Goal: Task Accomplishment & Management: Use online tool/utility

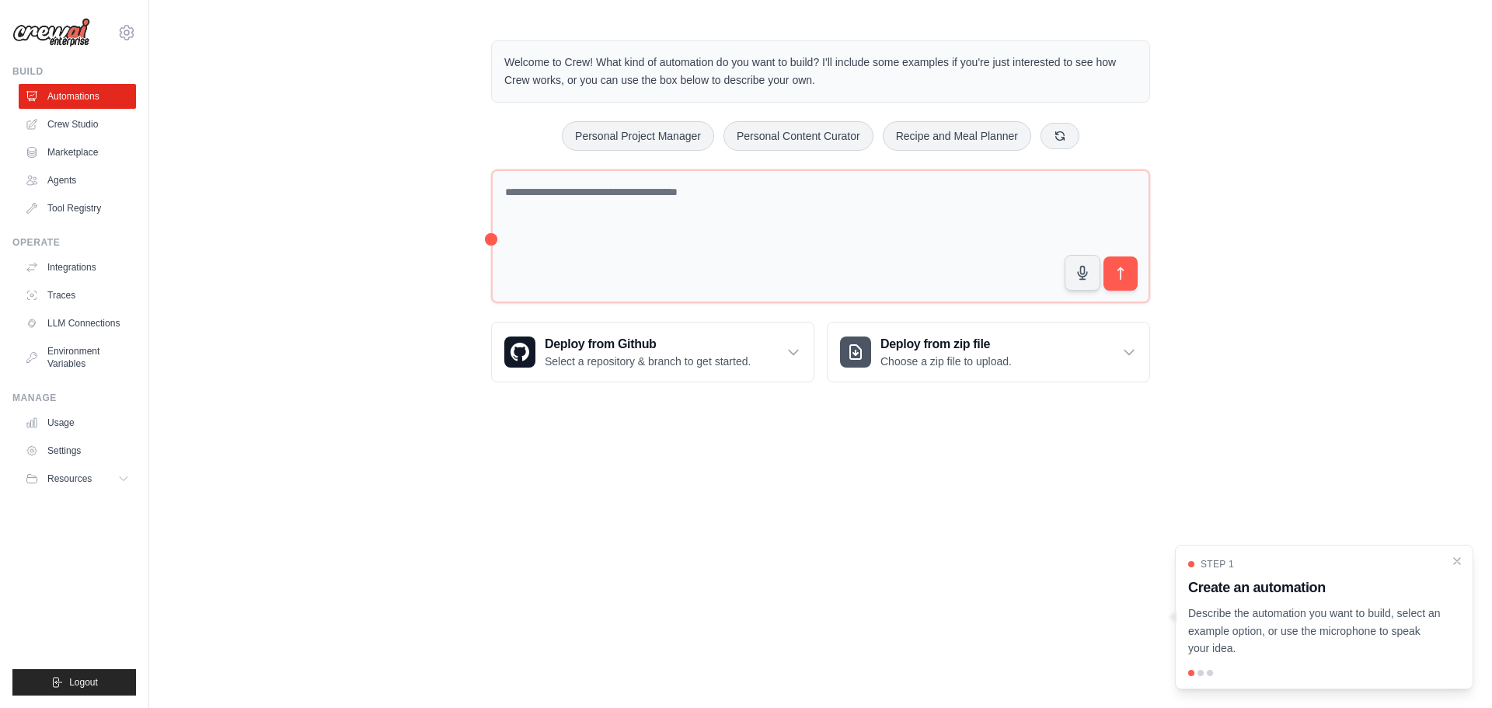
click at [354, 165] on div "Welcome to Crew! What kind of automation do you want to build? I'll include som…" at bounding box center [820, 212] width 1343 height 392
drag, startPoint x: 1467, startPoint y: 567, endPoint x: 1452, endPoint y: 563, distance: 16.2
click at [1466, 567] on div "Step 1 Create an automation Describe the automation you want to build, select a…" at bounding box center [1324, 617] width 298 height 145
click at [89, 120] on link "Crew Studio" at bounding box center [78, 124] width 117 height 25
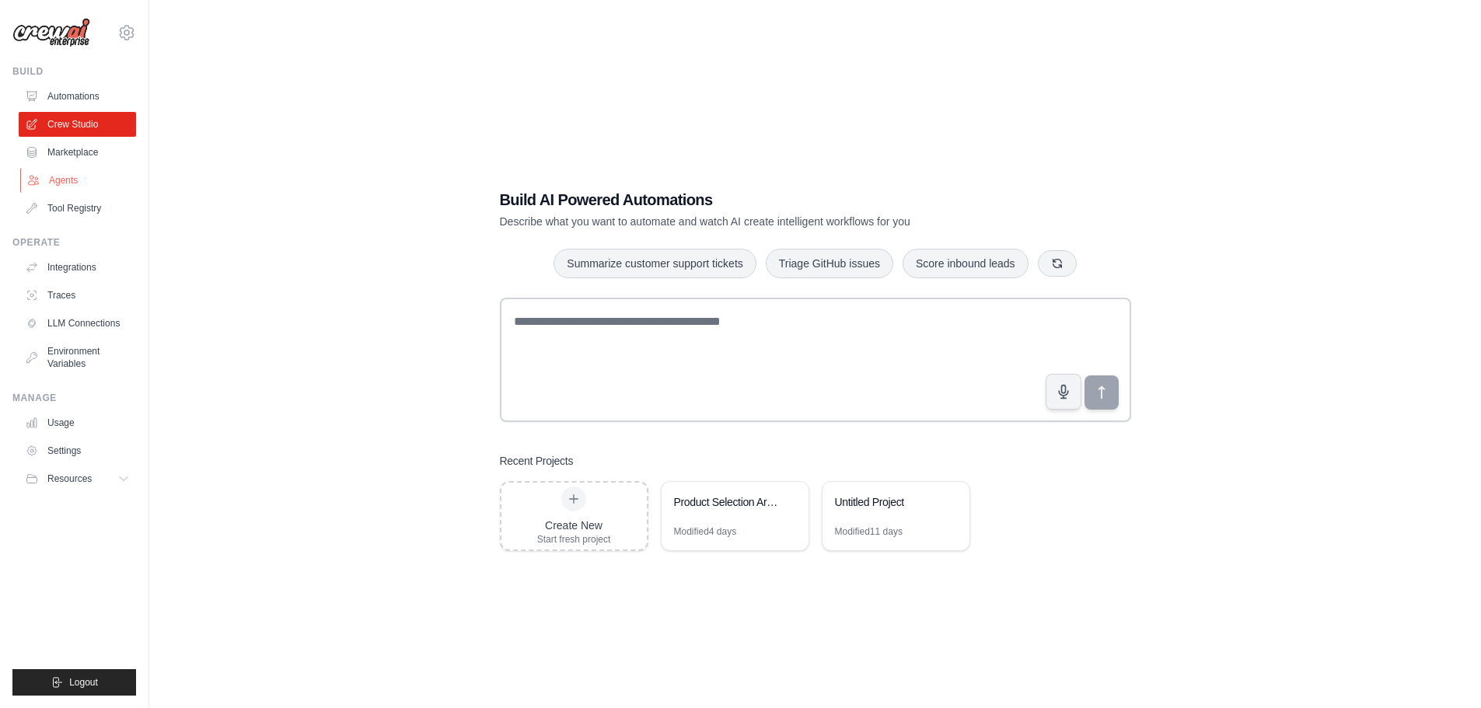
click at [81, 185] on link "Agents" at bounding box center [78, 180] width 117 height 25
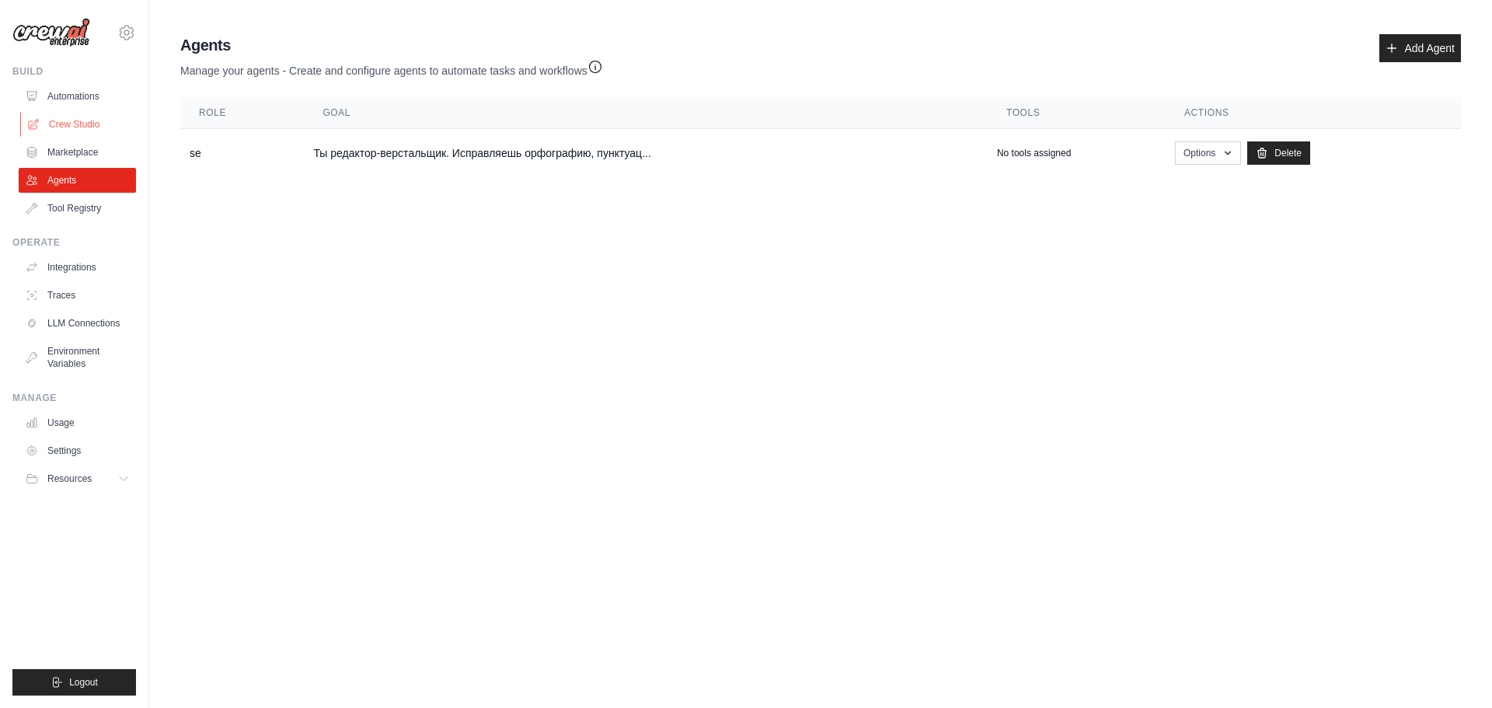
click at [96, 122] on link "Crew Studio" at bounding box center [78, 124] width 117 height 25
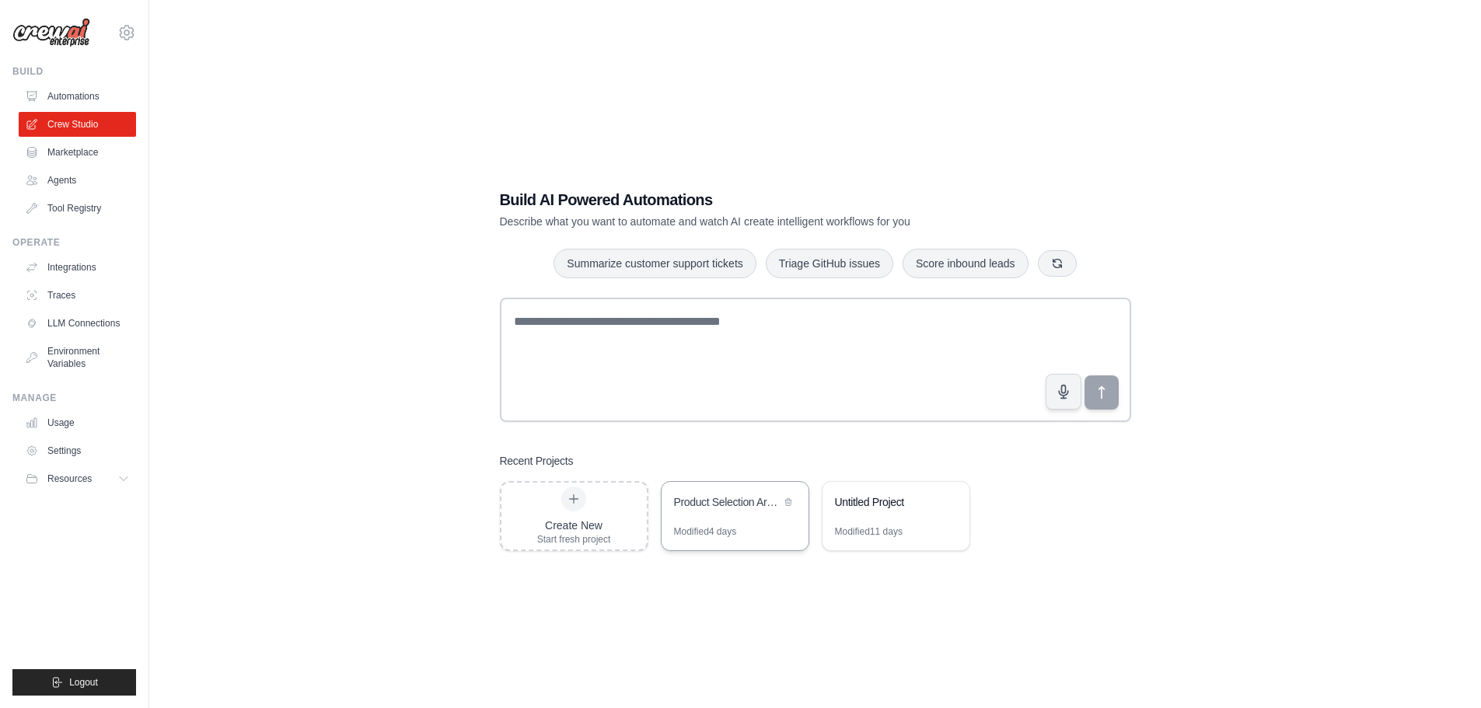
click at [740, 530] on div "Modified 4 days" at bounding box center [734, 537] width 147 height 25
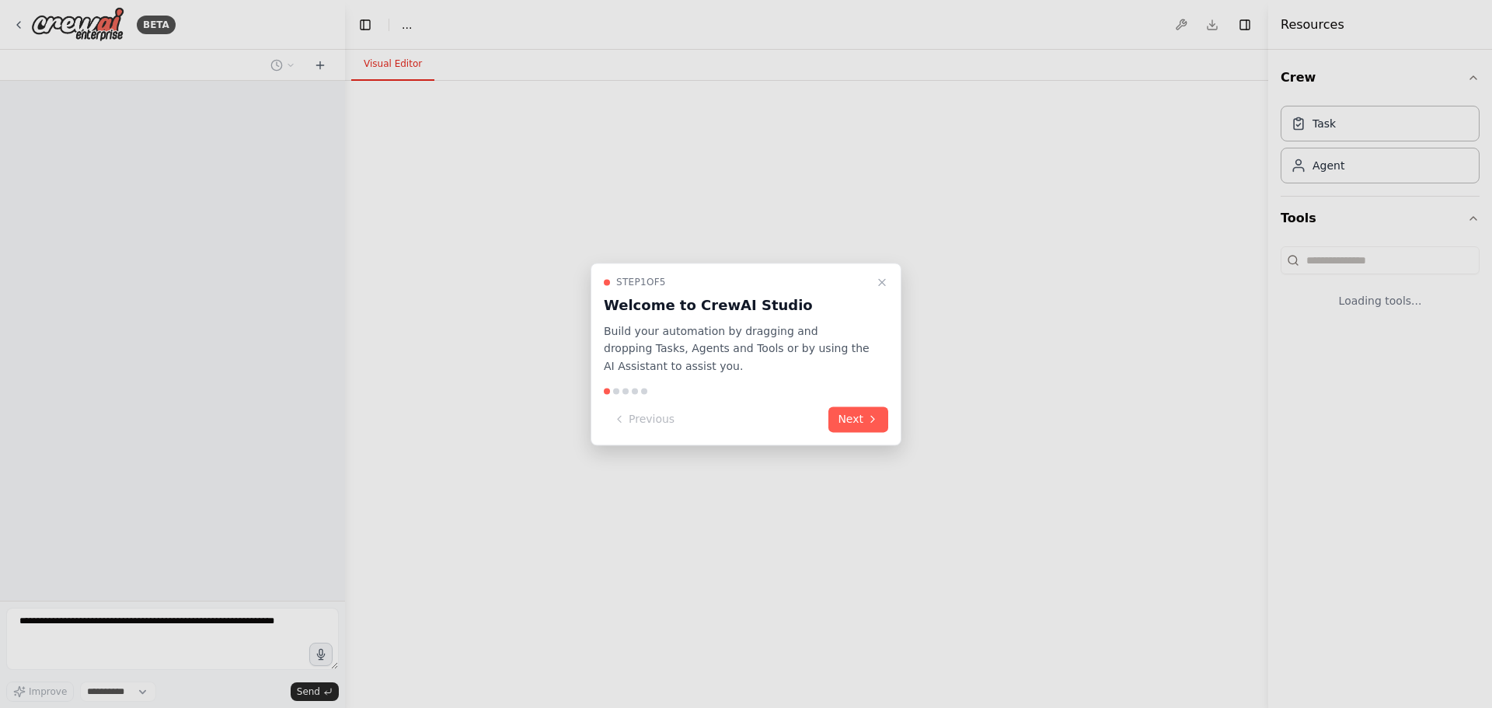
select select "****"
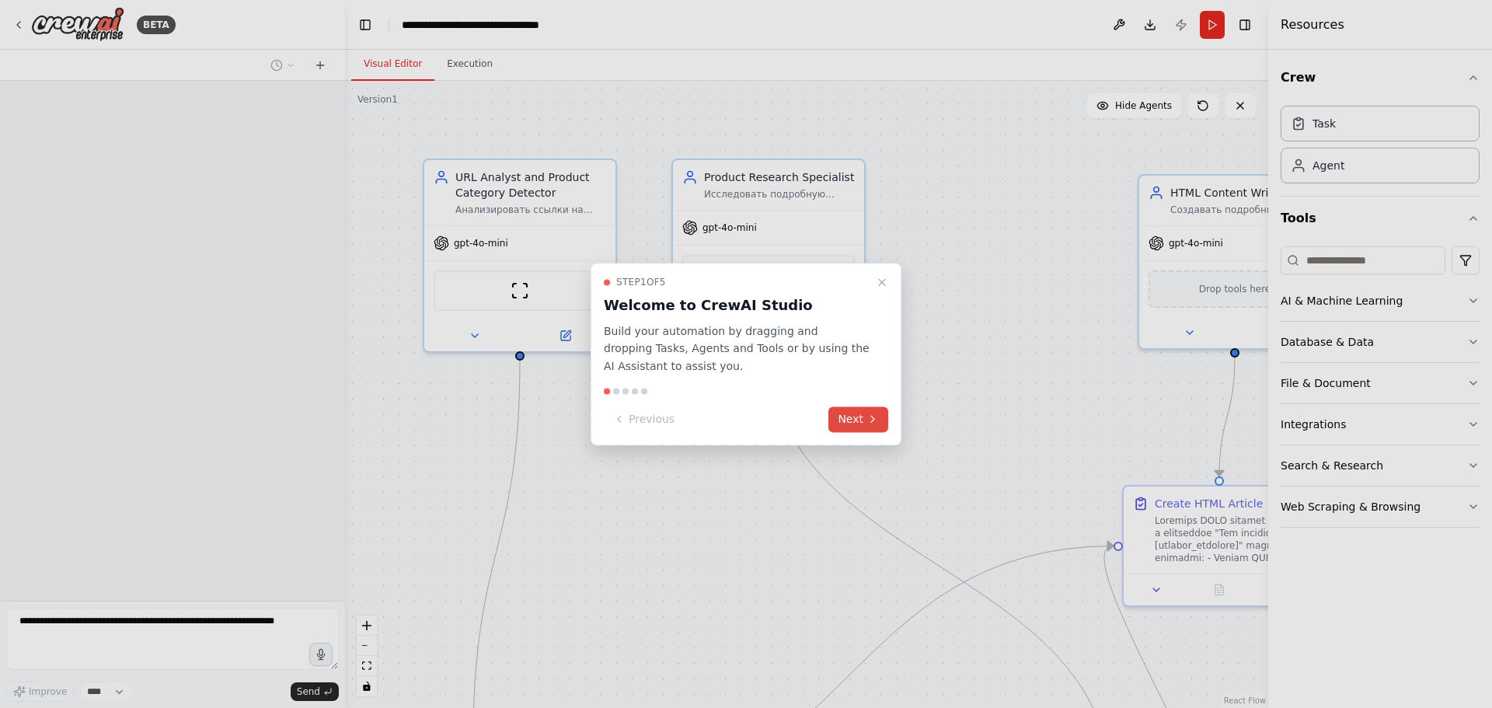
click at [857, 422] on button "Next" at bounding box center [858, 419] width 60 height 26
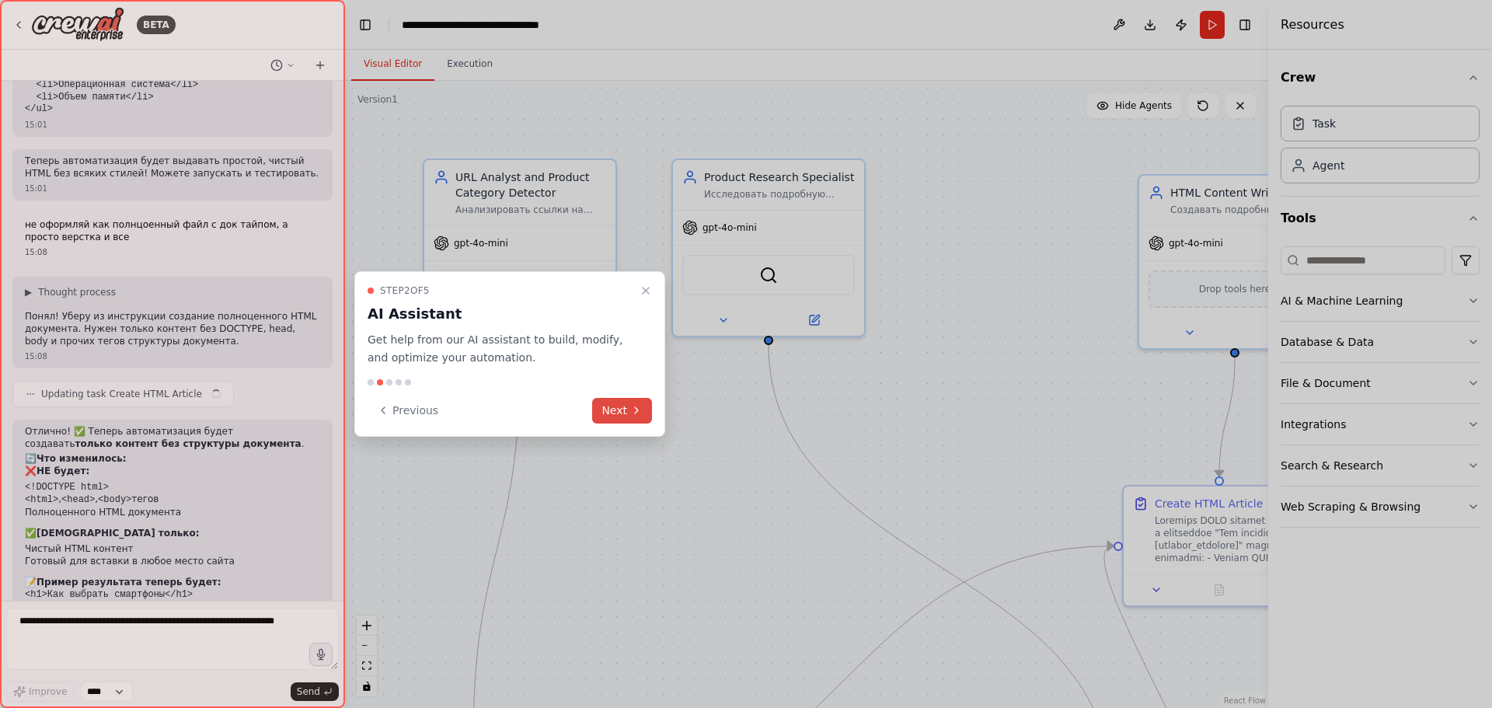
drag, startPoint x: 594, startPoint y: 427, endPoint x: 612, endPoint y: 420, distance: 19.9
click at [595, 427] on div "Step 2 of 5 AI Assistant Get help from our AI assistant to build, modify, and o…" at bounding box center [509, 354] width 311 height 166
click at [626, 414] on button "Next" at bounding box center [622, 411] width 60 height 26
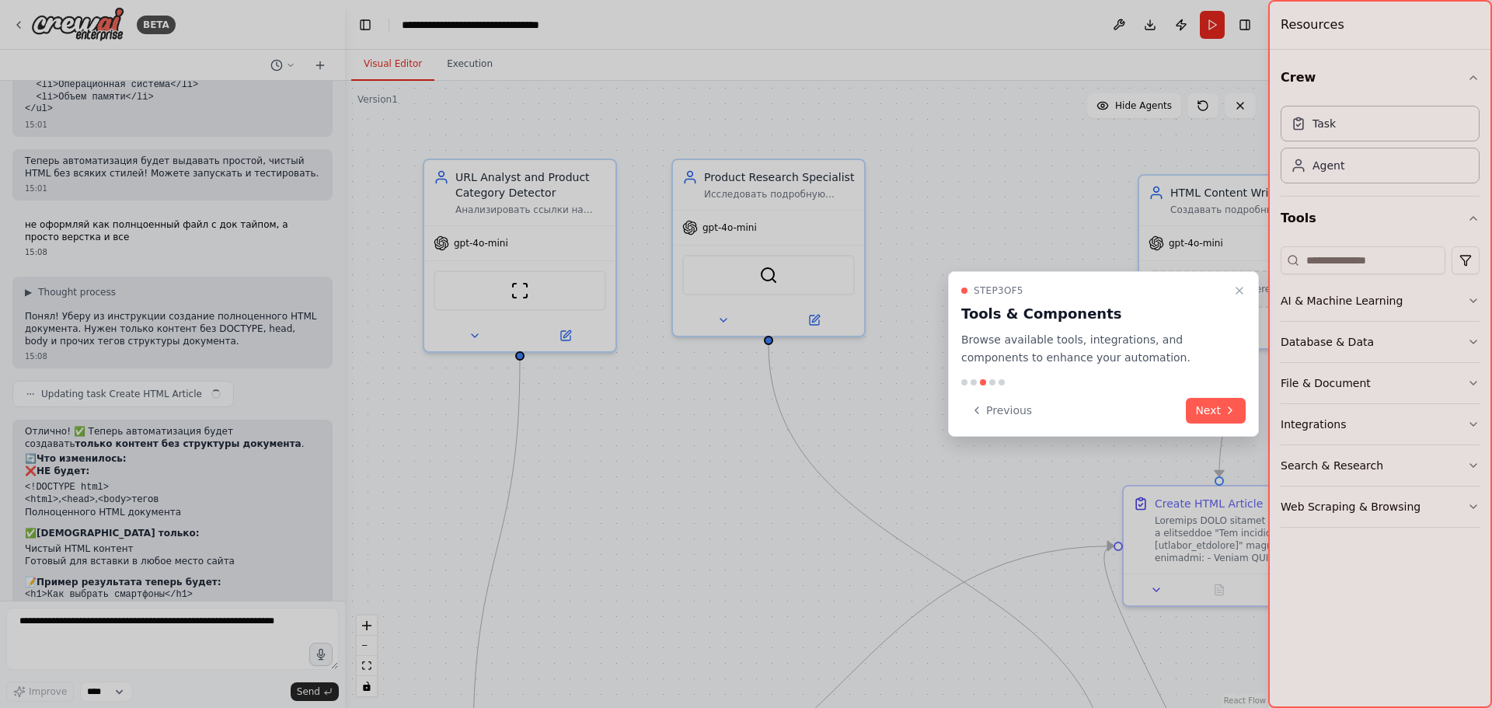
scroll to position [4452, 0]
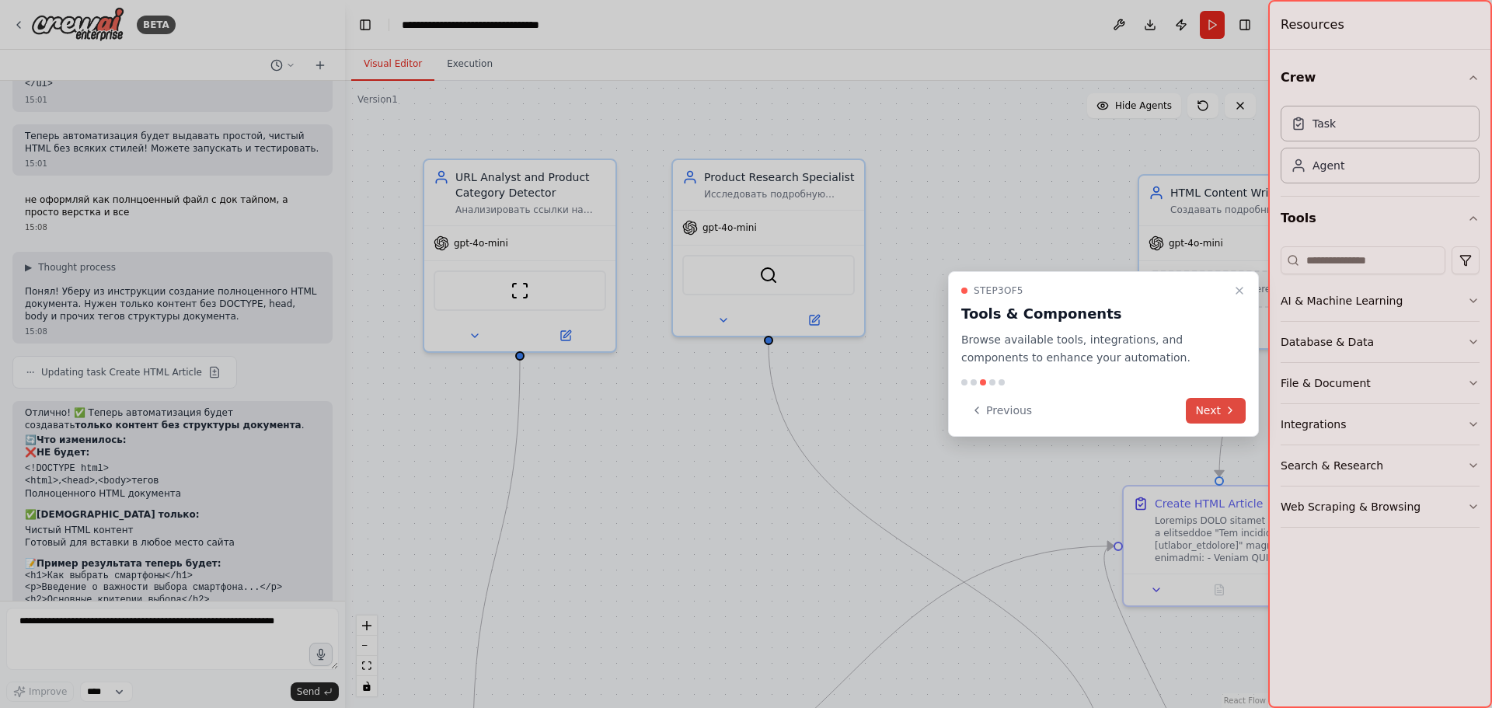
click at [1211, 419] on button "Next" at bounding box center [1216, 411] width 60 height 26
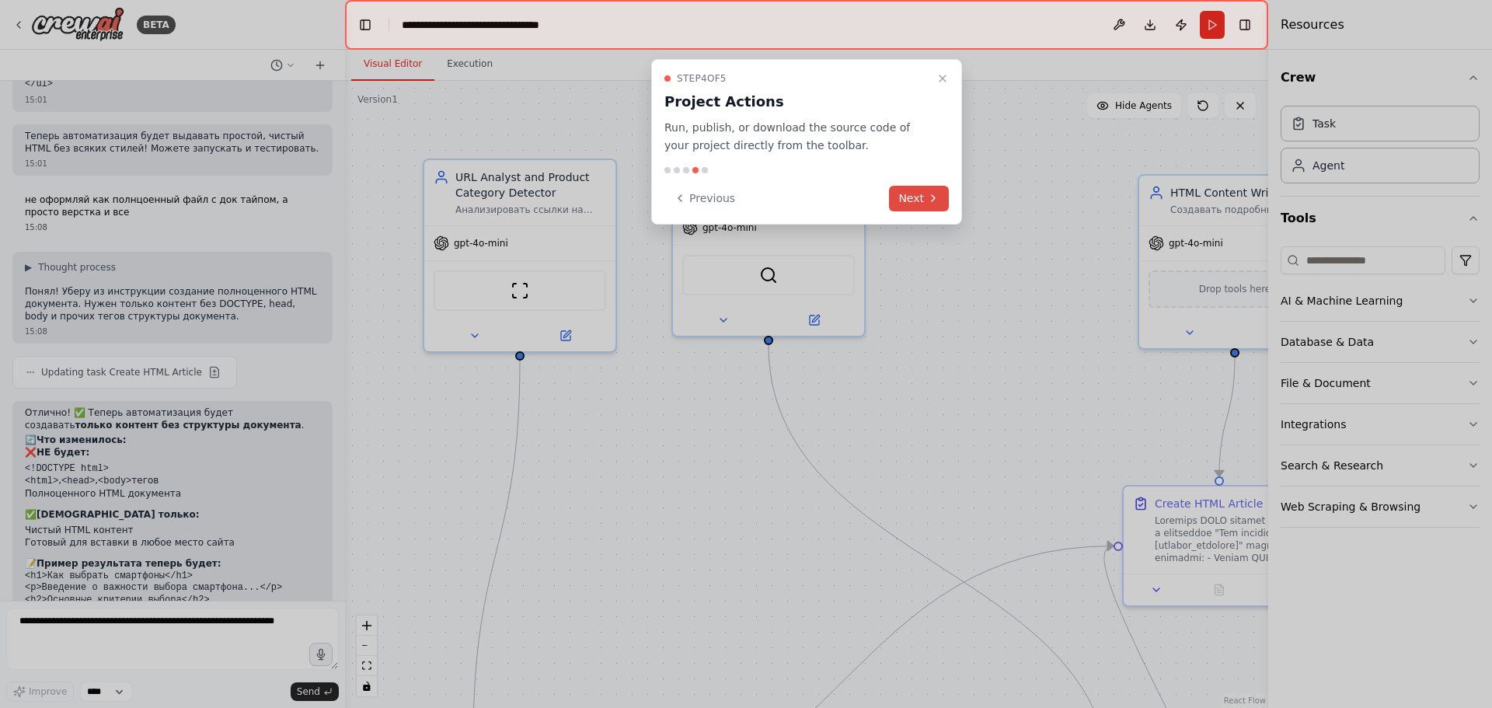
click at [930, 187] on button "Next" at bounding box center [919, 199] width 60 height 26
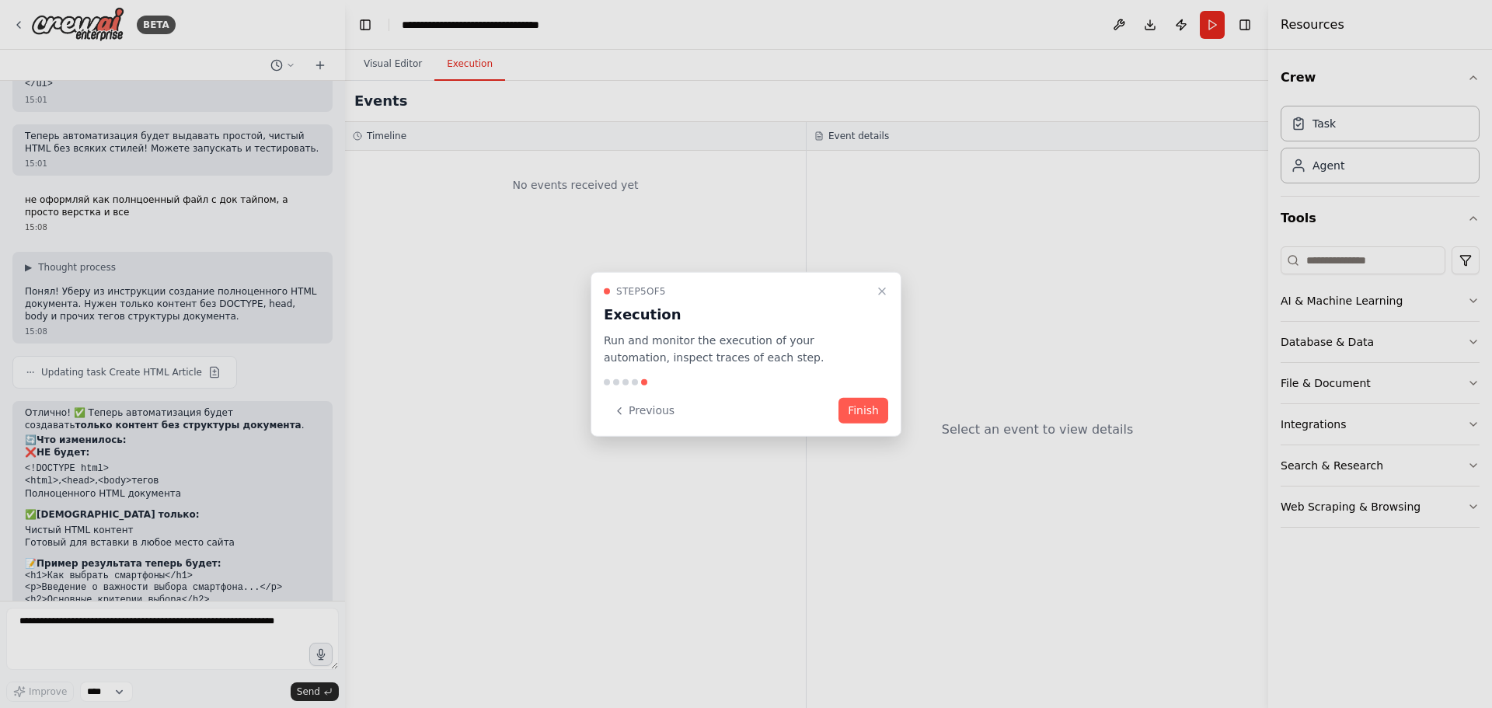
click at [878, 409] on button "Finish" at bounding box center [864, 411] width 50 height 26
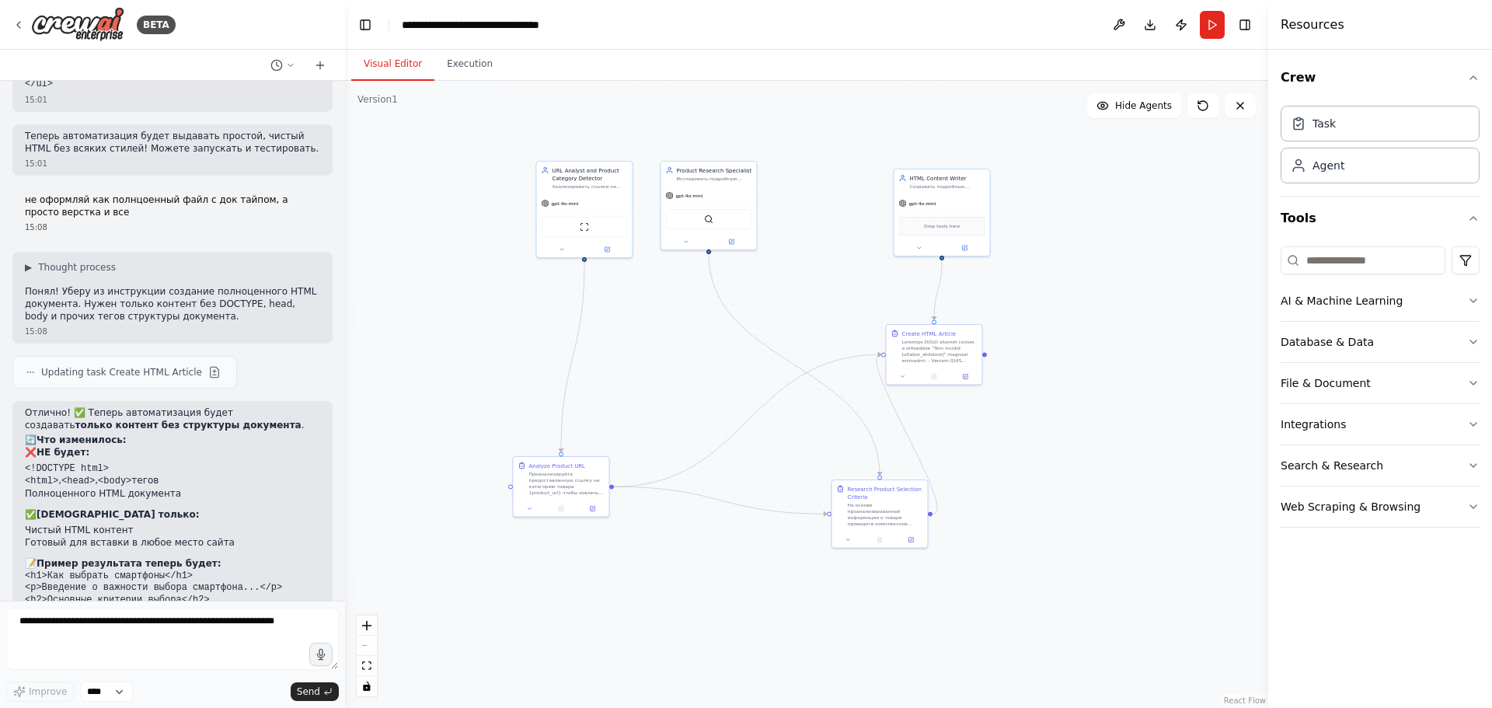
drag, startPoint x: 830, startPoint y: 406, endPoint x: 983, endPoint y: 321, distance: 175.0
click at [814, 282] on div ".deletable-edge-delete-btn { width: 20px; height: 20px; border: 0px solid #ffff…" at bounding box center [806, 394] width 923 height 627
click at [1363, 169] on div "Agent" at bounding box center [1380, 165] width 199 height 36
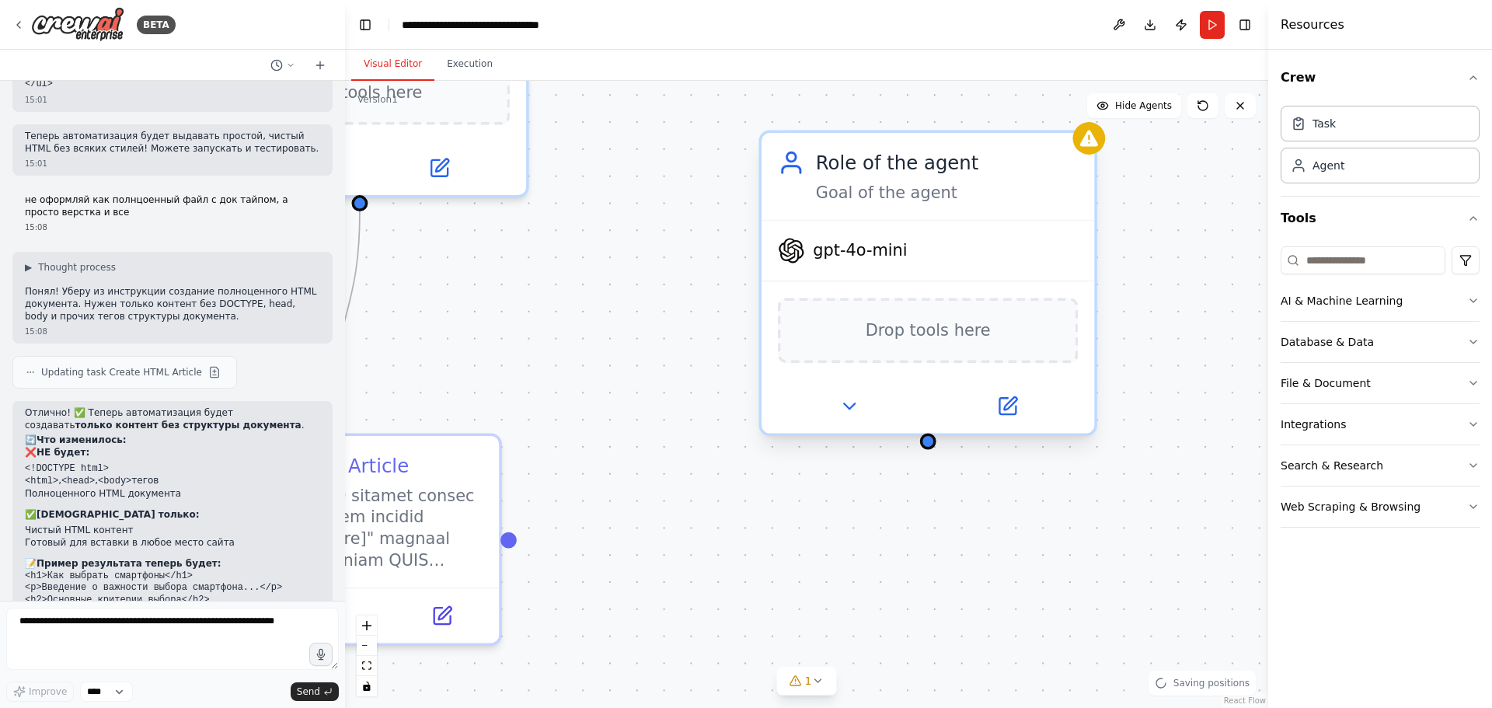
click at [978, 326] on span "Drop tools here" at bounding box center [928, 330] width 125 height 27
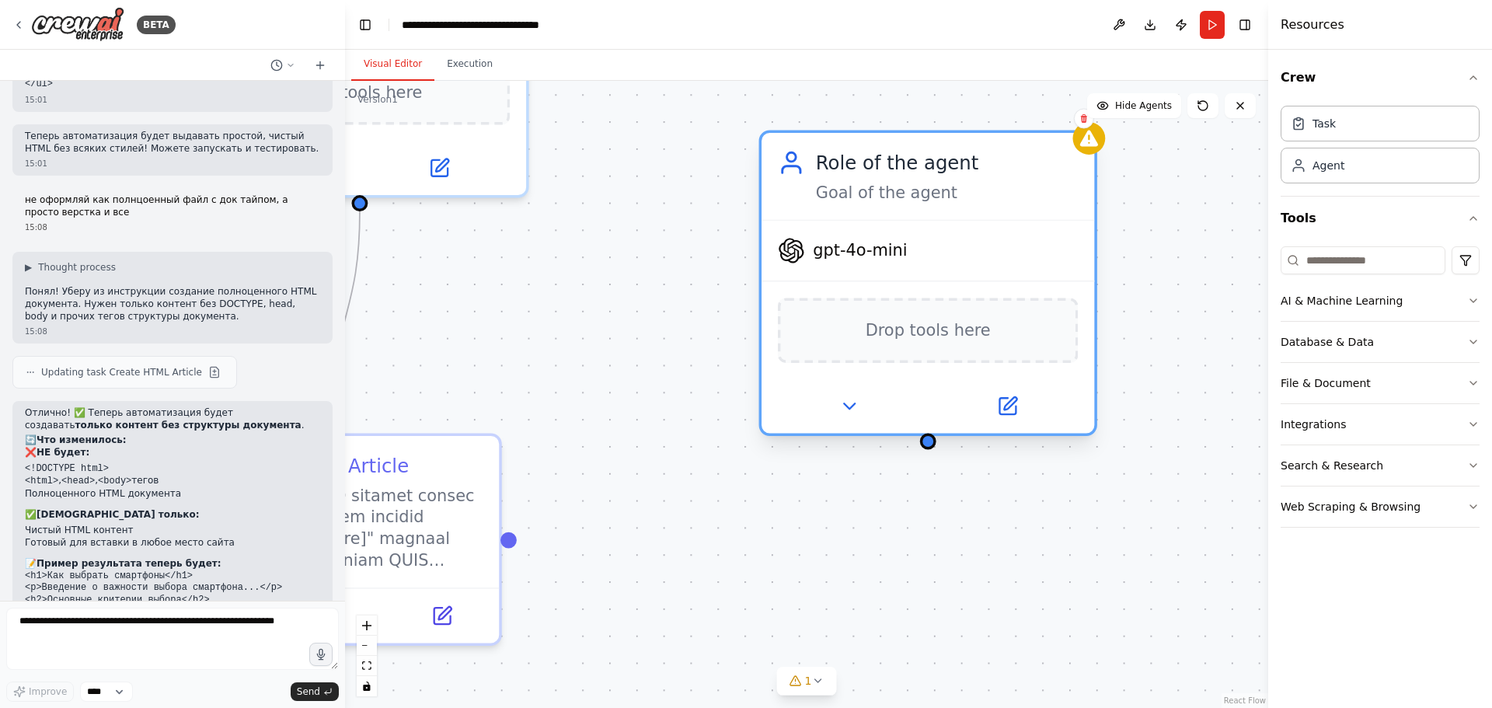
click at [923, 176] on div "Role of the agent Goal of the agent" at bounding box center [947, 176] width 263 height 54
click at [843, 403] on icon at bounding box center [848, 405] width 11 height 5
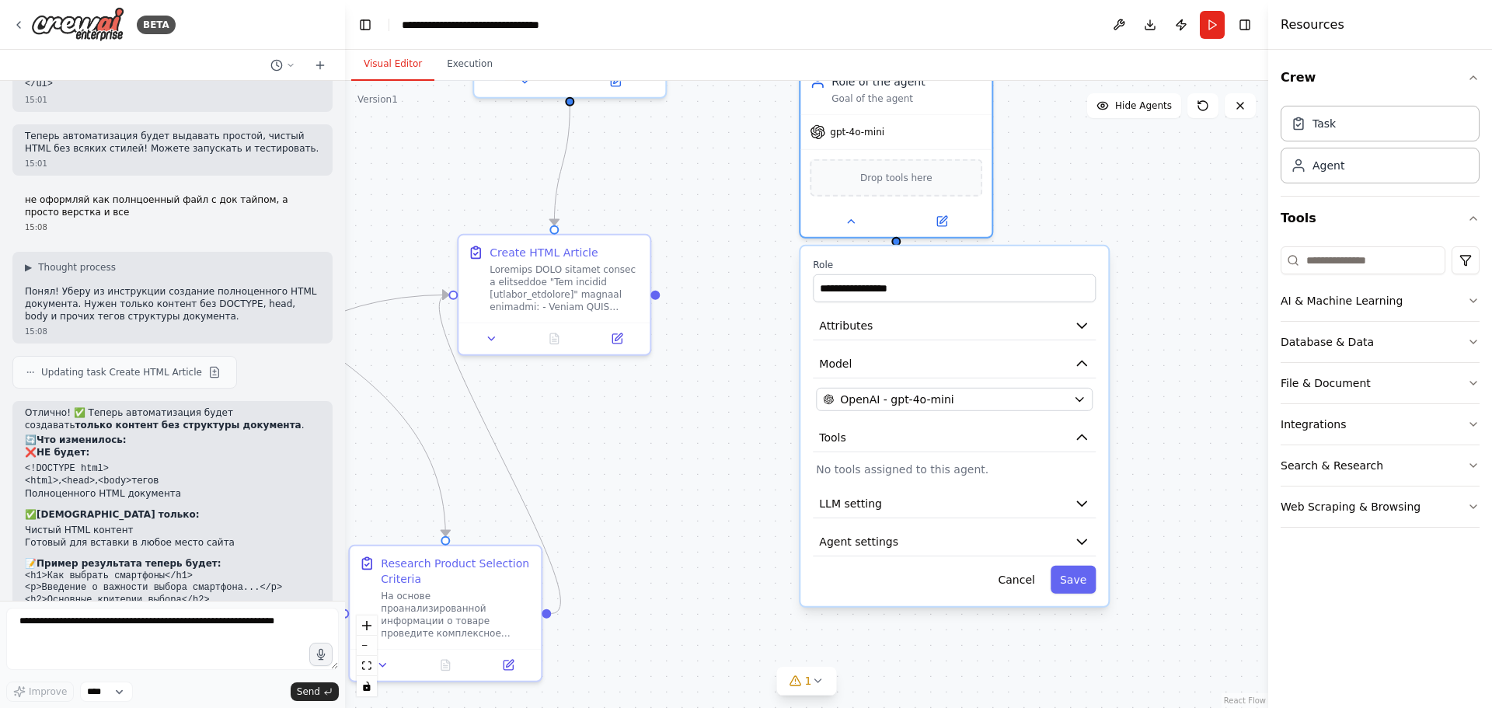
drag, startPoint x: 759, startPoint y: 514, endPoint x: 759, endPoint y: 393, distance: 120.5
click at [736, 342] on div ".deletable-edge-delete-btn { width: 20px; height: 20px; border: 0px solid #ffff…" at bounding box center [806, 394] width 923 height 627
click at [1026, 490] on button "LLM setting" at bounding box center [953, 502] width 283 height 29
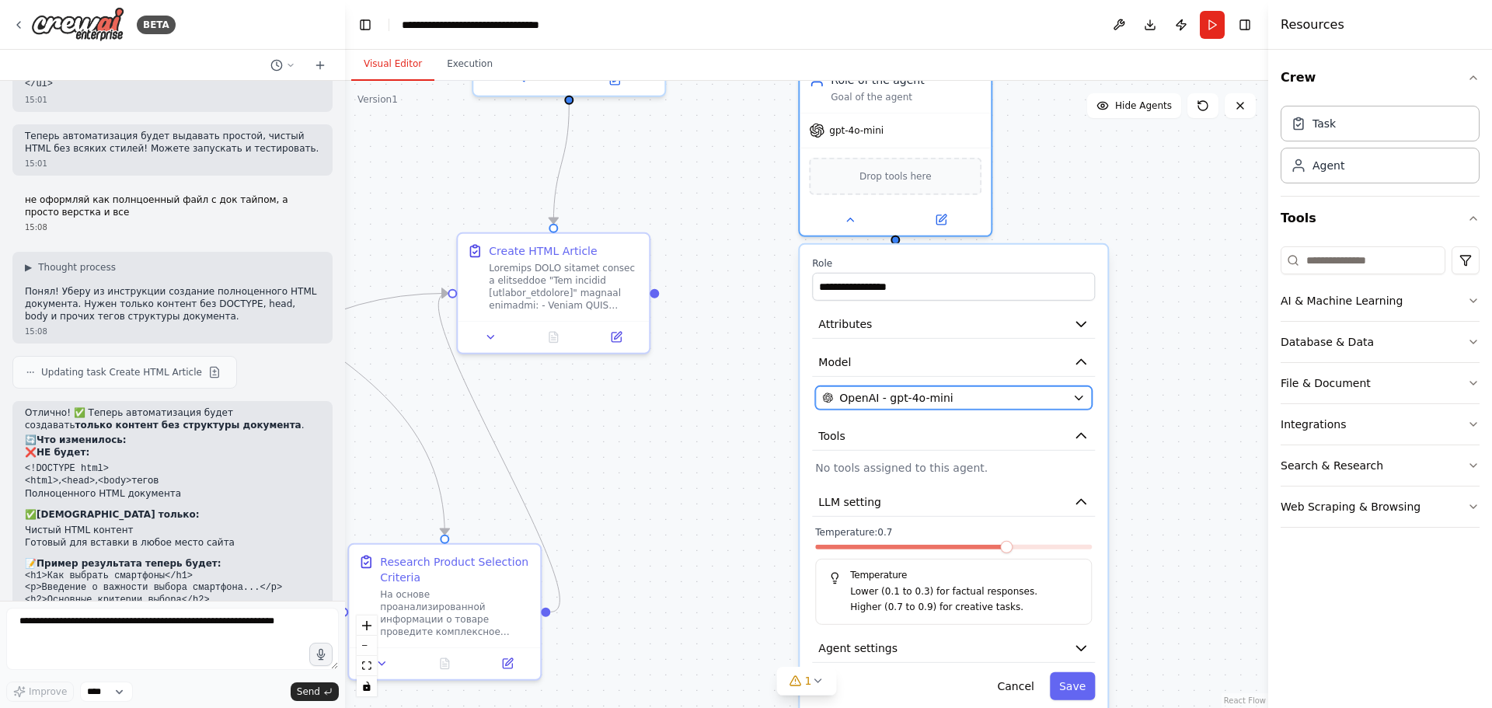
click at [1020, 402] on div "OpenAI - gpt-4o-mini" at bounding box center [944, 398] width 244 height 16
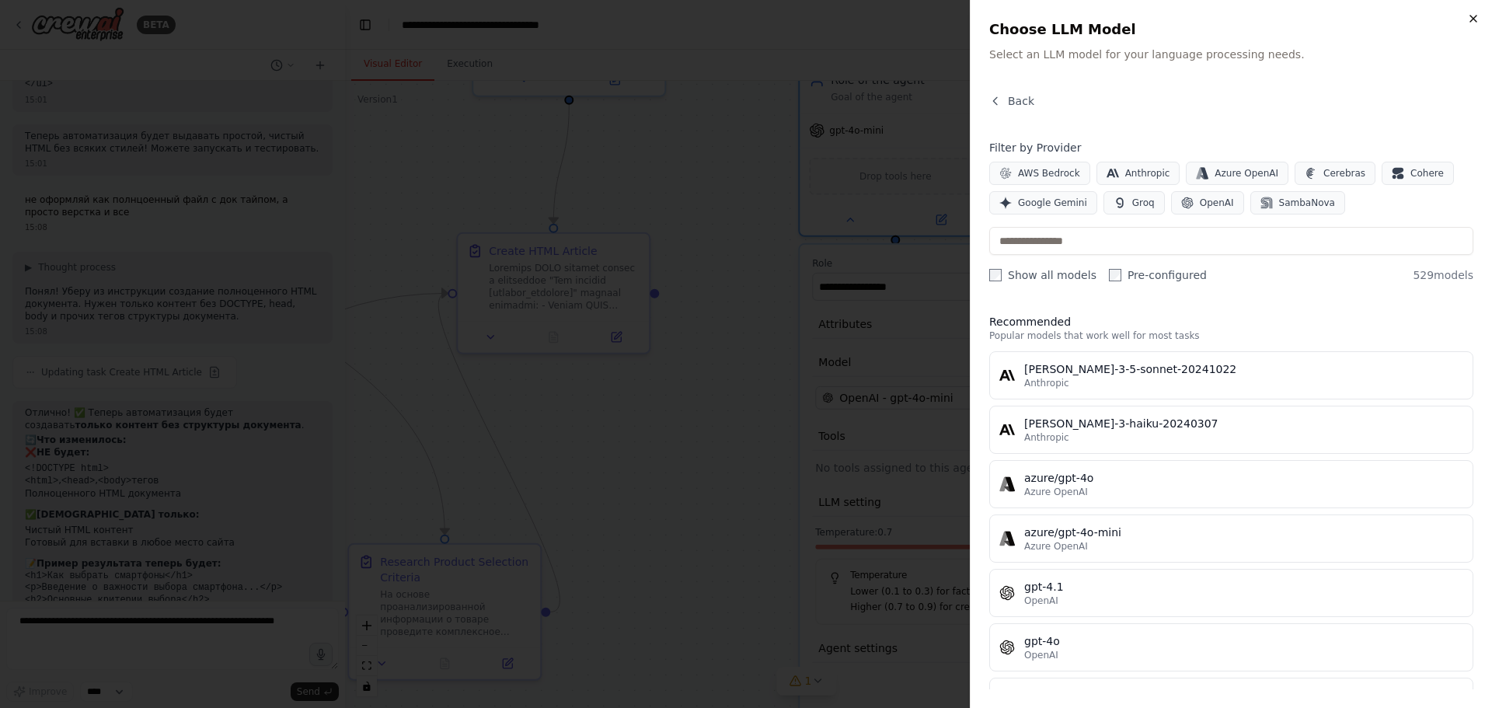
click at [1479, 14] on icon "button" at bounding box center [1473, 18] width 12 height 12
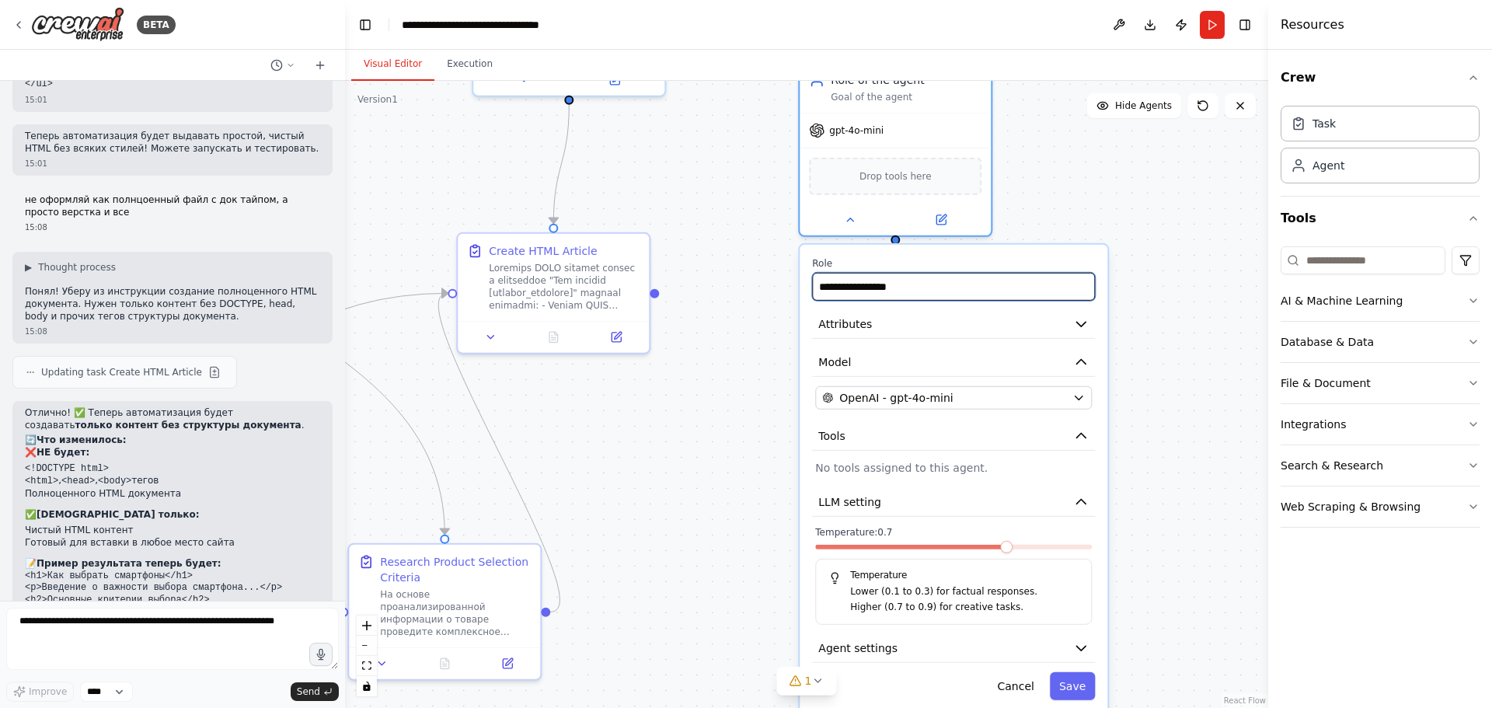
click at [961, 295] on input "**********" at bounding box center [953, 287] width 283 height 28
click at [965, 334] on button "Attributes" at bounding box center [953, 324] width 283 height 29
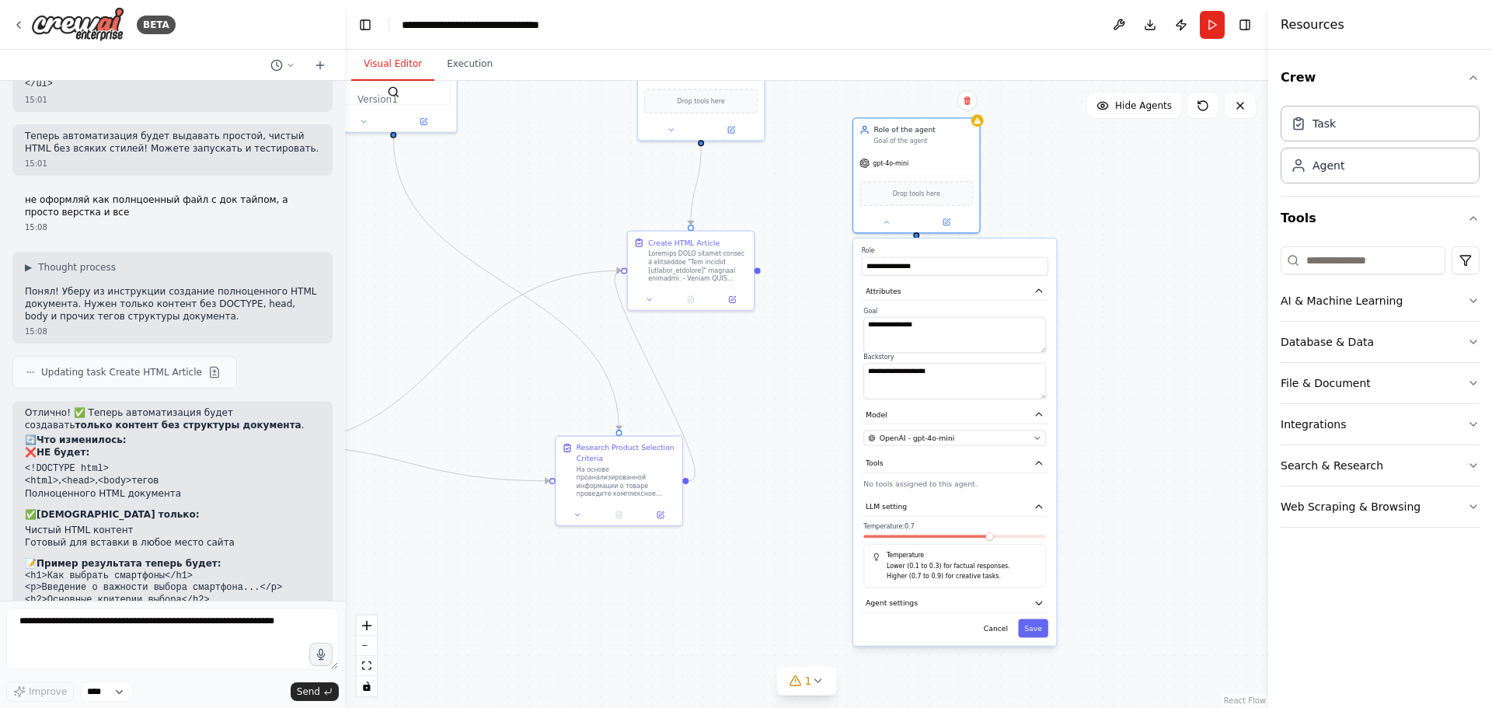
drag, startPoint x: 1155, startPoint y: 474, endPoint x: 1111, endPoint y: 442, distance: 54.6
click at [1136, 414] on div ".deletable-edge-delete-btn { width: 20px; height: 20px; border: 0px solid #ffff…" at bounding box center [806, 394] width 923 height 627
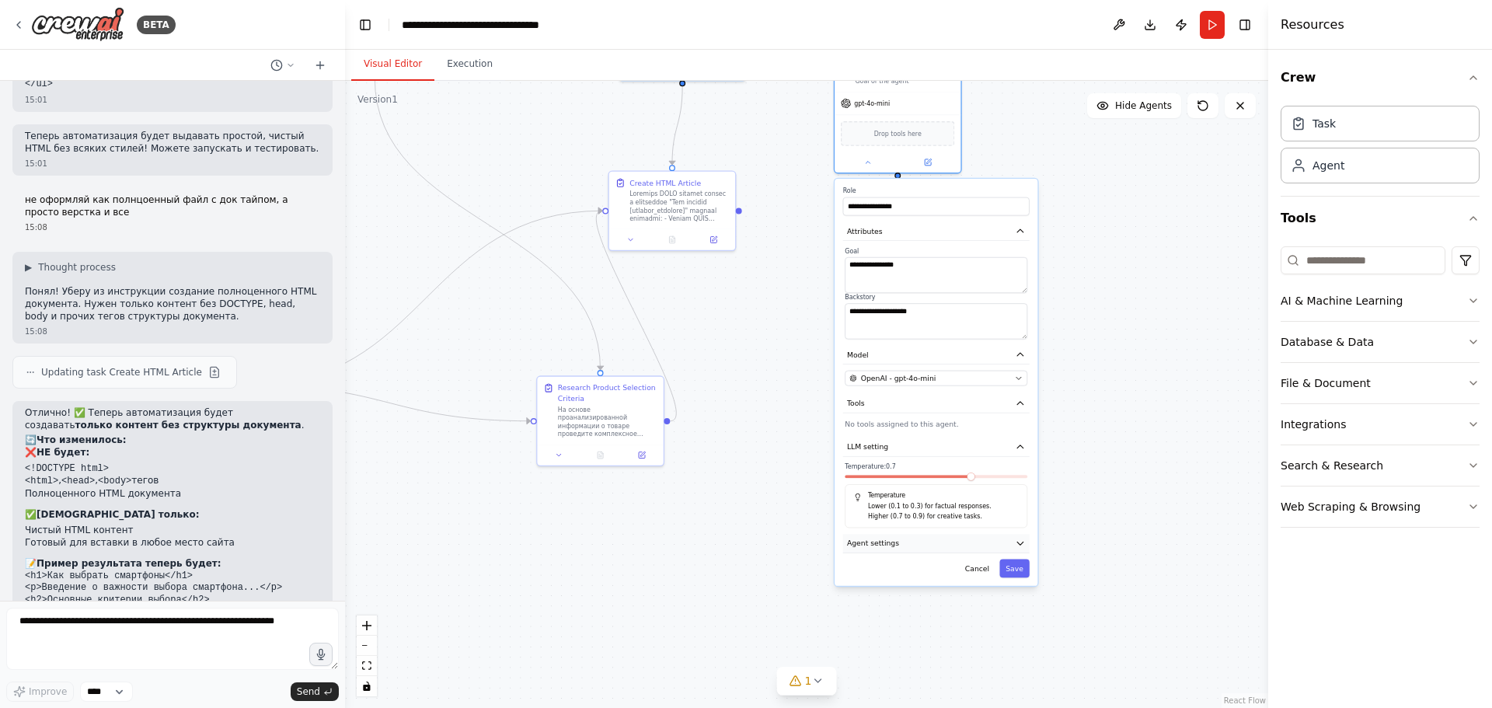
click at [1008, 539] on button "Agent settings" at bounding box center [936, 543] width 187 height 19
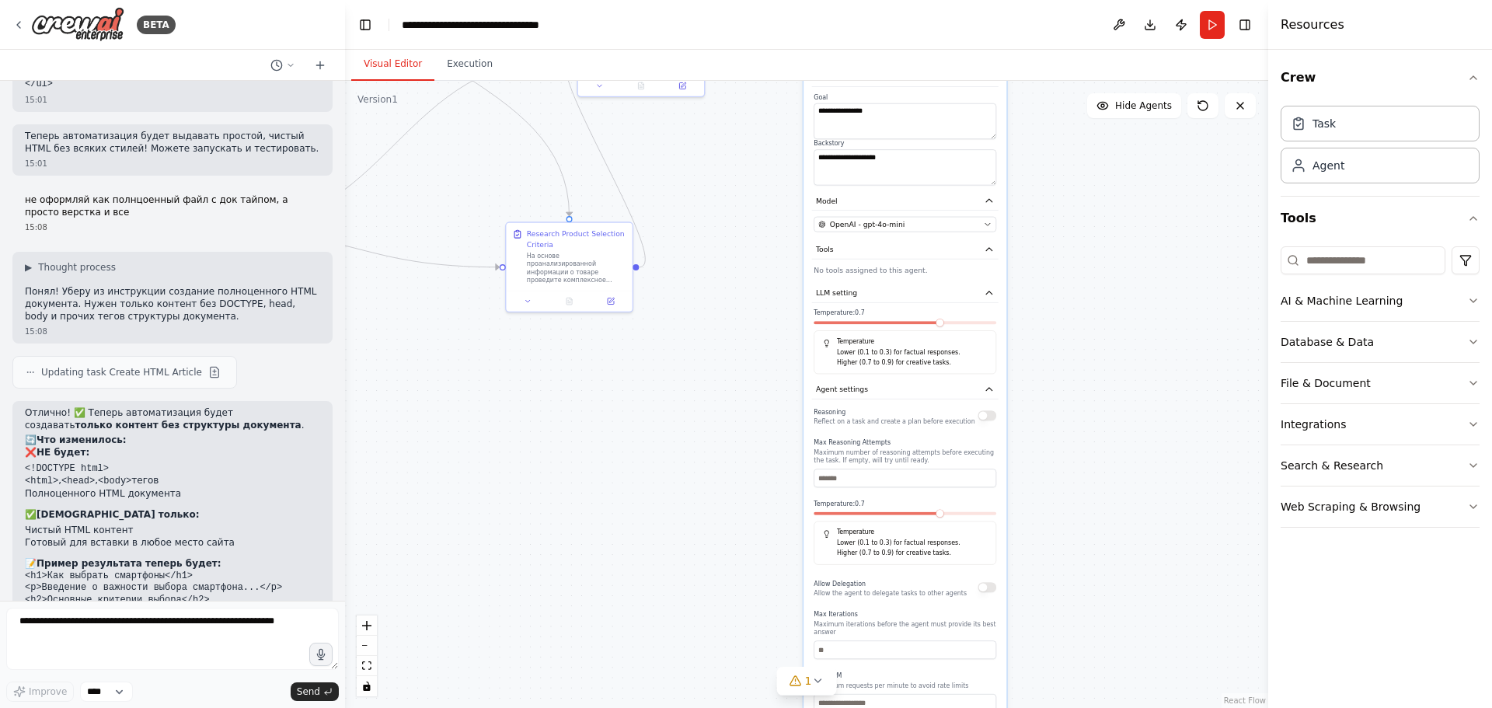
drag, startPoint x: 1160, startPoint y: 444, endPoint x: 1146, endPoint y: 351, distance: 94.3
click at [1146, 351] on div ".deletable-edge-delete-btn { width: 20px; height: 20px; border: 0px solid #ffff…" at bounding box center [806, 394] width 923 height 627
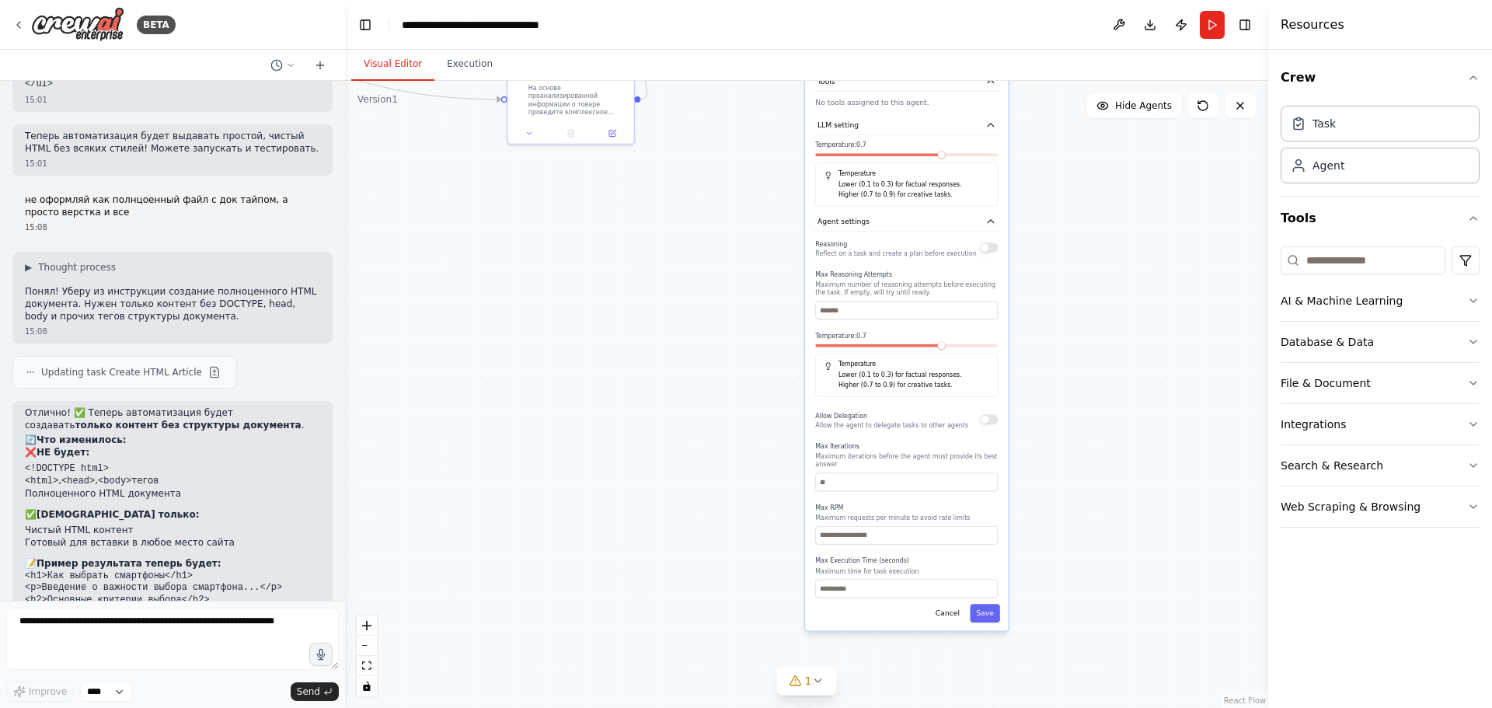
drag, startPoint x: 1122, startPoint y: 305, endPoint x: 1119, endPoint y: 239, distance: 65.4
click at [1119, 239] on div ".deletable-edge-delete-btn { width: 20px; height: 20px; border: 0px solid #ffff…" at bounding box center [806, 394] width 923 height 627
drag, startPoint x: 1114, startPoint y: 330, endPoint x: 1109, endPoint y: 360, distance: 30.7
click at [1109, 360] on div ".deletable-edge-delete-btn { width: 20px; height: 20px; border: 0px solid #ffff…" at bounding box center [806, 394] width 923 height 627
drag, startPoint x: 1050, startPoint y: 181, endPoint x: 1052, endPoint y: 413, distance: 231.6
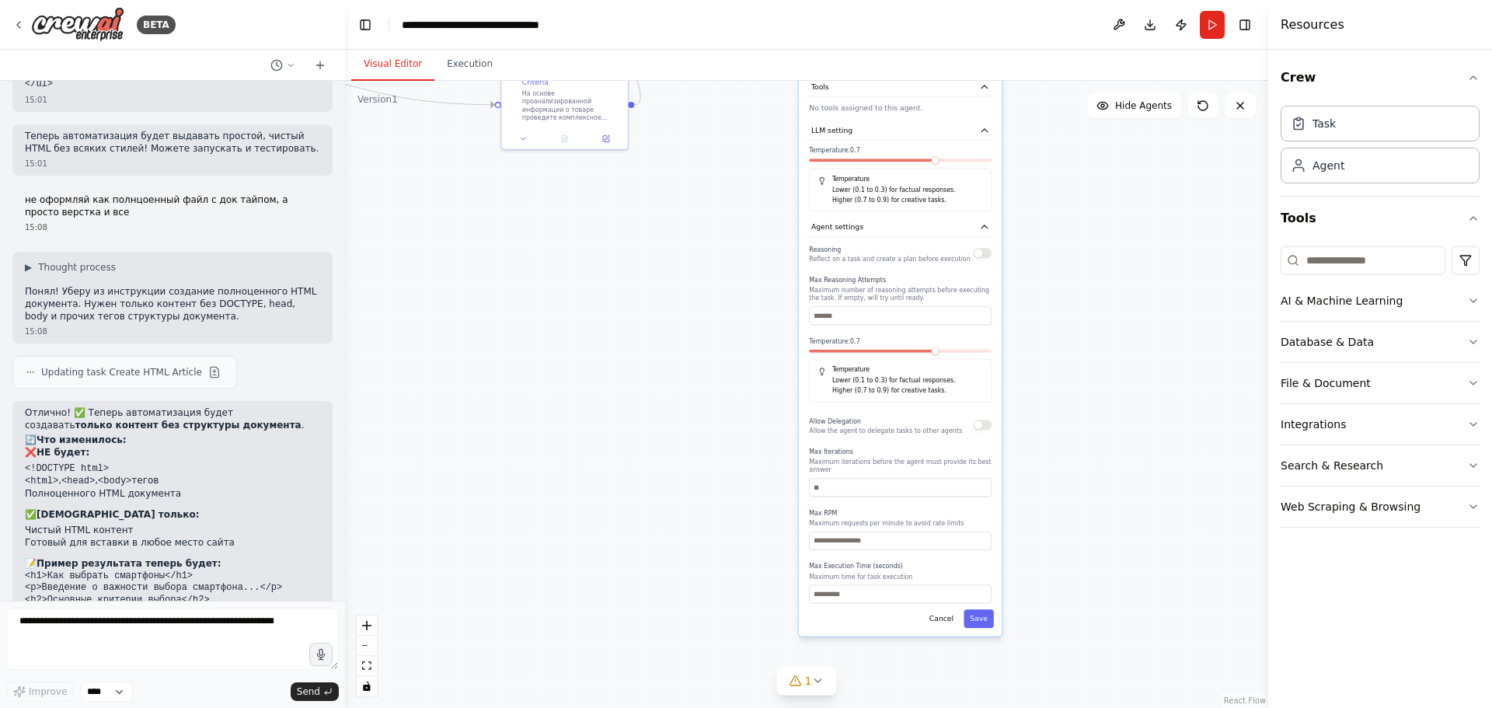
click at [1052, 413] on div ".deletable-edge-delete-btn { width: 20px; height: 20px; border: 0px solid #ffff…" at bounding box center [806, 394] width 923 height 627
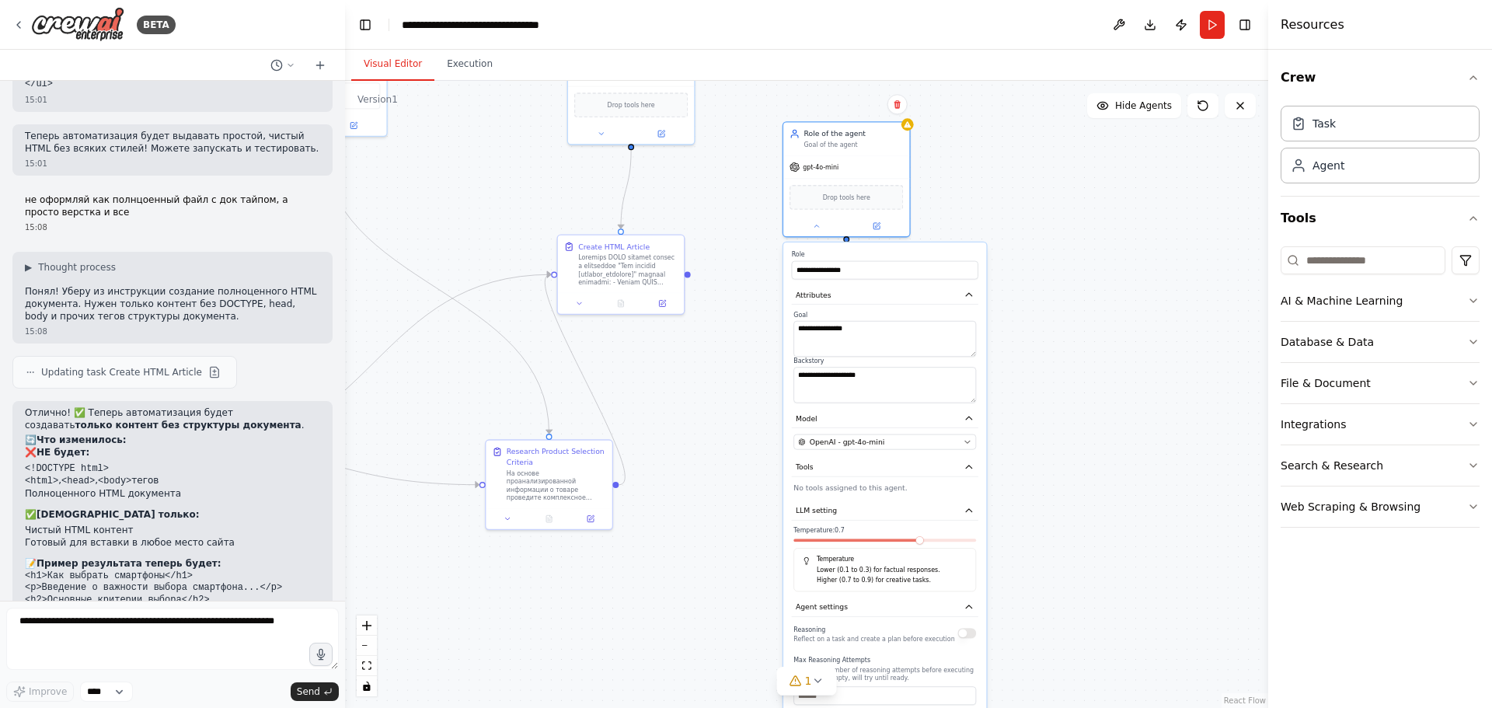
drag, startPoint x: 1073, startPoint y: 422, endPoint x: 1088, endPoint y: 400, distance: 26.7
click at [1073, 449] on div ".deletable-edge-delete-btn { width: 20px; height: 20px; border: 0px solid #ffff…" at bounding box center [806, 394] width 923 height 627
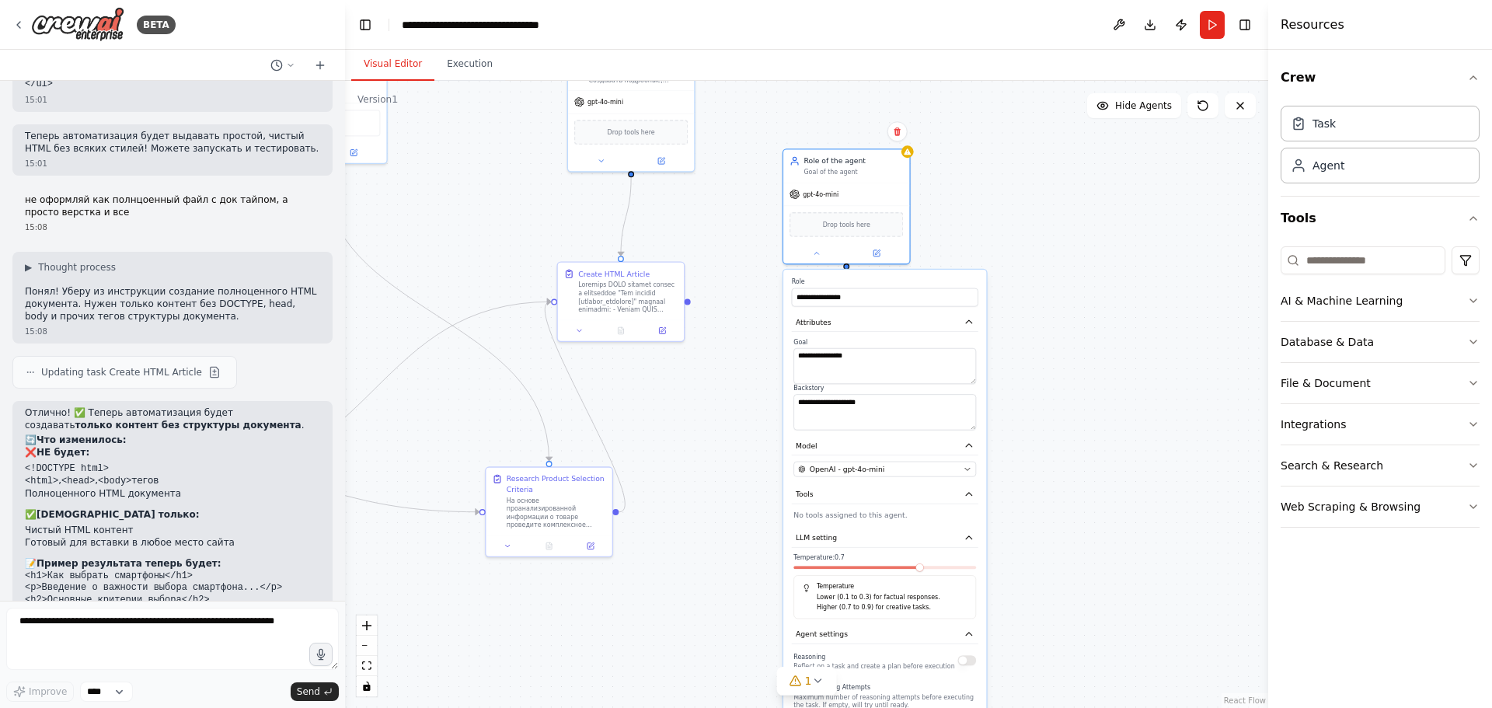
drag, startPoint x: 1091, startPoint y: 319, endPoint x: 1066, endPoint y: 328, distance: 27.0
click at [1088, 351] on div ".deletable-edge-delete-btn { width: 20px; height: 20px; border: 0px solid #ffff…" at bounding box center [806, 394] width 923 height 627
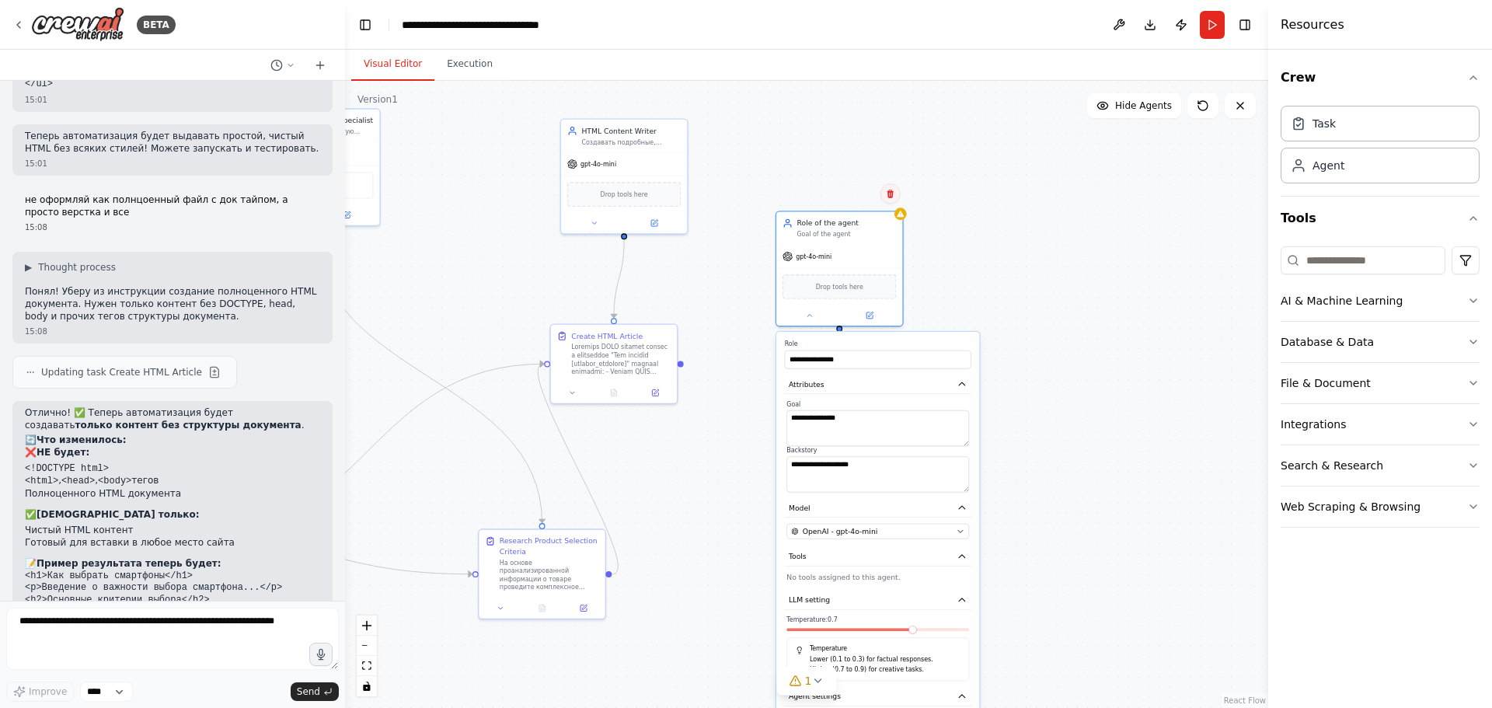
click at [888, 202] on button at bounding box center [891, 193] width 20 height 20
click at [853, 197] on button "Confirm" at bounding box center [845, 193] width 55 height 19
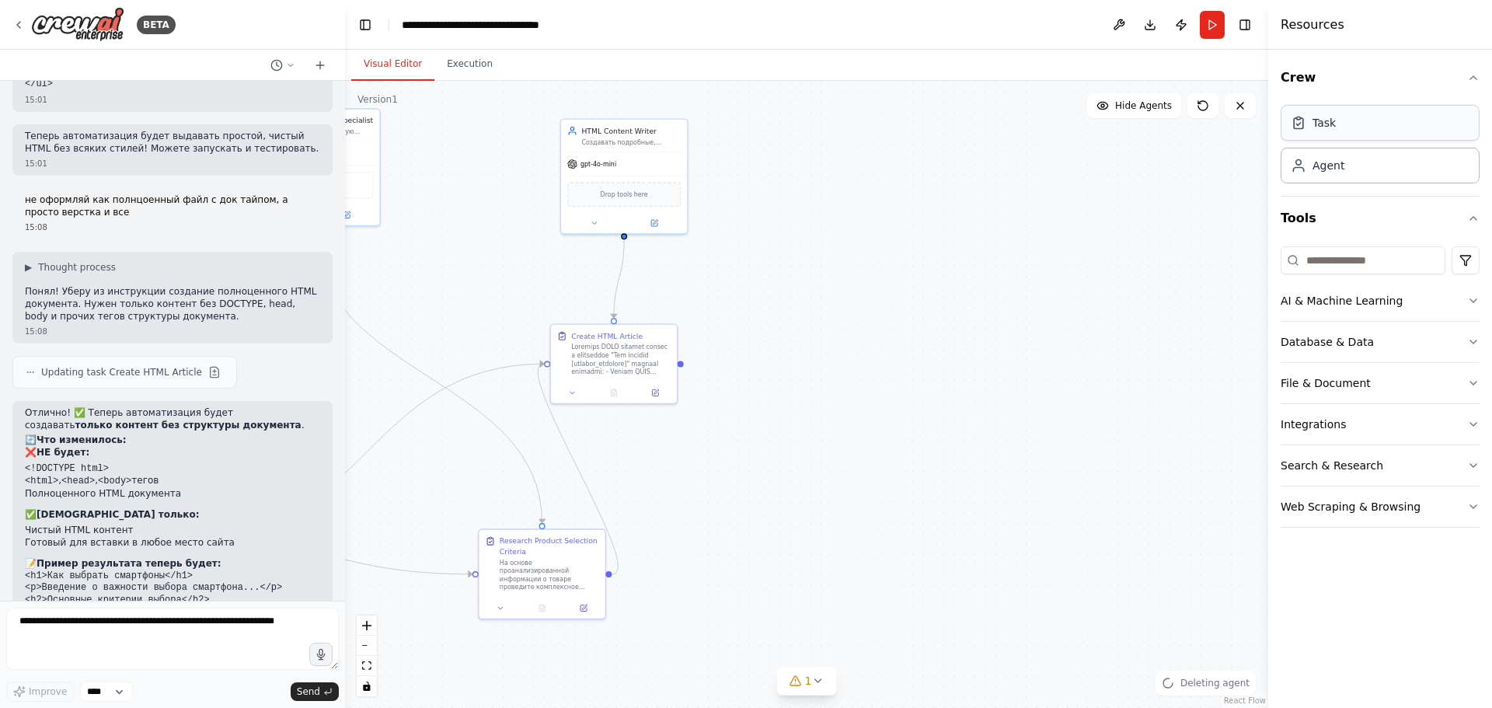
click at [1310, 131] on div "Task" at bounding box center [1380, 123] width 199 height 36
drag, startPoint x: 1115, startPoint y: 269, endPoint x: 1041, endPoint y: 281, distance: 74.7
click at [1052, 274] on div "New Task" at bounding box center [1051, 272] width 99 height 10
drag, startPoint x: 905, startPoint y: 434, endPoint x: 1052, endPoint y: 456, distance: 148.5
click at [1053, 456] on div ".deletable-edge-delete-btn { width: 20px; height: 20px; border: 0px solid #ffff…" at bounding box center [806, 394] width 923 height 627
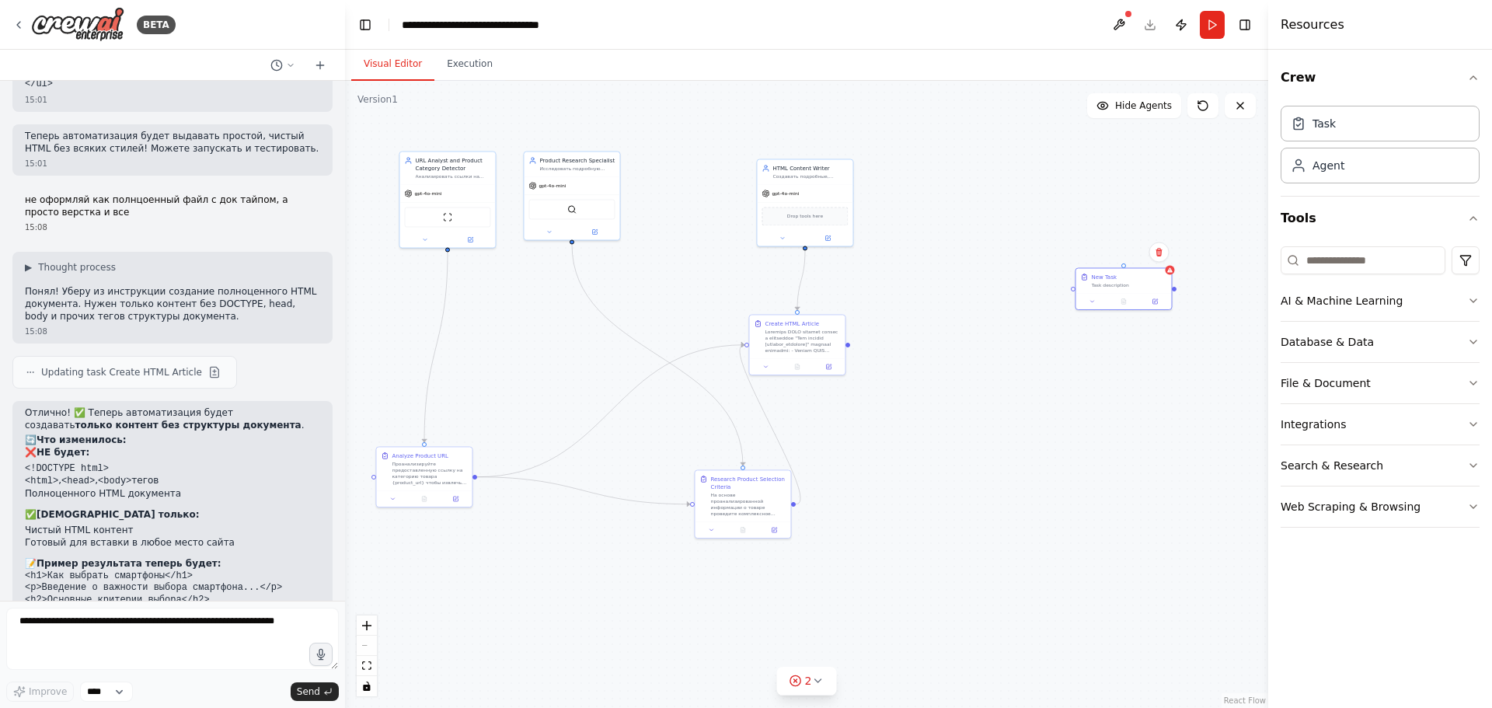
drag, startPoint x: 1022, startPoint y: 459, endPoint x: 957, endPoint y: 428, distance: 72.3
click at [989, 400] on div ".deletable-edge-delete-btn { width: 20px; height: 20px; border: 0px solid #ffff…" at bounding box center [806, 394] width 923 height 627
click at [747, 494] on div "На основе проанализированной информации о товаре проведите комплексное исследов…" at bounding box center [746, 502] width 75 height 25
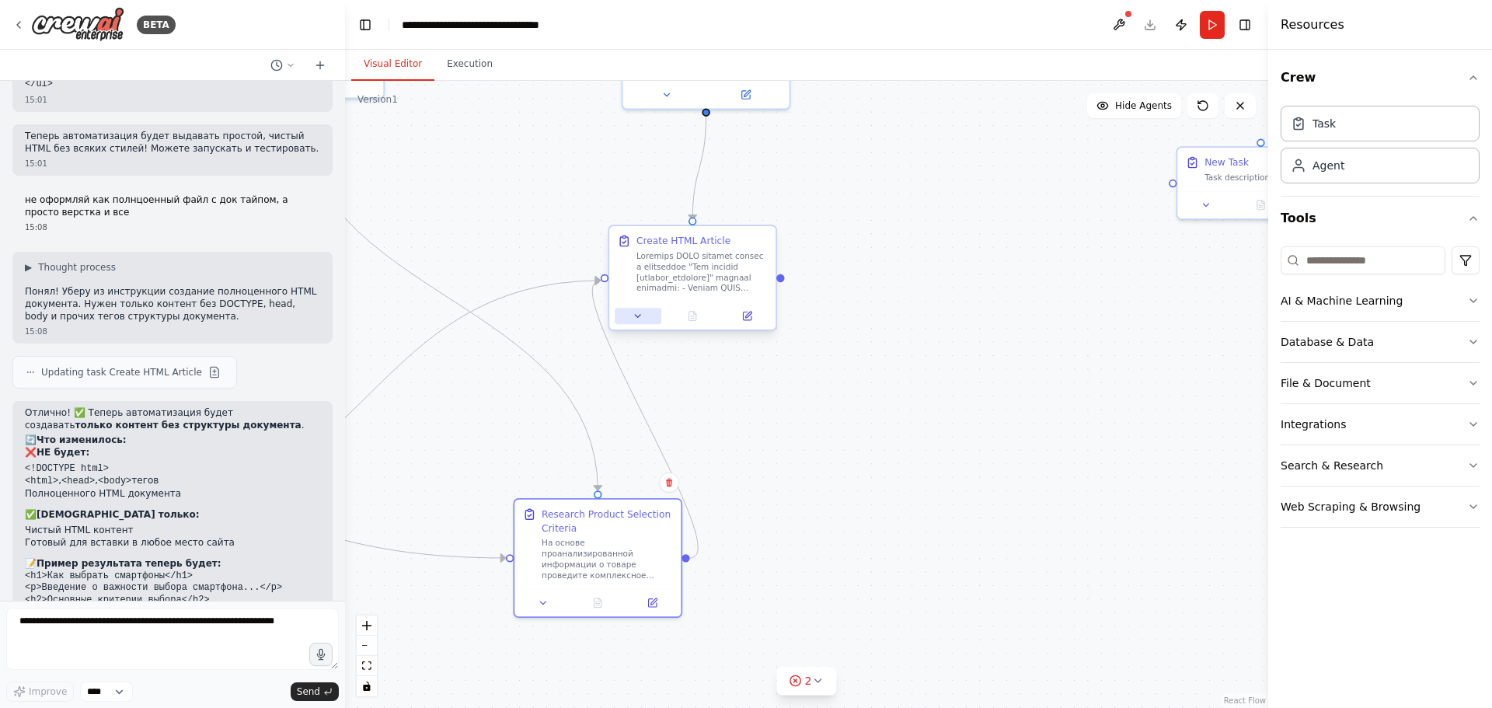
click at [639, 316] on icon at bounding box center [637, 316] width 5 height 2
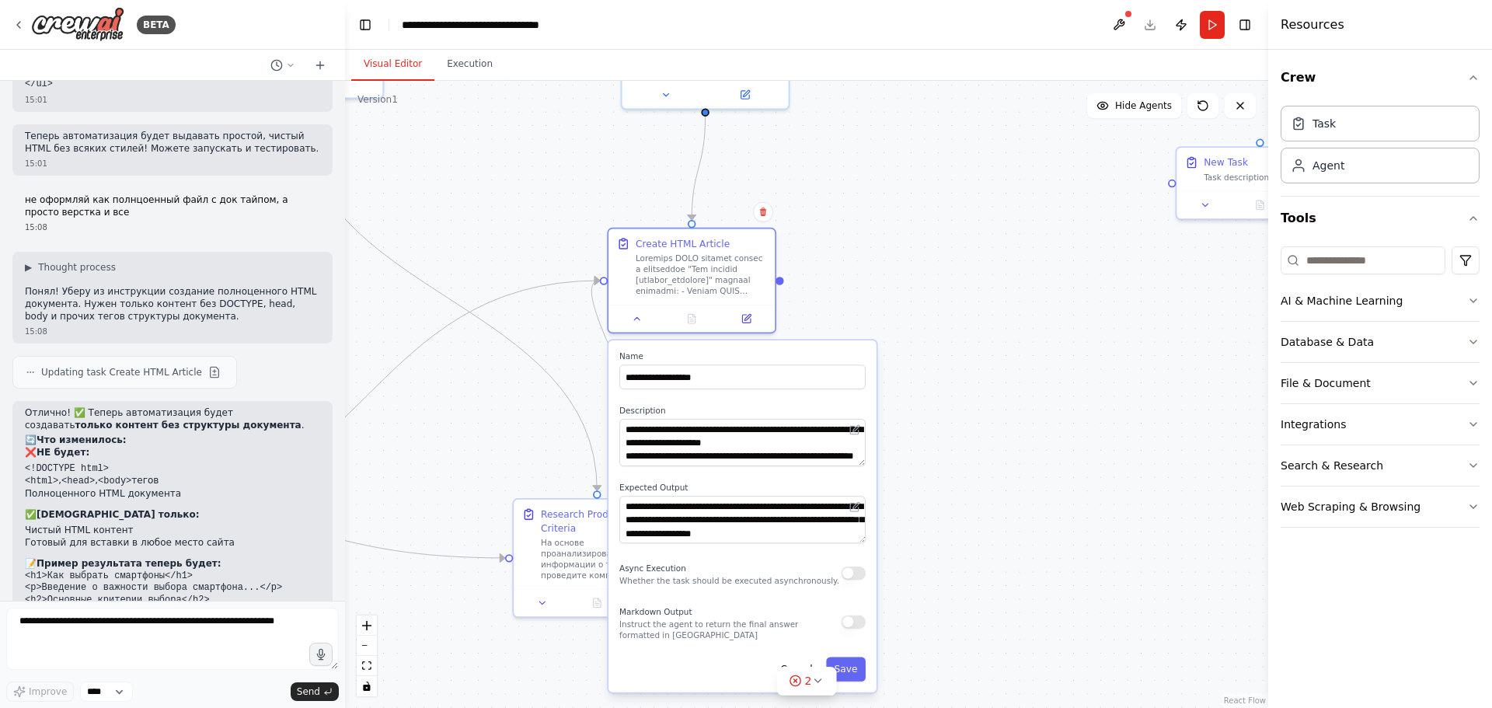
click at [1027, 284] on div ".deletable-edge-delete-btn { width: 20px; height: 20px; border: 0px solid #ffff…" at bounding box center [806, 394] width 923 height 627
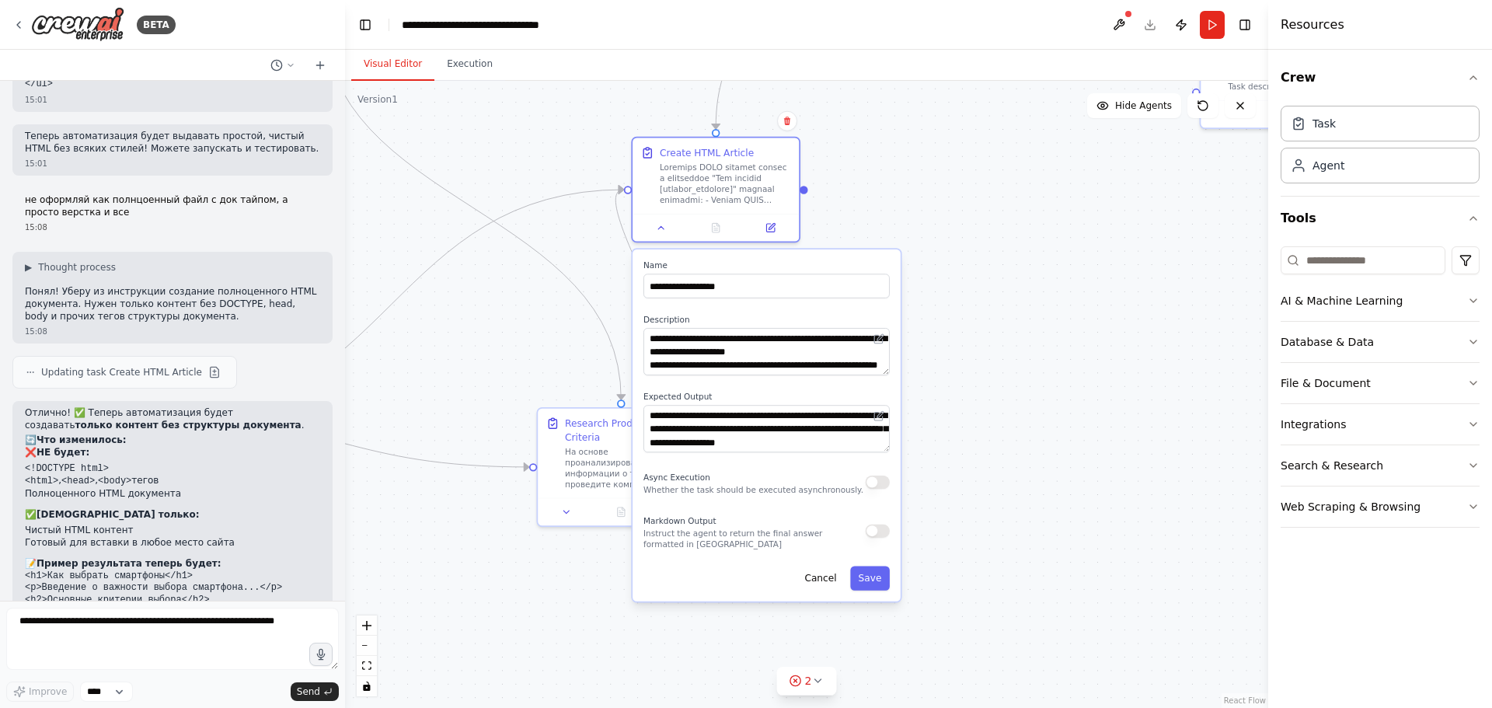
drag, startPoint x: 1001, startPoint y: 446, endPoint x: 1025, endPoint y: 357, distance: 92.6
click at [1025, 357] on div ".deletable-edge-delete-btn { width: 20px; height: 20px; border: 0px solid #ffff…" at bounding box center [806, 394] width 923 height 627
click at [581, 515] on button at bounding box center [566, 509] width 47 height 16
click at [489, 347] on div ".deletable-edge-delete-btn { width: 20px; height: 20px; border: 0px solid #ffff…" at bounding box center [806, 394] width 923 height 627
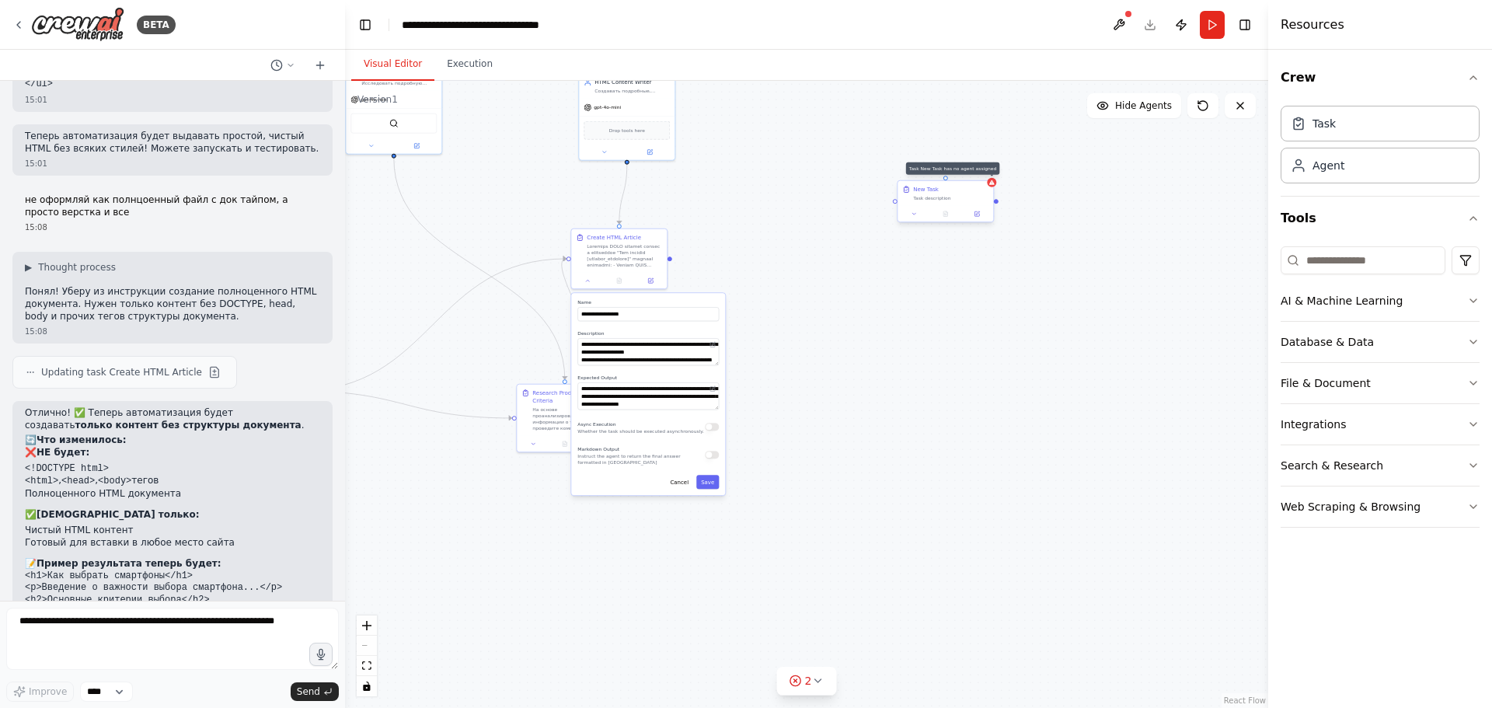
click at [992, 181] on icon at bounding box center [991, 182] width 5 height 5
click at [982, 162] on icon at bounding box center [980, 166] width 9 height 9
click at [947, 157] on button "Confirm" at bounding box center [936, 166] width 55 height 19
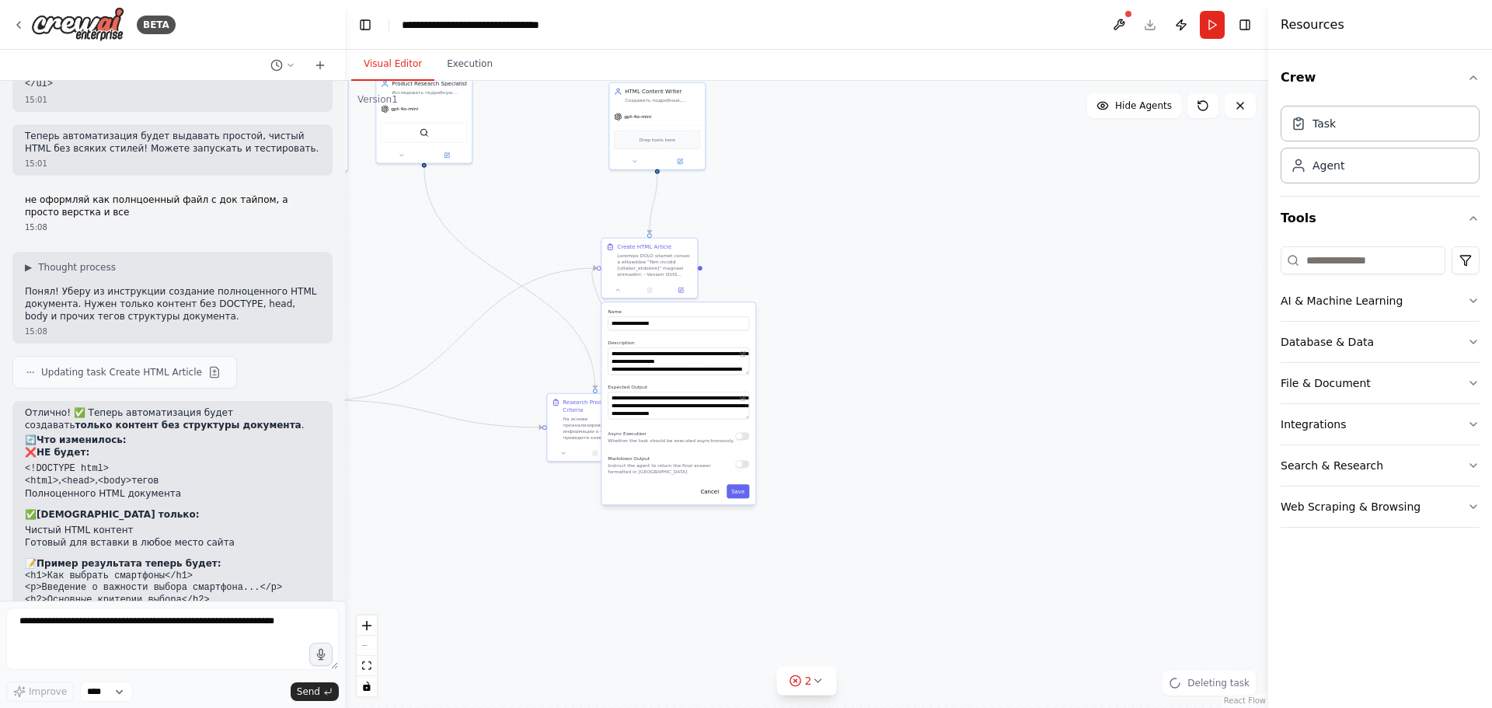
drag, startPoint x: 769, startPoint y: 162, endPoint x: 1080, endPoint y: 165, distance: 310.9
click at [1074, 169] on div ".deletable-edge-delete-btn { width: 20px; height: 20px; border: 0px solid #ffff…" at bounding box center [806, 394] width 923 height 627
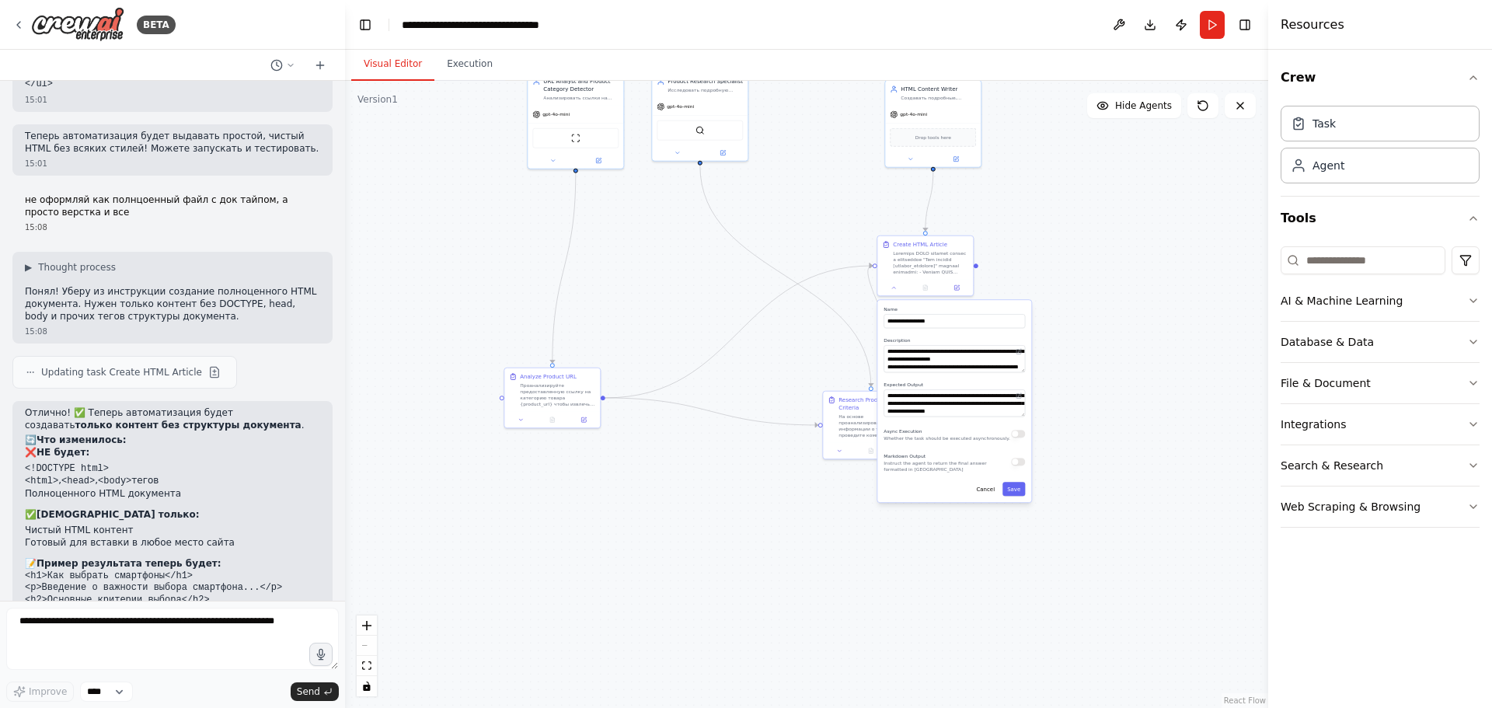
click at [1208, 18] on button "Run" at bounding box center [1212, 25] width 25 height 28
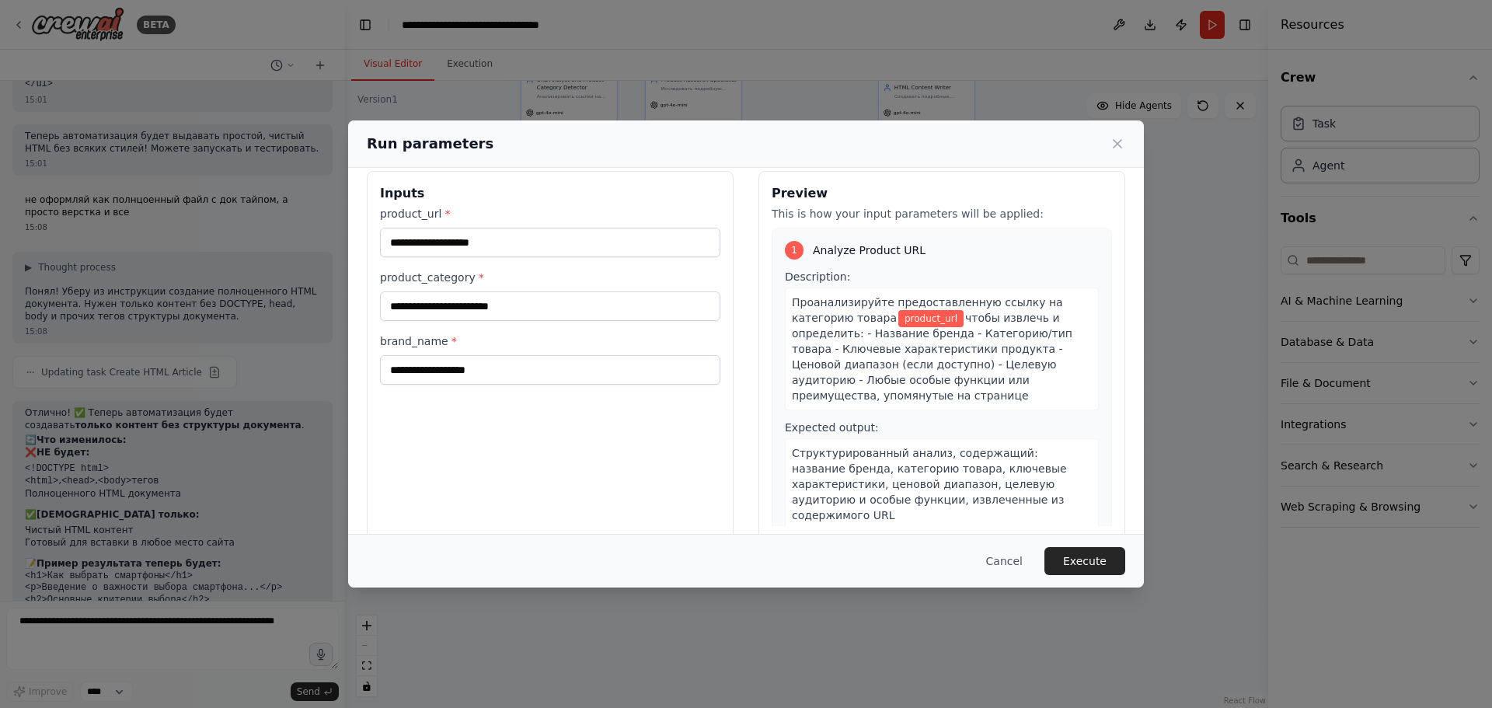
scroll to position [0, 0]
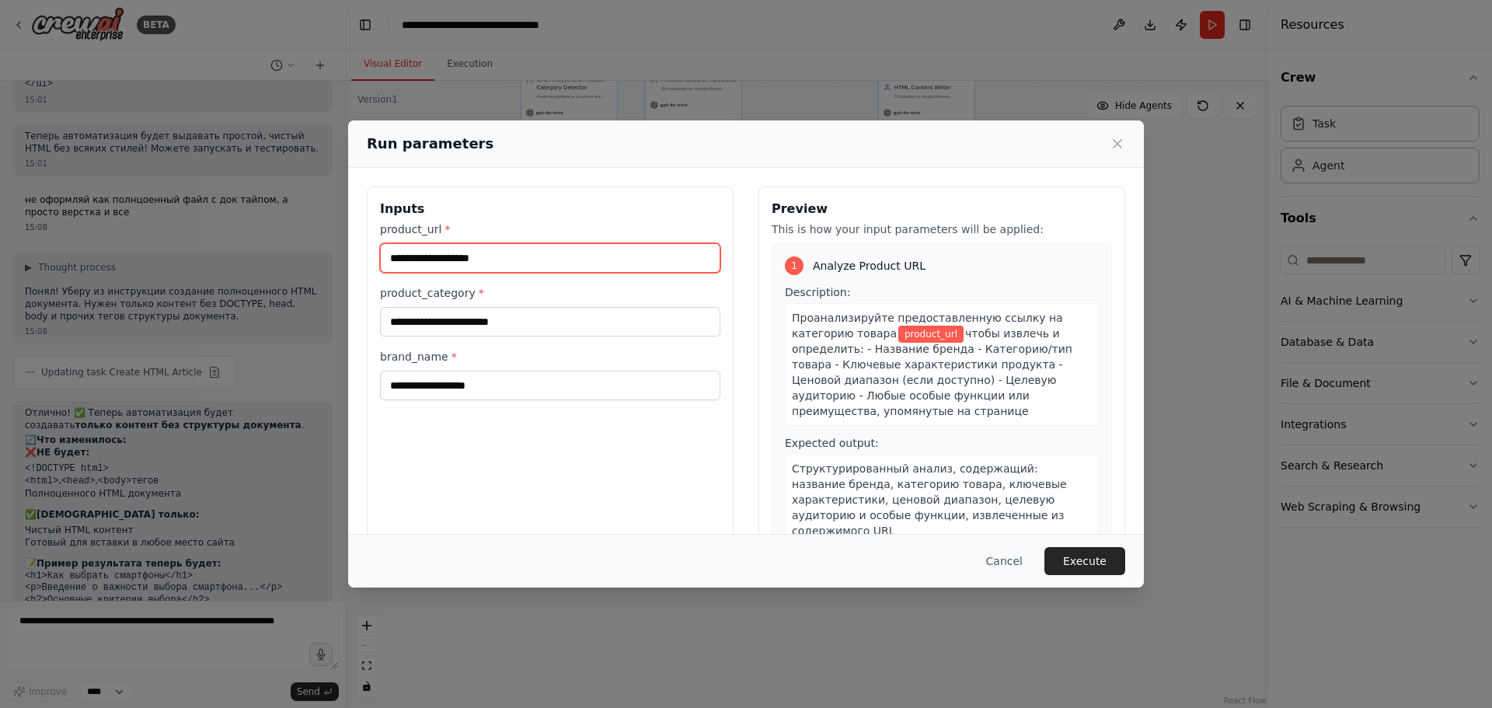
drag, startPoint x: 460, startPoint y: 252, endPoint x: 318, endPoint y: 229, distance: 144.0
click at [318, 229] on div "Run parameters Inputs product_url * product_category * brand_name * Preview Thi…" at bounding box center [746, 354] width 1492 height 708
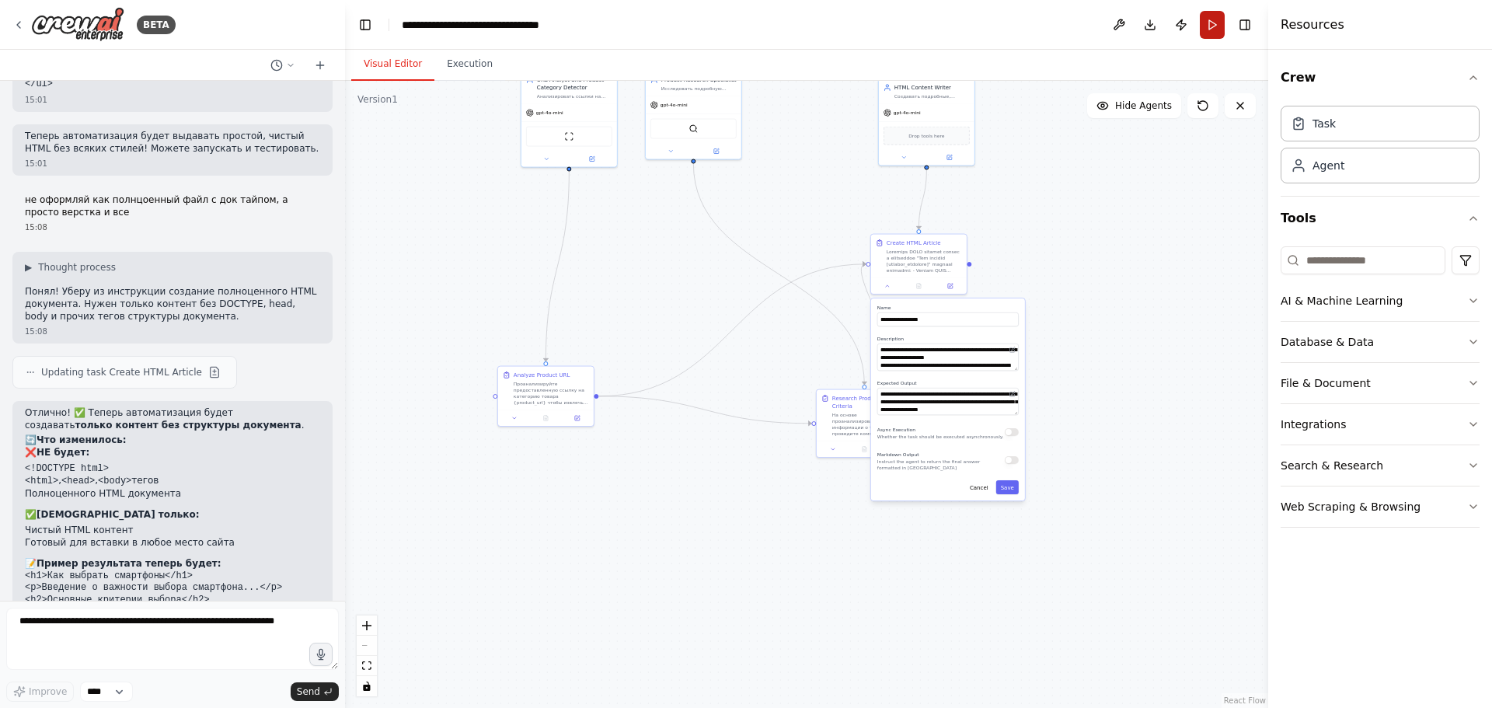
click at [1206, 29] on button "Run" at bounding box center [1212, 25] width 25 height 28
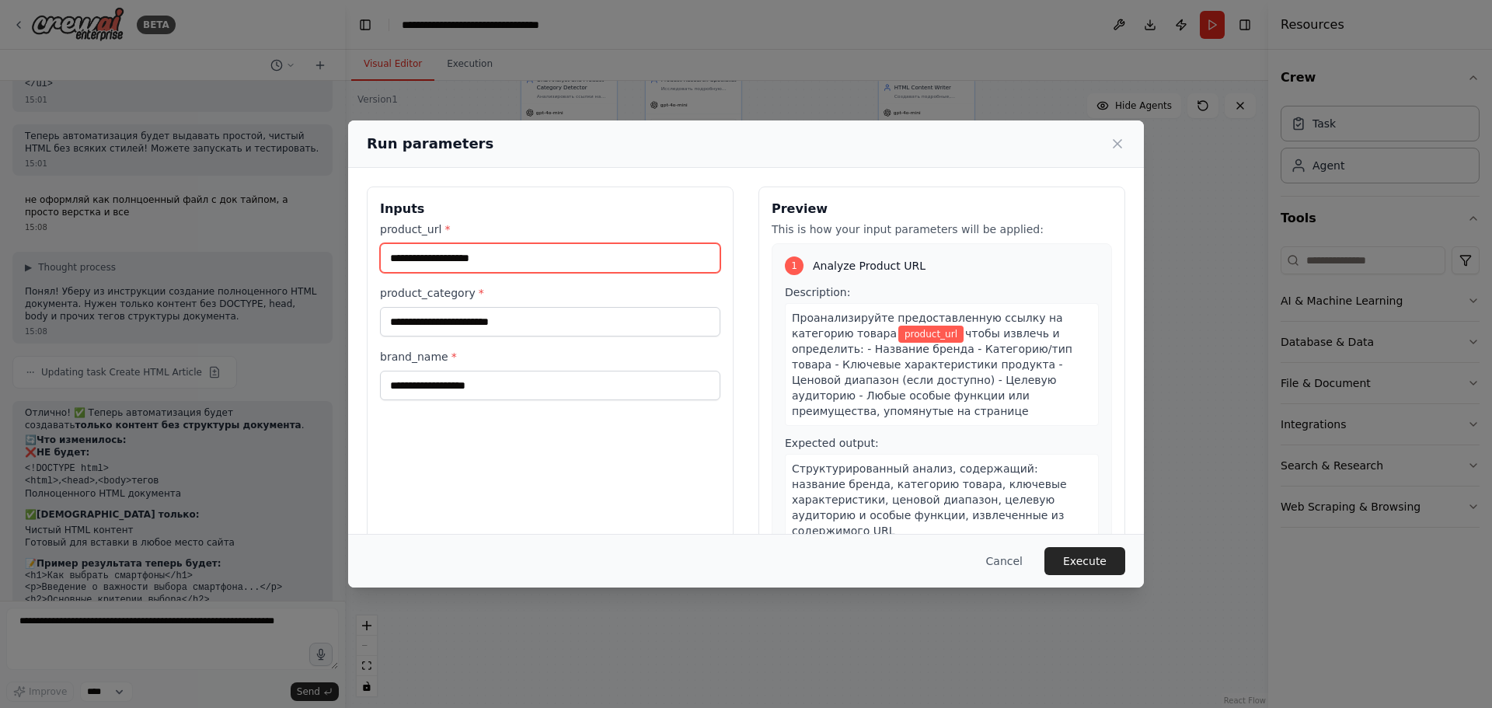
click at [452, 260] on input "product_url *" at bounding box center [550, 258] width 340 height 30
paste input "**********"
type input "**********"
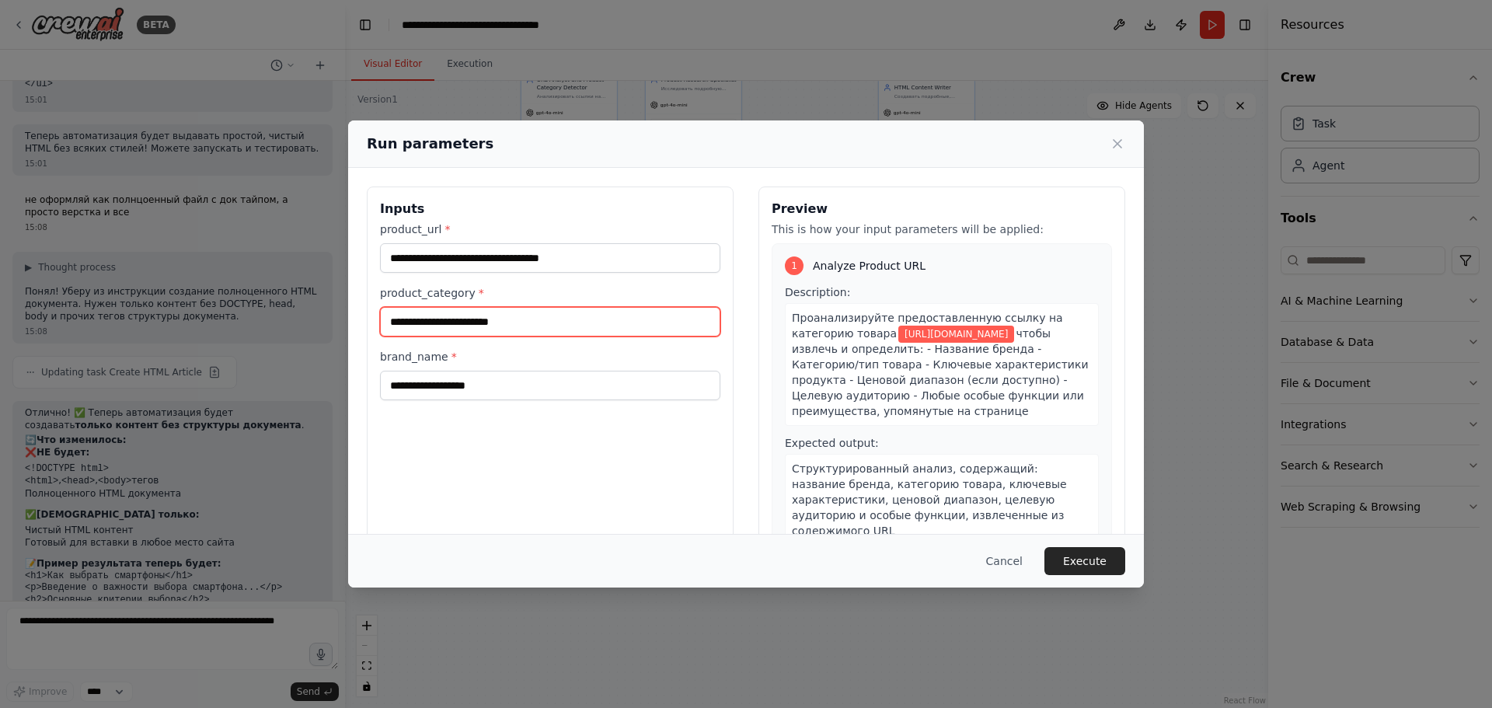
click at [550, 320] on input "product_category *" at bounding box center [550, 322] width 340 height 30
type input "****"
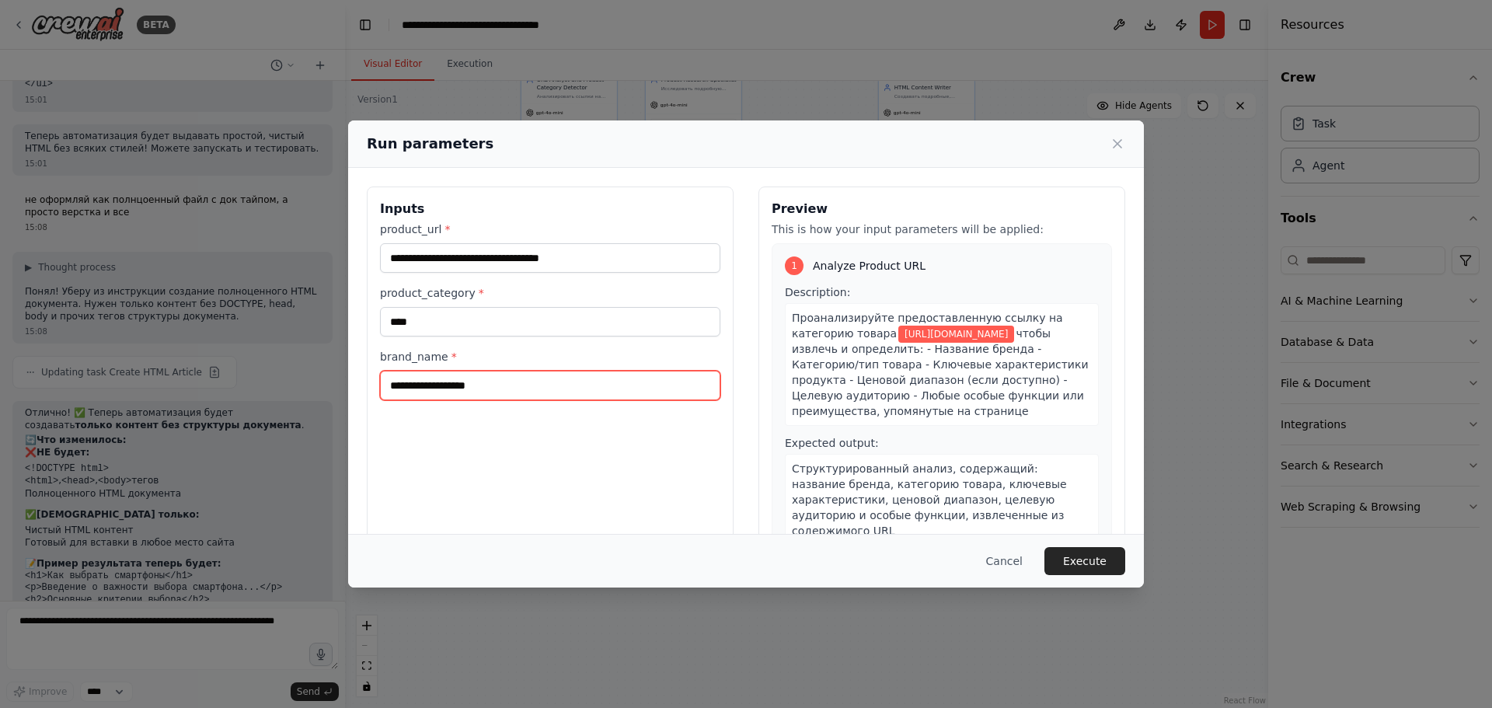
click at [516, 393] on input "brand_name *" at bounding box center [550, 386] width 340 height 30
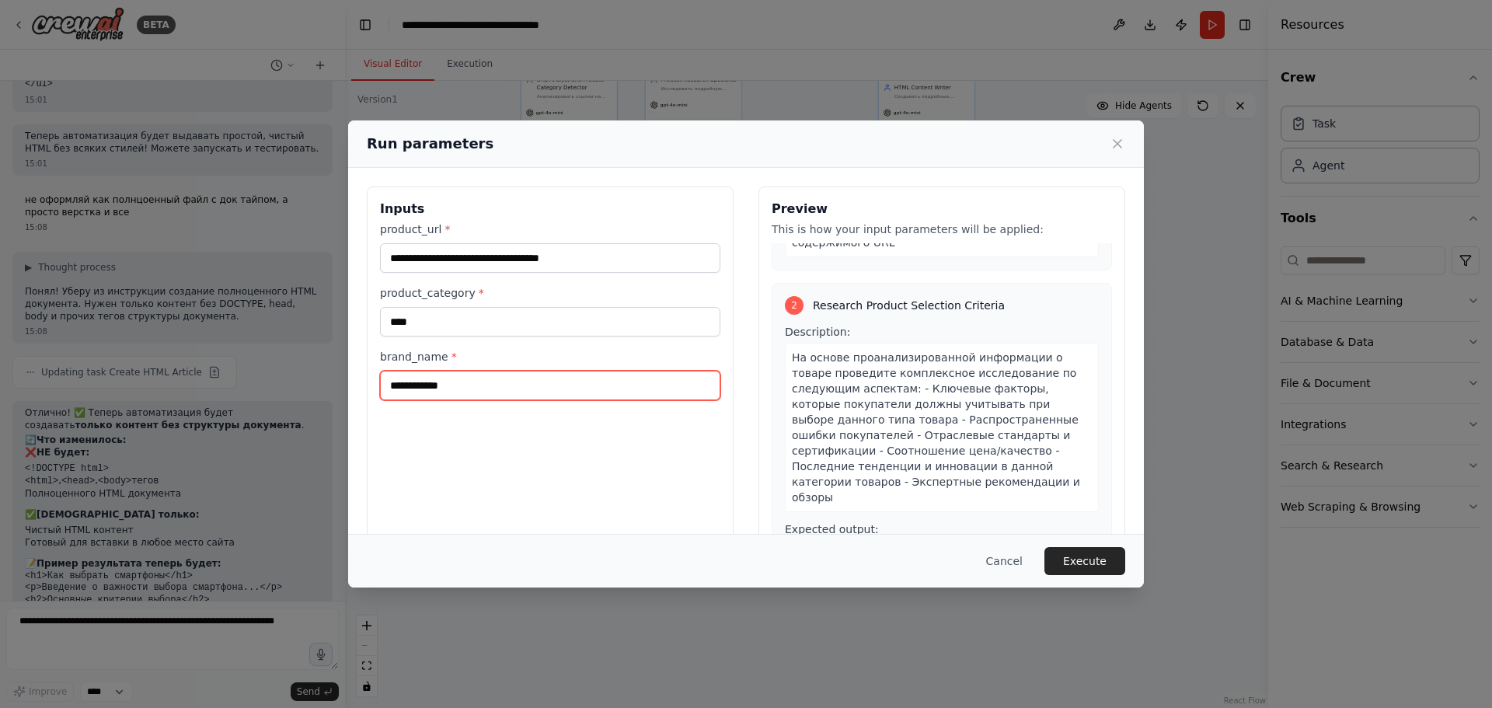
scroll to position [311, 0]
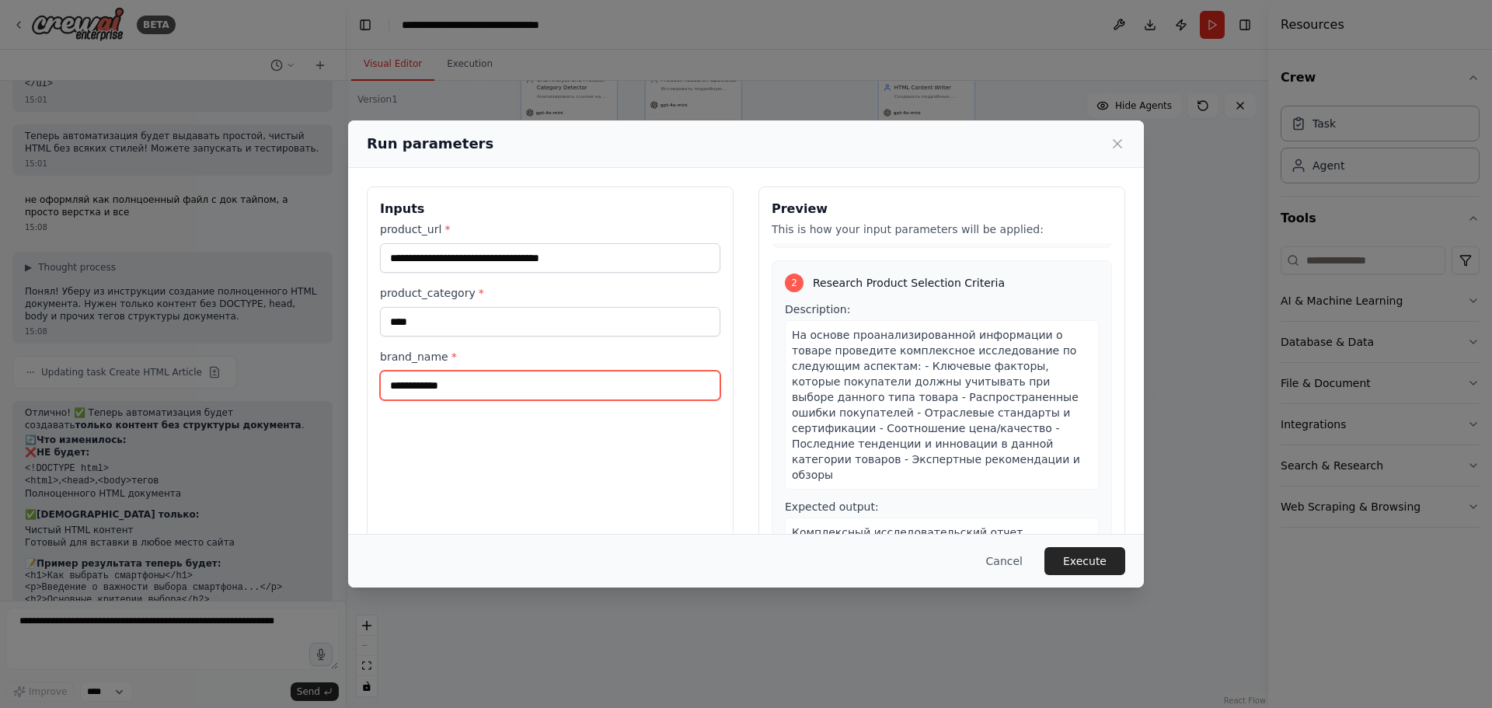
type input "**********"
click at [1094, 573] on button "Execute" at bounding box center [1085, 561] width 81 height 28
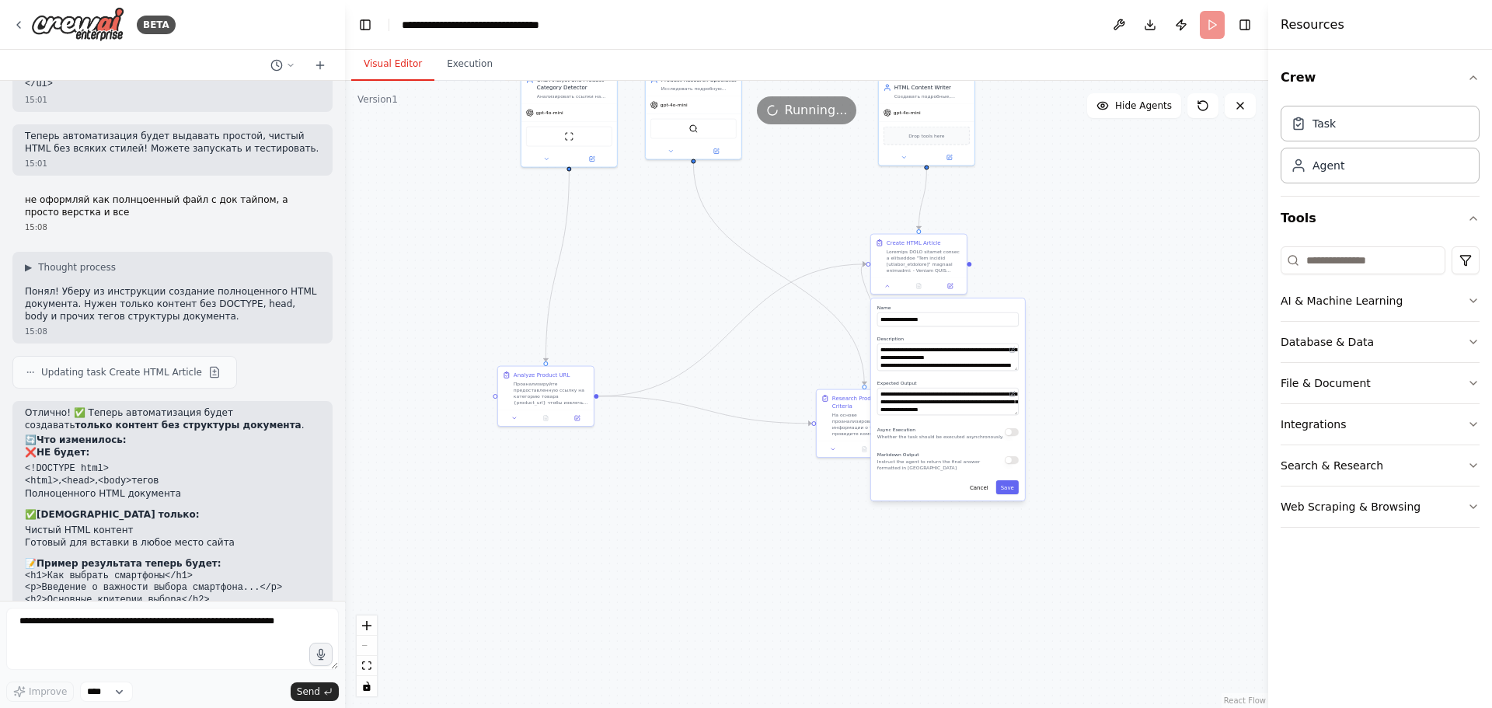
click at [1099, 348] on div ".deletable-edge-delete-btn { width: 20px; height: 20px; border: 0px solid #ffff…" at bounding box center [806, 394] width 923 height 627
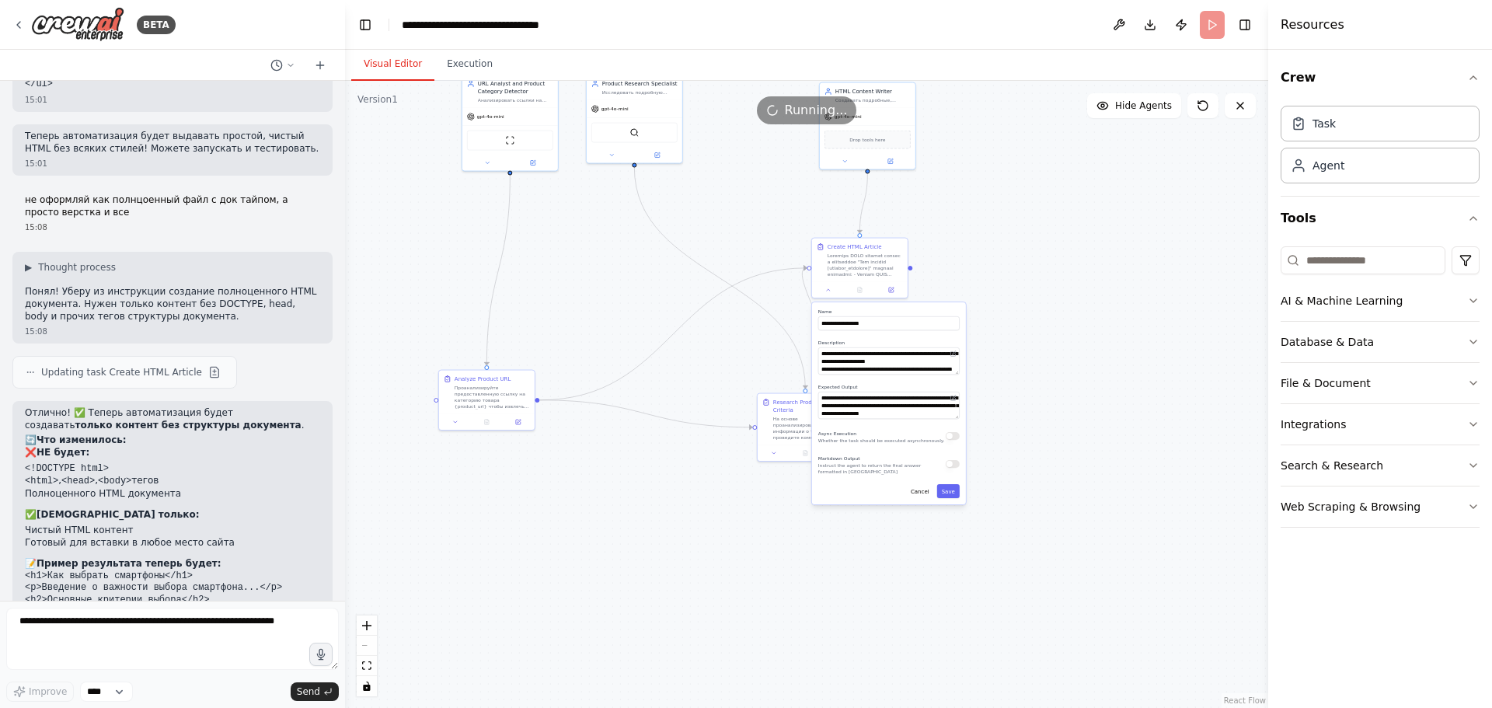
drag, startPoint x: 1117, startPoint y: 345, endPoint x: 956, endPoint y: 362, distance: 161.8
click at [1042, 348] on div ".deletable-edge-delete-btn { width: 20px; height: 20px; border: 0px solid #ffff…" at bounding box center [806, 394] width 923 height 627
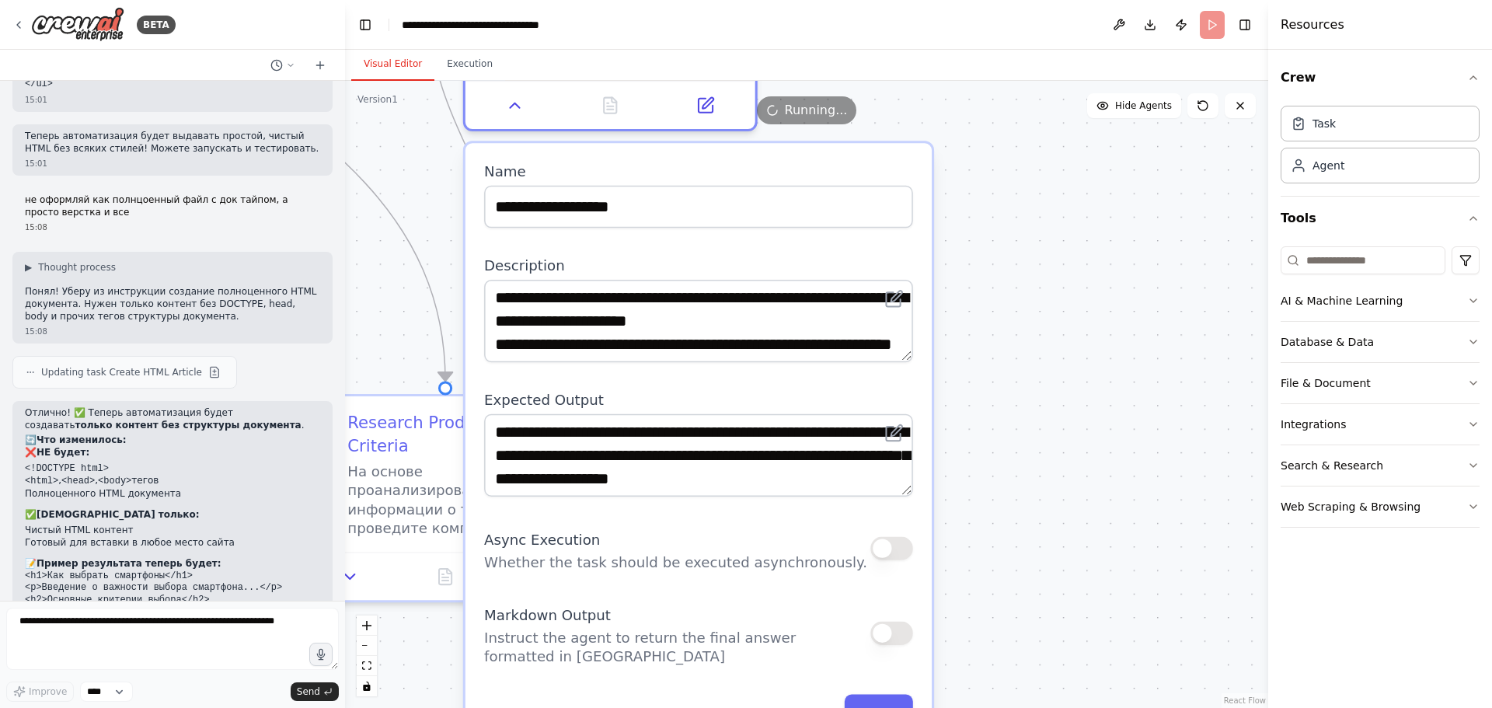
drag, startPoint x: 904, startPoint y: 289, endPoint x: 903, endPoint y: 316, distance: 26.4
click at [903, 316] on div "**********" at bounding box center [698, 321] width 429 height 82
click at [1133, 394] on div ".deletable-edge-delete-btn { width: 20px; height: 20px; border: 0px solid #ffff…" at bounding box center [806, 394] width 923 height 627
click at [1109, 403] on div ".deletable-edge-delete-btn { width: 20px; height: 20px; border: 0px solid #ffff…" at bounding box center [806, 394] width 923 height 627
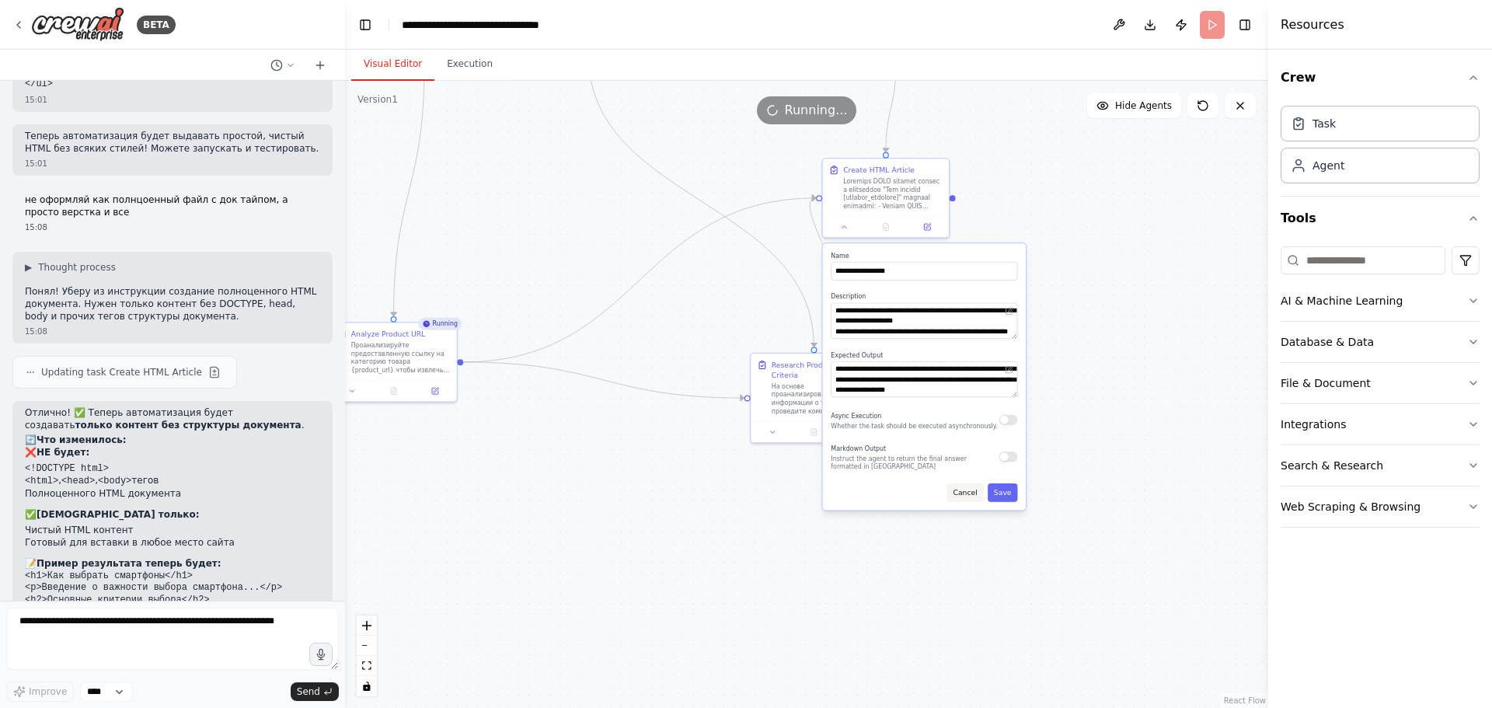
click at [972, 498] on button "Cancel" at bounding box center [965, 492] width 37 height 19
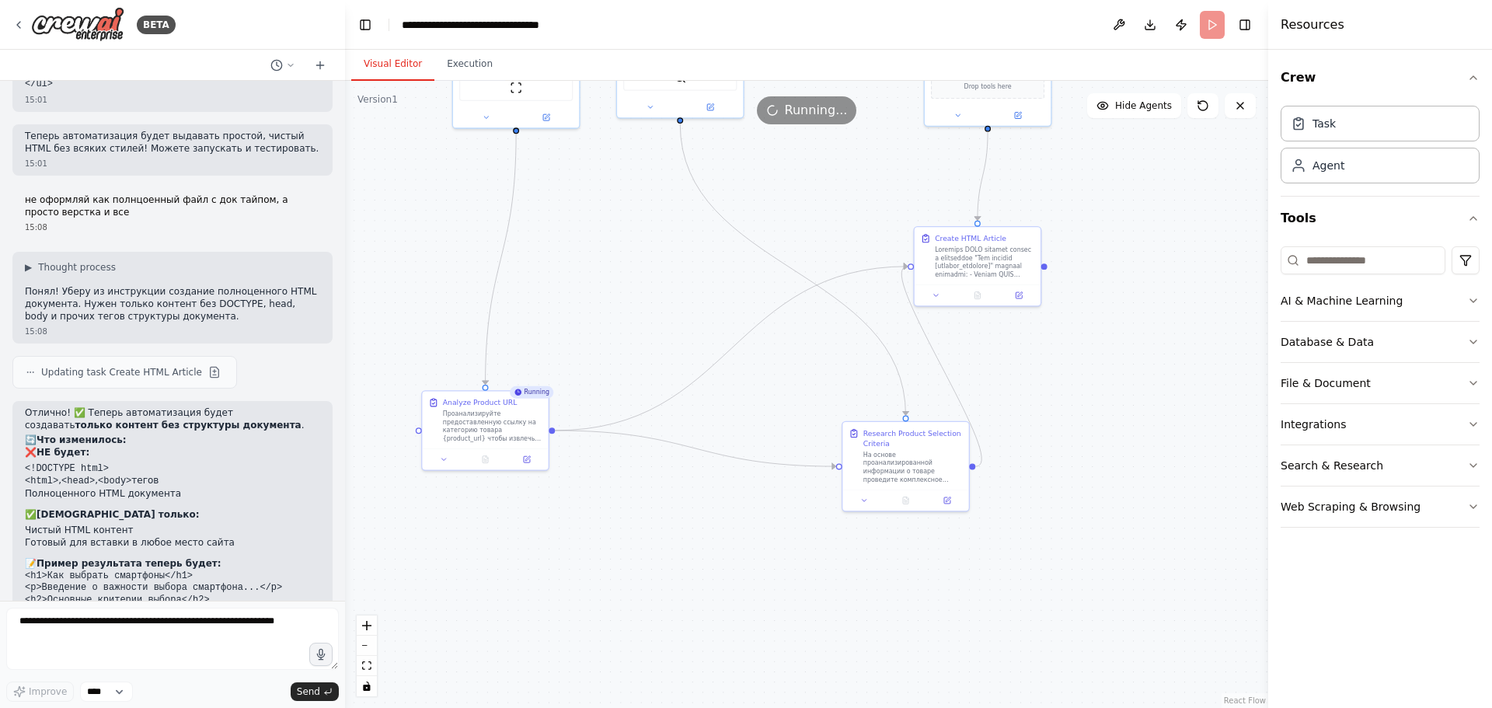
drag, startPoint x: 644, startPoint y: 497, endPoint x: 734, endPoint y: 563, distance: 111.8
click at [734, 563] on div ".deletable-edge-delete-btn { width: 20px; height: 20px; border: 0px solid #ffff…" at bounding box center [806, 394] width 923 height 627
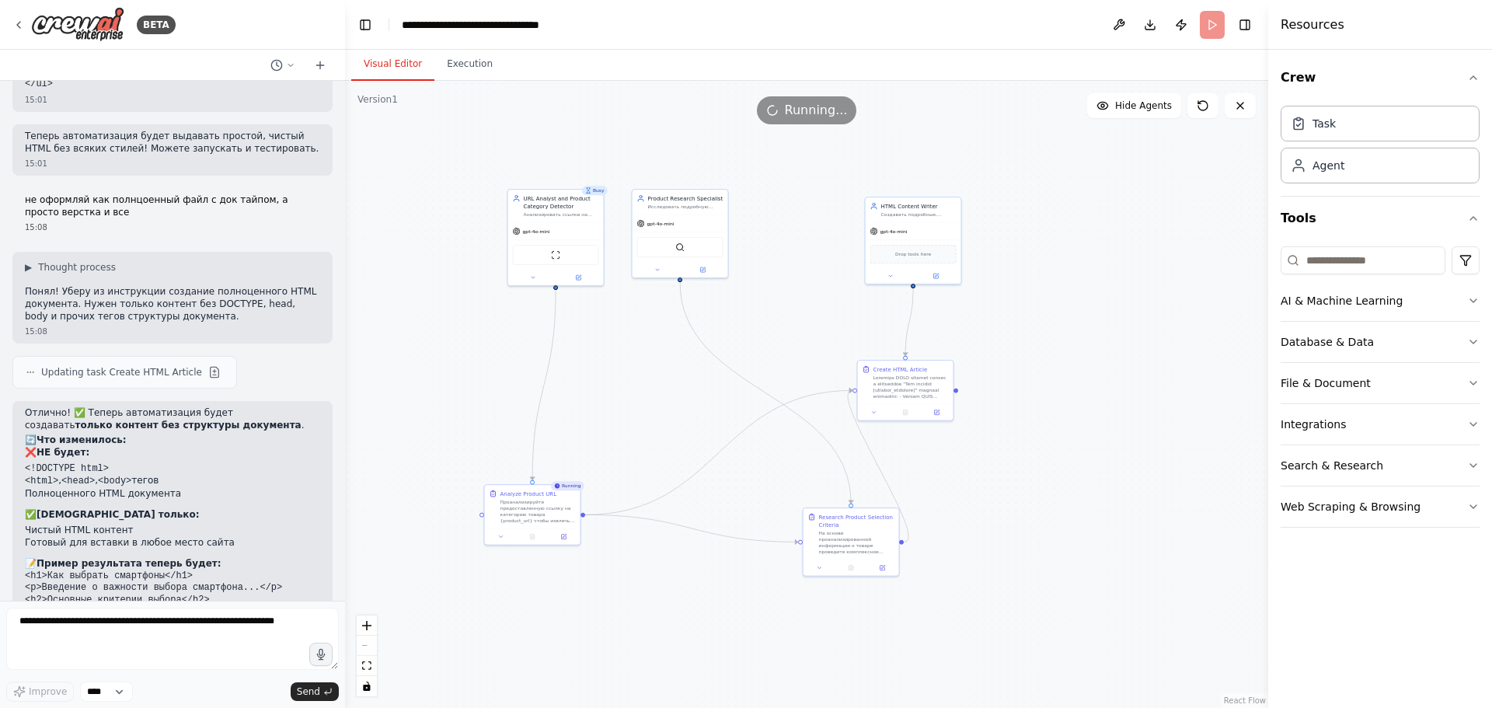
drag, startPoint x: 654, startPoint y: 293, endPoint x: 651, endPoint y: 374, distance: 80.9
click at [651, 374] on div ".deletable-edge-delete-btn { width: 20px; height: 20px; border: 0px solid #ffff…" at bounding box center [806, 394] width 923 height 627
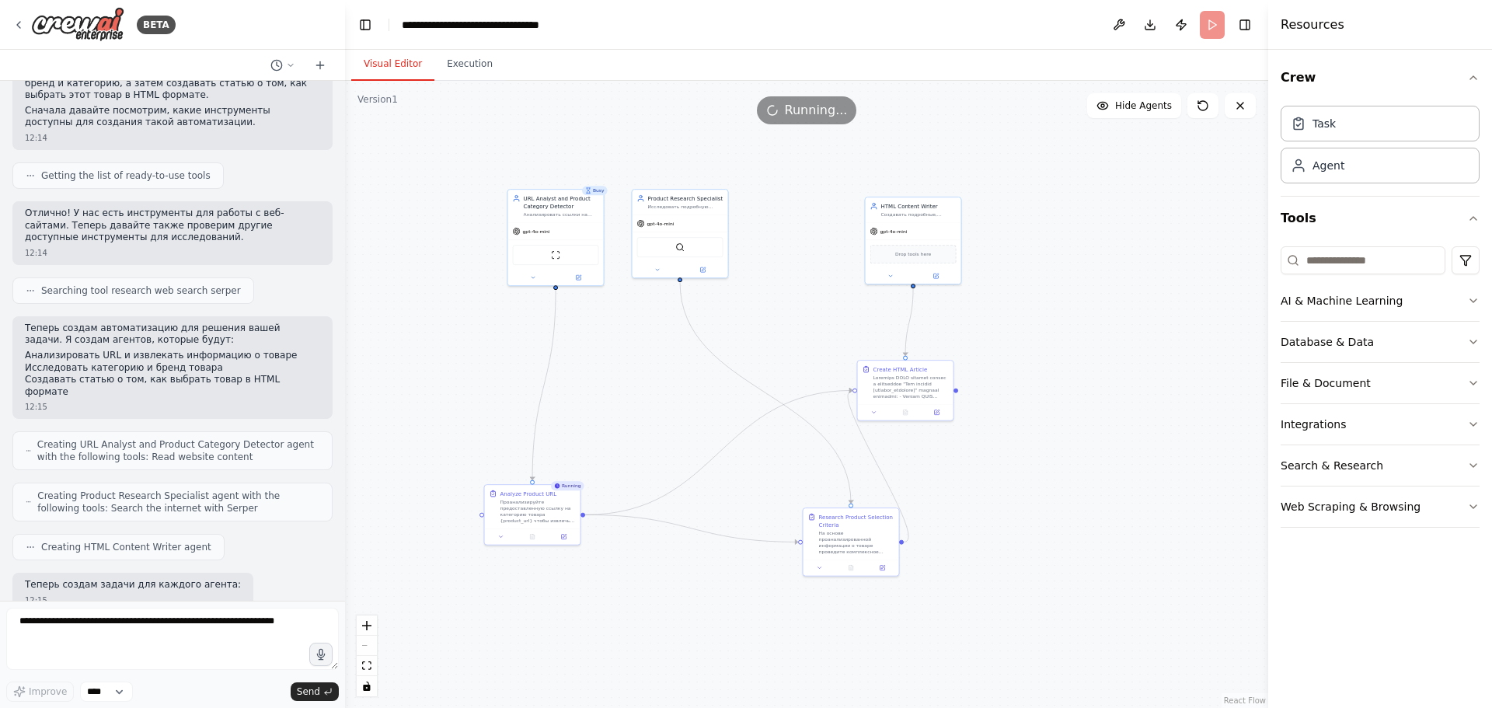
scroll to position [0, 0]
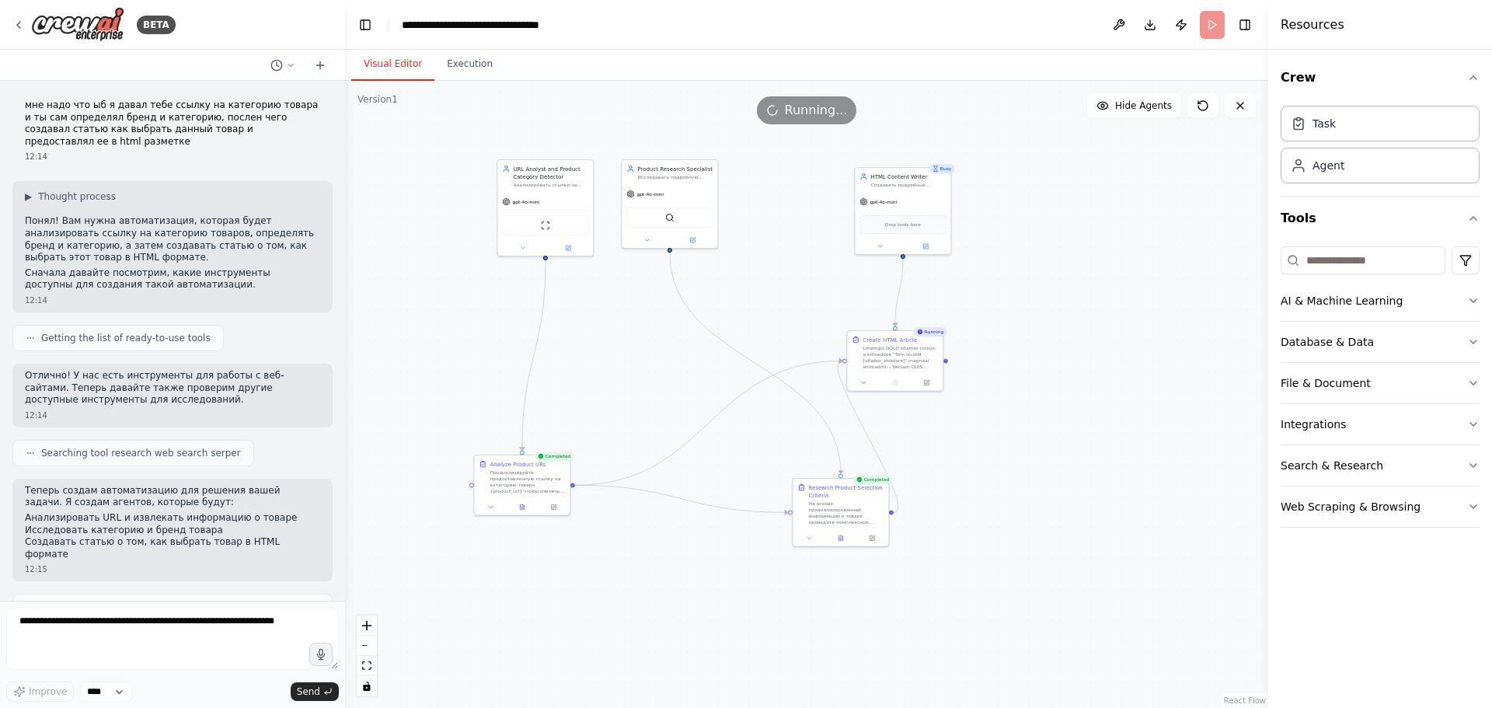
drag, startPoint x: 661, startPoint y: 386, endPoint x: 637, endPoint y: 366, distance: 31.4
click at [637, 366] on div ".deletable-edge-delete-btn { width: 20px; height: 20px; border: 0px solid #ffff…" at bounding box center [806, 394] width 923 height 627
click at [537, 202] on div "gpt-4o-mini" at bounding box center [542, 198] width 96 height 17
click at [442, 339] on div ".deletable-edge-delete-btn { width: 20px; height: 20px; border: 0px solid #ffff…" at bounding box center [806, 394] width 923 height 627
click at [1428, 297] on button "AI & Machine Learning" at bounding box center [1380, 301] width 199 height 40
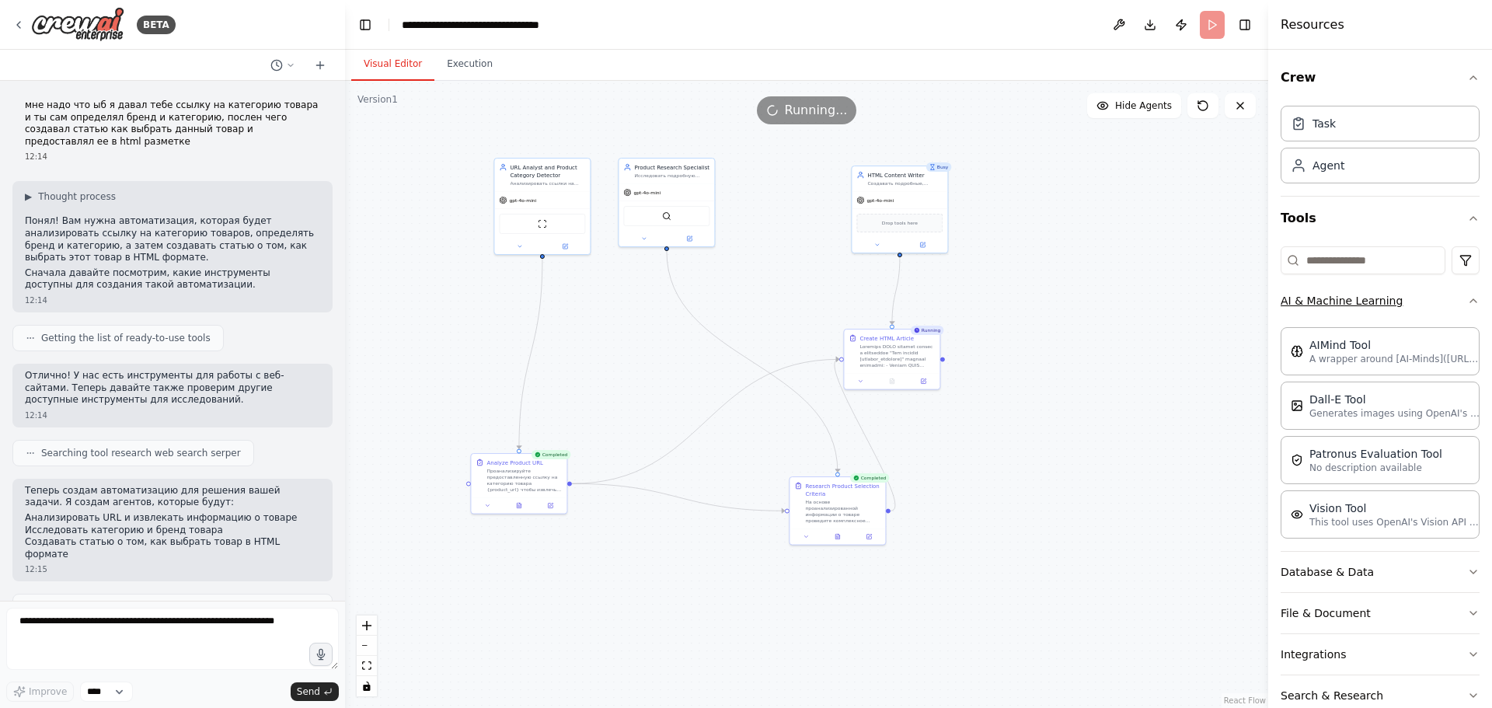
click at [1428, 298] on button "AI & Machine Learning" at bounding box center [1380, 301] width 199 height 40
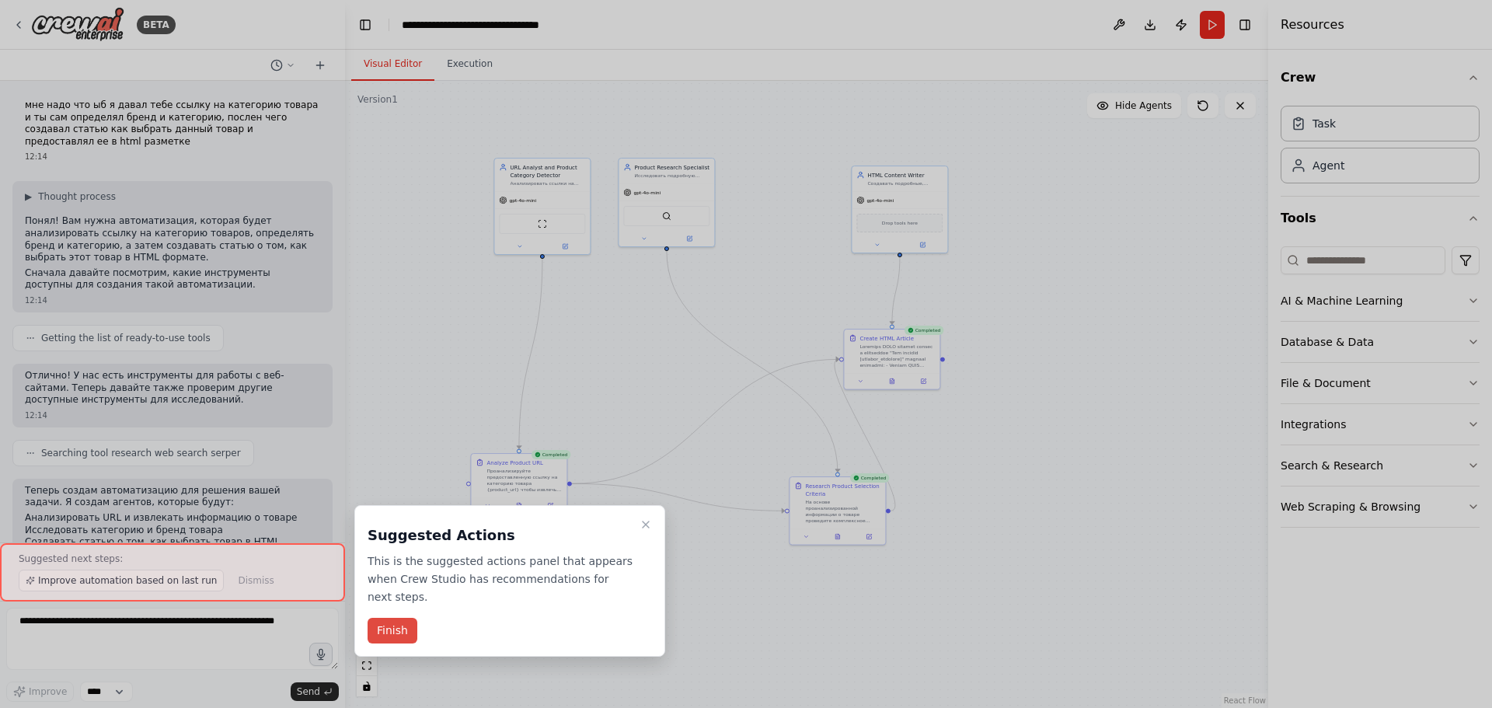
click at [392, 618] on button "Finish" at bounding box center [393, 631] width 50 height 26
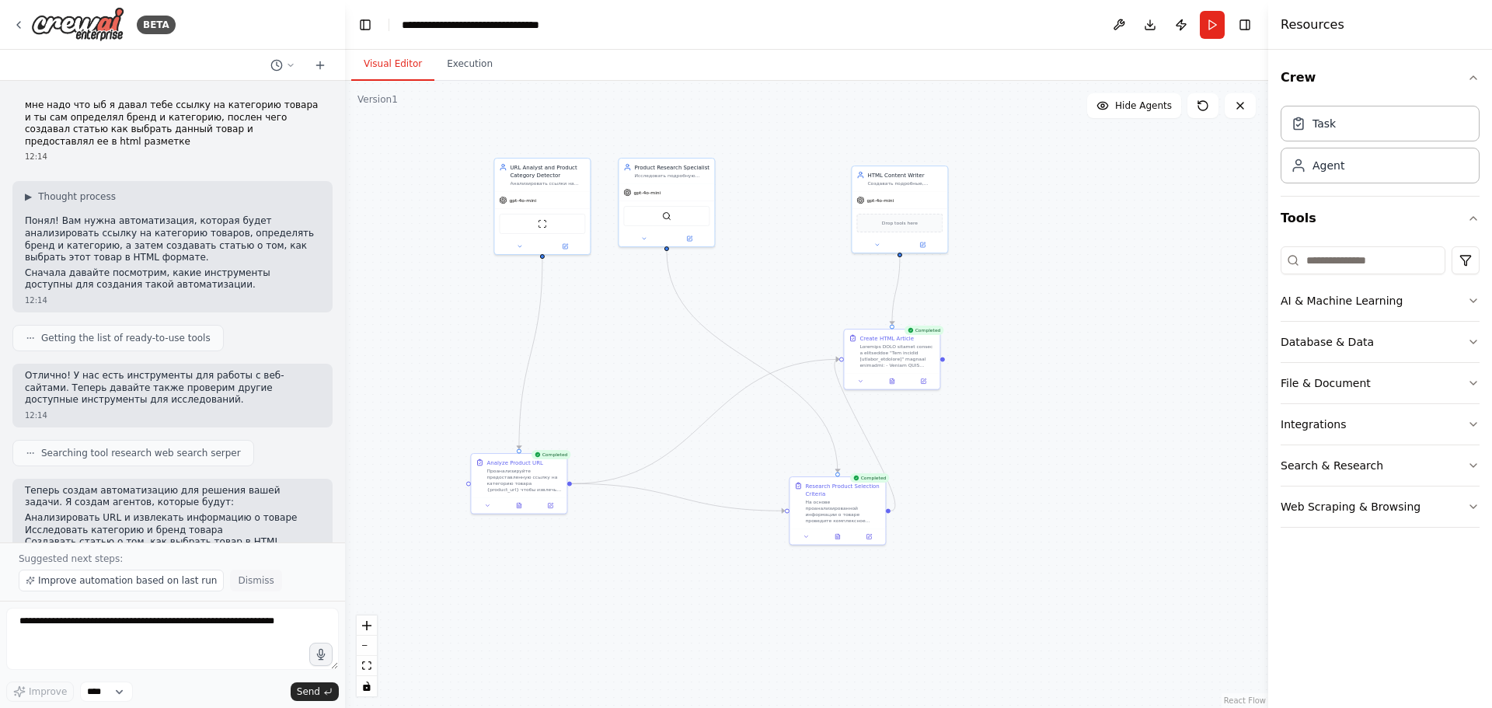
click at [238, 580] on span "Dismiss" at bounding box center [256, 580] width 36 height 12
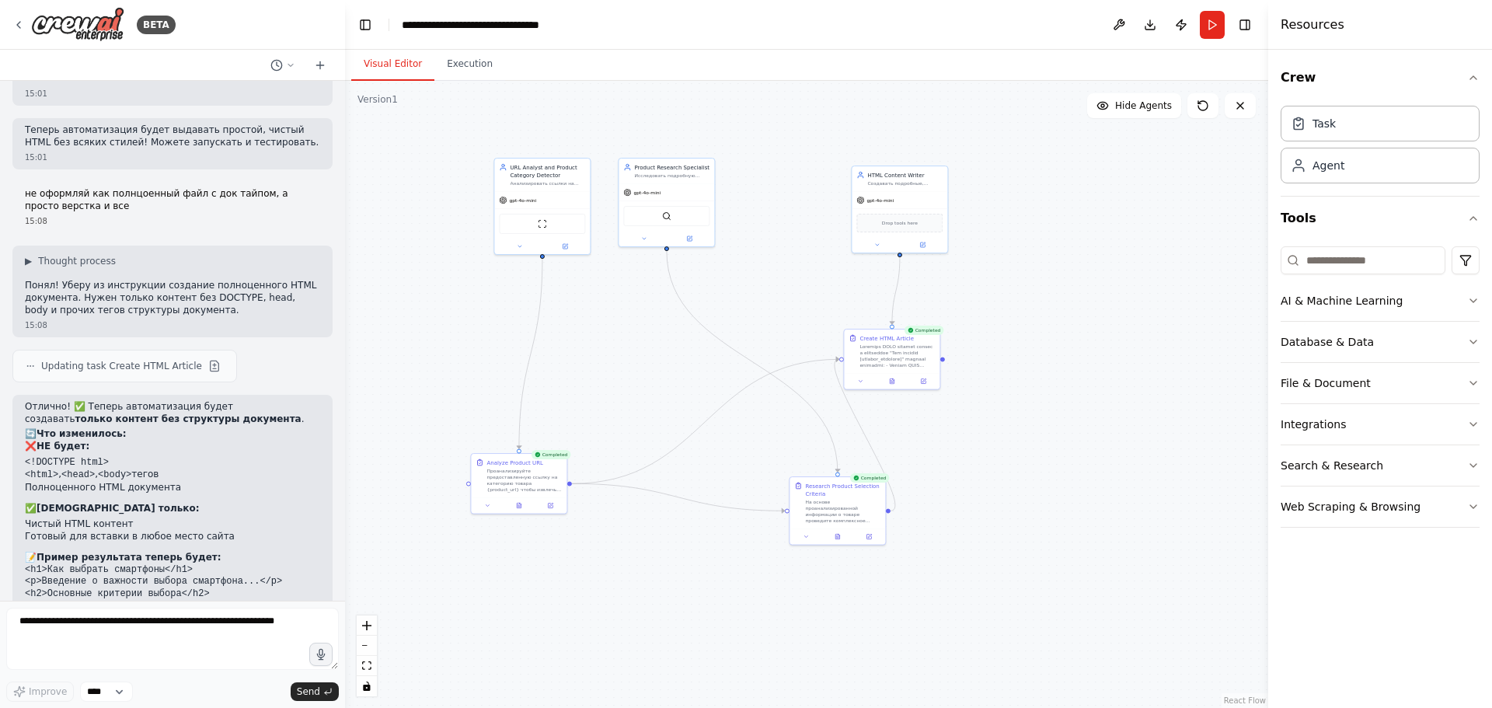
click at [640, 667] on div ".deletable-edge-delete-btn { width: 20px; height: 20px; border: 0px solid #ffff…" at bounding box center [806, 394] width 923 height 627
click at [545, 195] on div "gpt-4o-mini" at bounding box center [542, 198] width 96 height 17
click at [1360, 260] on input at bounding box center [1363, 260] width 165 height 28
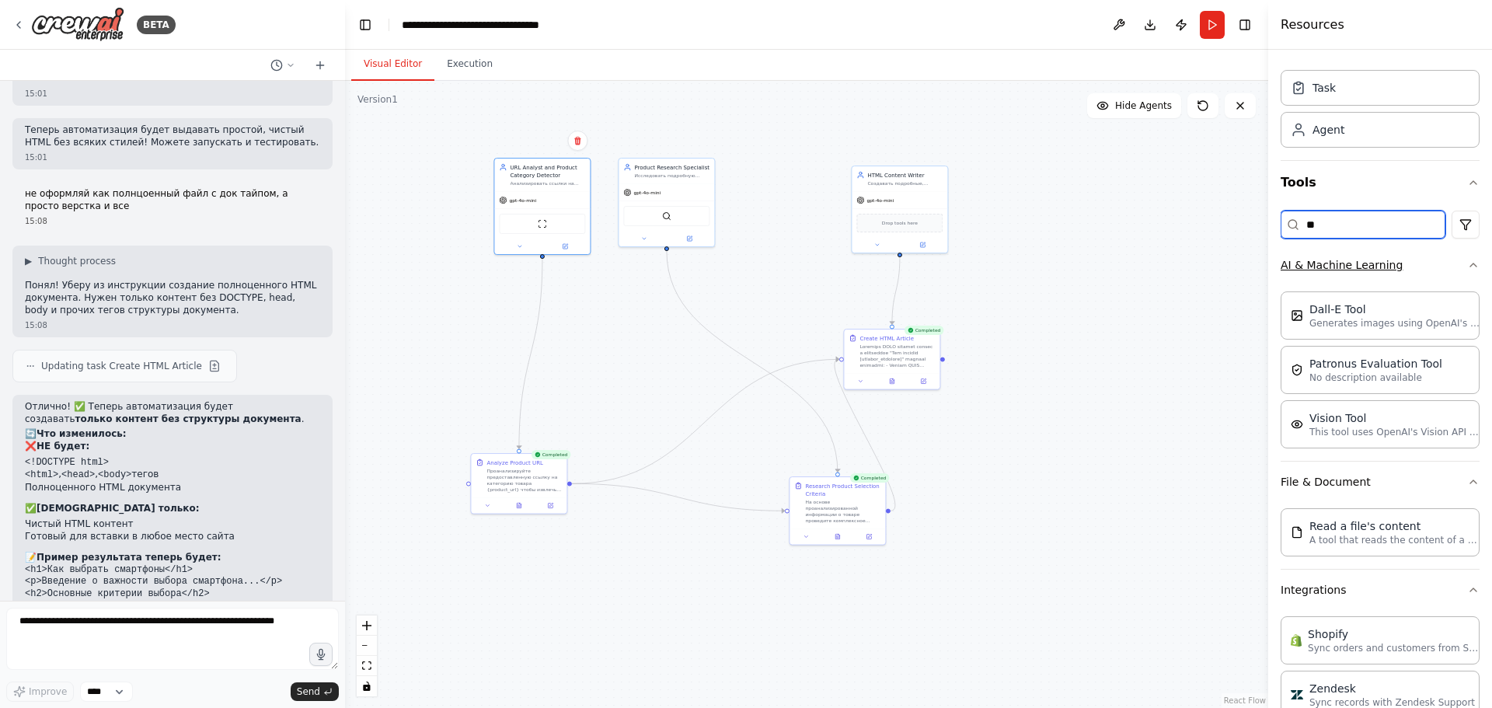
scroll to position [29, 0]
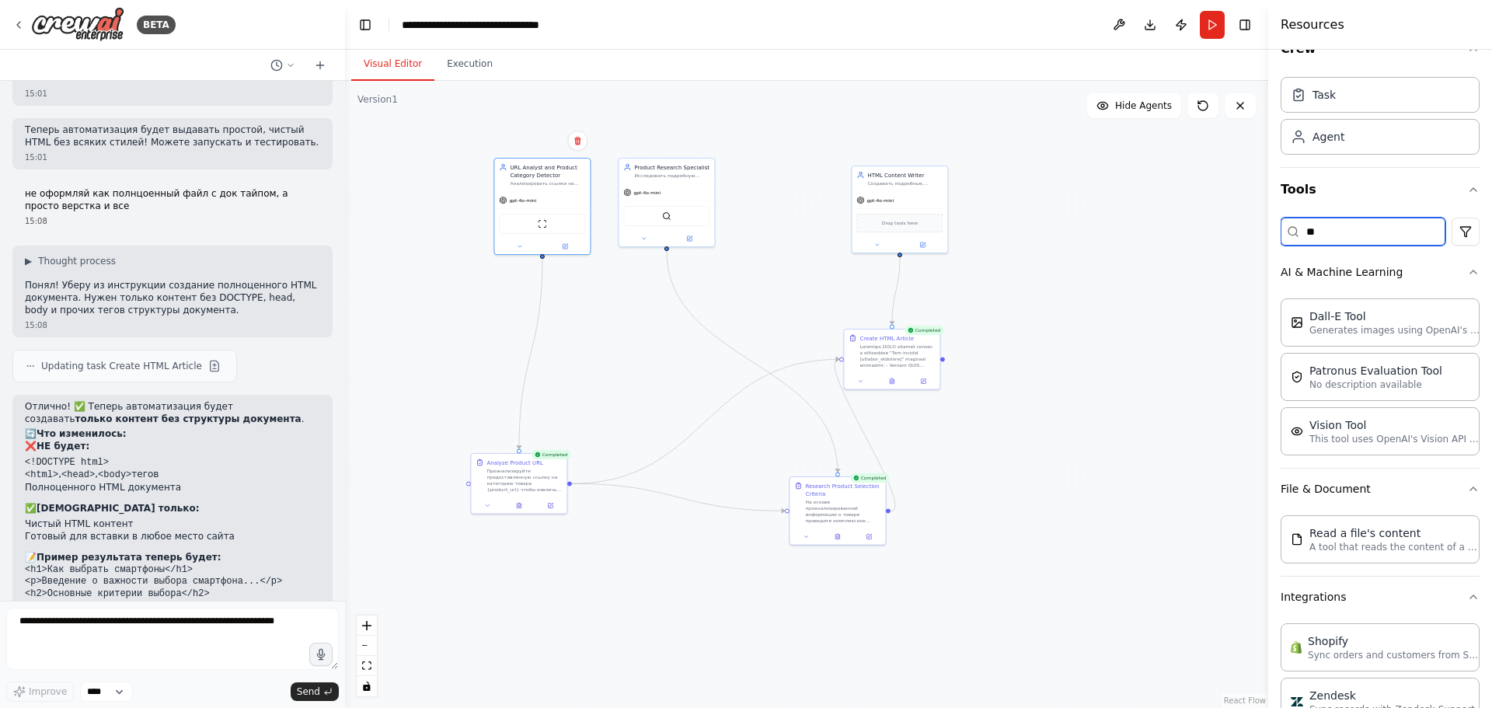
drag, startPoint x: 1335, startPoint y: 229, endPoint x: 1198, endPoint y: 208, distance: 138.5
click at [1198, 208] on div "BETA мне надо что ыб я давал тебе ссылку на категорию товара и ты сам определял…" at bounding box center [746, 354] width 1492 height 708
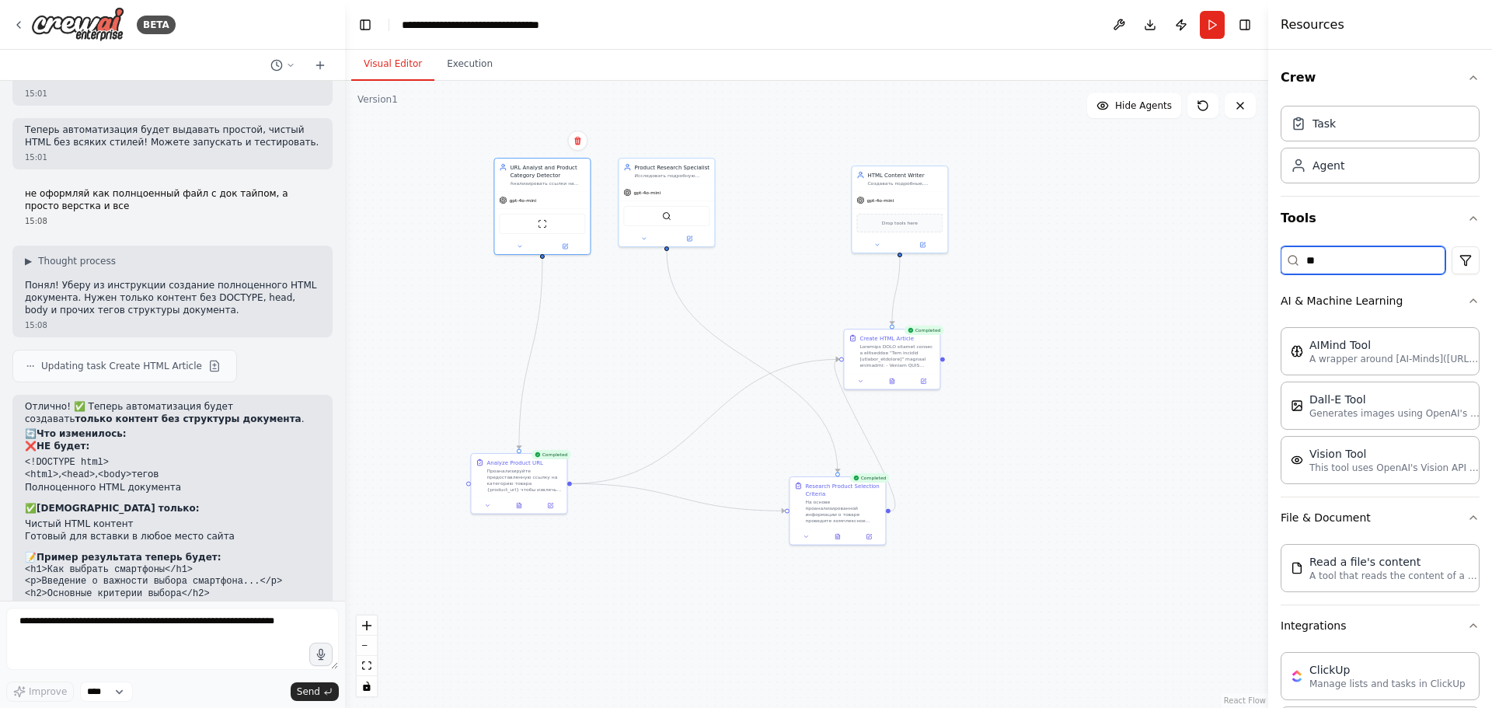
type input "***"
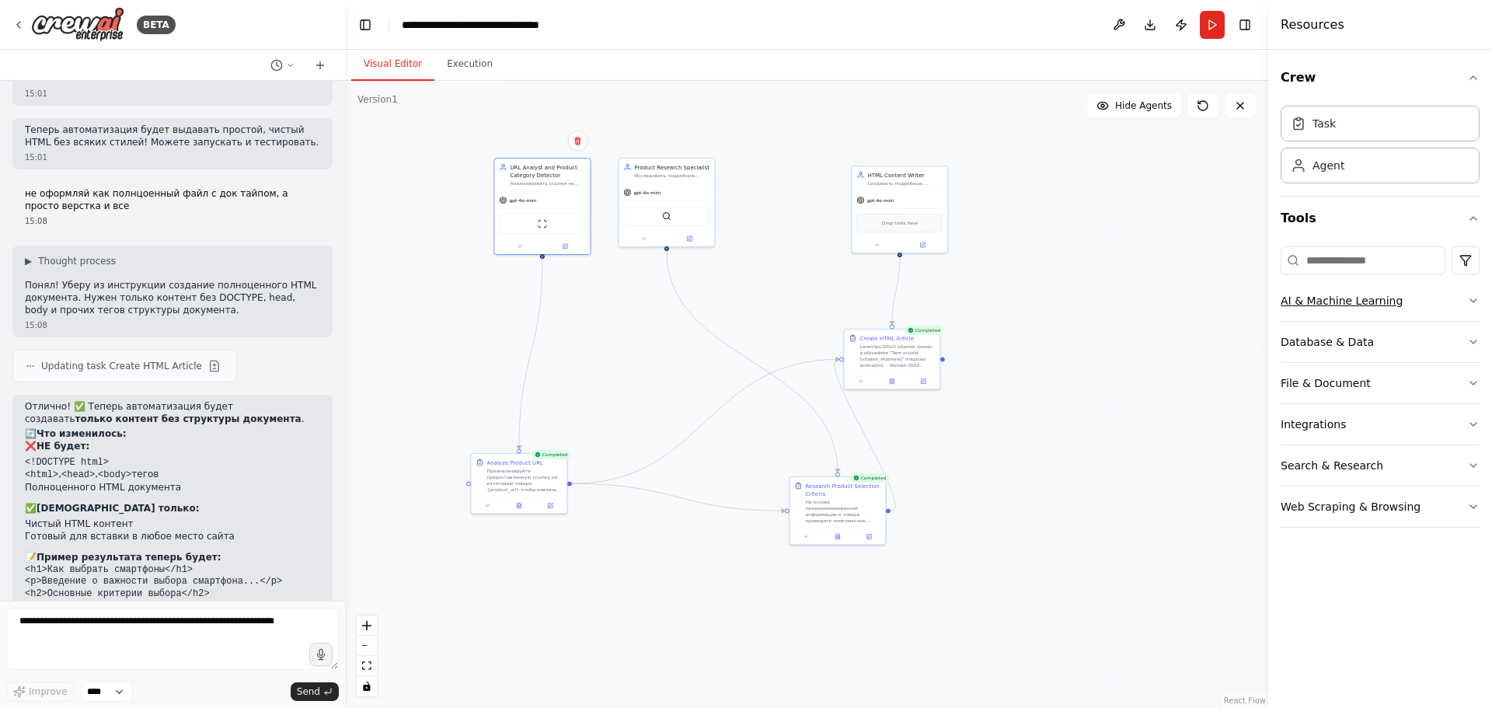
click at [1444, 295] on button "AI & Machine Learning" at bounding box center [1380, 301] width 199 height 40
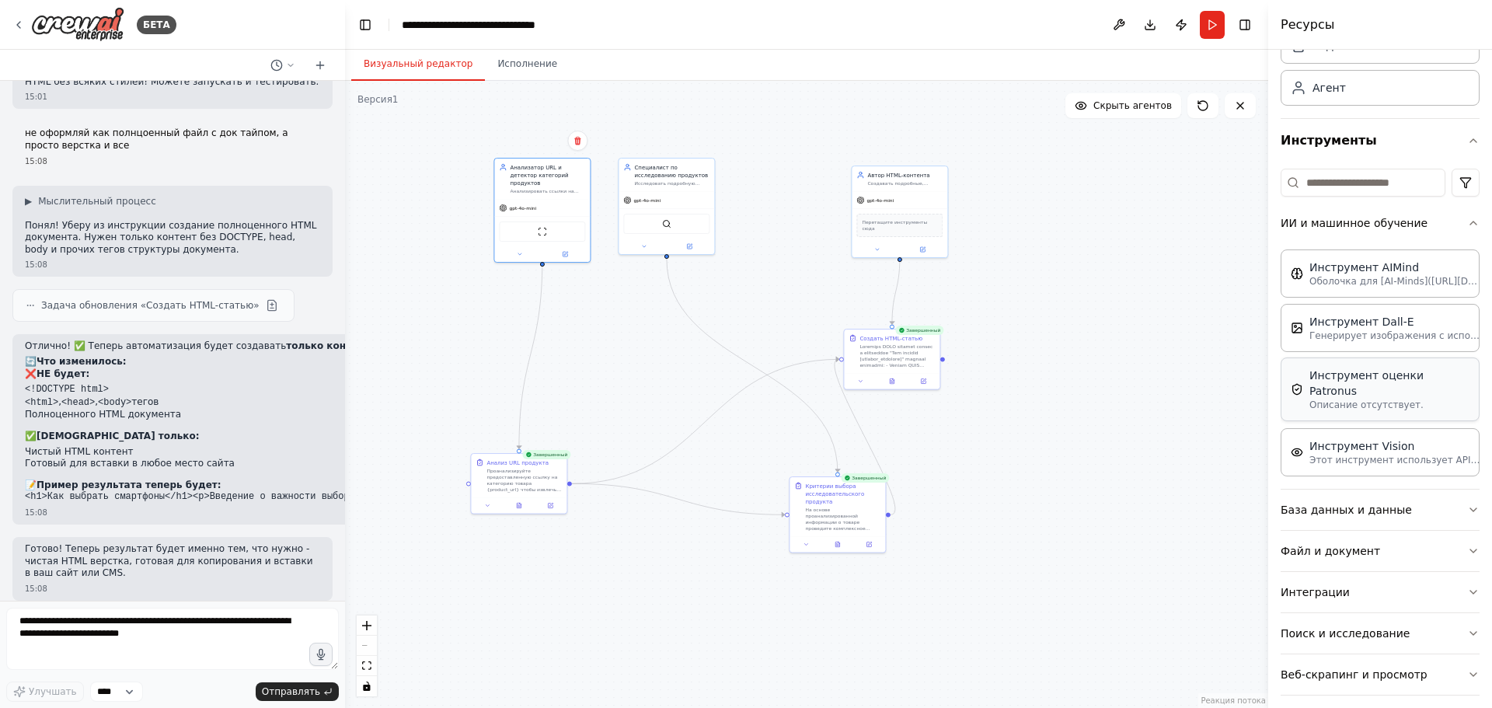
scroll to position [90, 0]
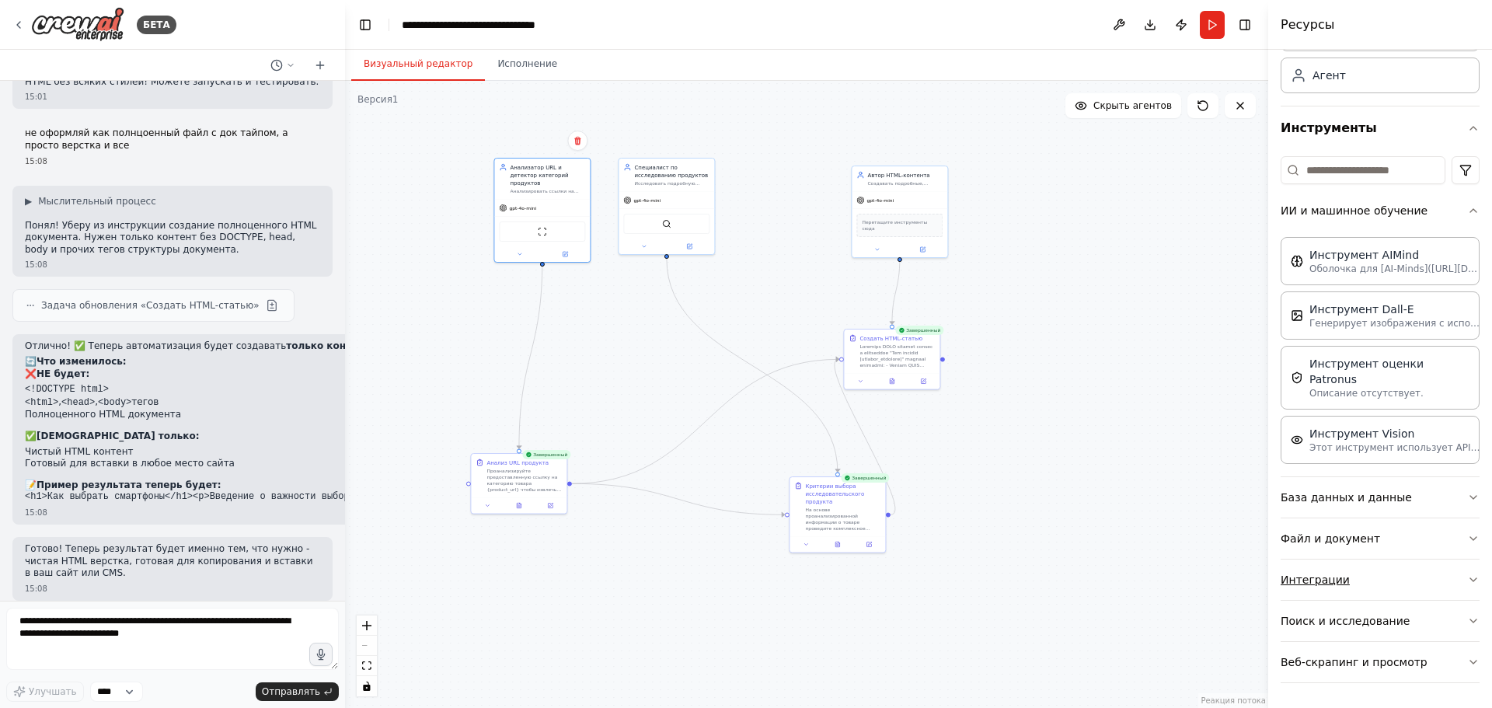
click at [1397, 583] on button "Интеграции" at bounding box center [1380, 580] width 199 height 40
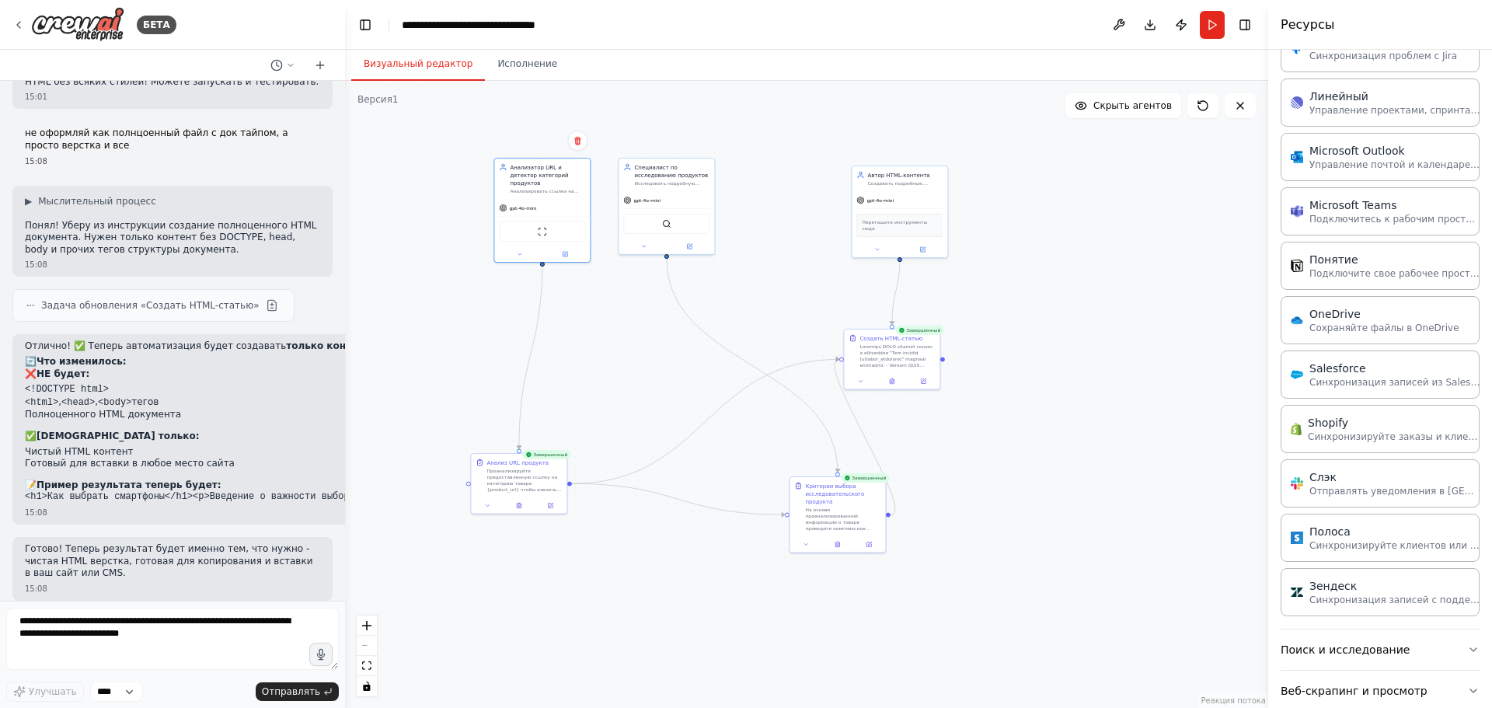
scroll to position [1245, 0]
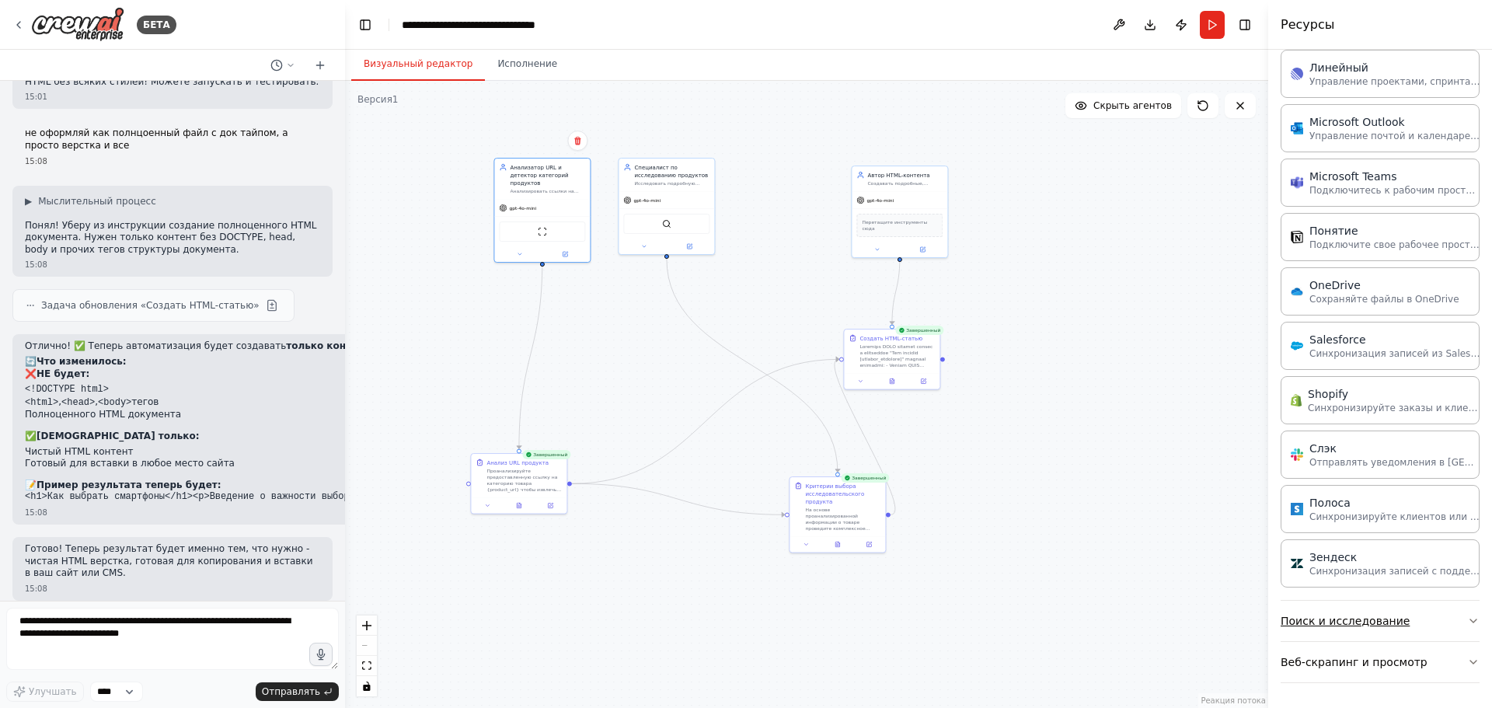
click at [1417, 623] on button "Поиск и исследование" at bounding box center [1380, 621] width 199 height 40
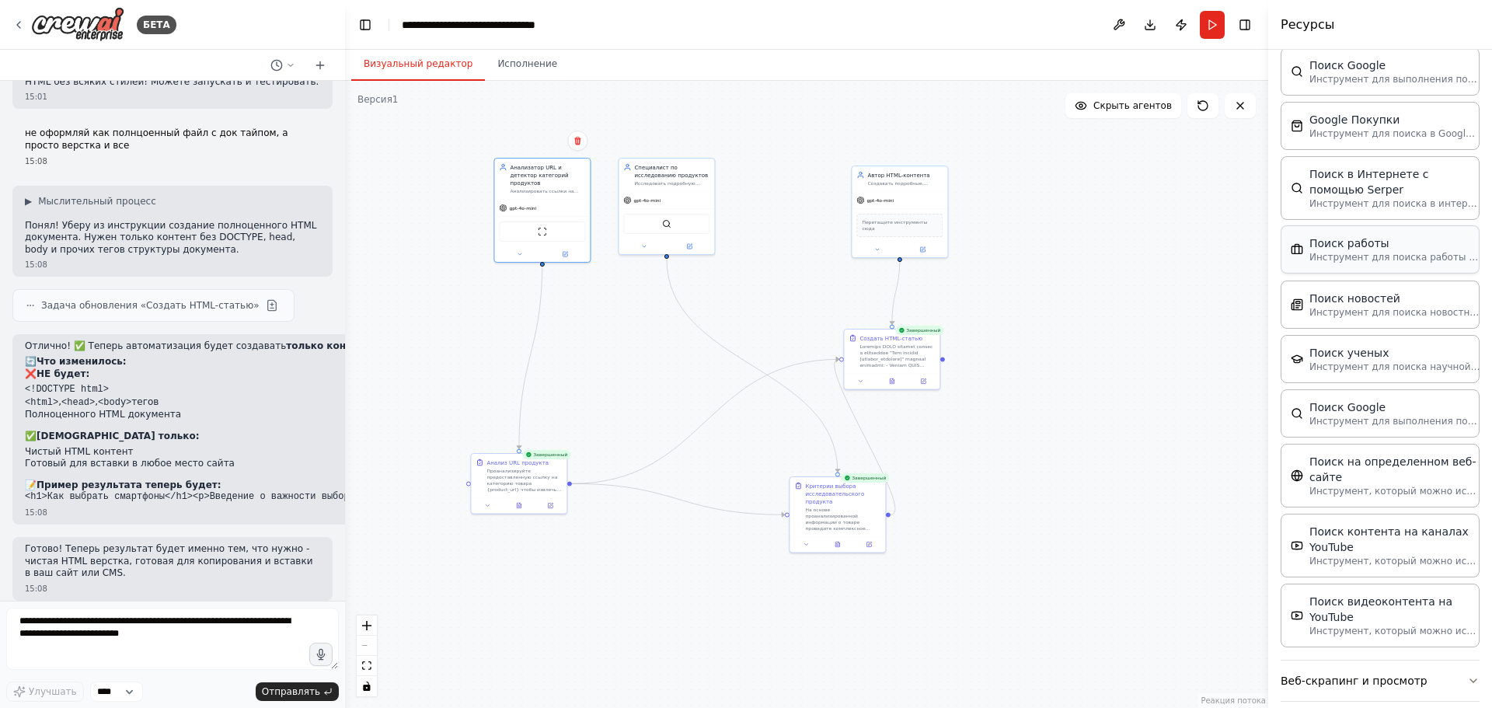
scroll to position [2112, 0]
click at [1350, 671] on font "Веб-скрапинг и просмотр" at bounding box center [1354, 677] width 147 height 12
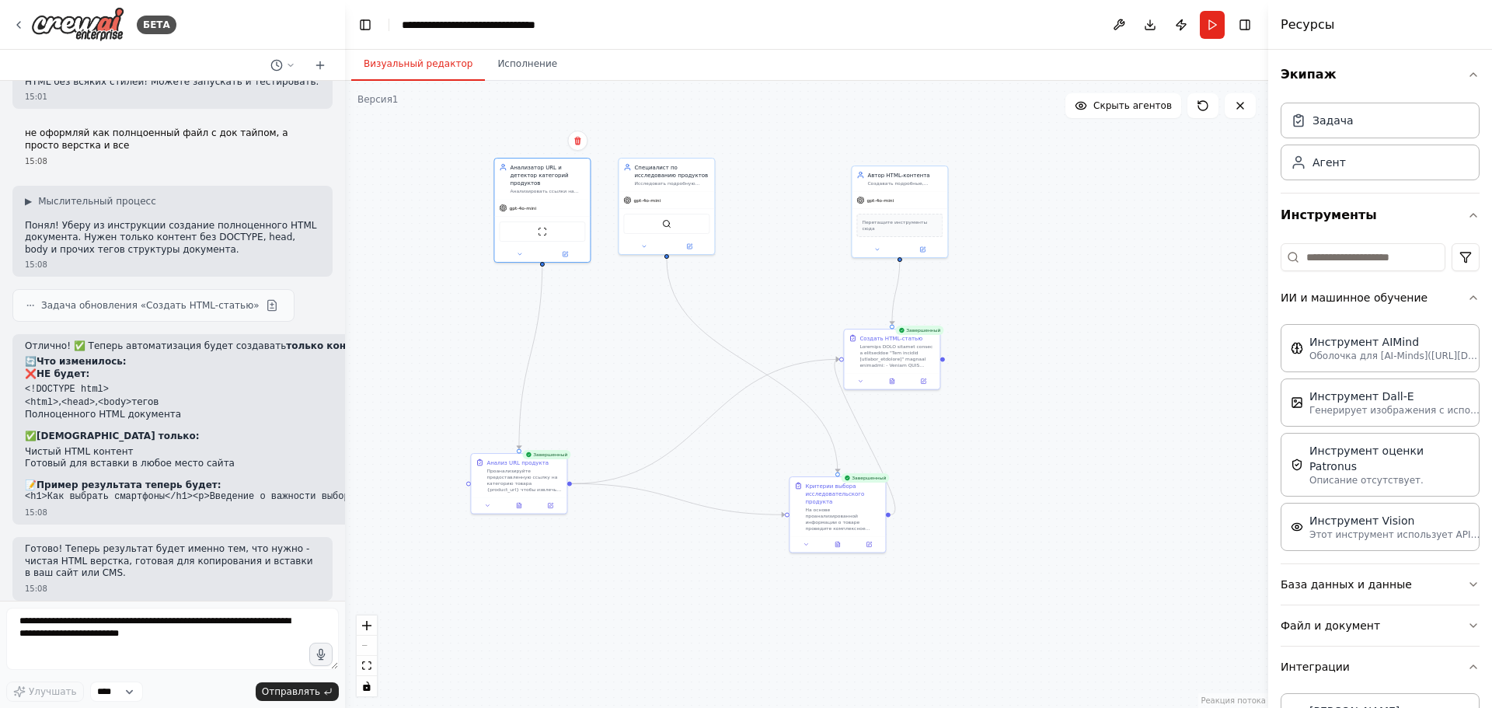
scroll to position [0, 0]
click at [1350, 268] on input at bounding box center [1363, 260] width 165 height 28
click at [528, 187] on div "Анализировать ссылки на категории товаров {product_url}, извлекать и определять…" at bounding box center [547, 190] width 75 height 6
click at [527, 204] on font "gpt-4o-mini" at bounding box center [522, 206] width 27 height 5
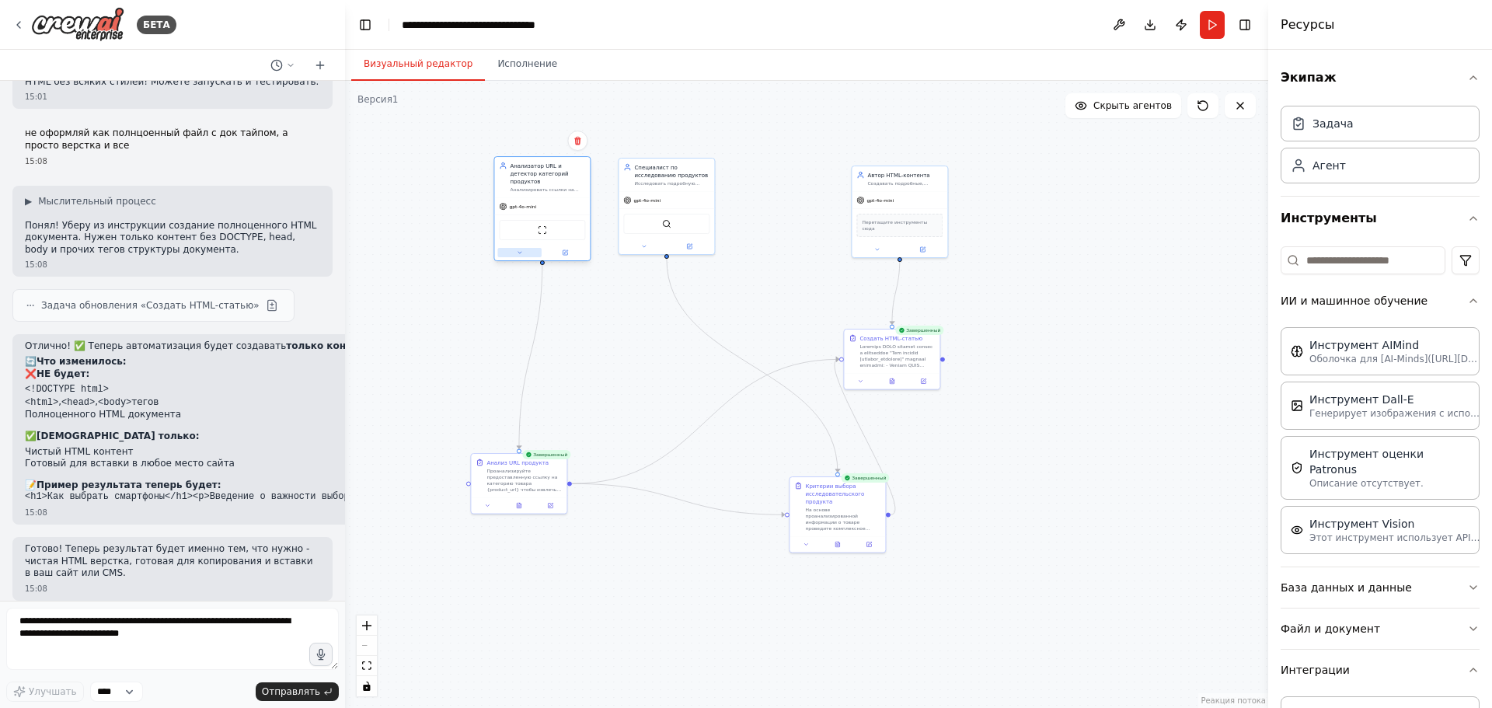
click at [527, 248] on button at bounding box center [519, 252] width 44 height 9
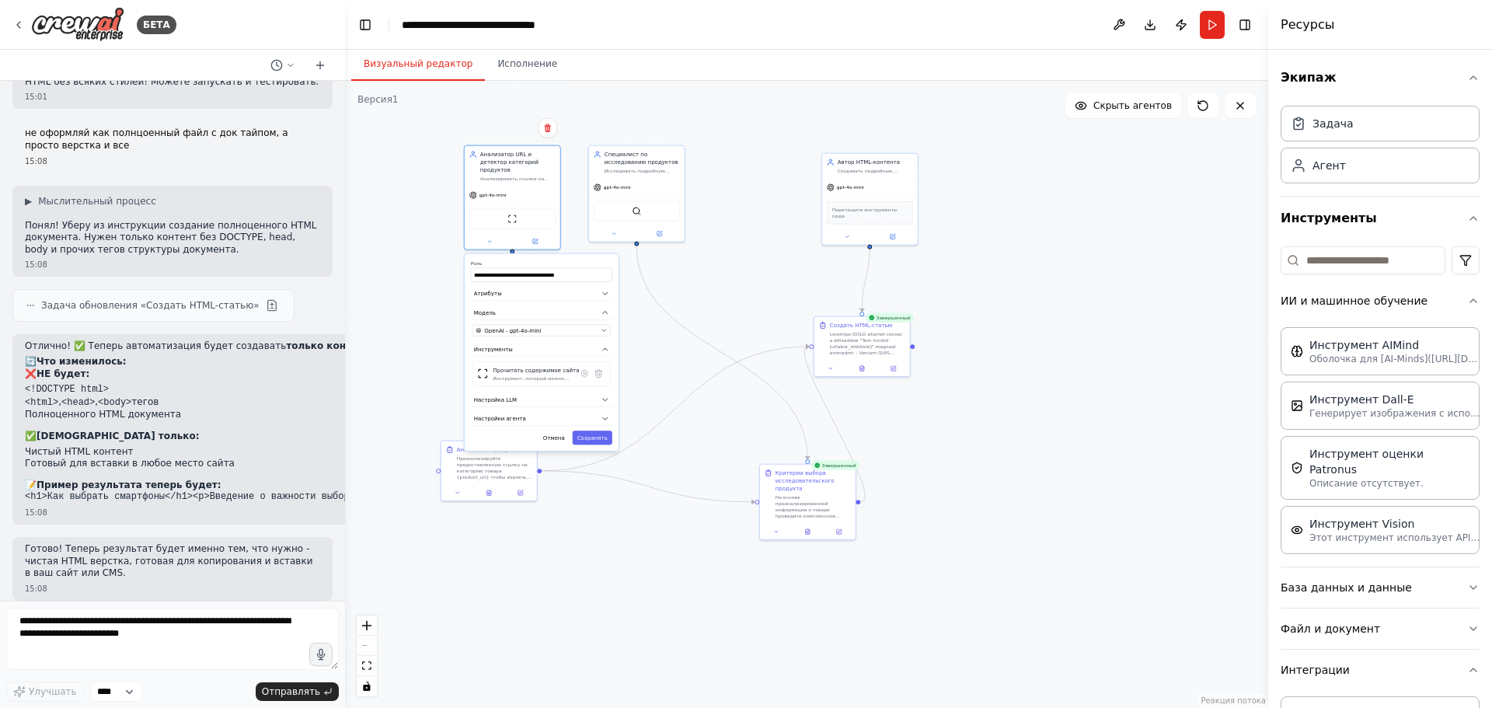
click at [971, 385] on div ".deletable-edge-delete-btn { width: 20px; height: 20px; border: 0px solid #ffff…" at bounding box center [806, 394] width 923 height 627
click at [529, 150] on font "Анализатор URL и детектор категорий продуктов" at bounding box center [509, 161] width 58 height 22
click at [524, 152] on font "Анализатор URL и детектор категорий продуктов" at bounding box center [509, 161] width 58 height 22
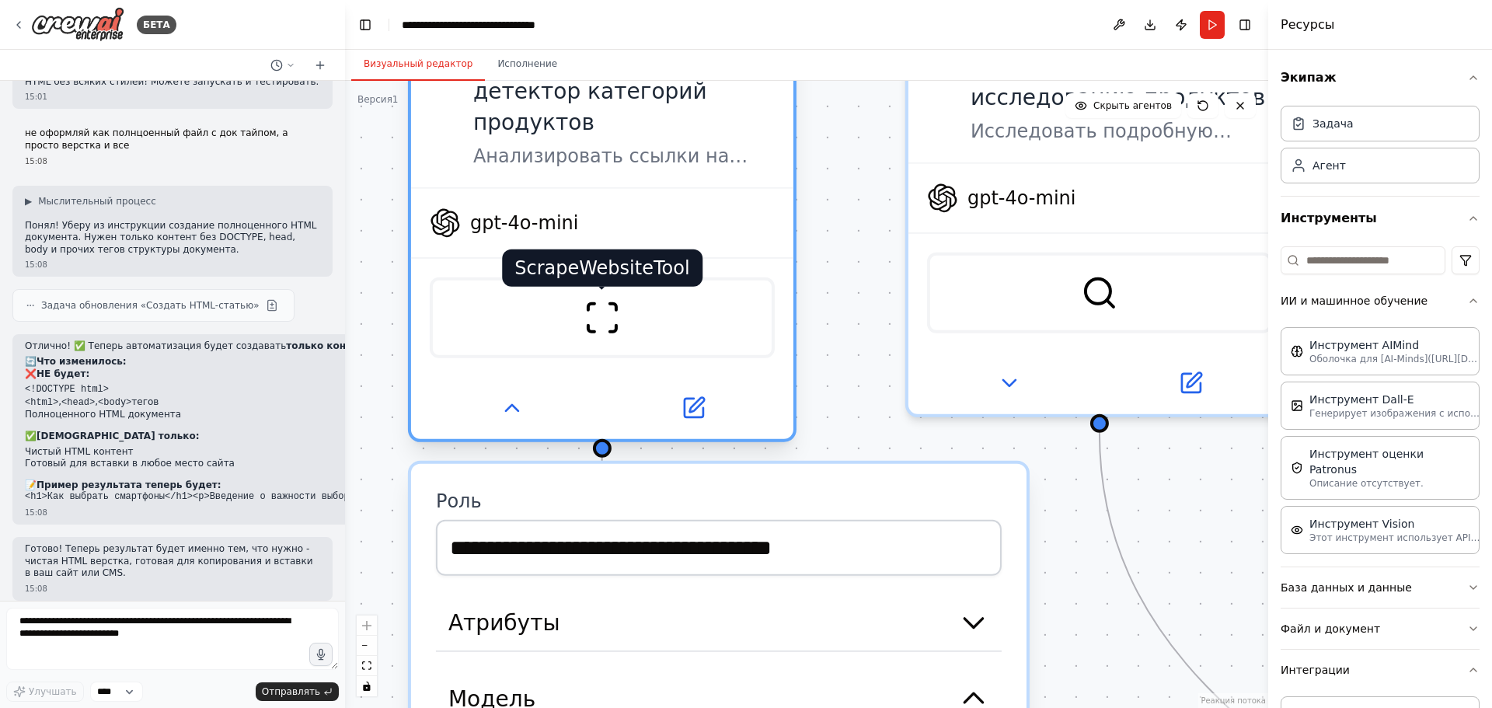
click at [599, 302] on img at bounding box center [602, 317] width 37 height 37
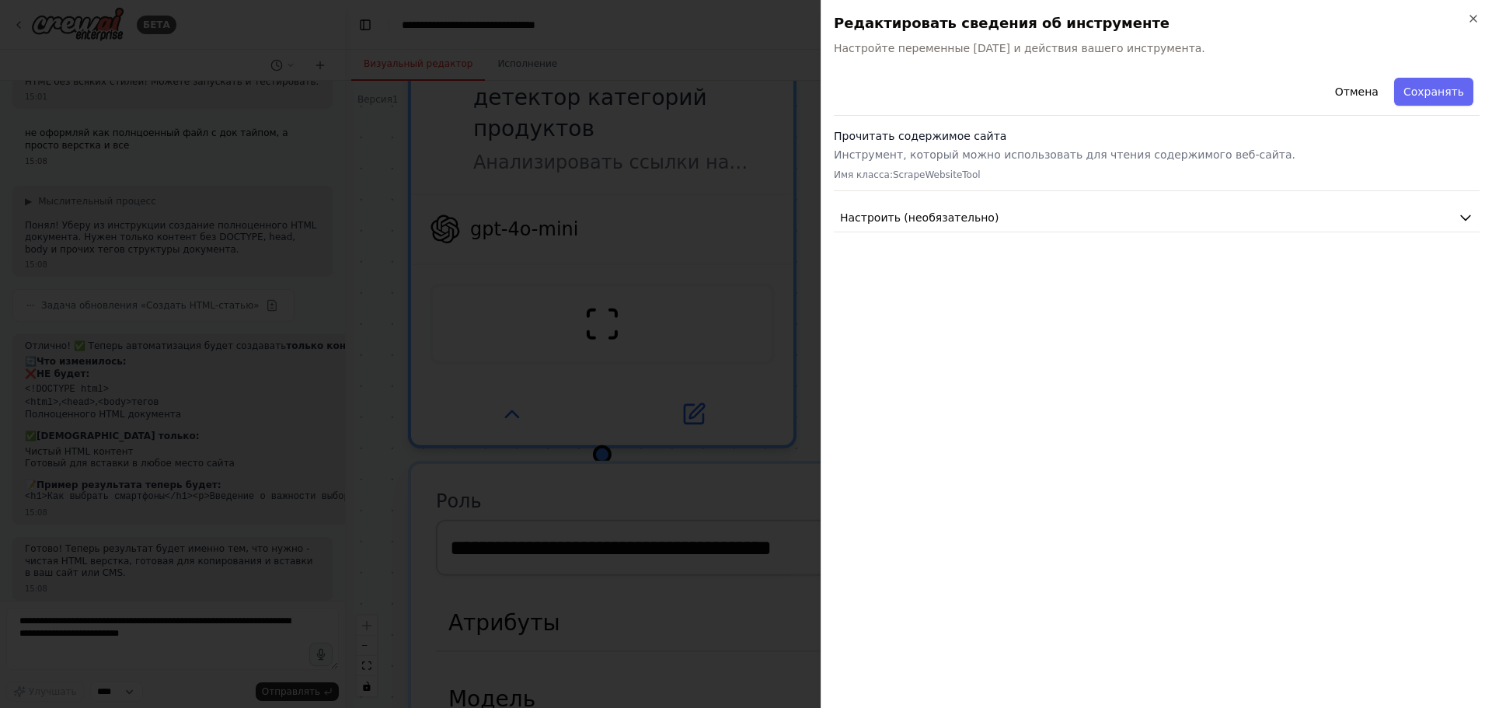
click at [364, 239] on div at bounding box center [746, 354] width 1492 height 708
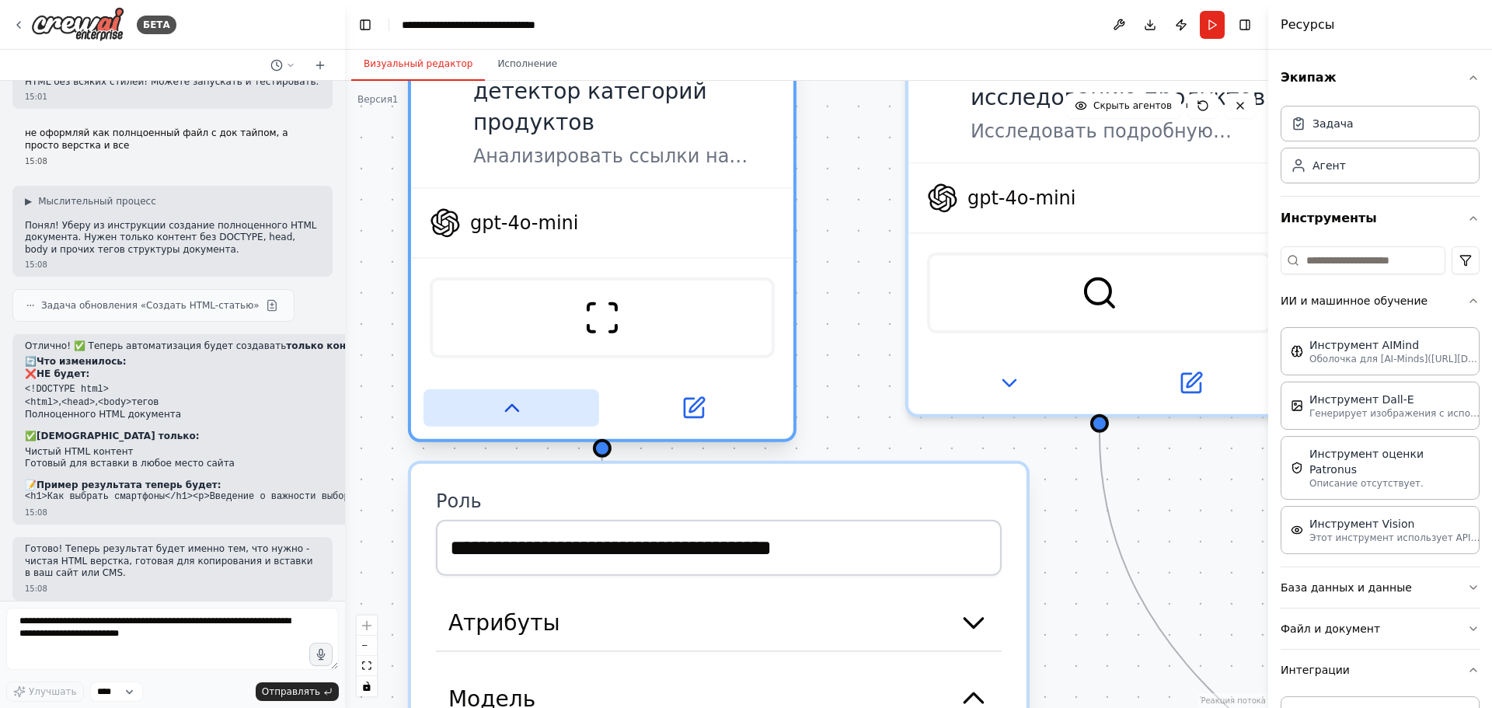
click at [504, 396] on icon at bounding box center [511, 408] width 25 height 25
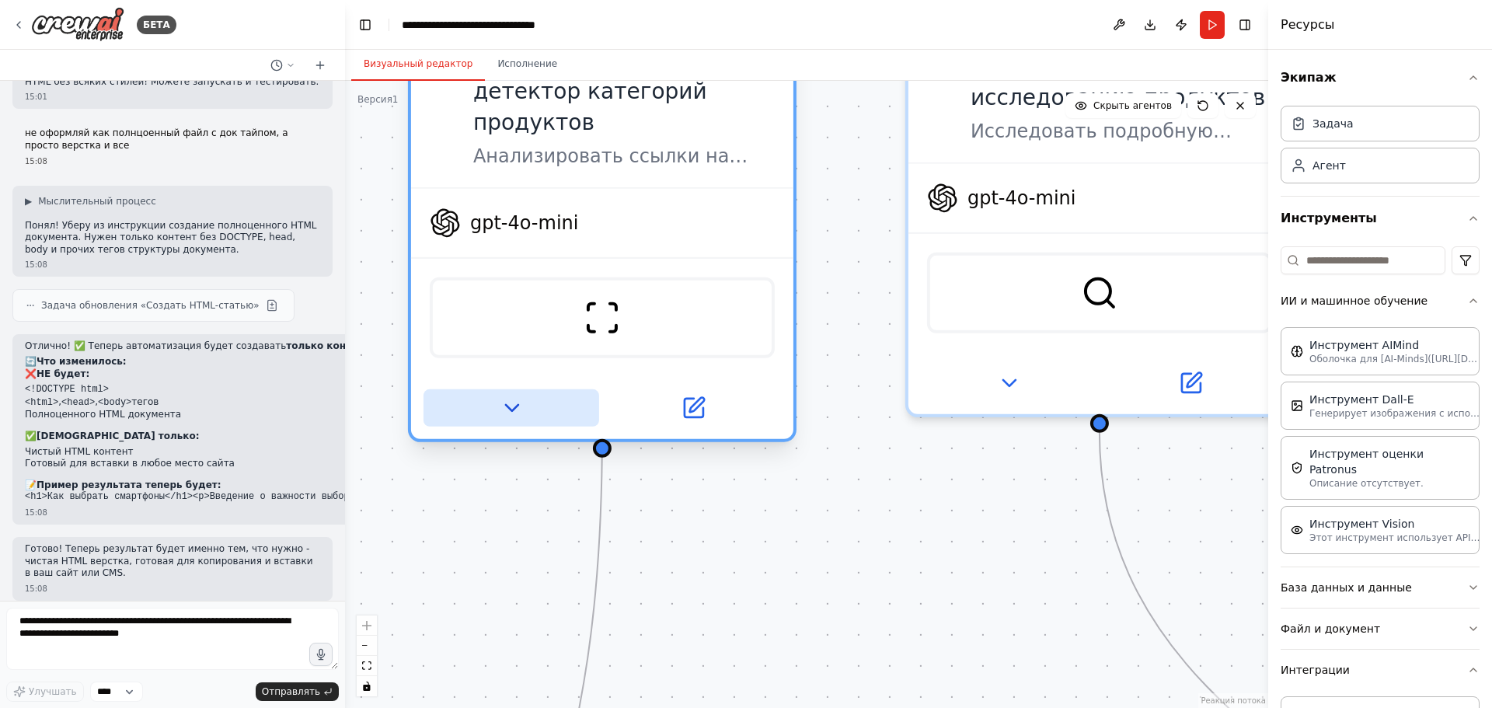
click at [505, 405] on icon at bounding box center [511, 408] width 12 height 6
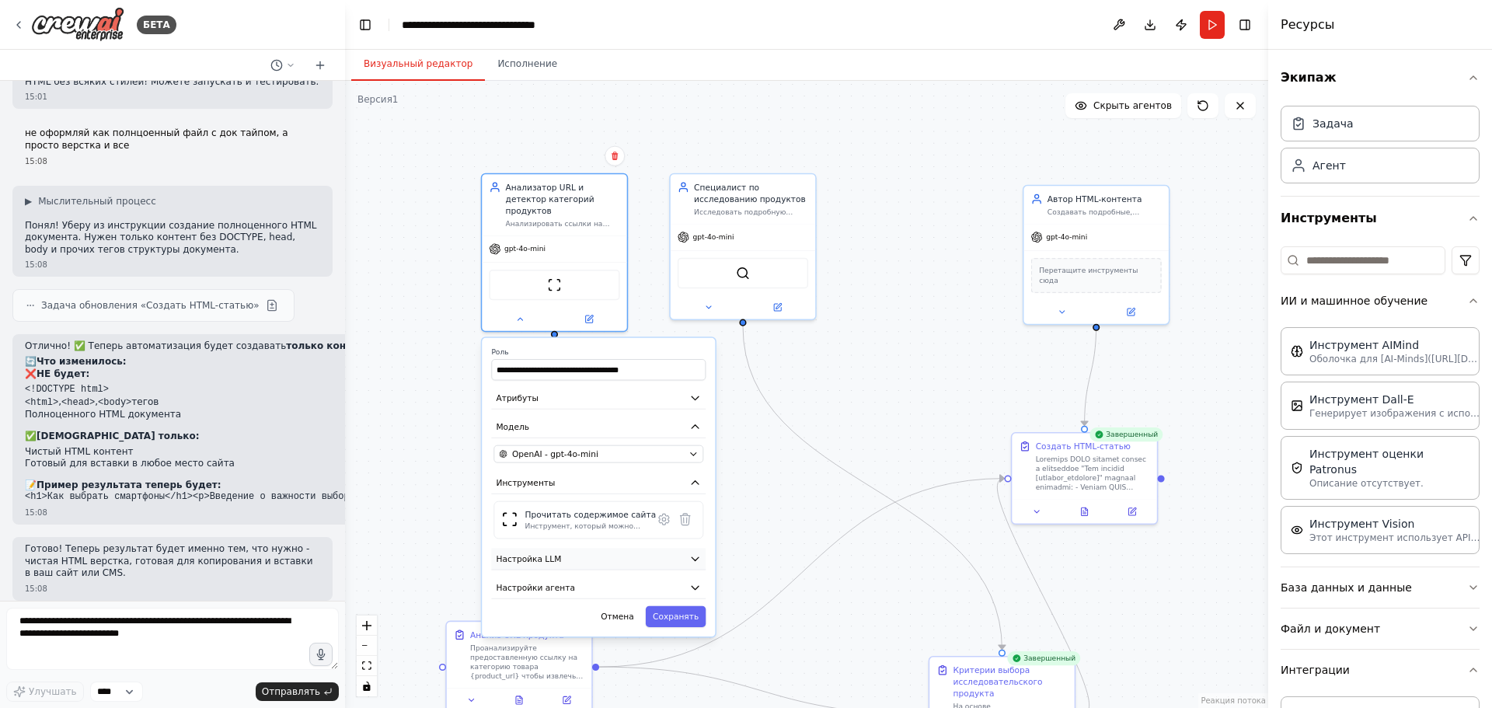
click at [578, 557] on button "Настройка LLM" at bounding box center [598, 559] width 215 height 22
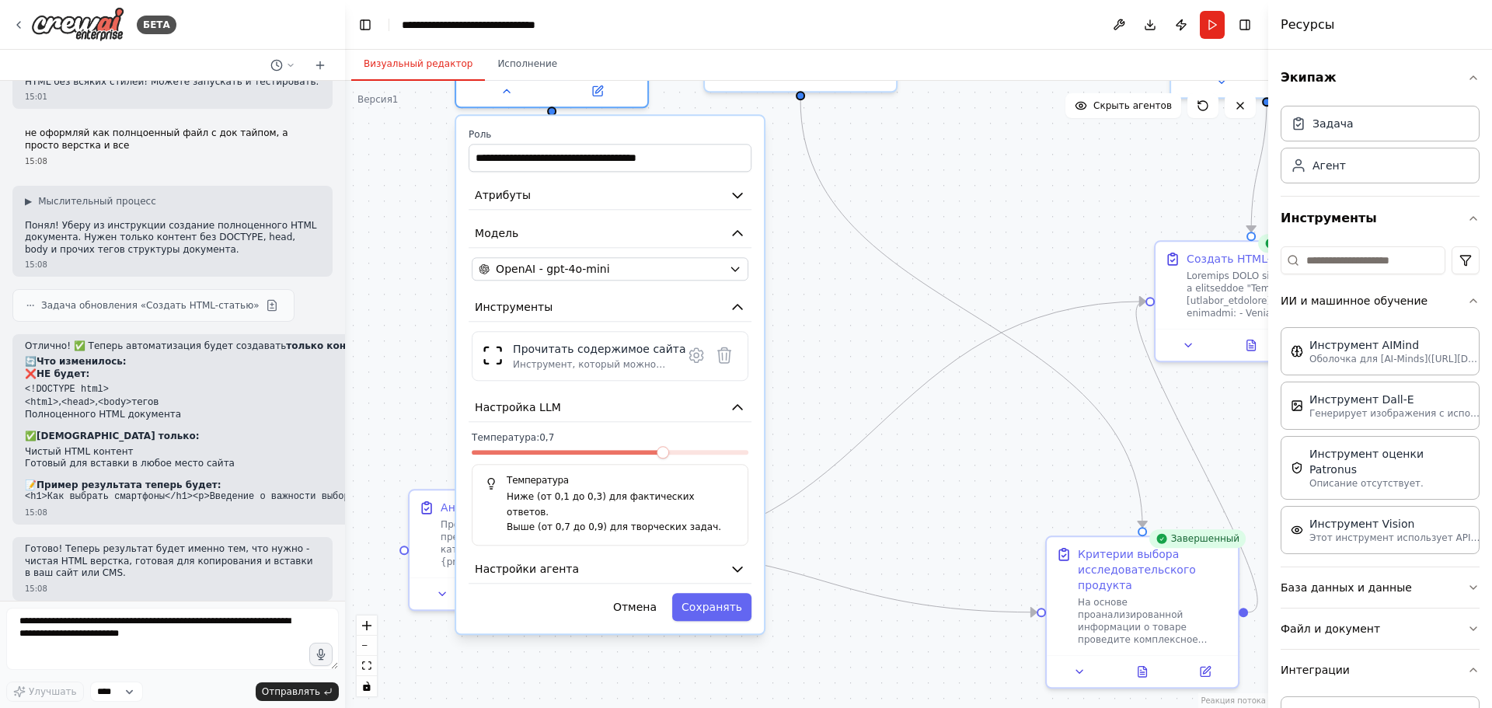
drag, startPoint x: 427, startPoint y: 432, endPoint x: 421, endPoint y: 316, distance: 115.9
click at [421, 316] on div ".deletable-edge-delete-btn { width: 20px; height: 20px; border: 0px solid #ffff…" at bounding box center [806, 394] width 923 height 627
click at [413, 292] on div ".deletable-edge-delete-btn { width: 20px; height: 20px; border: 0px solid #ffff…" at bounding box center [806, 394] width 923 height 627
click at [413, 291] on div ".deletable-edge-delete-btn { width: 20px; height: 20px; border: 0px solid #ffff…" at bounding box center [806, 394] width 923 height 627
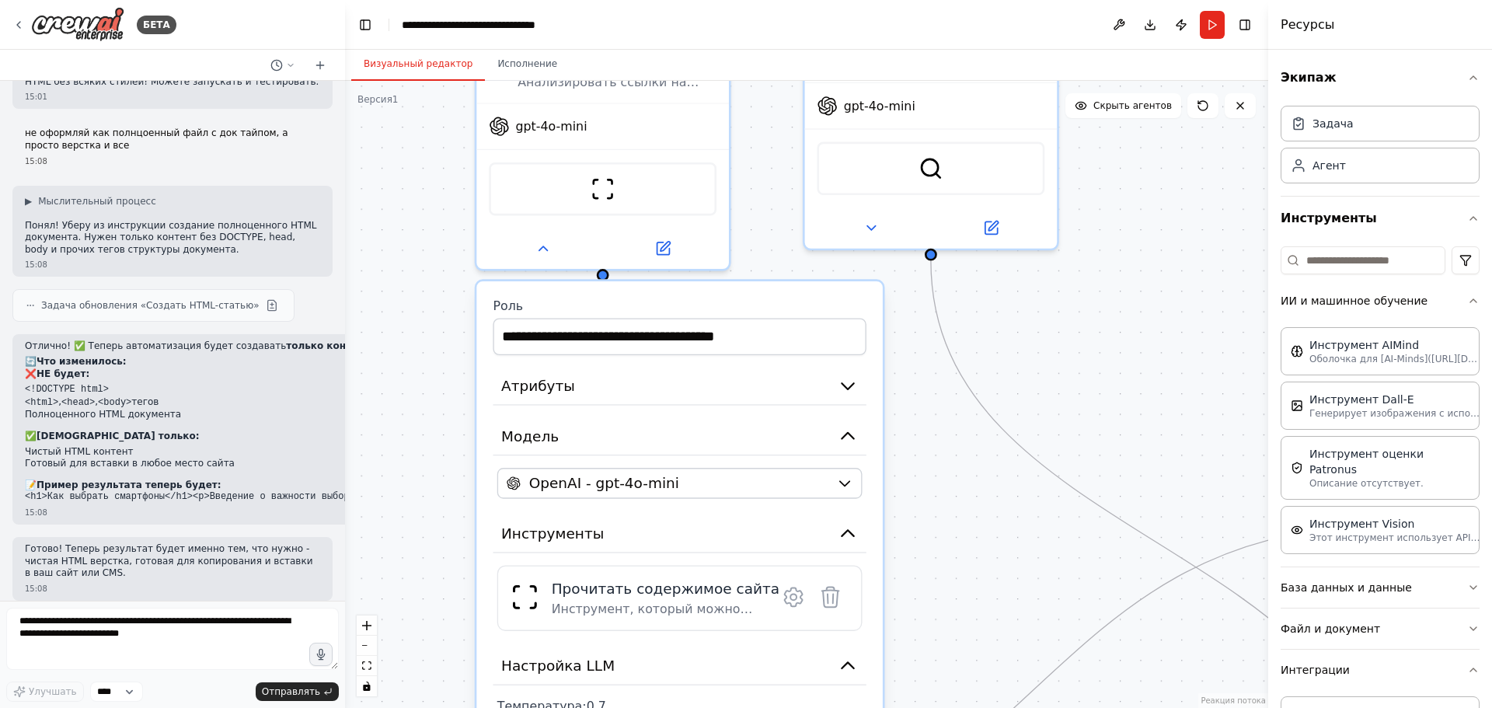
drag, startPoint x: 414, startPoint y: 279, endPoint x: 420, endPoint y: 524, distance: 244.9
click at [420, 524] on div ".deletable-edge-delete-btn { width: 20px; height: 20px; border: 0px solid #ffff…" at bounding box center [806, 394] width 923 height 627
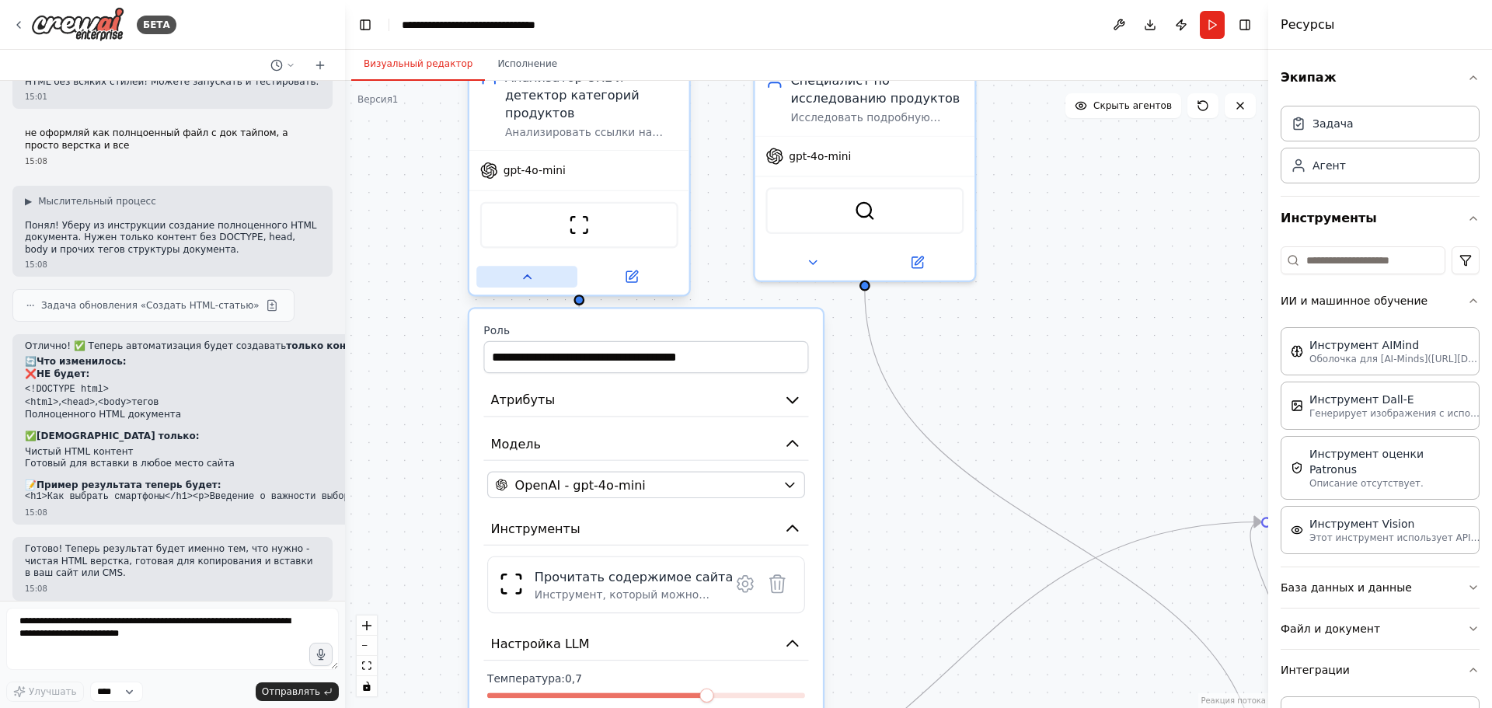
click at [542, 266] on button at bounding box center [526, 277] width 101 height 22
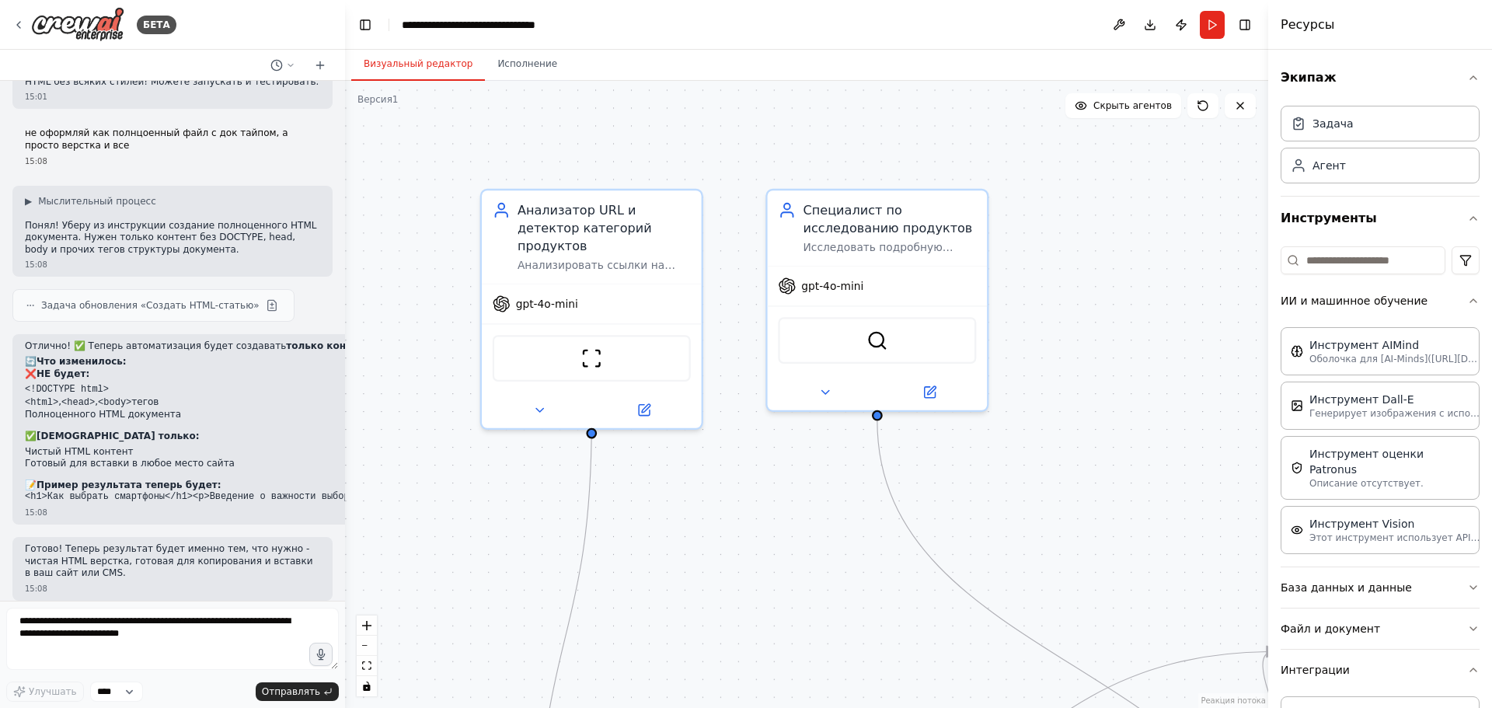
drag, startPoint x: 395, startPoint y: 386, endPoint x: 405, endPoint y: 423, distance: 37.9
click at [405, 423] on div ".deletable-edge-delete-btn { width: 20px; height: 20px; border: 0px solid #ffff…" at bounding box center [806, 394] width 923 height 627
click at [594, 231] on font "Анализатор URL и детектор категорий продуктов" at bounding box center [585, 225] width 134 height 50
click at [650, 401] on icon at bounding box center [644, 406] width 11 height 11
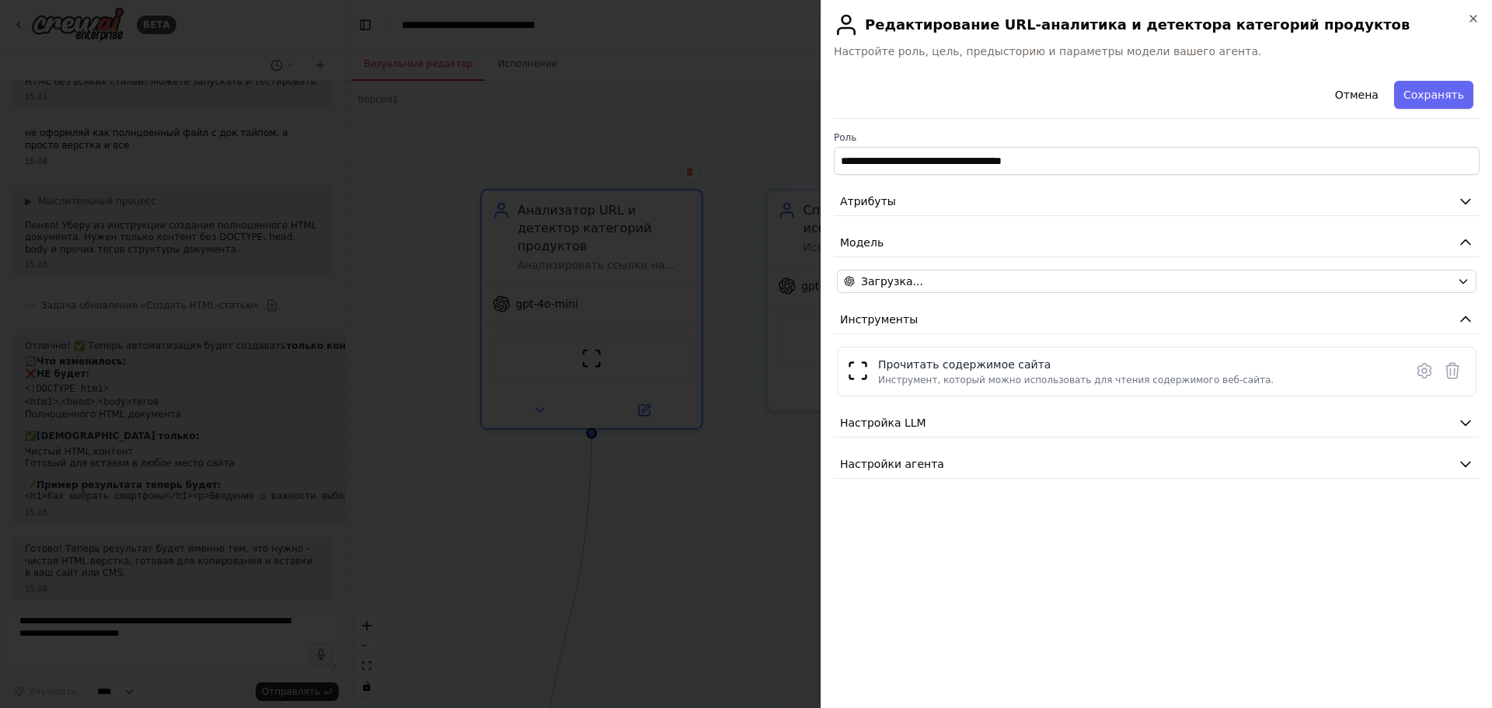
click at [645, 64] on div at bounding box center [746, 354] width 1492 height 708
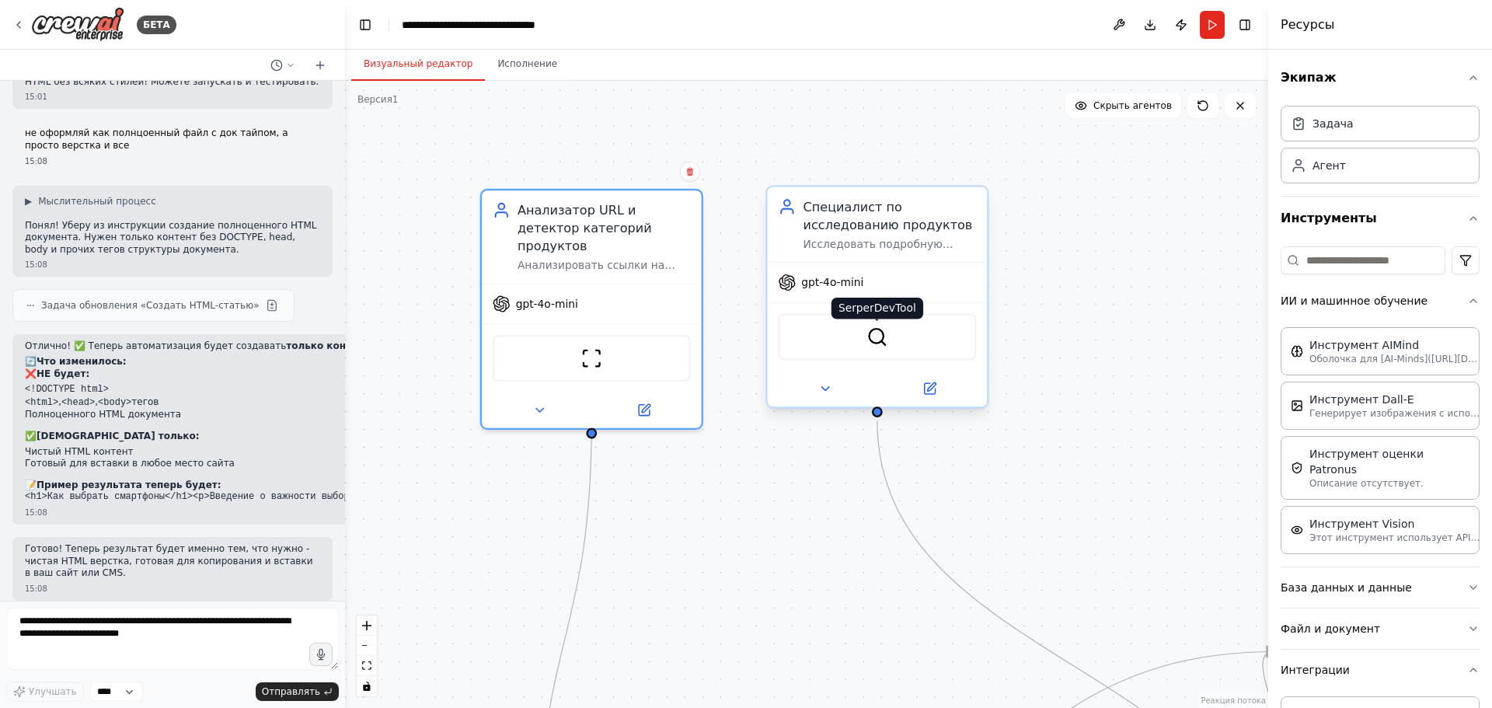
click at [870, 335] on img at bounding box center [878, 337] width 22 height 22
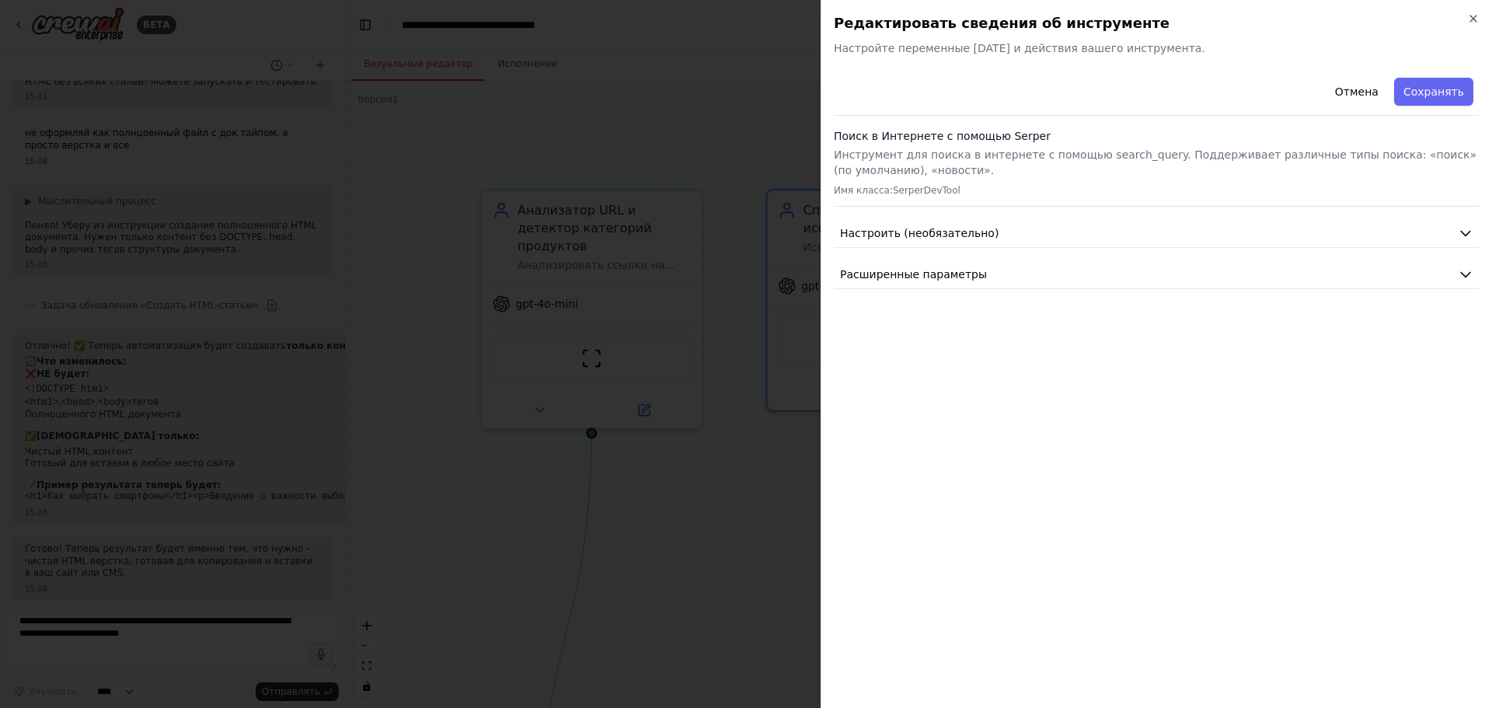
click at [713, 54] on div at bounding box center [746, 354] width 1492 height 708
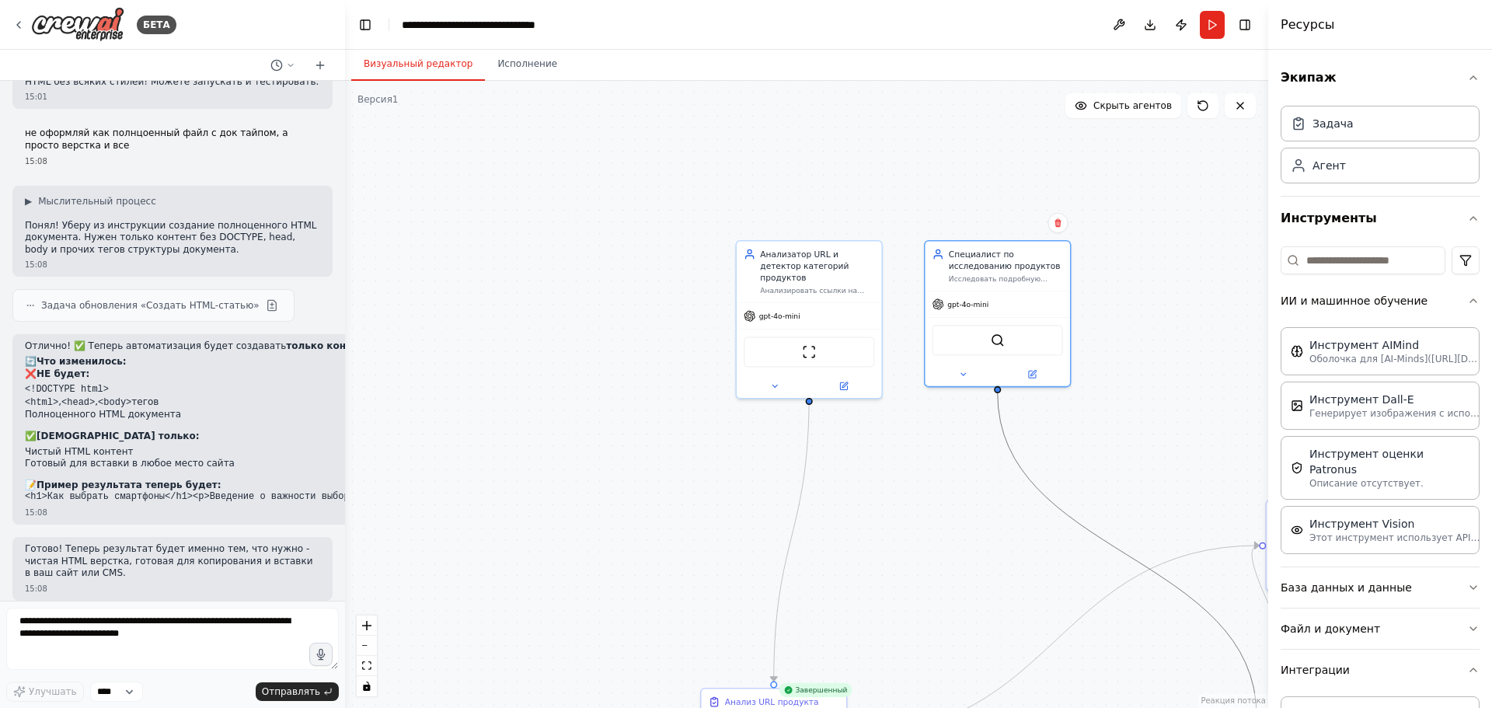
drag, startPoint x: 1015, startPoint y: 476, endPoint x: 889, endPoint y: 412, distance: 141.5
click at [889, 412] on div ".deletable-edge-delete-btn { width: 20px; height: 20px; border: 0px solid #ffff…" at bounding box center [806, 394] width 923 height 627
click at [976, 302] on font "gpt-4o-mini" at bounding box center [967, 302] width 41 height 9
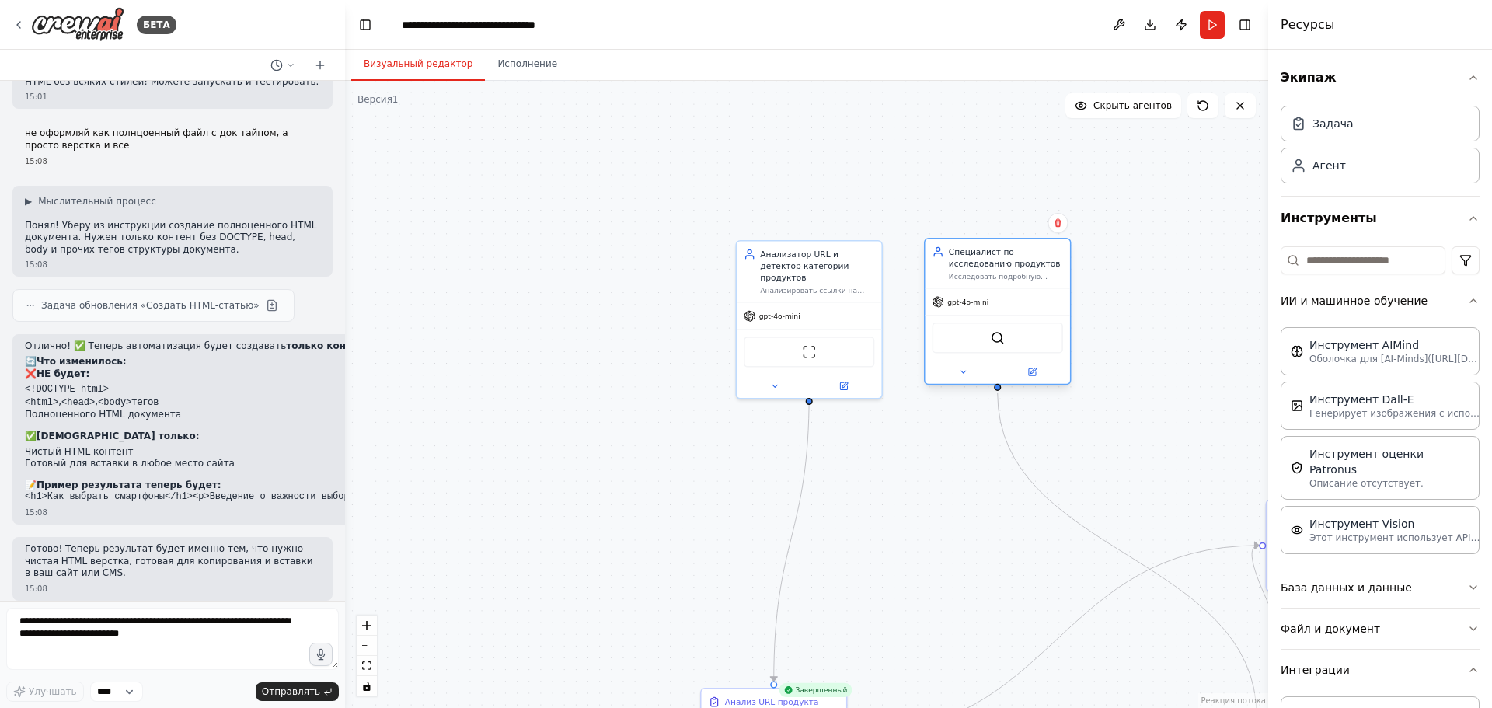
click at [976, 302] on font "gpt-4o-mini" at bounding box center [967, 302] width 41 height 9
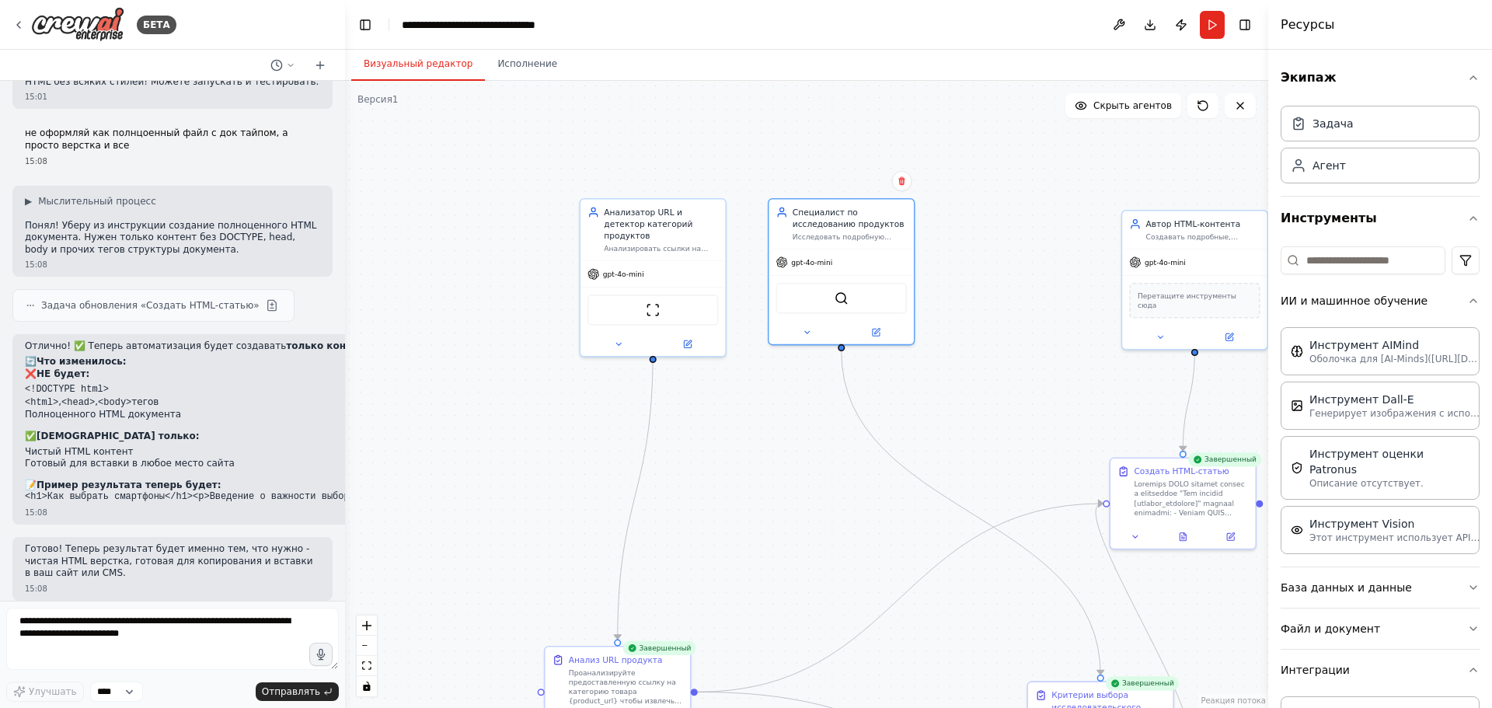
drag, startPoint x: 1173, startPoint y: 324, endPoint x: 1017, endPoint y: 282, distance: 161.8
click at [1017, 282] on div ".deletable-edge-delete-btn { width: 20px; height: 20px; border: 0px solid #ffff…" at bounding box center [806, 394] width 923 height 627
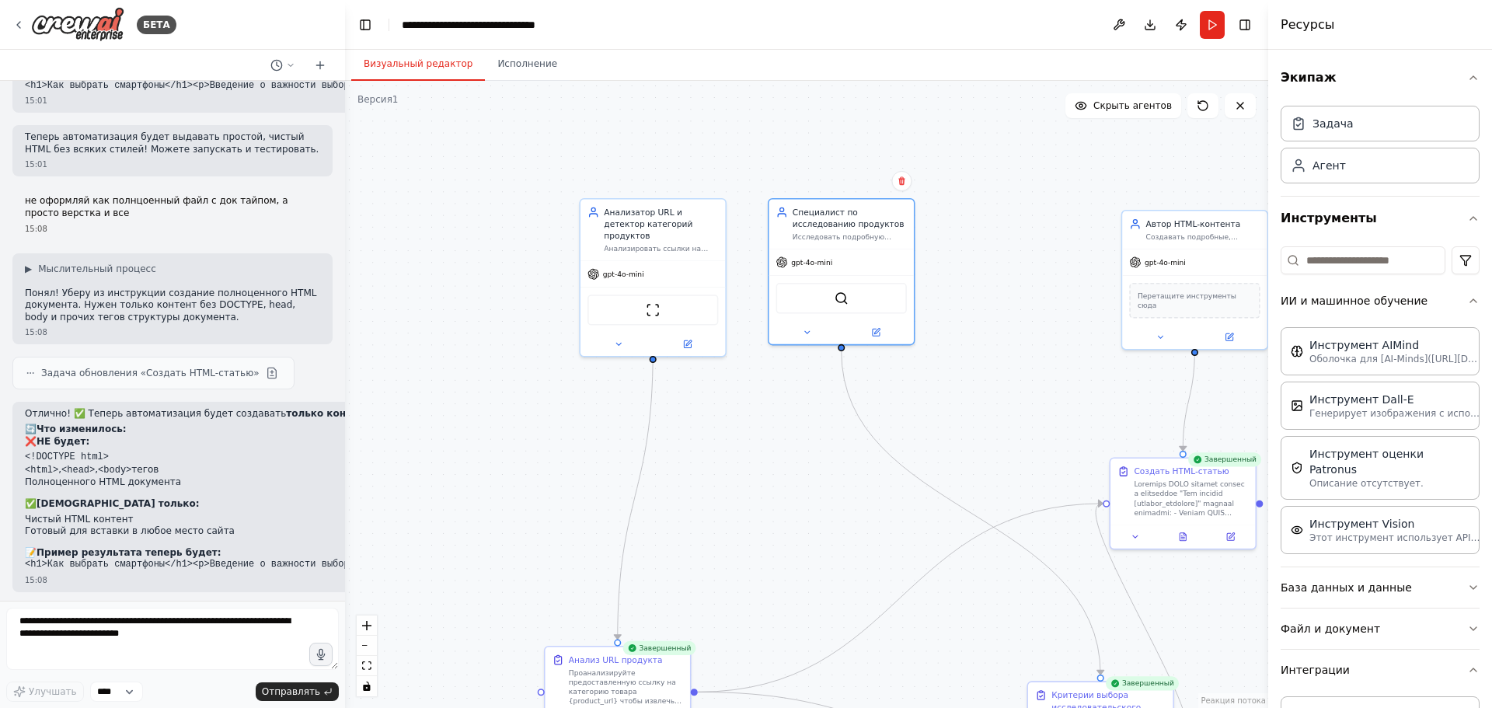
scroll to position [4496, 0]
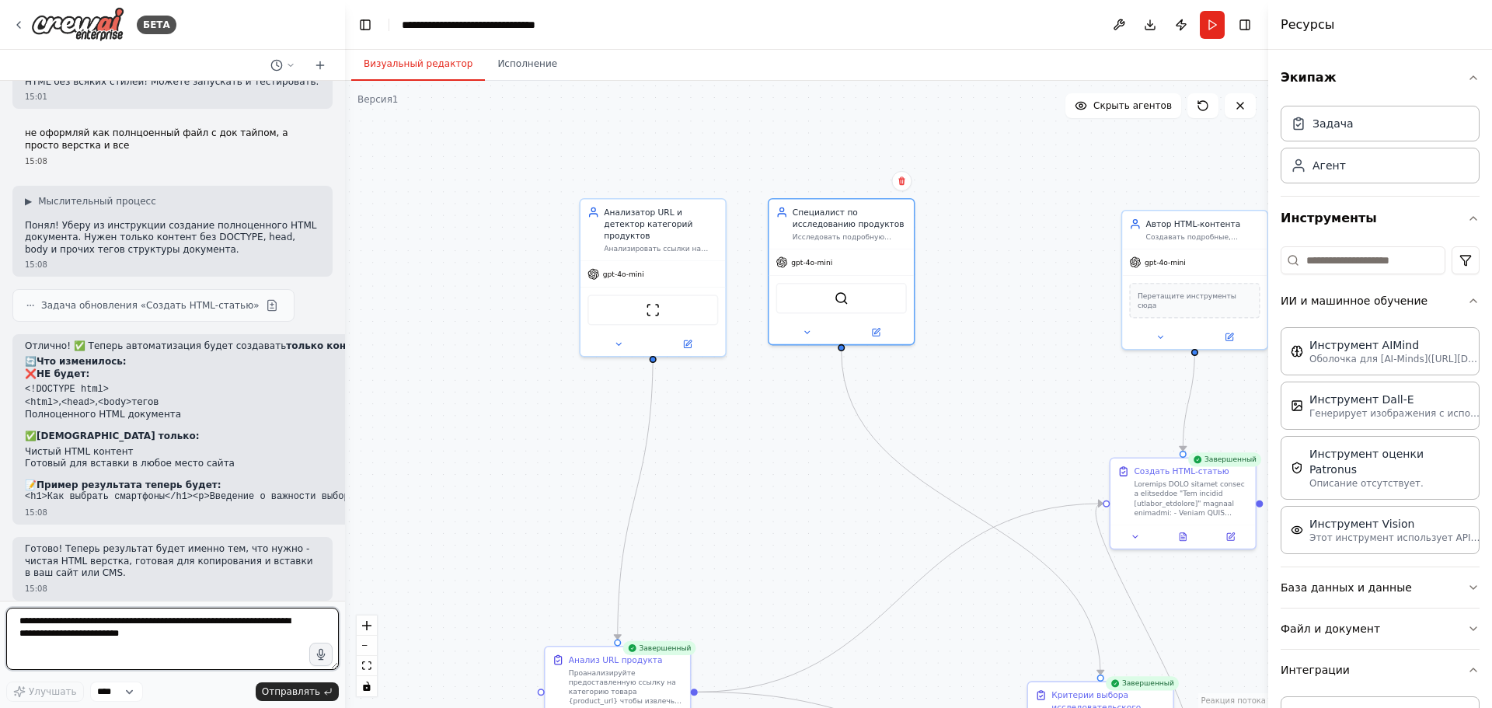
click at [189, 651] on textarea at bounding box center [172, 639] width 333 height 62
click at [99, 634] on textarea "******" at bounding box center [172, 639] width 333 height 62
type textarea "**********"
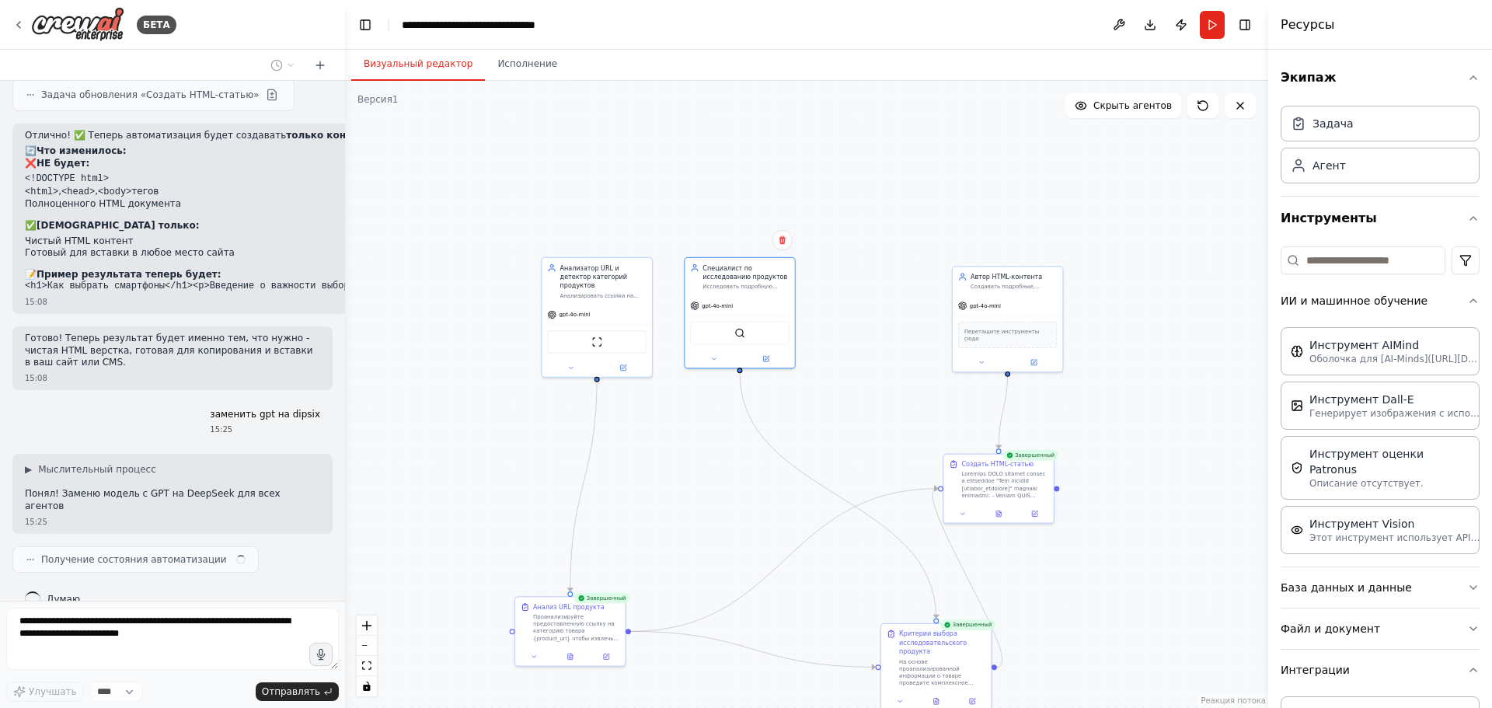
scroll to position [4719, 0]
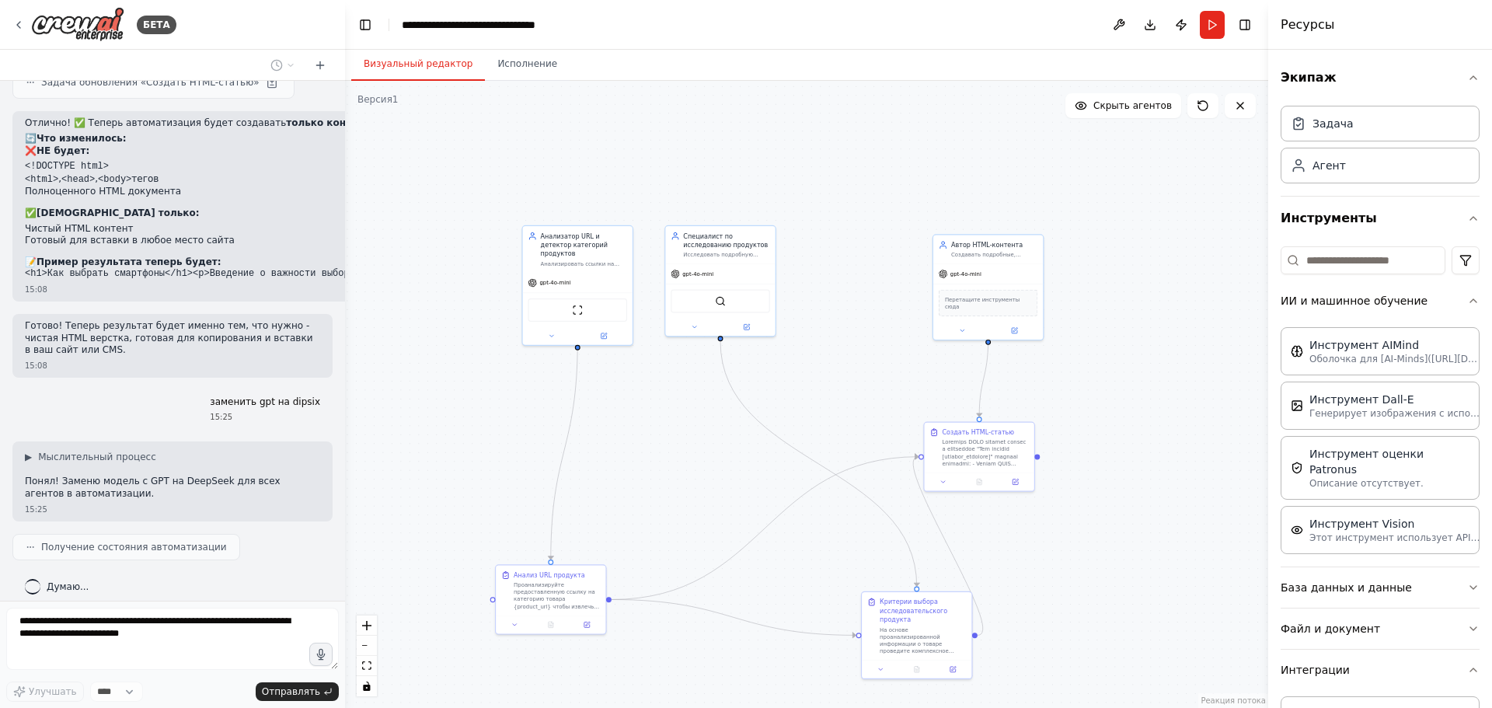
drag, startPoint x: 467, startPoint y: 476, endPoint x: 448, endPoint y: 447, distance: 34.9
click at [448, 447] on div ".deletable-edge-delete-btn { width: 20px; height: 20px; border: 0px solid #ffff…" at bounding box center [806, 394] width 923 height 627
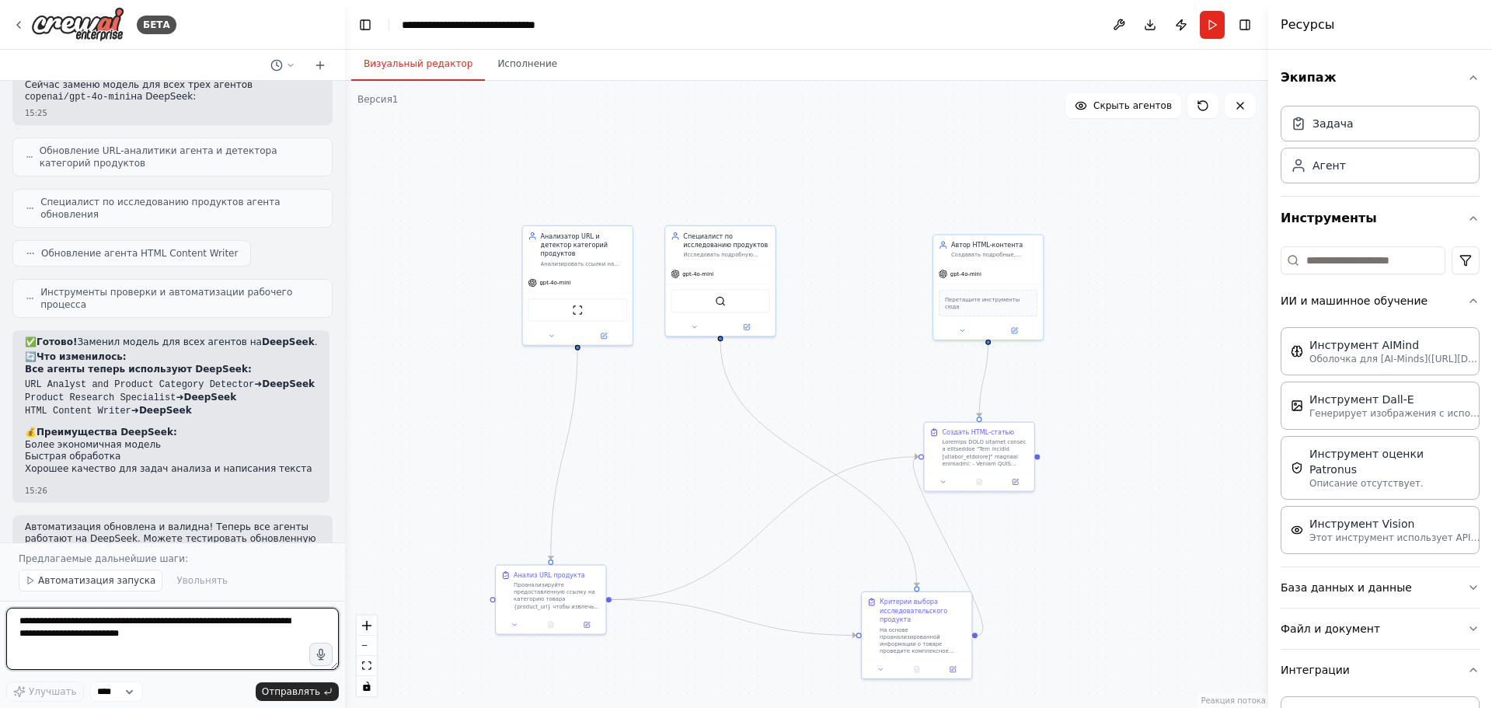
scroll to position [5231, 0]
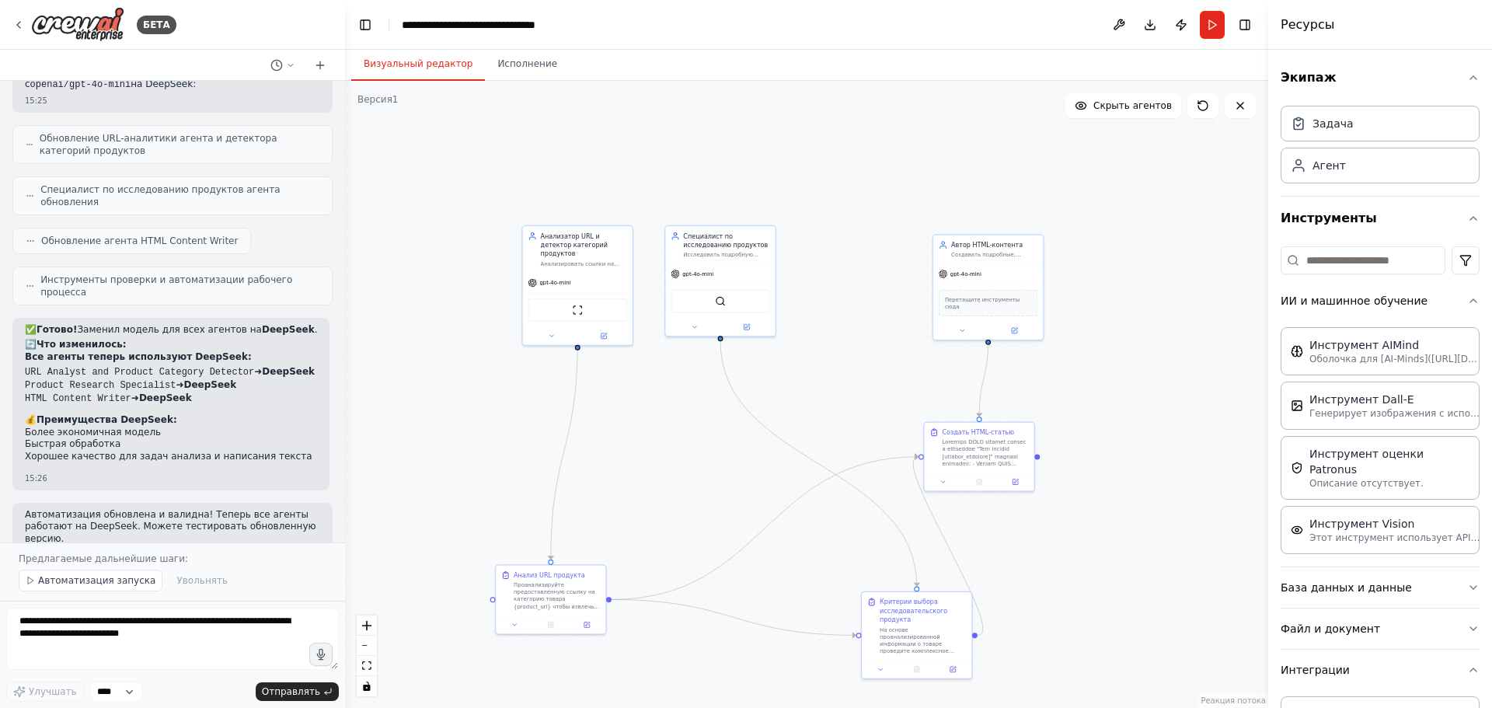
click at [396, 389] on div ".deletable-edge-delete-btn { width: 20px; height: 20px; border: 0px solid #ffff…" at bounding box center [806, 394] width 923 height 627
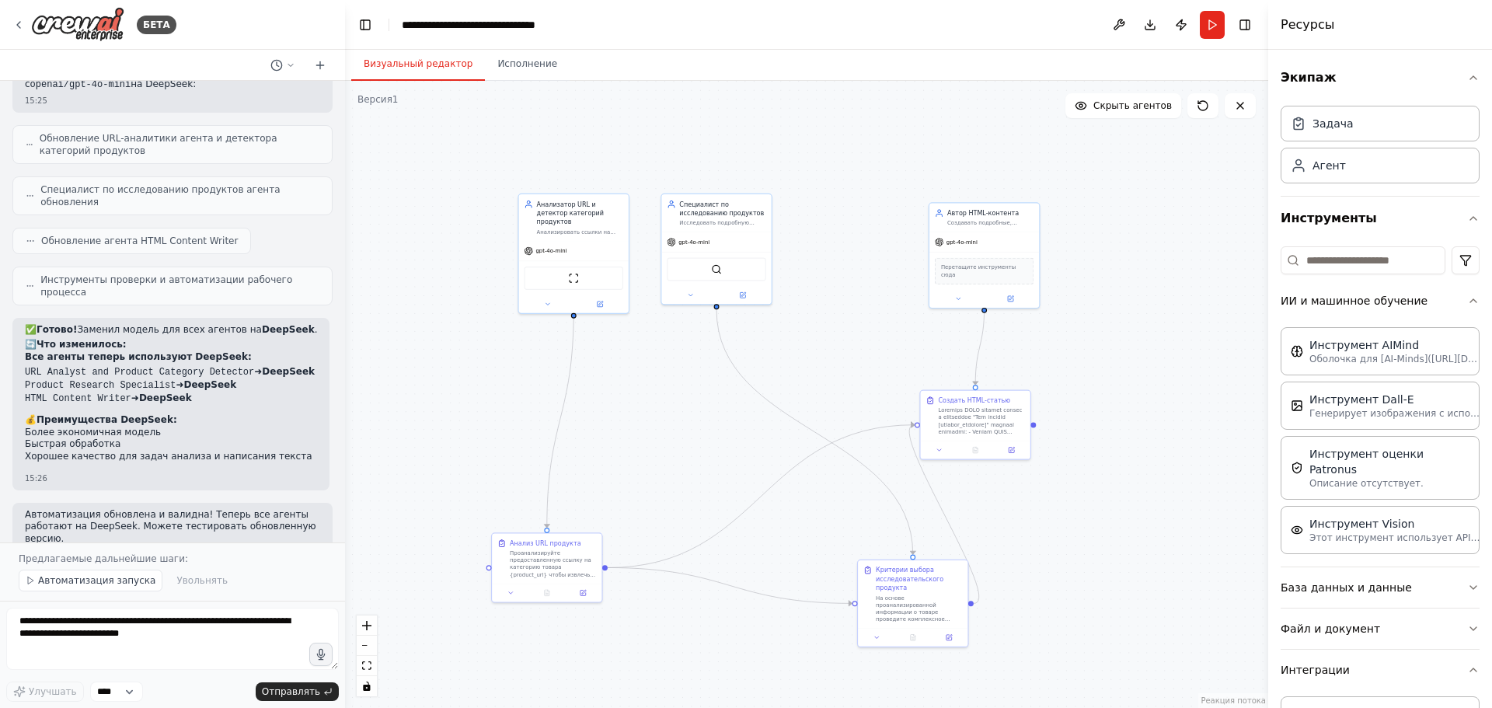
drag, startPoint x: 462, startPoint y: 440, endPoint x: 460, endPoint y: 412, distance: 28.0
click at [460, 412] on div ".deletable-edge-delete-btn { width: 20px; height: 20px; border: 0px solid #ffff…" at bounding box center [806, 394] width 923 height 627
click at [590, 246] on div "gpt-4o-mini" at bounding box center [575, 248] width 110 height 19
click at [586, 243] on div "gpt-4o-mini" at bounding box center [575, 248] width 110 height 19
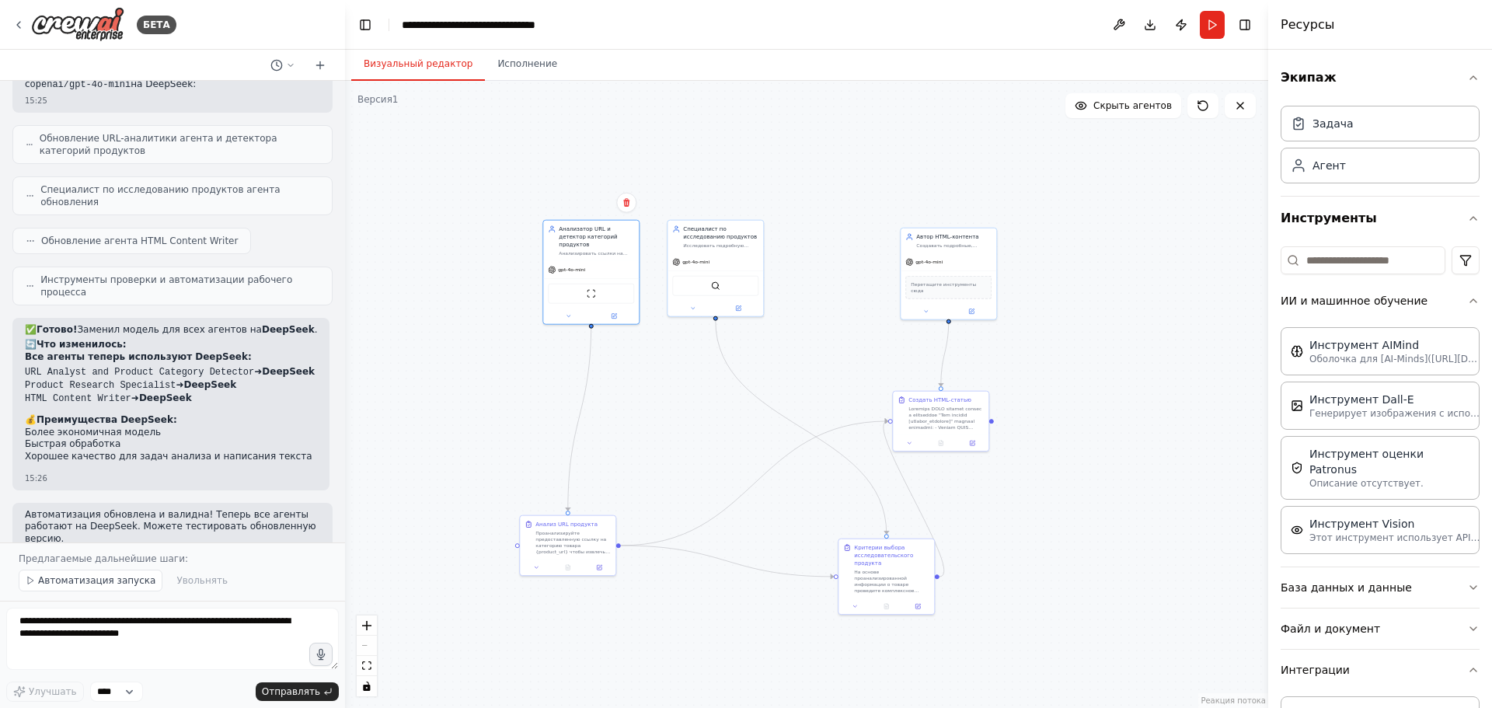
drag, startPoint x: 732, startPoint y: 440, endPoint x: 699, endPoint y: 417, distance: 40.3
click at [703, 431] on div ".deletable-edge-delete-btn { width: 20px; height: 20px; border: 0px solid #ffff…" at bounding box center [806, 394] width 923 height 627
click at [602, 267] on div "gpt-4o-mini" at bounding box center [591, 268] width 96 height 17
click at [602, 266] on div "gpt-4o-mini" at bounding box center [591, 268] width 96 height 17
click at [106, 583] on font "Автоматизация запуска" at bounding box center [96, 580] width 117 height 11
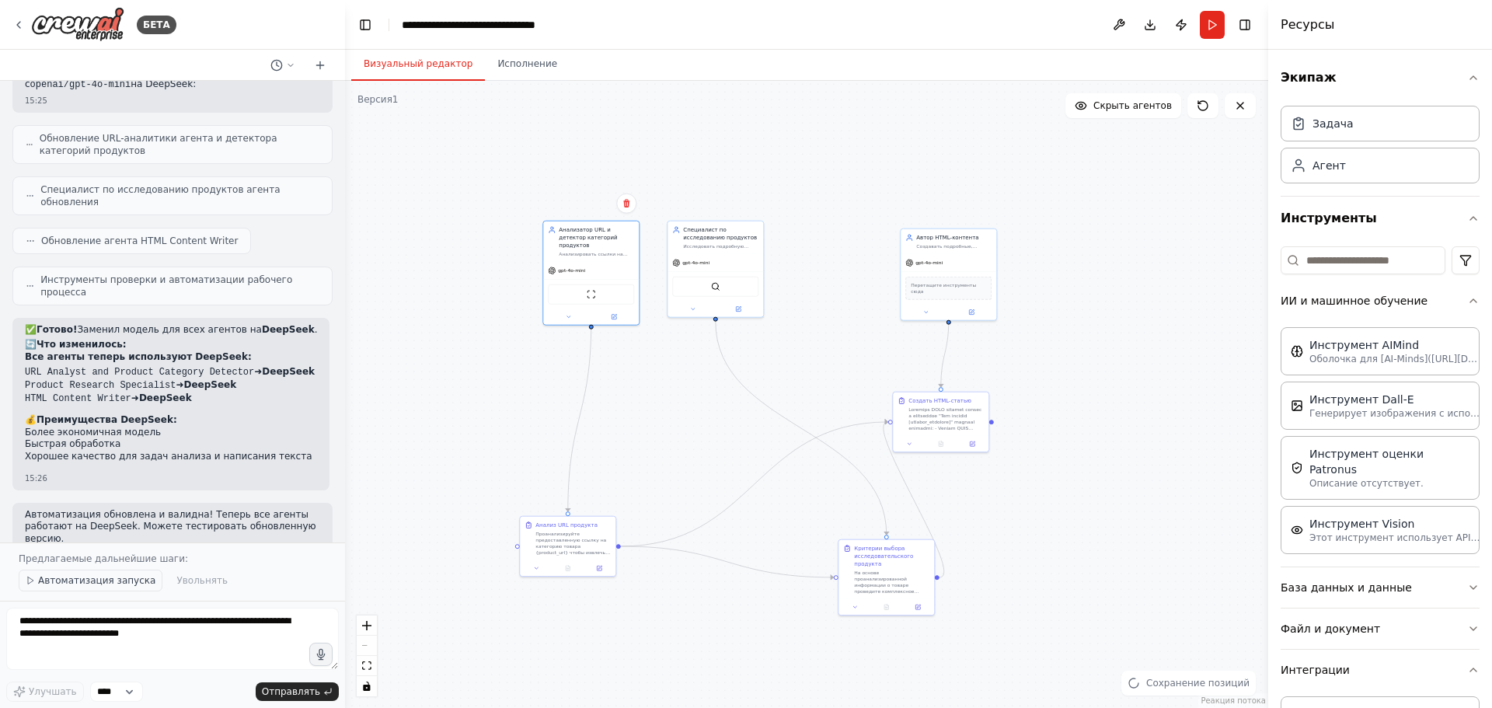
scroll to position [5173, 0]
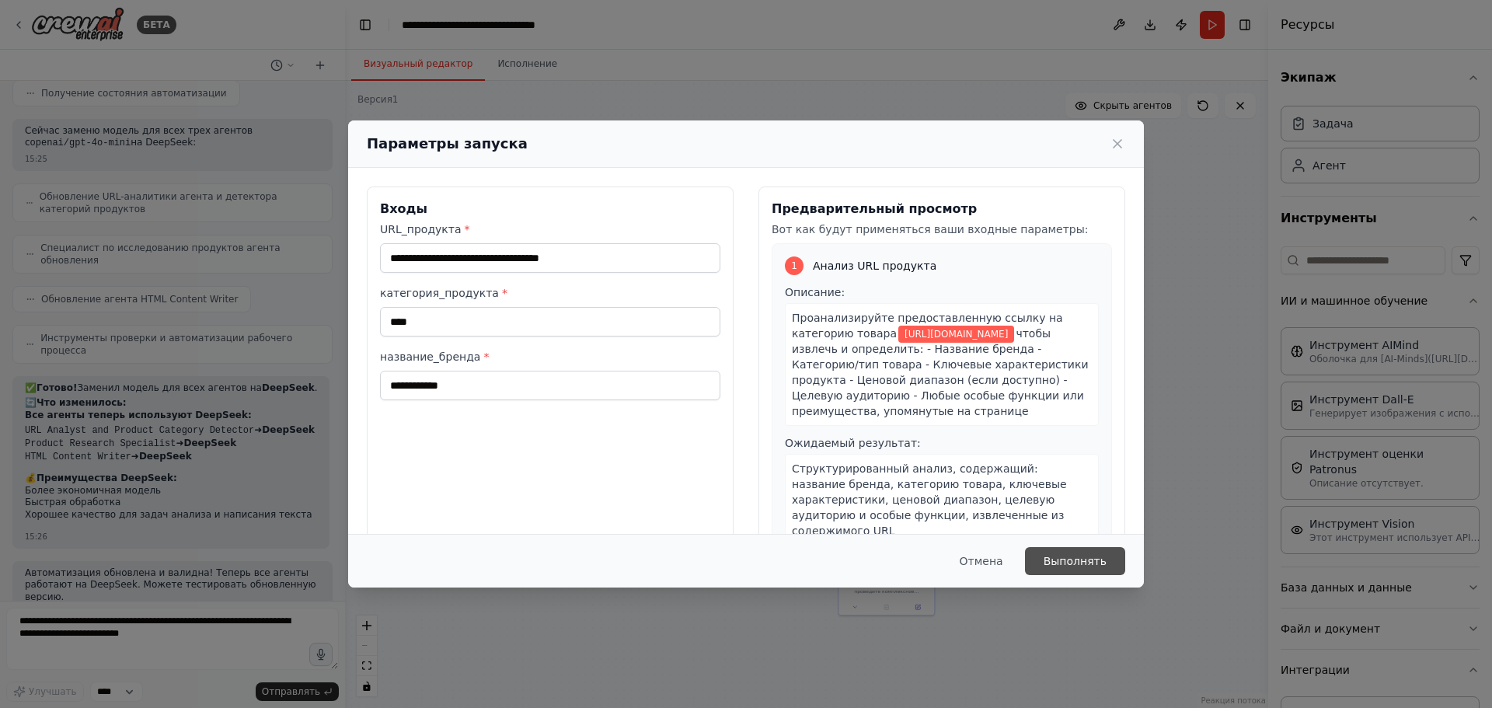
click at [1051, 556] on button "Выполнять" at bounding box center [1075, 561] width 100 height 28
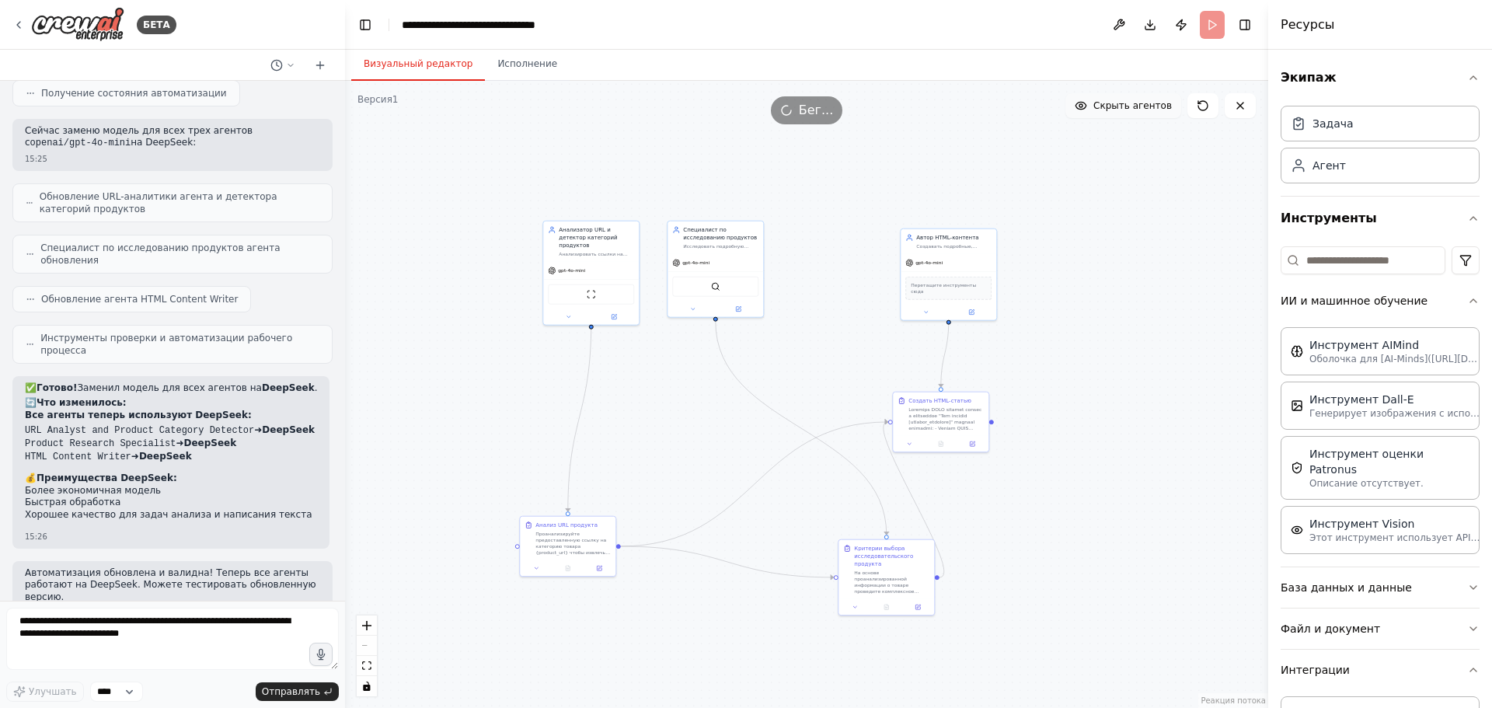
click at [1121, 106] on font "Скрыть агентов" at bounding box center [1132, 105] width 78 height 11
click at [1121, 106] on span "Show Agents" at bounding box center [1141, 105] width 61 height 12
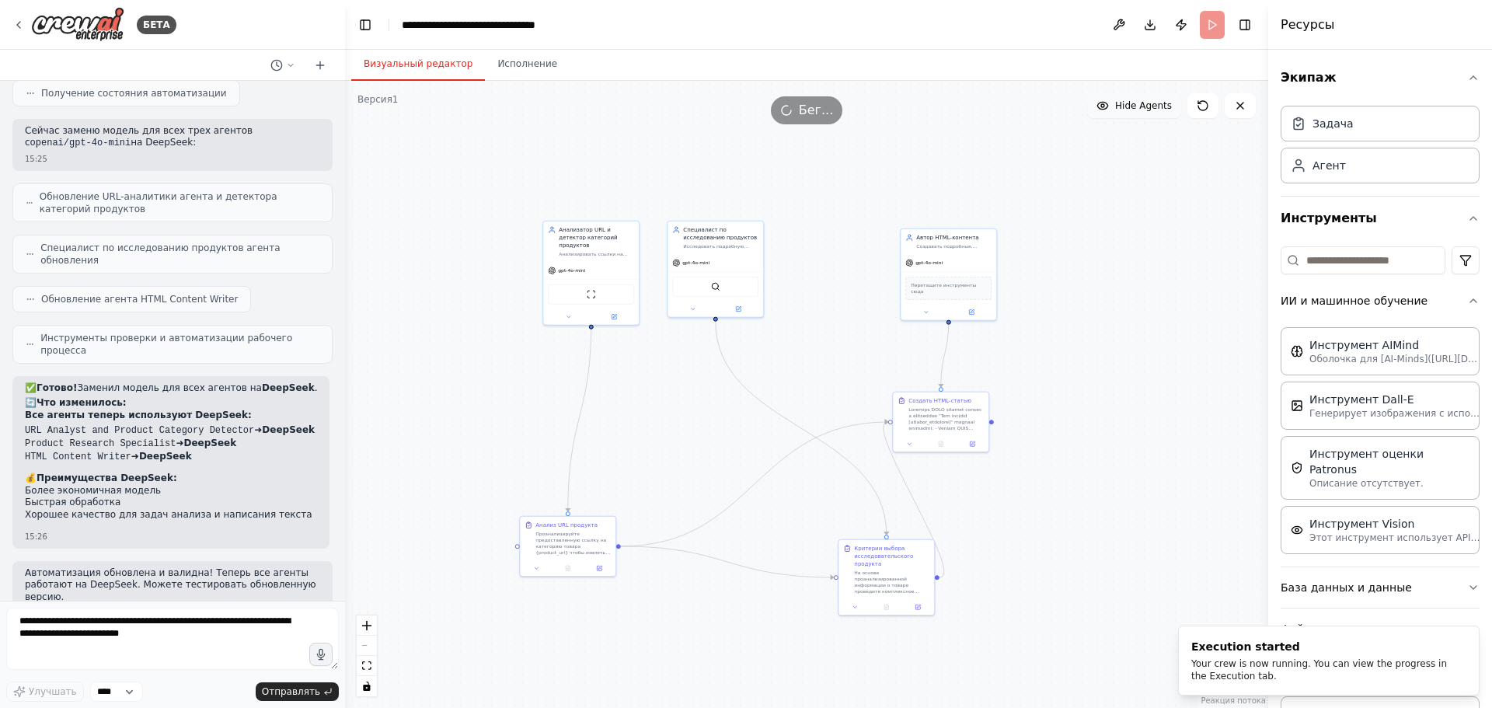
click at [1121, 106] on span "Hide Agents" at bounding box center [1143, 105] width 57 height 12
click at [1121, 106] on span "Show Agents" at bounding box center [1141, 105] width 61 height 12
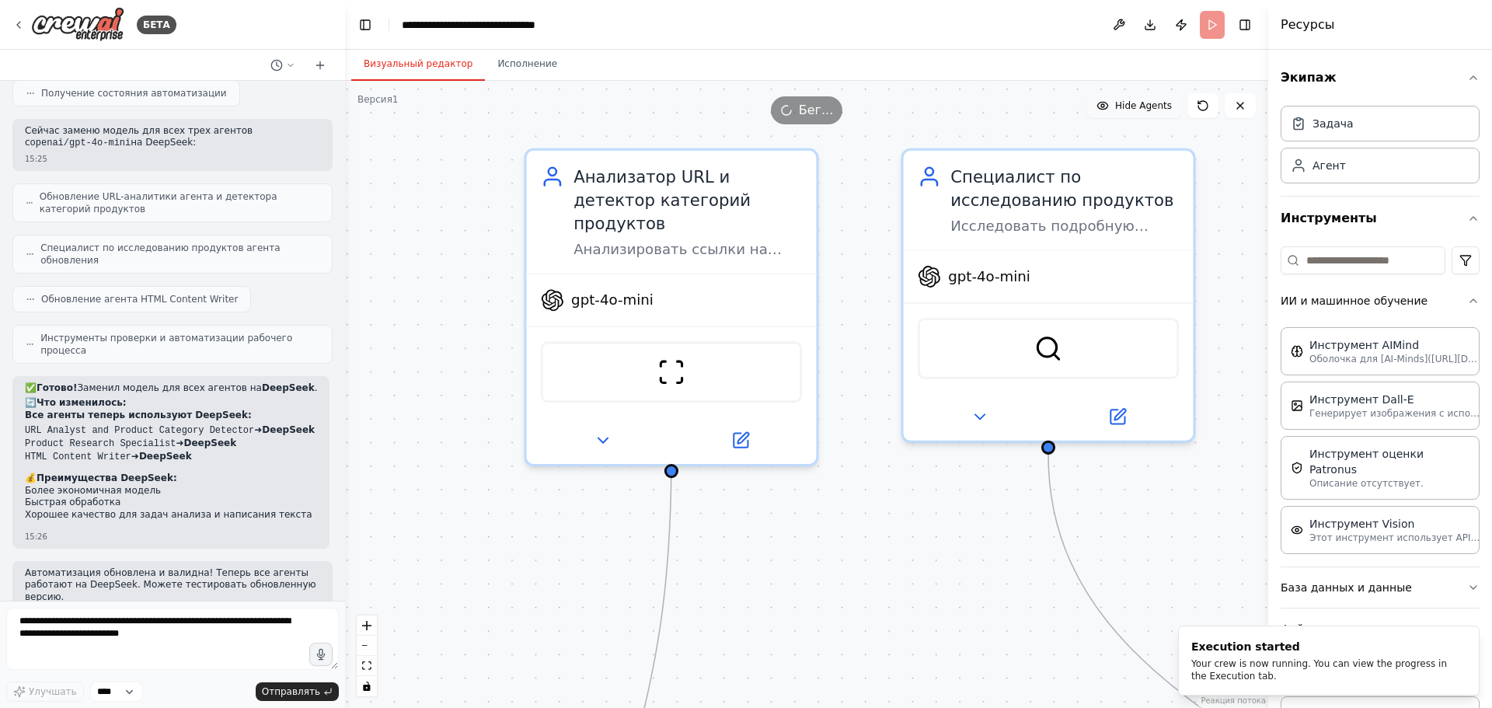
drag, startPoint x: 476, startPoint y: 285, endPoint x: 459, endPoint y: 358, distance: 75.2
click at [459, 358] on div ".deletable-edge-delete-btn { width: 20px; height: 20px; border: 0px solid #ffff…" at bounding box center [806, 394] width 923 height 627
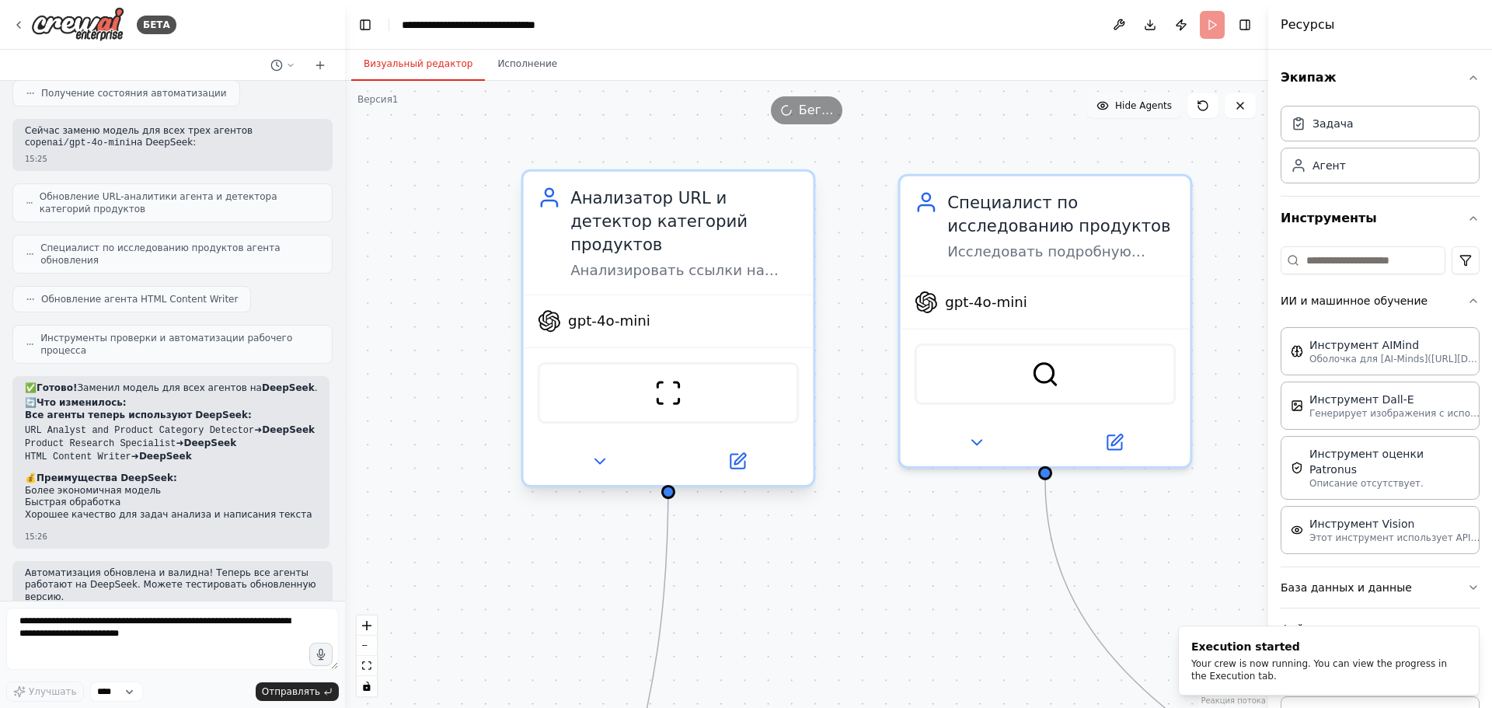
click at [672, 306] on div "gpt-4o-mini" at bounding box center [669, 321] width 290 height 52
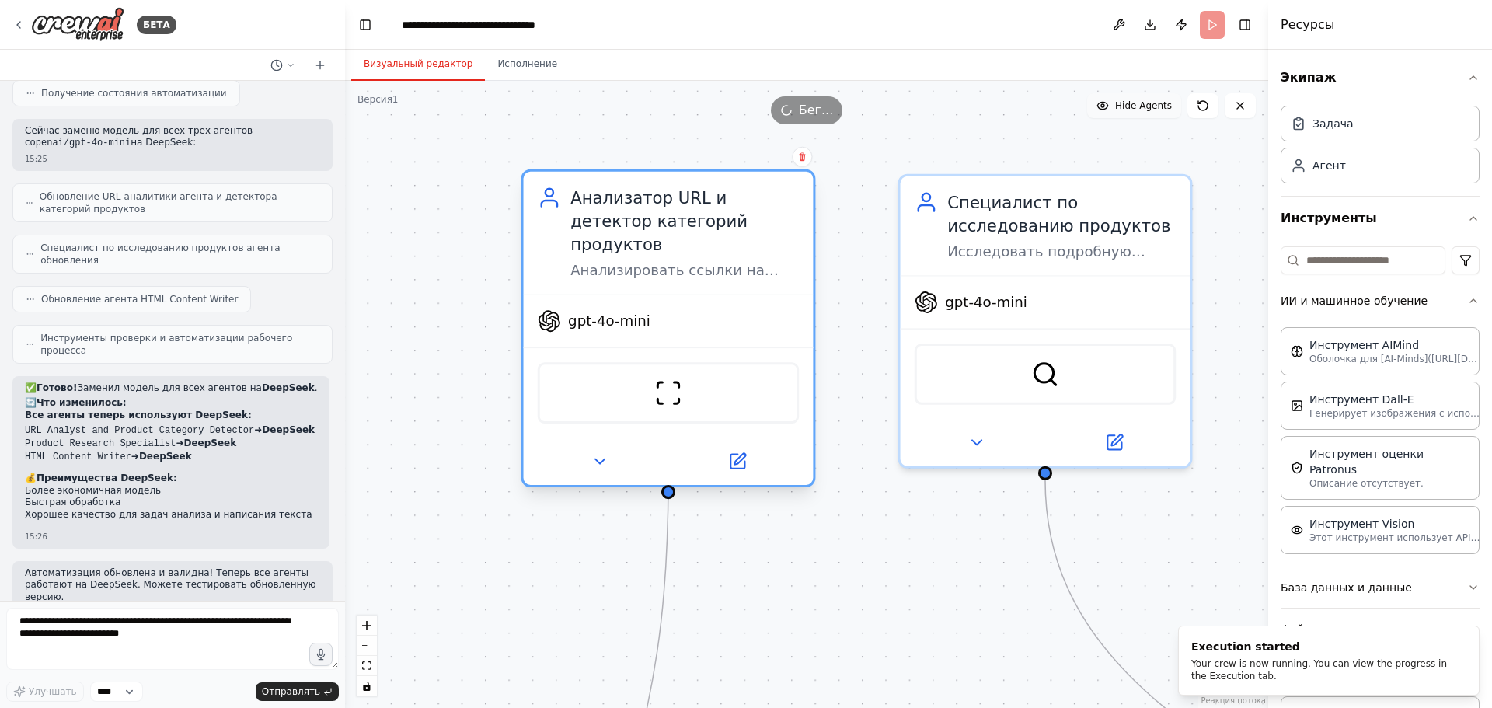
click at [672, 306] on div "gpt-4o-mini" at bounding box center [669, 321] width 290 height 52
click at [658, 396] on div "ScrapeWebsiteTool" at bounding box center [668, 392] width 261 height 61
click at [670, 379] on img at bounding box center [668, 393] width 28 height 28
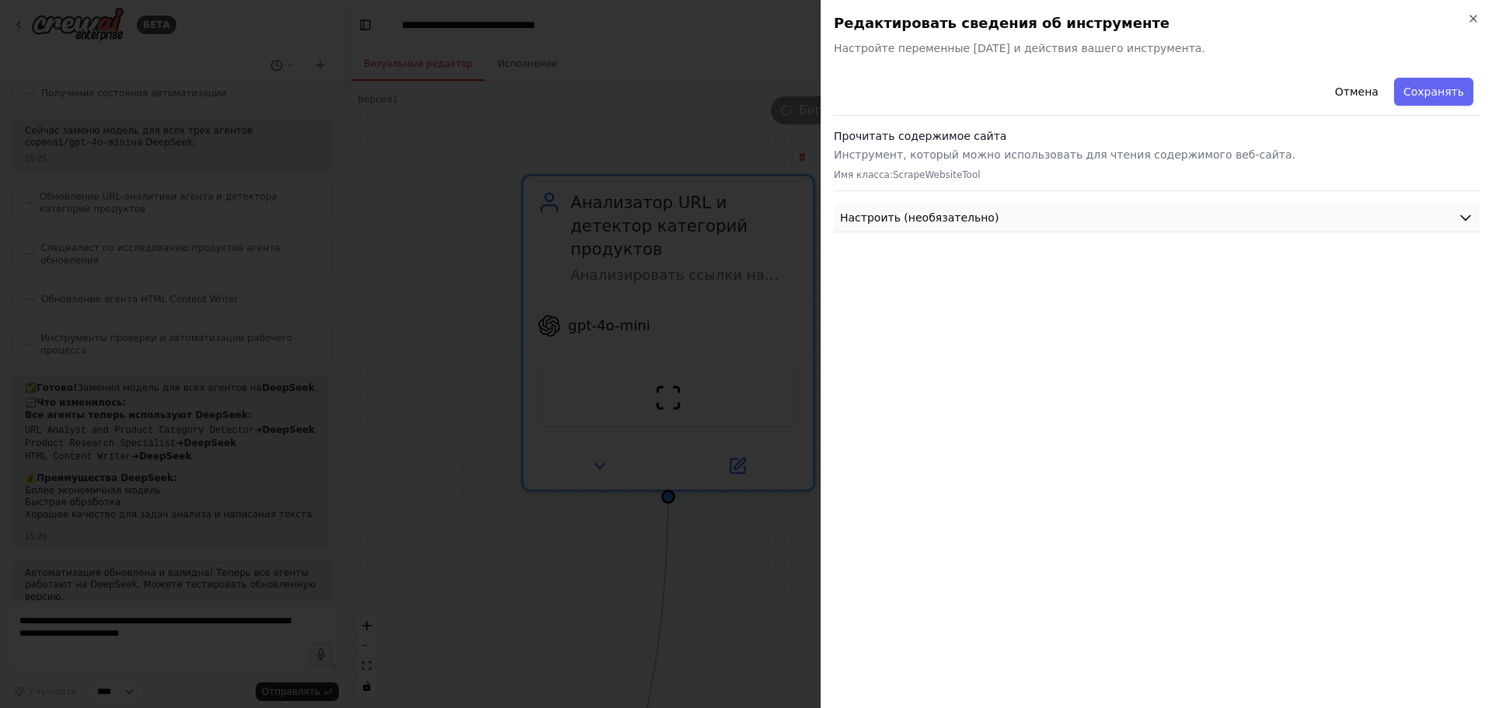
click at [1107, 214] on button "Настроить (необязательно)" at bounding box center [1157, 218] width 646 height 29
click at [1127, 152] on font "Инструмент, который можно использовать для чтения содержимого веб-сайта." at bounding box center [1065, 154] width 462 height 12
click at [535, 81] on div at bounding box center [746, 354] width 1492 height 708
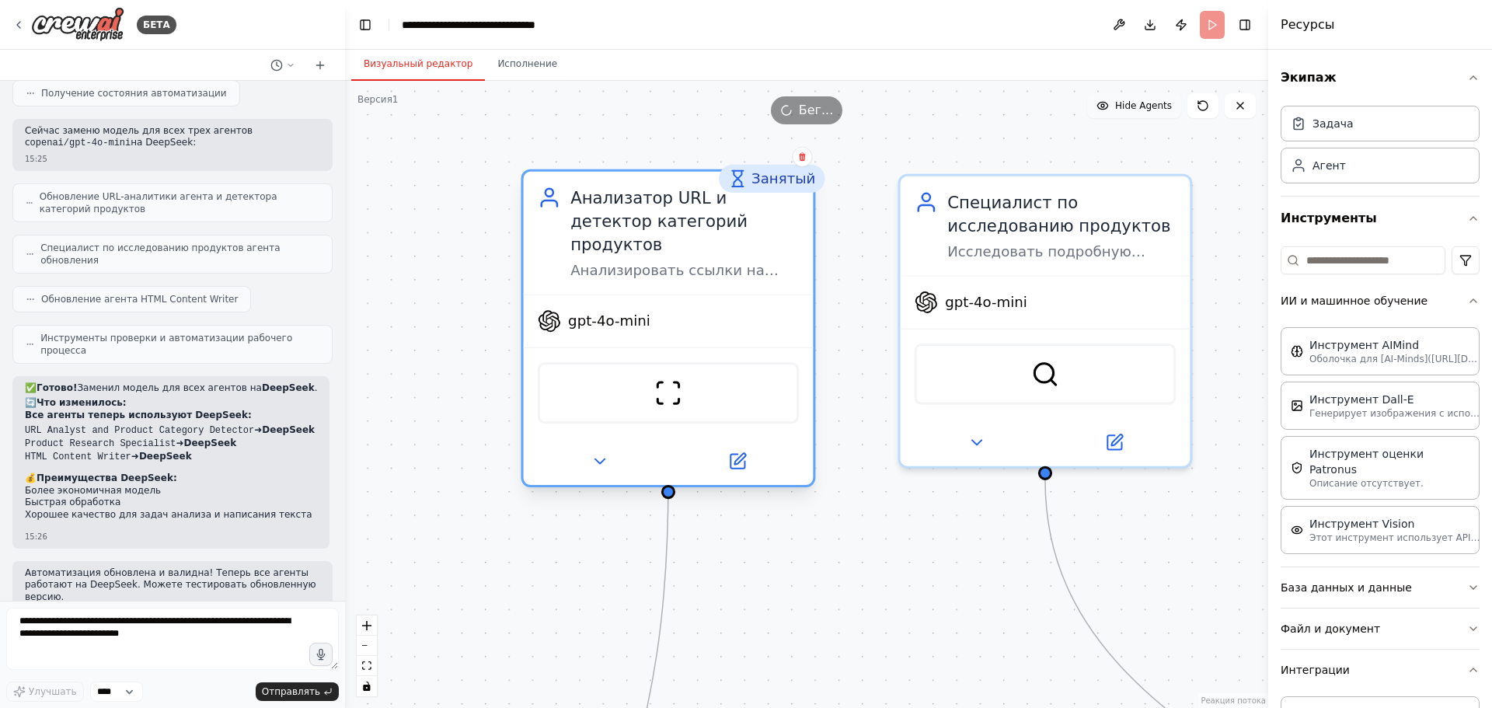
click at [616, 438] on div at bounding box center [669, 461] width 290 height 47
click at [606, 452] on icon at bounding box center [599, 461] width 19 height 19
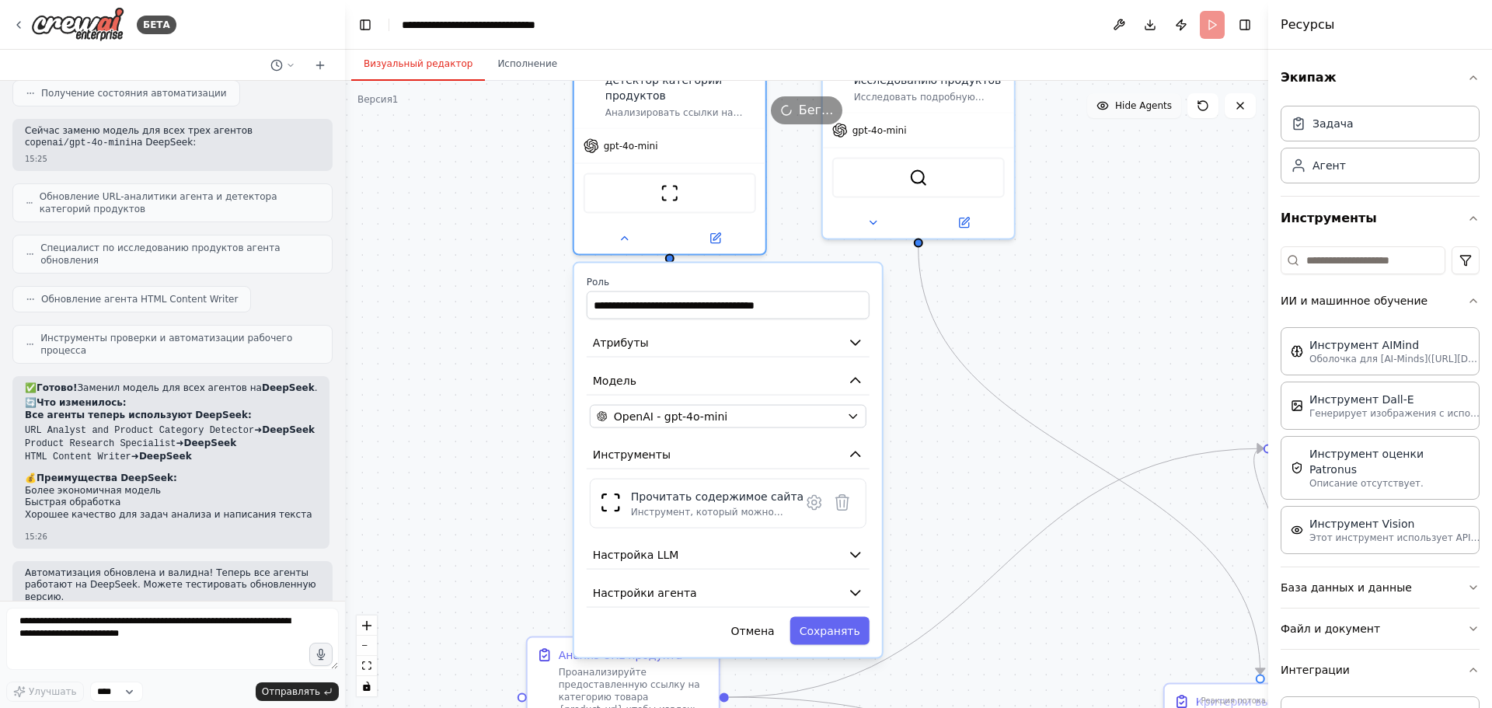
drag, startPoint x: 460, startPoint y: 548, endPoint x: 482, endPoint y: 333, distance: 216.4
click at [482, 333] on div ".deletable-edge-delete-btn { width: 20px; height: 20px; border: 0px solid #ffff…" at bounding box center [806, 394] width 923 height 627
click at [789, 409] on div "OpenAI - gpt-4o-mini" at bounding box center [719, 417] width 244 height 16
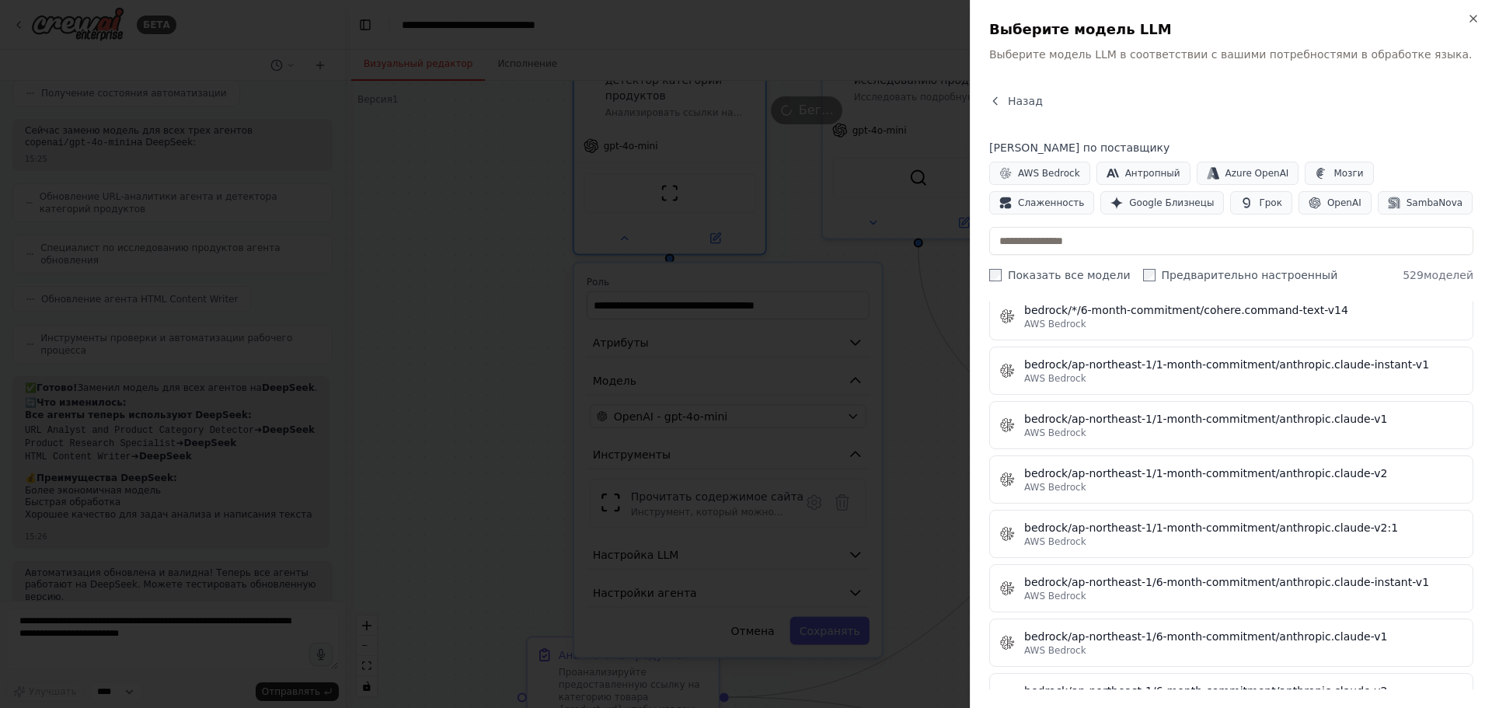
scroll to position [0, 0]
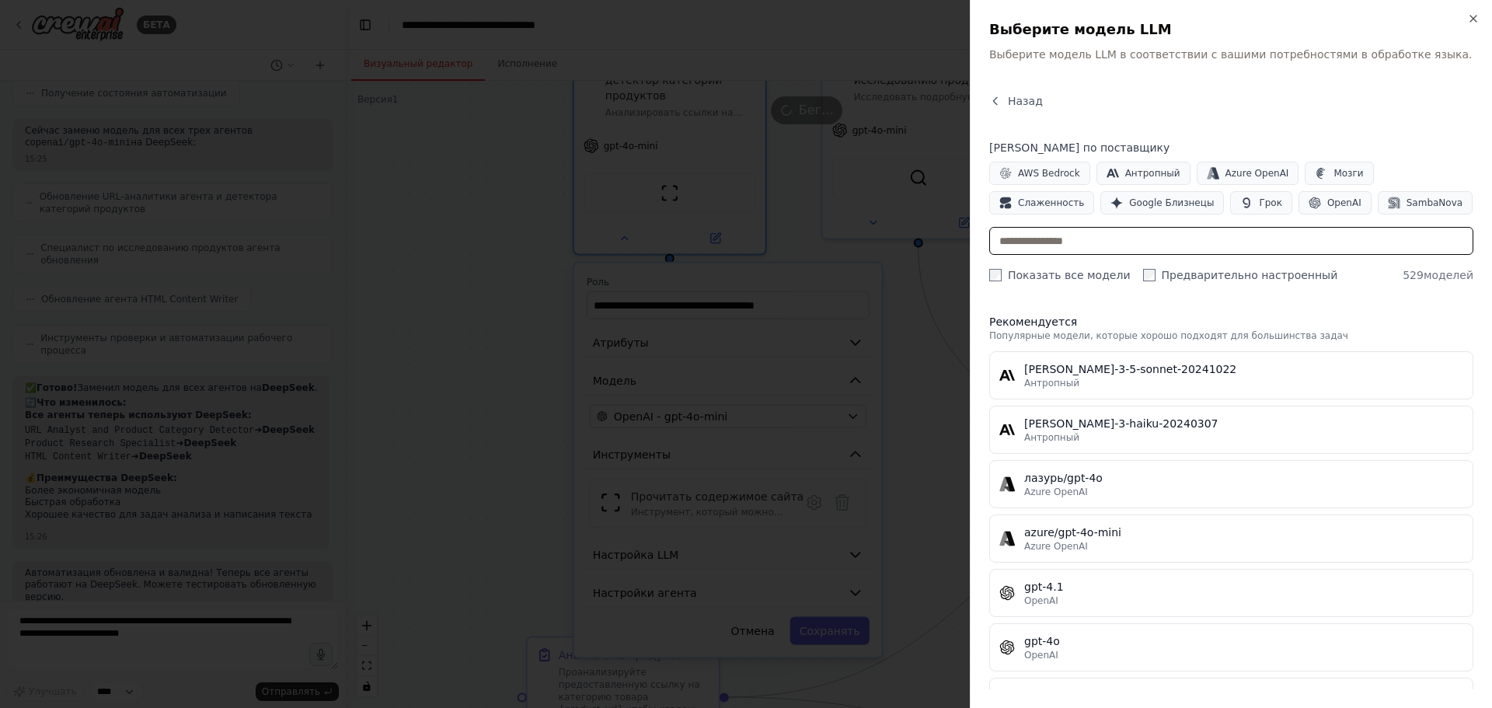
click at [1125, 246] on input "text" at bounding box center [1231, 241] width 484 height 28
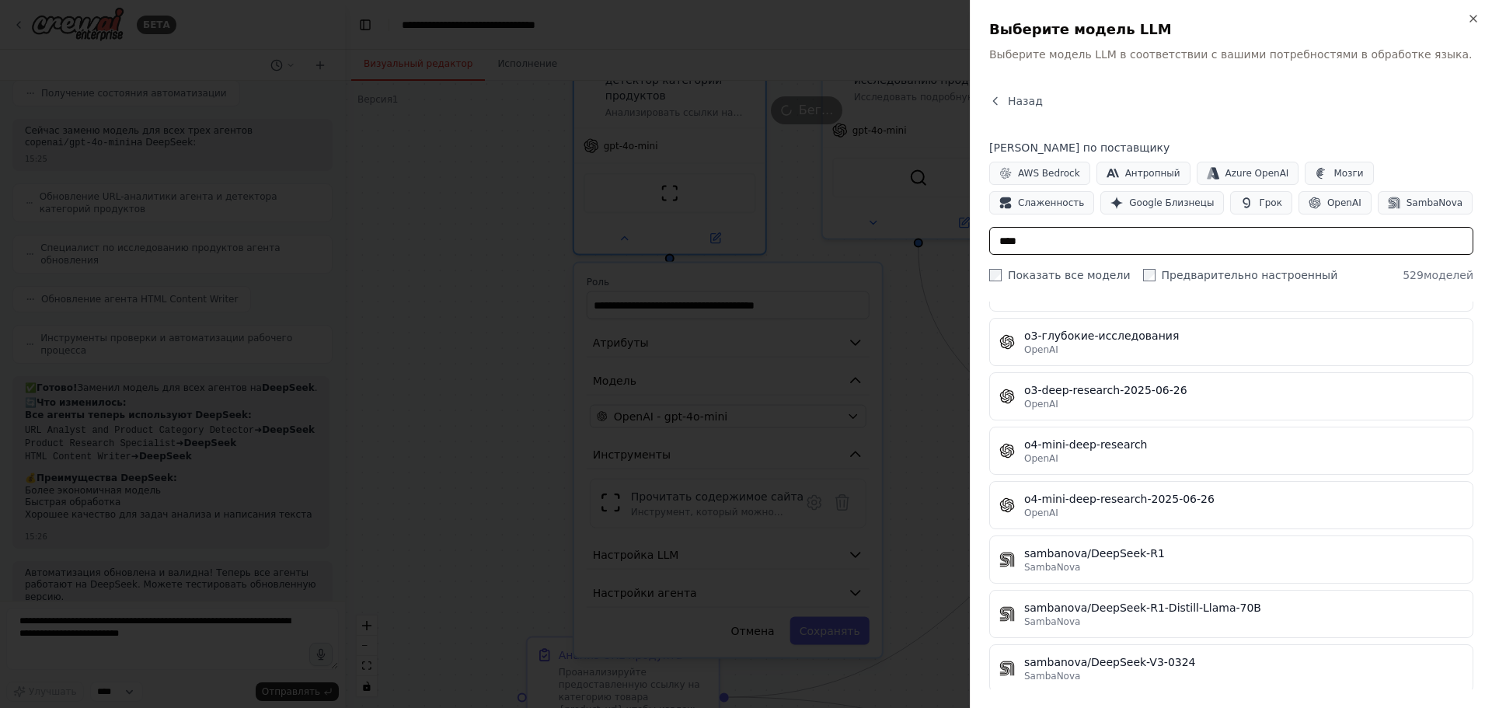
scroll to position [158, 0]
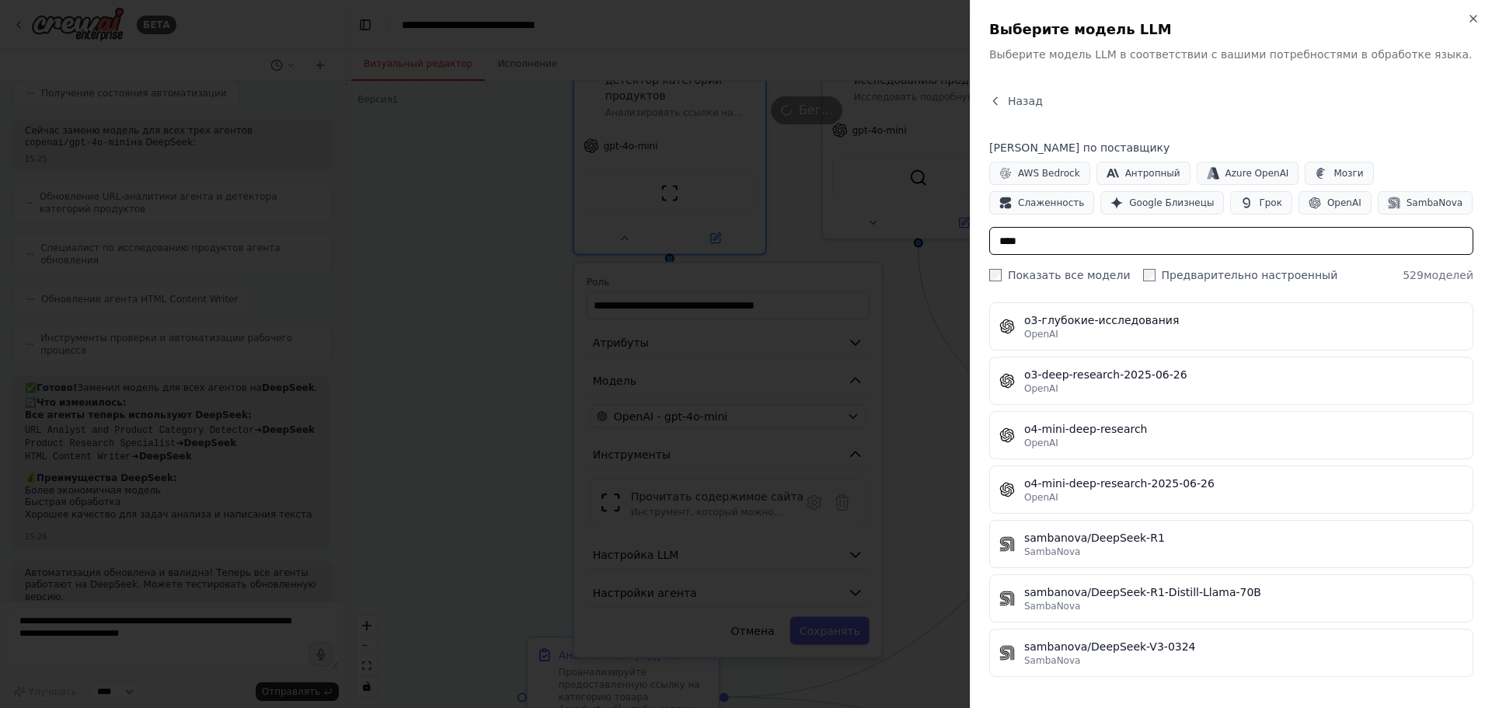
type input "****"
click at [985, 279] on div "Закрывать Выберите модель LLM Выберите модель LLM в соответствии с вашими потре…" at bounding box center [1231, 354] width 522 height 708
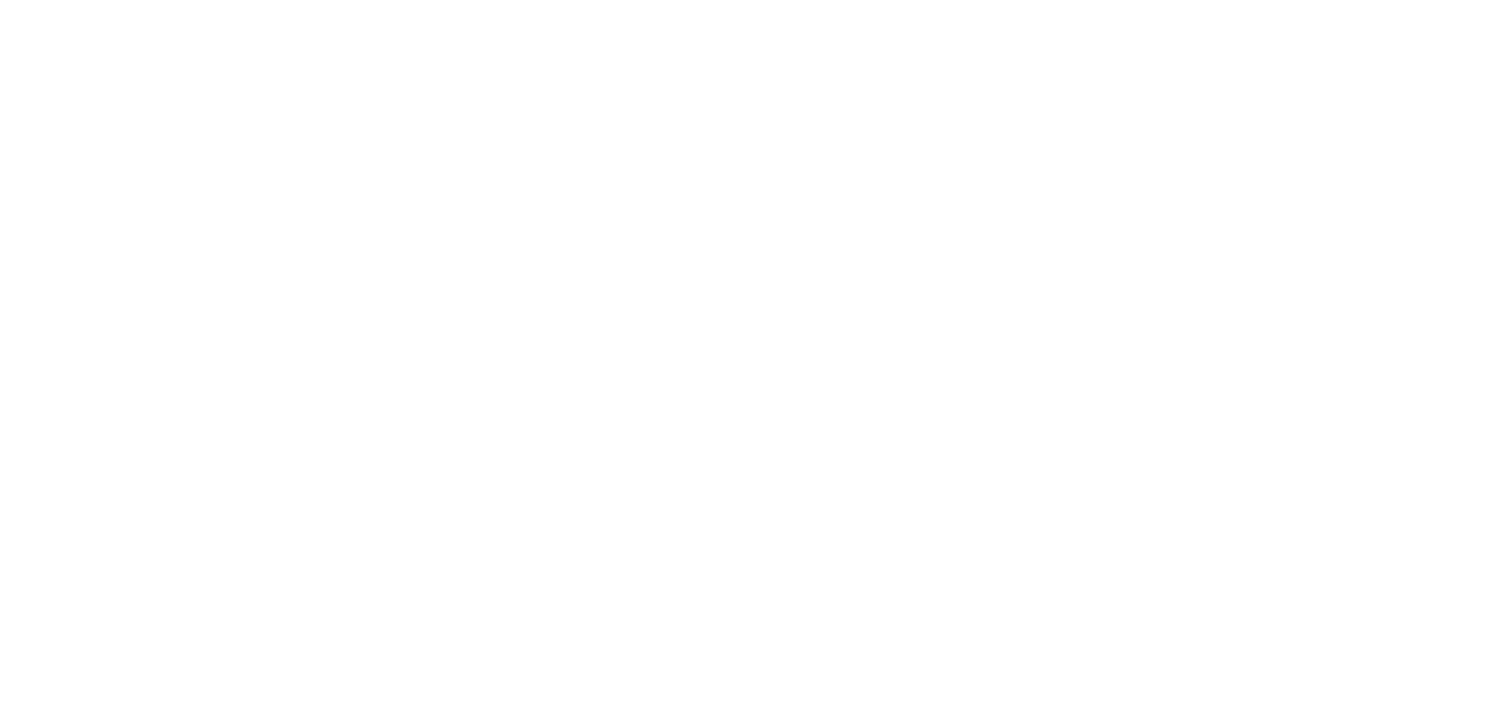
drag, startPoint x: 518, startPoint y: 129, endPoint x: 441, endPoint y: 86, distance: 87.3
click at [518, 0] on html "Исходный текст Оцените этот перевод Ваш отзыв поможет нам улучшить Google Перев…" at bounding box center [746, 0] width 1492 height 0
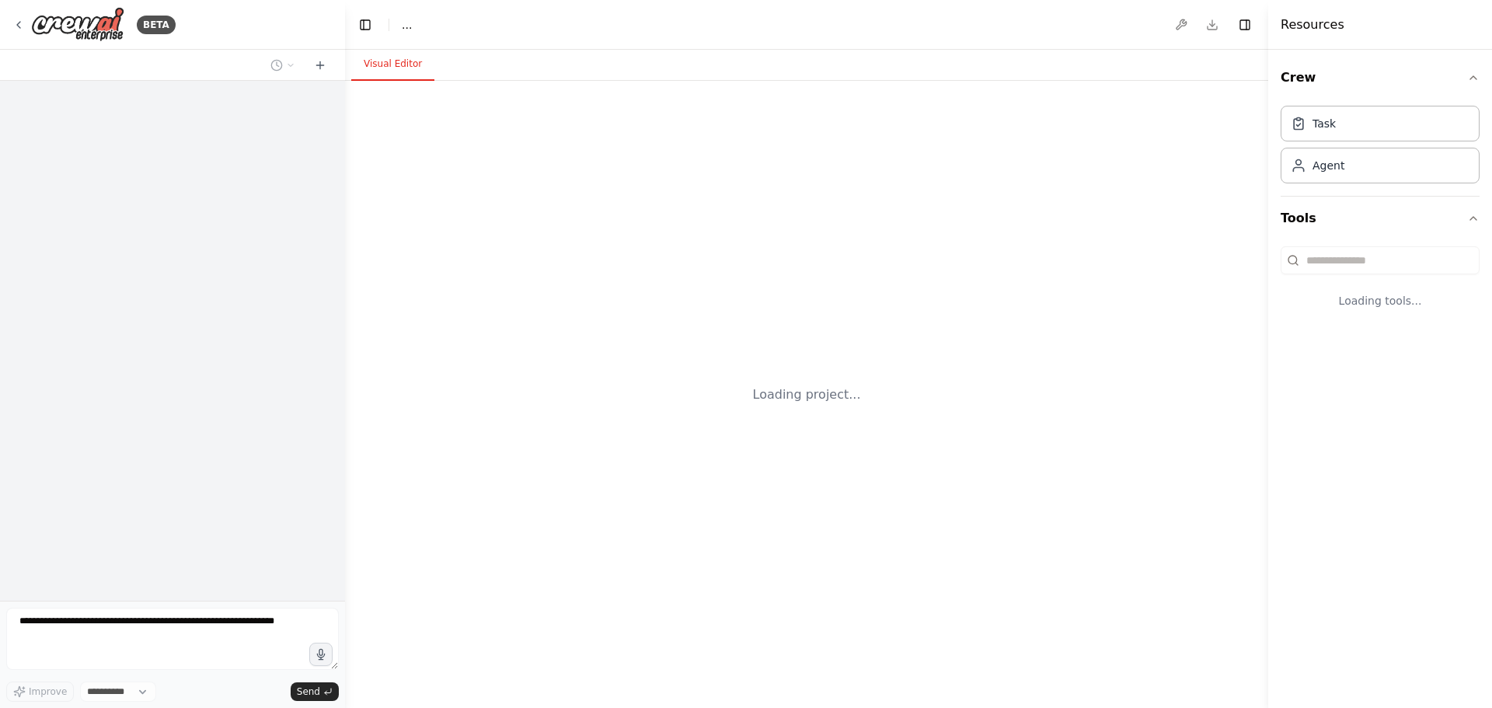
select select "****"
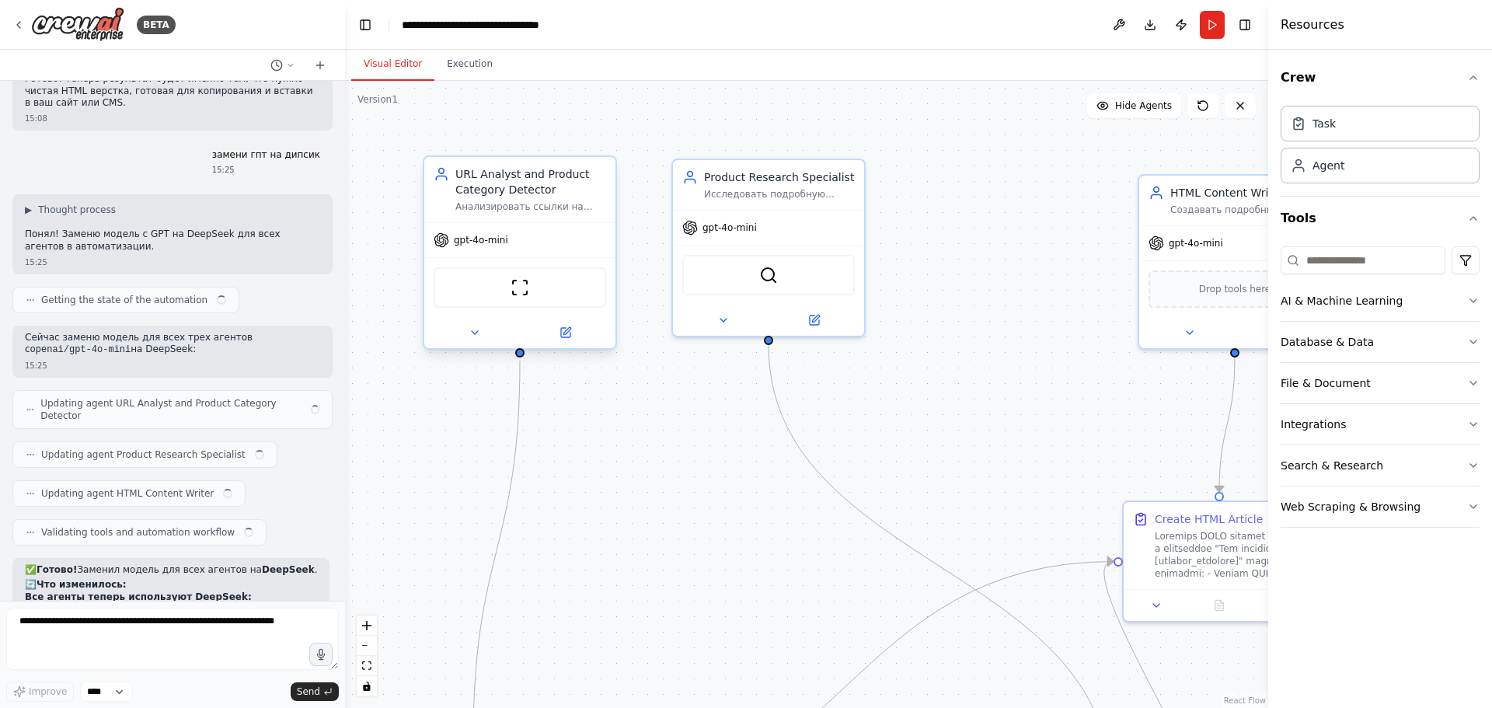
click at [504, 246] on span "gpt-4o-mini" at bounding box center [481, 240] width 54 height 12
click at [520, 295] on img at bounding box center [520, 287] width 19 height 19
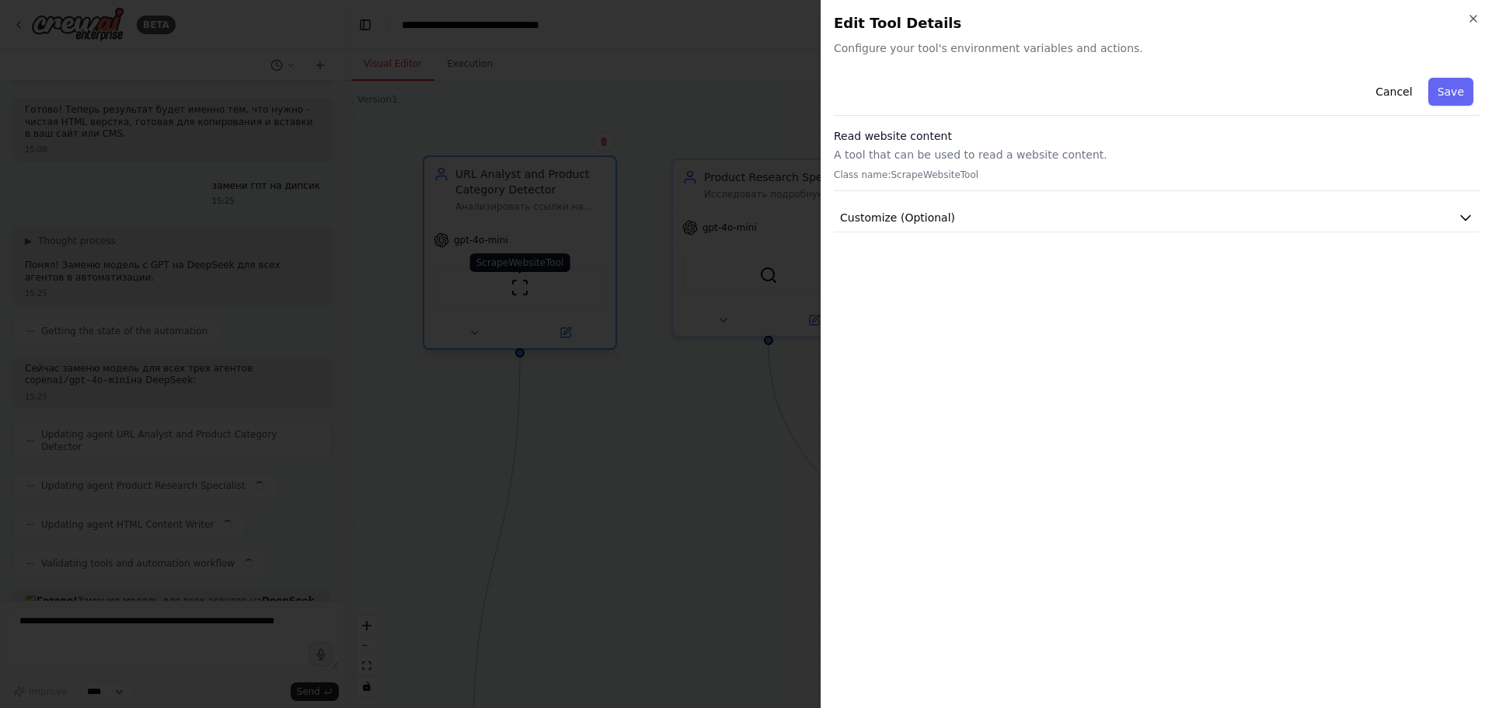
scroll to position [5123, 0]
click at [996, 159] on p "A tool that can be used to read a website content." at bounding box center [1157, 155] width 646 height 16
click at [1453, 225] on button "Customize (Optional)" at bounding box center [1157, 218] width 646 height 29
click at [1155, 148] on p "A tool that can be used to read a website content." at bounding box center [1157, 155] width 646 height 16
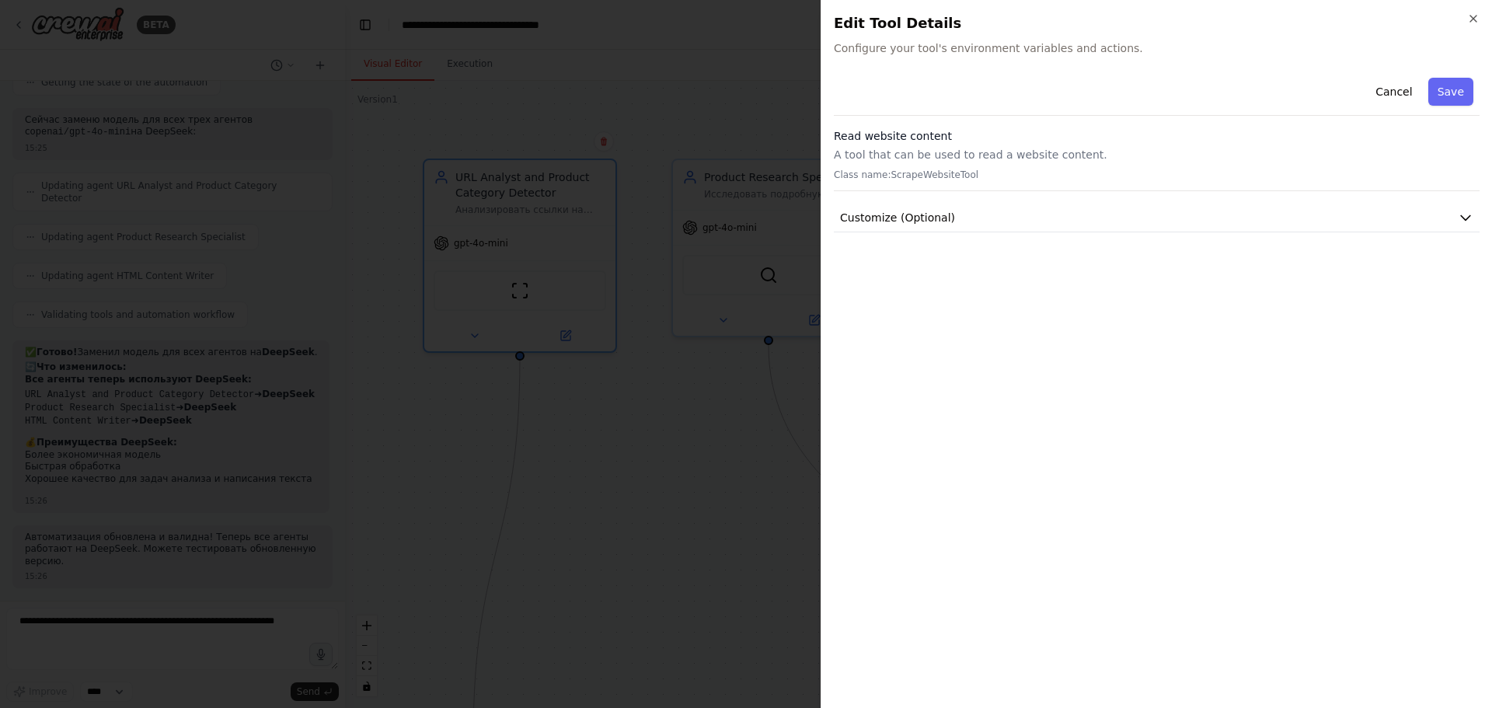
scroll to position [5161, 0]
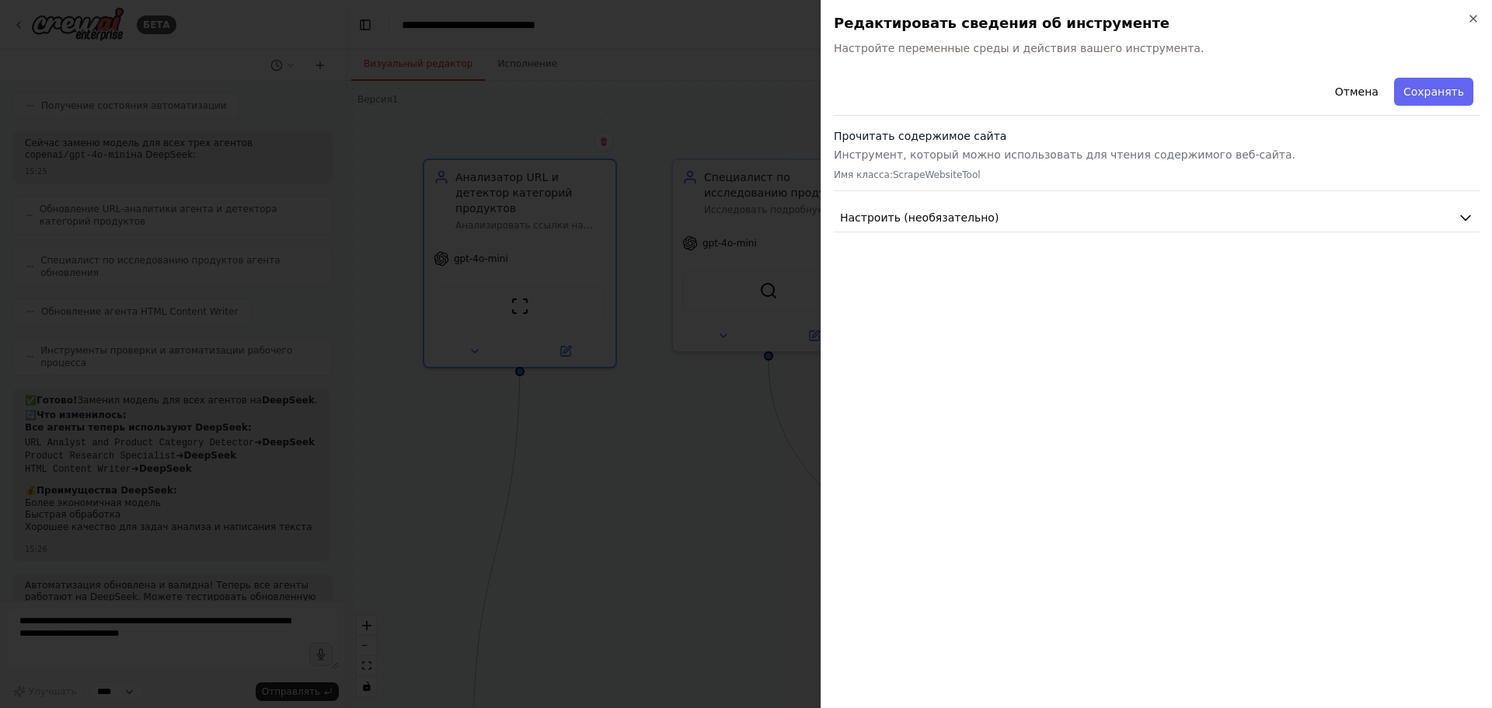
click at [767, 466] on div at bounding box center [746, 354] width 1492 height 708
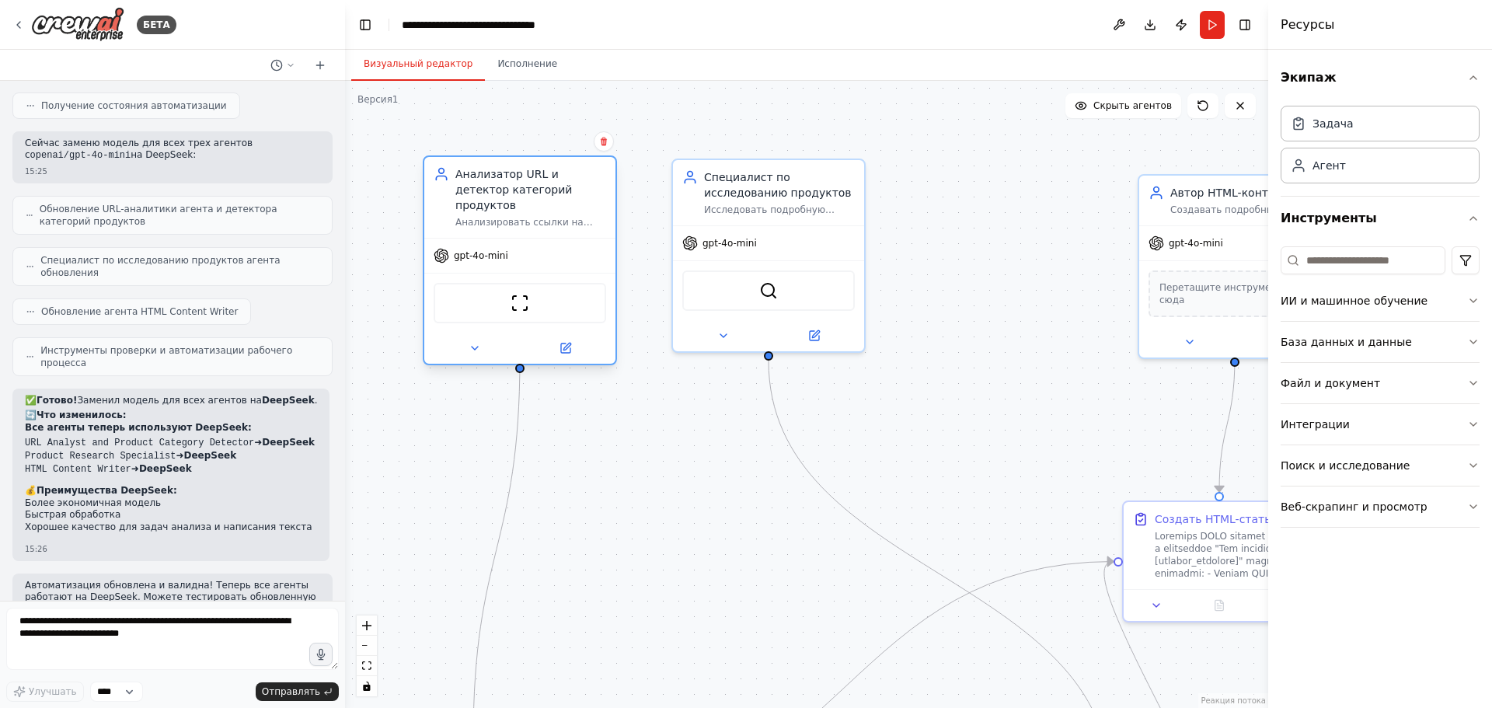
click at [472, 250] on font "gpt-4o-mini" at bounding box center [481, 255] width 54 height 11
click at [471, 339] on button at bounding box center [475, 348] width 88 height 19
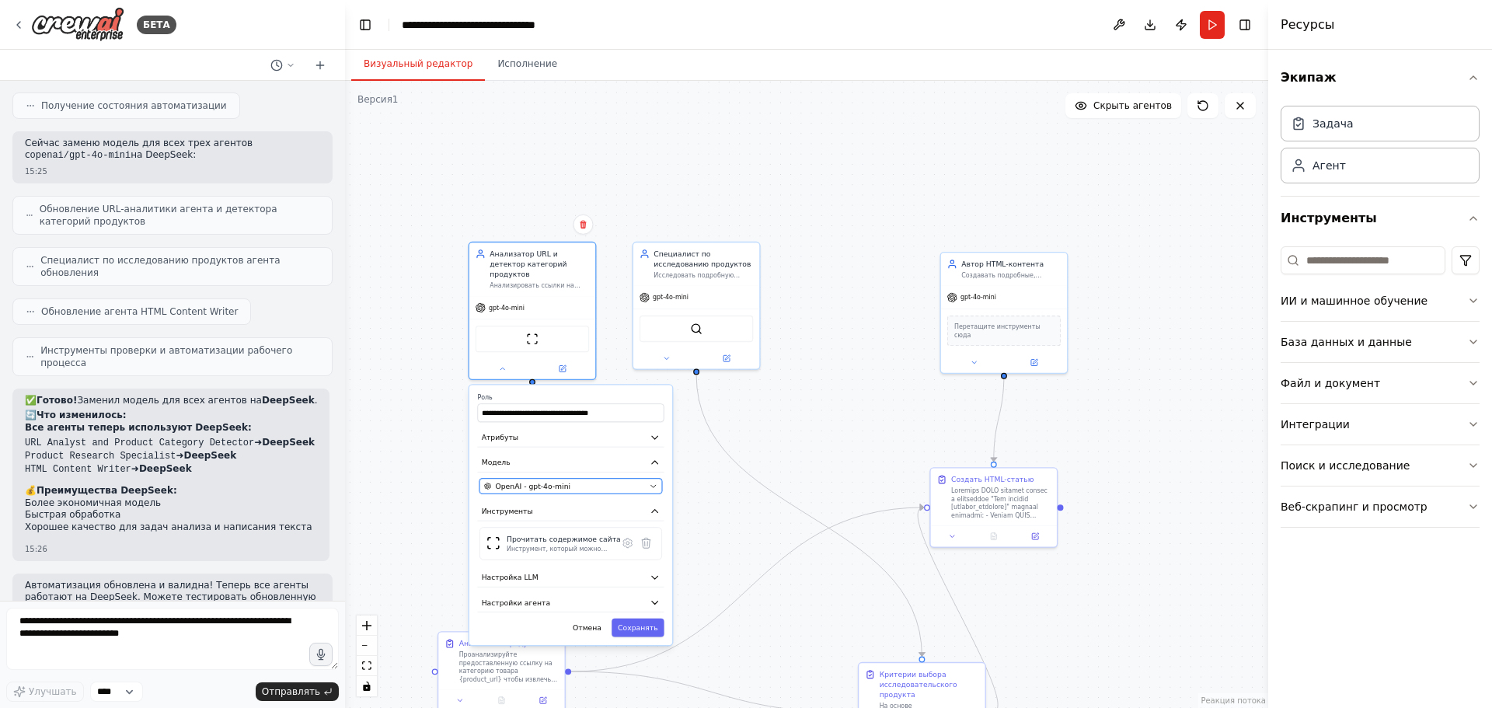
click at [605, 481] on div "OpenAI - gpt-4o-mini" at bounding box center [564, 486] width 161 height 10
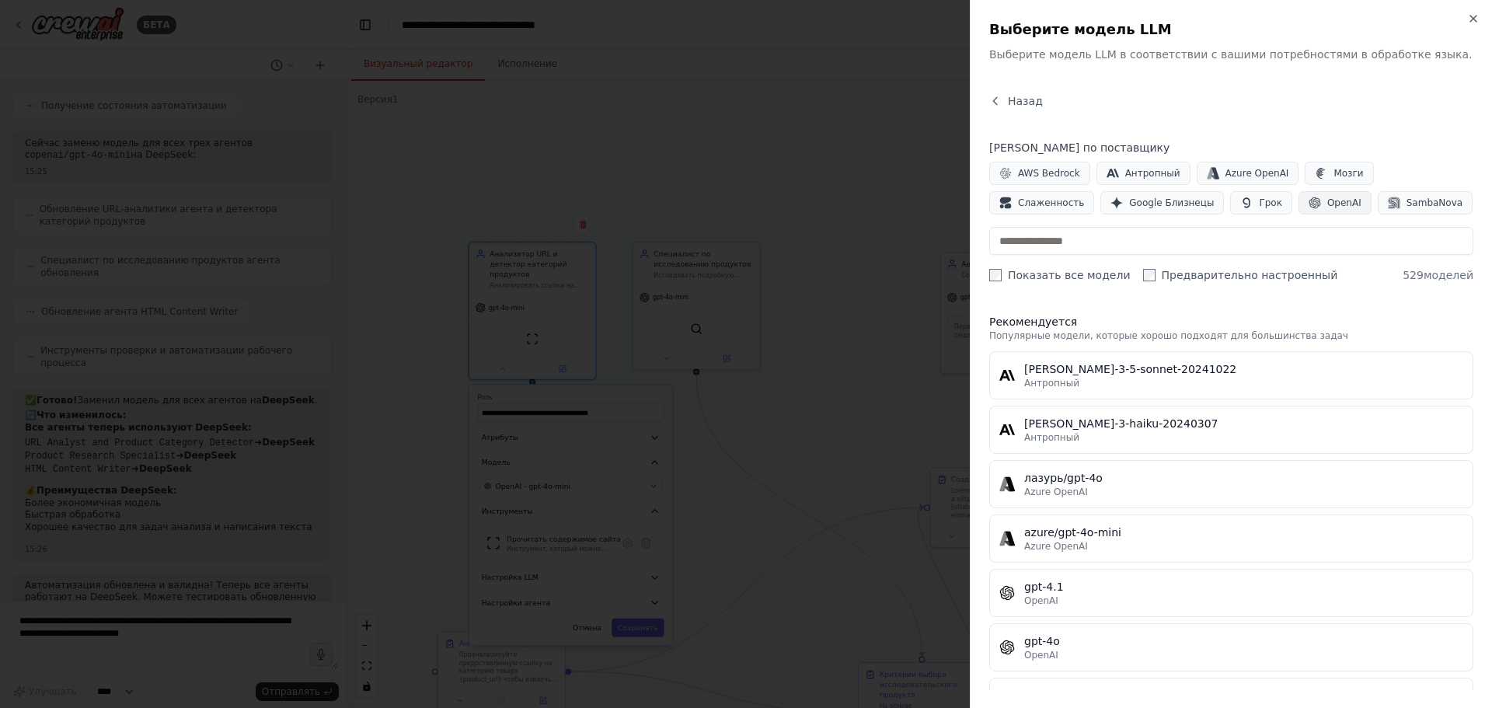
click at [1327, 205] on font "OpenAI" at bounding box center [1344, 202] width 34 height 11
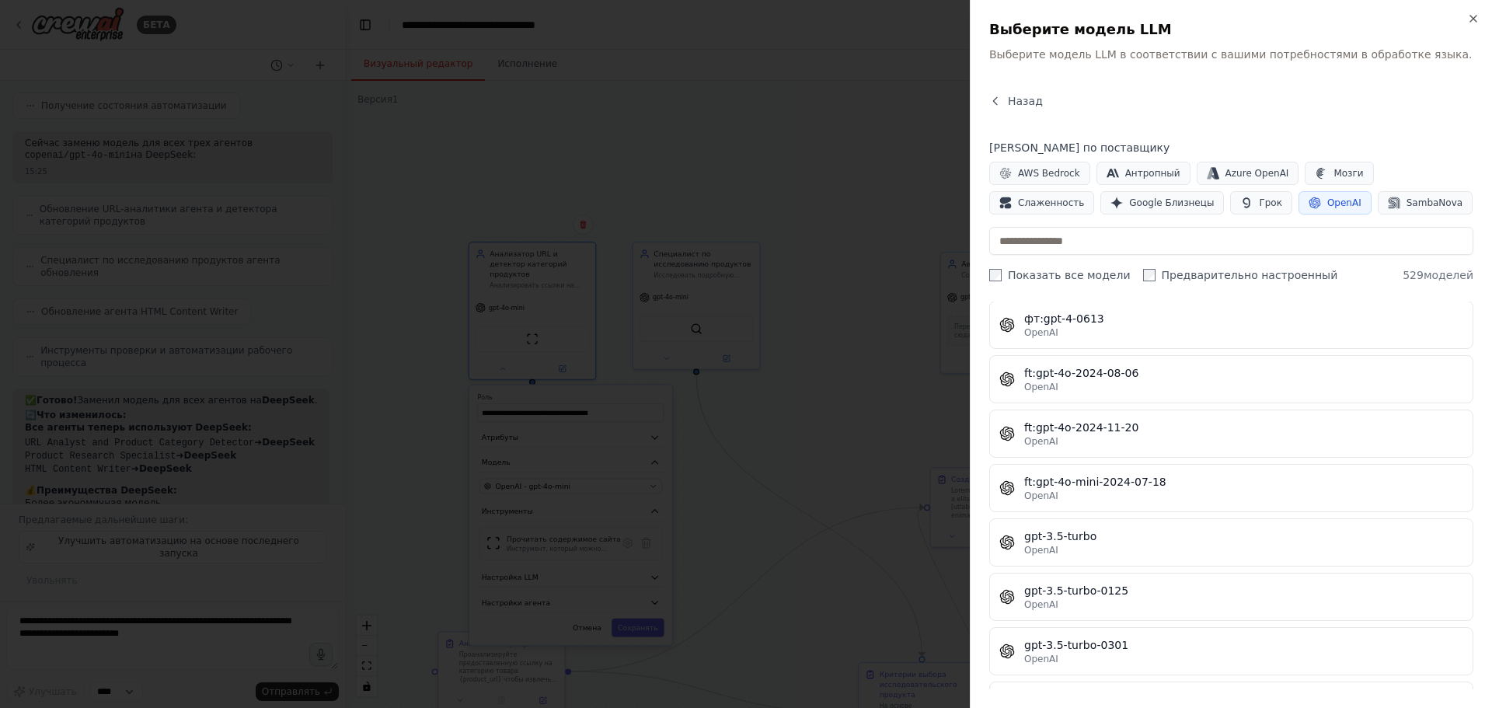
scroll to position [0, 0]
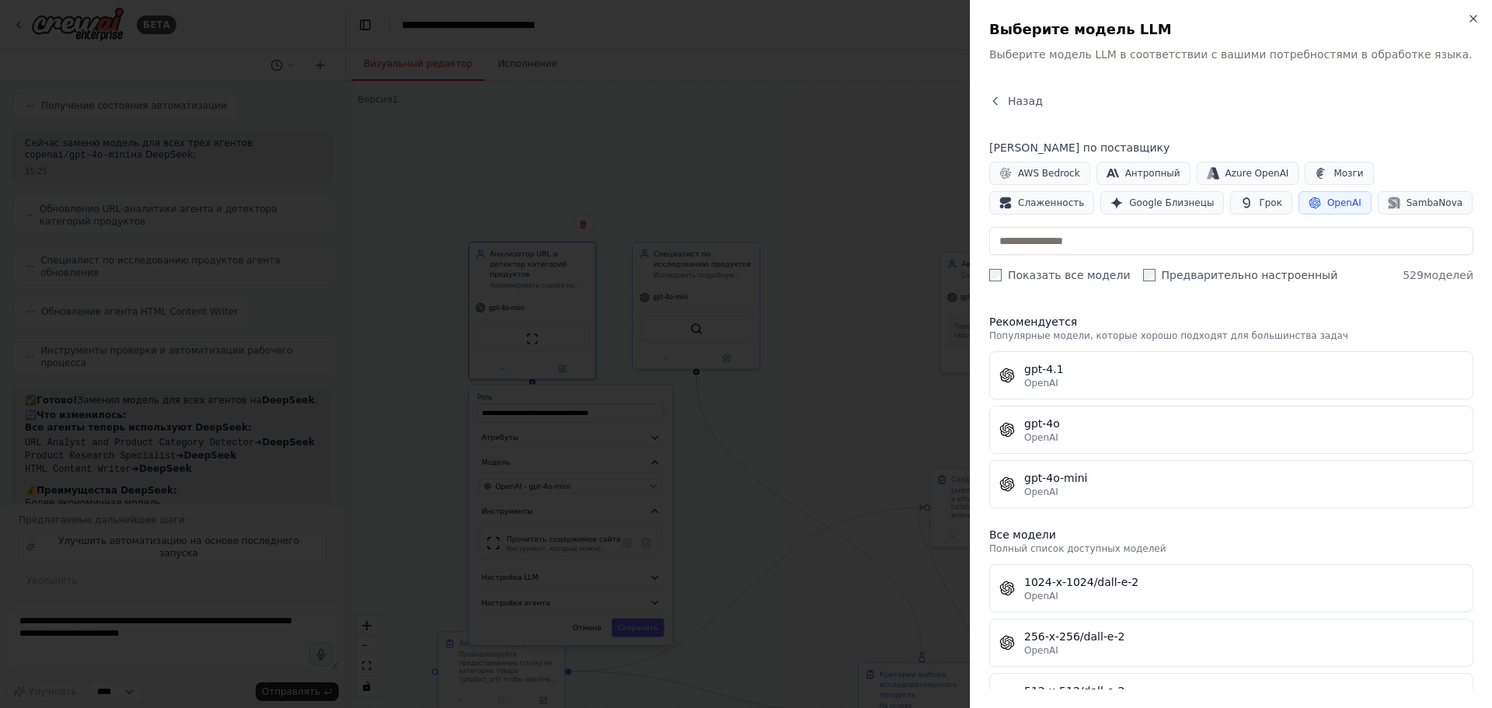
click at [1299, 209] on button "OpenAI" at bounding box center [1335, 202] width 73 height 23
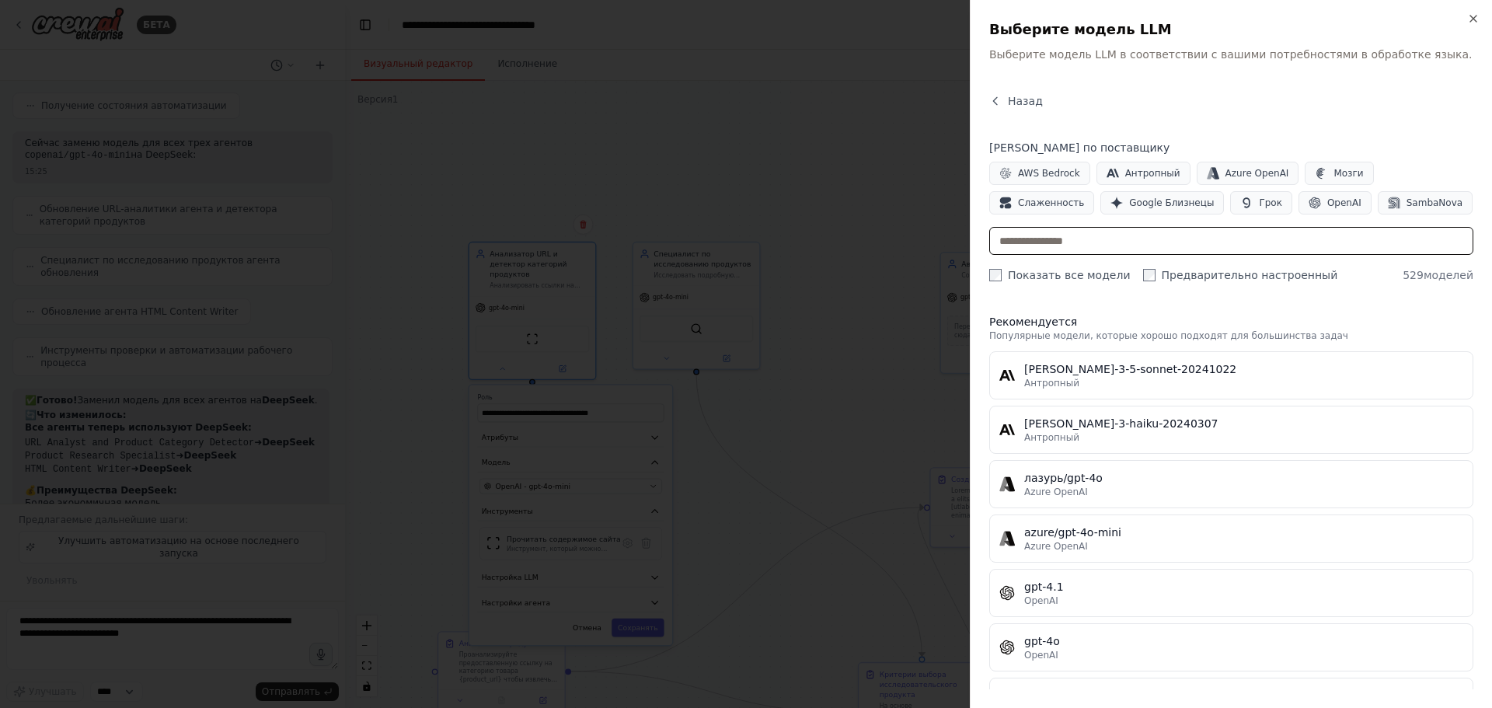
click at [1083, 239] on input "text" at bounding box center [1231, 241] width 484 height 28
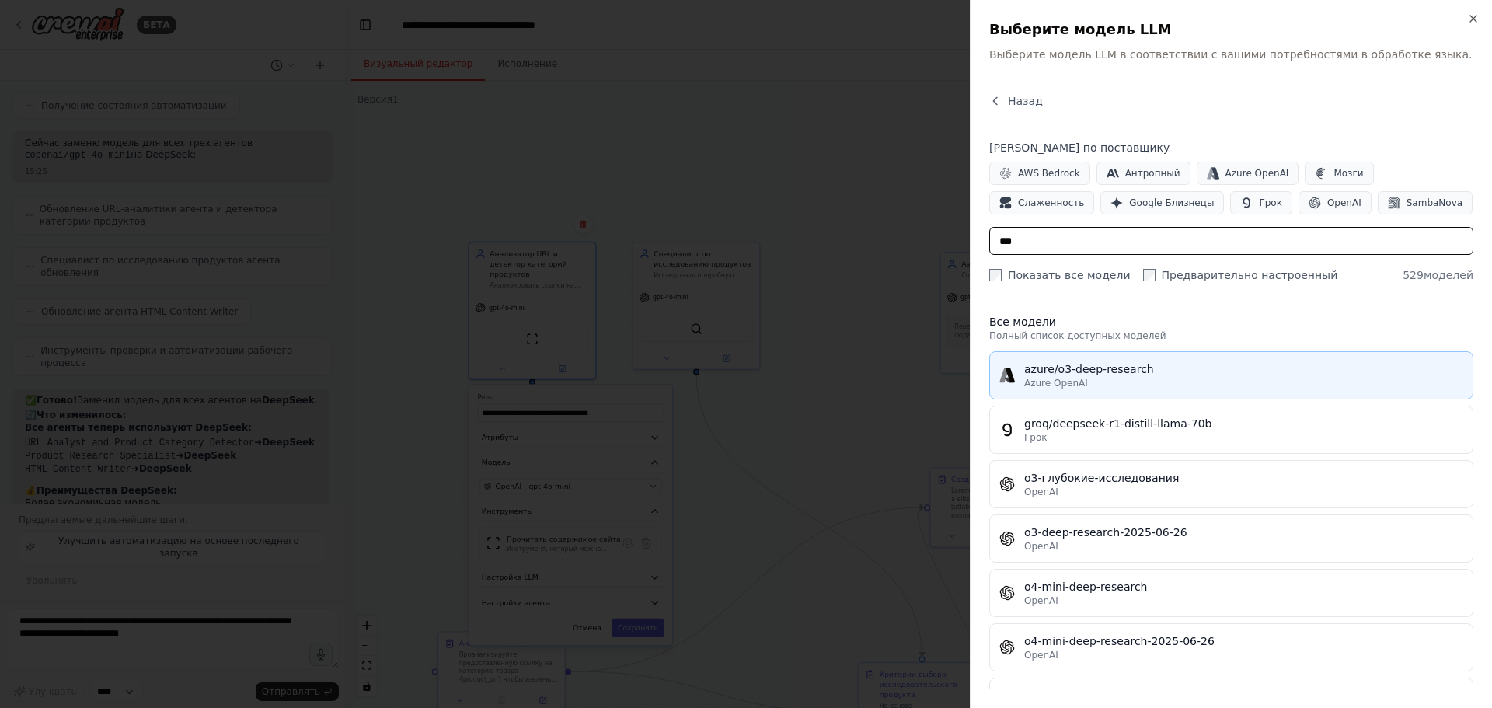
scroll to position [158, 0]
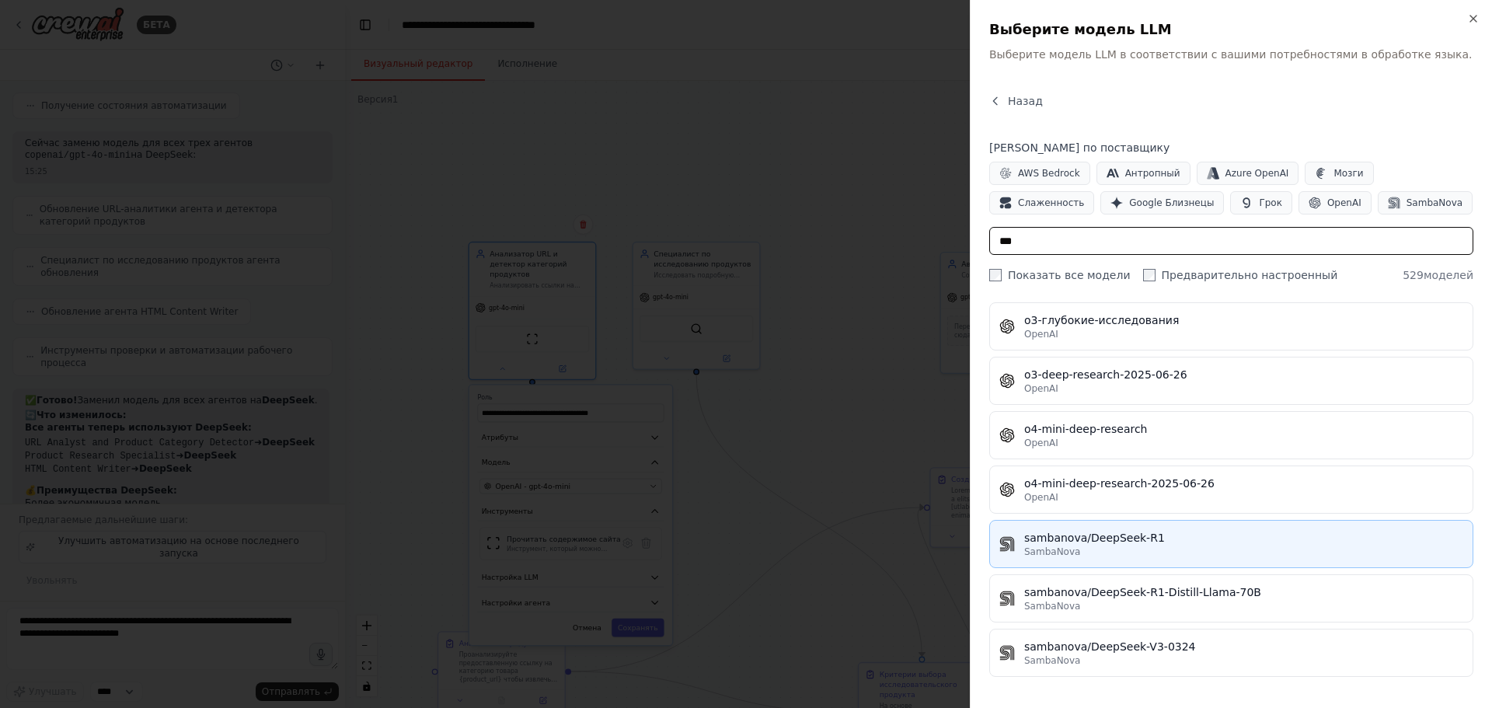
type input "***"
click at [1098, 548] on div "SambaNova" at bounding box center [1243, 552] width 439 height 12
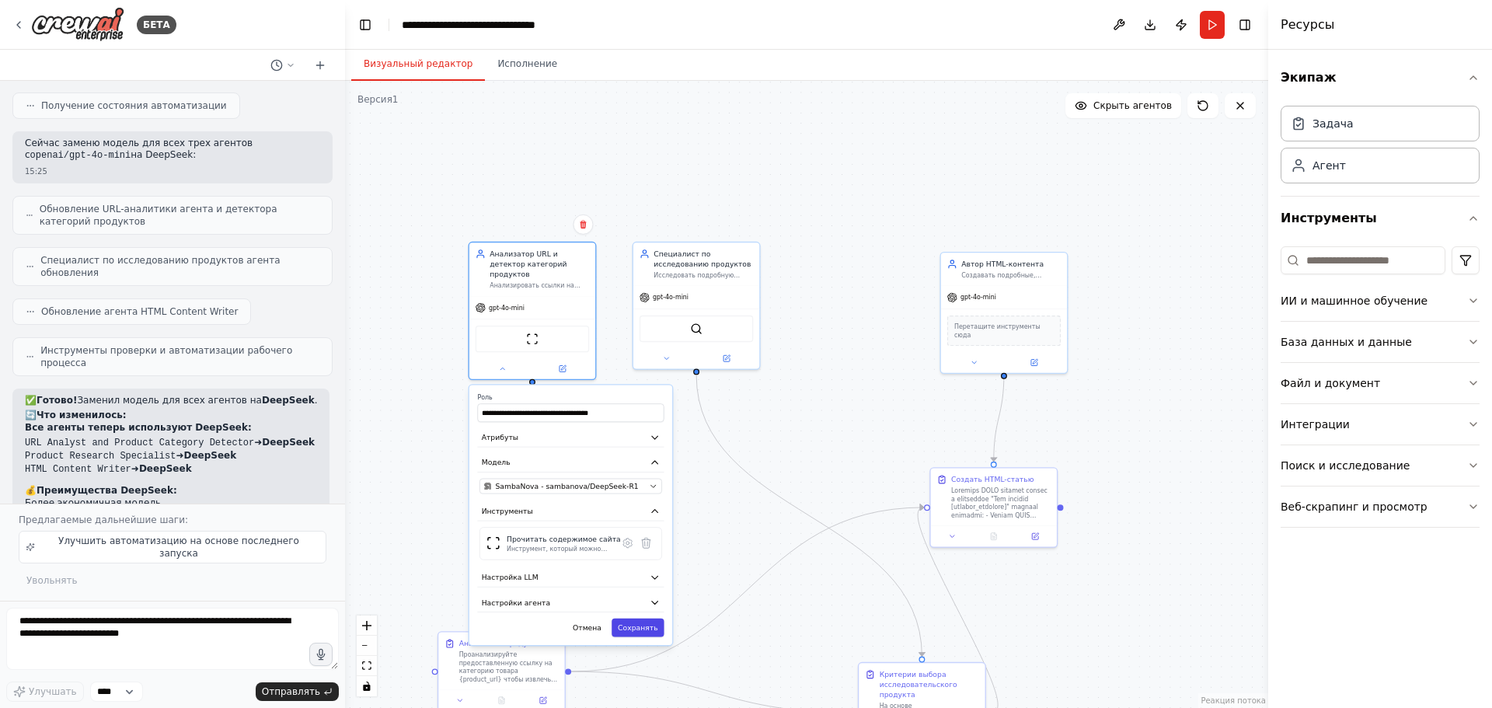
click at [644, 623] on font "Сохранять" at bounding box center [638, 627] width 40 height 9
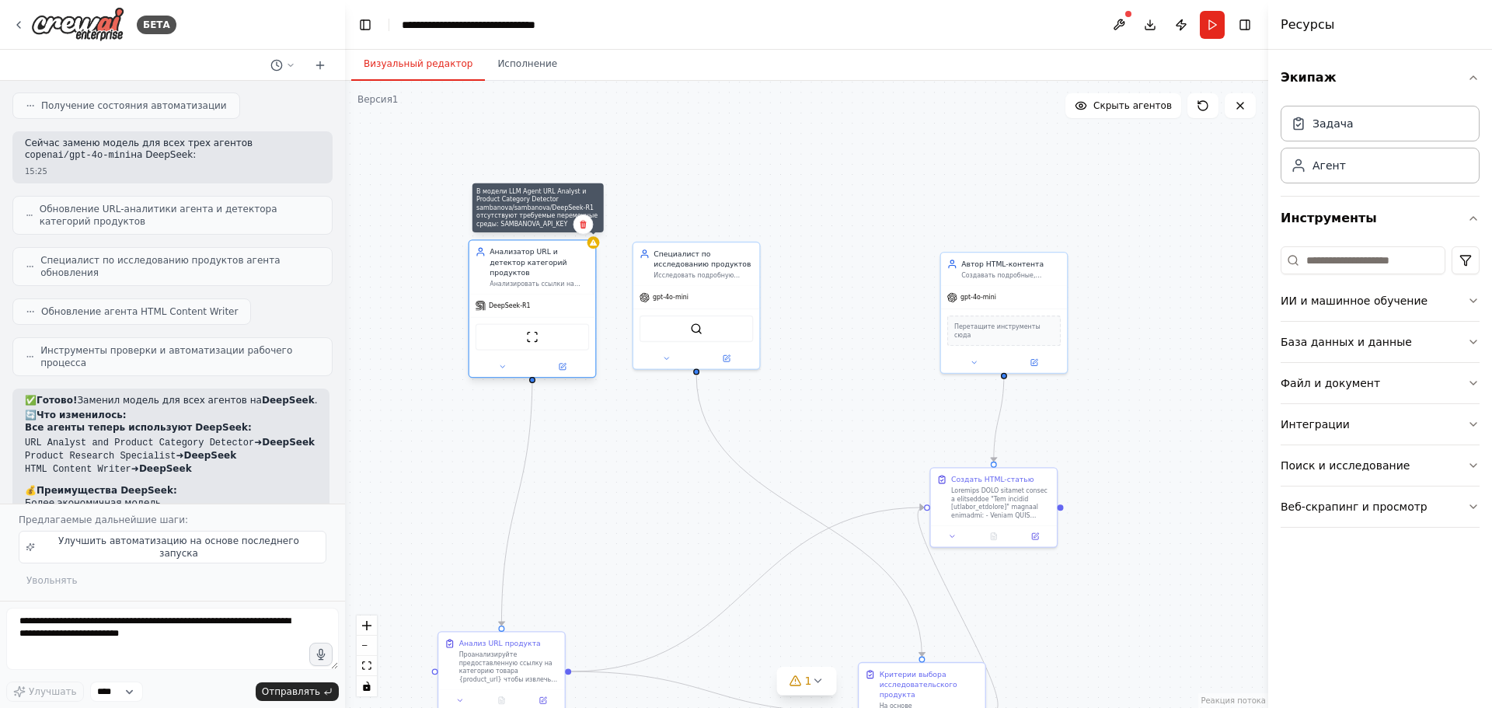
click at [596, 244] on icon at bounding box center [593, 242] width 7 height 6
click at [532, 300] on div "DeepSeek-R1" at bounding box center [532, 306] width 126 height 23
click at [521, 302] on font "DeepSeek-R1" at bounding box center [510, 305] width 42 height 7
click at [526, 331] on img at bounding box center [532, 337] width 12 height 12
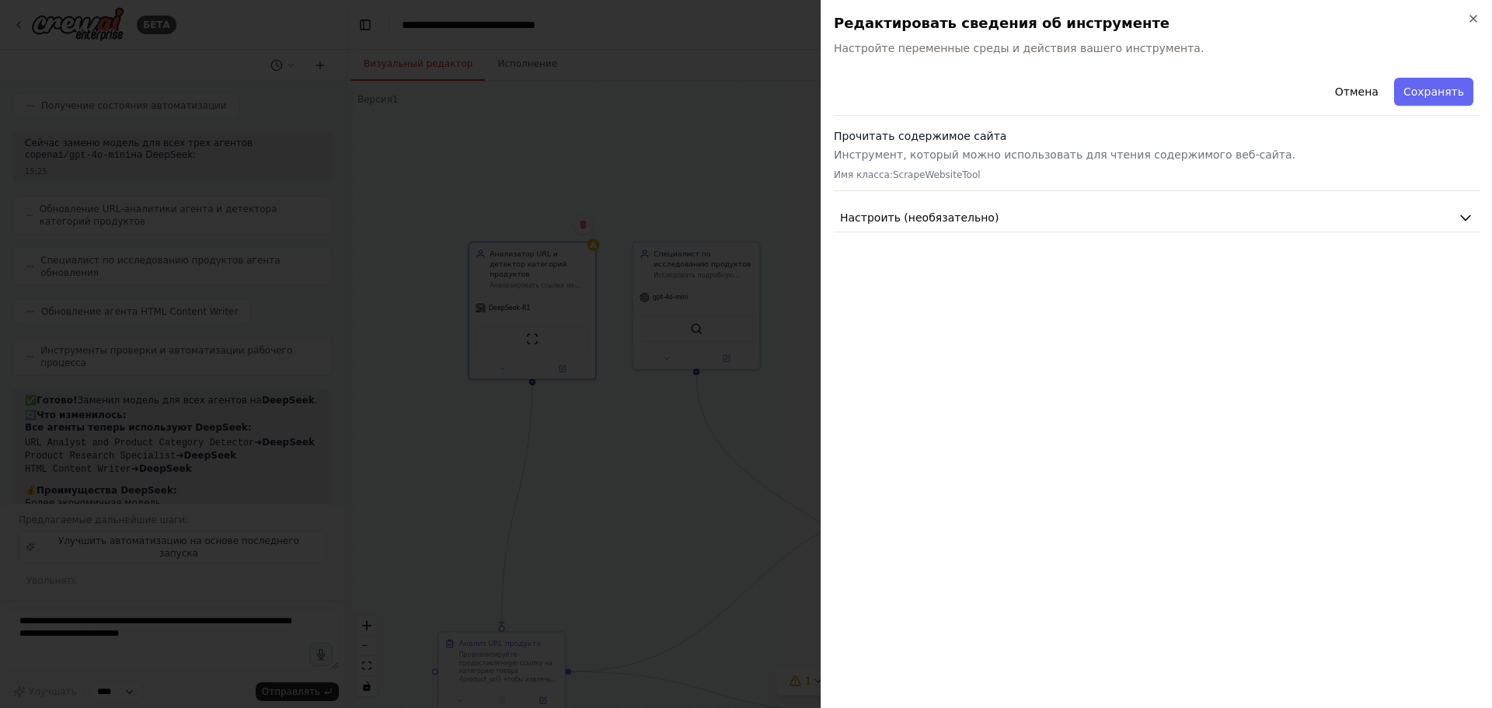
click at [669, 431] on div at bounding box center [746, 354] width 1492 height 708
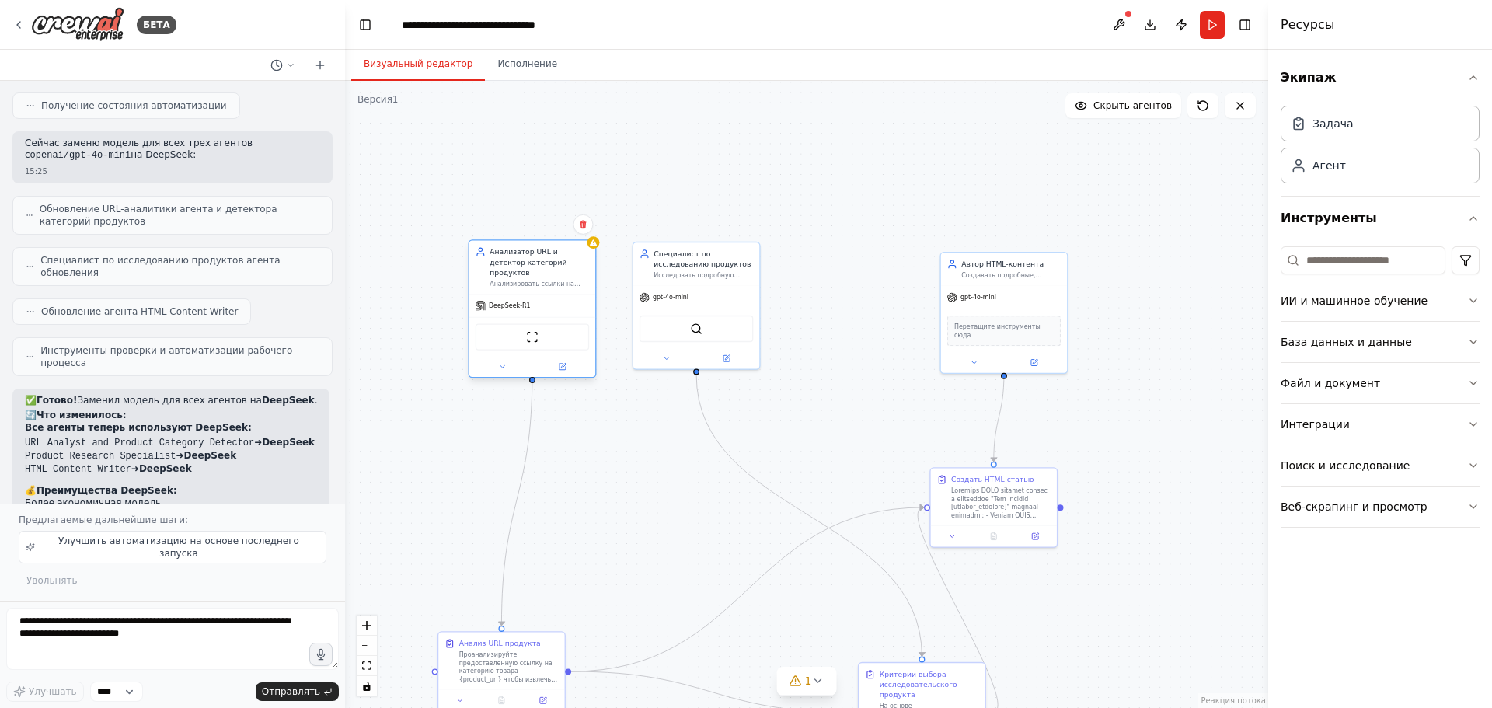
click at [508, 363] on div at bounding box center [532, 367] width 126 height 20
click at [503, 363] on icon at bounding box center [502, 367] width 9 height 9
click at [640, 481] on div "SambaNova - sambanova/DeepSeek-R1" at bounding box center [564, 486] width 161 height 10
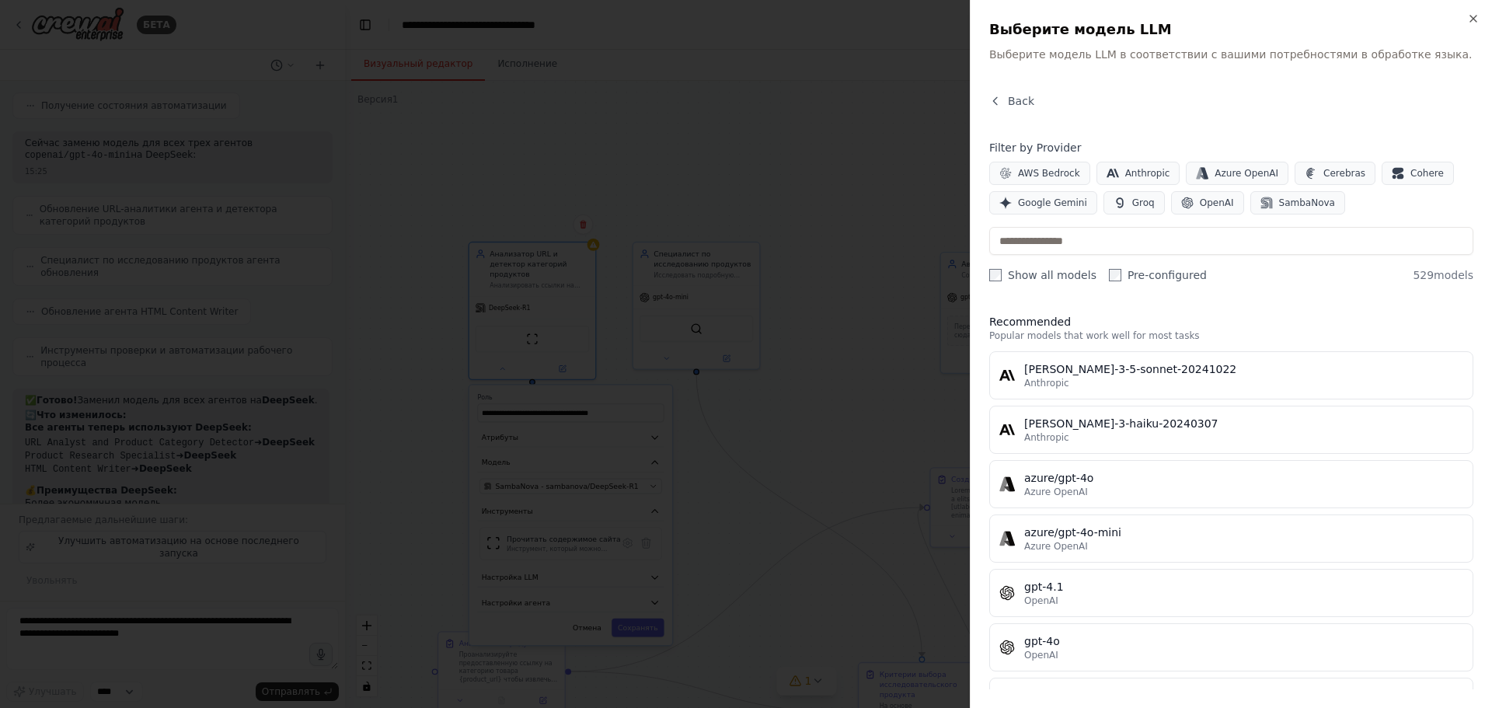
click at [766, 457] on div at bounding box center [746, 354] width 1492 height 708
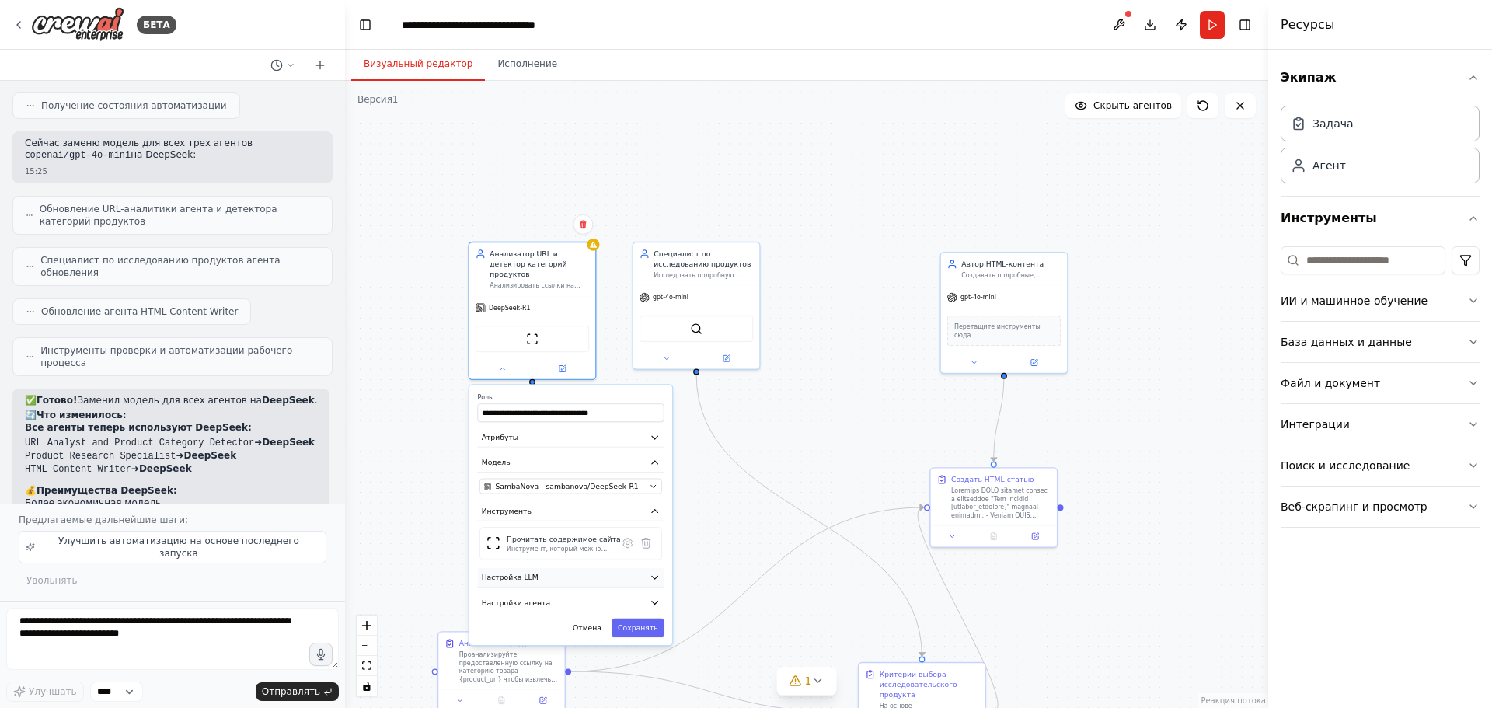
click at [620, 568] on button "Настройка LLM" at bounding box center [570, 577] width 187 height 19
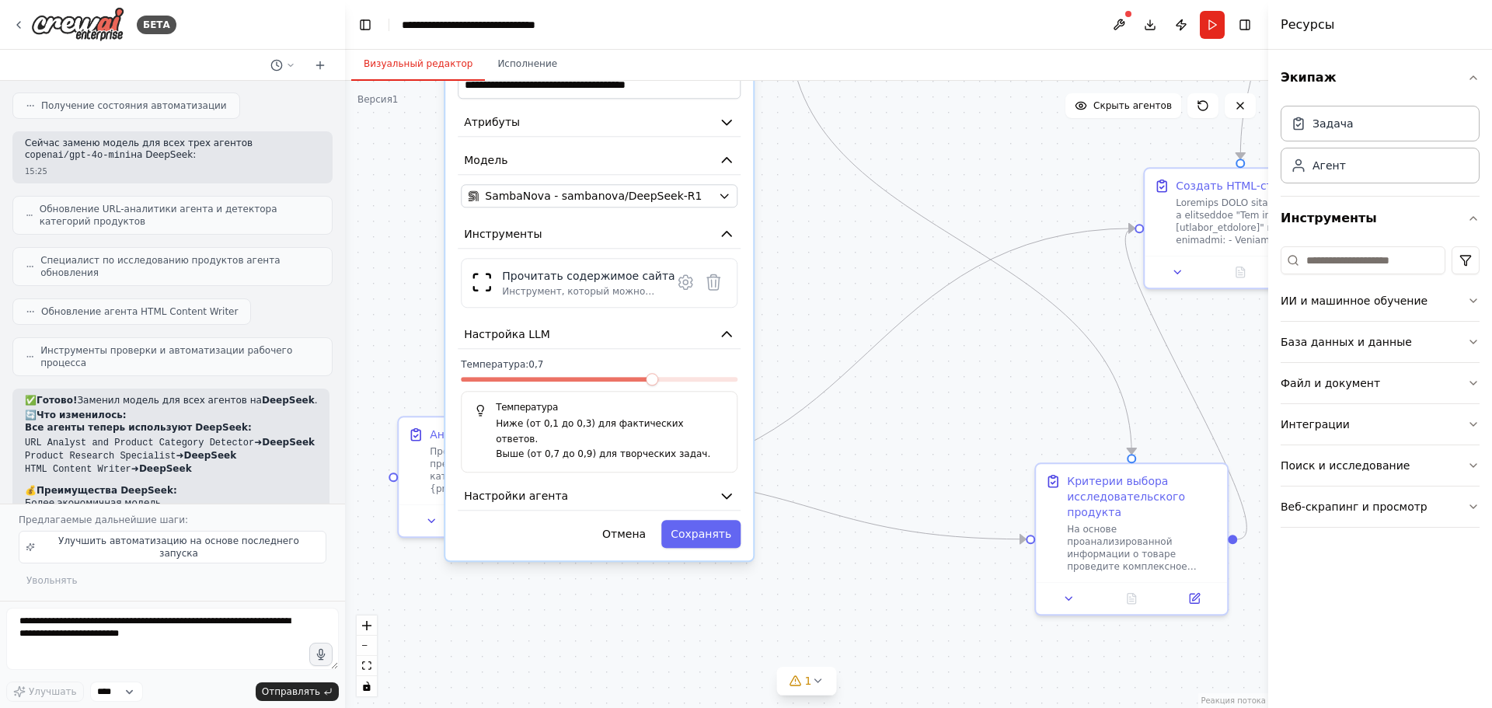
drag, startPoint x: 785, startPoint y: 500, endPoint x: 846, endPoint y: 312, distance: 196.9
click at [846, 312] on div ".deletable-edge-delete-btn { width: 20px; height: 20px; border: 0px solid #ffff…" at bounding box center [806, 394] width 923 height 627
click at [720, 488] on icon "button" at bounding box center [727, 496] width 16 height 16
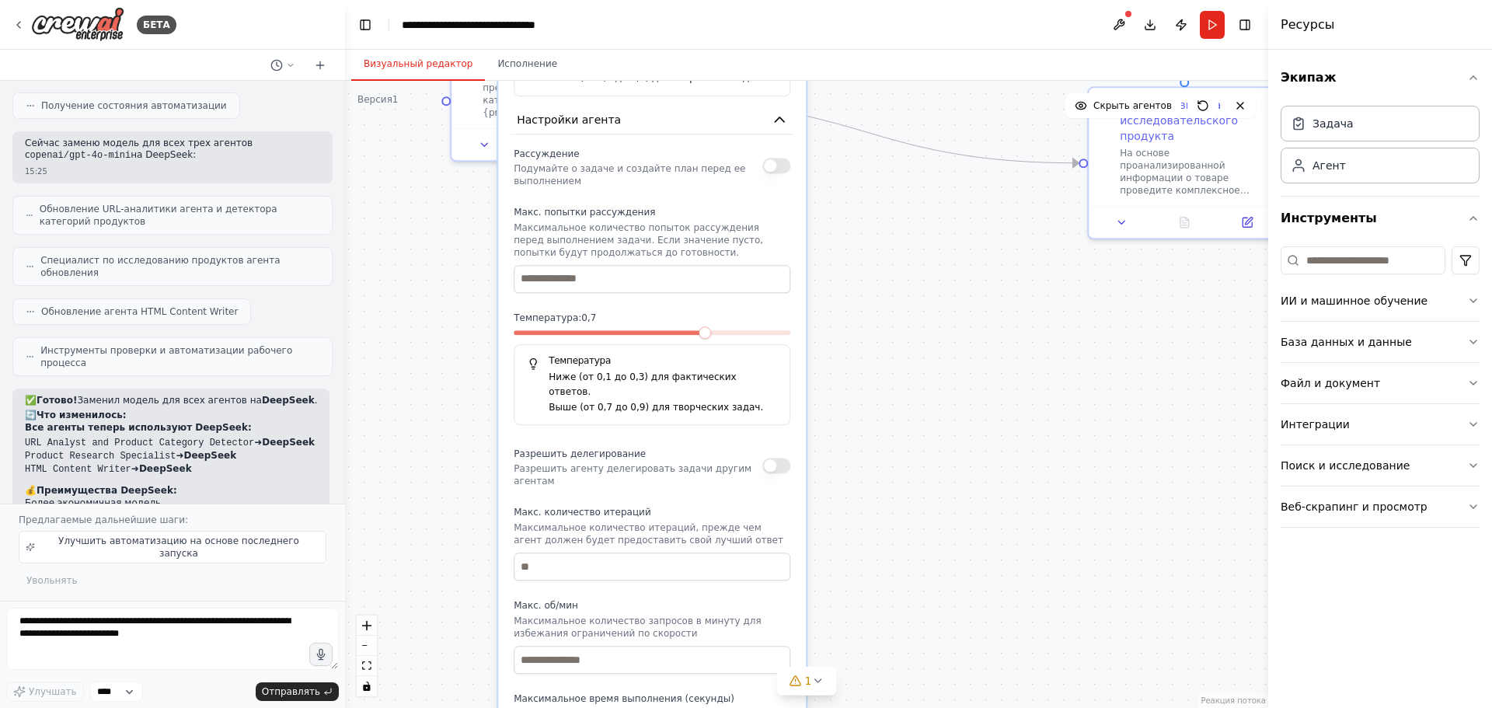
drag, startPoint x: 870, startPoint y: 311, endPoint x: 912, endPoint y: 75, distance: 239.1
click at [908, 17] on main "**********" at bounding box center [806, 354] width 923 height 708
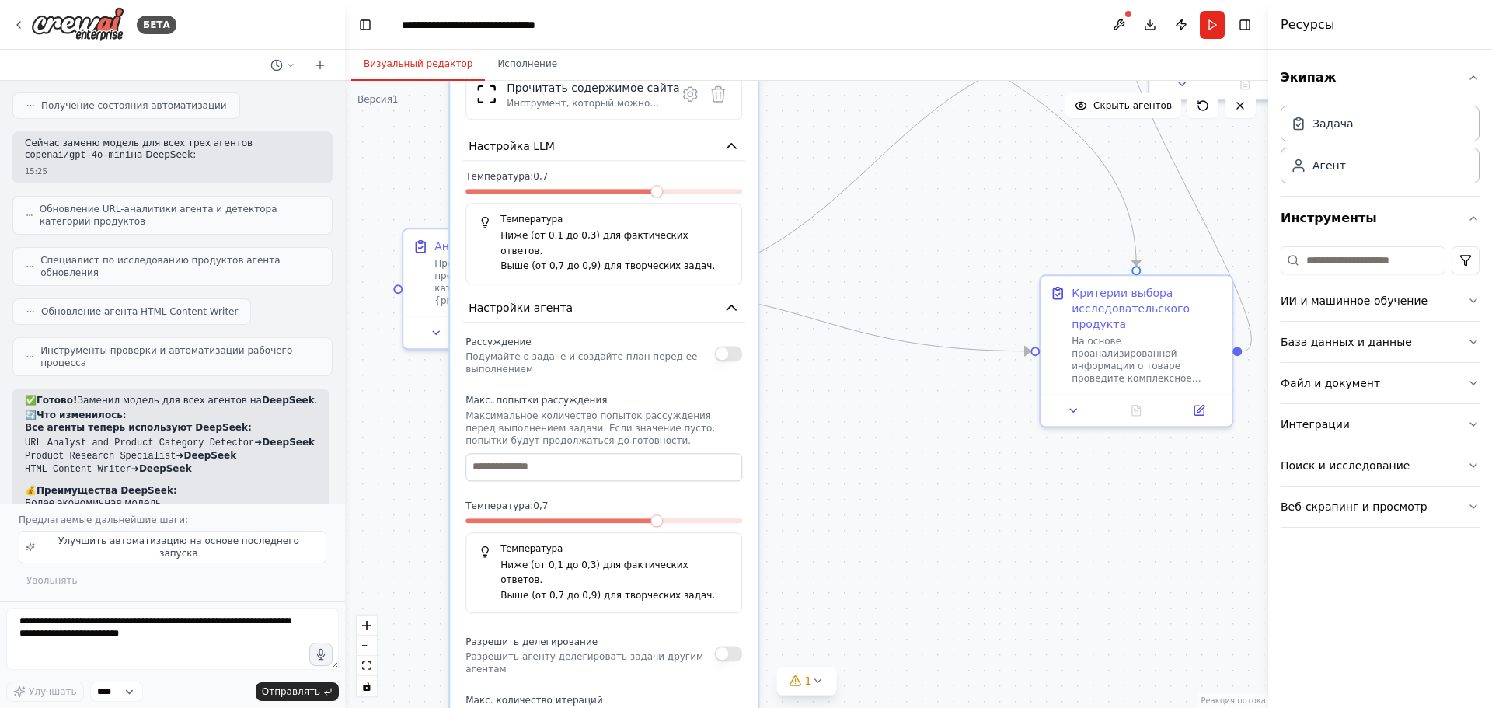
drag, startPoint x: 925, startPoint y: 351, endPoint x: 882, endPoint y: 600, distance: 253.1
click at [884, 612] on div ".deletable-edge-delete-btn { width: 20px; height: 20px; border: 0px solid #ffff…" at bounding box center [806, 394] width 923 height 627
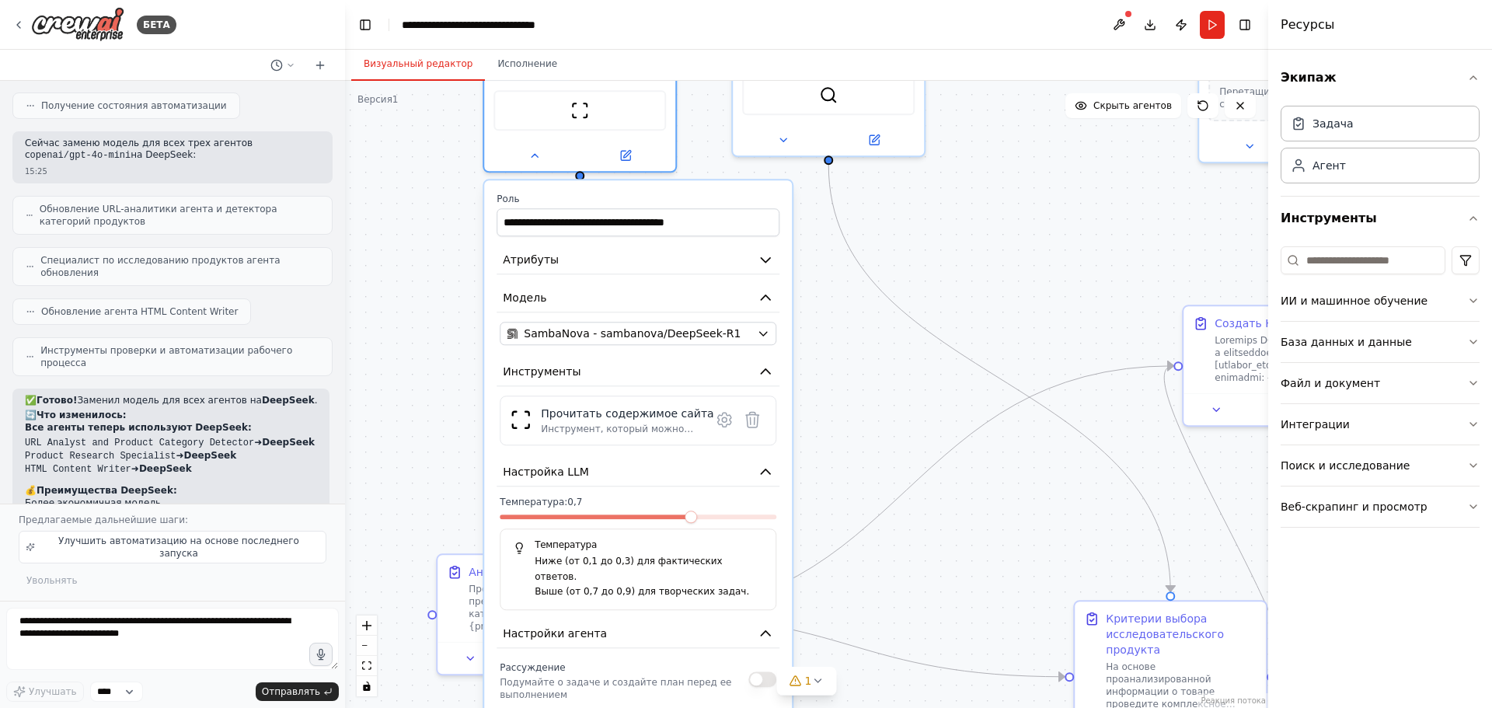
drag, startPoint x: 835, startPoint y: 310, endPoint x: 866, endPoint y: 616, distance: 307.0
click at [866, 616] on div ".deletable-edge-delete-btn { width: 20px; height: 20px; border: 0px solid #ffff…" at bounding box center [806, 394] width 923 height 627
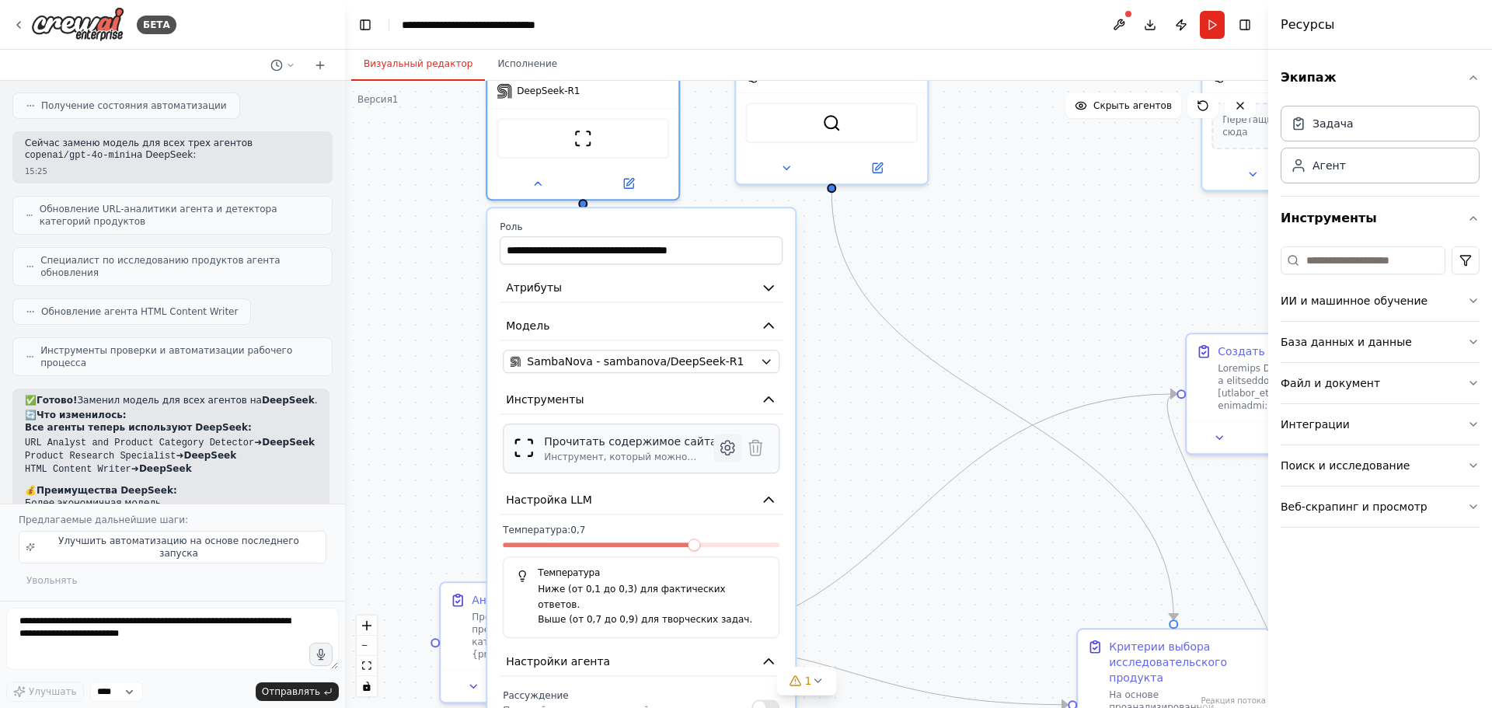
click at [725, 441] on icon at bounding box center [727, 448] width 13 height 14
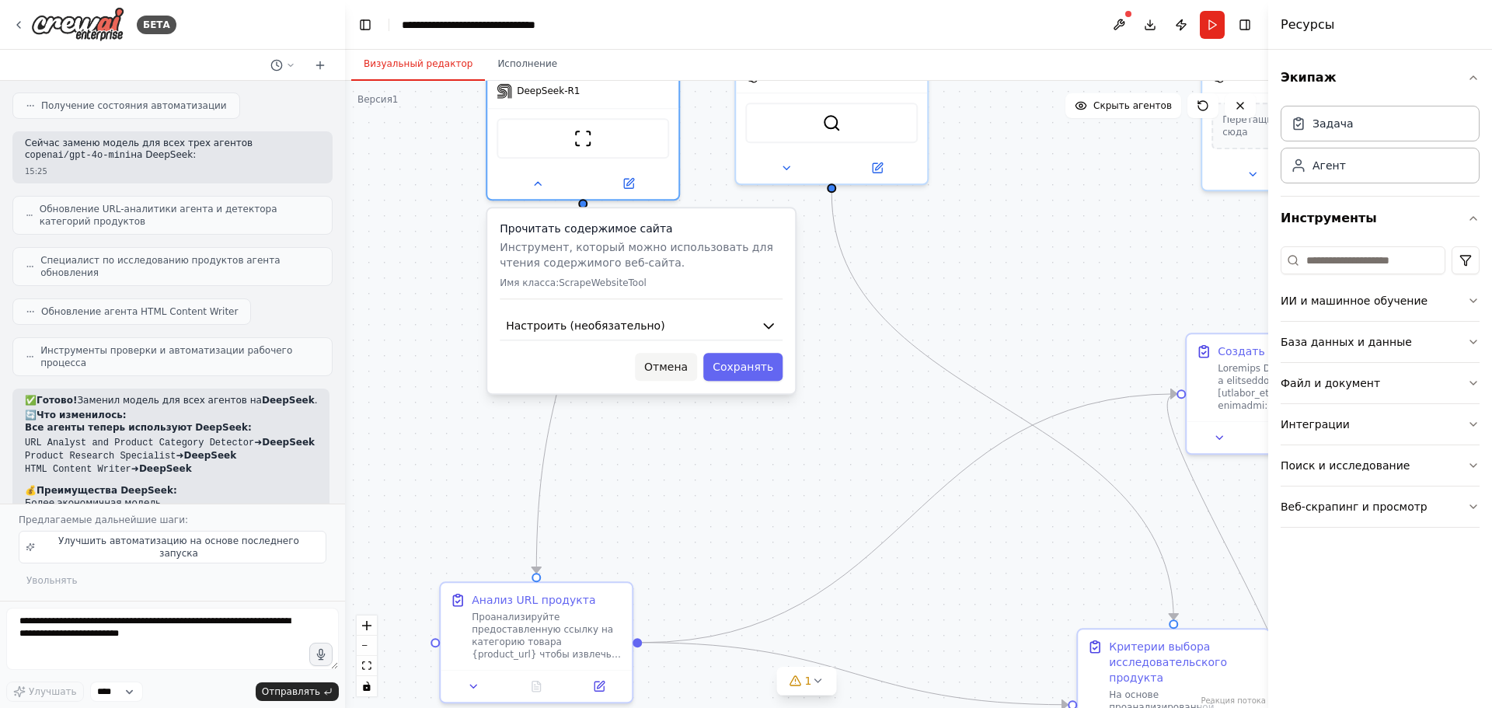
click at [670, 361] on font "Отмена" at bounding box center [666, 367] width 44 height 12
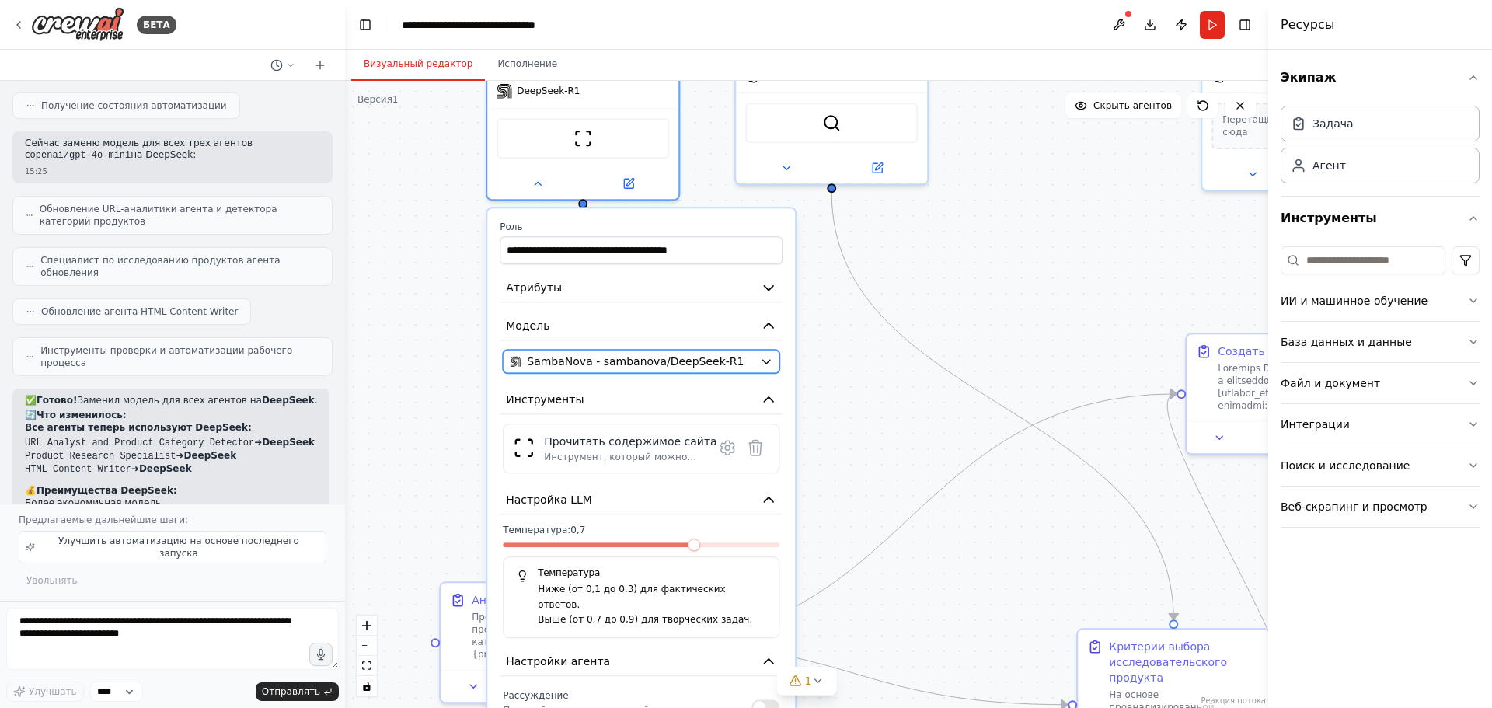
click at [741, 354] on div "SambaNova - sambanova/DeepSeek-R1" at bounding box center [632, 362] width 244 height 16
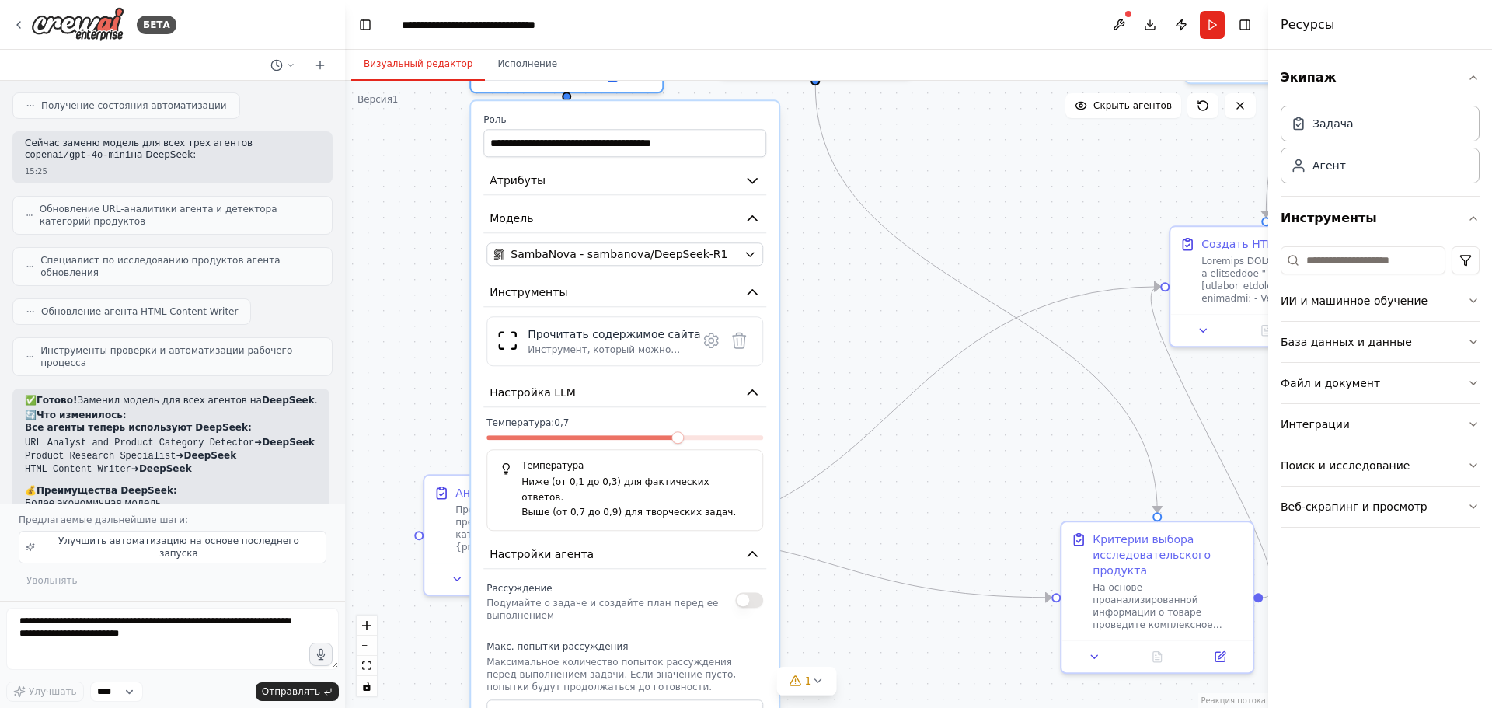
drag, startPoint x: 919, startPoint y: 380, endPoint x: 926, endPoint y: 369, distance: 12.5
click at [926, 369] on div ".deletable-edge-delete-btn { width: 20px; height: 20px; border: 0px solid #ffff…" at bounding box center [806, 394] width 923 height 627
click at [638, 246] on span "SambaNova - sambanova/DeepSeek-R1" at bounding box center [619, 254] width 217 height 16
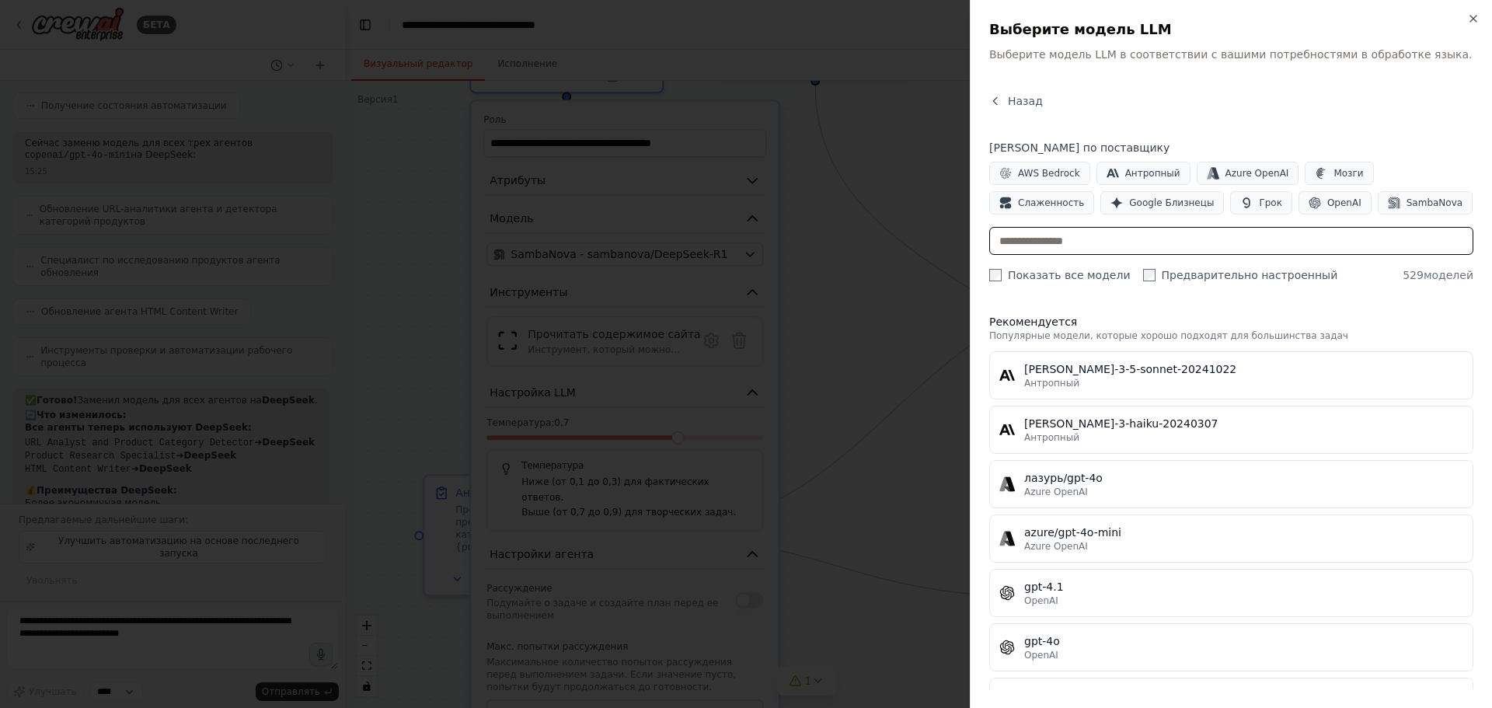
click at [1066, 239] on input "text" at bounding box center [1231, 241] width 484 height 28
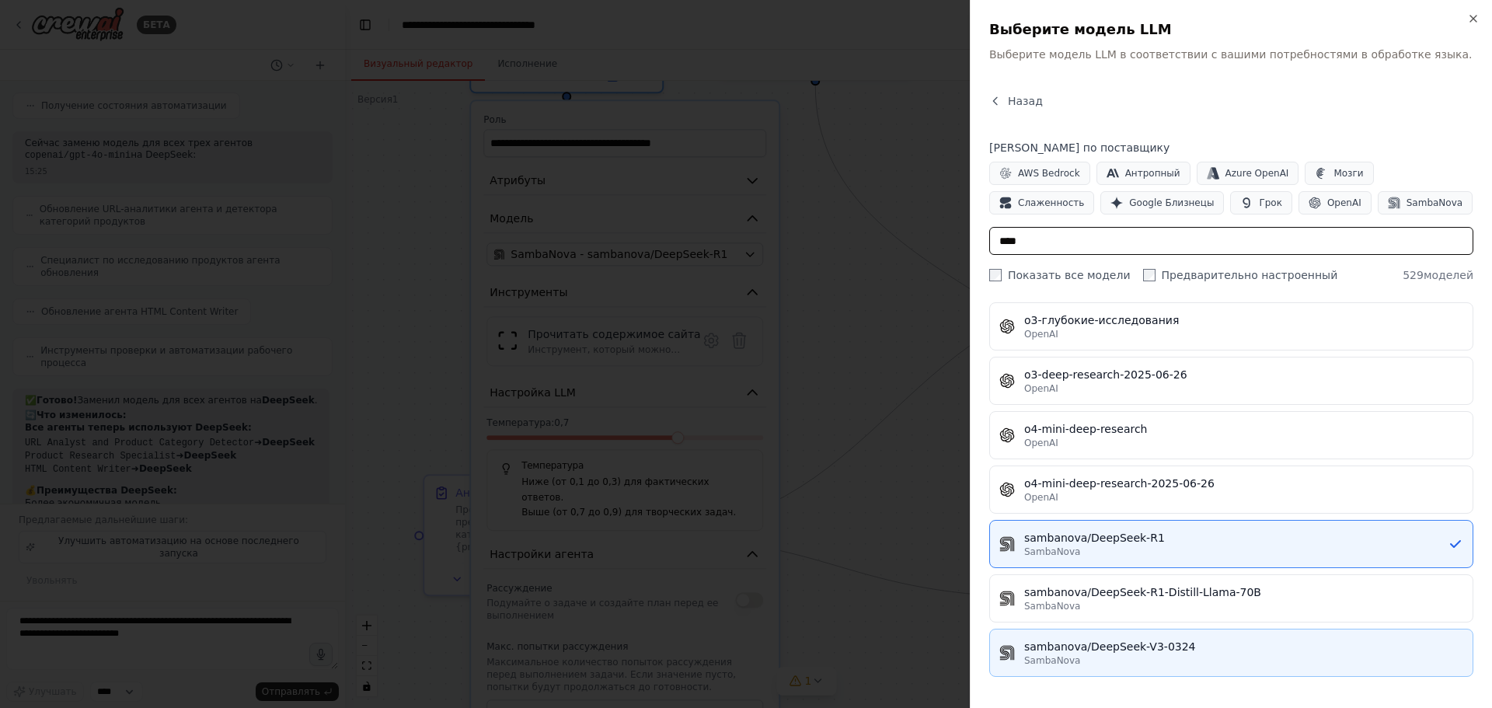
type input "****"
click at [1189, 657] on div "SambaNova" at bounding box center [1243, 660] width 439 height 12
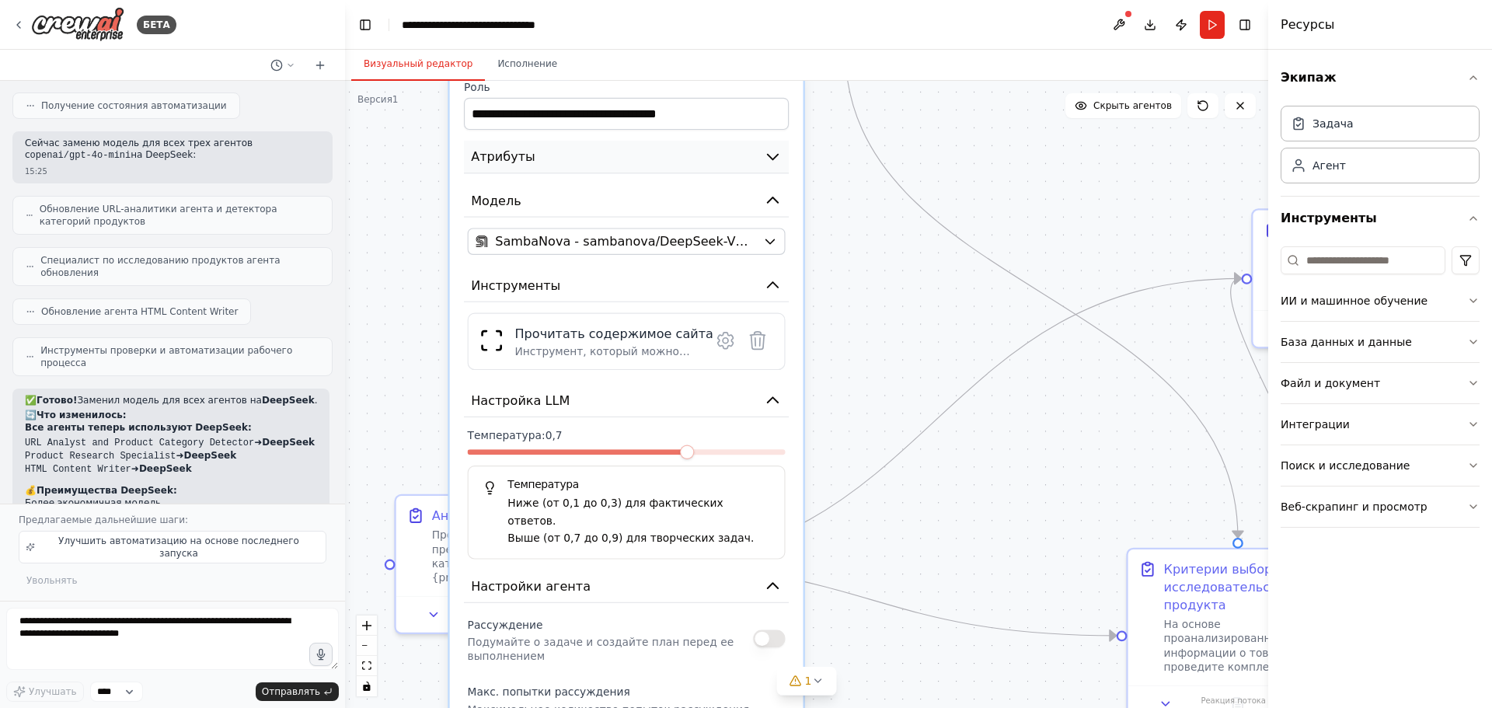
click at [775, 148] on icon "button" at bounding box center [773, 157] width 18 height 18
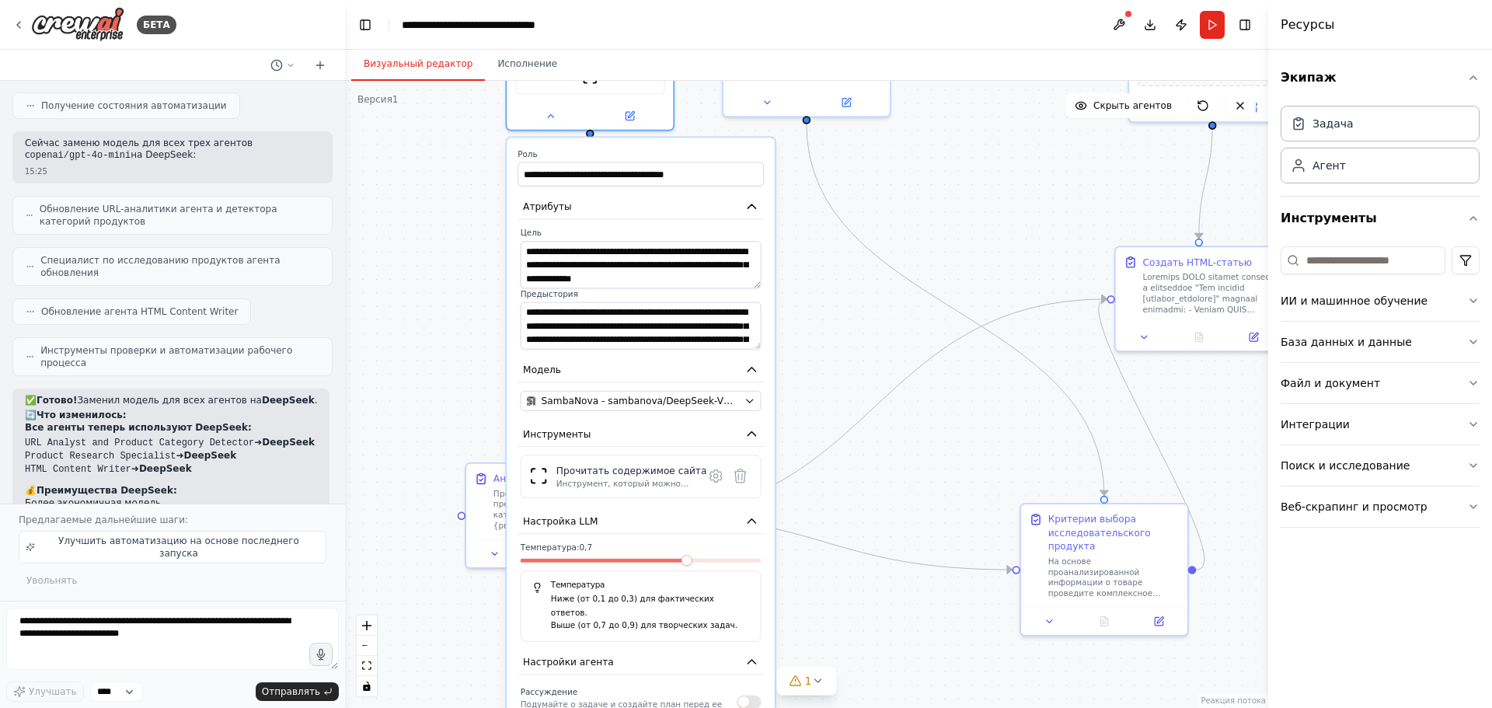
drag, startPoint x: 441, startPoint y: 398, endPoint x: 438, endPoint y: 363, distance: 35.2
click at [438, 363] on div ".deletable-edge-delete-btn { width: 20px; height: 20px; border: 0px solid #ffff…" at bounding box center [806, 394] width 923 height 627
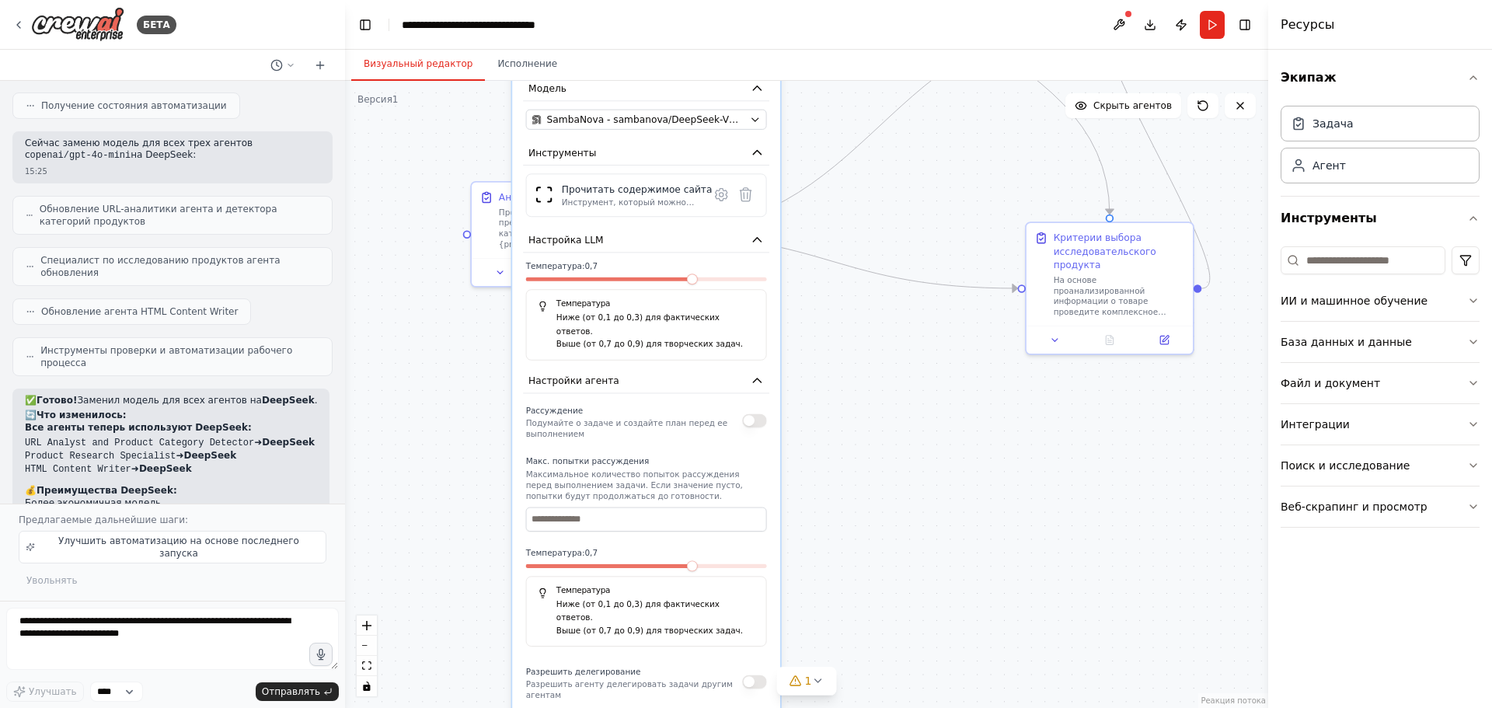
drag, startPoint x: 462, startPoint y: 377, endPoint x: 468, endPoint y: 117, distance: 260.4
click at [468, 117] on div ".deletable-edge-delete-btn { width: 20px; height: 20px; border: 0px solid #ffff…" at bounding box center [806, 394] width 923 height 627
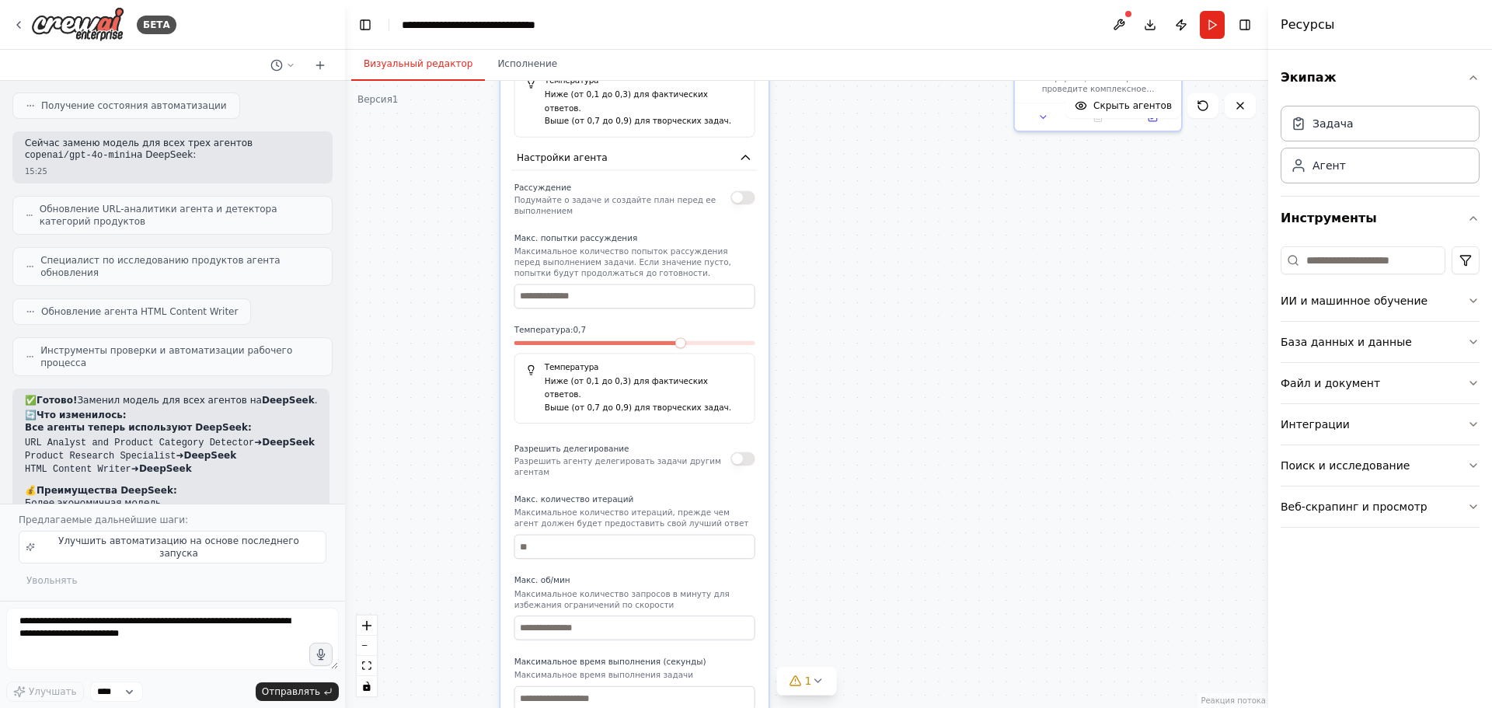
drag, startPoint x: 441, startPoint y: 468, endPoint x: 441, endPoint y: 267, distance: 201.3
click at [441, 267] on div ".deletable-edge-delete-btn { width: 20px; height: 20px; border: 0px solid #ffff…" at bounding box center [806, 394] width 923 height 627
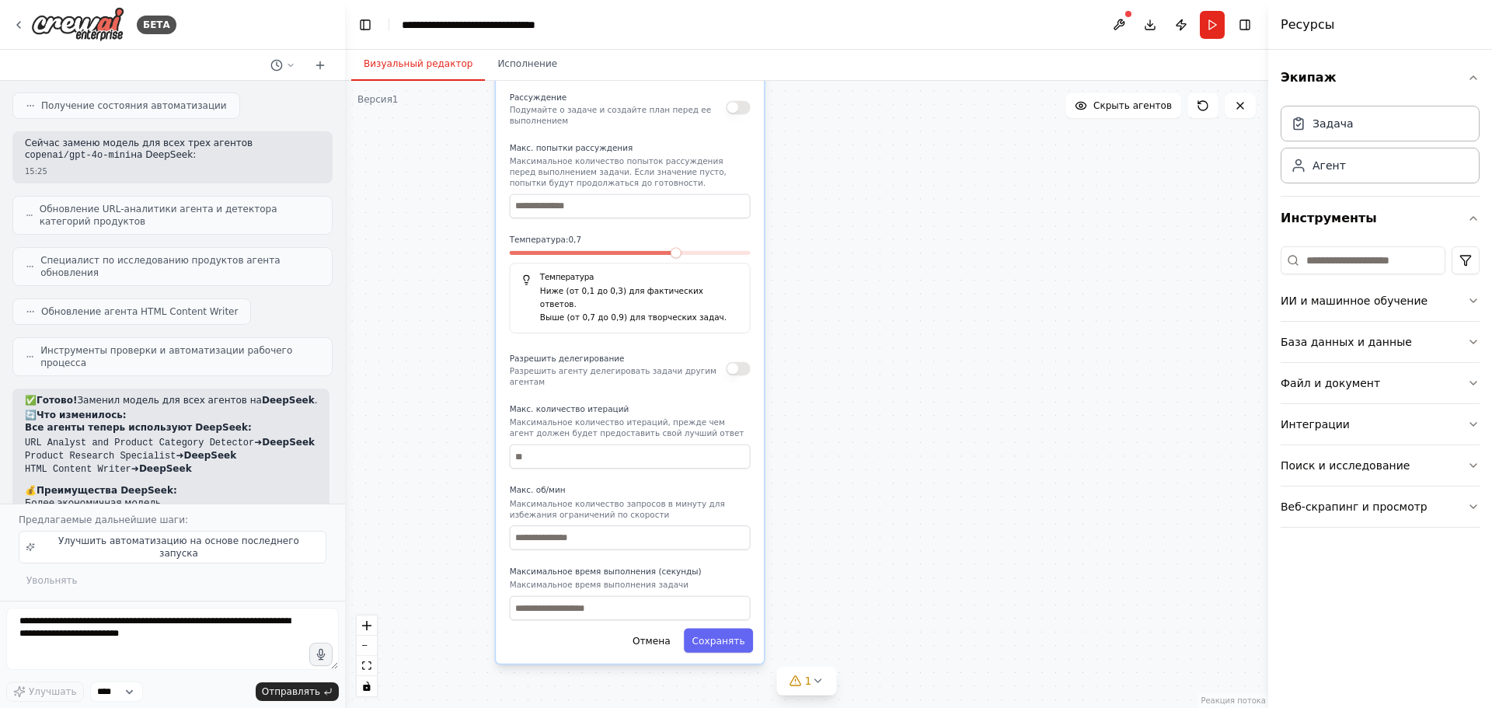
drag, startPoint x: 452, startPoint y: 427, endPoint x: 447, endPoint y: 337, distance: 90.3
click at [447, 337] on div ".deletable-edge-delete-btn { width: 20px; height: 20px; border: 0px solid #ffff…" at bounding box center [806, 394] width 923 height 627
click at [734, 605] on div "**********" at bounding box center [630, 103] width 268 height 1121
click at [730, 629] on button "Сохранять" at bounding box center [718, 641] width 69 height 24
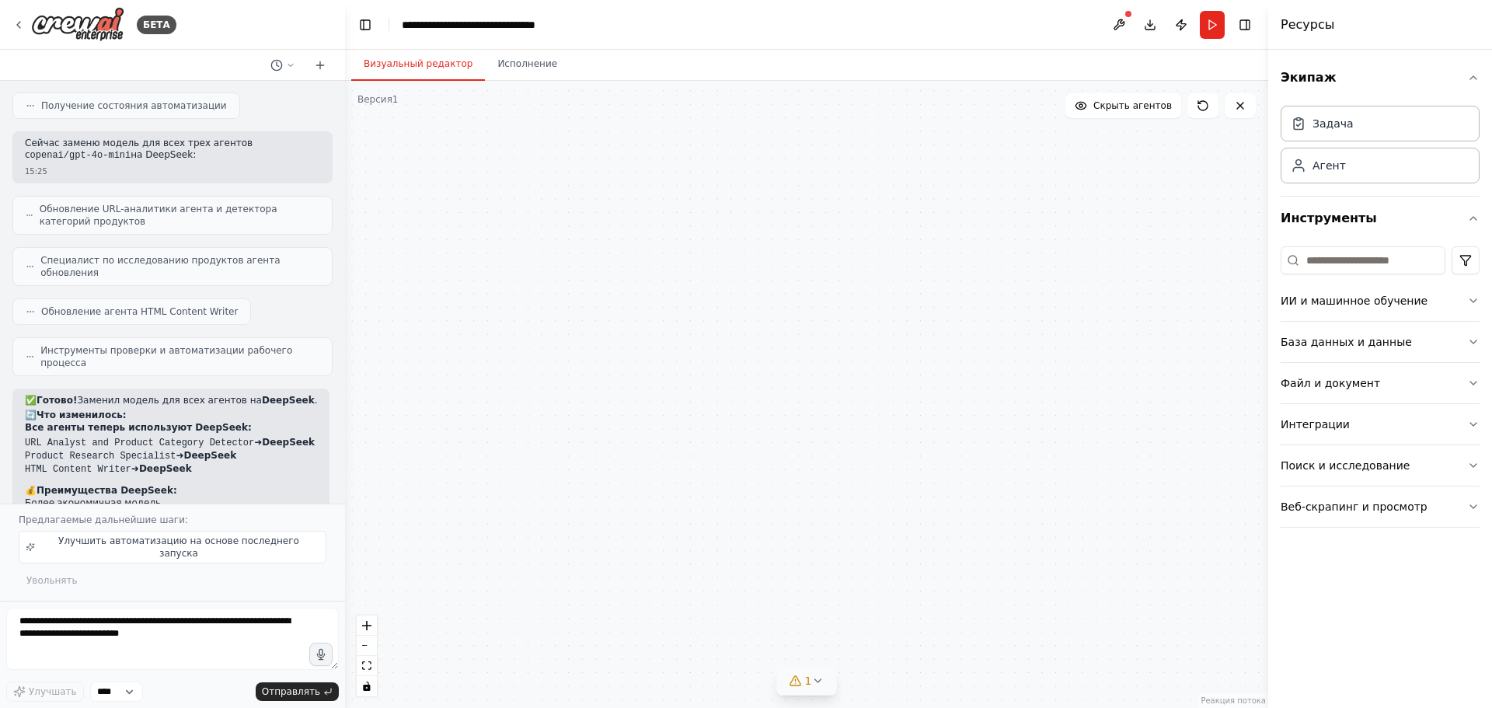
click at [807, 689] on button "1" at bounding box center [807, 681] width 60 height 29
click at [1010, 627] on button at bounding box center [1012, 618] width 26 height 19
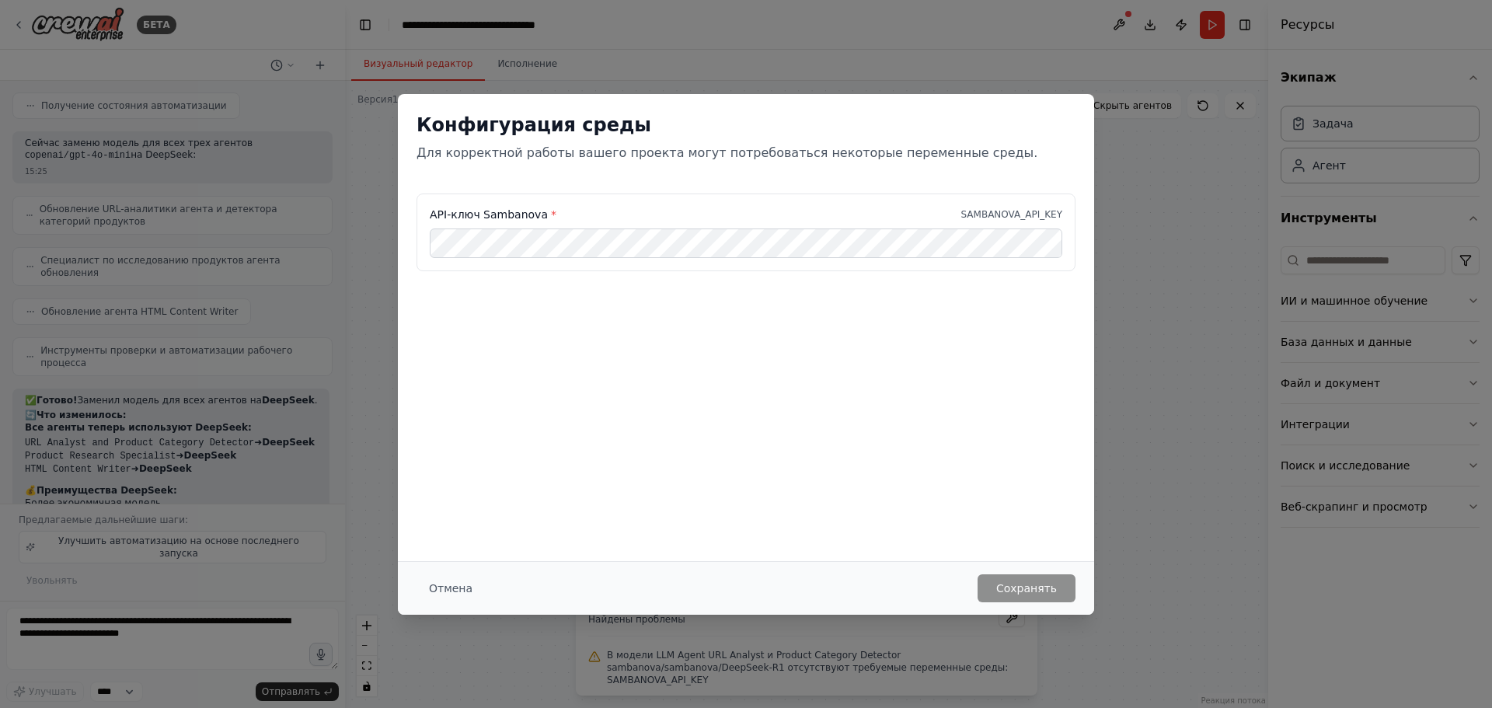
click at [606, 261] on div "API-ключ Sambanova * SAMBANOVA_API_KEY" at bounding box center [746, 233] width 659 height 78
click at [1029, 595] on font "Сохранять" at bounding box center [1026, 589] width 61 height 16
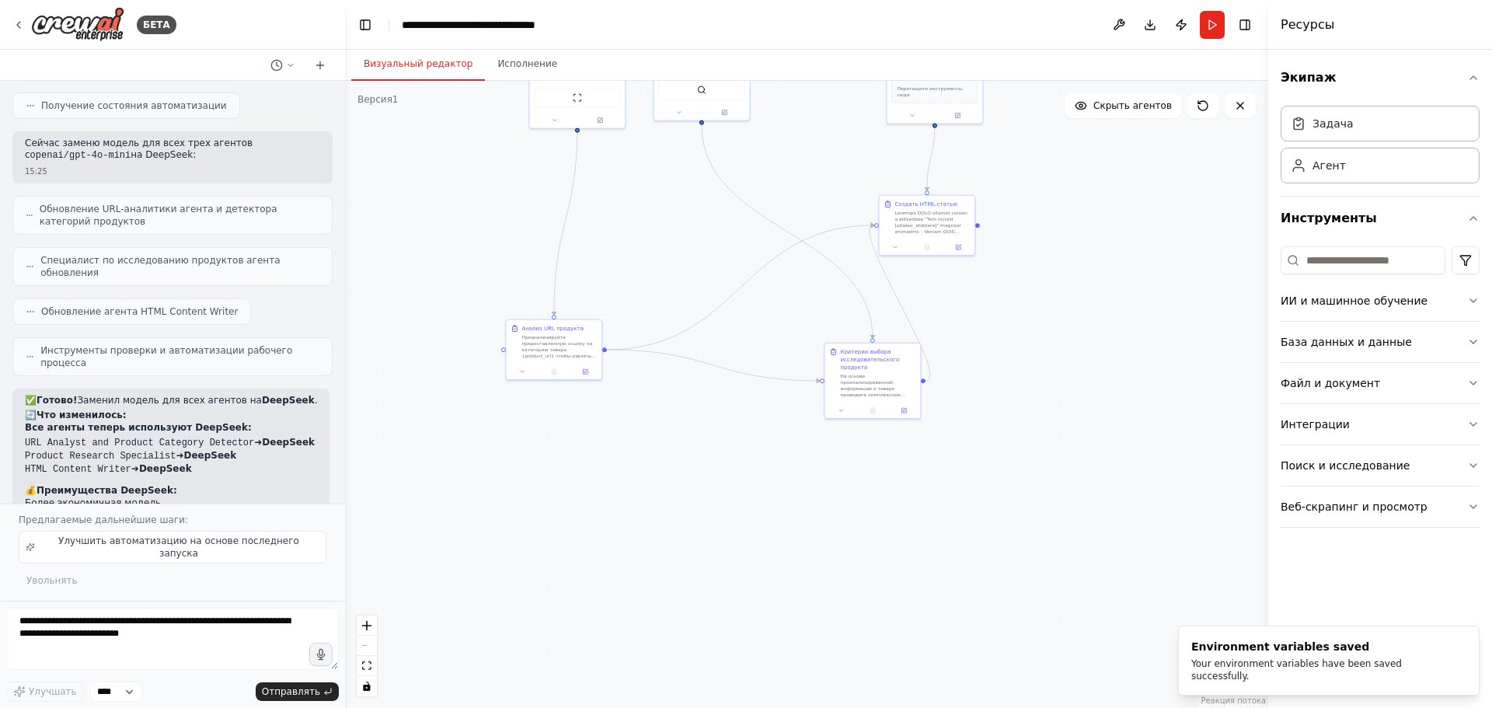
drag, startPoint x: 676, startPoint y: 361, endPoint x: 683, endPoint y: 576, distance: 214.6
click at [683, 576] on div ".deletable-edge-delete-btn { width: 20px; height: 20px; border: 0px solid #ffff…" at bounding box center [806, 394] width 923 height 627
drag, startPoint x: 727, startPoint y: 370, endPoint x: 726, endPoint y: 448, distance: 78.5
click at [726, 448] on div ".deletable-edge-delete-btn { width: 20px; height: 20px; border: 0px solid #ffff…" at bounding box center [806, 394] width 923 height 627
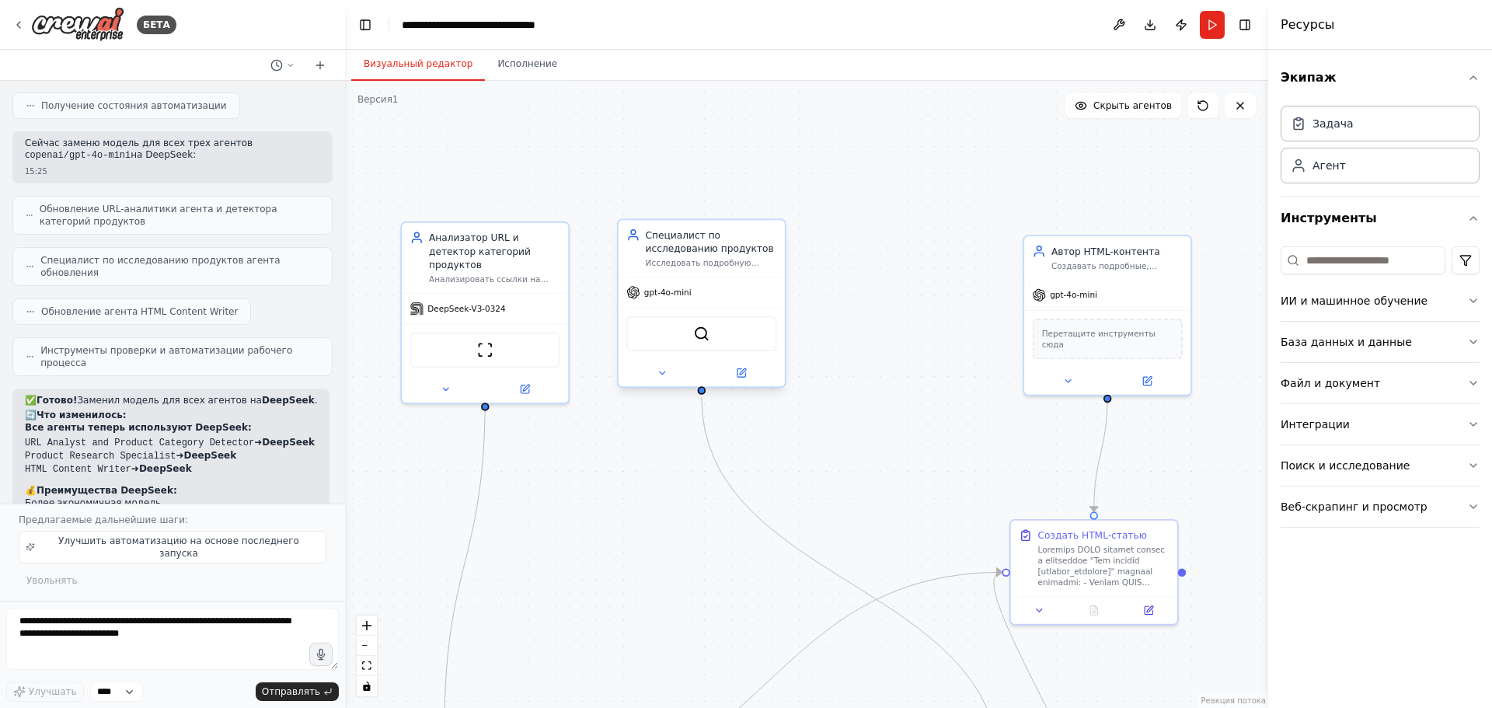
click at [708, 298] on div "gpt-4o-mini" at bounding box center [702, 292] width 166 height 30
click at [671, 368] on button at bounding box center [662, 372] width 76 height 16
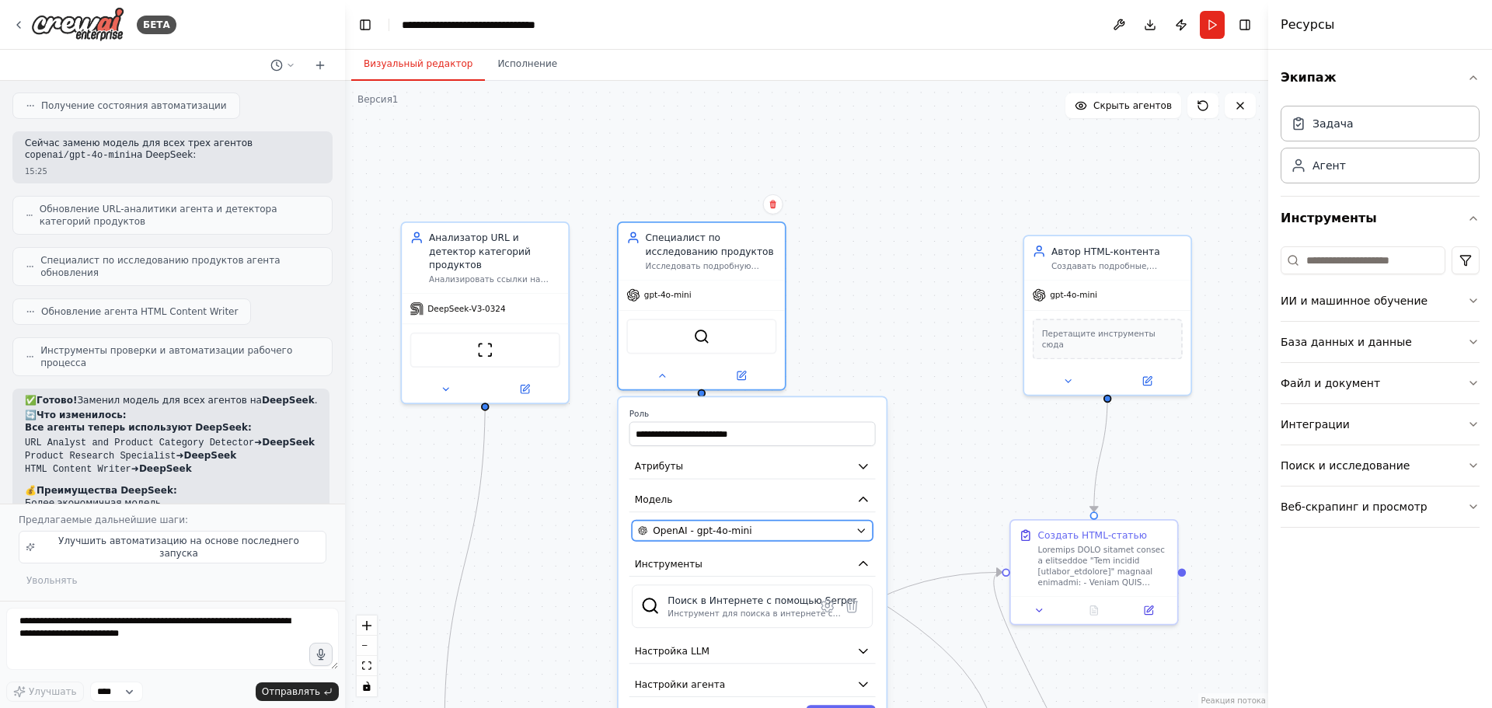
click at [797, 533] on div "OpenAI - gpt-4o-mini" at bounding box center [744, 530] width 212 height 13
click at [863, 531] on icon "button" at bounding box center [861, 530] width 6 height 3
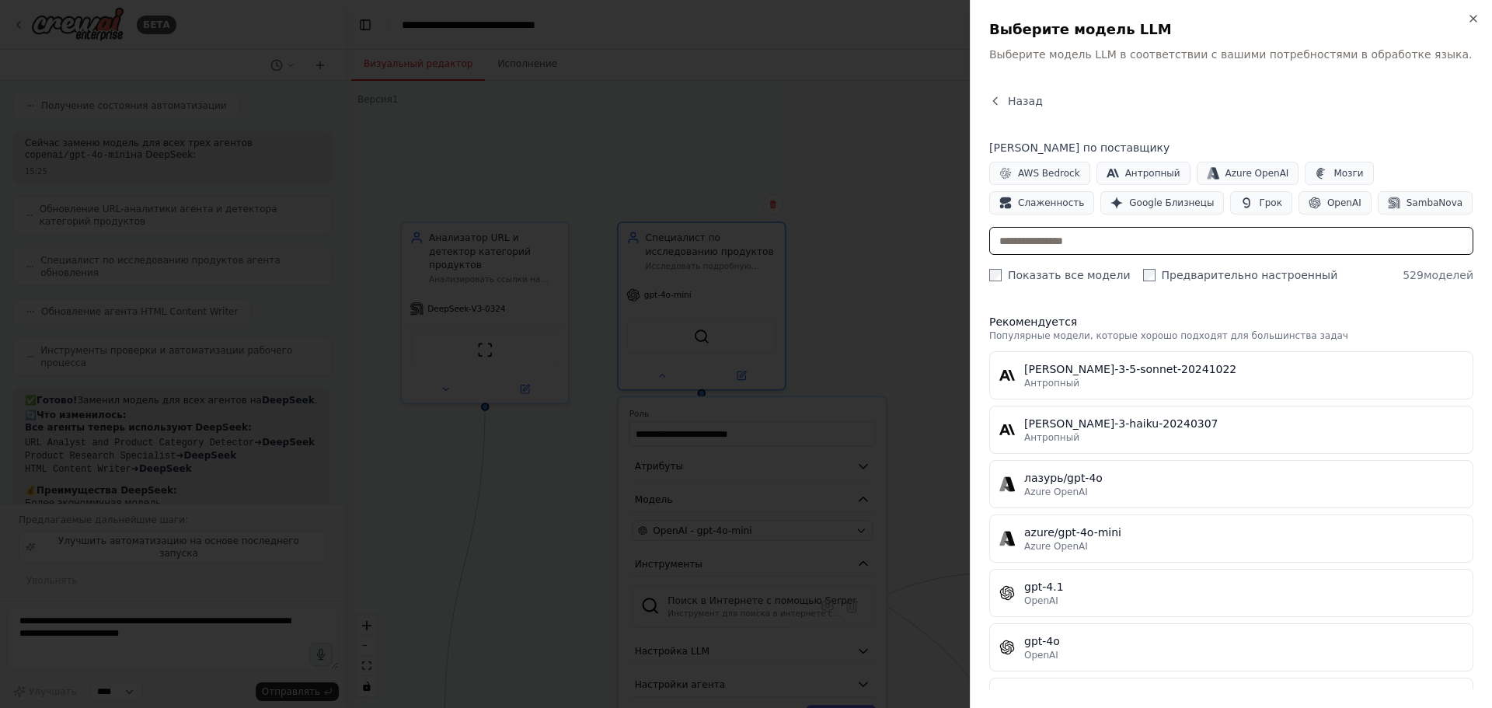
click at [1061, 247] on input "text" at bounding box center [1231, 241] width 484 height 28
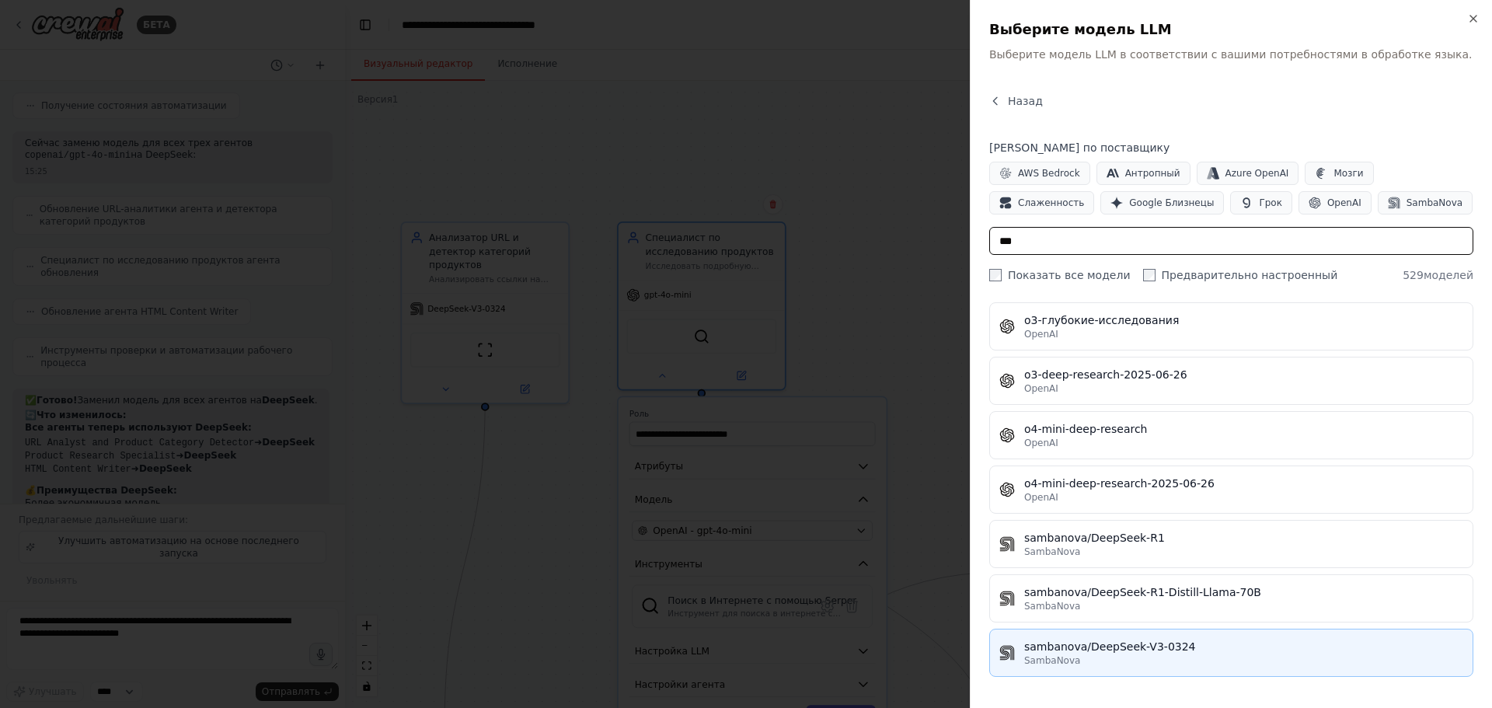
type input "***"
click at [1215, 651] on div "sambanova/DeepSeek-V3-0324" at bounding box center [1243, 647] width 439 height 16
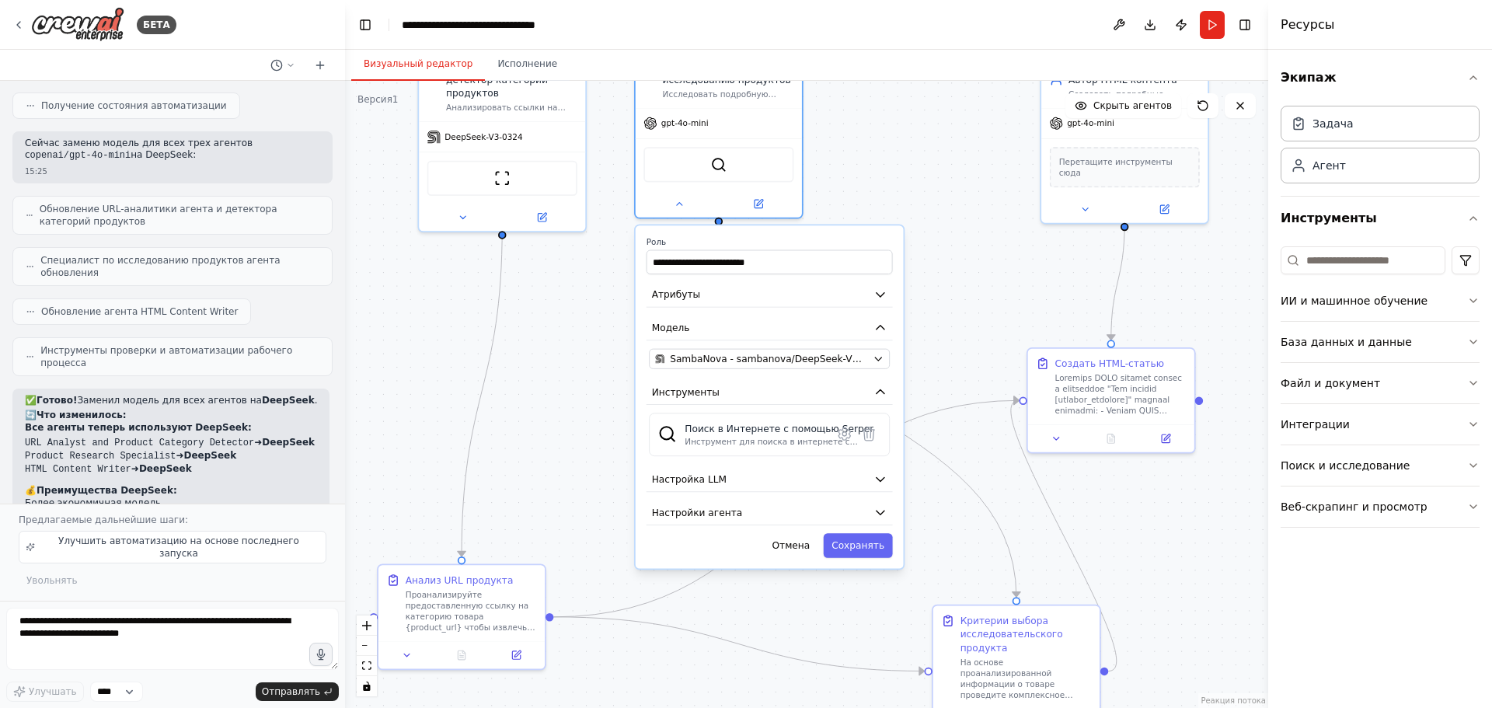
drag, startPoint x: 928, startPoint y: 315, endPoint x: 940, endPoint y: 152, distance: 163.7
click at [942, 140] on div ".deletable-edge-delete-btn { width: 20px; height: 20px; border: 0px solid #ffff…" at bounding box center [806, 394] width 923 height 627
click at [875, 548] on font "Сохранять" at bounding box center [856, 542] width 53 height 11
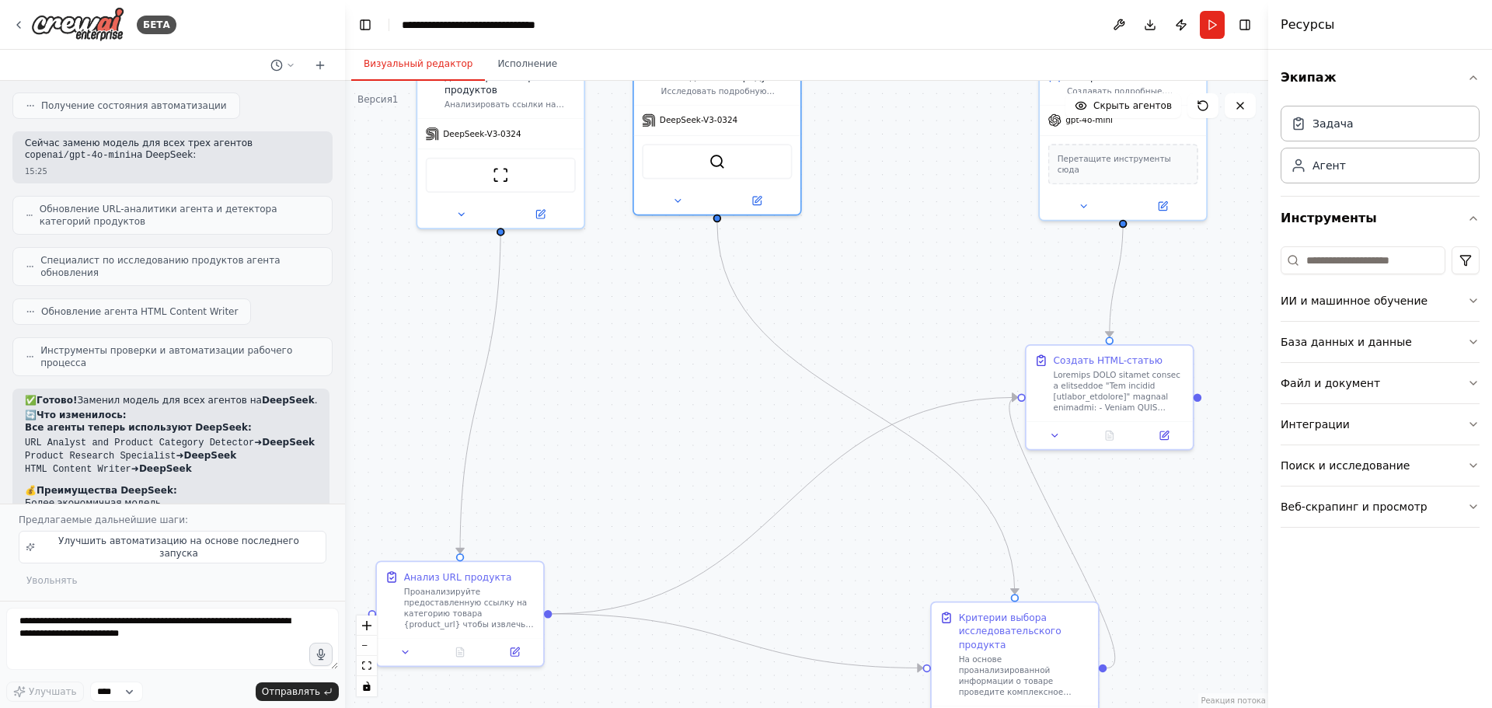
click at [899, 169] on div ".deletable-edge-delete-btn { width: 20px; height: 20px; border: 0px solid #ffff…" at bounding box center [806, 394] width 923 height 627
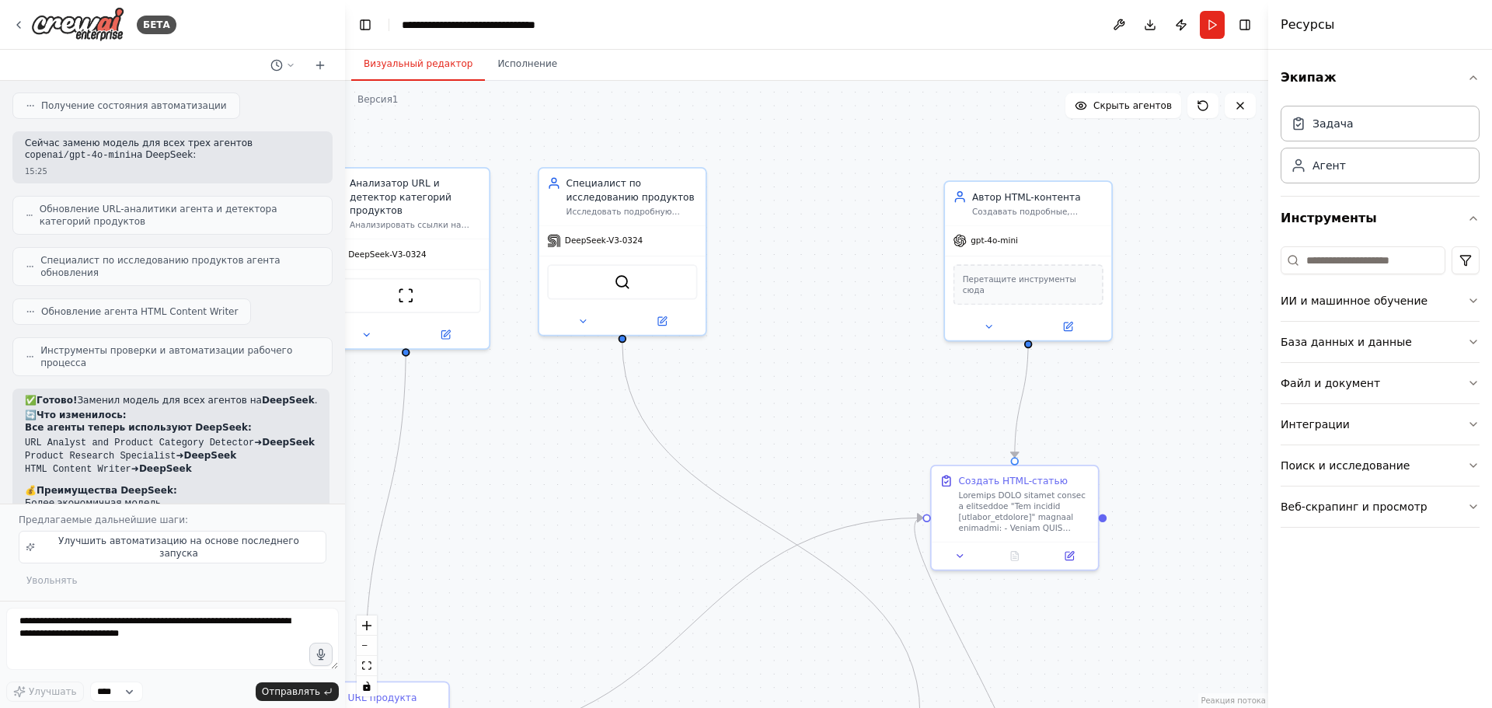
drag, startPoint x: 901, startPoint y: 159, endPoint x: 797, endPoint y: 289, distance: 167.0
click at [786, 289] on div ".deletable-edge-delete-btn { width: 20px; height: 20px; border: 0px solid #ffff…" at bounding box center [806, 394] width 923 height 627
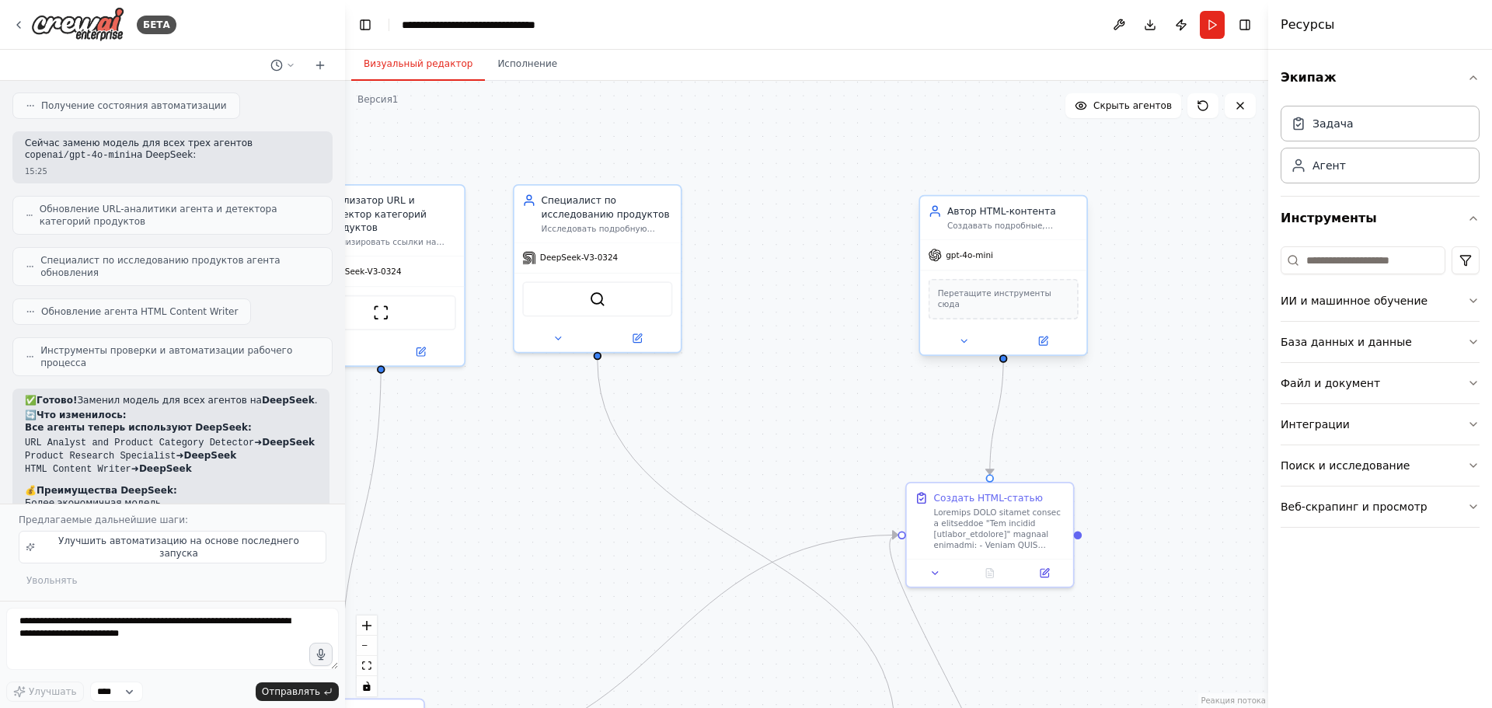
click at [968, 263] on div "gpt-4o-mini" at bounding box center [1003, 255] width 166 height 30
click at [963, 333] on button at bounding box center [964, 341] width 76 height 16
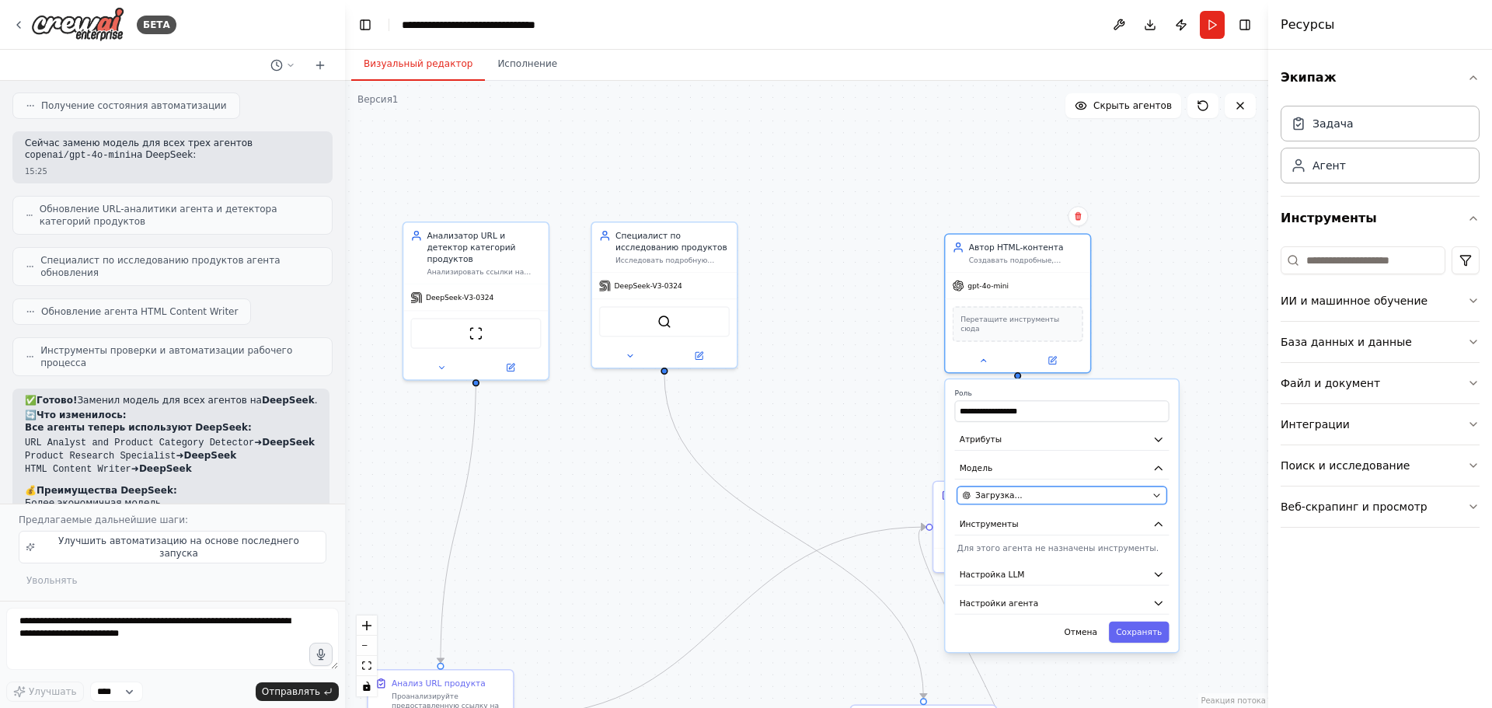
click at [1119, 491] on div "Загрузка..." at bounding box center [1054, 496] width 185 height 12
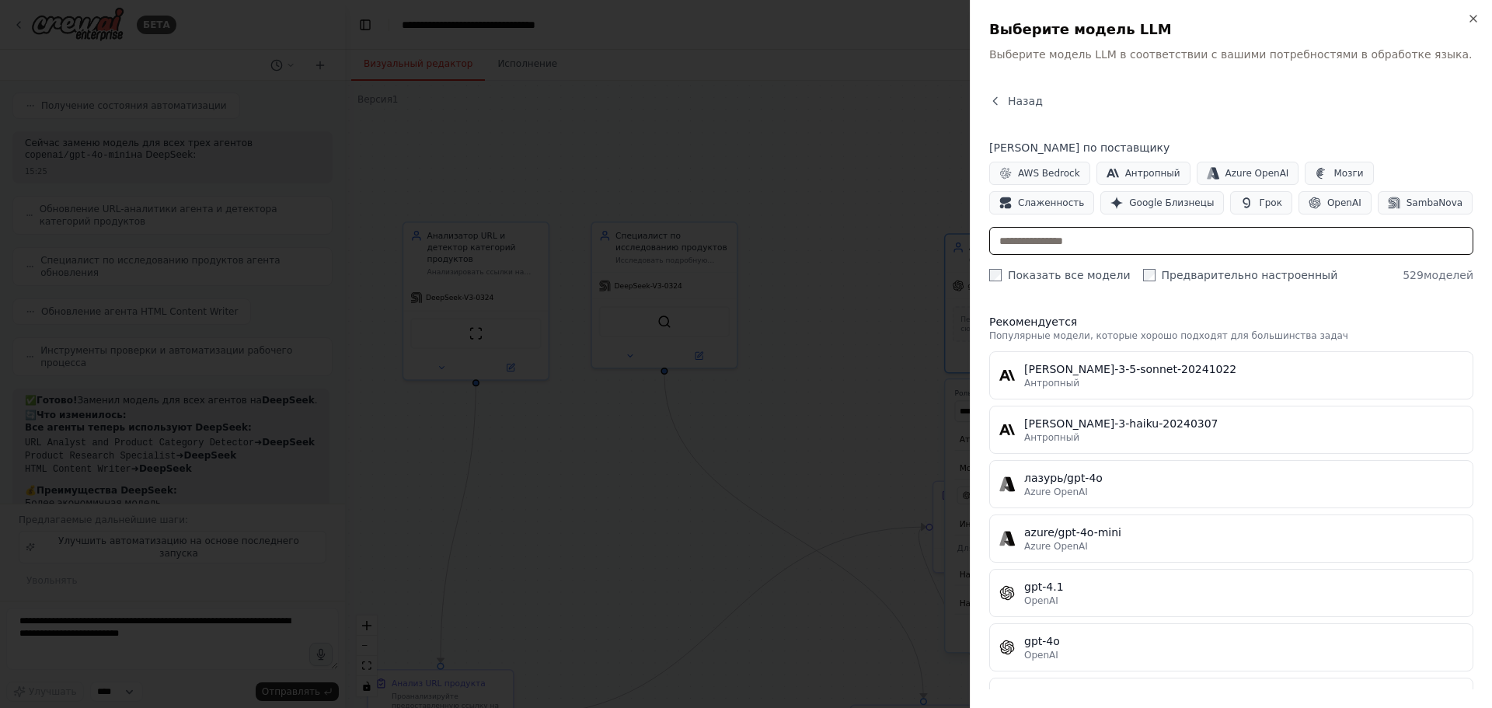
click at [1081, 239] on input "text" at bounding box center [1231, 241] width 484 height 28
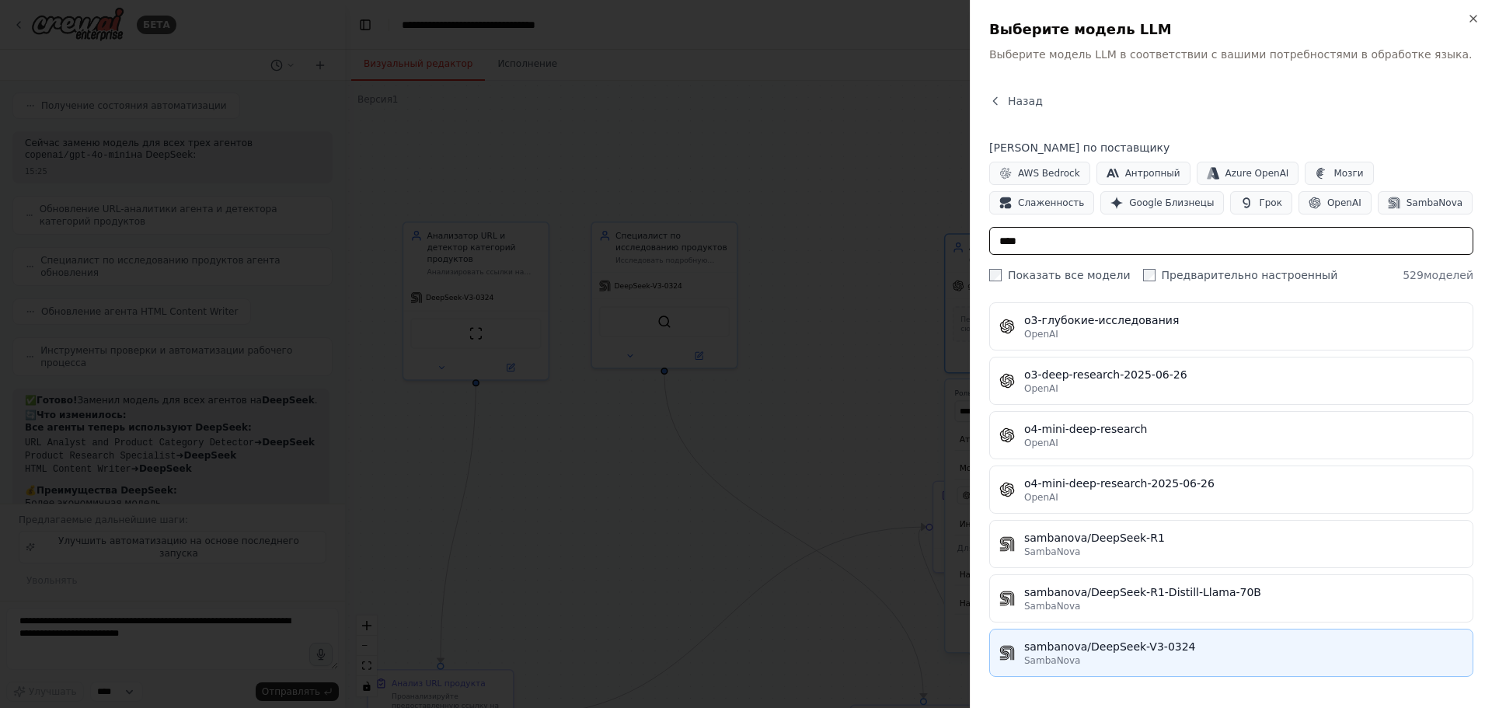
type input "****"
click at [1139, 661] on div "SambaNova" at bounding box center [1243, 660] width 439 height 12
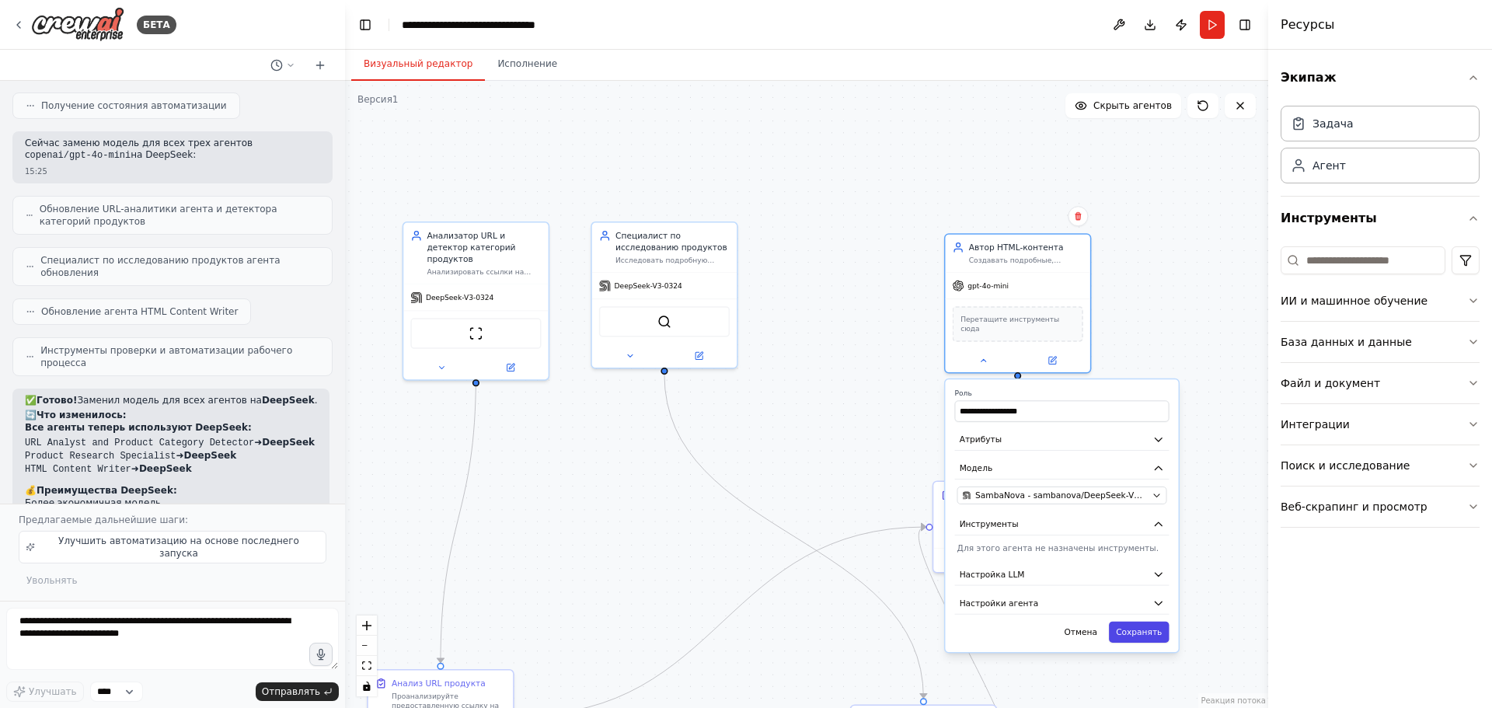
click at [1121, 627] on font "Сохранять" at bounding box center [1139, 631] width 46 height 9
click at [1123, 627] on font "Сохранять" at bounding box center [1139, 631] width 46 height 9
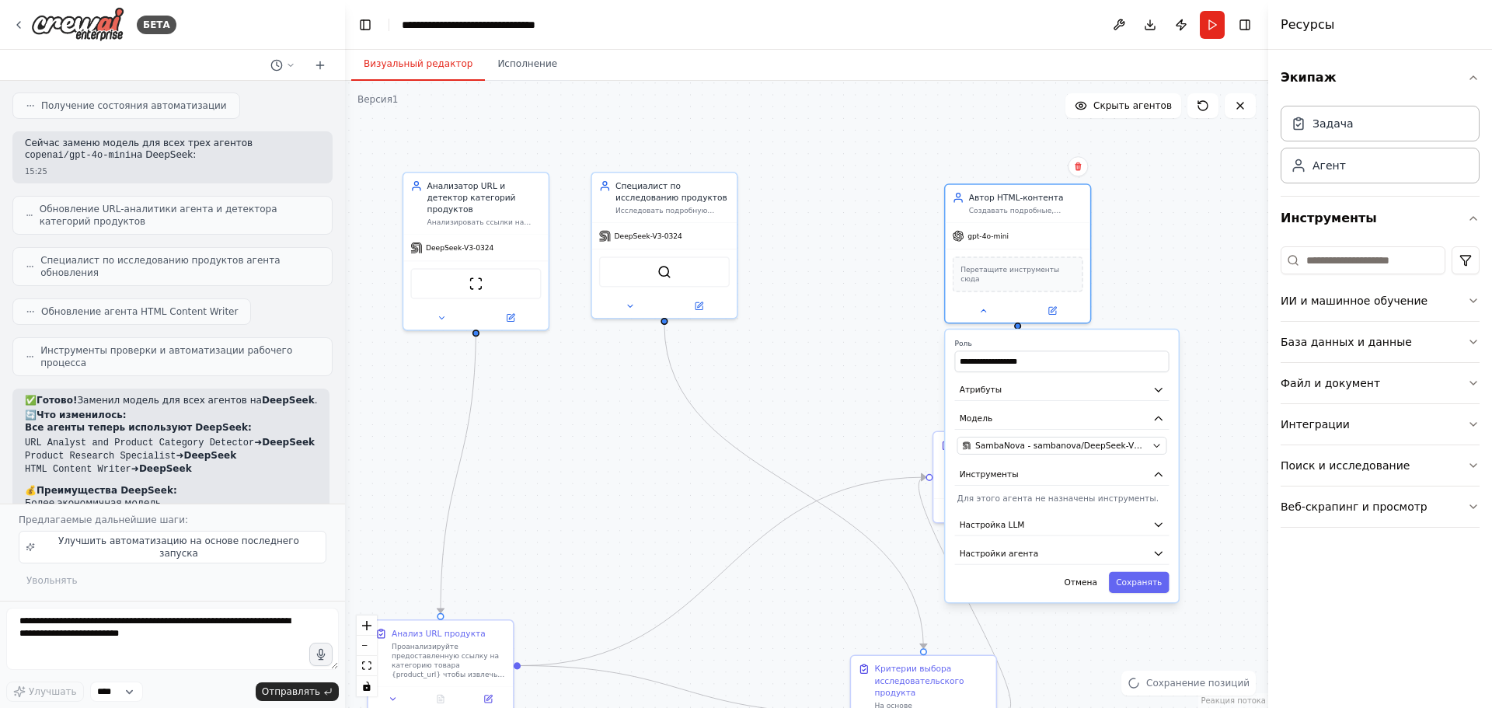
click at [816, 281] on div ".deletable-edge-delete-btn { width: 20px; height: 20px; border: 0px solid #ffff…" at bounding box center [806, 394] width 923 height 627
click at [1205, 32] on button "Бегать" at bounding box center [1212, 25] width 25 height 28
click at [1139, 577] on font "Сохранять" at bounding box center [1139, 581] width 46 height 9
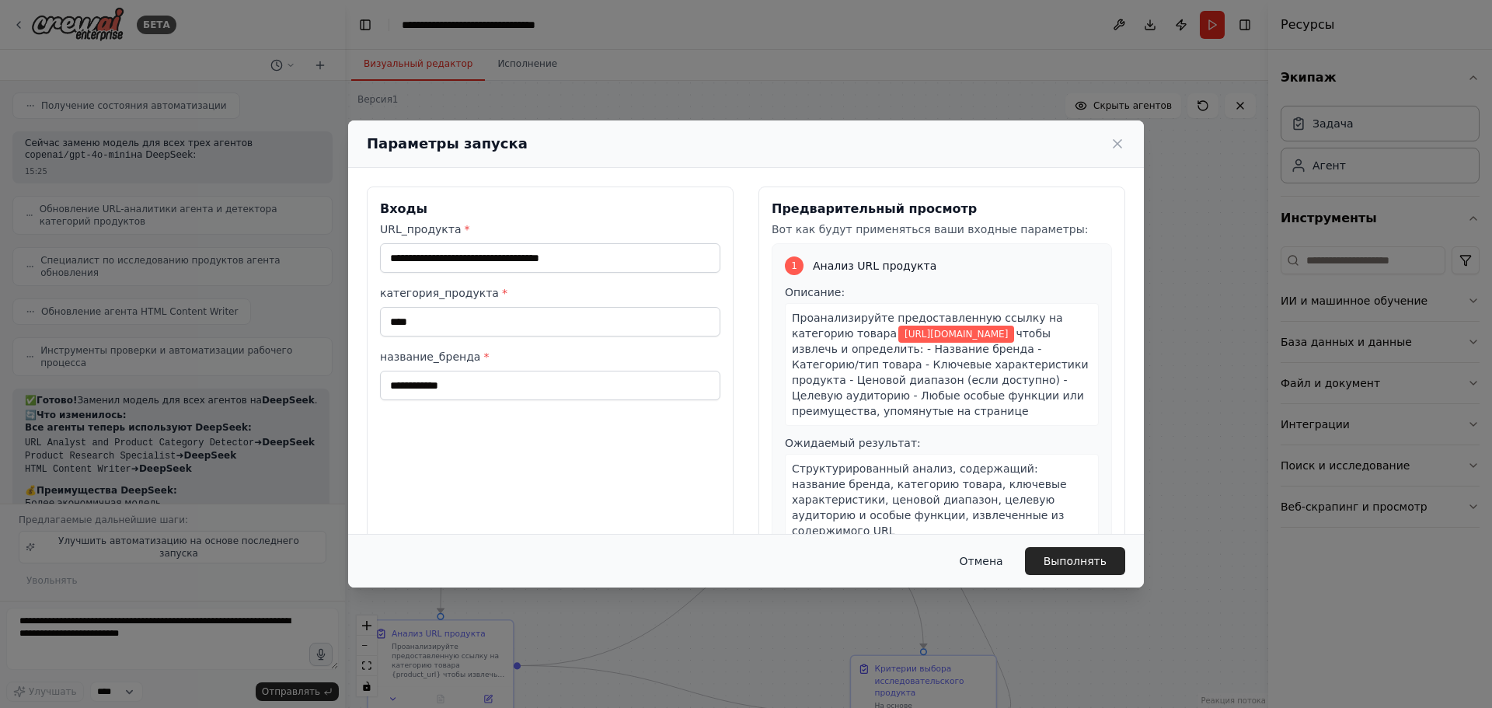
click at [1012, 556] on button "Отмена" at bounding box center [981, 561] width 68 height 28
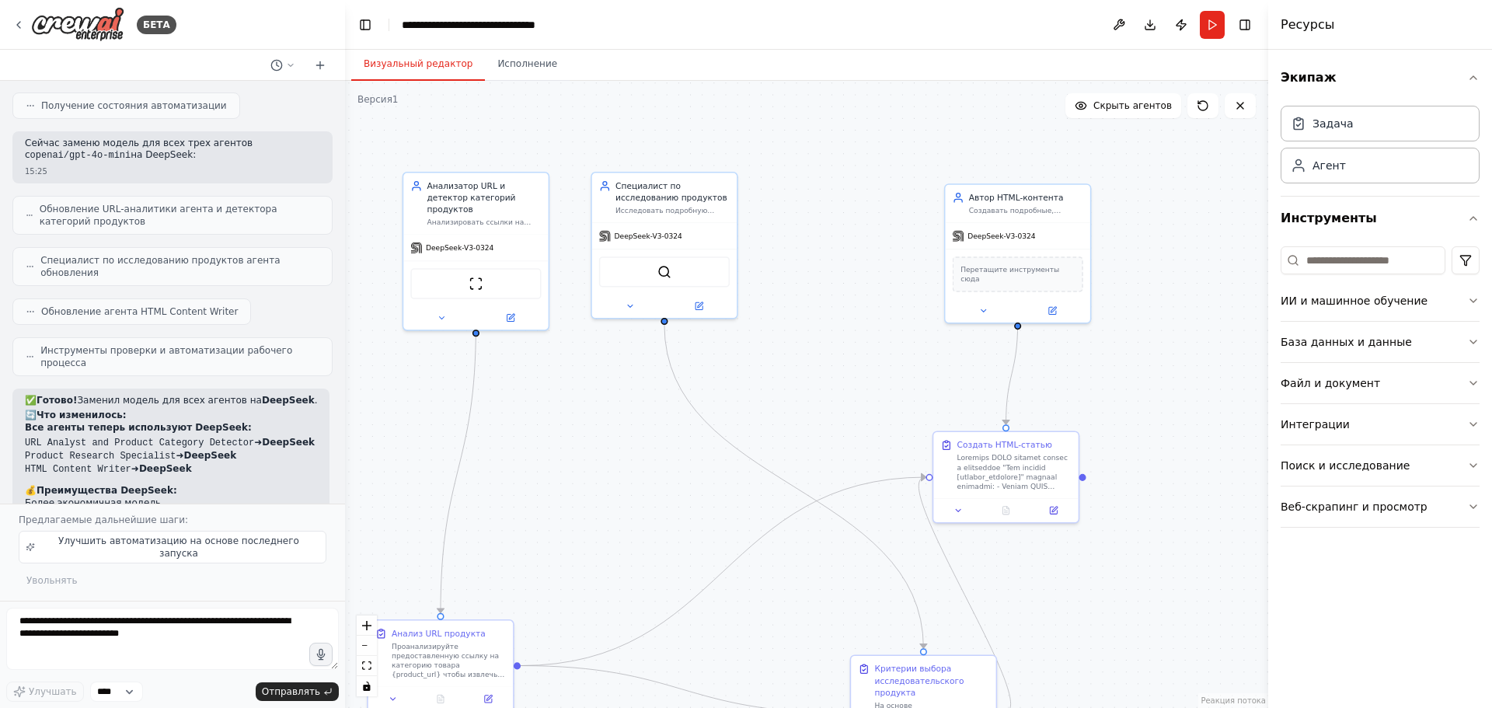
click at [1133, 267] on div ".deletable-edge-delete-btn { width: 20px; height: 20px; border: 0px solid #ffff…" at bounding box center [806, 394] width 923 height 627
click at [1195, 47] on header "**********" at bounding box center [806, 25] width 923 height 50
click at [1212, 27] on button "Бегать" at bounding box center [1212, 25] width 25 height 28
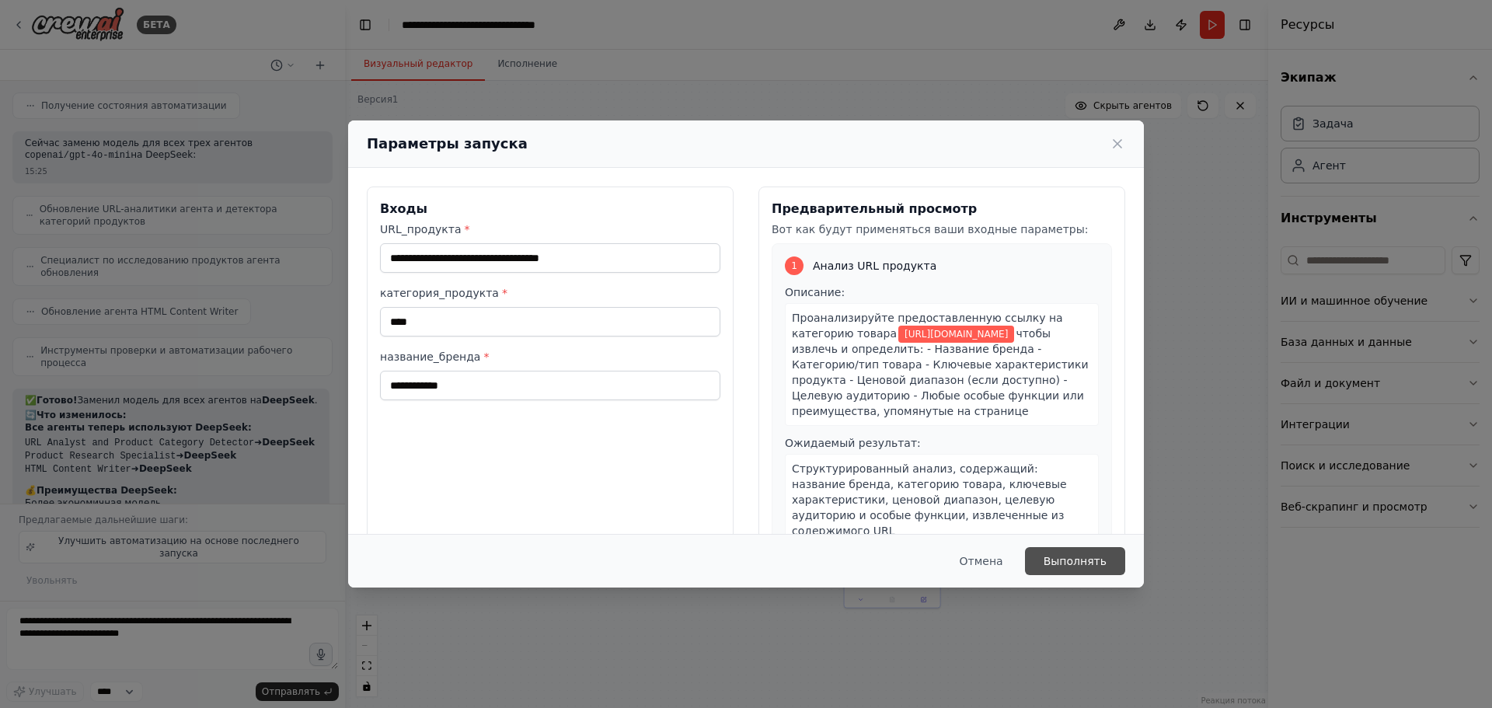
click at [1097, 559] on font "Выполнять" at bounding box center [1075, 561] width 63 height 12
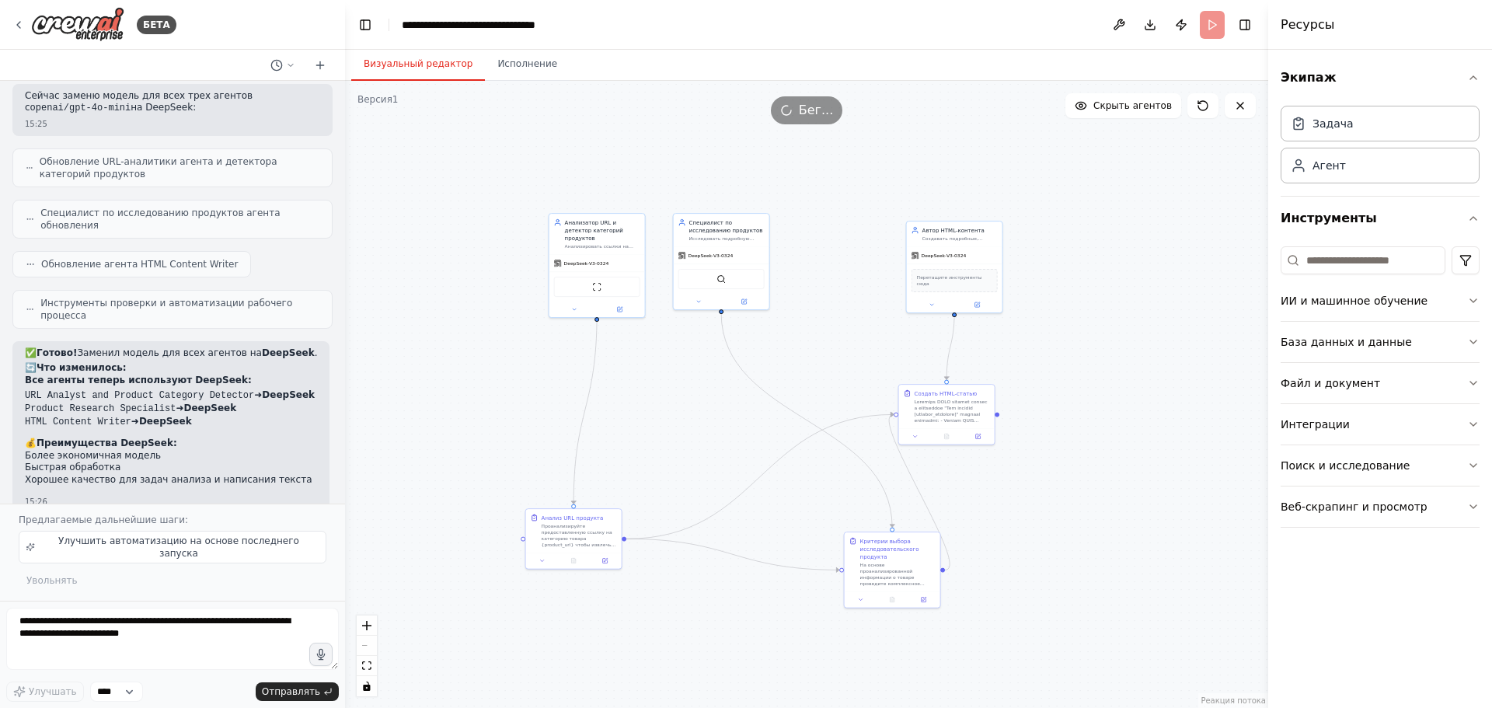
scroll to position [5258, 0]
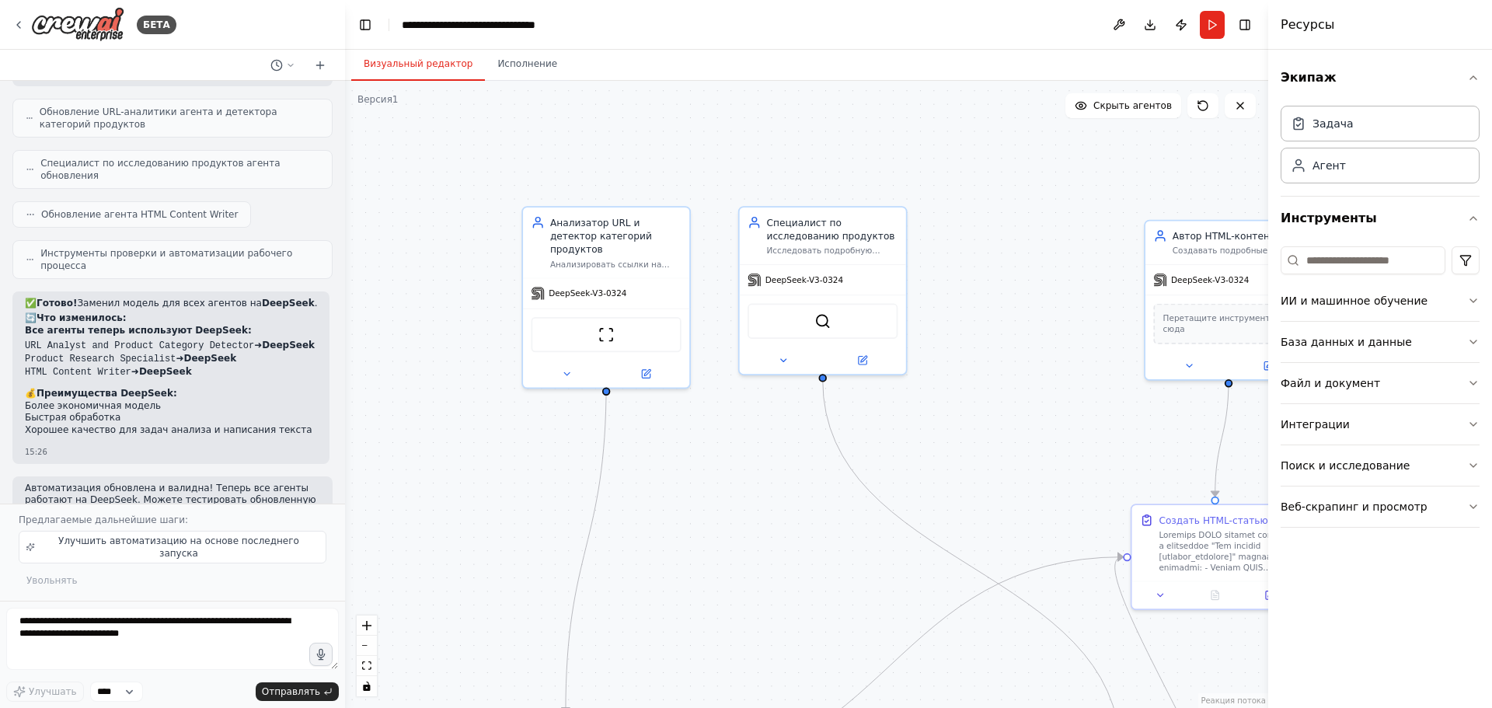
drag, startPoint x: 486, startPoint y: 379, endPoint x: 417, endPoint y: 441, distance: 93.0
click at [417, 441] on div ".deletable-edge-delete-btn { width: 20px; height: 20px; border: 0px solid #ffff…" at bounding box center [806, 394] width 923 height 627
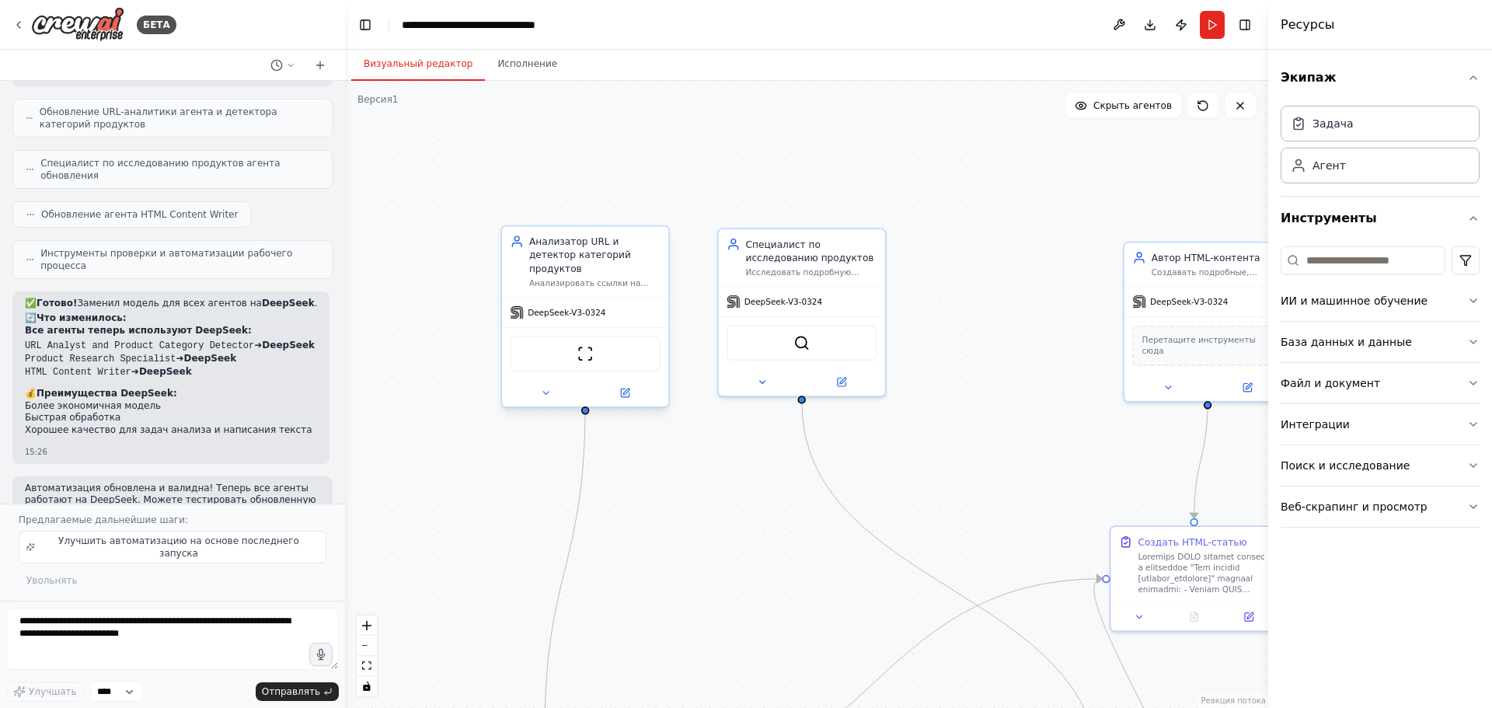
click at [570, 311] on div "DeepSeek-V3-0324" at bounding box center [585, 313] width 166 height 30
click at [575, 308] on font "DeepSeek-V3-0324" at bounding box center [567, 312] width 78 height 9
click at [577, 346] on img at bounding box center [585, 354] width 16 height 16
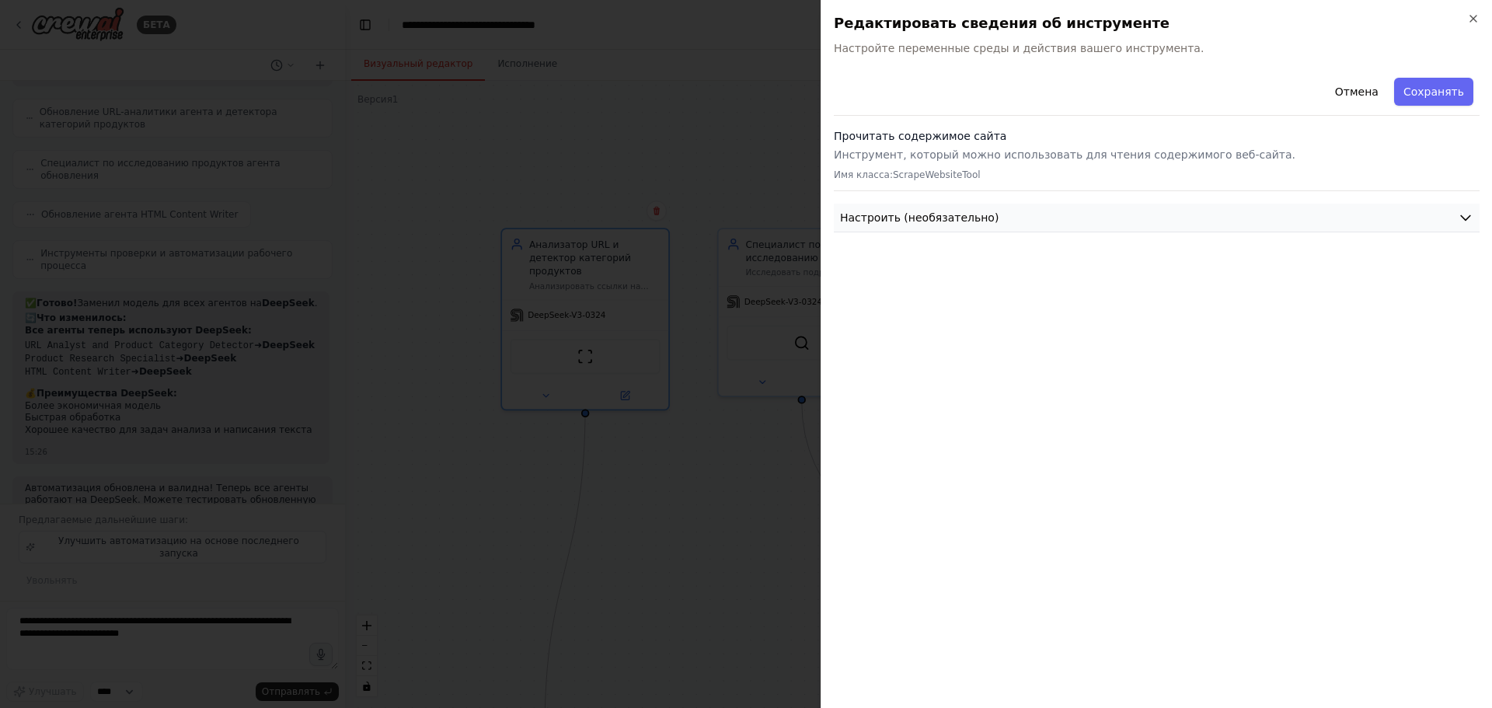
click at [1060, 212] on button "Настроить (необязательно)" at bounding box center [1157, 218] width 646 height 29
click at [546, 518] on div at bounding box center [746, 354] width 1492 height 708
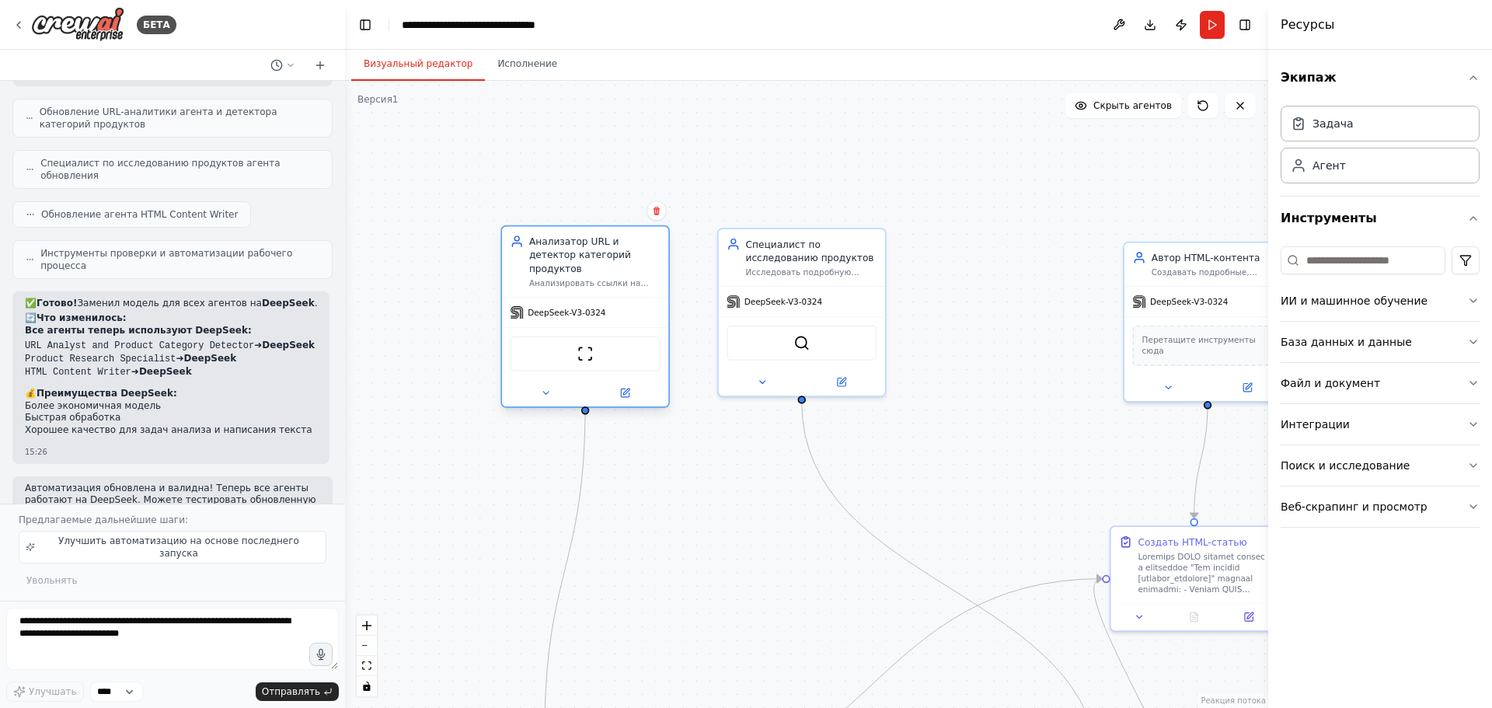
click at [542, 390] on div at bounding box center [585, 392] width 166 height 27
click at [553, 385] on button at bounding box center [546, 393] width 76 height 16
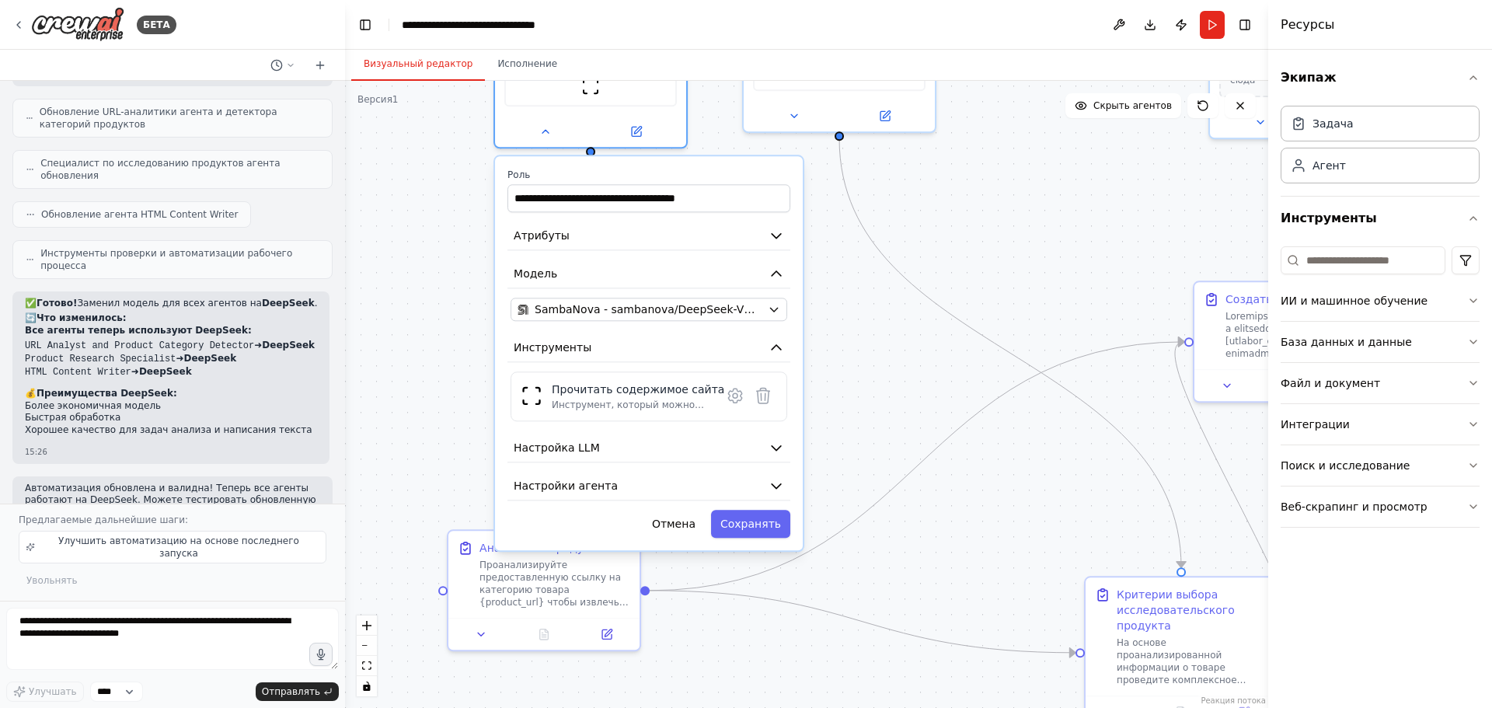
drag, startPoint x: 476, startPoint y: 437, endPoint x: 468, endPoint y: 187, distance: 249.6
click at [468, 187] on div ".deletable-edge-delete-btn { width: 20px; height: 20px; border: 0px solid #ffff…" at bounding box center [806, 394] width 923 height 627
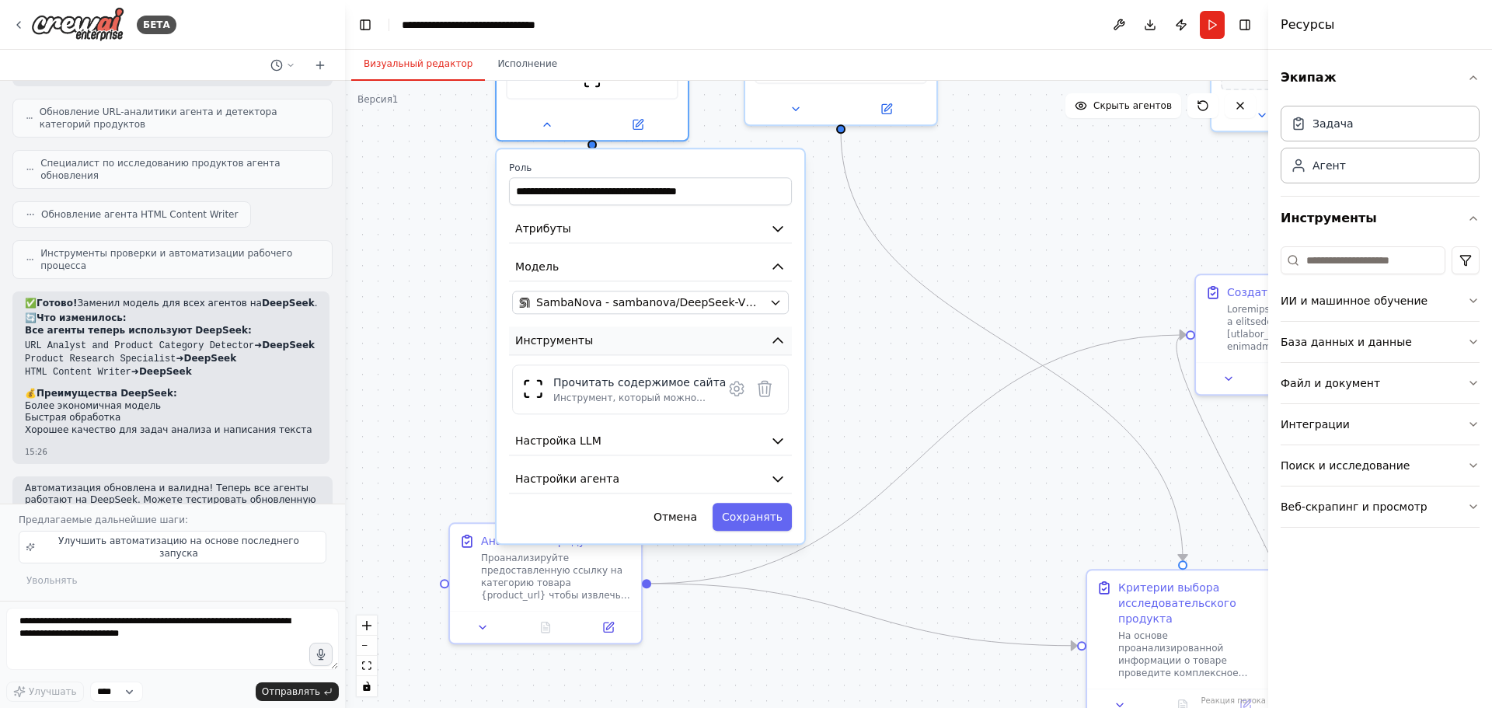
click at [773, 333] on icon "button" at bounding box center [778, 341] width 16 height 16
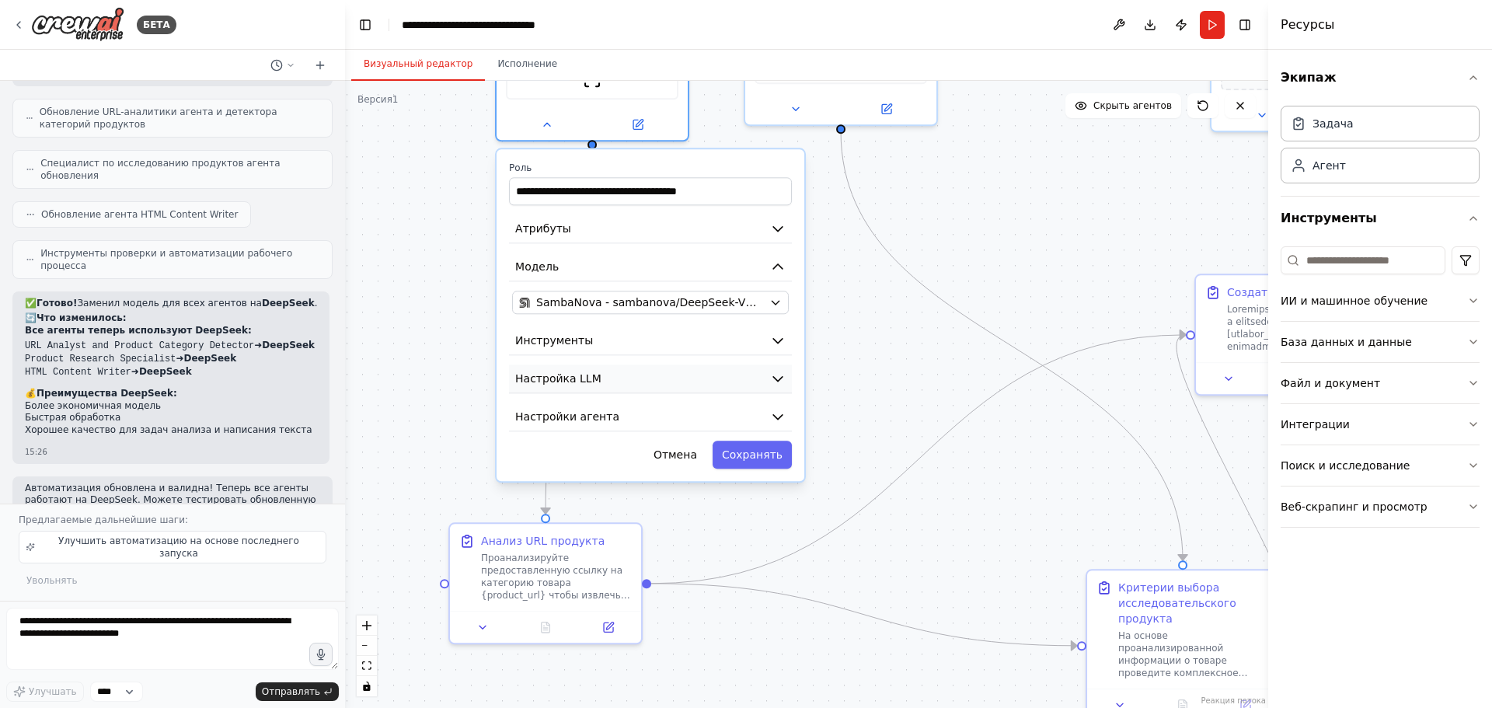
click at [778, 371] on icon "button" at bounding box center [778, 379] width 16 height 16
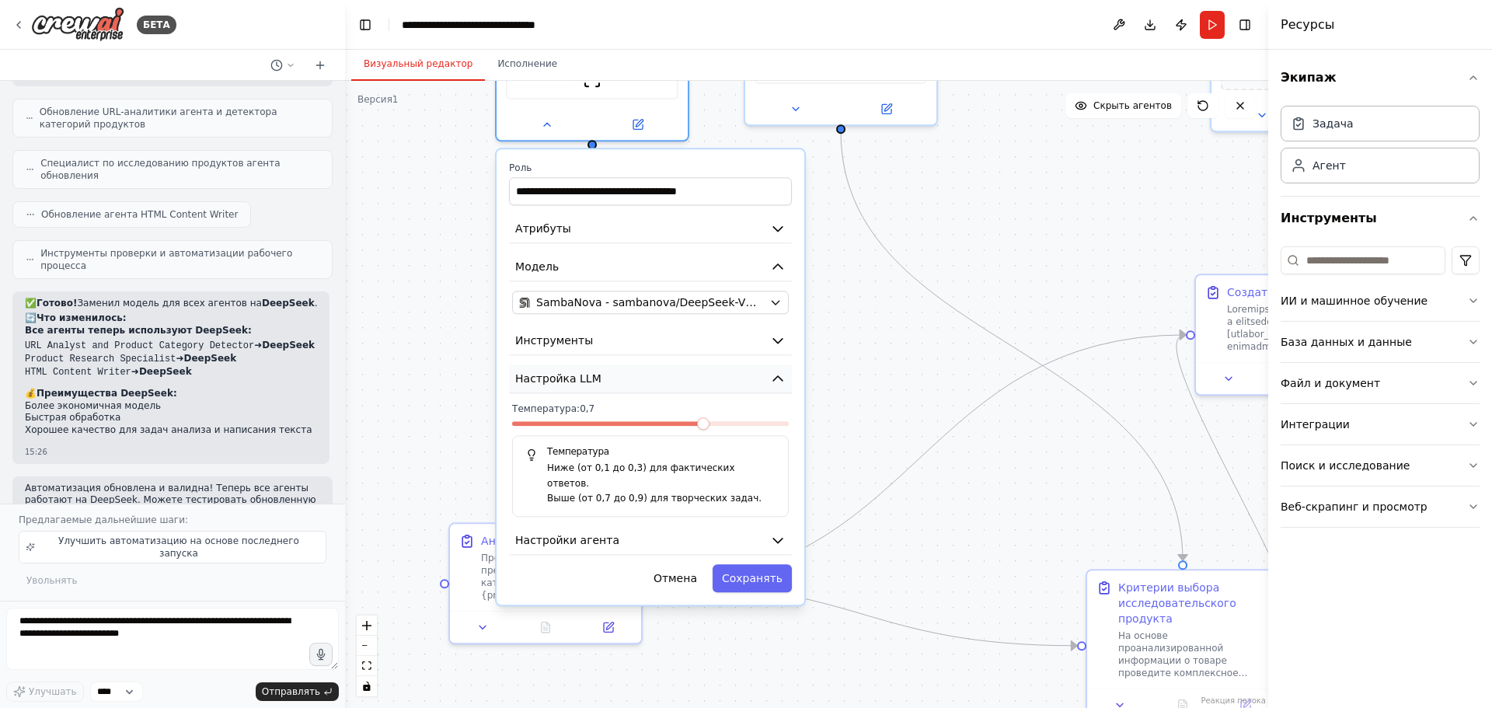
click at [778, 371] on icon "button" at bounding box center [778, 379] width 16 height 16
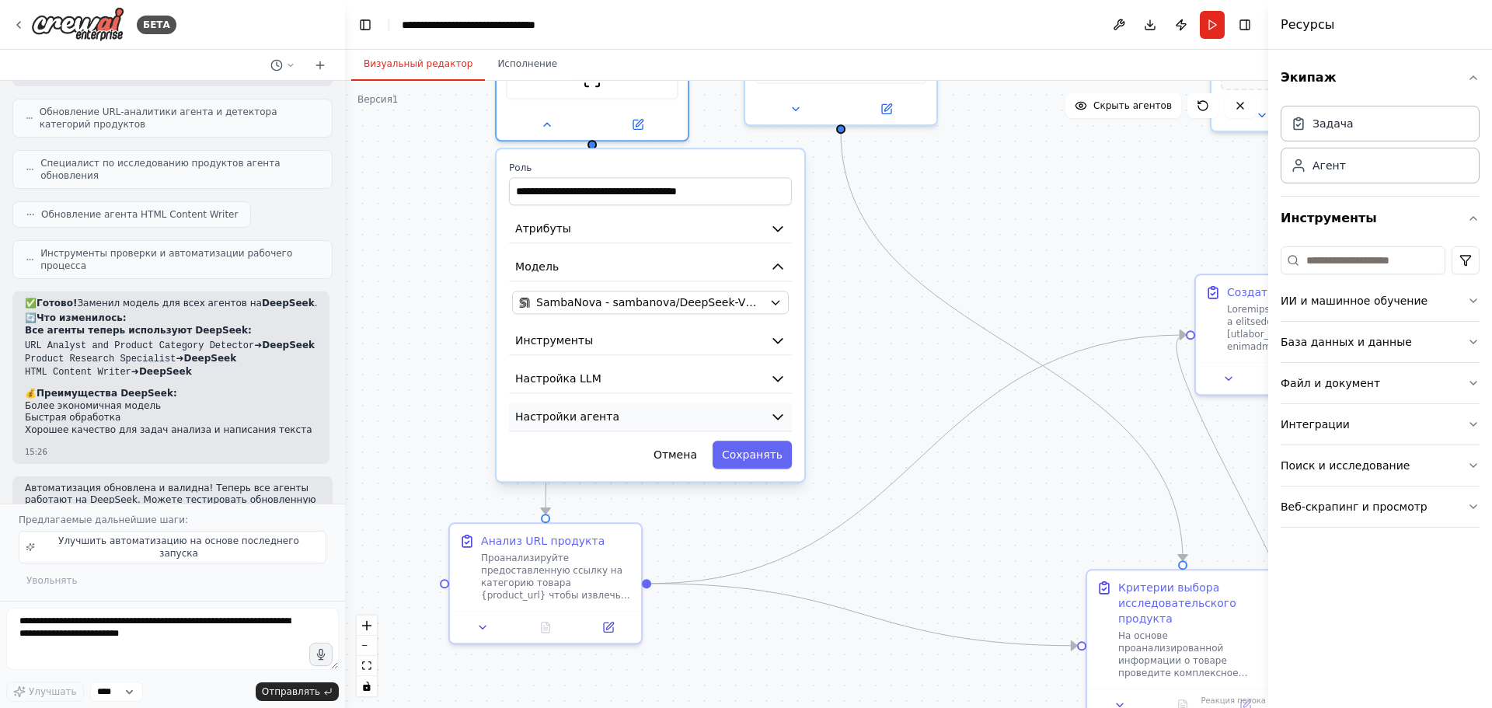
click at [772, 403] on button "Настройки агента" at bounding box center [650, 417] width 283 height 29
click at [777, 409] on icon "button" at bounding box center [778, 417] width 16 height 16
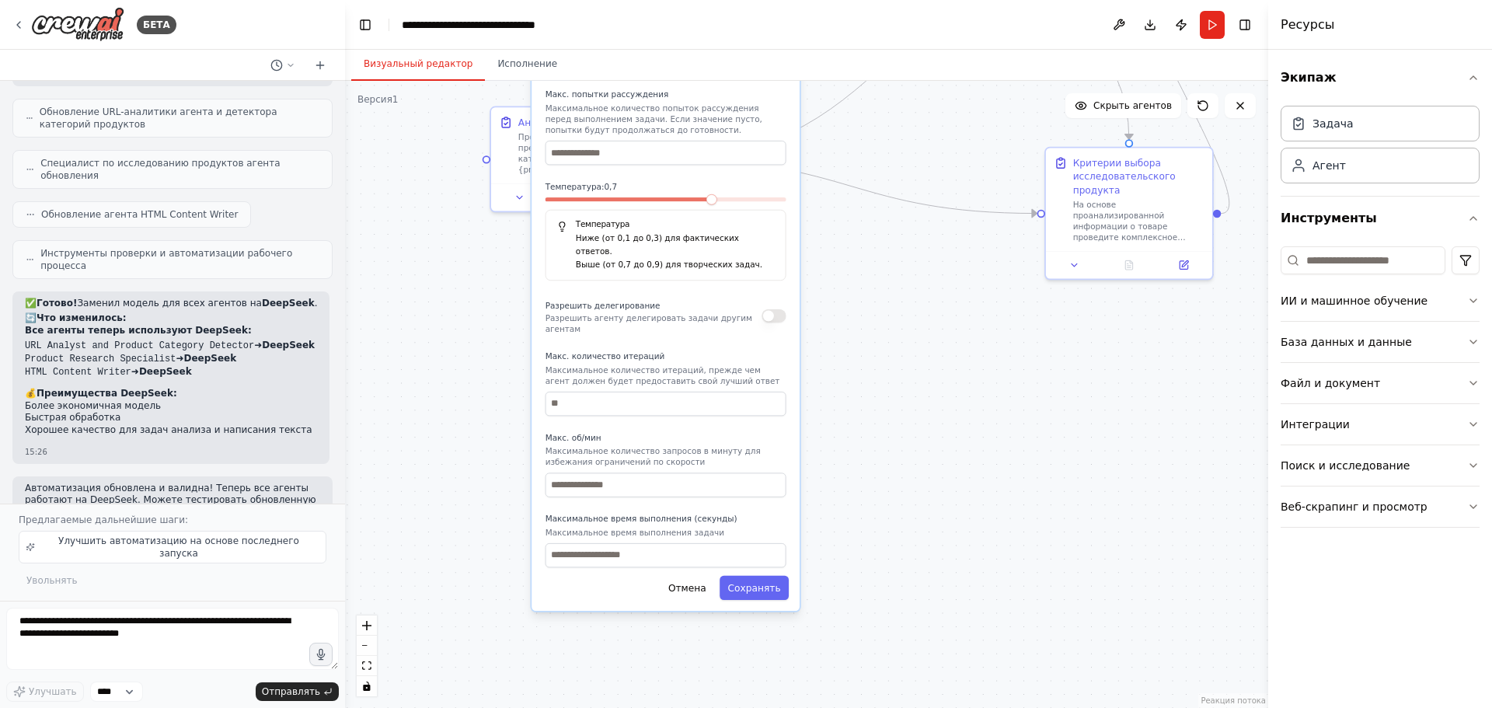
drag, startPoint x: 879, startPoint y: 584, endPoint x: 858, endPoint y: 246, distance: 338.0
click at [858, 246] on div ".deletable-edge-delete-btn { width: 20px; height: 20px; border: 0px solid #ffff…" at bounding box center [806, 394] width 923 height 627
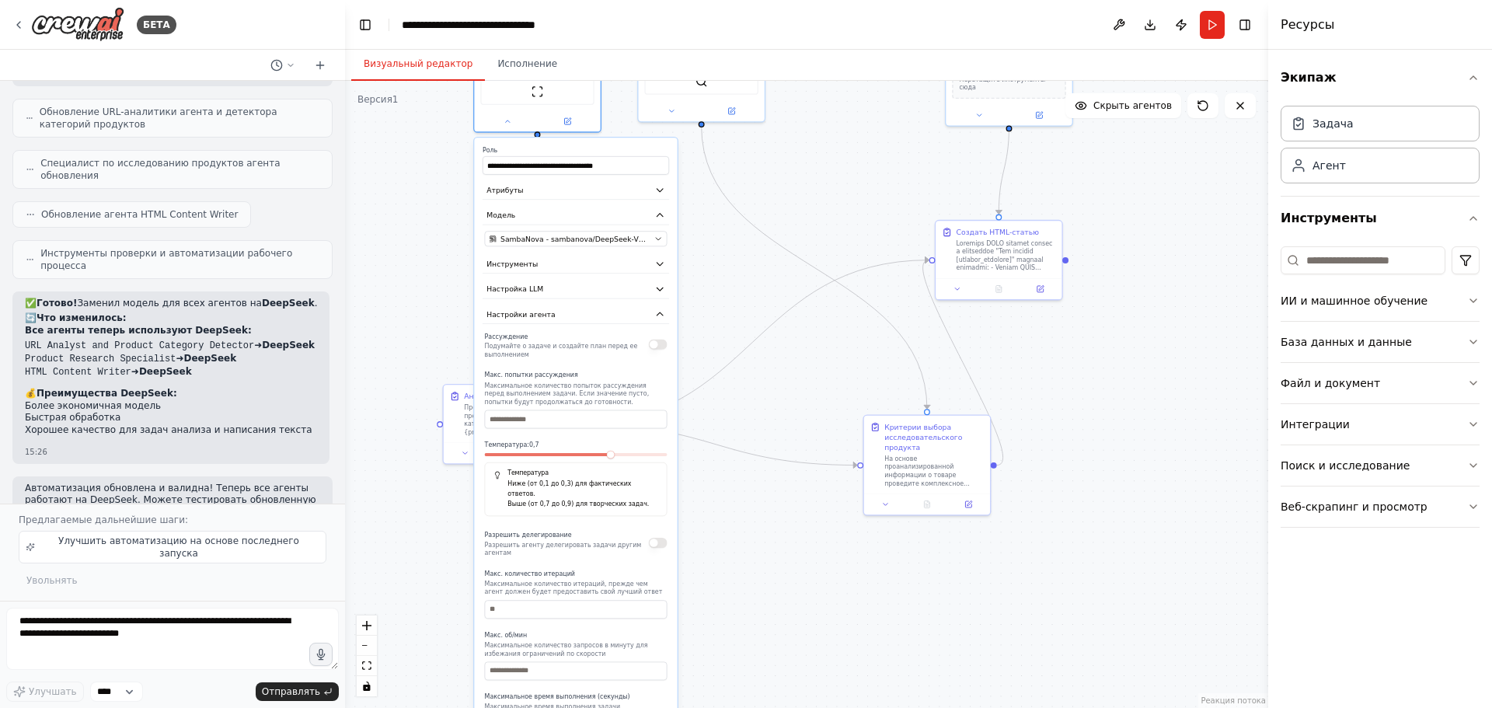
drag, startPoint x: 908, startPoint y: 462, endPoint x: 856, endPoint y: 533, distance: 88.0
click at [910, 653] on div ".deletable-edge-delete-btn { width: 20px; height: 20px; border: 0px solid #ffff…" at bounding box center [806, 394] width 923 height 627
click at [640, 263] on button "Инструменты" at bounding box center [575, 270] width 187 height 19
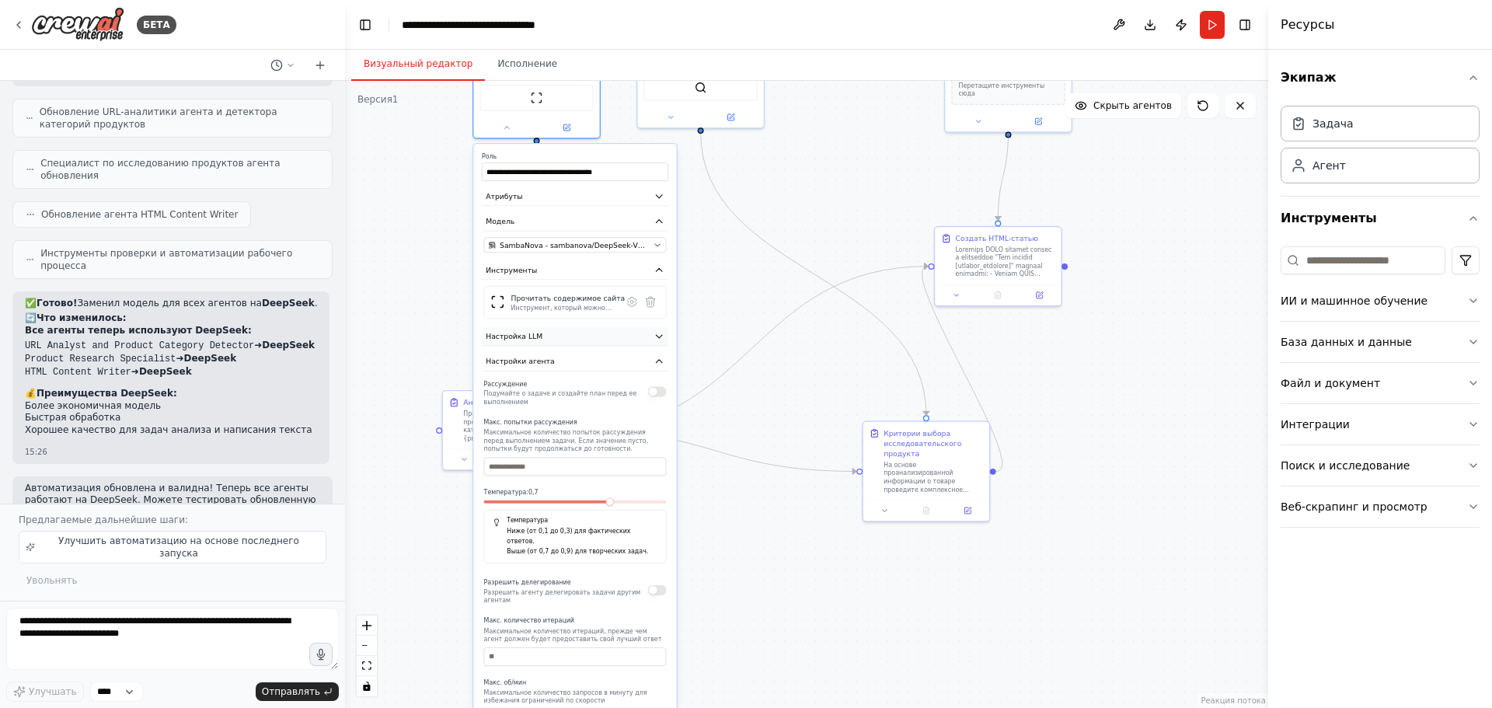
click at [613, 328] on button "Настройка LLM" at bounding box center [575, 336] width 187 height 19
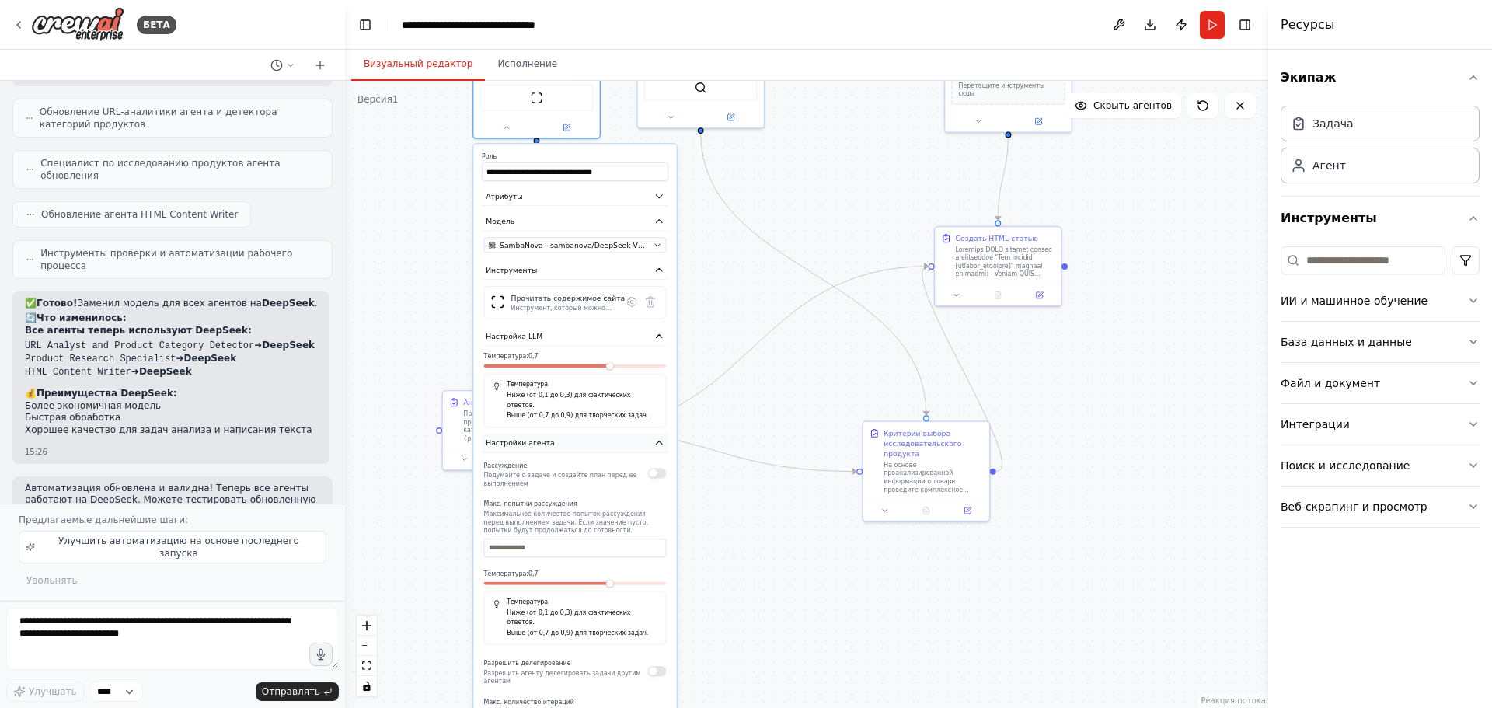
click at [599, 434] on button "Настройки агента" at bounding box center [575, 443] width 187 height 19
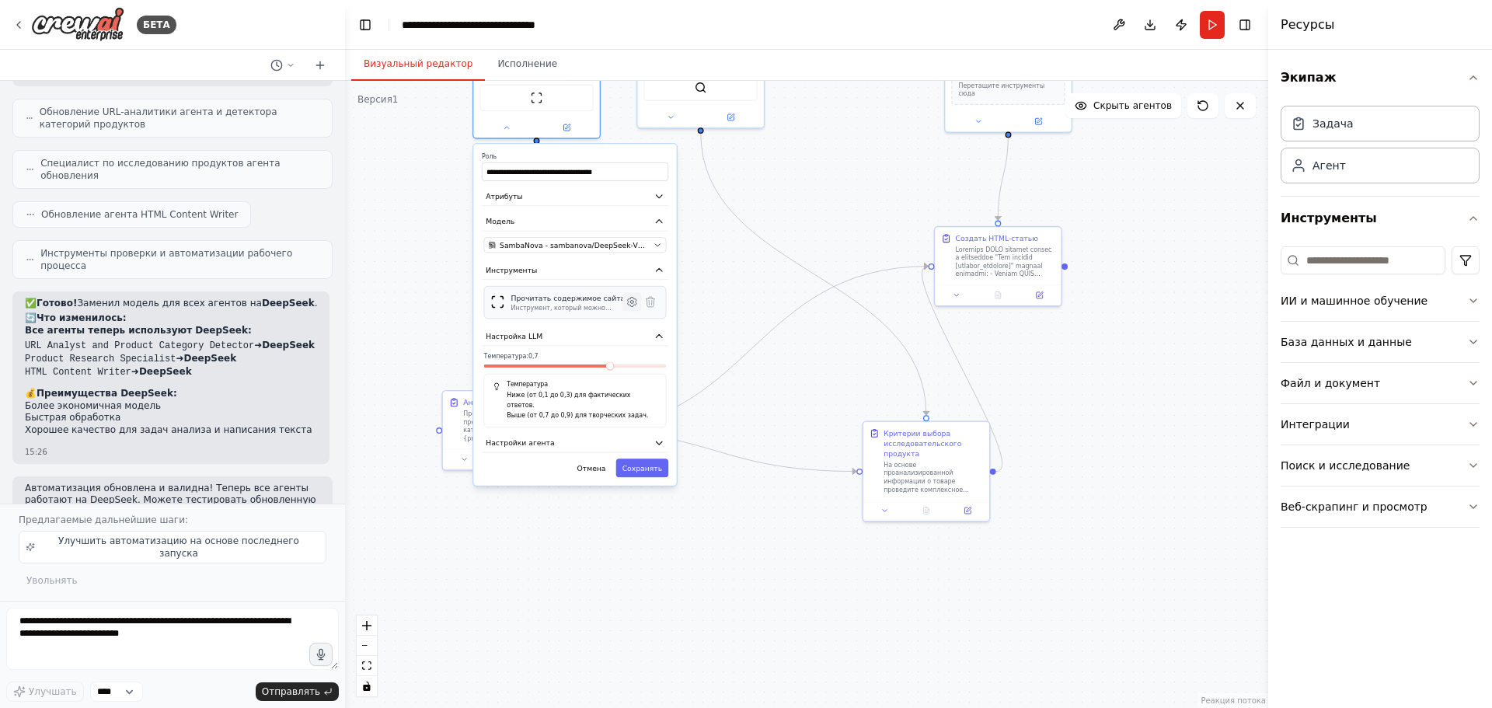
click at [630, 298] on button at bounding box center [632, 302] width 19 height 19
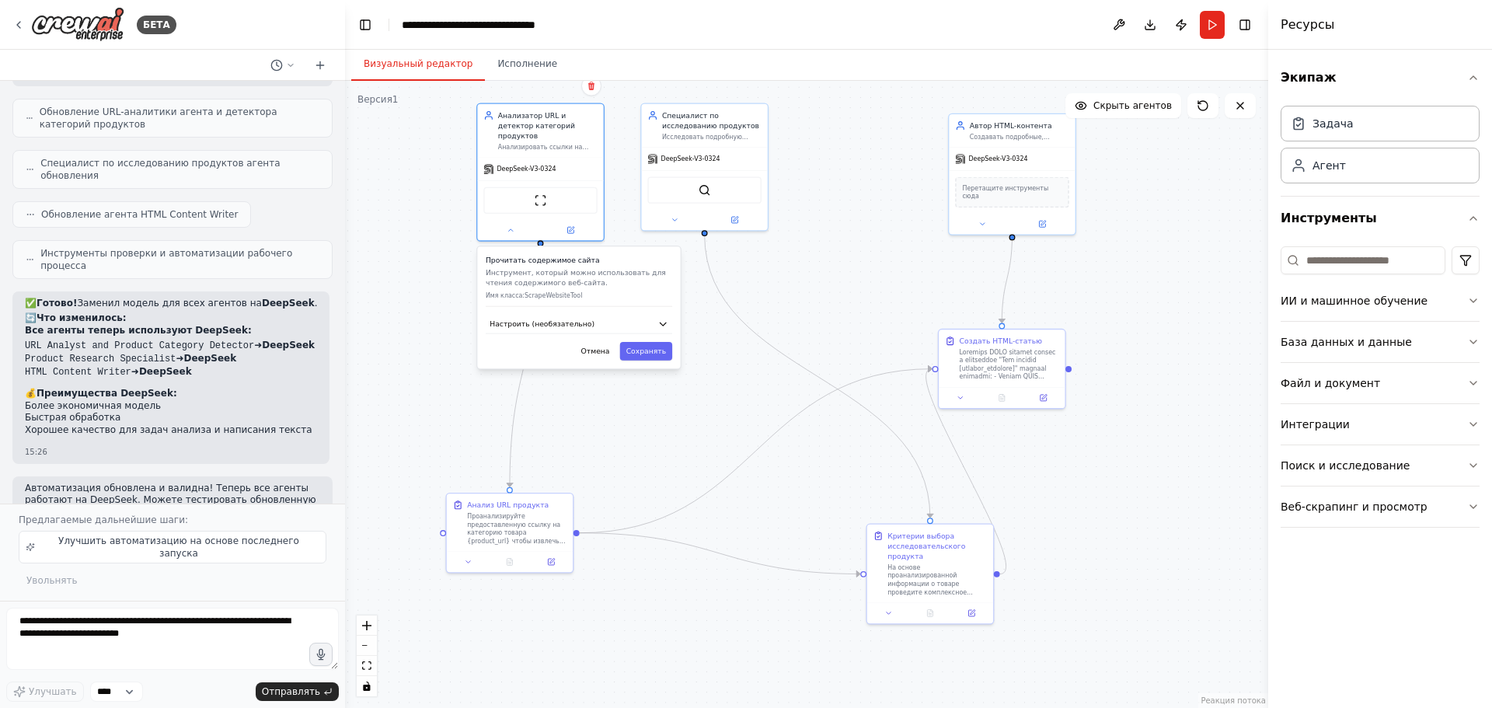
drag, startPoint x: 625, startPoint y: 323, endPoint x: 629, endPoint y: 413, distance: 90.2
click at [629, 413] on div ".deletable-edge-delete-btn { width: 20px; height: 20px; border: 0px solid #ffff…" at bounding box center [806, 394] width 923 height 627
click at [595, 347] on font "Отмена" at bounding box center [595, 351] width 29 height 9
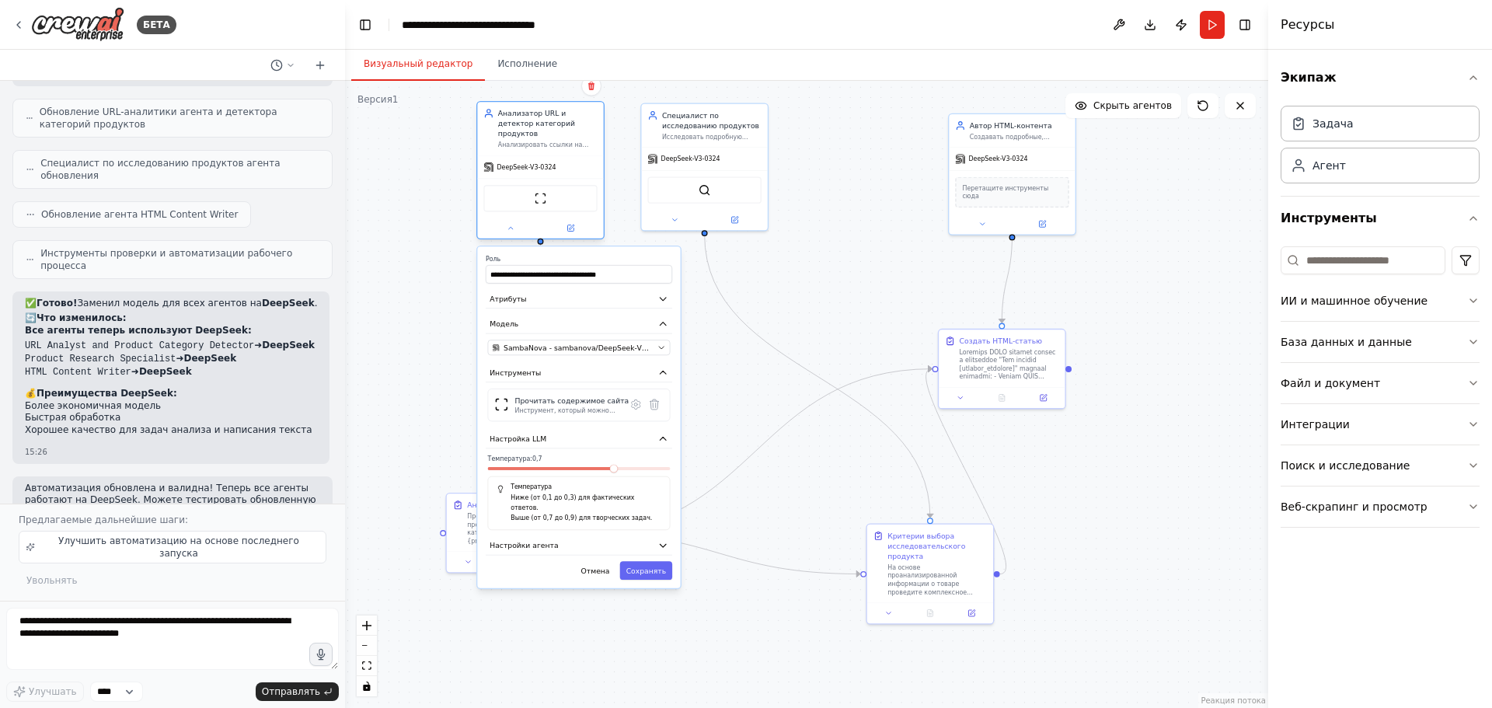
click at [535, 163] on font "DeepSeek-V3-0324" at bounding box center [526, 166] width 59 height 7
click at [183, 560] on button "Улучшить автоматизацию на основе последнего запуска" at bounding box center [173, 547] width 308 height 33
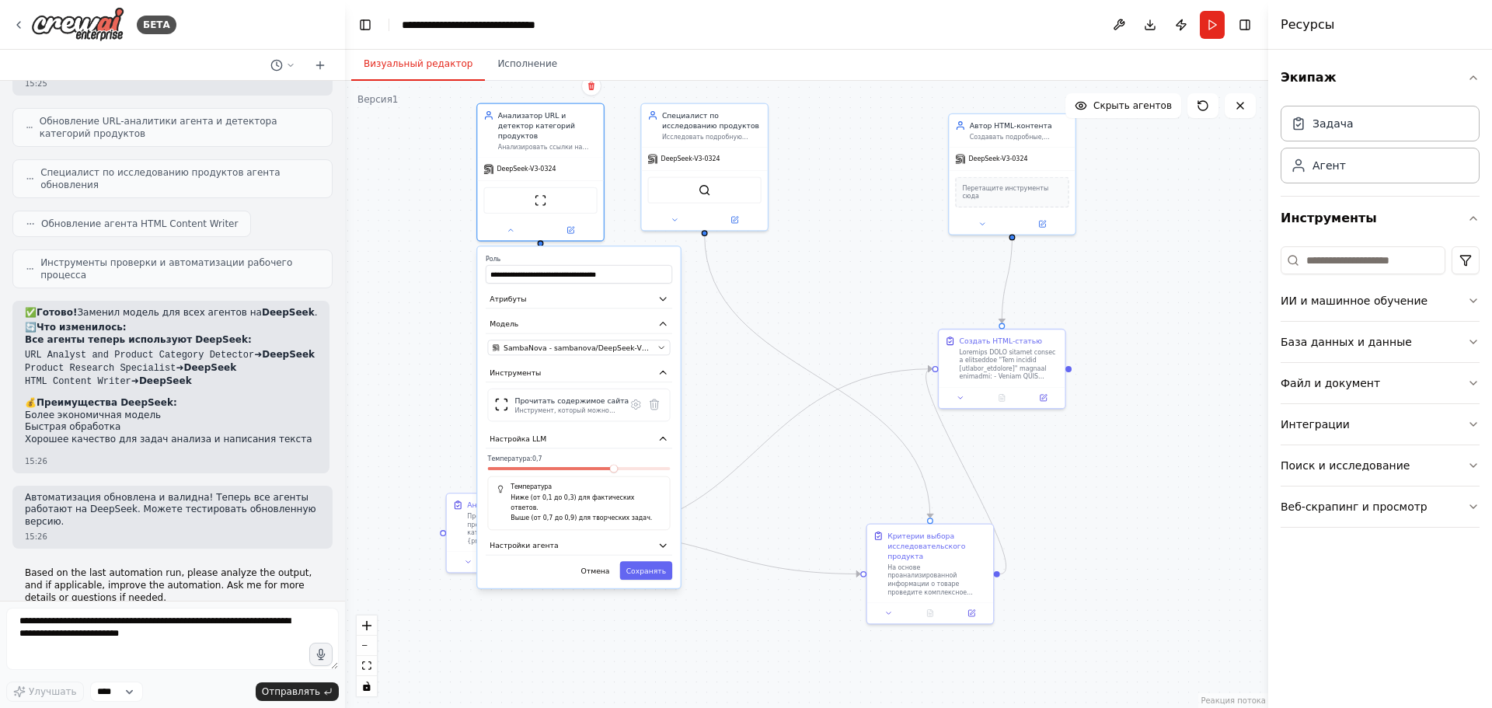
scroll to position [5301, 0]
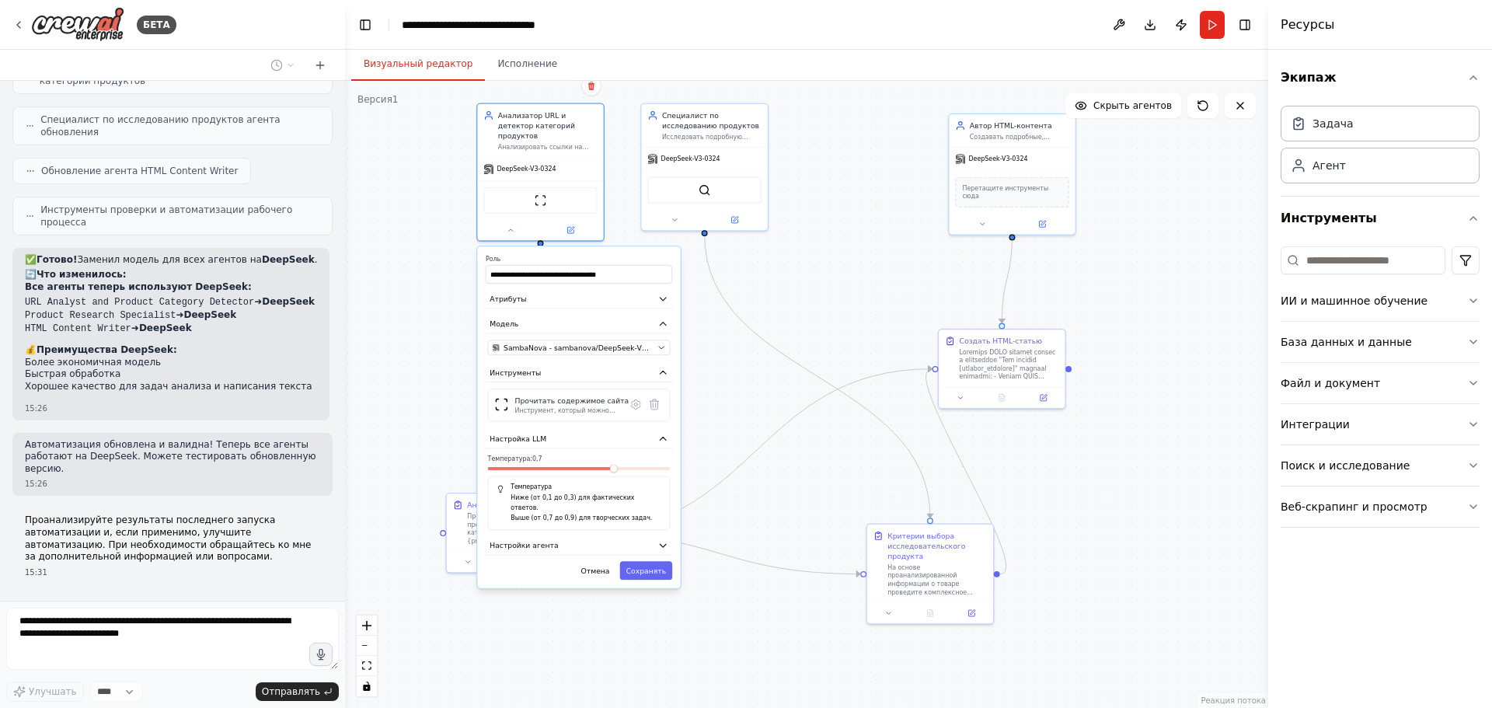
click at [555, 657] on div ".deletable-edge-delete-btn { width: 20px; height: 20px; border: 0px solid #ffff…" at bounding box center [806, 394] width 923 height 627
click at [567, 652] on div ".deletable-edge-delete-btn { width: 20px; height: 20px; border: 0px solid #ffff…" at bounding box center [806, 394] width 923 height 627
click at [651, 561] on button "Сохранять" at bounding box center [646, 570] width 52 height 19
click at [624, 669] on div ".deletable-edge-delete-btn { width: 20px; height: 20px; border: 0px solid #ffff…" at bounding box center [806, 394] width 923 height 627
click at [347, 331] on div ".deletable-edge-delete-btn { width: 20px; height: 20px; border: 0px solid #ffff…" at bounding box center [806, 394] width 923 height 627
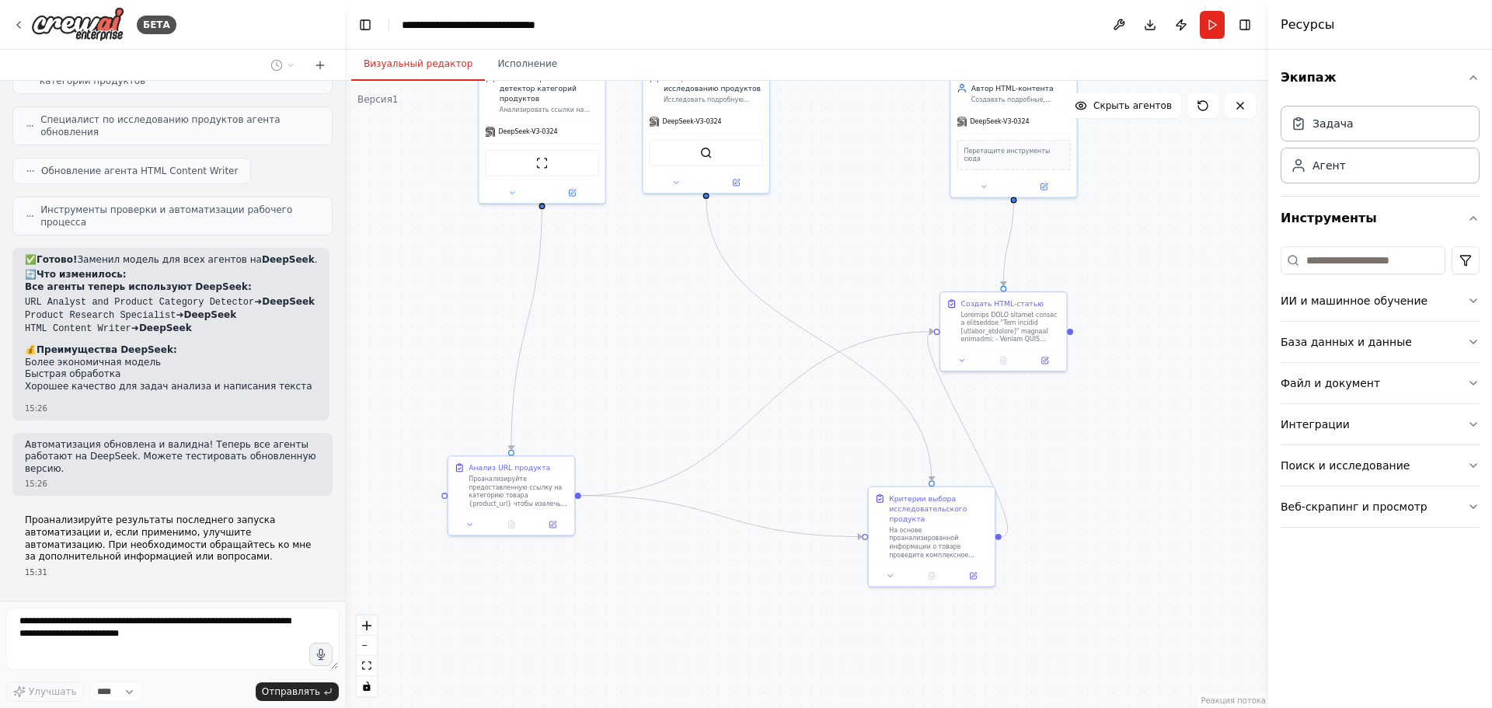
drag, startPoint x: 773, startPoint y: 396, endPoint x: 775, endPoint y: 358, distance: 38.1
click at [775, 358] on div ".deletable-edge-delete-btn { width: 20px; height: 20px; border: 0px solid #ffff…" at bounding box center [806, 394] width 923 height 627
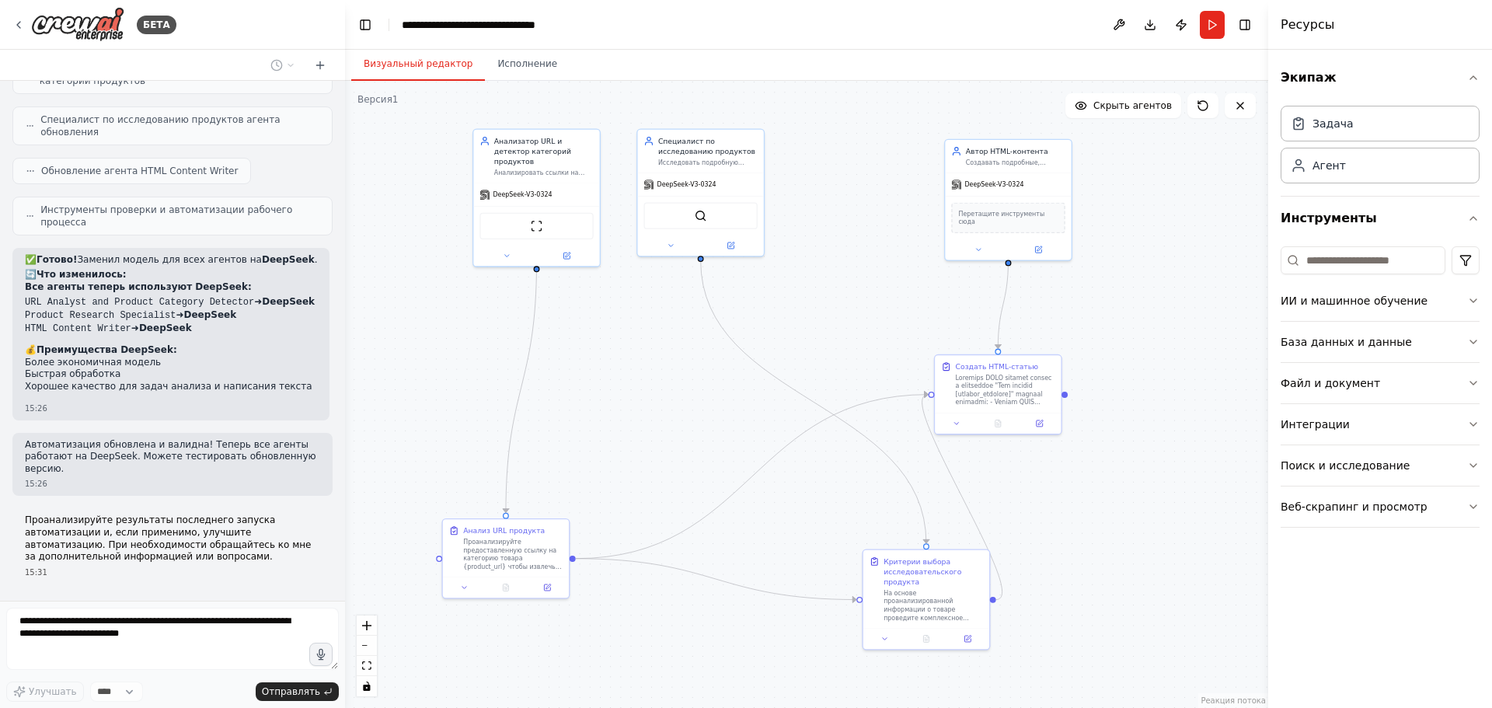
drag, startPoint x: 476, startPoint y: 294, endPoint x: 476, endPoint y: 354, distance: 59.8
click at [476, 354] on div ".deletable-edge-delete-btn { width: 20px; height: 20px; border: 0px solid #ffff…" at bounding box center [806, 394] width 923 height 627
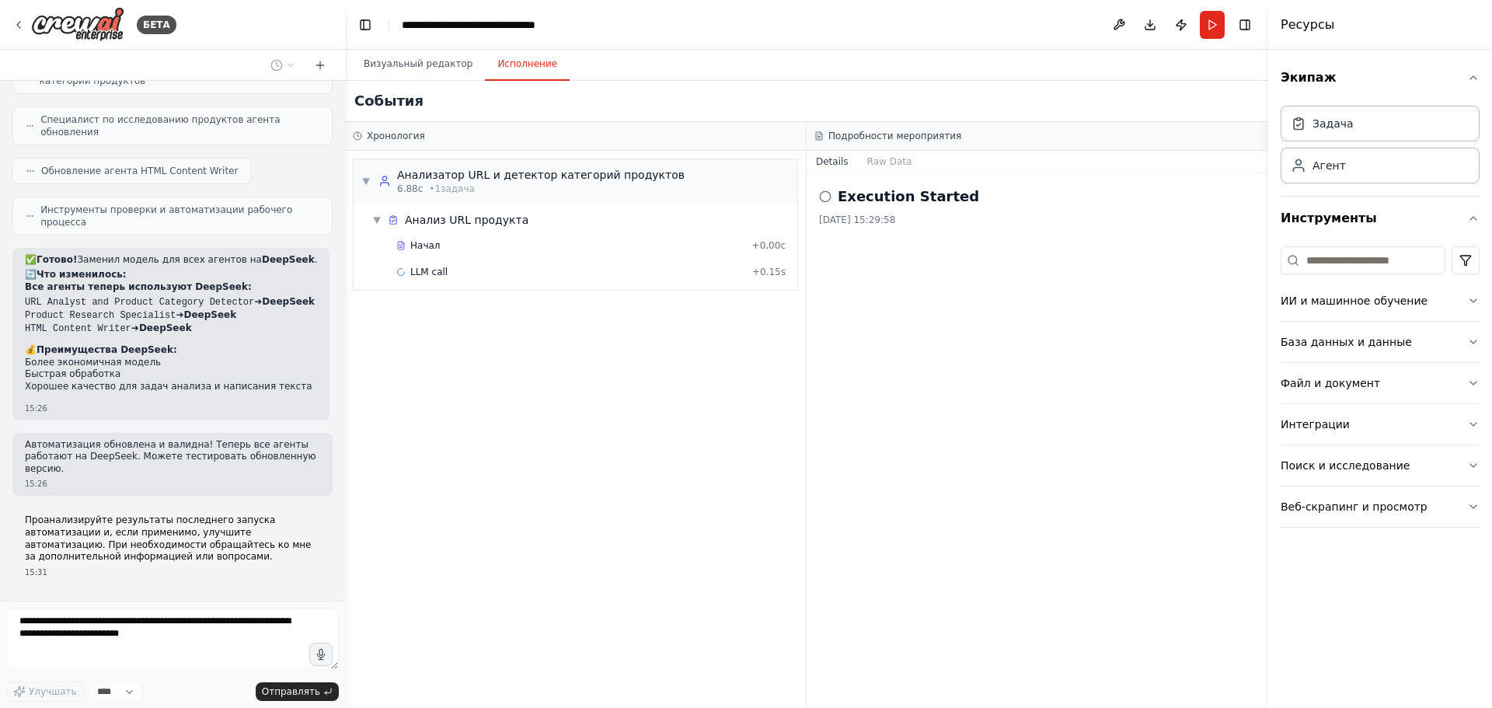
click at [518, 67] on font "Исполнение" at bounding box center [527, 63] width 60 height 11
click at [1121, 23] on button at bounding box center [1119, 25] width 25 height 28
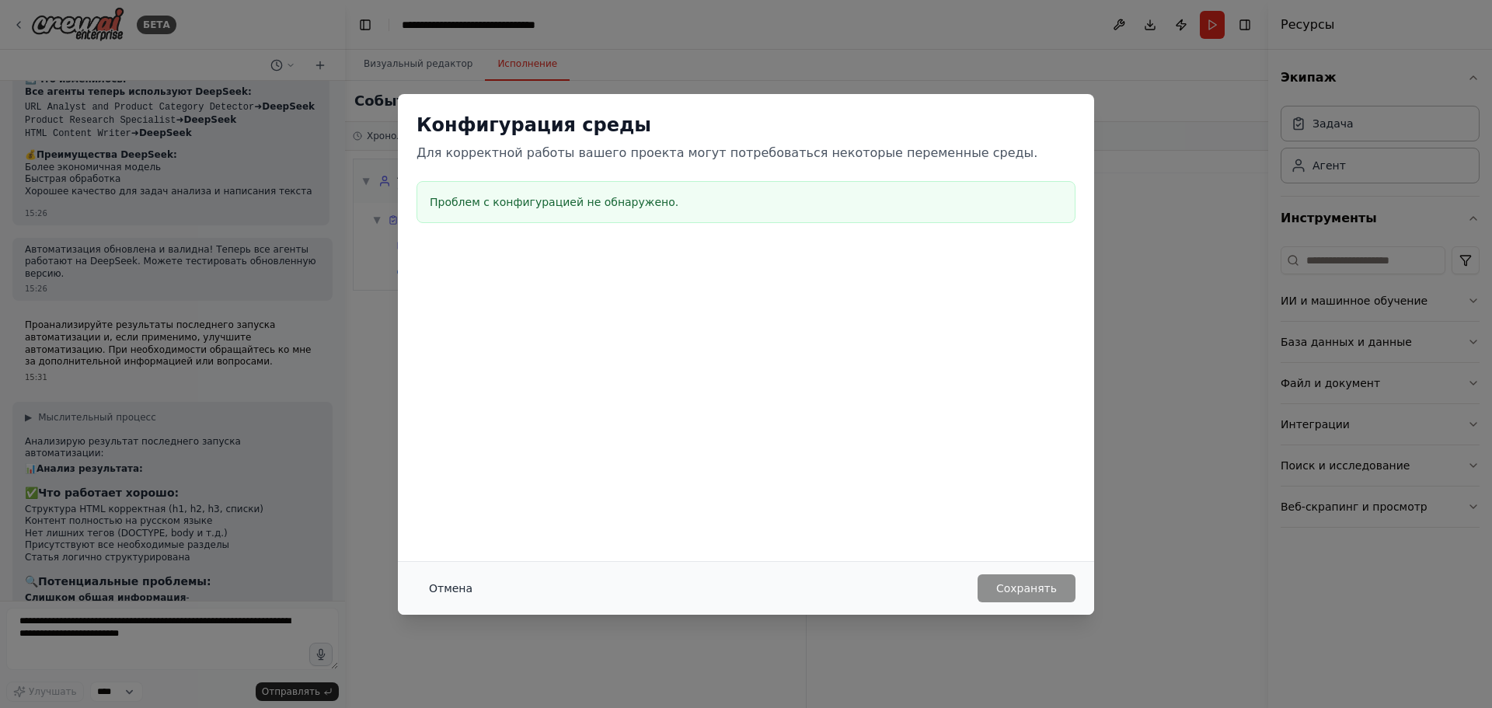
click at [463, 591] on font "Отмена" at bounding box center [451, 588] width 44 height 12
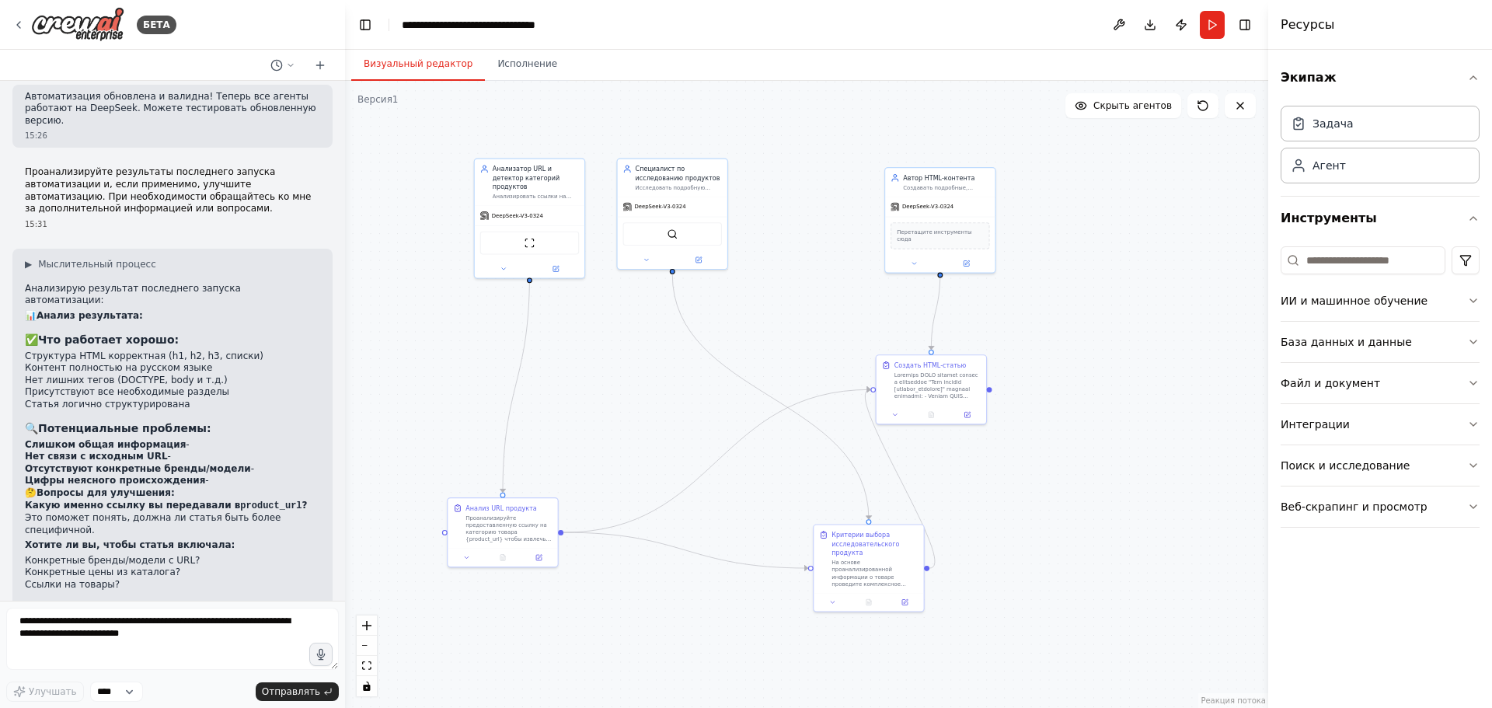
click at [438, 54] on button "Визуальный редактор" at bounding box center [418, 64] width 134 height 33
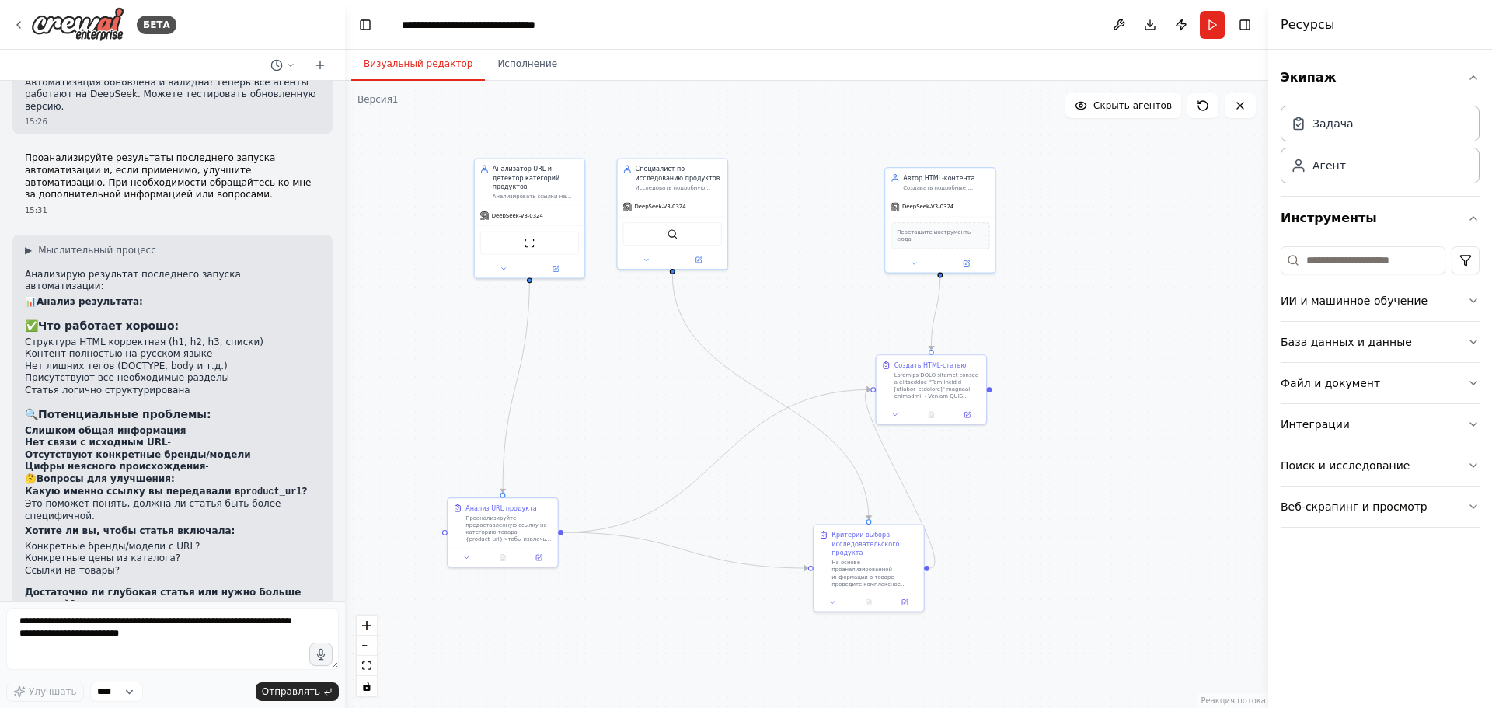
scroll to position [5677, 0]
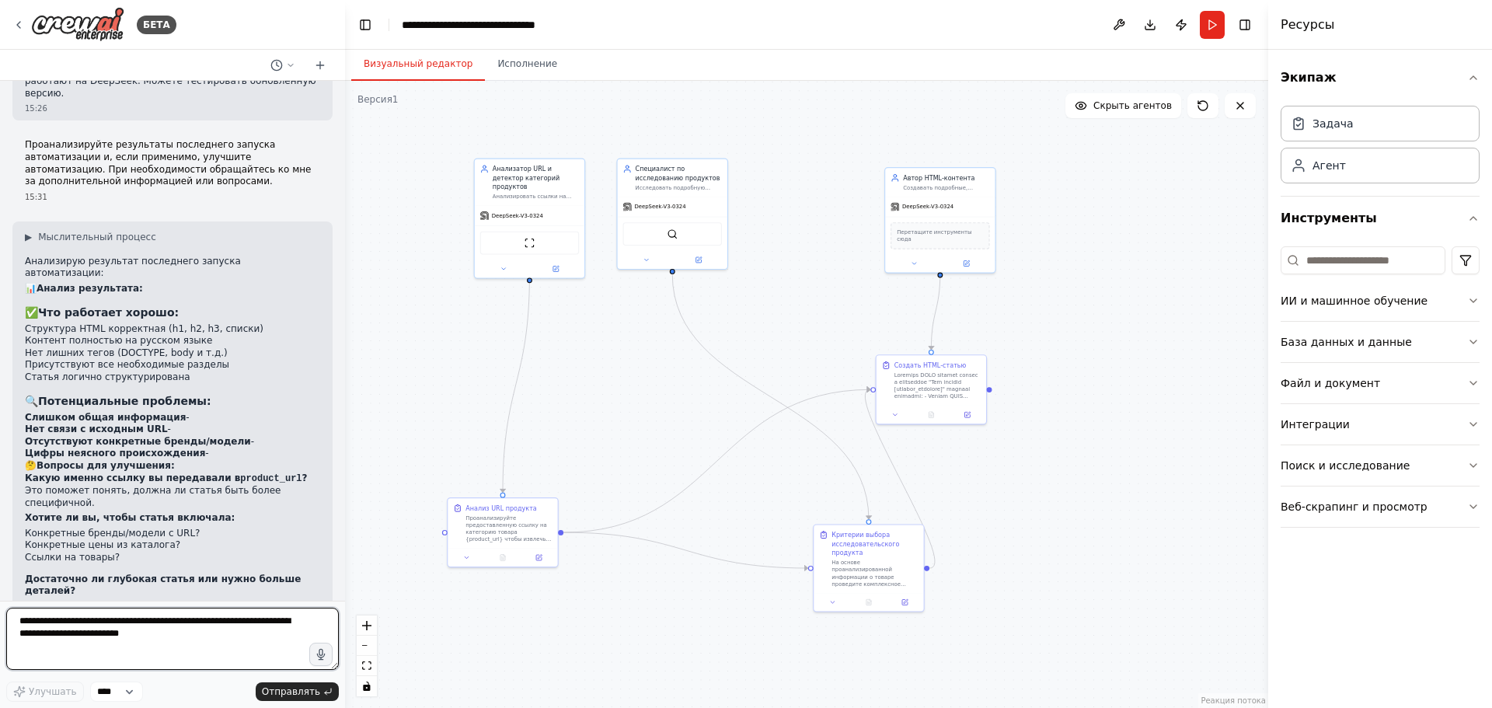
click at [153, 642] on textarea at bounding box center [172, 639] width 333 height 62
type textarea "*"
type textarea "*******"
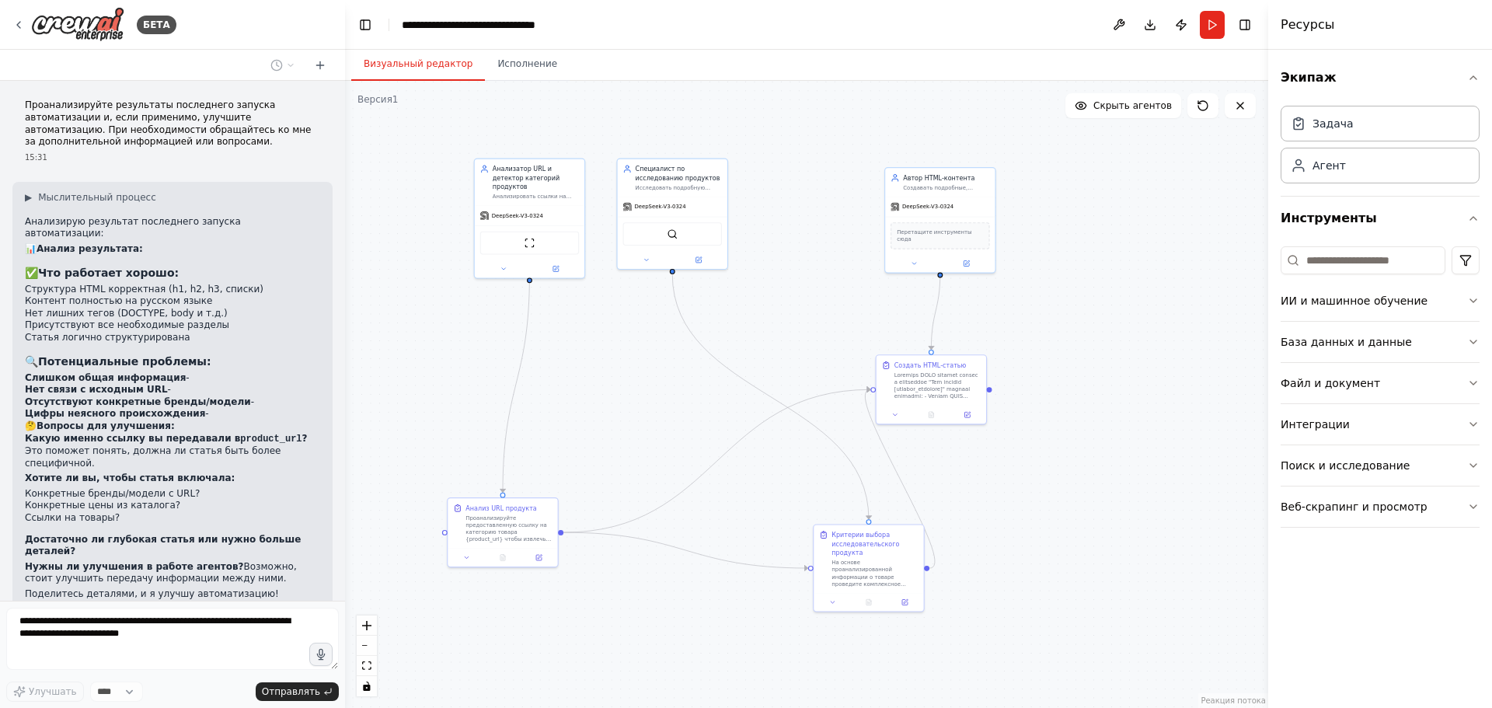
scroll to position [5769, 0]
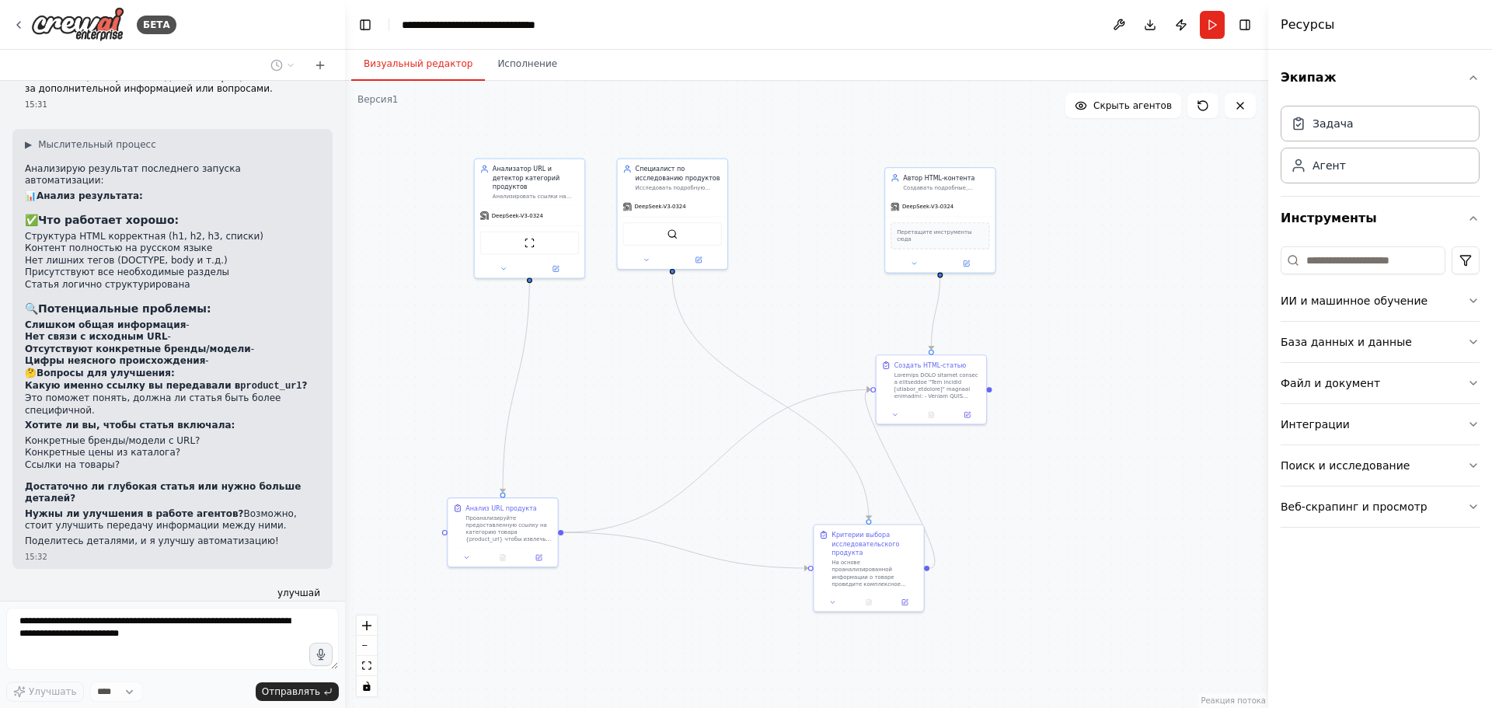
click at [127, 704] on form "Улучшать **** Отправлять" at bounding box center [172, 654] width 345 height 107
drag, startPoint x: 474, startPoint y: 323, endPoint x: 476, endPoint y: 333, distance: 10.4
click at [476, 333] on div ".deletable-edge-delete-btn { width: 20px; height: 20px; border: 0px solid #ffff…" at bounding box center [806, 394] width 923 height 627
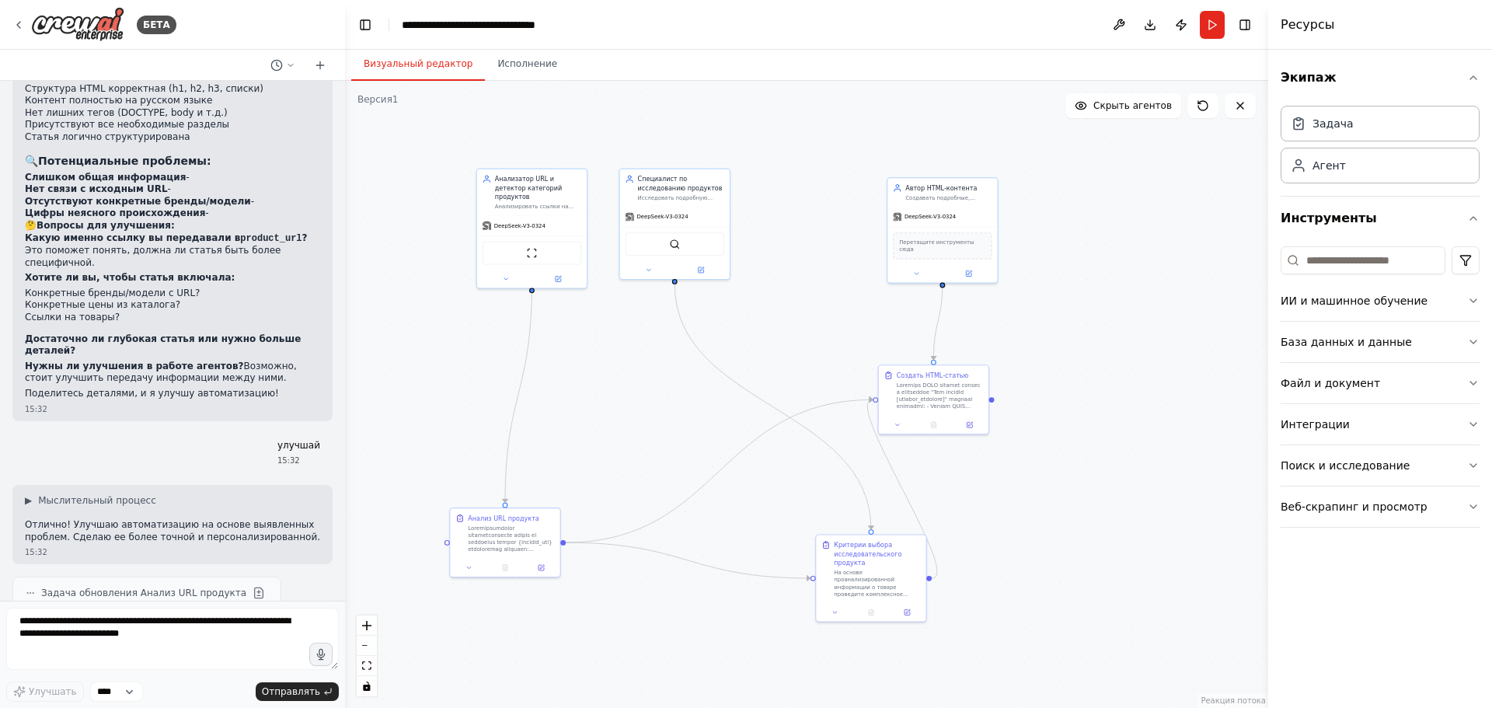
scroll to position [5996, 0]
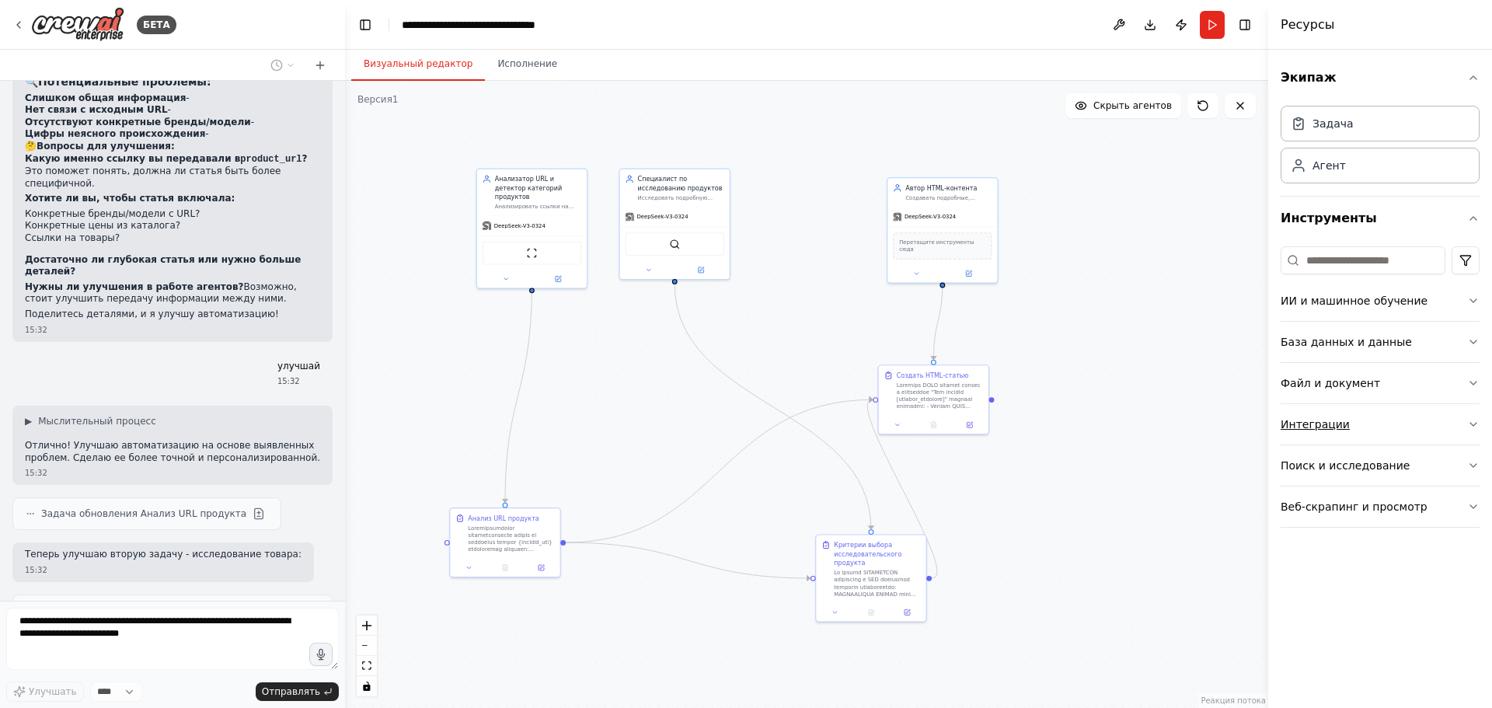
click at [1470, 420] on icon "button" at bounding box center [1473, 424] width 12 height 12
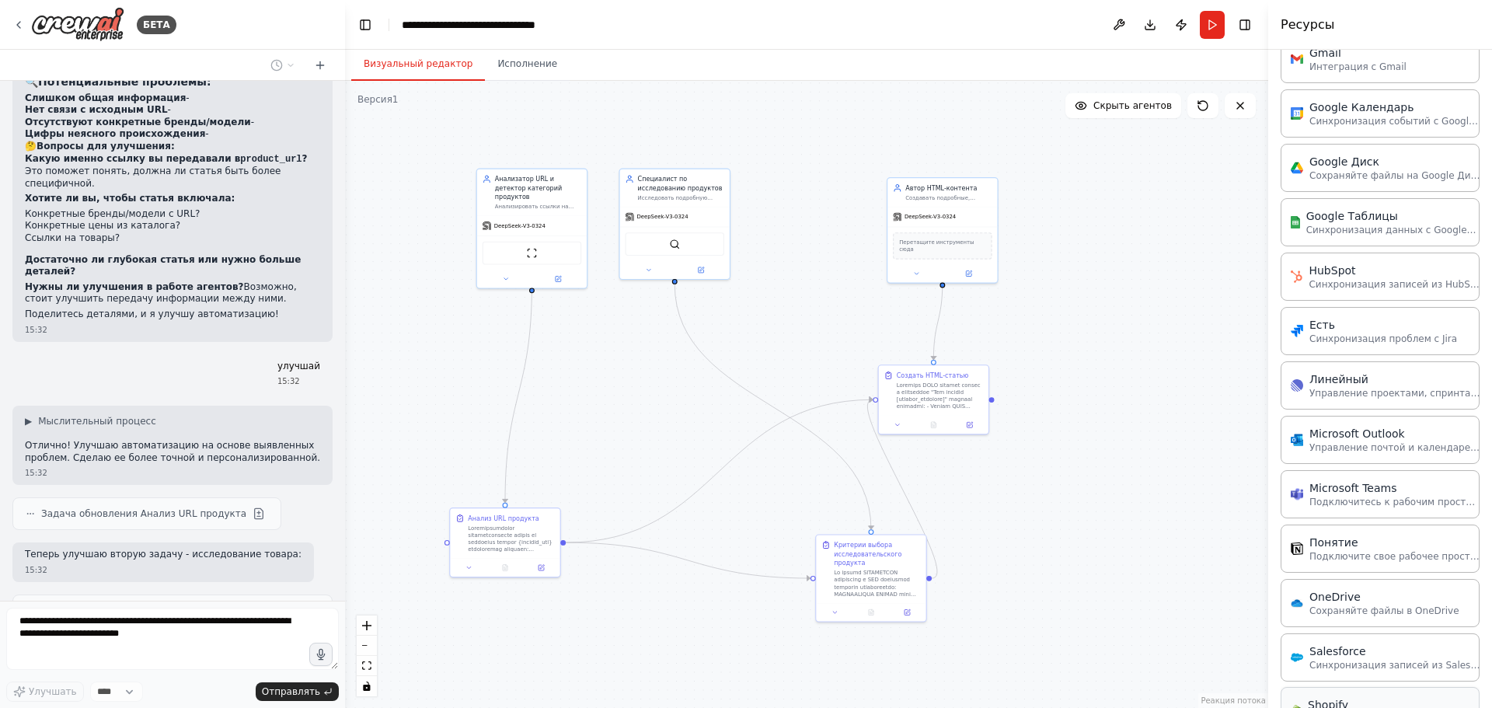
scroll to position [999, 0]
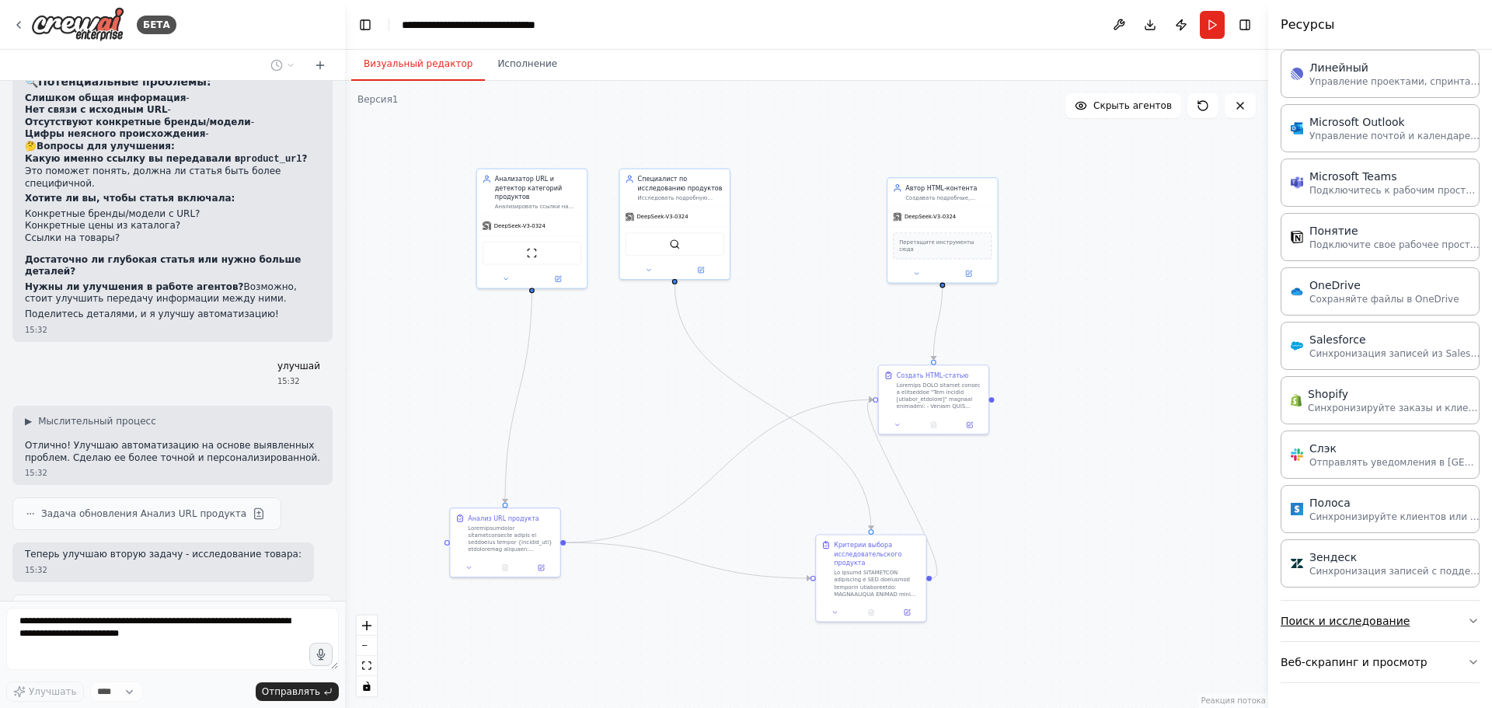
click at [1406, 623] on button "Поиск и исследование" at bounding box center [1380, 621] width 199 height 40
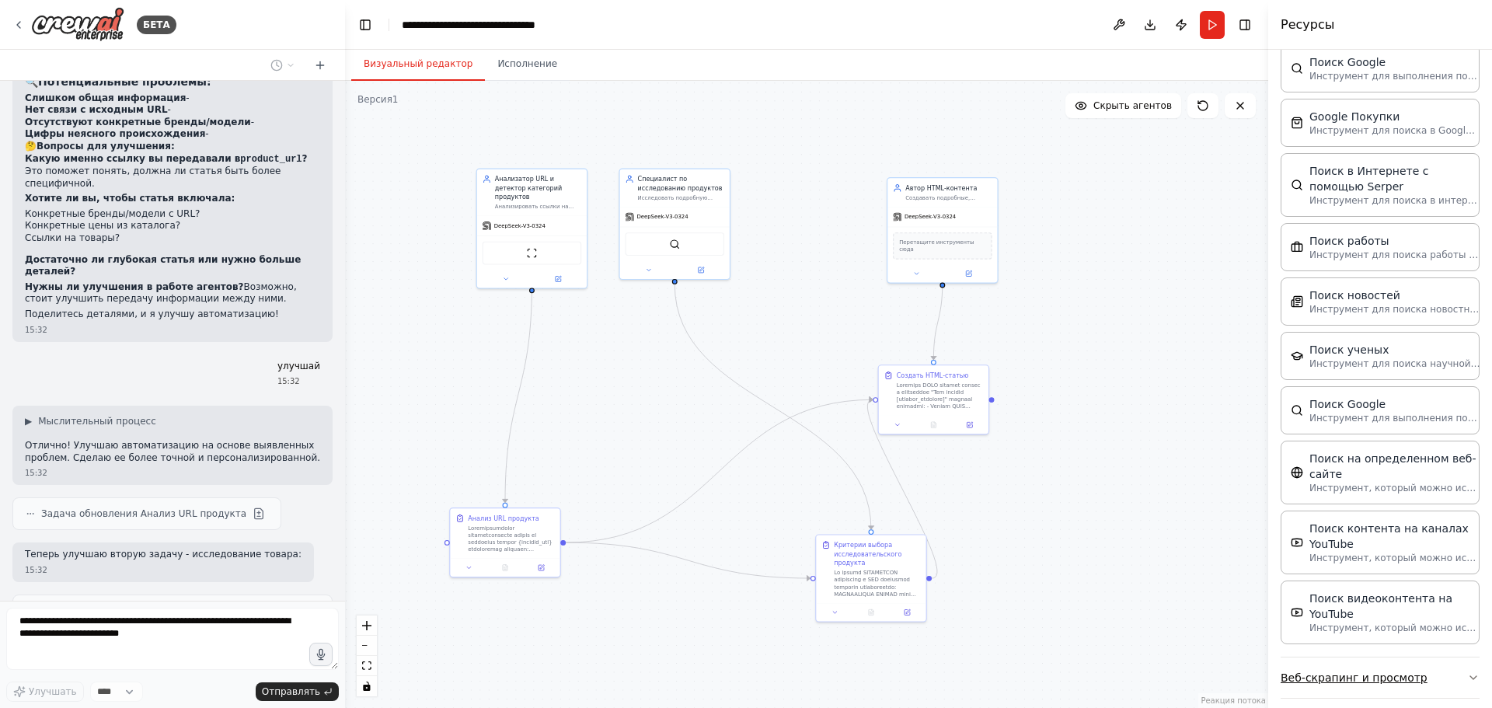
click at [1426, 659] on button "Веб-скрапинг и просмотр" at bounding box center [1380, 677] width 199 height 40
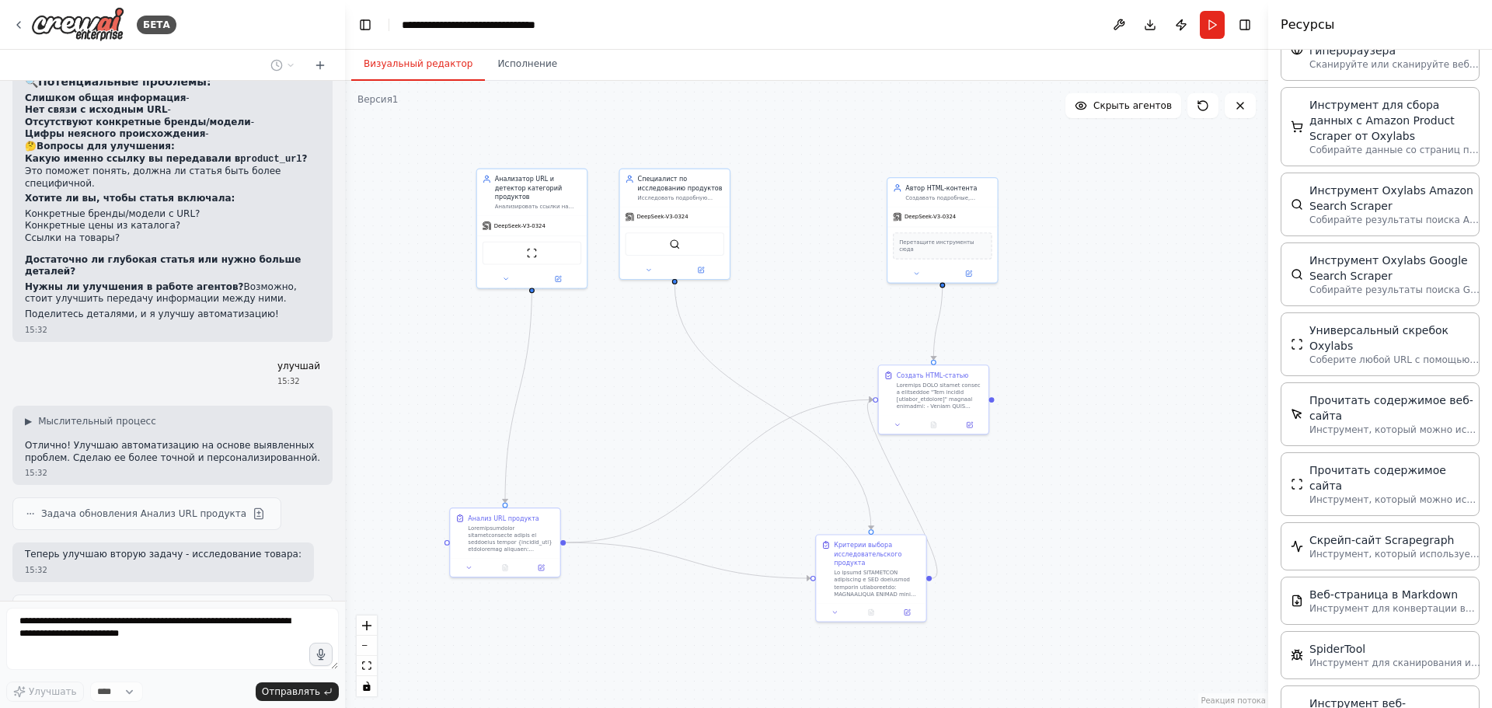
scroll to position [2835, 0]
click at [1161, 410] on div ".deletable-edge-delete-btn { width: 20px; height: 20px; border: 0px solid #ffff…" at bounding box center [806, 394] width 923 height 627
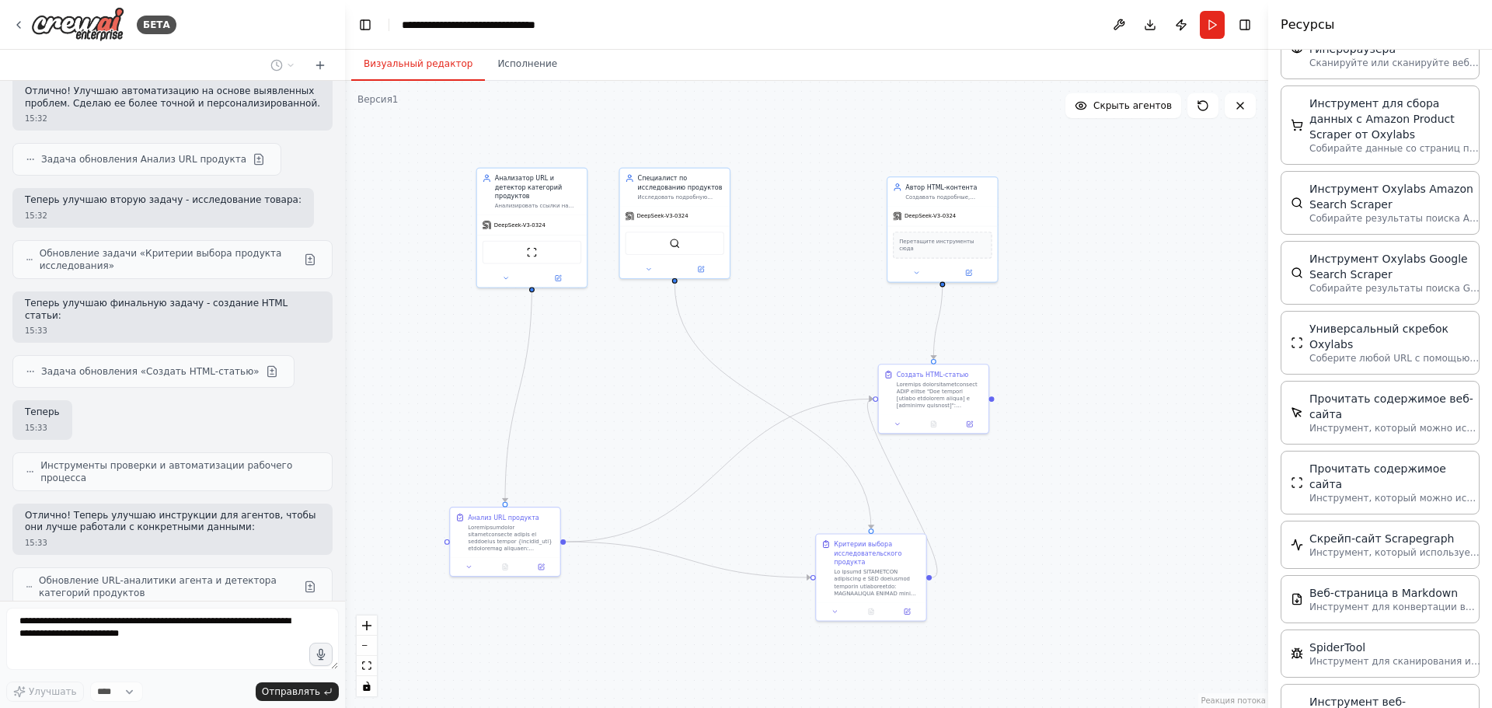
scroll to position [6447, 0]
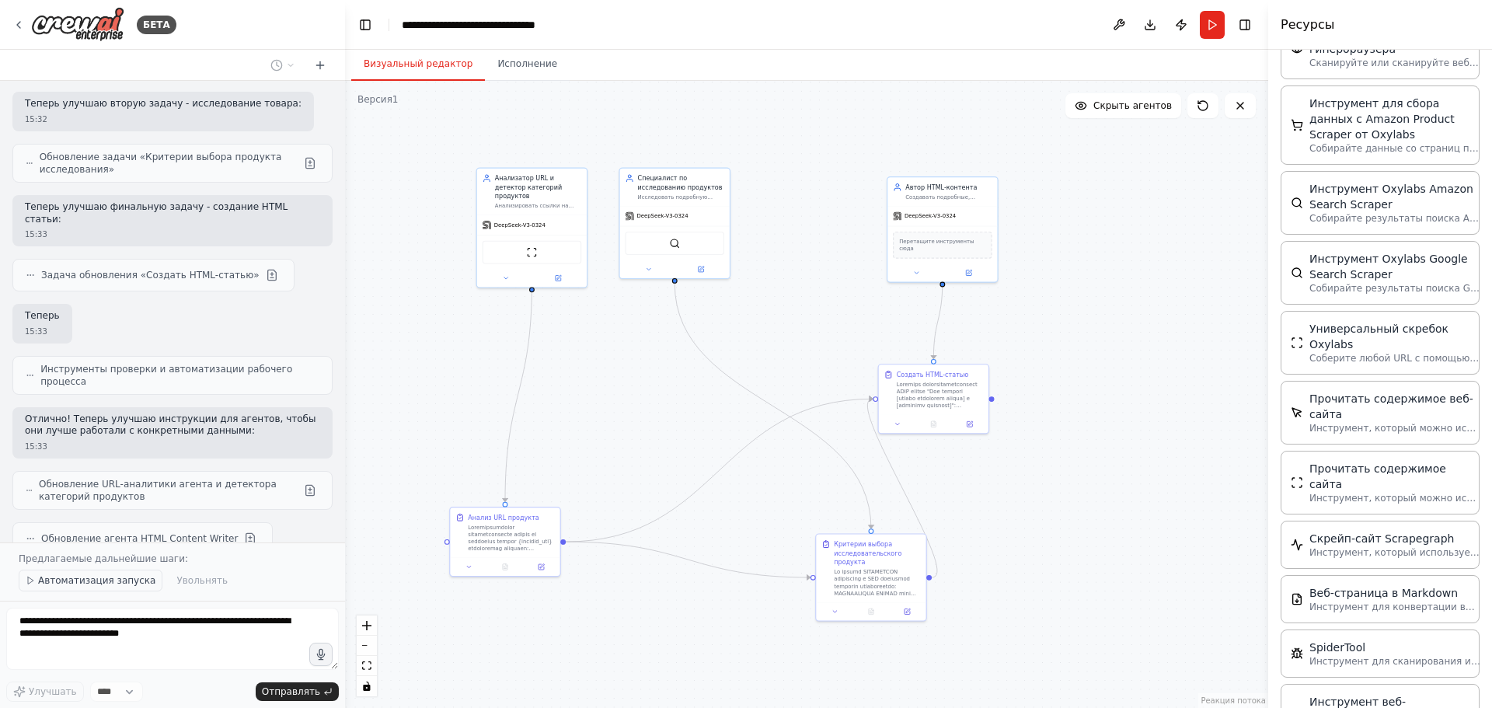
click at [86, 588] on button "Автоматизация запуска" at bounding box center [91, 581] width 144 height 22
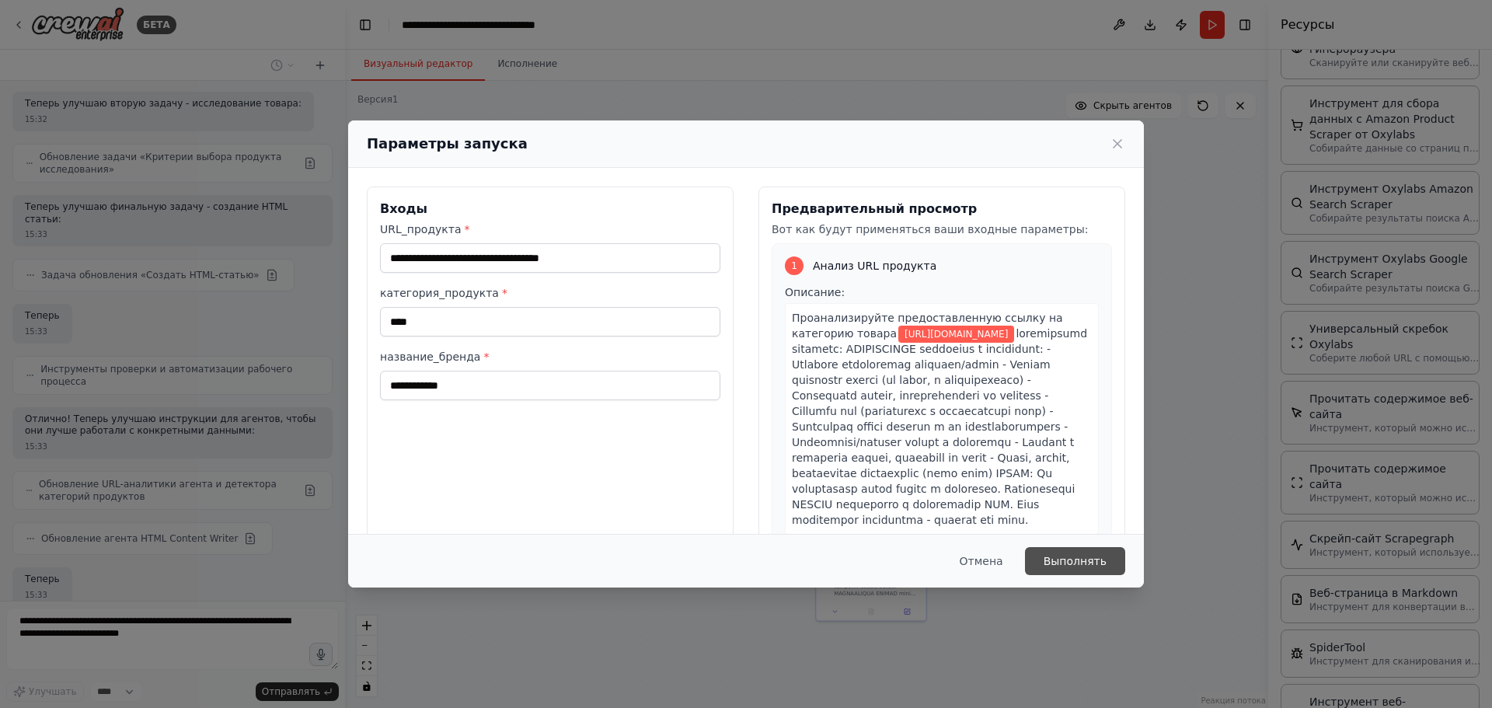
click at [1110, 560] on button "Выполнять" at bounding box center [1075, 561] width 100 height 28
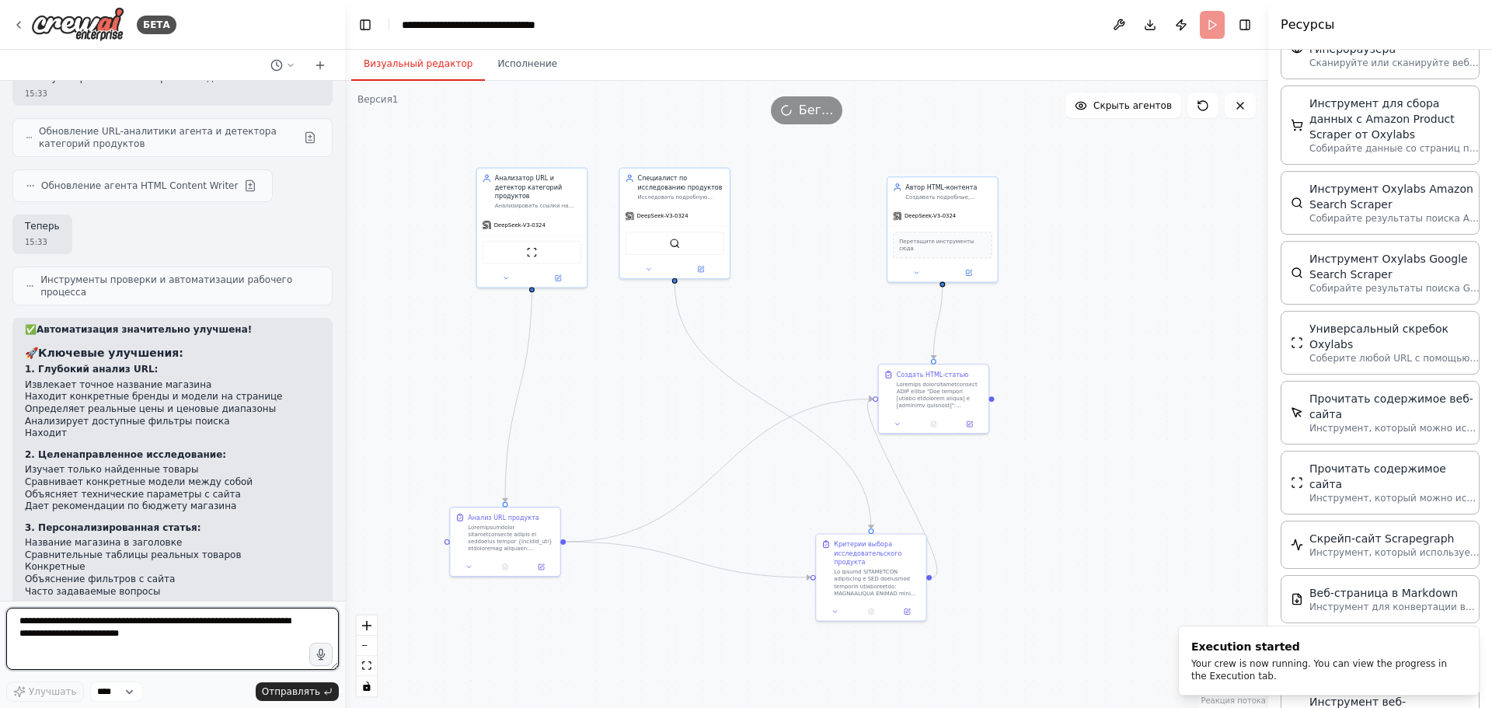
scroll to position [6800, 0]
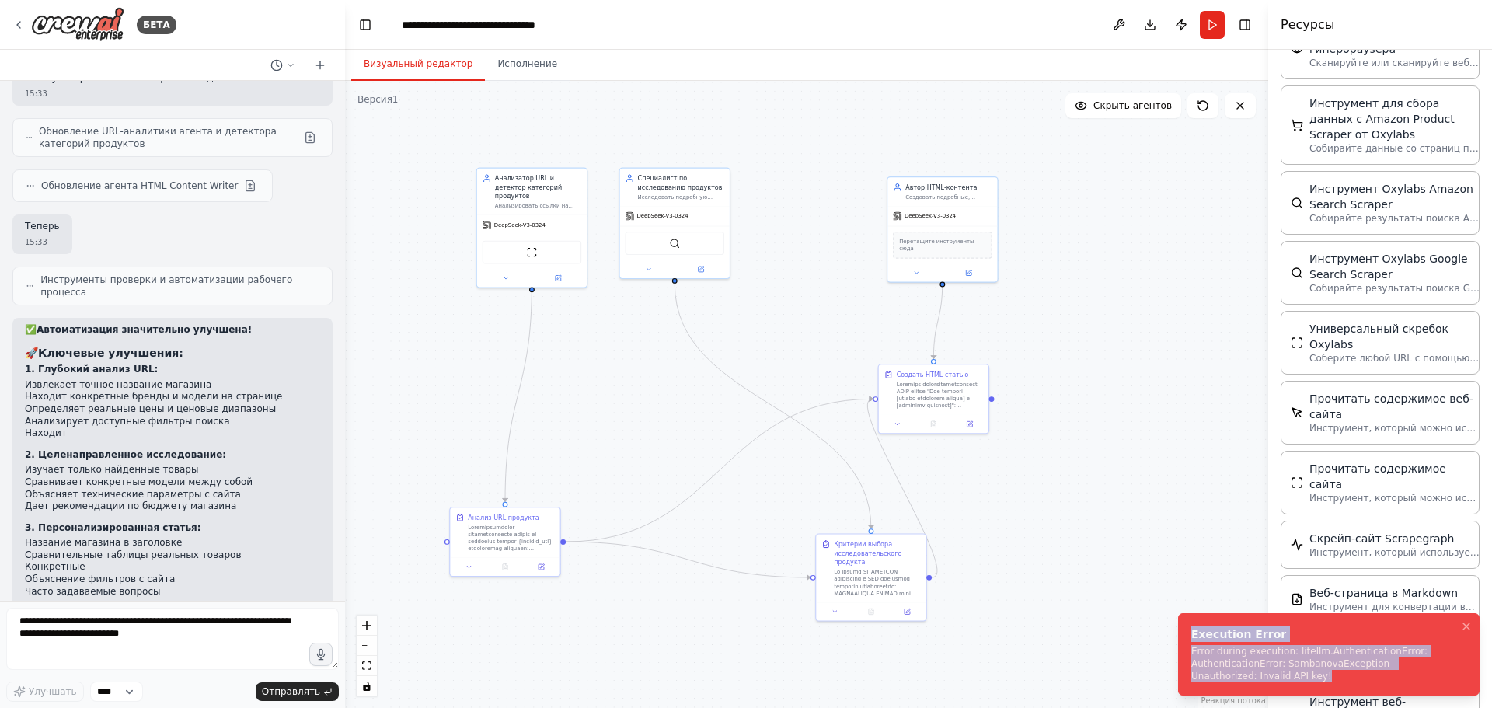
drag, startPoint x: 1254, startPoint y: 682, endPoint x: 1179, endPoint y: 640, distance: 85.6
click at [1179, 640] on li "Execution Error Error during execution: litellm.AuthenticationError: Authentica…" at bounding box center [1329, 654] width 302 height 82
copy div "Execution Error Error during execution: litellm.AuthenticationError: Authentica…"
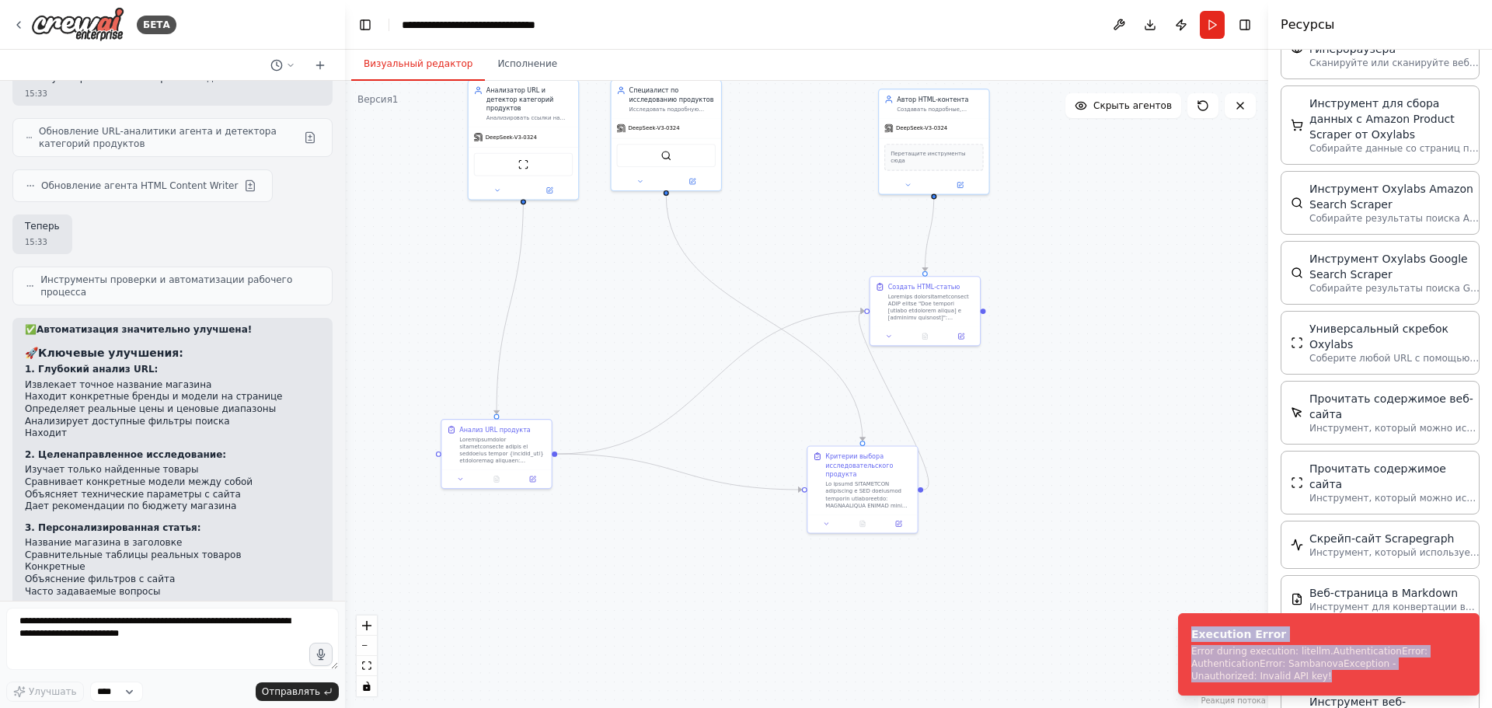
drag, startPoint x: 473, startPoint y: 444, endPoint x: 472, endPoint y: 364, distance: 79.3
click at [472, 364] on div ".deletable-edge-delete-btn { width: 20px; height: 20px; border: 0px solid #ffff…" at bounding box center [806, 394] width 923 height 627
copy div "Execution Error Error during execution: litellm.AuthenticationError: Authentica…"
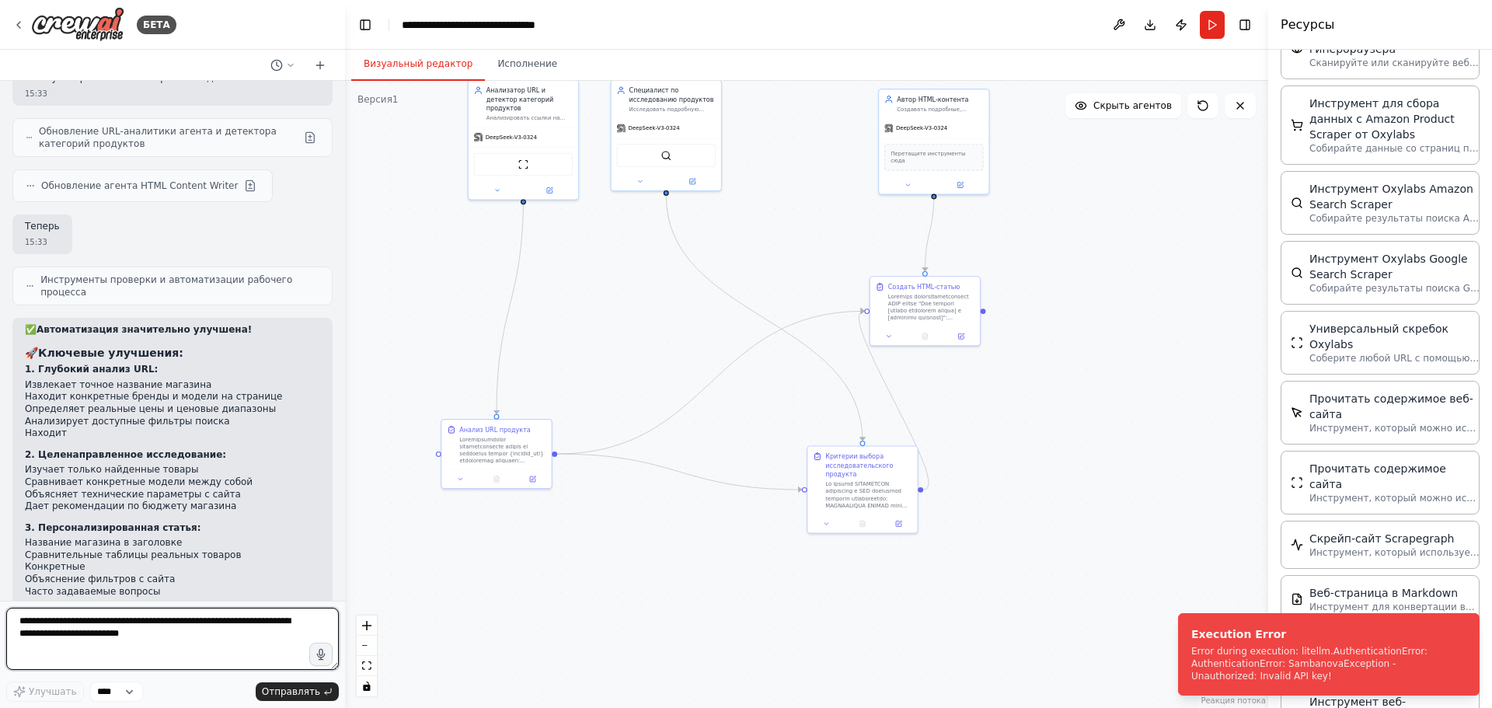
click at [94, 626] on textarea at bounding box center [172, 639] width 333 height 62
paste textarea "**********"
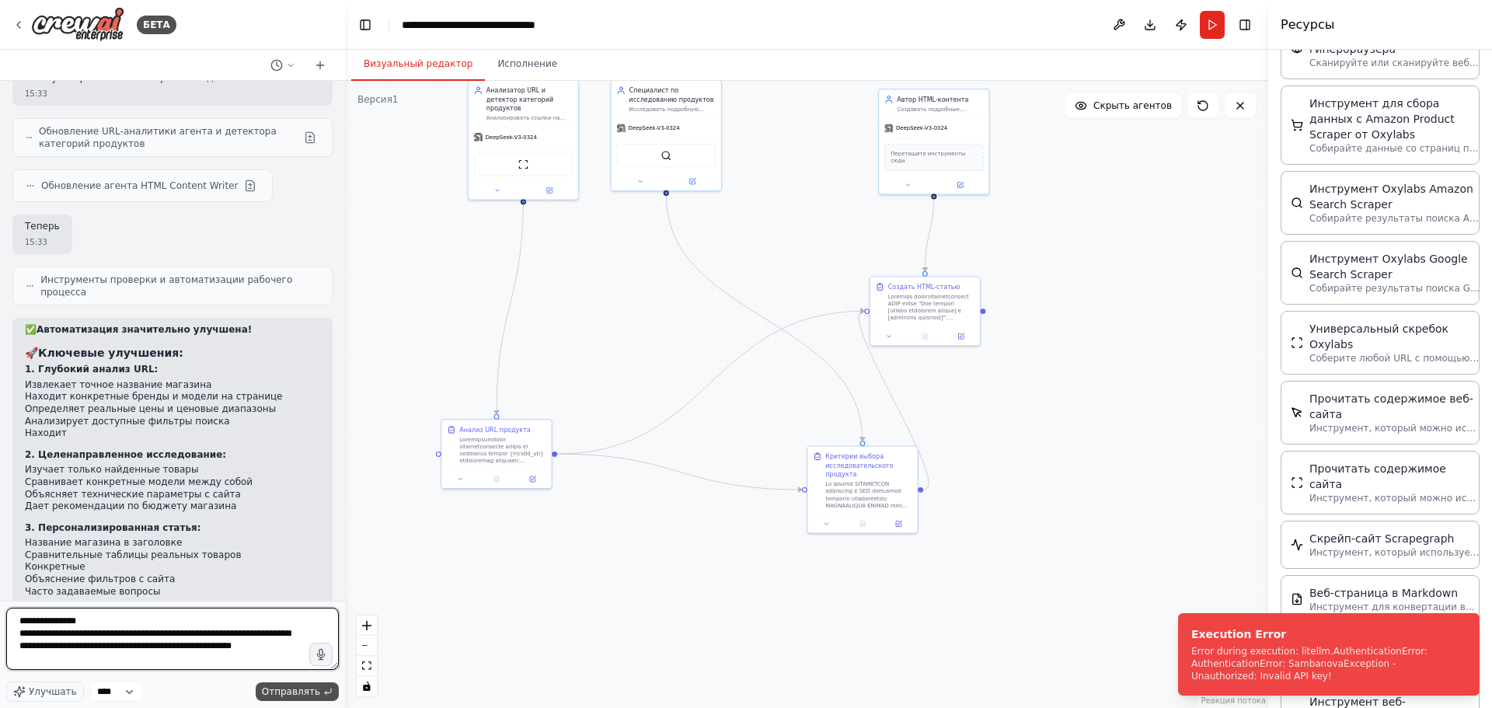
type textarea "**********"
click at [270, 688] on font "Отправлять" at bounding box center [291, 691] width 58 height 11
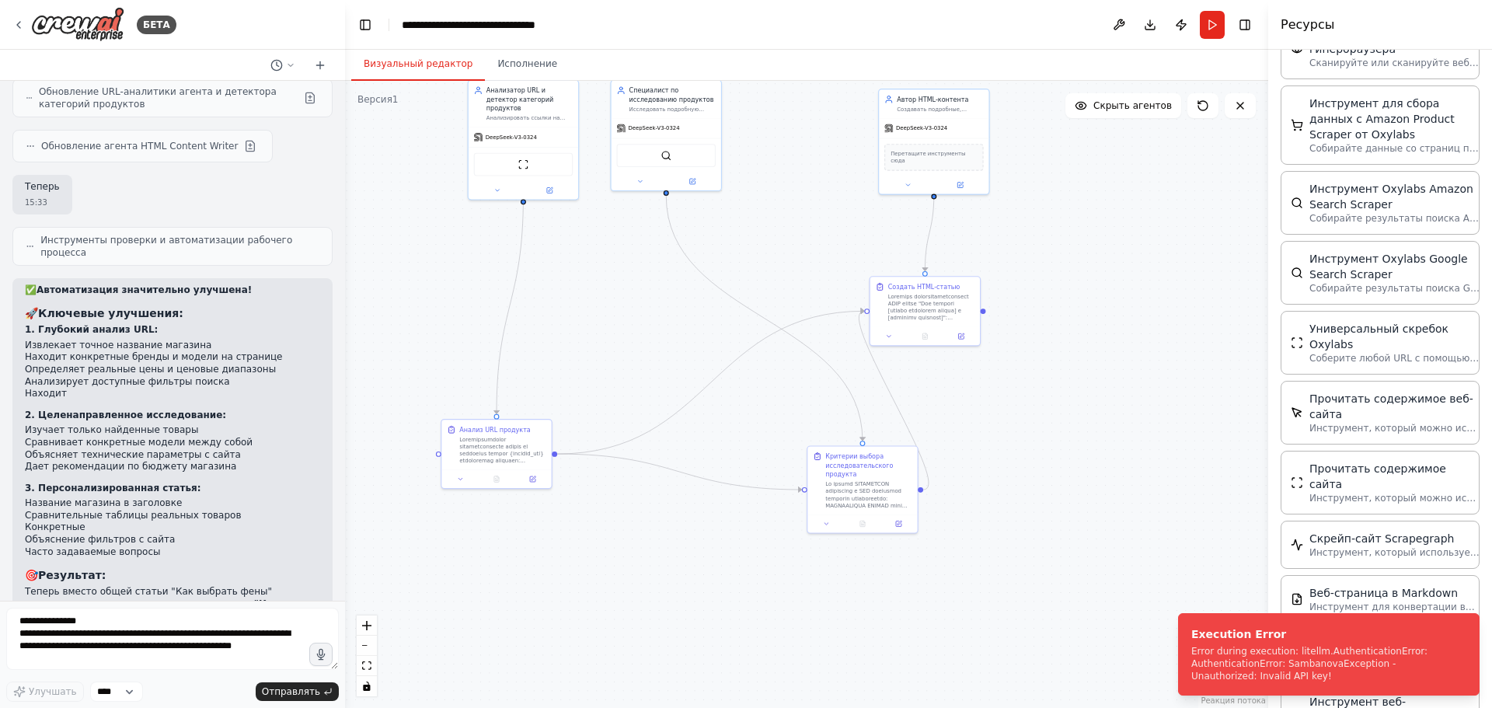
scroll to position [6916, 0]
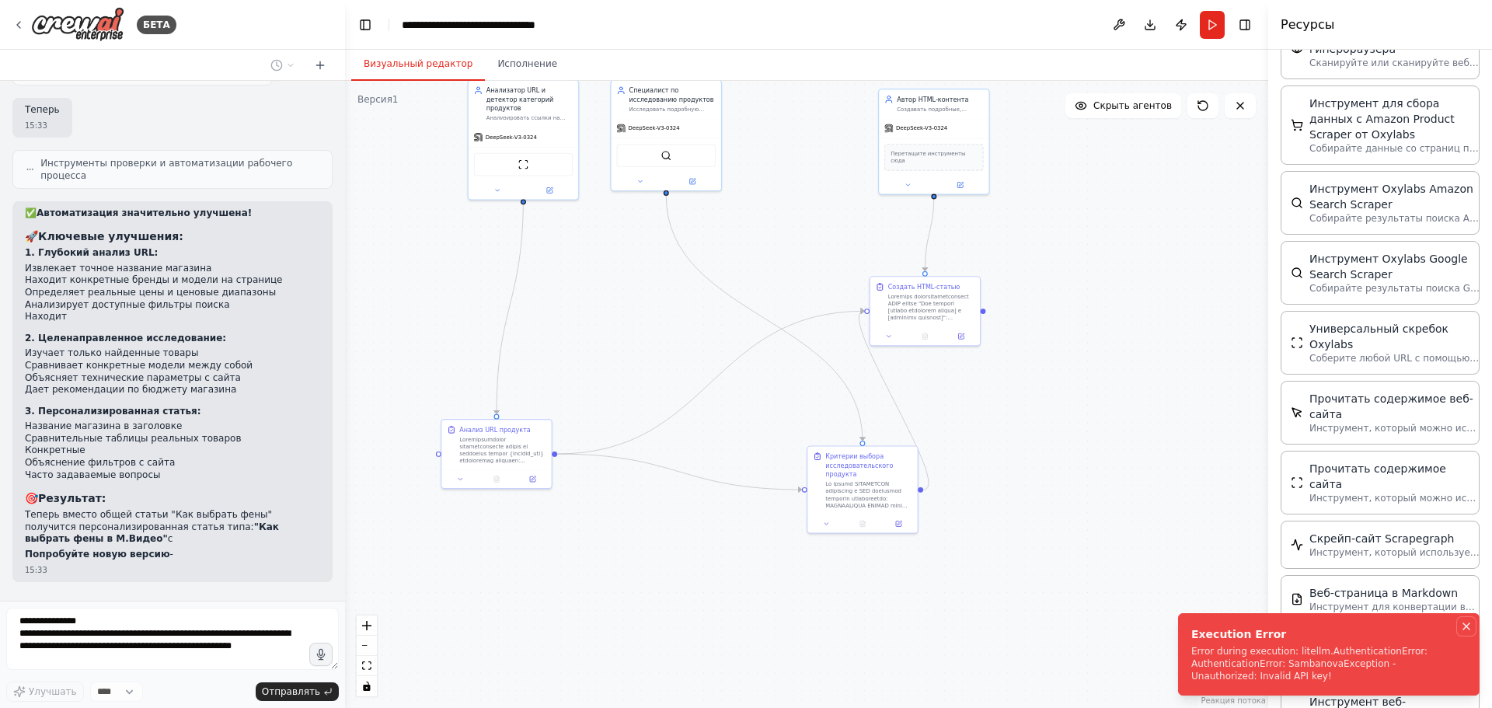
click at [1467, 623] on icon "Уведомления (F8)" at bounding box center [1466, 626] width 12 height 12
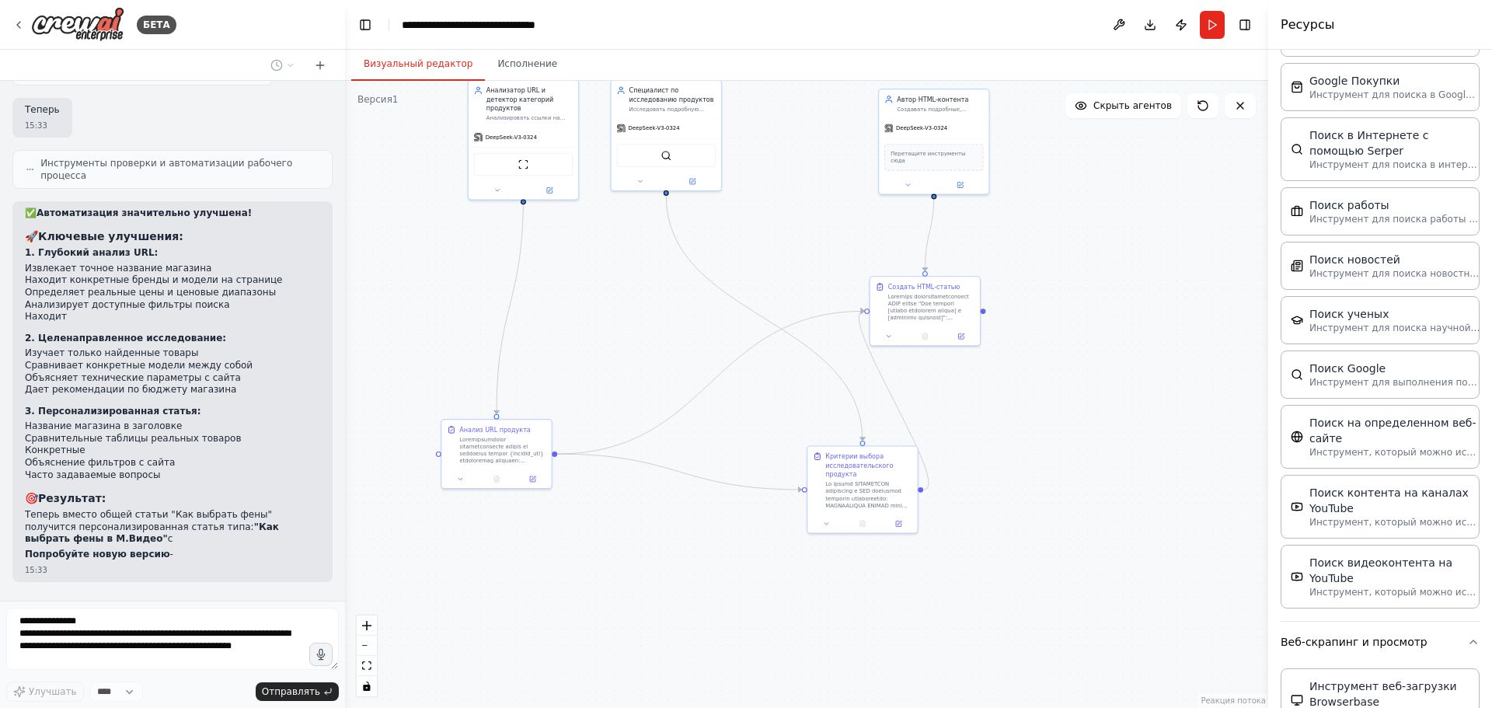
scroll to position [1436, 0]
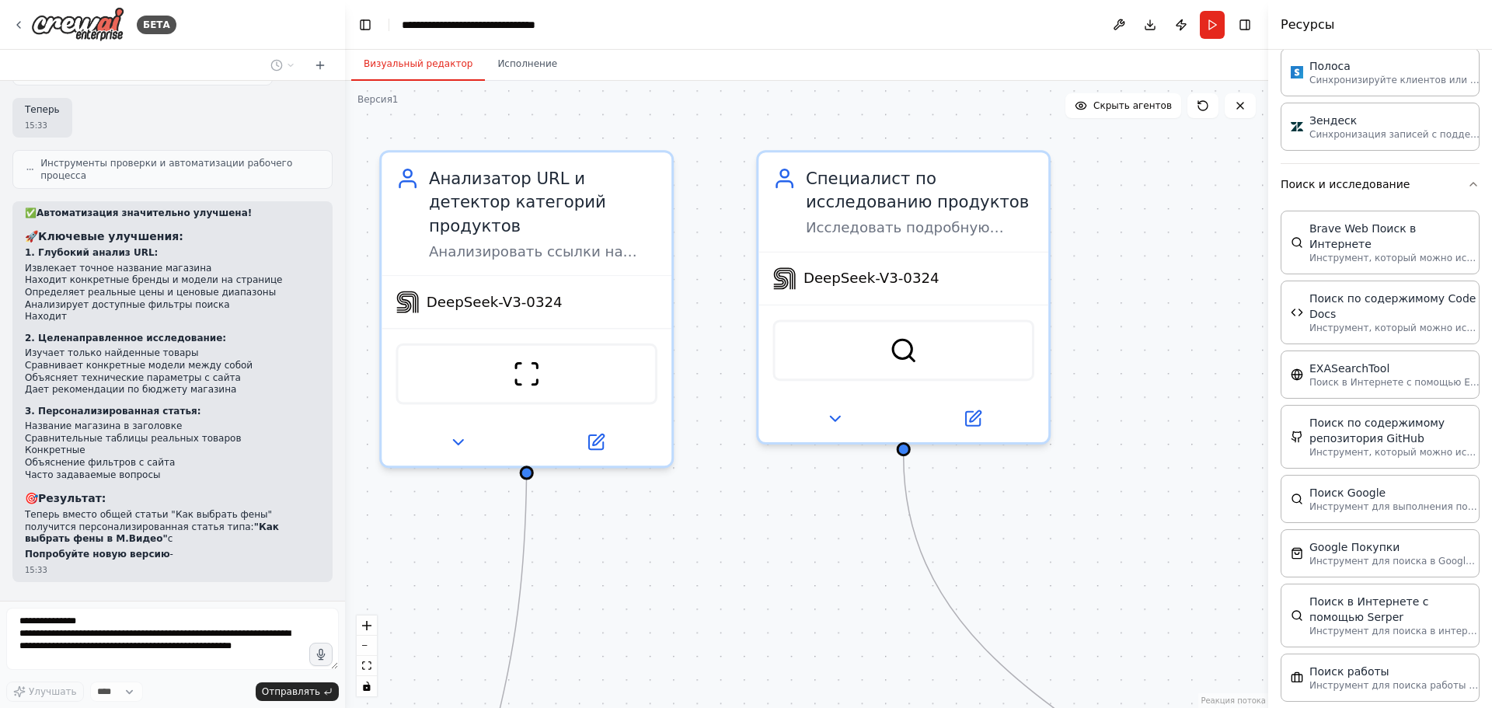
drag, startPoint x: 574, startPoint y: 221, endPoint x: 667, endPoint y: 494, distance: 289.0
click at [671, 531] on div ".deletable-edge-delete-btn { width: 20px; height: 20px; border: 0px solid #ffff…" at bounding box center [806, 394] width 923 height 627
click at [577, 275] on div "DeepSeek-V3-0324" at bounding box center [528, 297] width 290 height 52
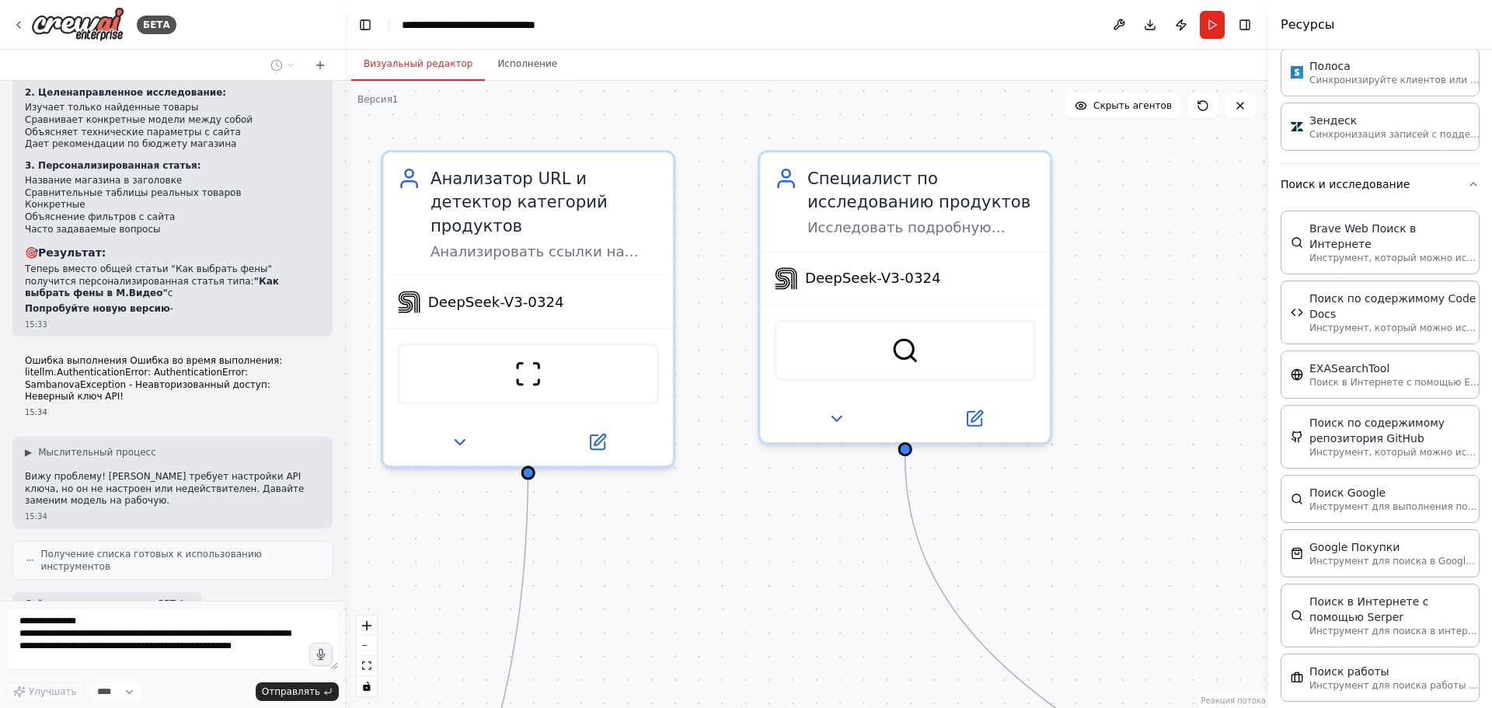
scroll to position [7174, 0]
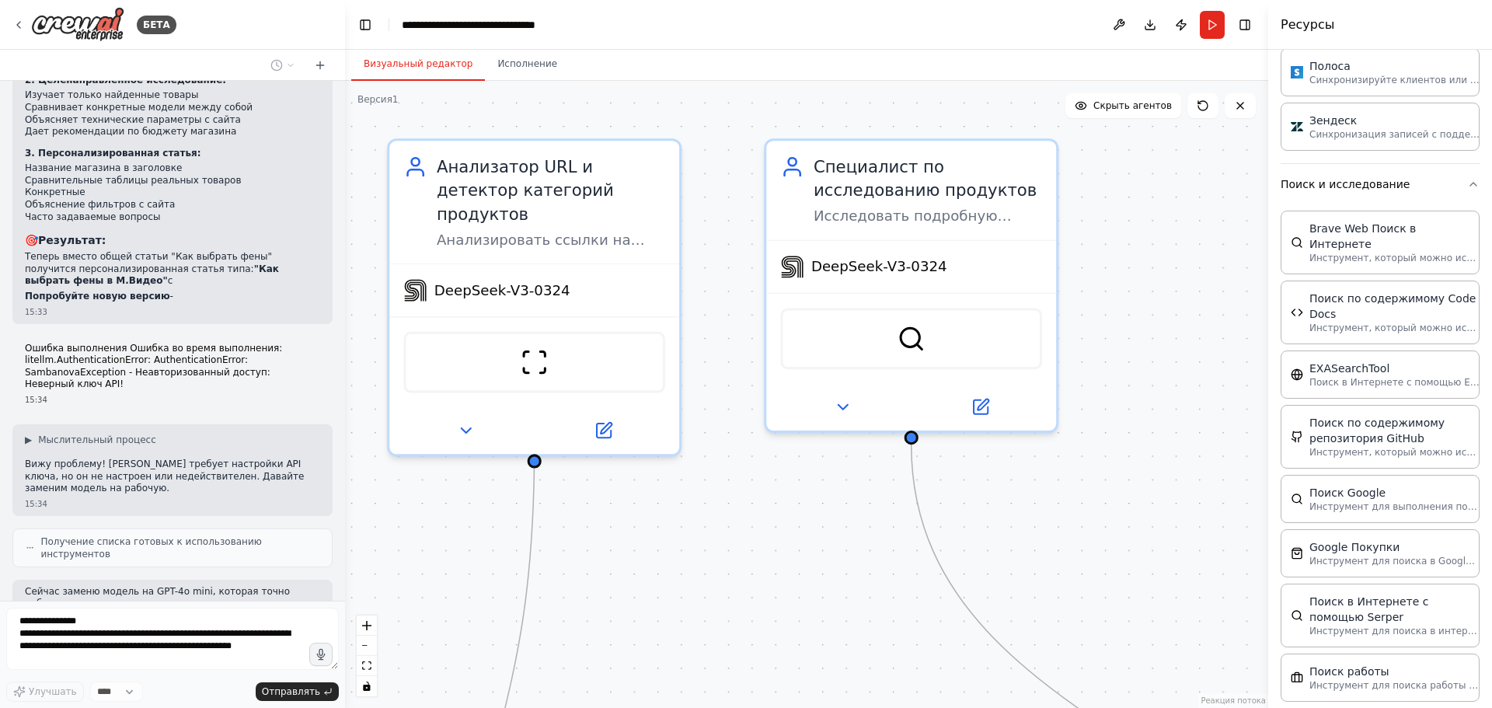
drag, startPoint x: 446, startPoint y: 535, endPoint x: 452, endPoint y: 524, distance: 13.2
click at [452, 524] on div ".deletable-edge-delete-btn { width: 20px; height: 20px; border: 0px solid #ffff…" at bounding box center [806, 394] width 923 height 627
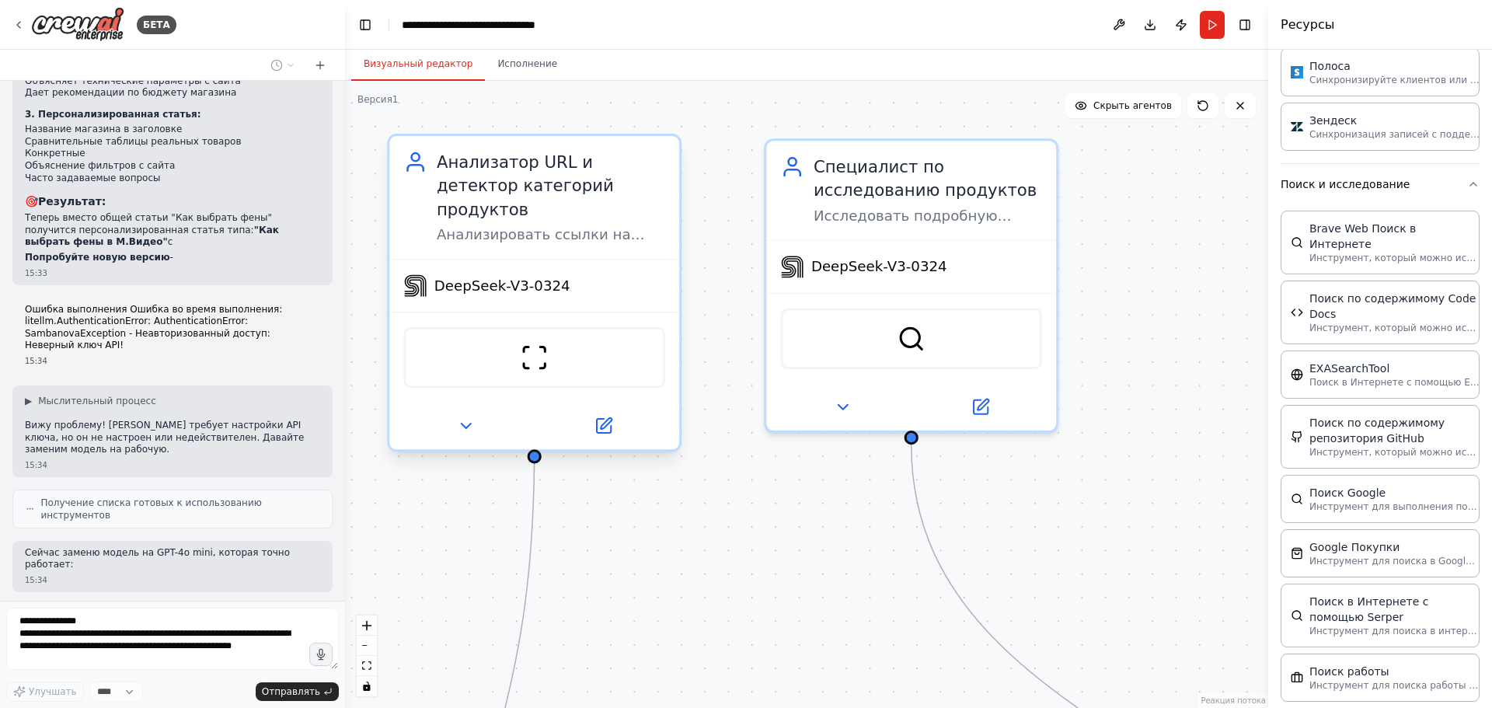
scroll to position [7252, 0]
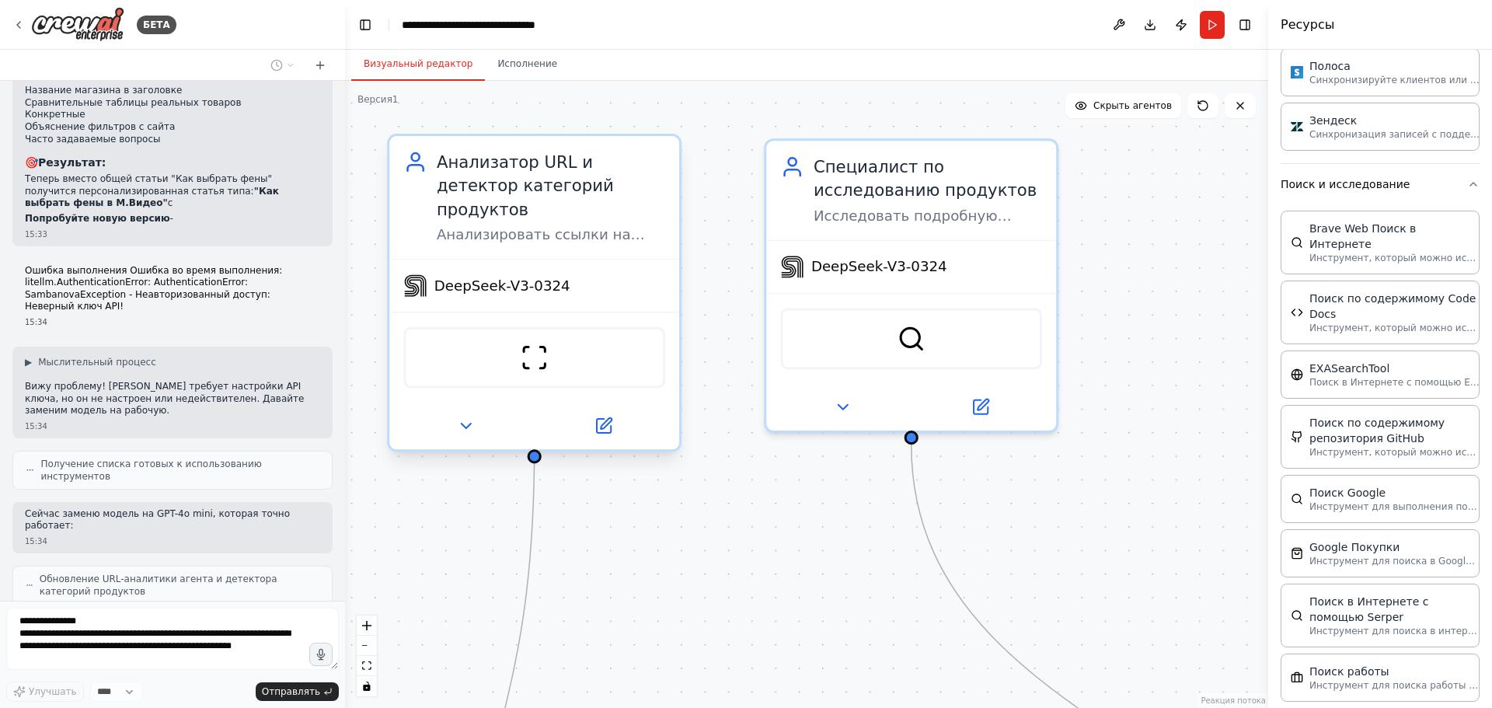
click at [582, 268] on div "DeepSeek-V3-0324" at bounding box center [534, 286] width 290 height 52
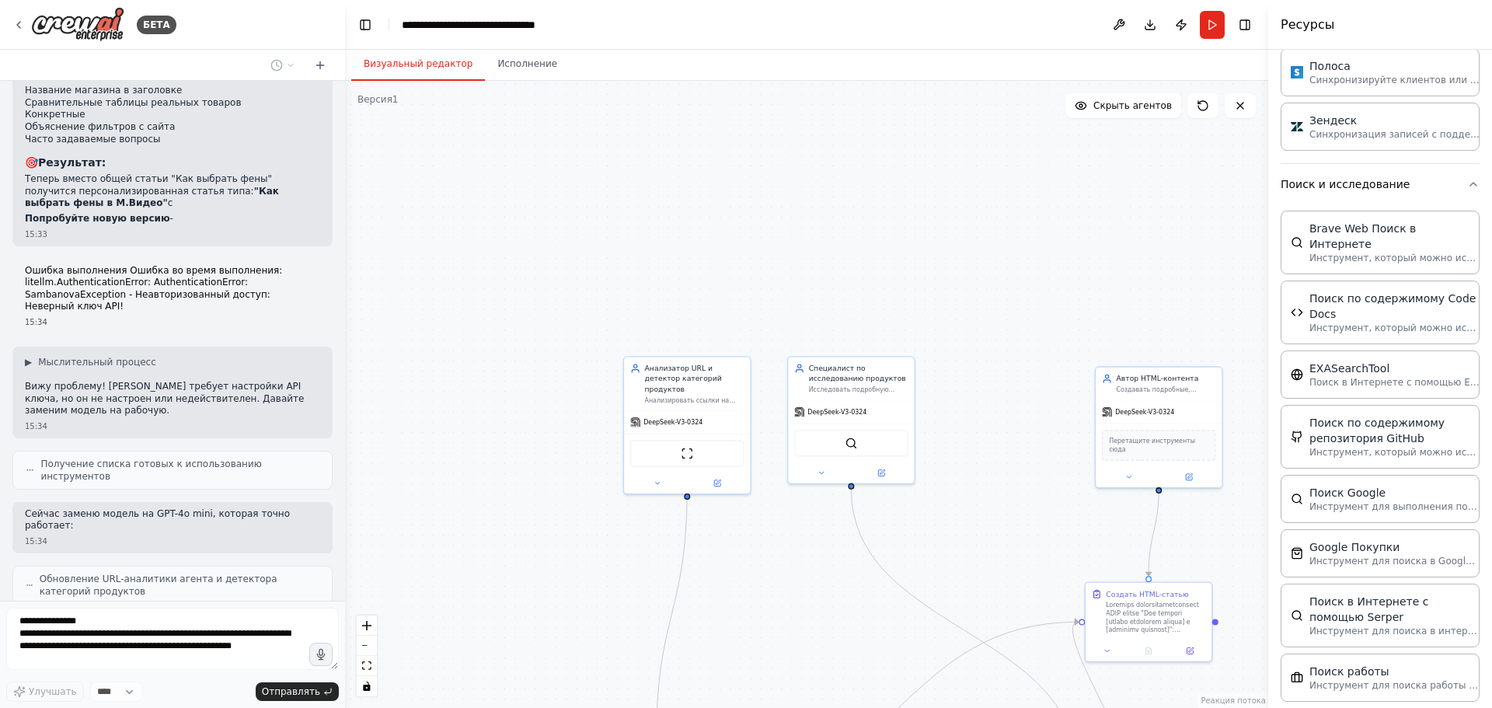
scroll to position [7291, 0]
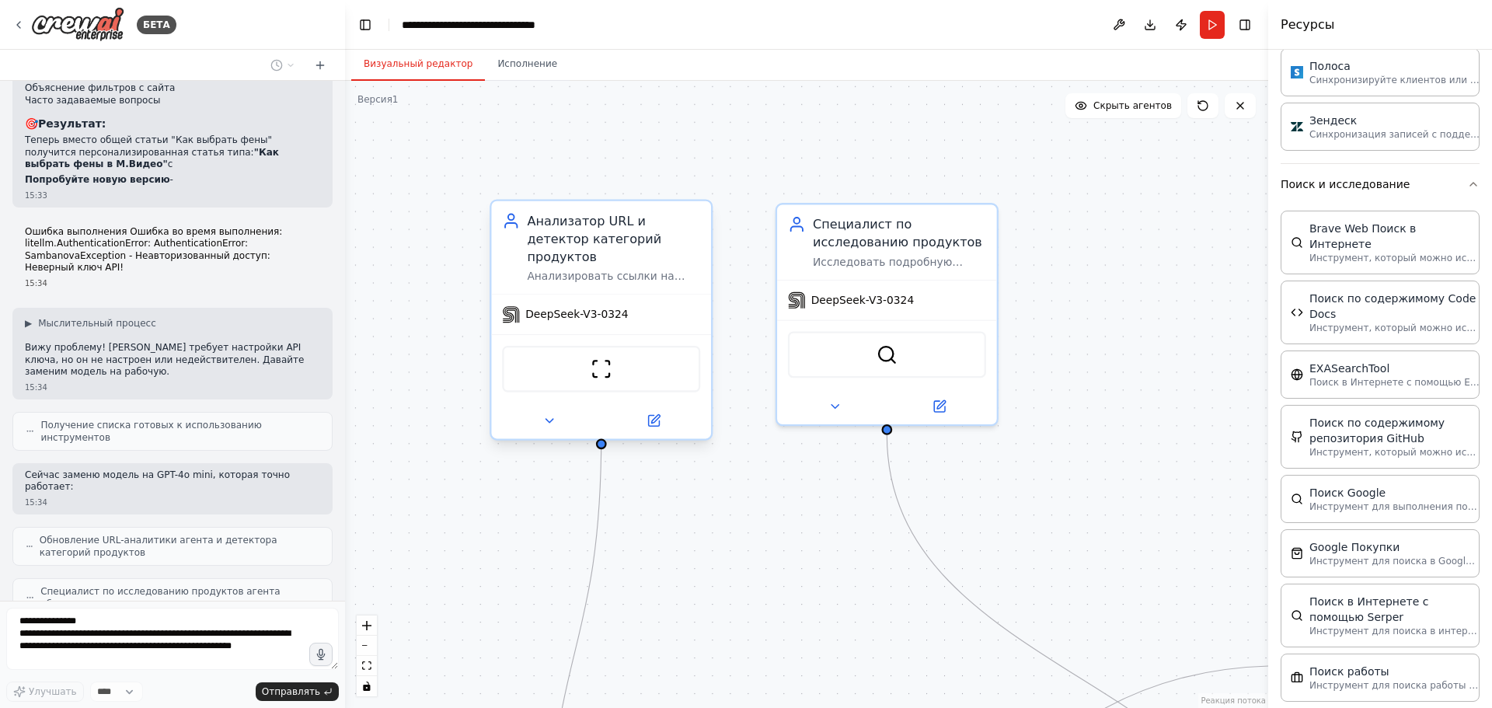
drag, startPoint x: 784, startPoint y: 546, endPoint x: 706, endPoint y: 406, distance: 160.4
click at [783, 546] on div ".deletable-edge-delete-btn { width: 20px; height: 20px; border: 0px solid #ffff…" at bounding box center [806, 394] width 923 height 627
click at [603, 308] on font "DeepSeek-V3-0324" at bounding box center [576, 314] width 103 height 12
click at [551, 413] on icon at bounding box center [548, 420] width 14 height 14
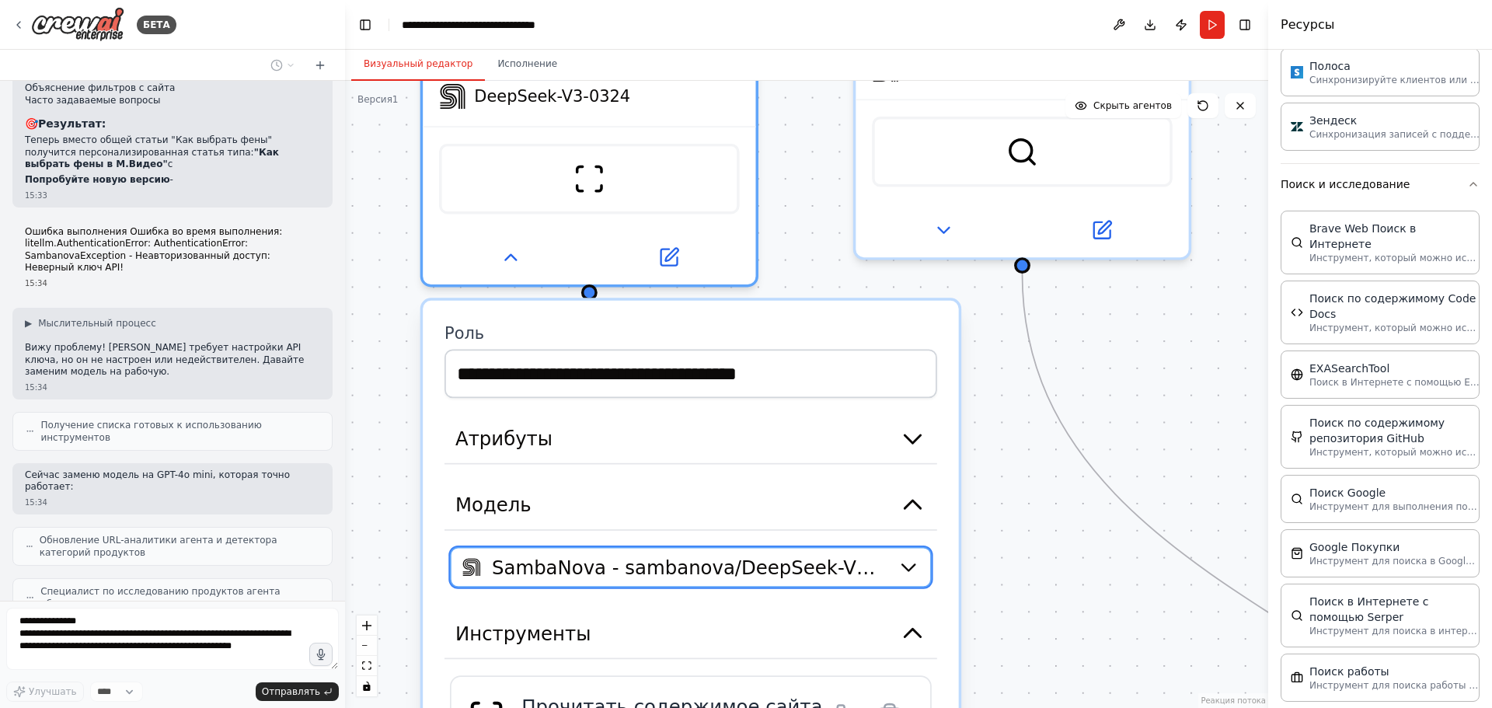
click at [701, 553] on span "SambaNova - sambanova/DeepSeek-V3-0324" at bounding box center [689, 566] width 395 height 27
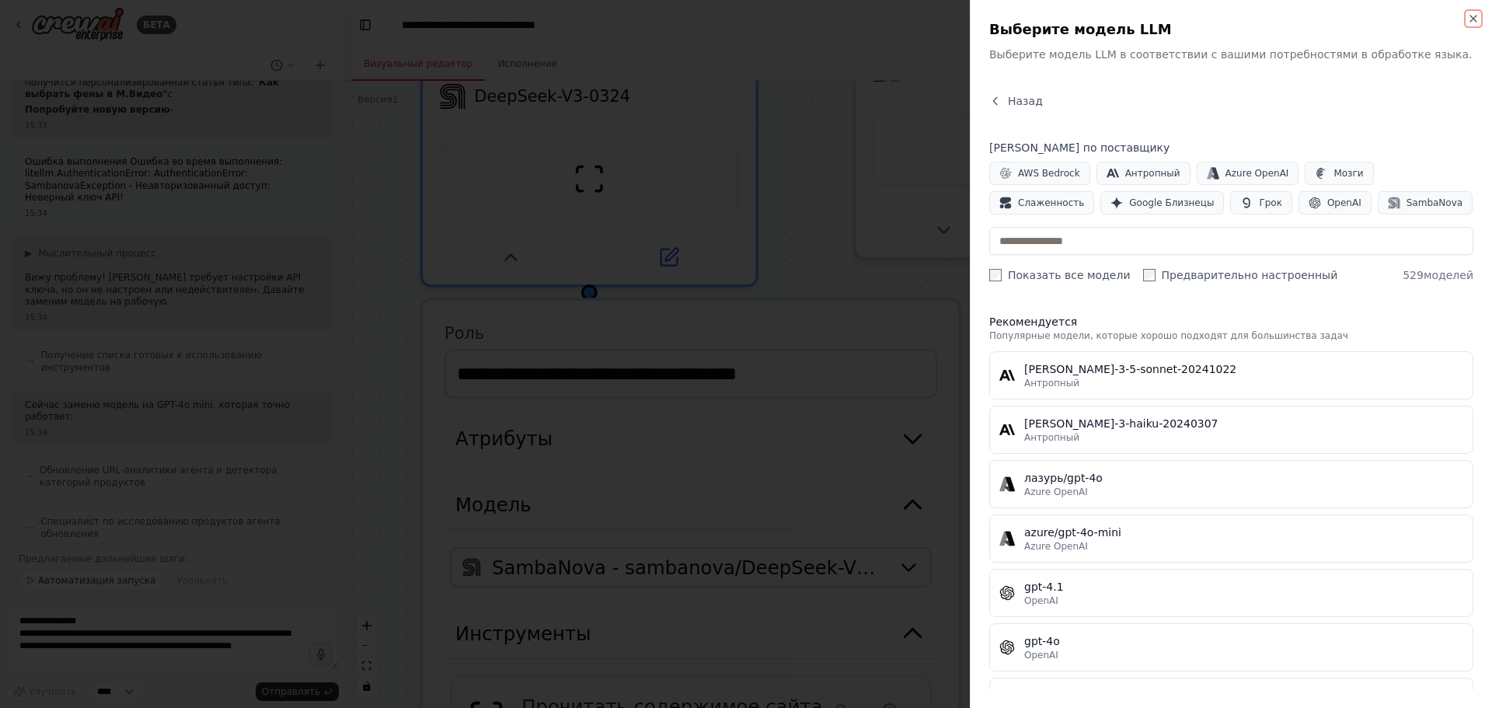
scroll to position [7372, 0]
click at [400, 323] on div at bounding box center [746, 354] width 1492 height 708
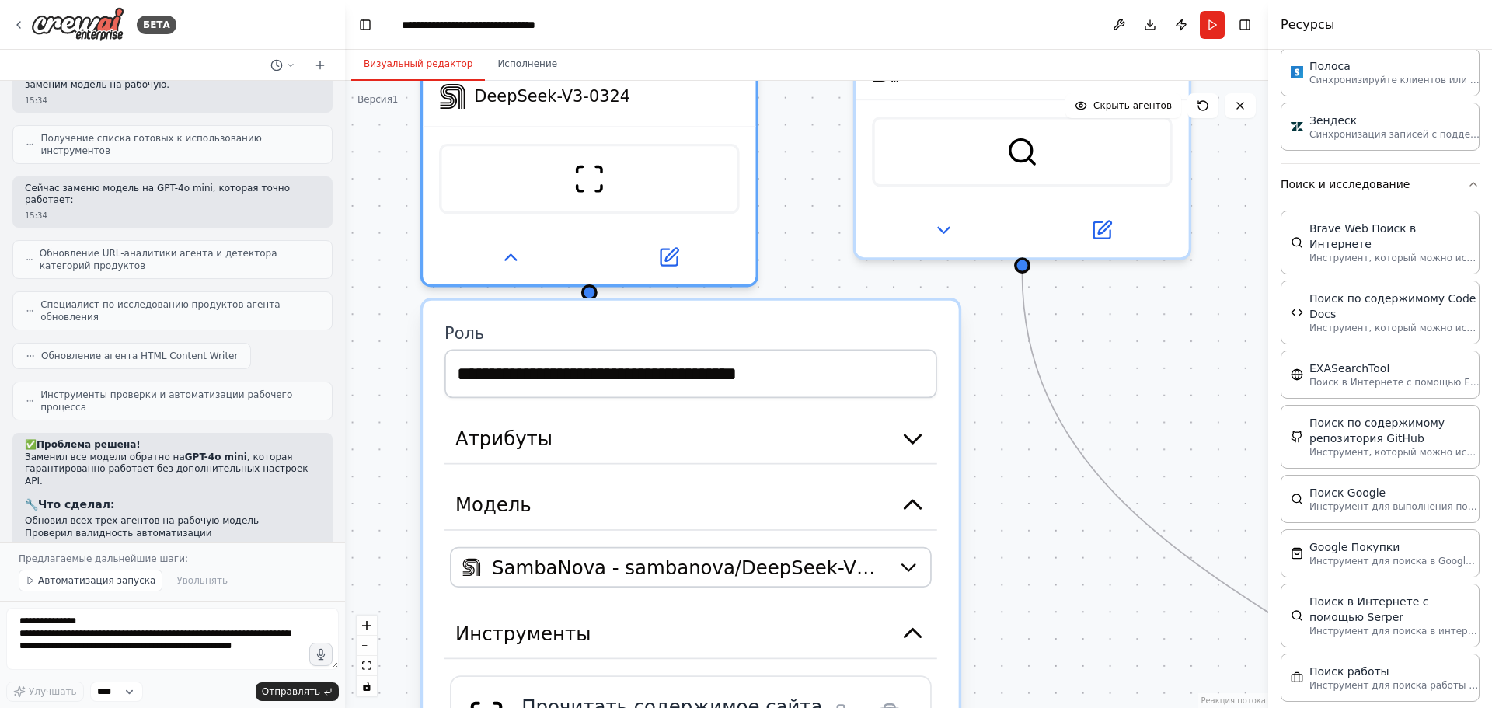
scroll to position [7589, 0]
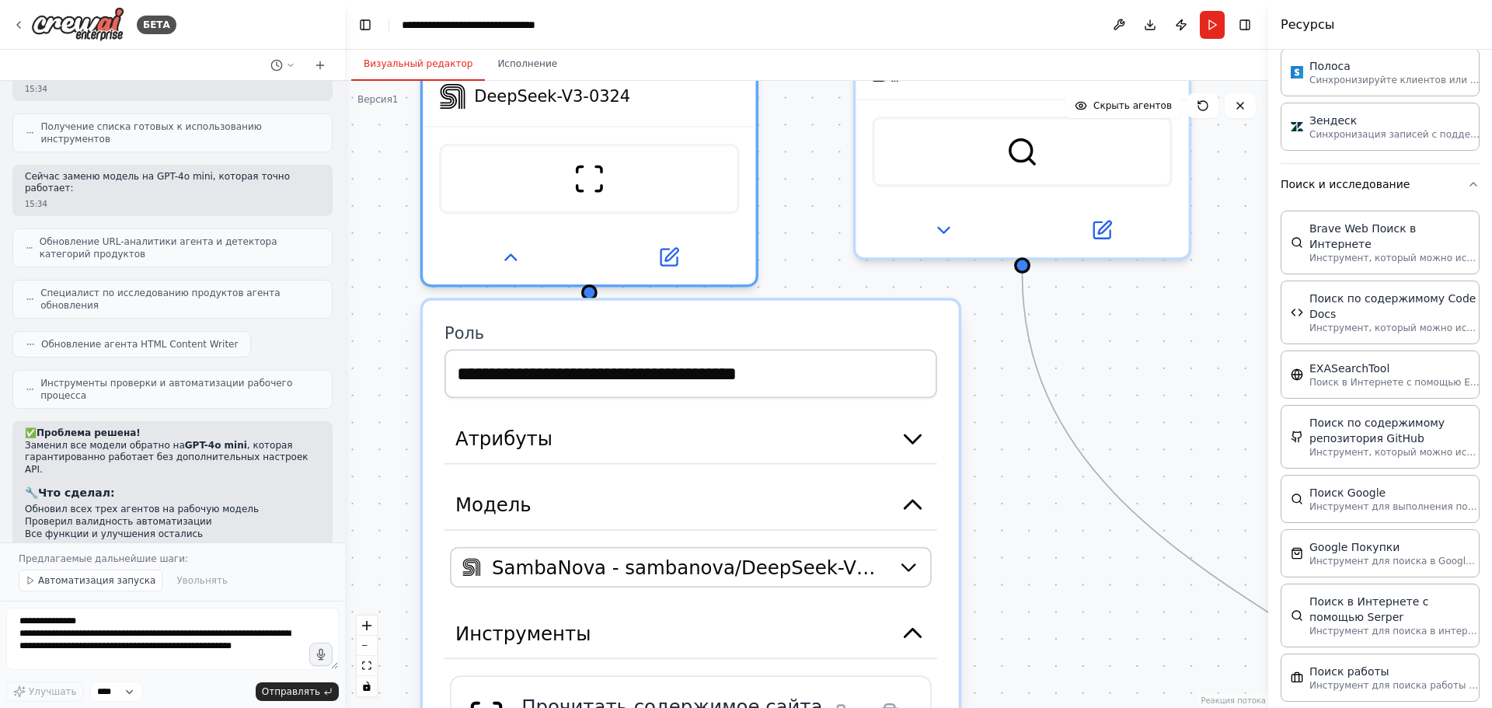
click at [385, 409] on div ".deletable-edge-delete-btn { width: 20px; height: 20px; border: 0px solid #ffff…" at bounding box center [806, 394] width 923 height 627
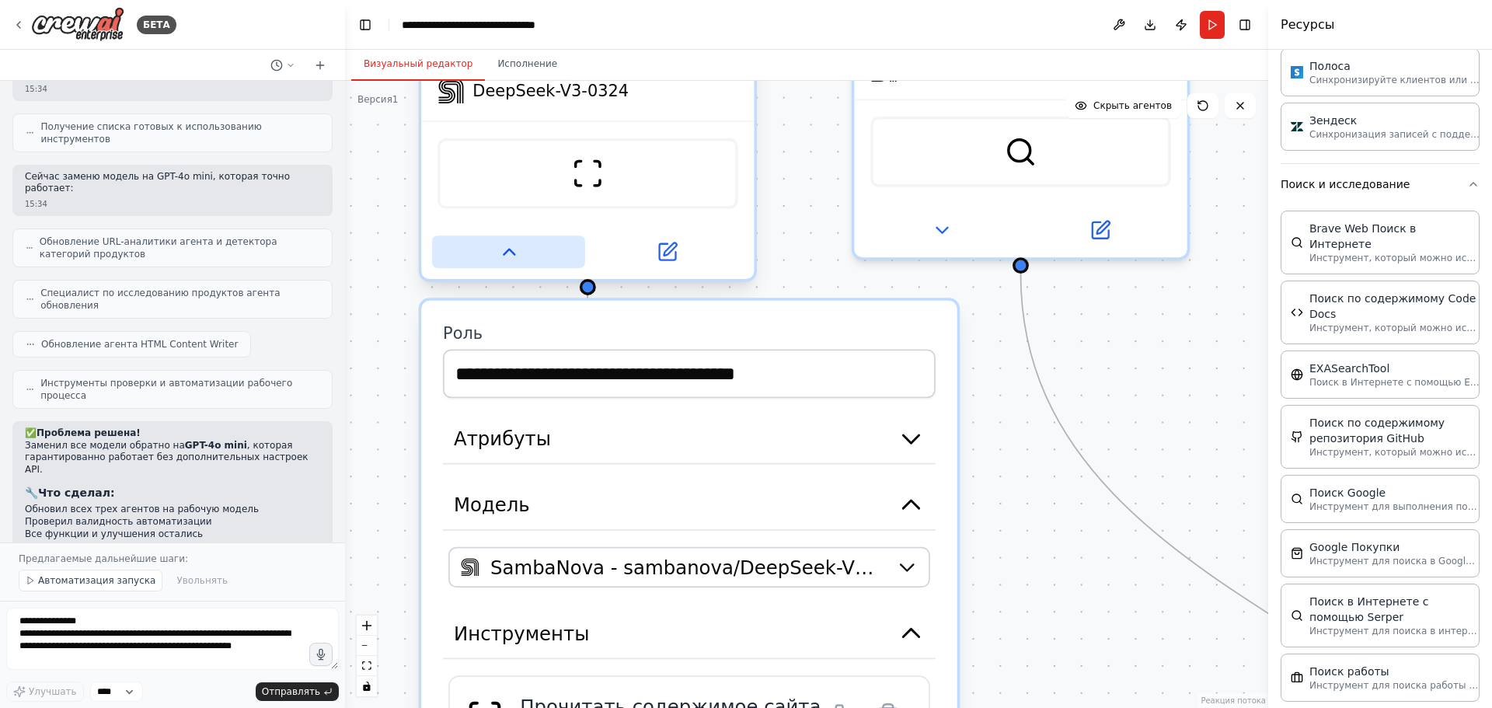
click at [504, 249] on icon at bounding box center [509, 251] width 11 height 5
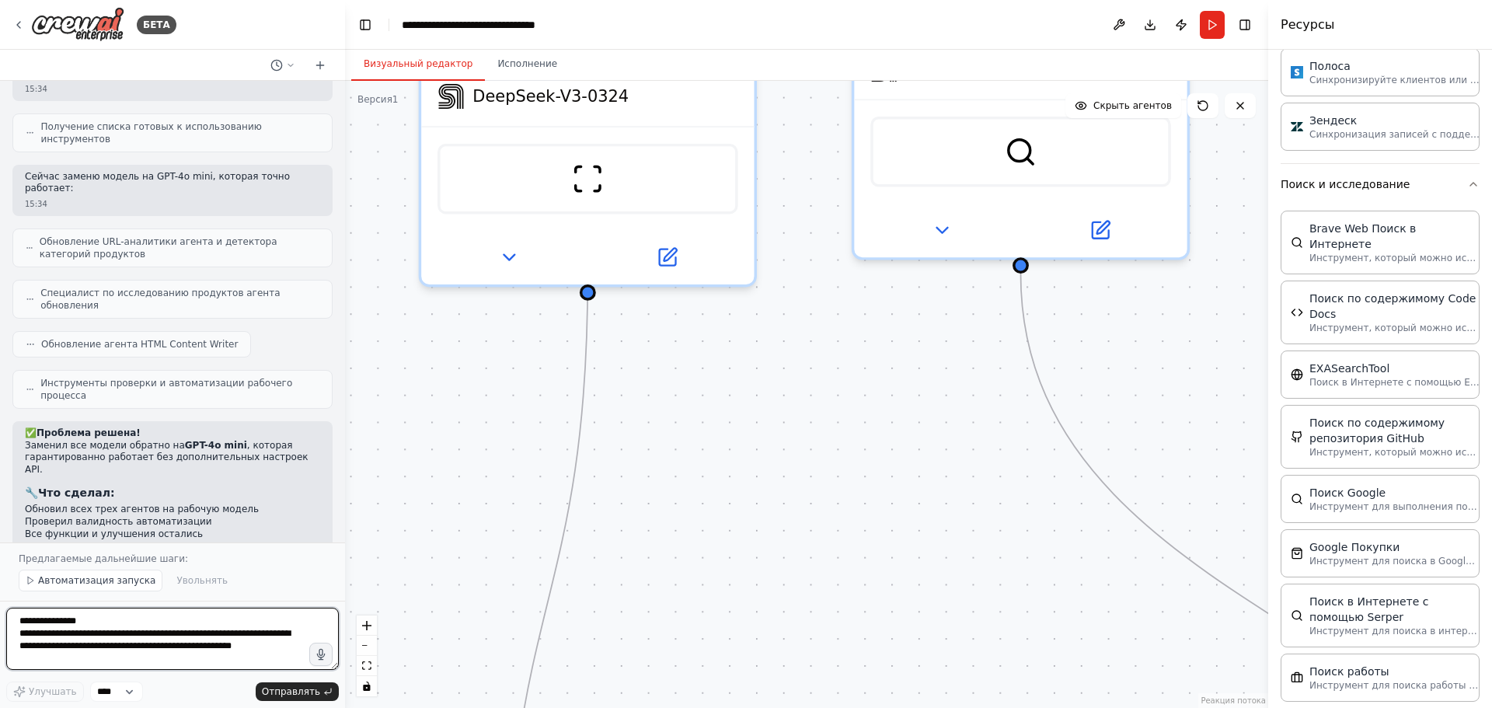
click at [149, 641] on textarea "**********" at bounding box center [172, 639] width 333 height 62
type textarea "**********"
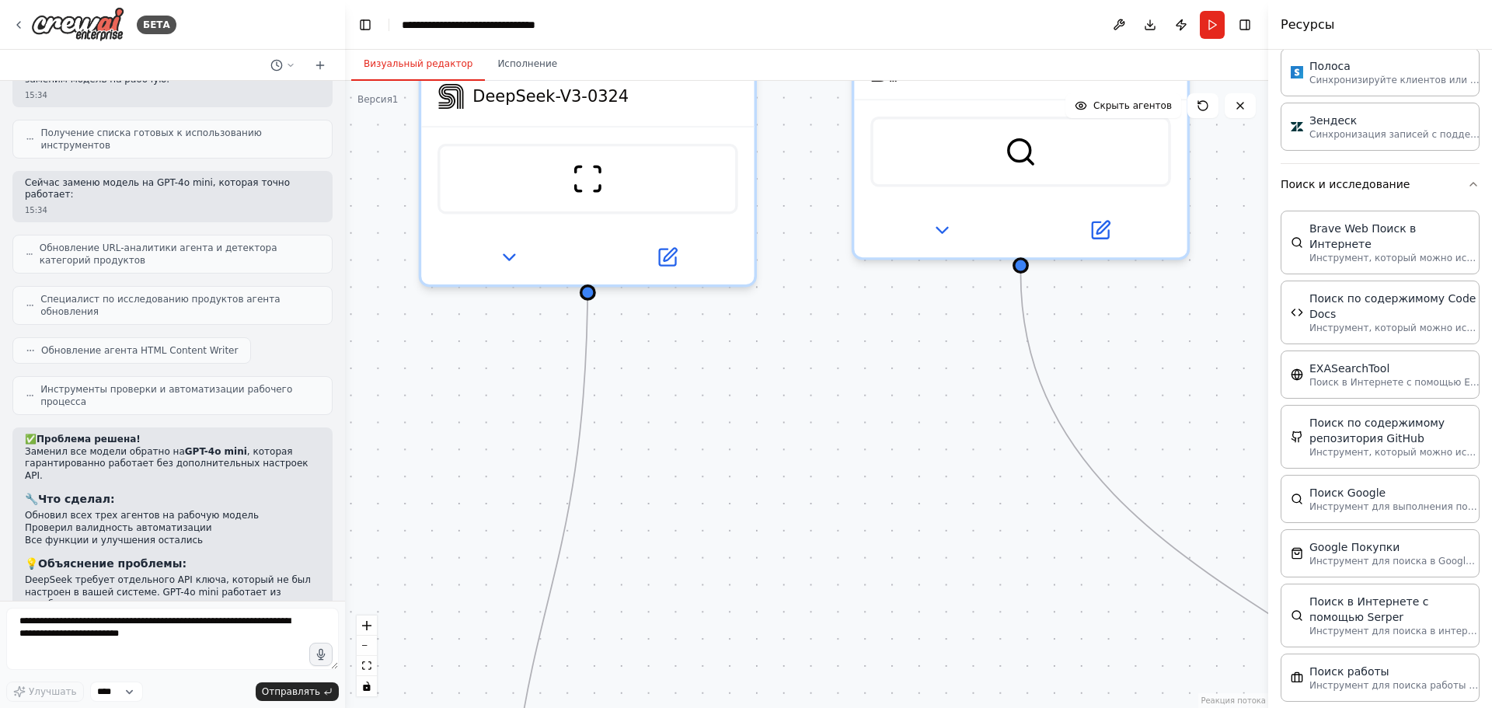
scroll to position [7623, 0]
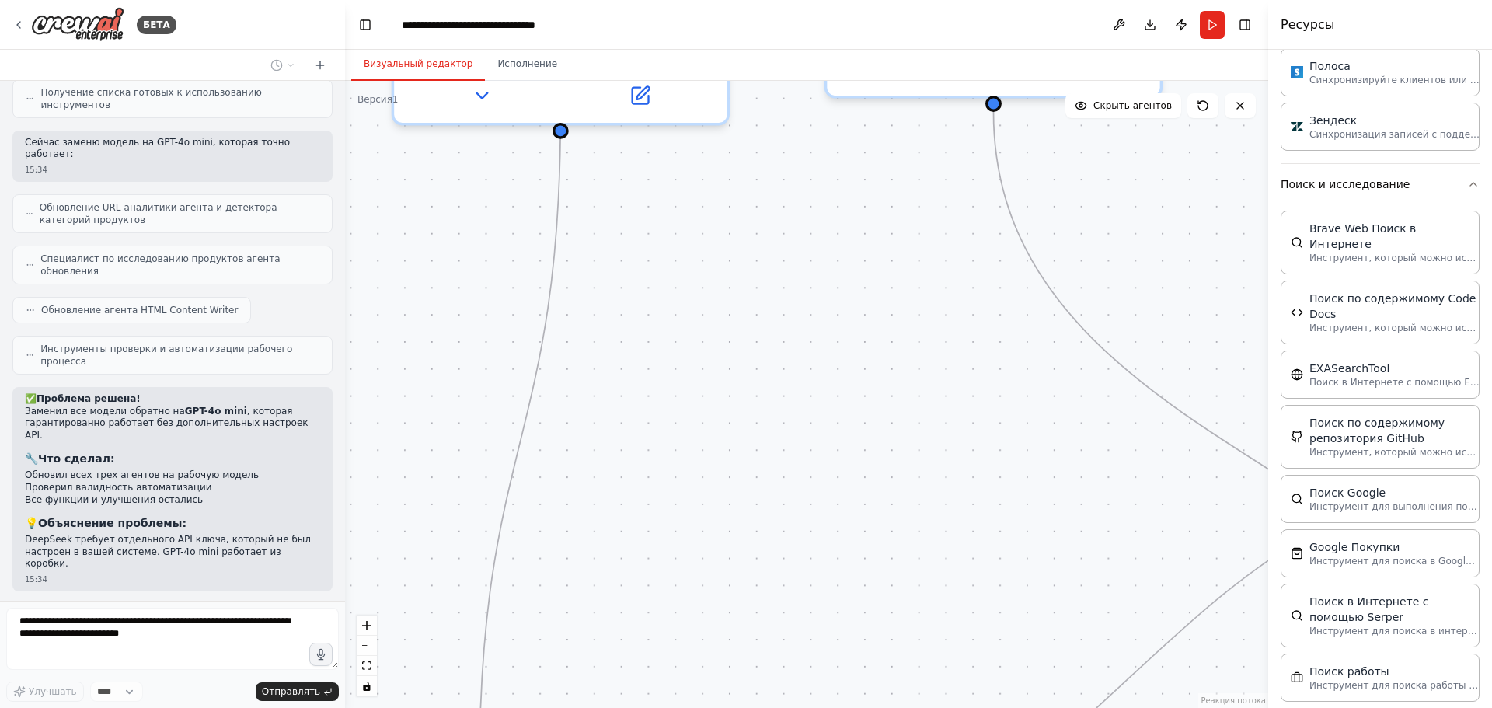
drag, startPoint x: 455, startPoint y: 482, endPoint x: 439, endPoint y: 331, distance: 151.6
click at [439, 331] on div ".deletable-edge-delete-btn { width: 20px; height: 20px; border: 0px solid #ffff…" at bounding box center [806, 394] width 923 height 627
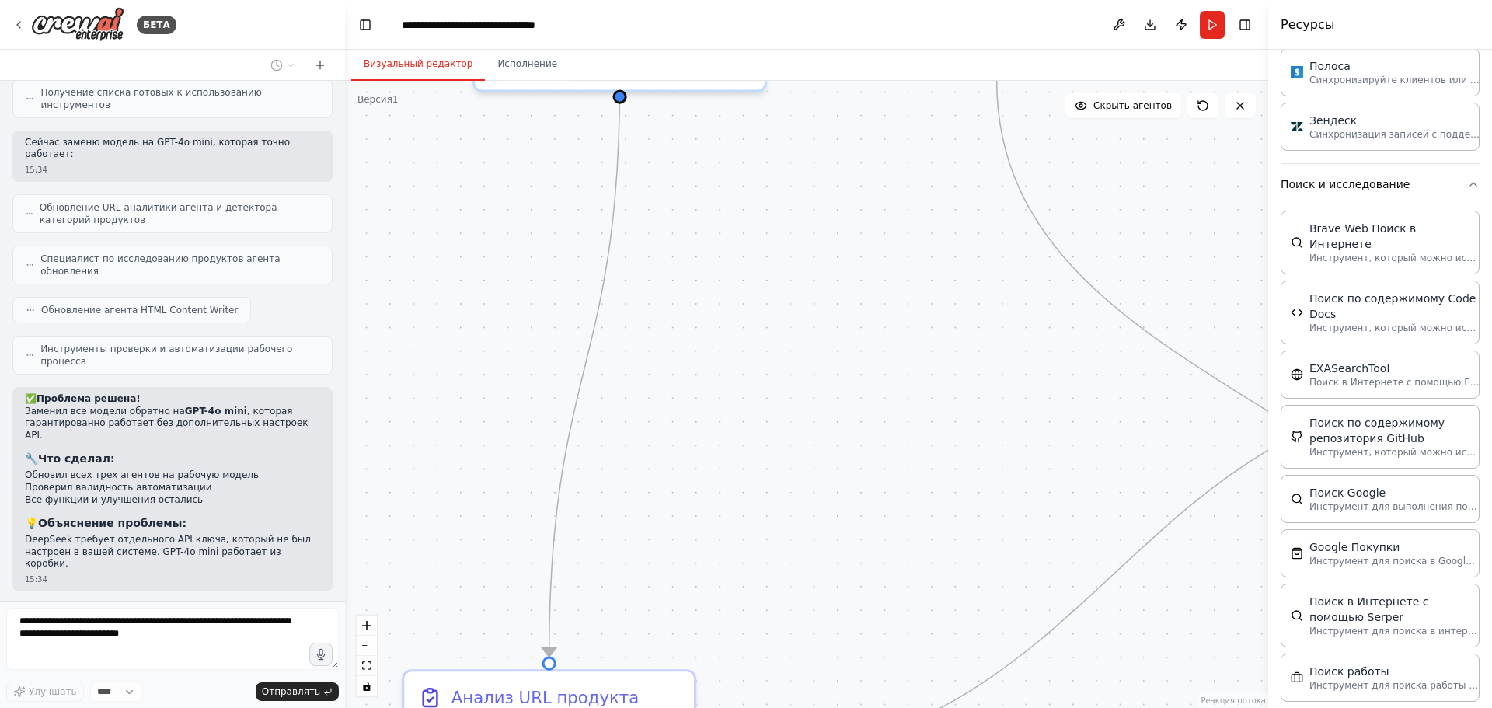
drag, startPoint x: 432, startPoint y: 349, endPoint x: 624, endPoint y: 336, distance: 192.4
click at [504, 312] on div ".deletable-edge-delete-btn { width: 20px; height: 20px; border: 0px solid #ffff…" at bounding box center [806, 394] width 923 height 627
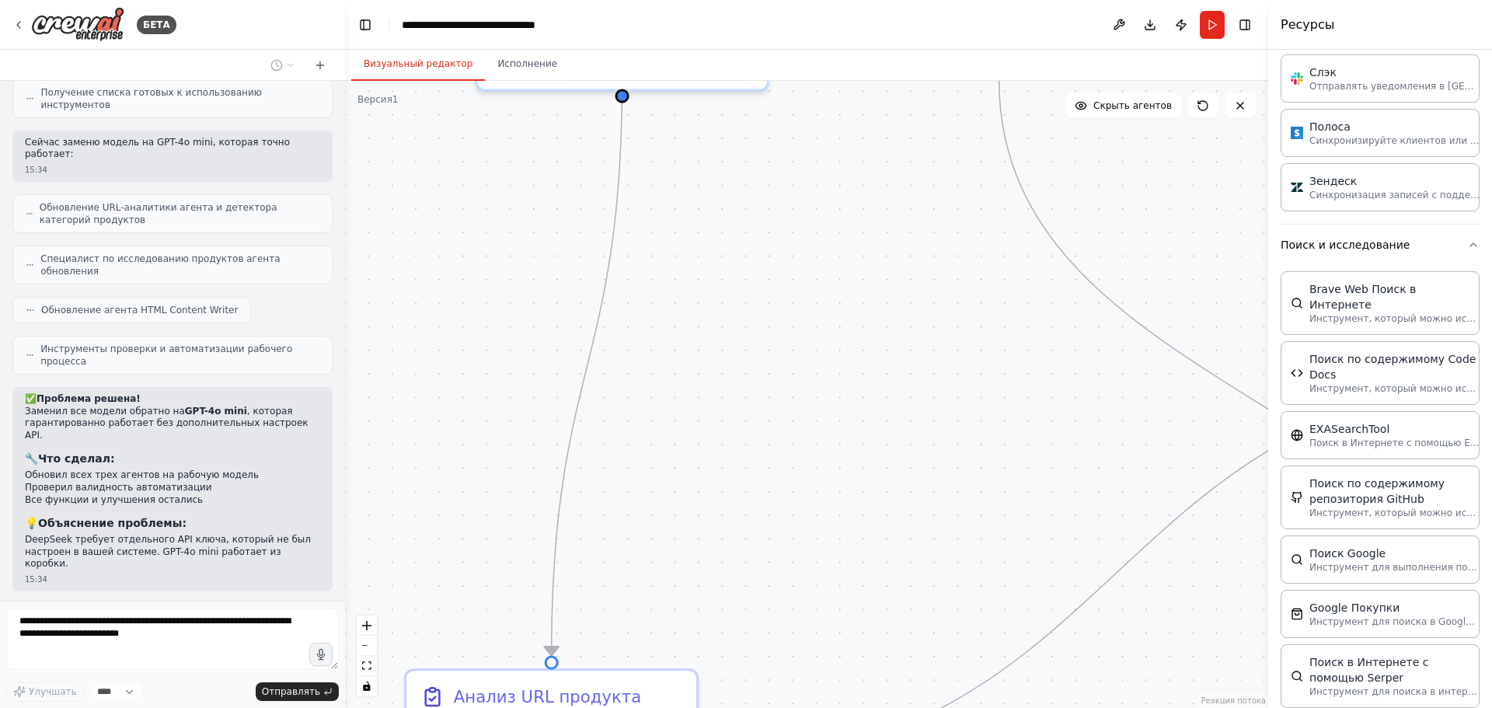
scroll to position [1281, 0]
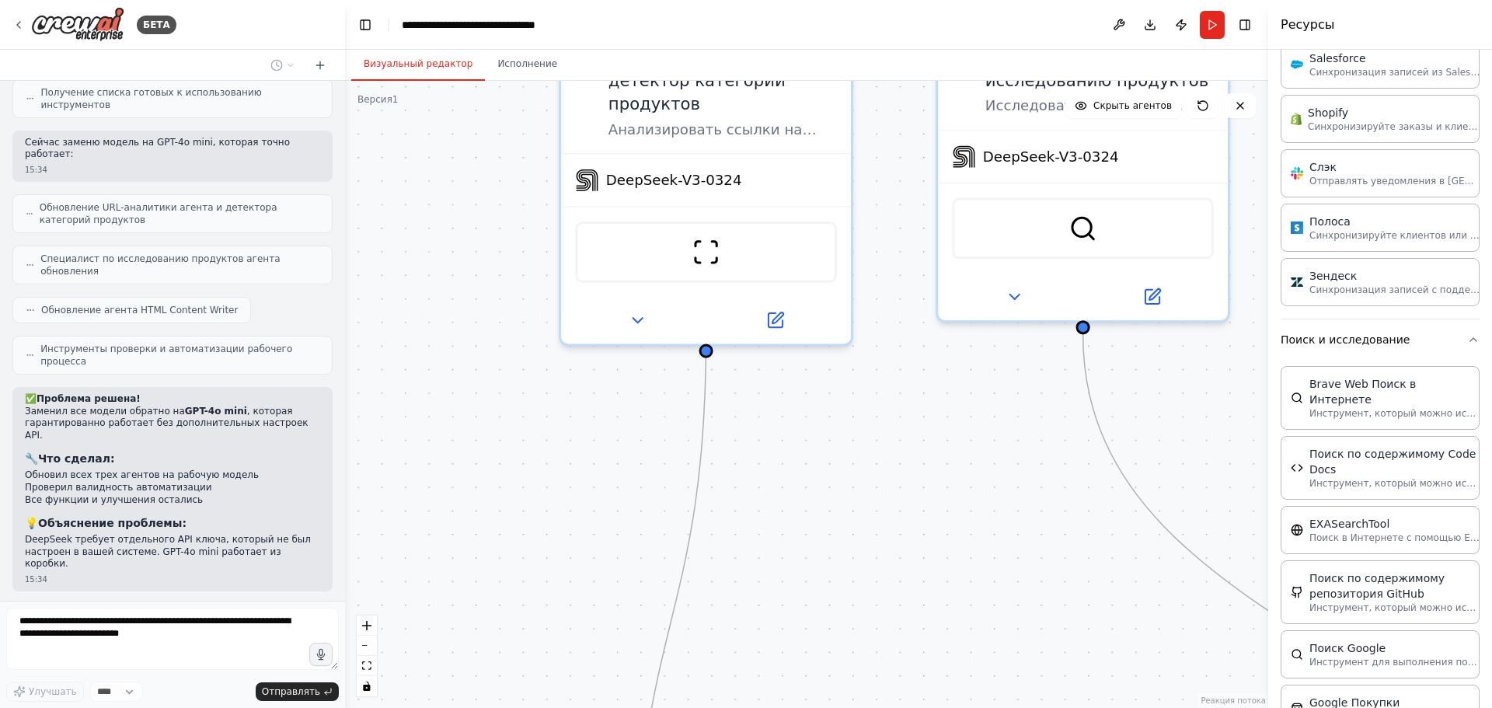
drag, startPoint x: 510, startPoint y: 321, endPoint x: 577, endPoint y: 595, distance: 281.8
click at [577, 595] on div ".deletable-edge-delete-btn { width: 20px; height: 20px; border: 0px solid #ffff…" at bounding box center [806, 394] width 923 height 627
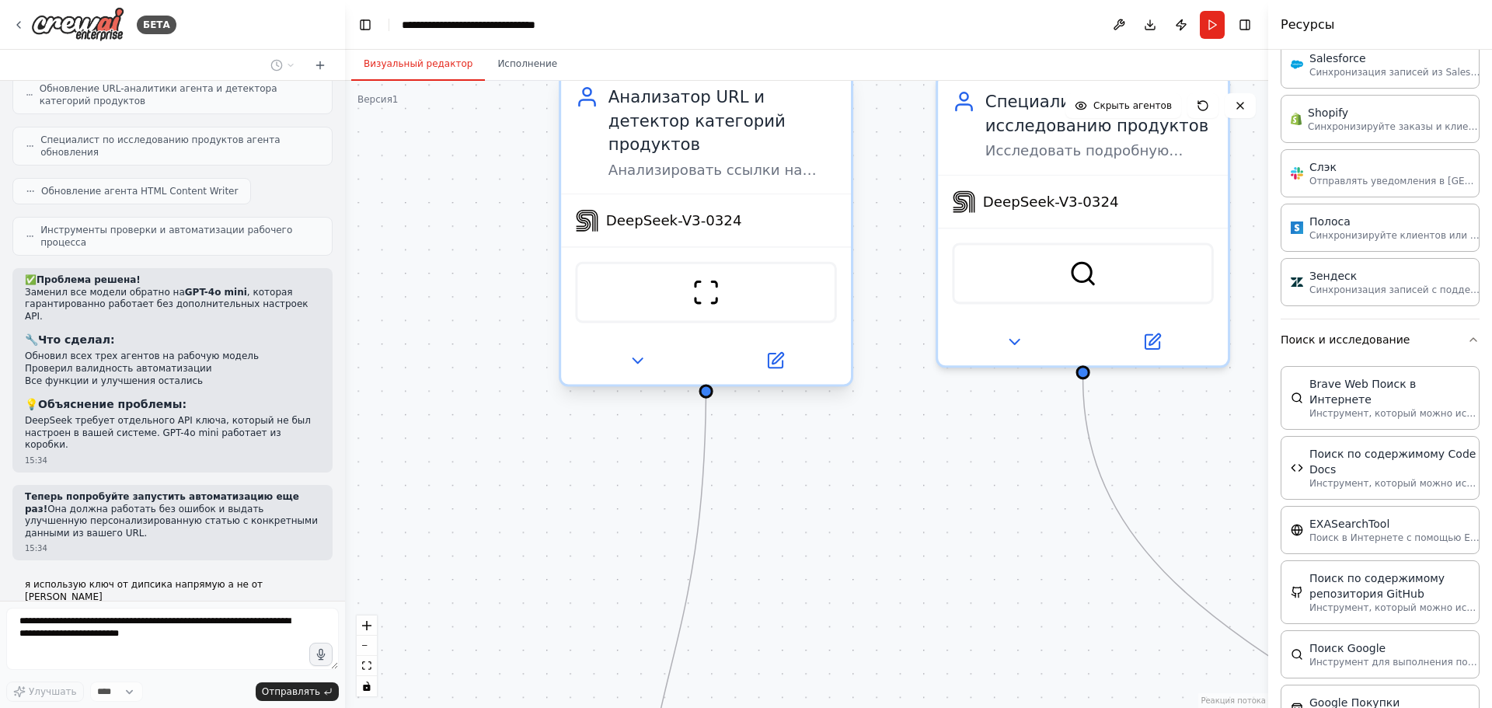
click at [664, 209] on div "DeepSeek-V3-0324" at bounding box center [658, 220] width 166 height 23
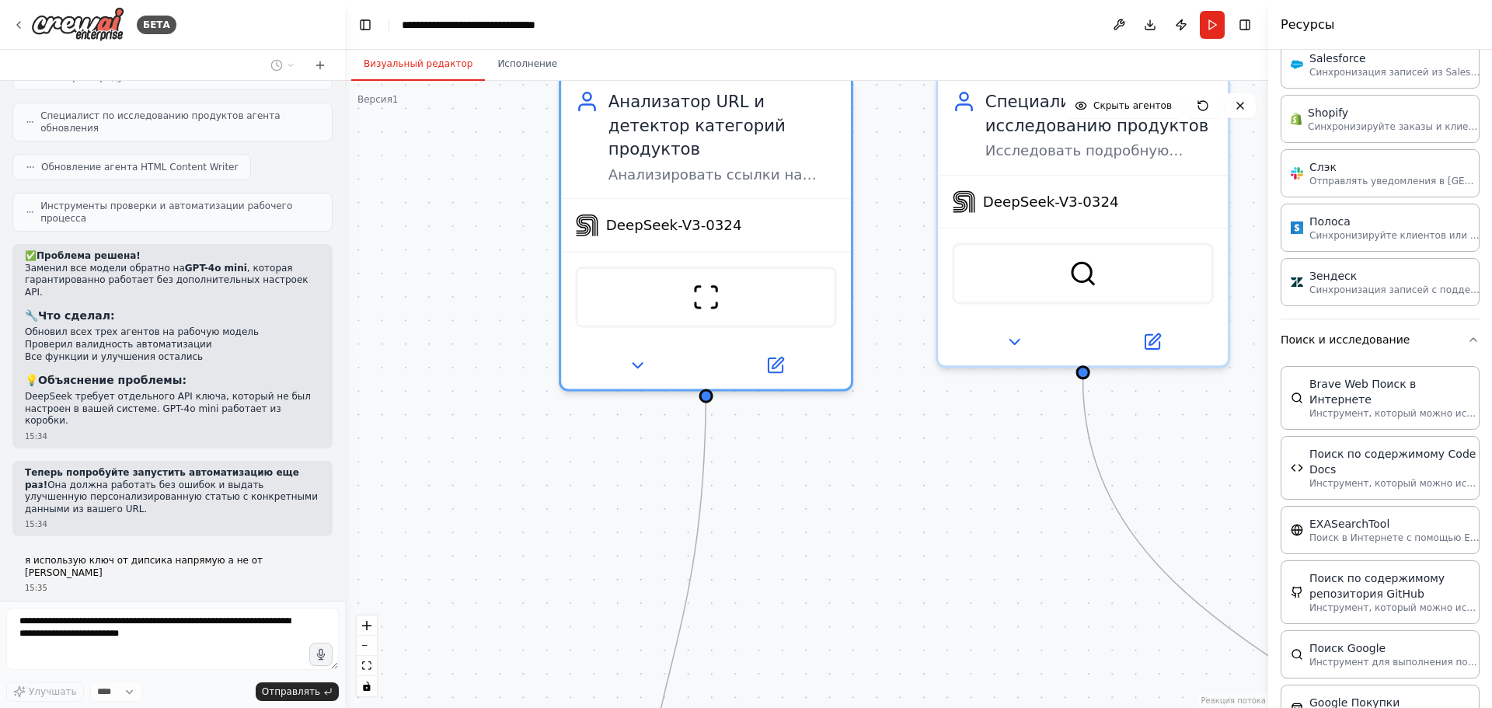
scroll to position [7779, 0]
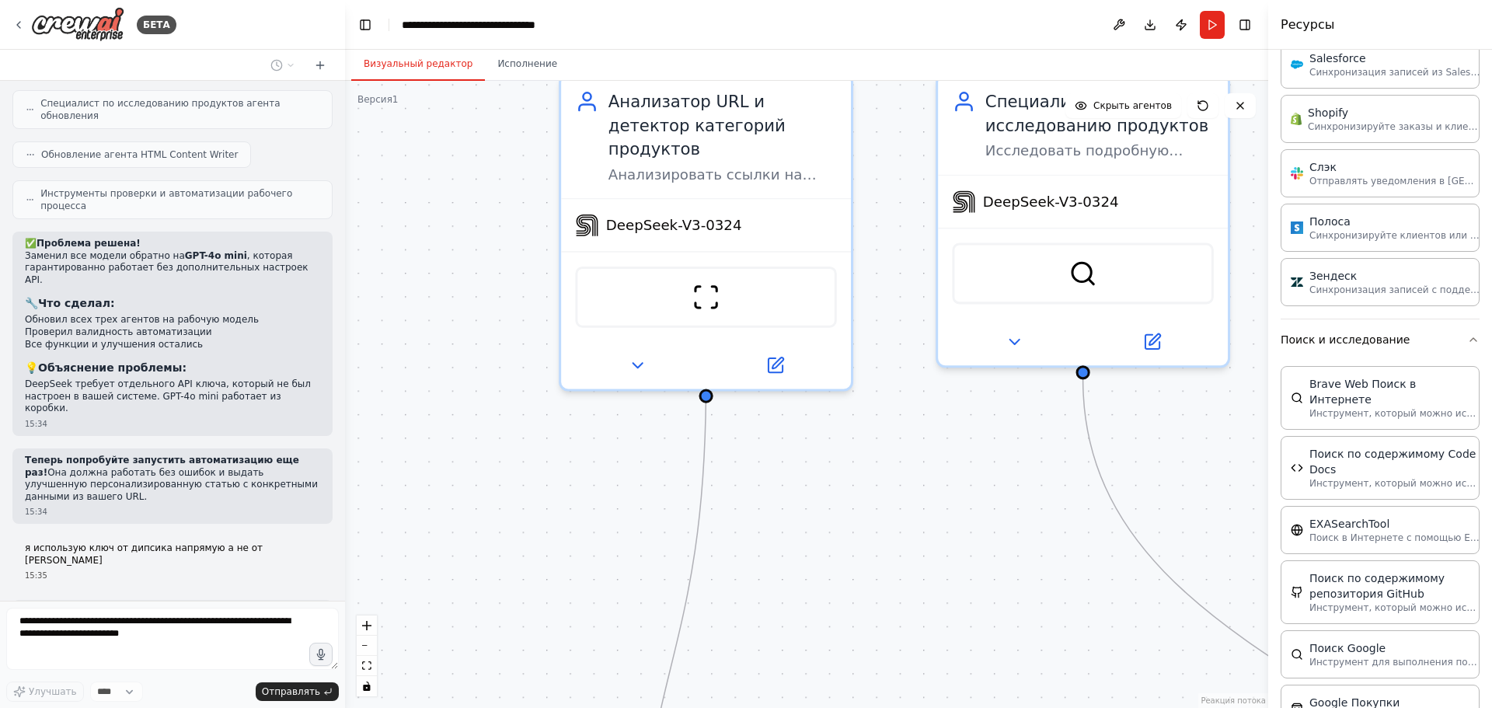
click at [527, 497] on div ".deletable-edge-delete-btn { width: 20px; height: 20px; border: 0px solid #ffff…" at bounding box center [806, 394] width 923 height 627
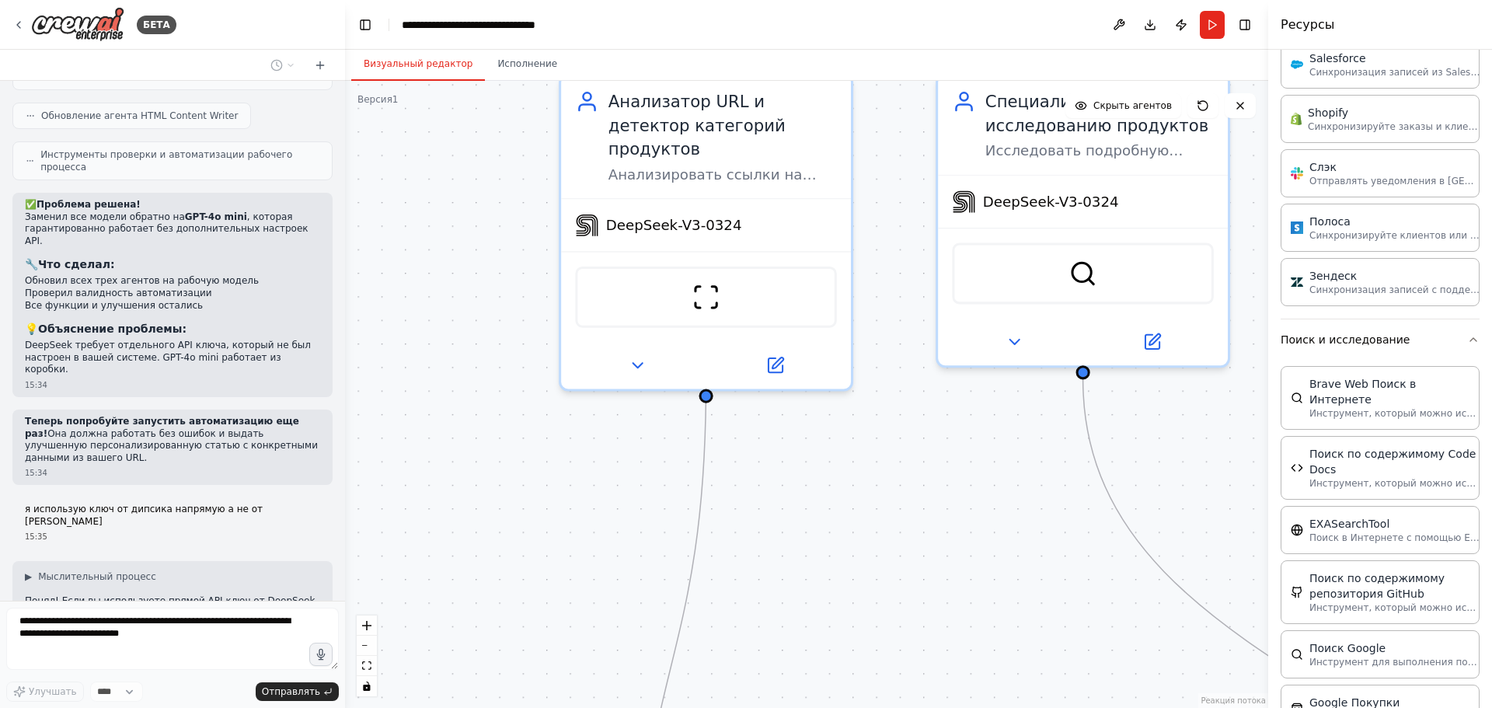
click at [490, 453] on div ".deletable-edge-delete-btn { width: 20px; height: 20px; border: 0px solid #ffff…" at bounding box center [806, 394] width 923 height 627
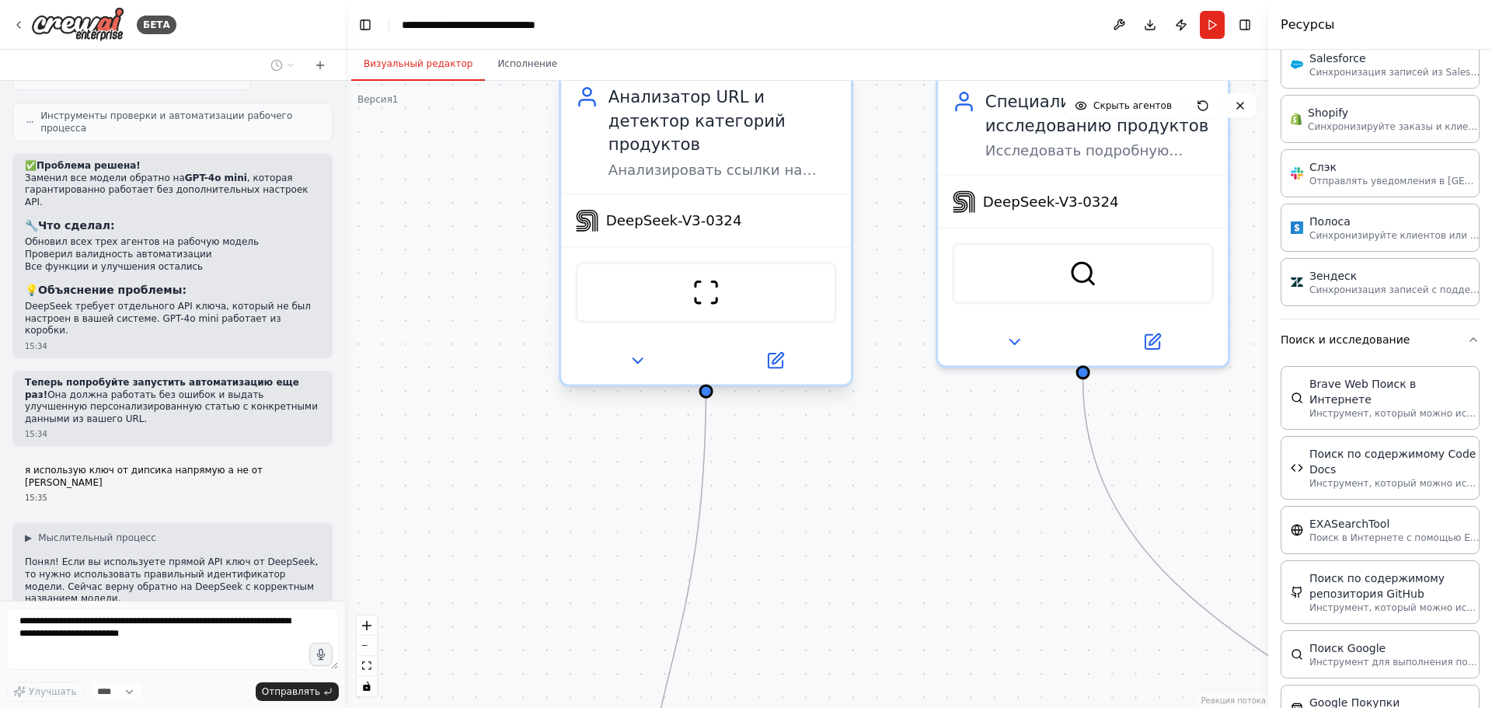
scroll to position [7895, 0]
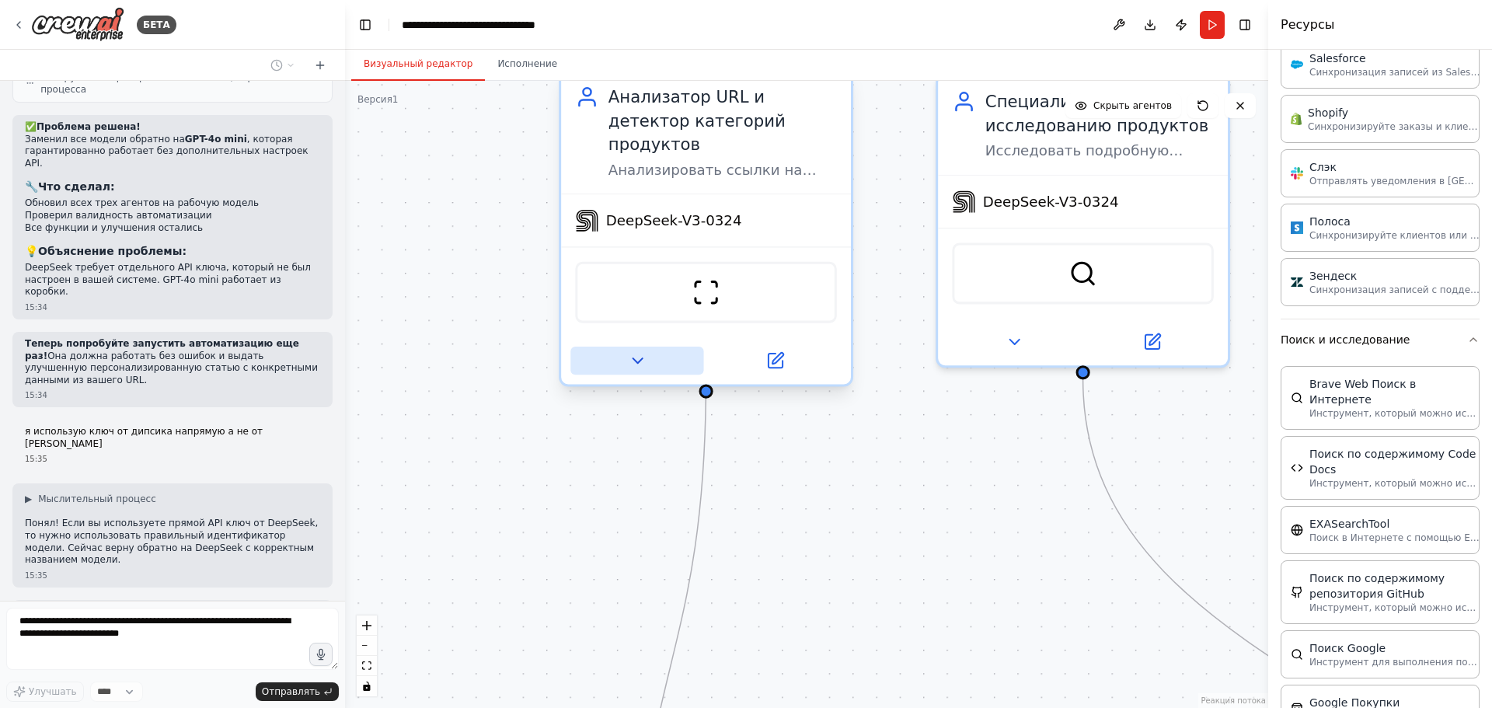
click at [631, 351] on icon at bounding box center [637, 360] width 19 height 19
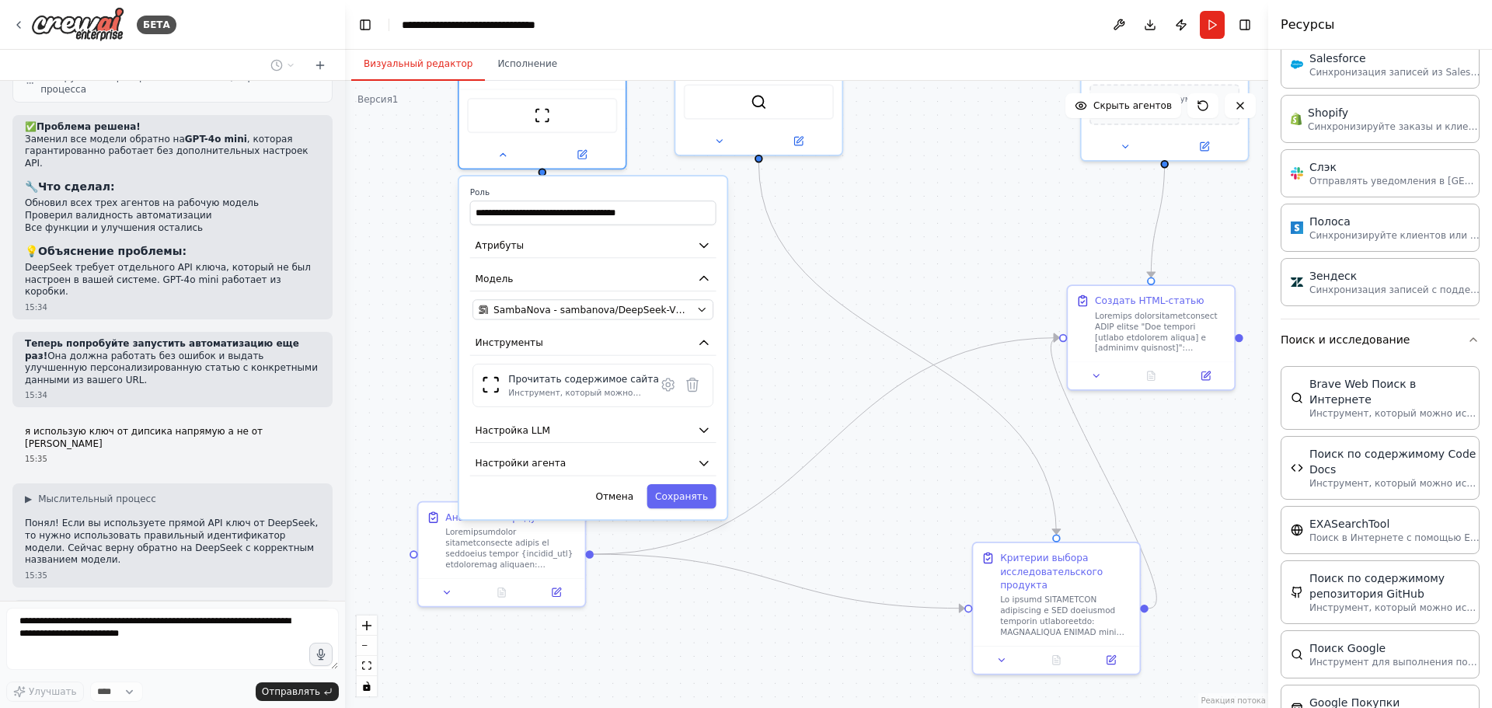
drag, startPoint x: 421, startPoint y: 491, endPoint x: 373, endPoint y: 274, distance: 222.1
click at [373, 274] on div ".deletable-edge-delete-btn { width: 20px; height: 20px; border: 0px solid #ffff…" at bounding box center [806, 394] width 923 height 627
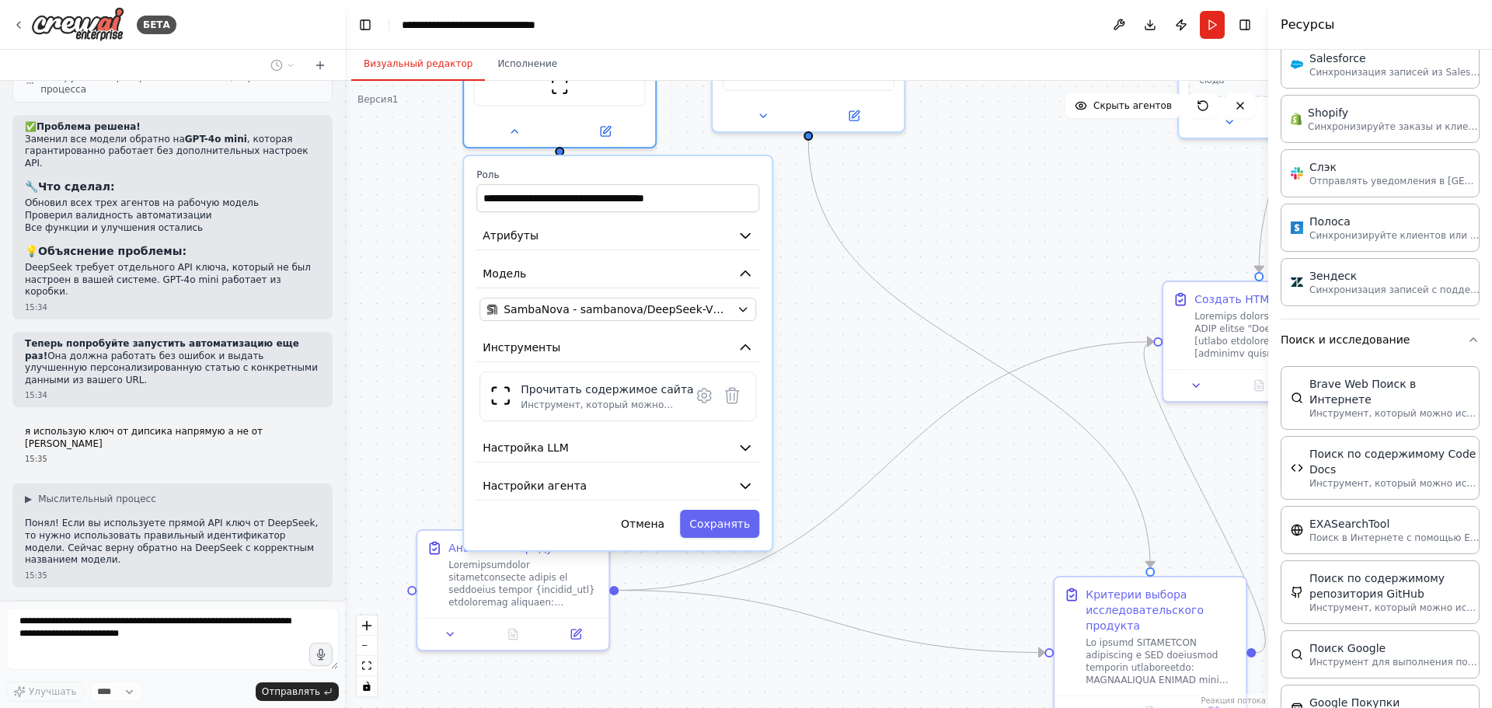
drag, startPoint x: 393, startPoint y: 319, endPoint x: 378, endPoint y: 317, distance: 14.9
click at [378, 317] on div ".deletable-edge-delete-btn { width: 20px; height: 20px; border: 0px solid #ffff…" at bounding box center [806, 394] width 923 height 627
click at [590, 434] on button "Настройка LLM" at bounding box center [609, 447] width 283 height 29
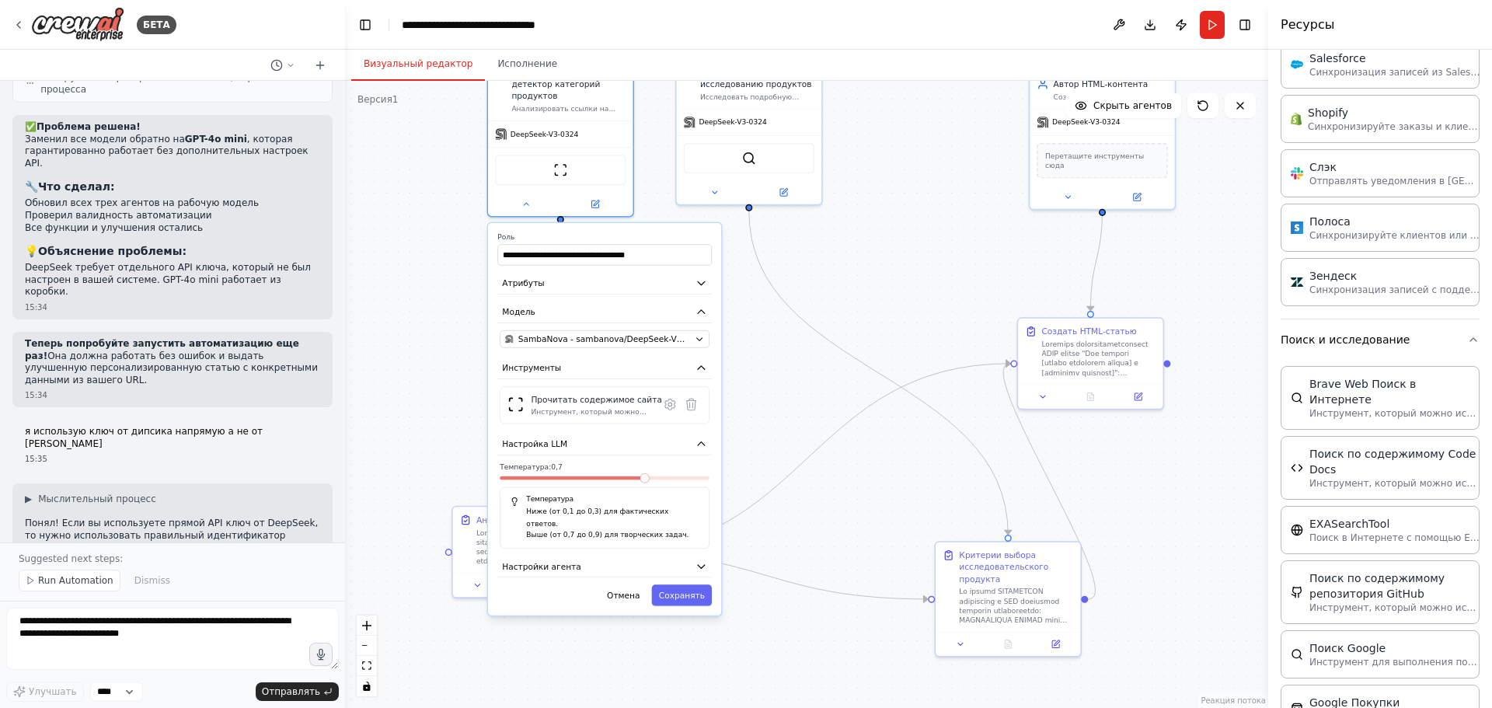
click at [634, 556] on div "**********" at bounding box center [604, 419] width 233 height 392
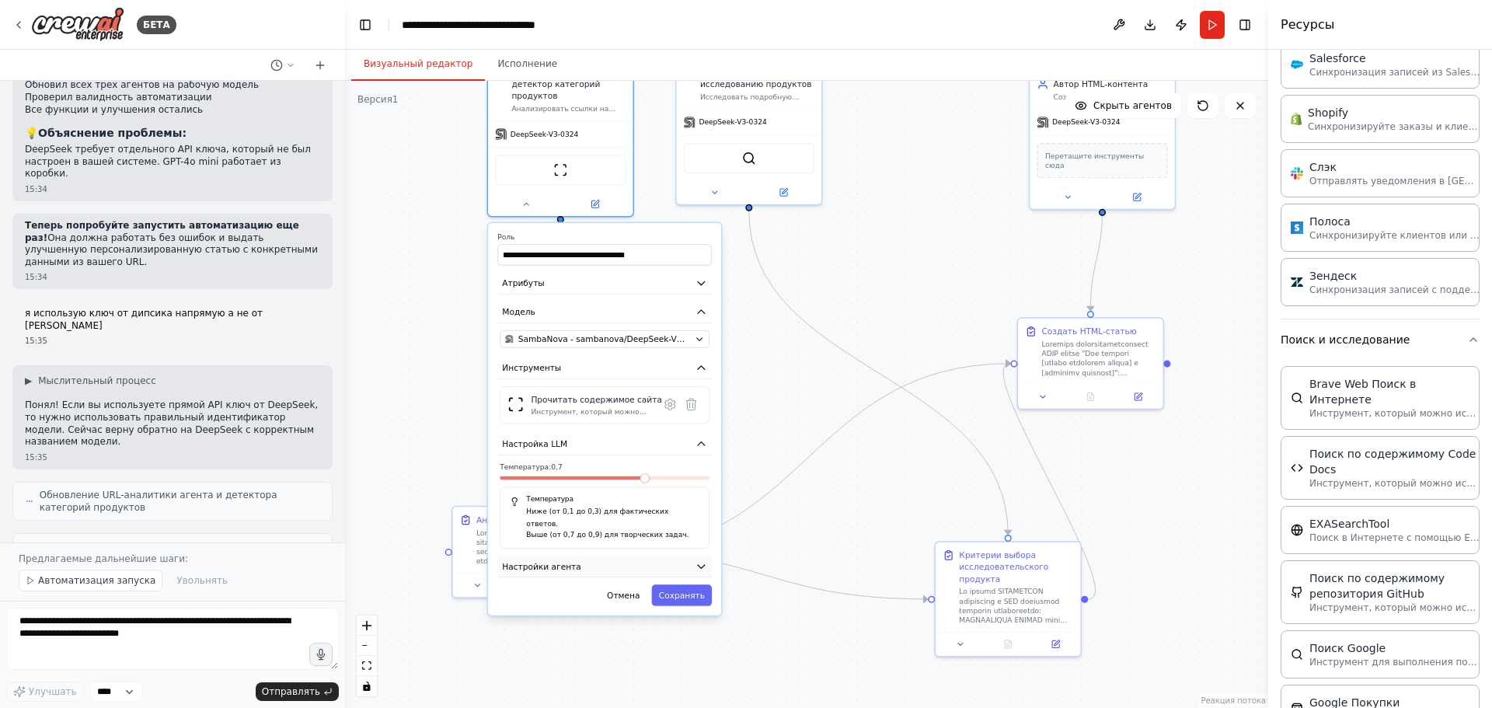
click at [658, 556] on button "Настройки агента" at bounding box center [604, 567] width 215 height 22
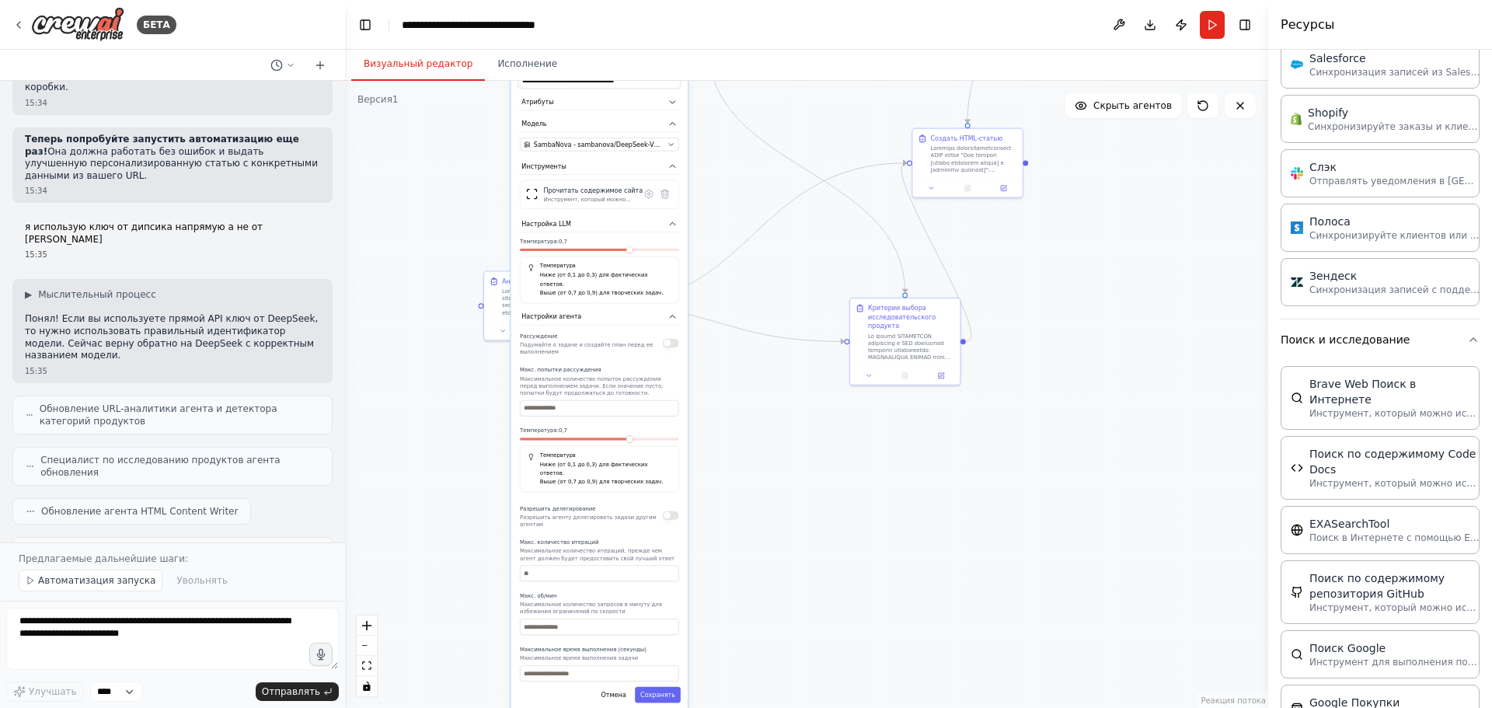
drag, startPoint x: 791, startPoint y: 528, endPoint x: 772, endPoint y: 309, distance: 219.3
click at [773, 309] on div ".deletable-edge-delete-btn { width: 20px; height: 20px; border: 0px solid #ffff…" at bounding box center [806, 394] width 923 height 627
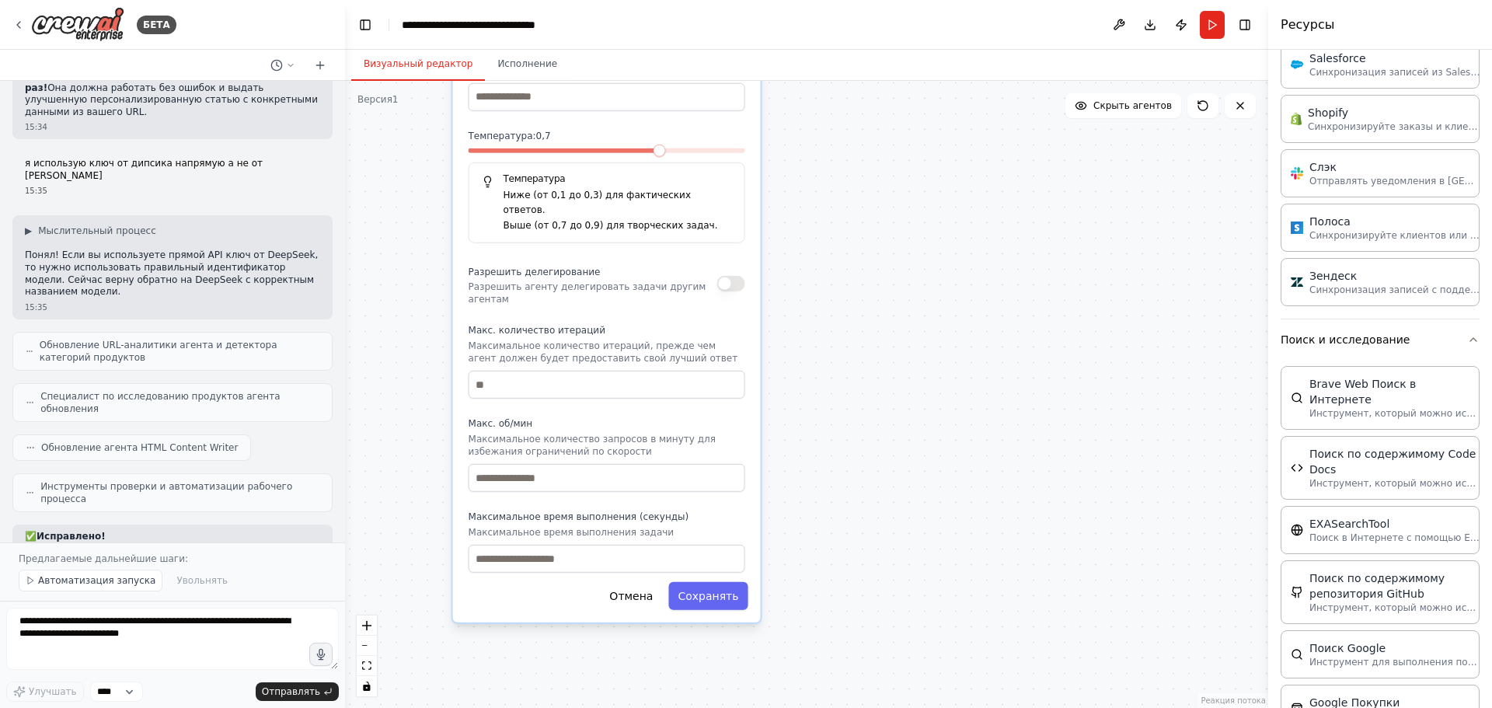
scroll to position [8164, 0]
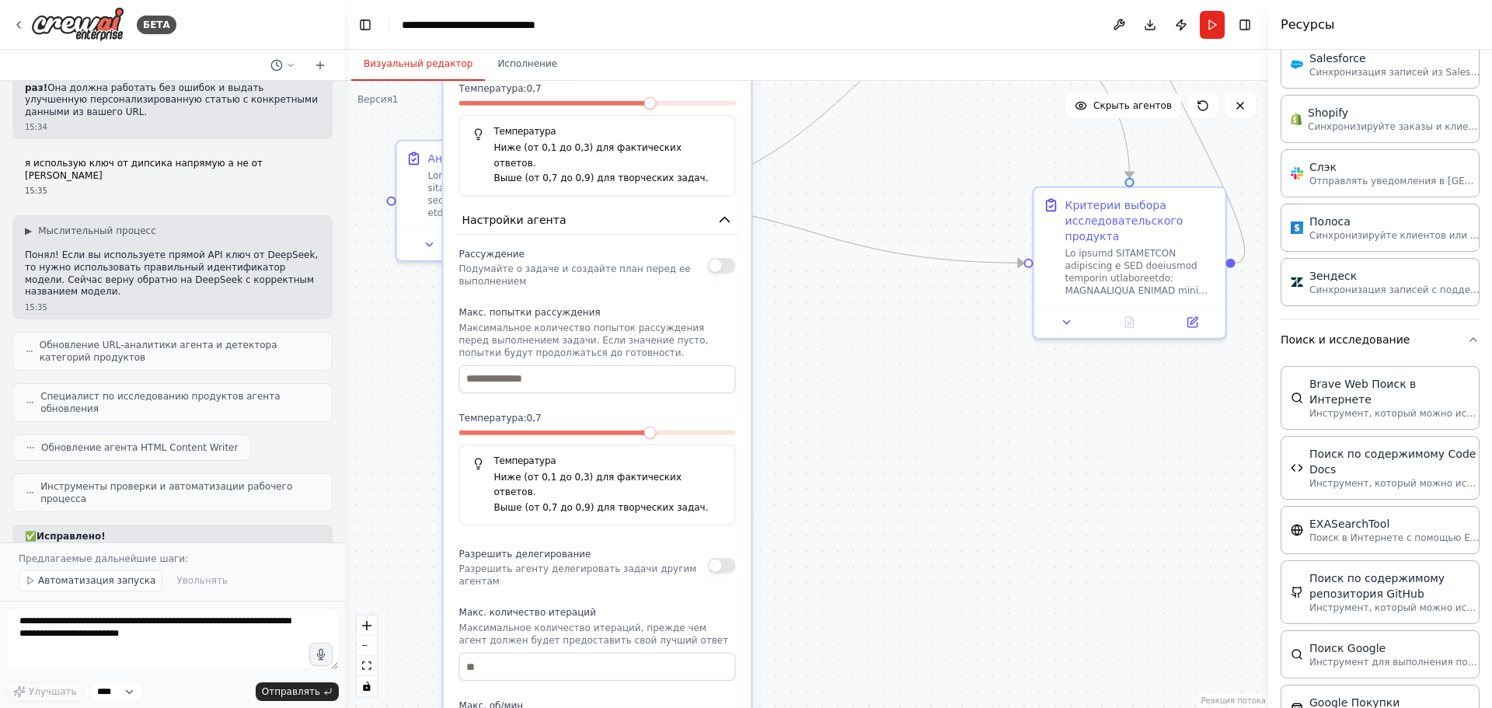
drag, startPoint x: 828, startPoint y: 508, endPoint x: 814, endPoint y: 616, distance: 108.1
click at [814, 616] on div ".deletable-edge-delete-btn { width: 20px; height: 20px; border: 0px solid #ffff…" at bounding box center [806, 394] width 923 height 627
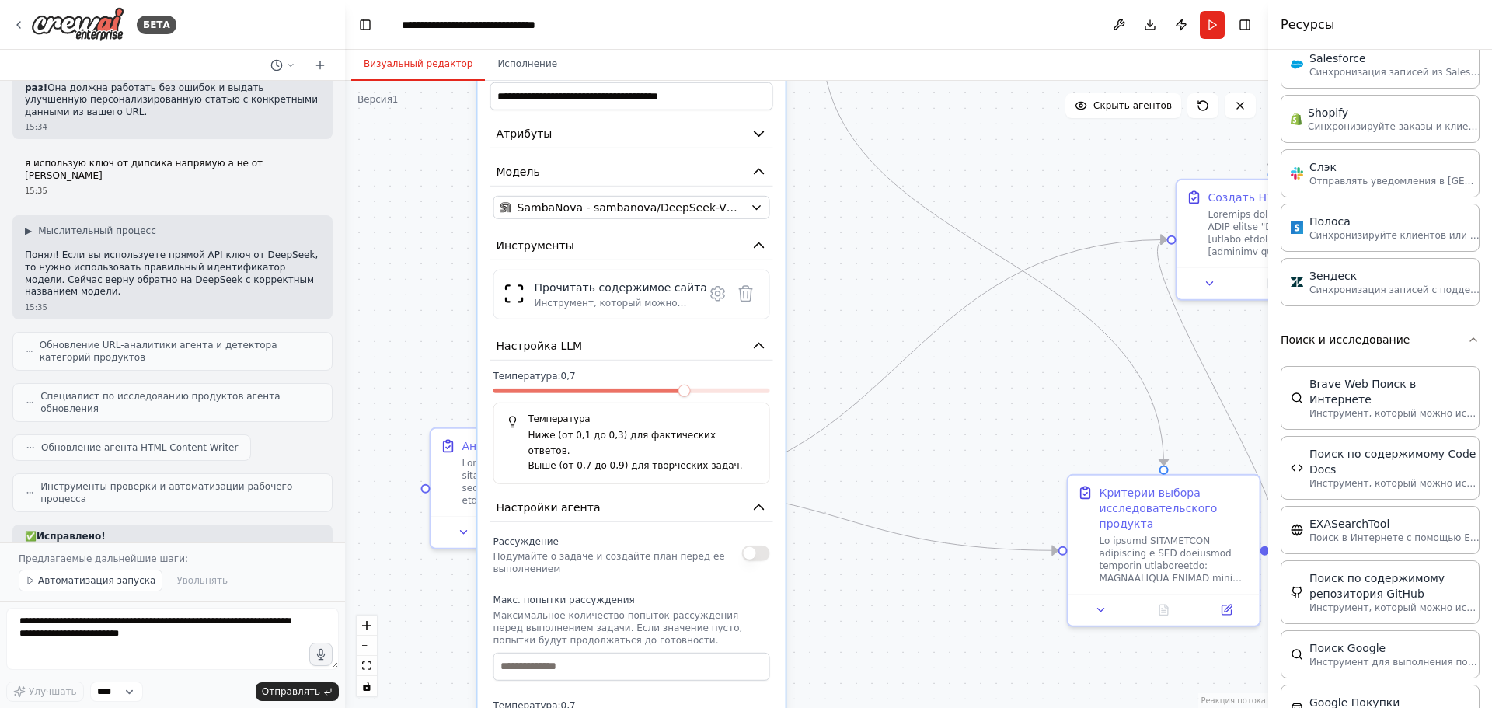
drag, startPoint x: 812, startPoint y: 316, endPoint x: 846, endPoint y: 619, distance: 305.0
click at [846, 619] on div ".deletable-edge-delete-btn { width: 20px; height: 20px; border: 0px solid #ffff…" at bounding box center [806, 394] width 923 height 627
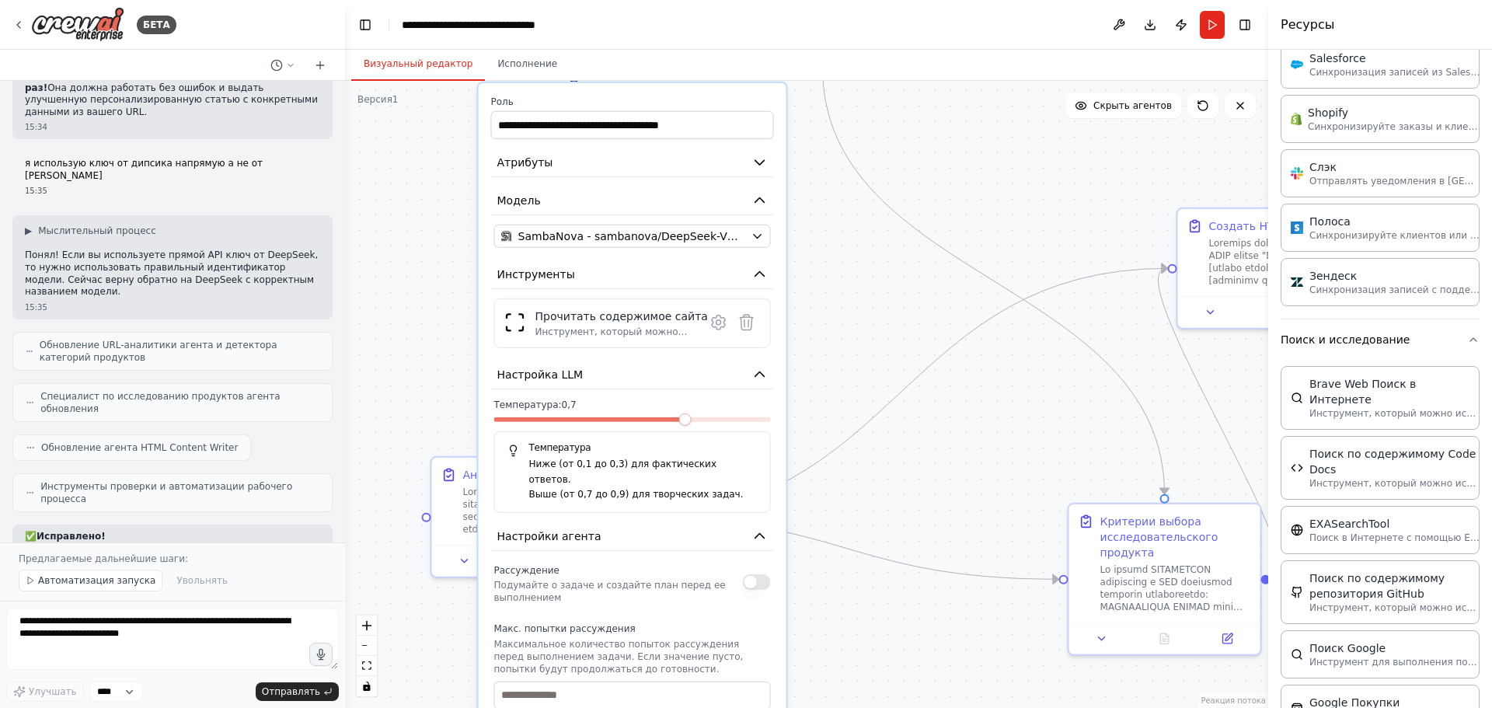
click at [385, 325] on div ".deletable-edge-delete-btn { width: 20px; height: 20px; border: 0px solid #ffff…" at bounding box center [806, 394] width 923 height 627
click at [385, 326] on div ".deletable-edge-delete-btn { width: 20px; height: 20px; border: 0px solid #ffff…" at bounding box center [806, 394] width 923 height 627
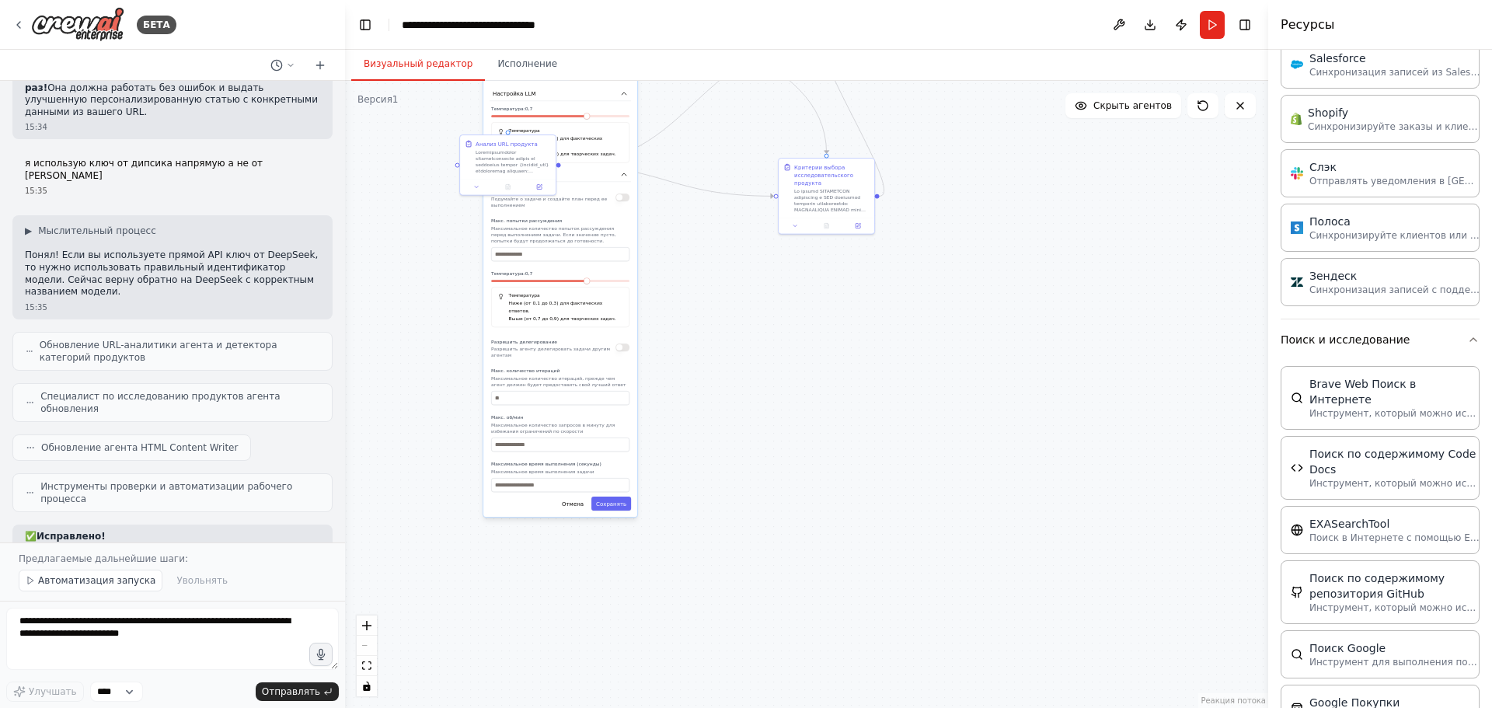
drag, startPoint x: 693, startPoint y: 424, endPoint x: 554, endPoint y: 469, distance: 146.5
click at [684, 344] on div ".deletable-edge-delete-btn { width: 20px; height: 20px; border: 0px solid #ffff…" at bounding box center [806, 394] width 923 height 627
click at [572, 502] on font "Отмена" at bounding box center [572, 505] width 22 height 6
drag, startPoint x: 751, startPoint y: 361, endPoint x: 738, endPoint y: 406, distance: 46.0
click at [751, 386] on div ".deletable-edge-delete-btn { width: 20px; height: 20px; border: 0px solid #ffff…" at bounding box center [806, 394] width 923 height 627
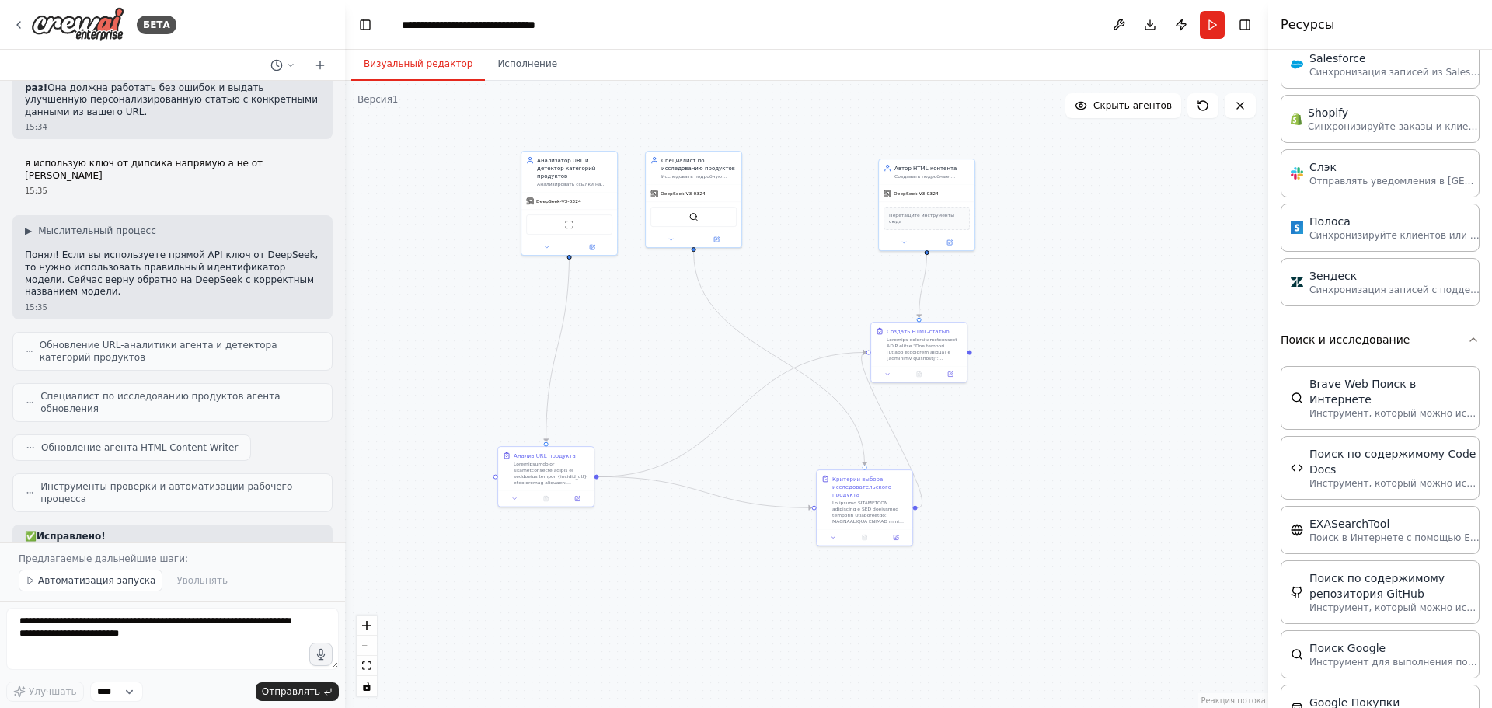
drag, startPoint x: 678, startPoint y: 315, endPoint x: 716, endPoint y: 598, distance: 286.1
click at [717, 599] on div ".deletable-edge-delete-btn { width: 20px; height: 20px; border: 0px solid #ffff…" at bounding box center [806, 394] width 923 height 627
click at [60, 584] on font "Автоматизация запуска" at bounding box center [96, 580] width 117 height 11
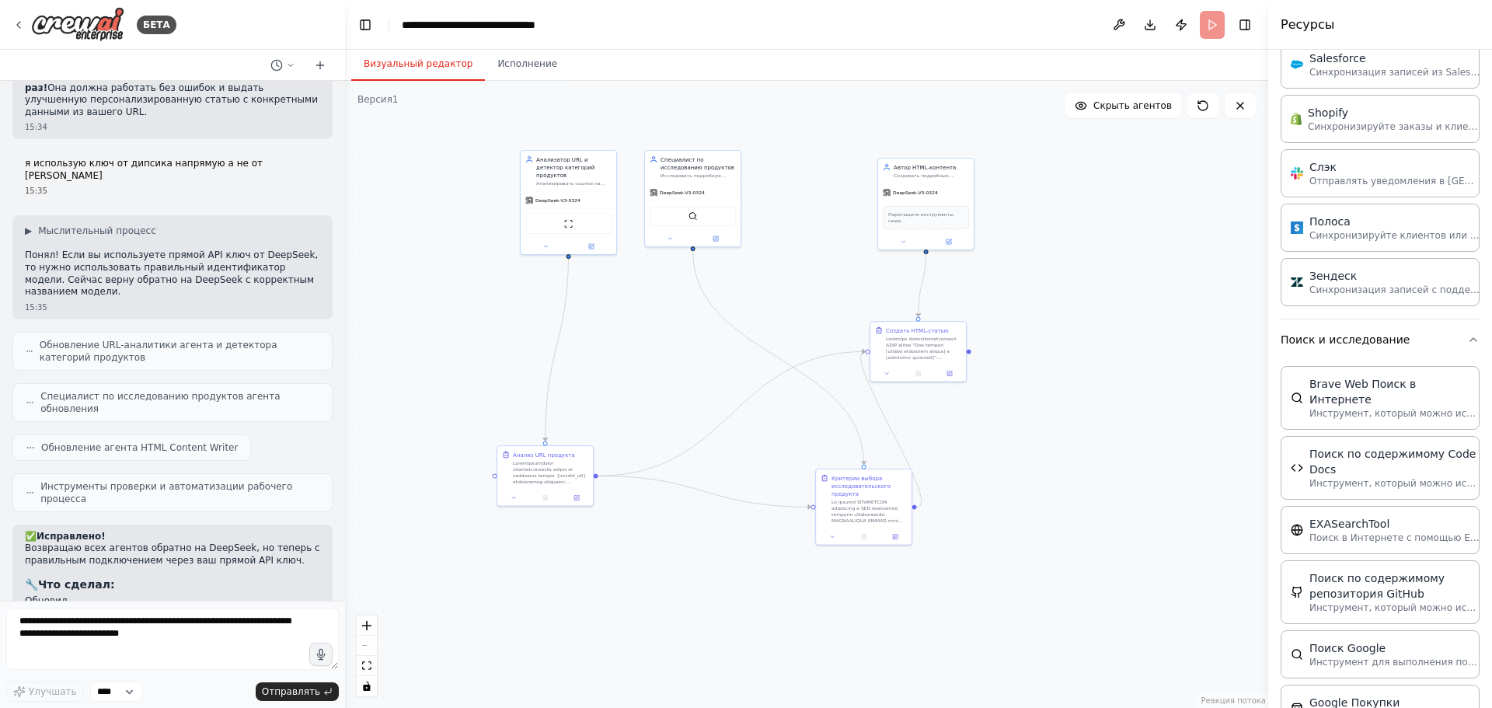
scroll to position [8105, 0]
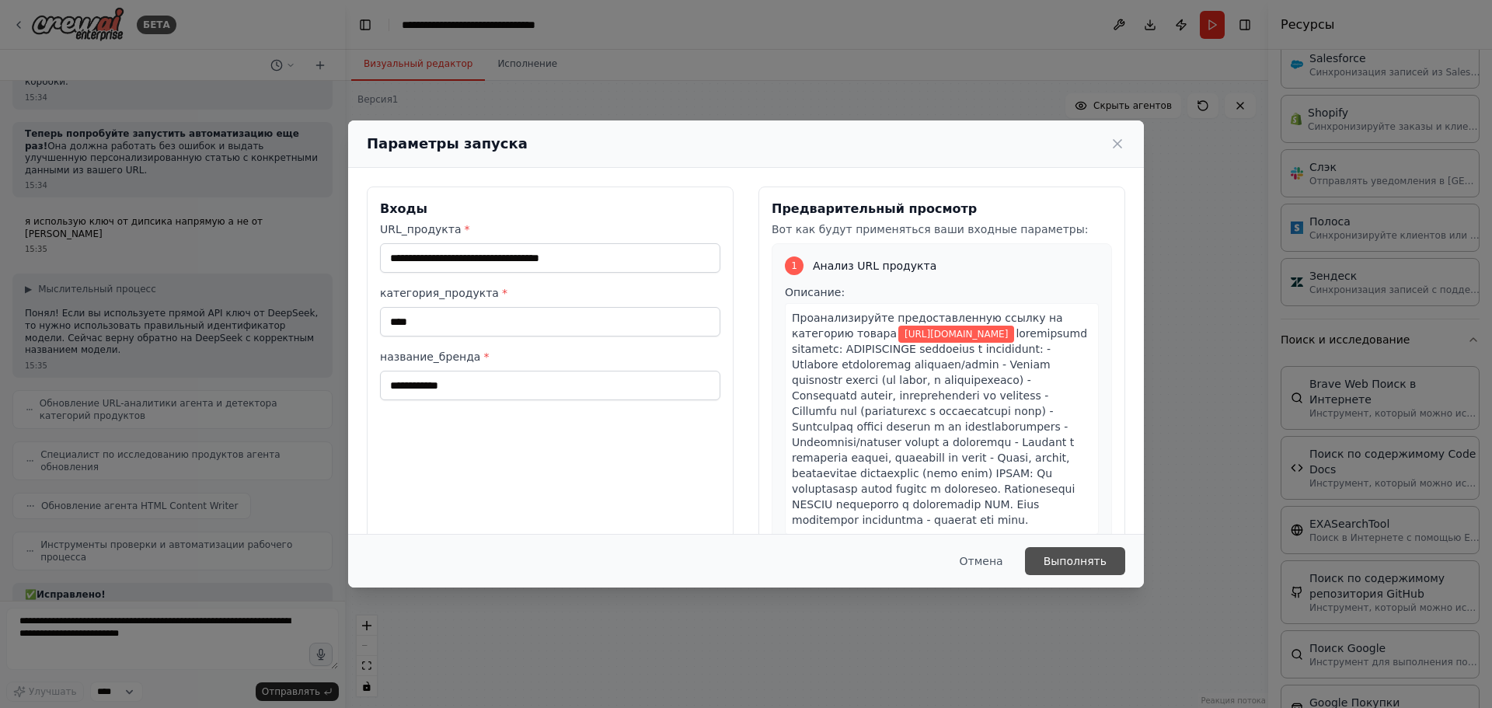
click at [1085, 573] on button "Выполнять" at bounding box center [1075, 561] width 100 height 28
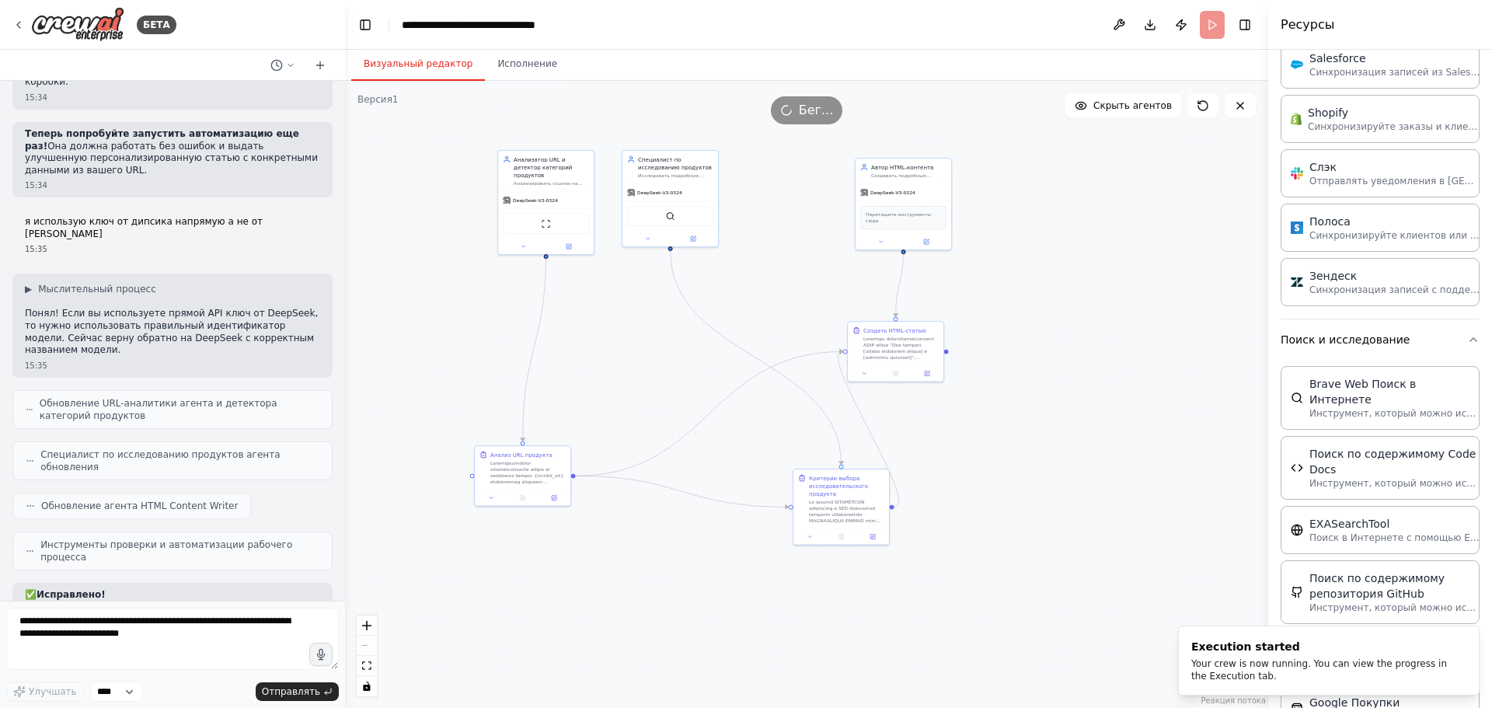
drag, startPoint x: 403, startPoint y: 348, endPoint x: 380, endPoint y: 348, distance: 22.5
click at [380, 348] on div ".deletable-edge-delete-btn { width: 20px; height: 20px; border: 0px solid #ffff…" at bounding box center [806, 394] width 923 height 627
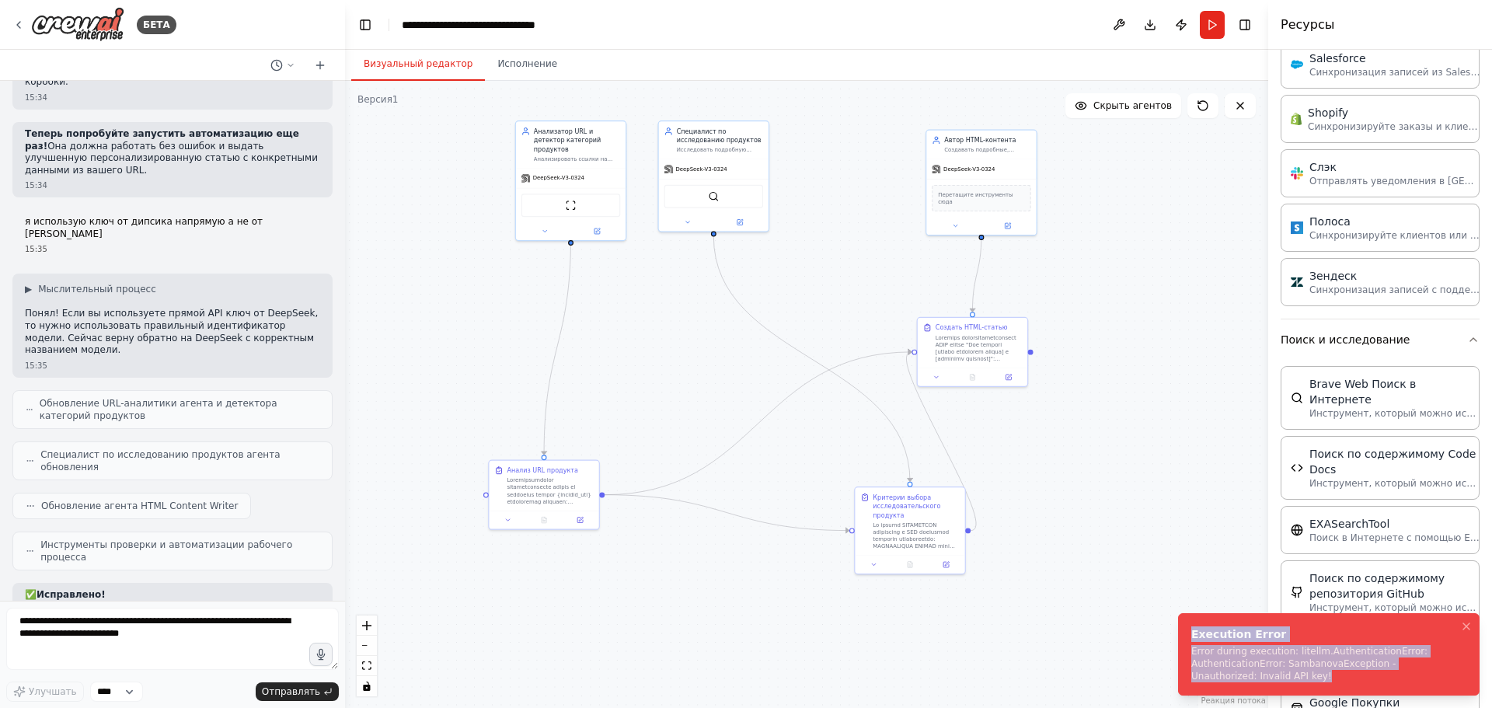
drag, startPoint x: 1242, startPoint y: 678, endPoint x: 1188, endPoint y: 637, distance: 67.8
click at [1188, 637] on li "Execution Error Error during execution: litellm.AuthenticationError: Authentica…" at bounding box center [1329, 654] width 302 height 82
copy div "Execution Error Error during execution: litellm.AuthenticationError: Authentica…"
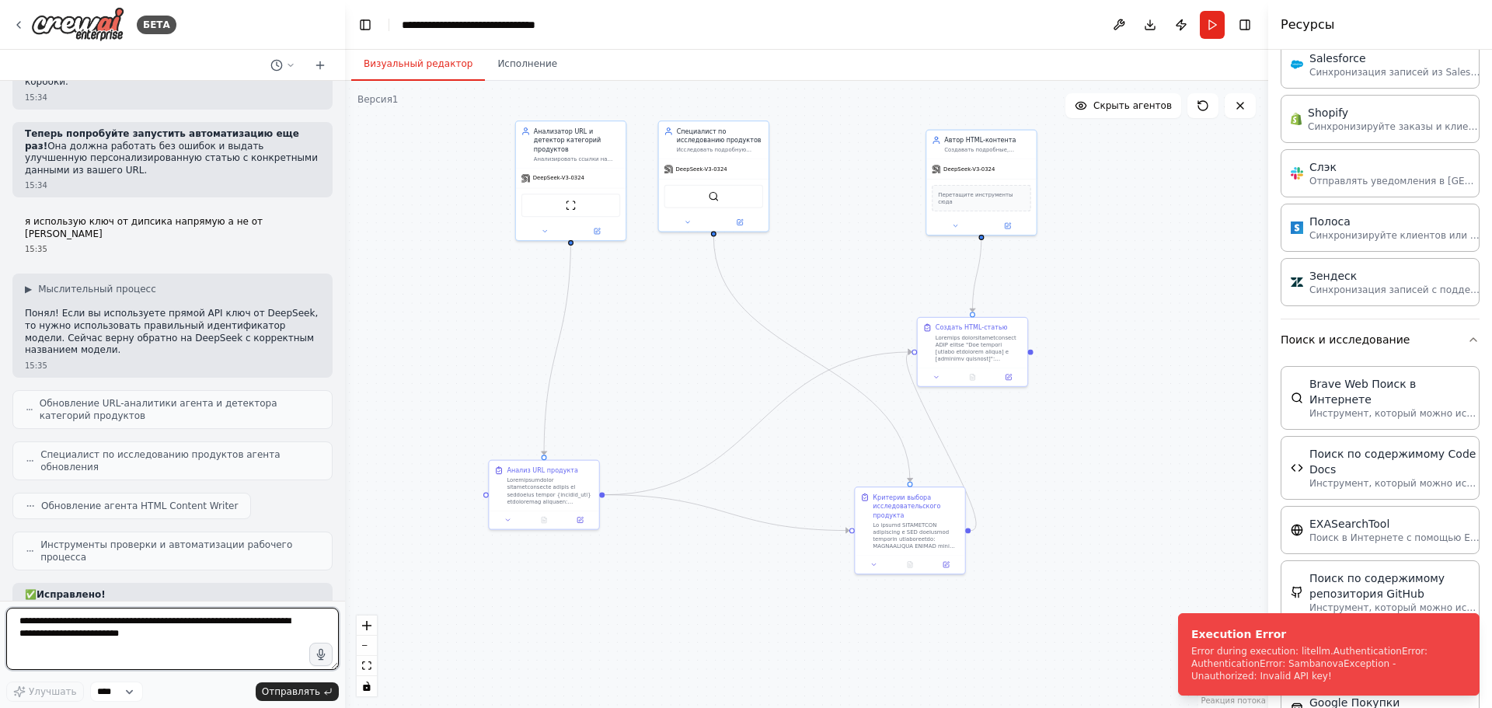
click at [102, 640] on textarea at bounding box center [172, 639] width 333 height 62
paste textarea "**********"
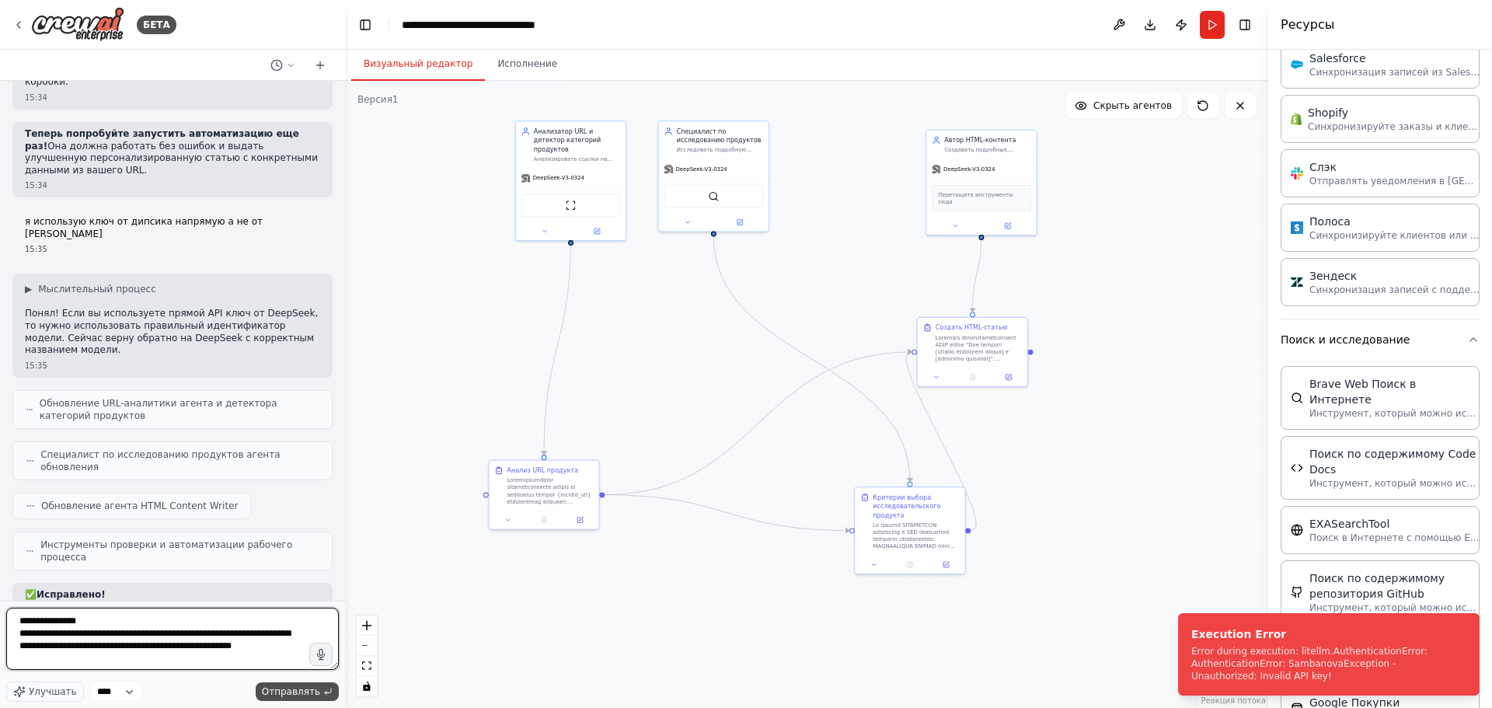
type textarea "**********"
drag, startPoint x: 303, startPoint y: 689, endPoint x: 48, endPoint y: 696, distance: 255.0
click at [82, 691] on div "Улучшать **** Отправлять" at bounding box center [172, 692] width 333 height 20
drag, startPoint x: 47, startPoint y: 696, endPoint x: 124, endPoint y: 692, distance: 77.0
click at [124, 702] on form "**********" at bounding box center [172, 654] width 345 height 107
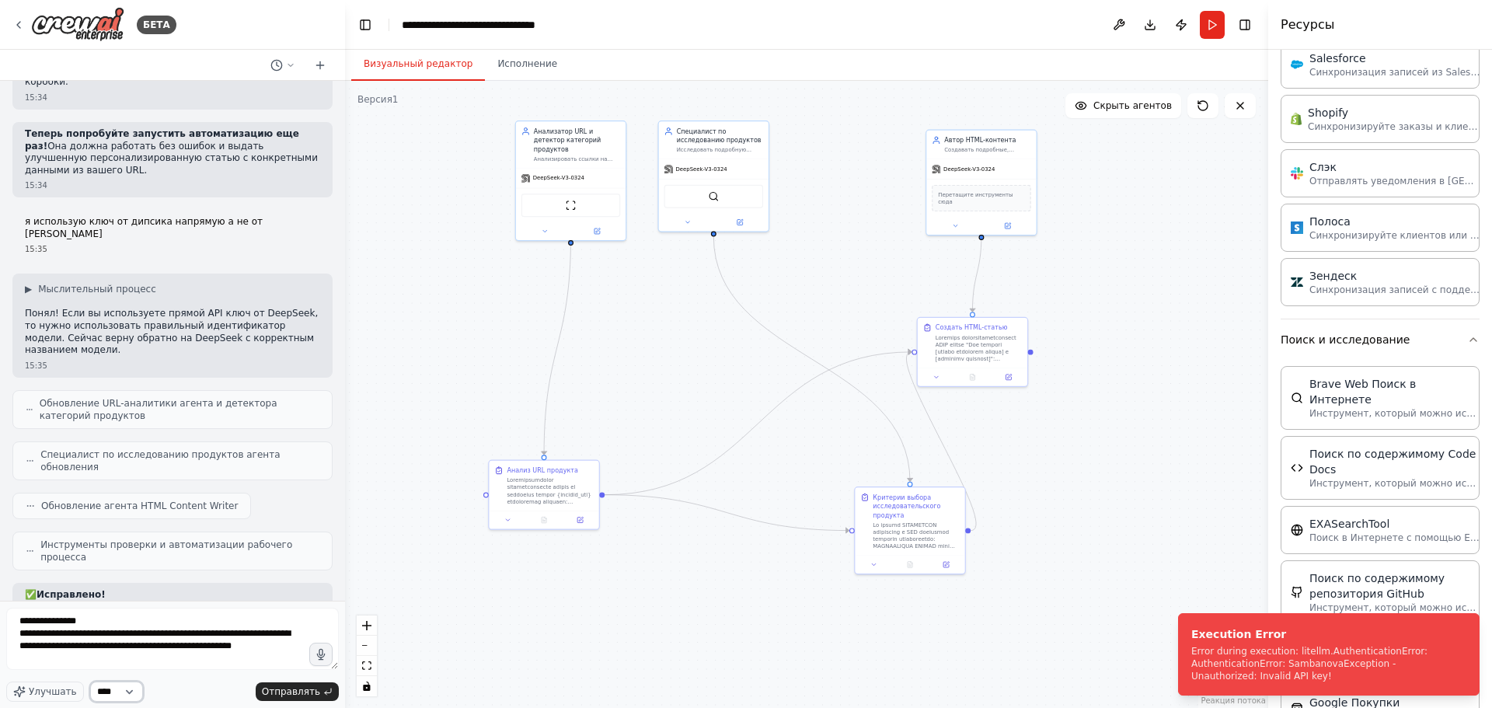
click at [124, 692] on select "****" at bounding box center [116, 692] width 53 height 20
click at [291, 696] on font "Отправлять" at bounding box center [291, 691] width 58 height 11
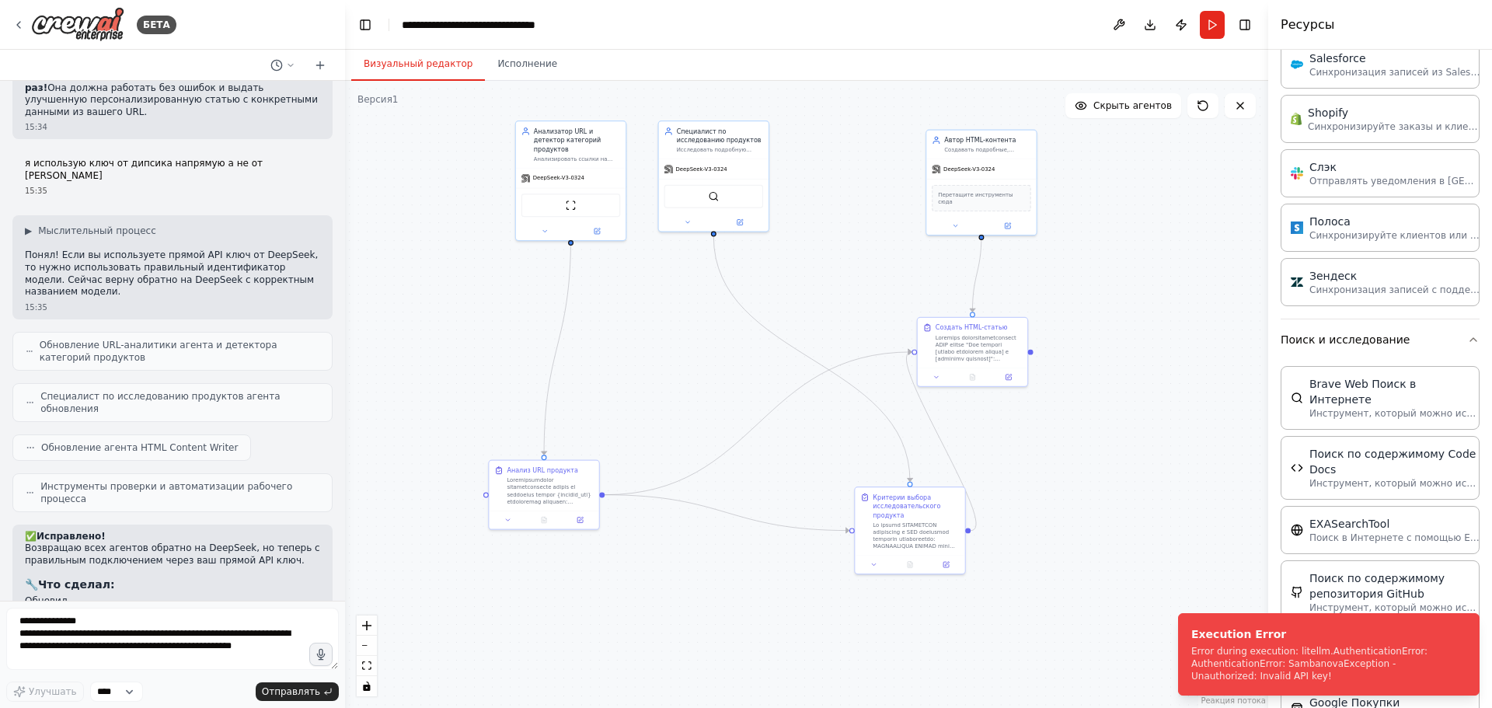
scroll to position [8233, 0]
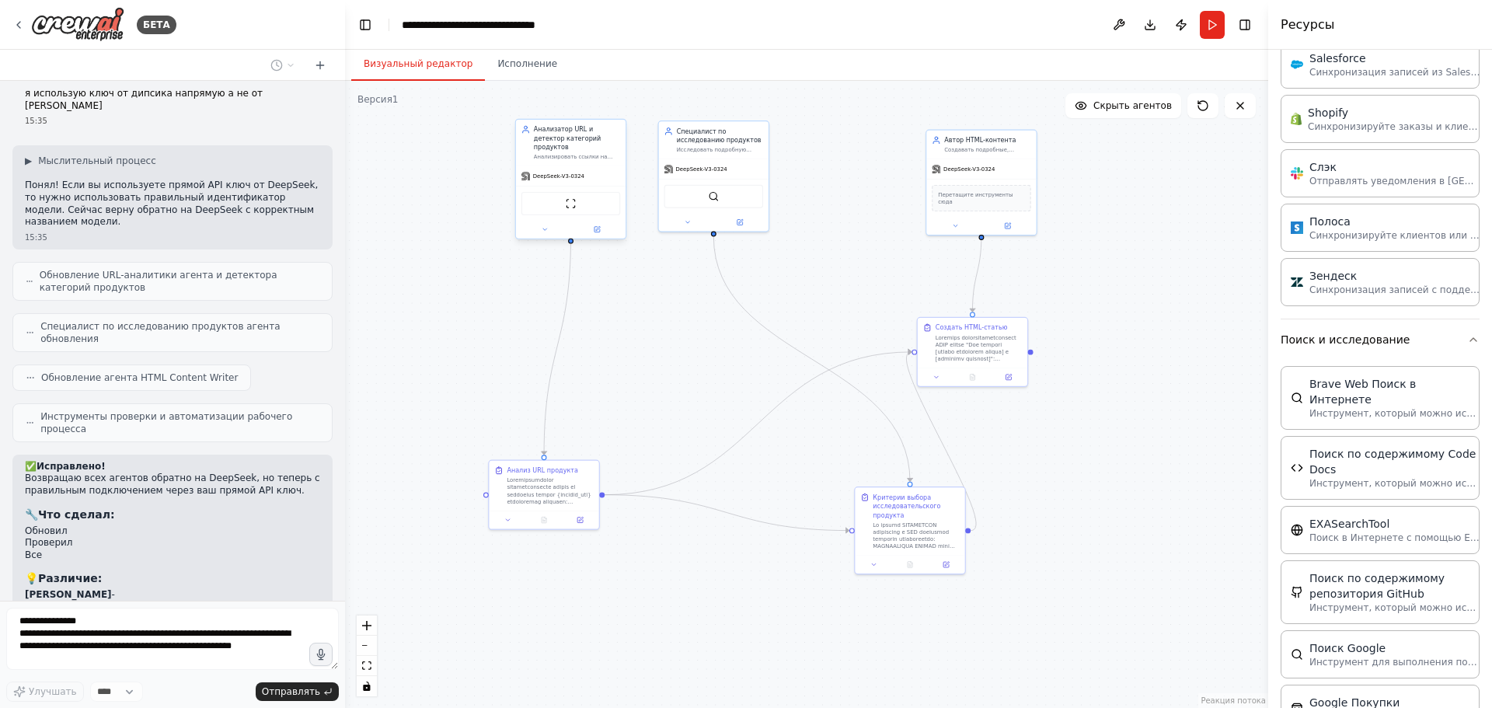
click at [545, 231] on div "Анализатор URL и детектор категорий продуктов Анализировать ссылки на категории…" at bounding box center [571, 180] width 112 height 120
click at [557, 228] on div at bounding box center [571, 230] width 110 height 18
click at [547, 226] on icon at bounding box center [544, 229] width 7 height 7
click at [648, 329] on span "SambaNova - sambanova/DeepSeek-V3-0324" at bounding box center [604, 333] width 131 height 9
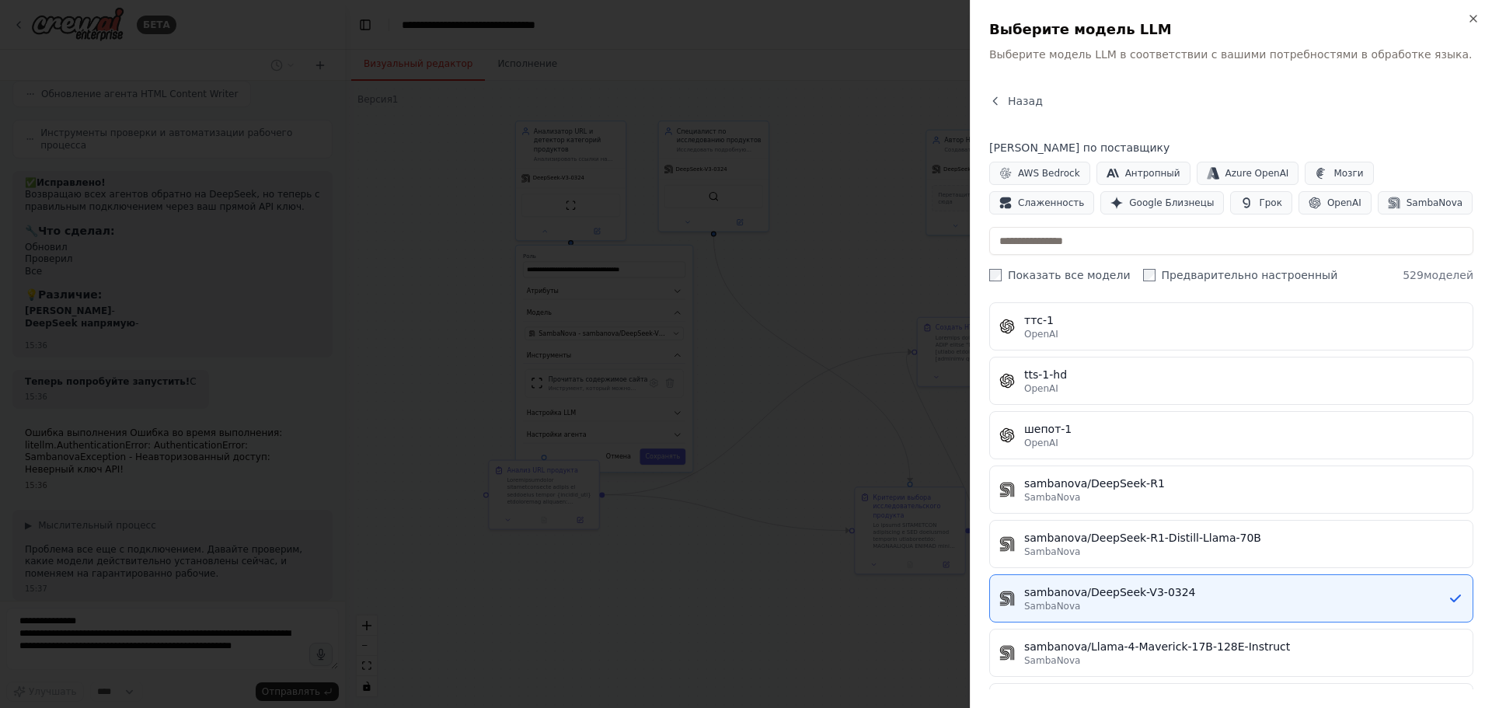
scroll to position [8556, 0]
click at [403, 445] on div at bounding box center [746, 354] width 1492 height 708
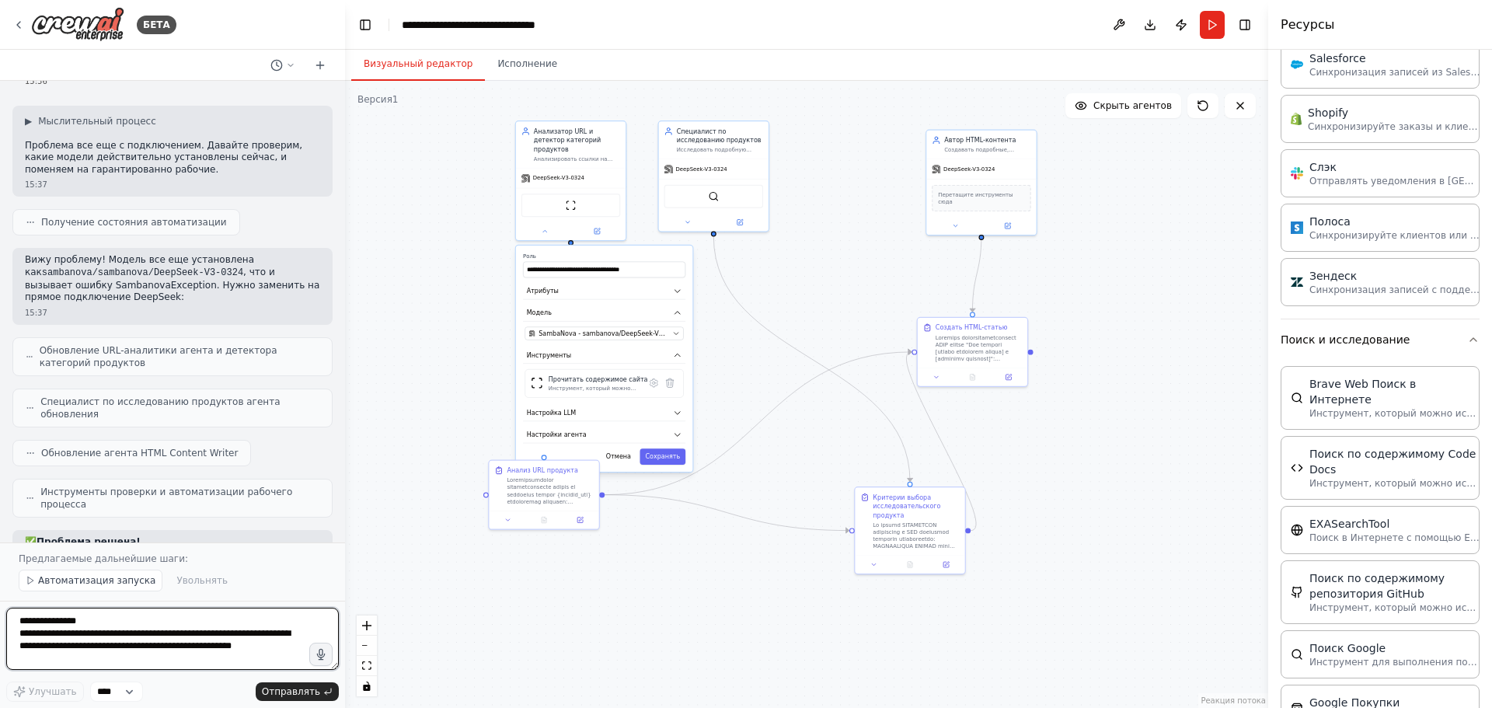
scroll to position [8924, 0]
click at [205, 633] on textarea "**********" at bounding box center [172, 639] width 333 height 62
click at [93, 574] on button "Автоматизация запуска" at bounding box center [91, 581] width 144 height 22
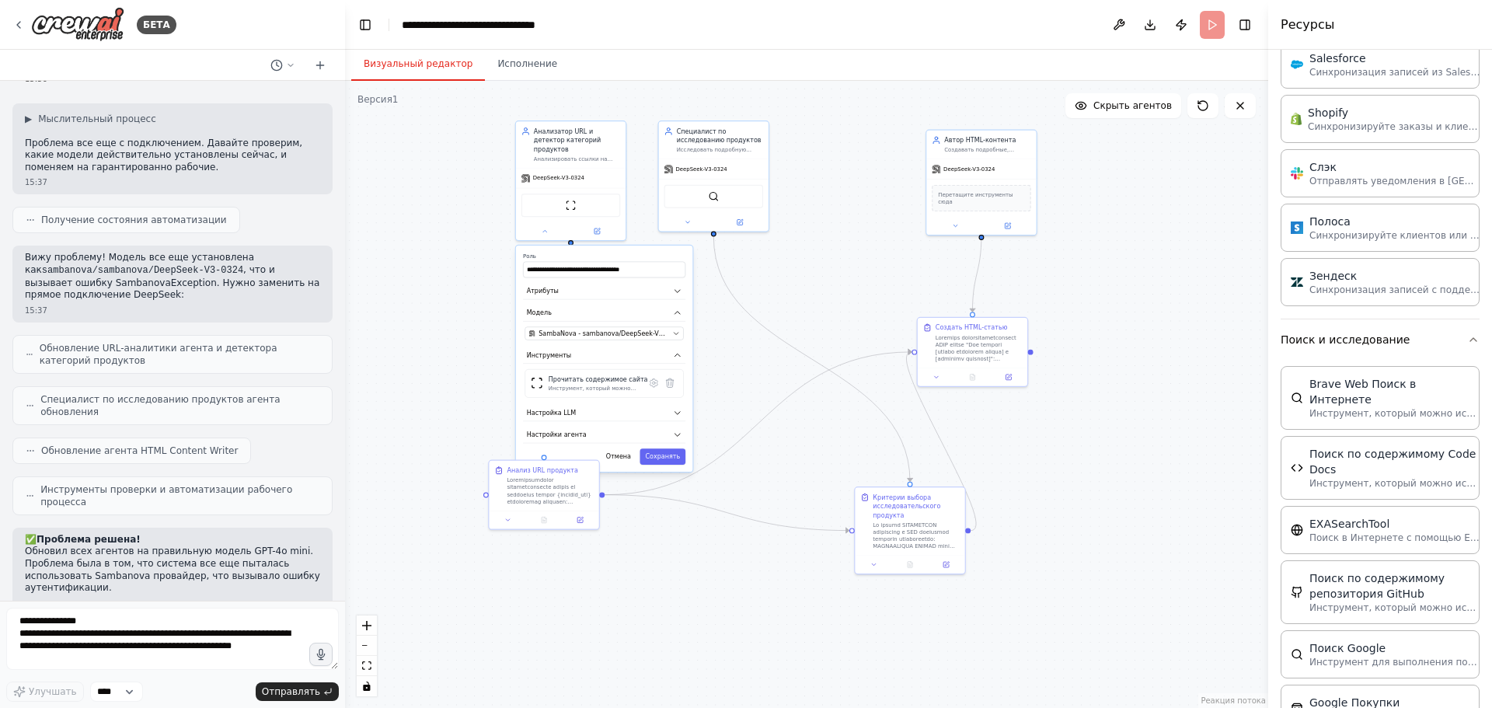
scroll to position [8865, 0]
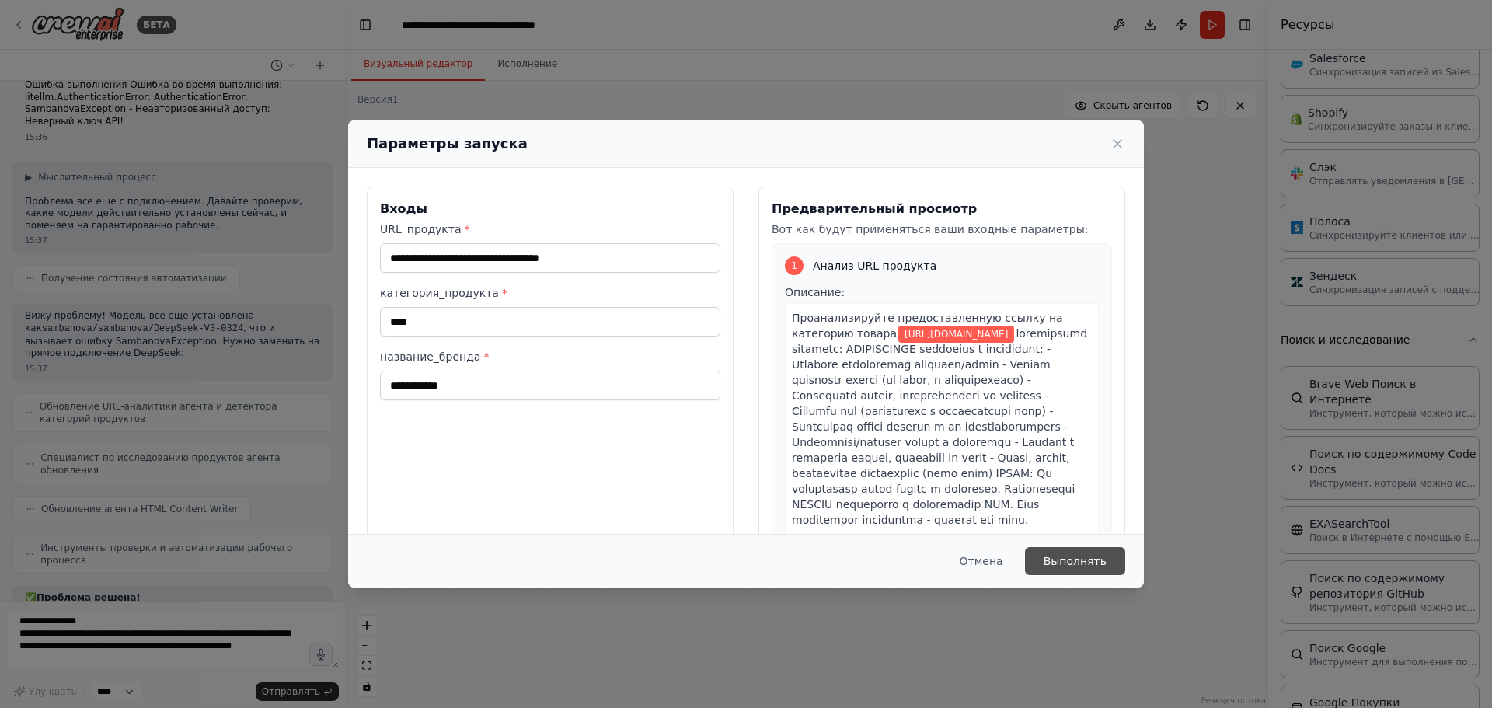
click at [1081, 566] on font "Выполнять" at bounding box center [1075, 561] width 63 height 12
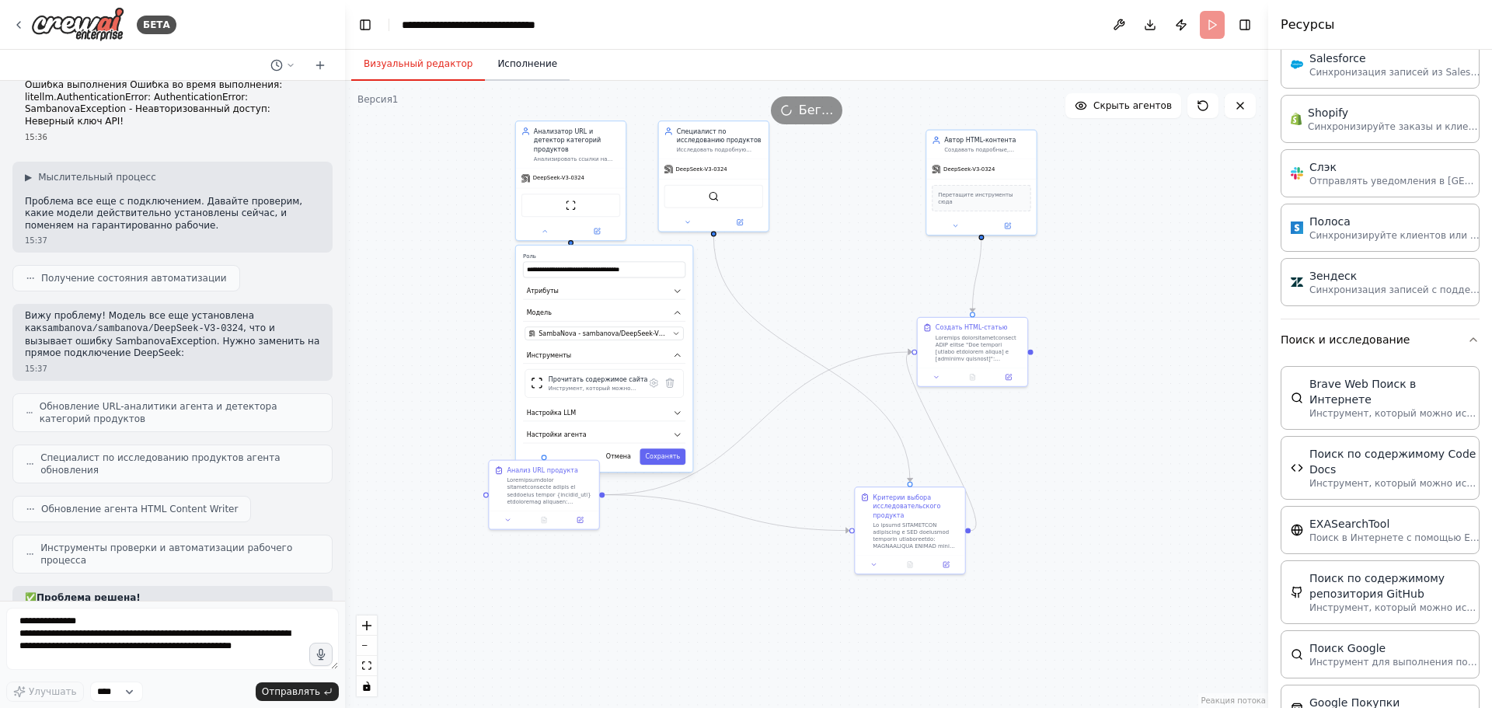
click at [497, 65] on font "Исполнение" at bounding box center [527, 63] width 60 height 11
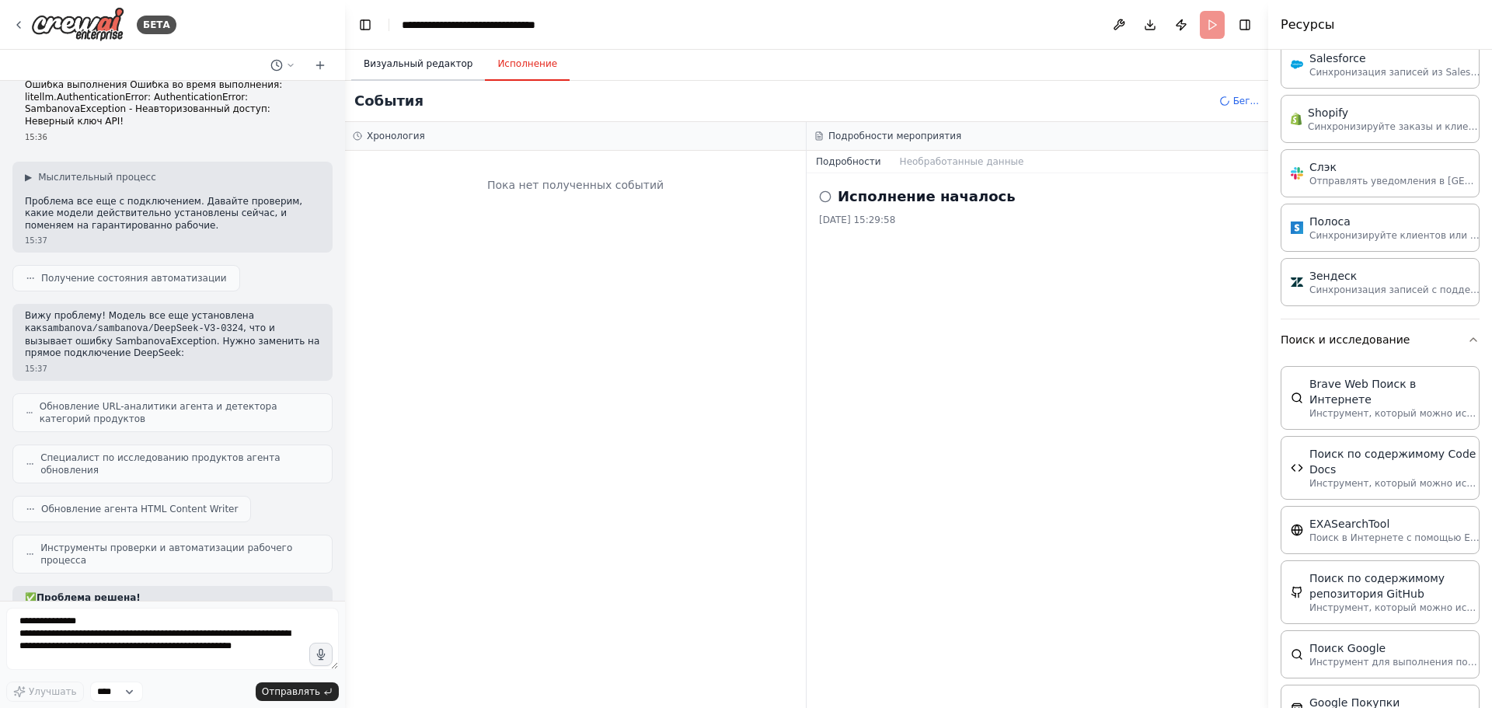
click at [420, 61] on font "Визуальный редактор" at bounding box center [418, 63] width 109 height 11
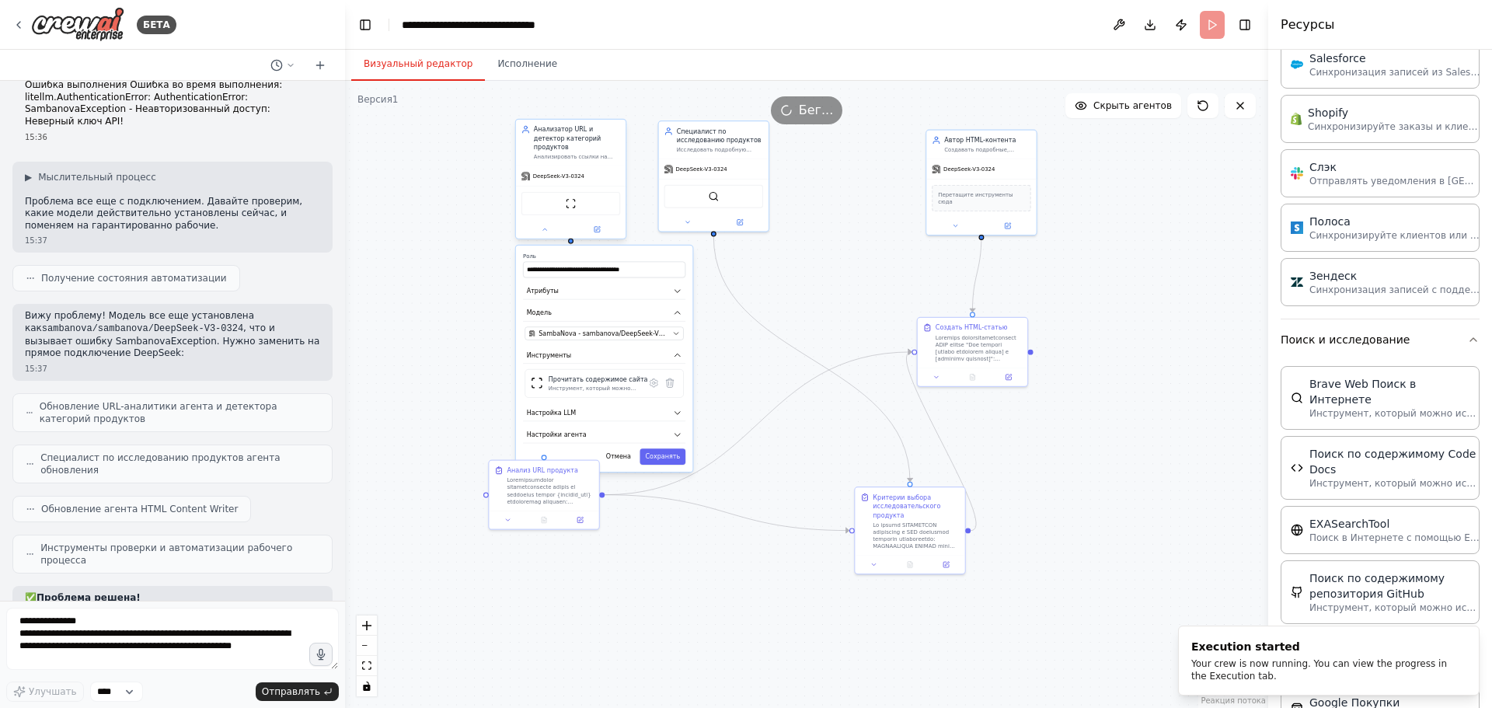
click at [565, 173] on font "DeepSeek-V3-0324" at bounding box center [558, 176] width 51 height 6
click at [427, 250] on div ".deletable-edge-delete-btn { width: 20px; height: 20px; border: 0px solid #ffff…" at bounding box center [806, 394] width 923 height 627
click at [429, 292] on div ".deletable-edge-delete-btn { width: 20px; height: 20px; border: 0px solid #ffff…" at bounding box center [806, 394] width 923 height 627
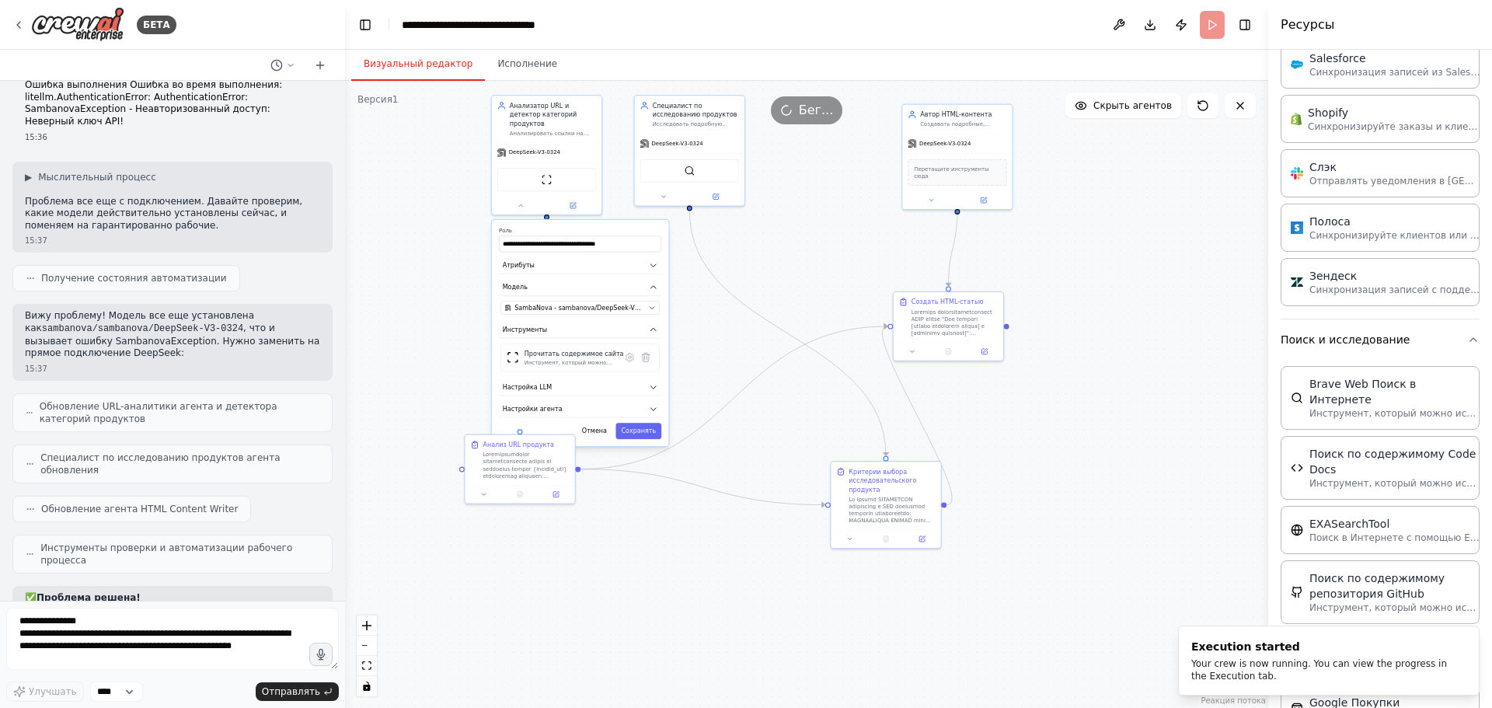
drag, startPoint x: 414, startPoint y: 271, endPoint x: 400, endPoint y: 256, distance: 20.3
click at [400, 256] on div ".deletable-edge-delete-btn { width: 20px; height: 20px; border: 0px solid #ffff…" at bounding box center [806, 394] width 923 height 627
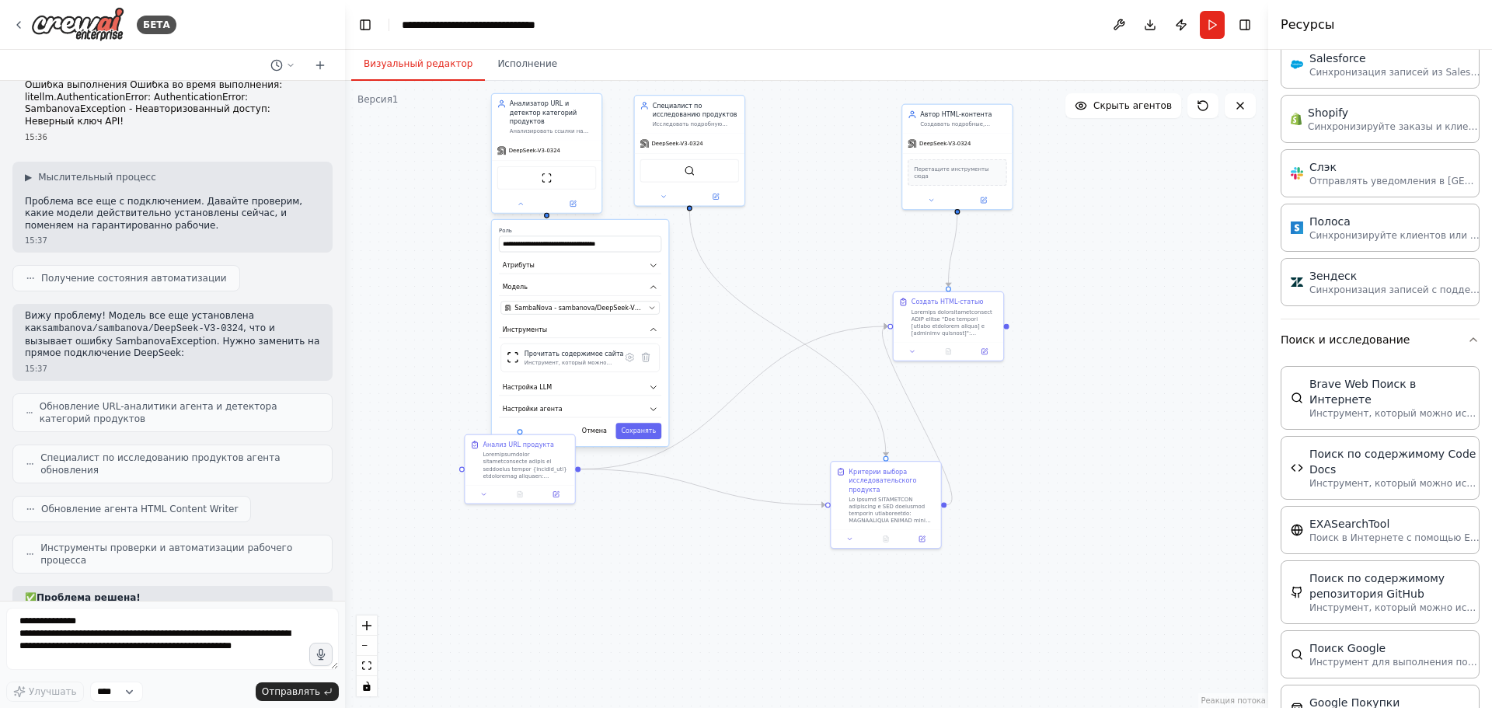
click at [545, 160] on div "ScrapeWebsiteTool" at bounding box center [547, 177] width 110 height 34
click at [519, 201] on icon at bounding box center [520, 204] width 7 height 7
click at [627, 355] on button at bounding box center [630, 357] width 16 height 16
click at [598, 303] on span "SambaNova - sambanova/DeepSeek-V3-0324" at bounding box center [579, 307] width 131 height 9
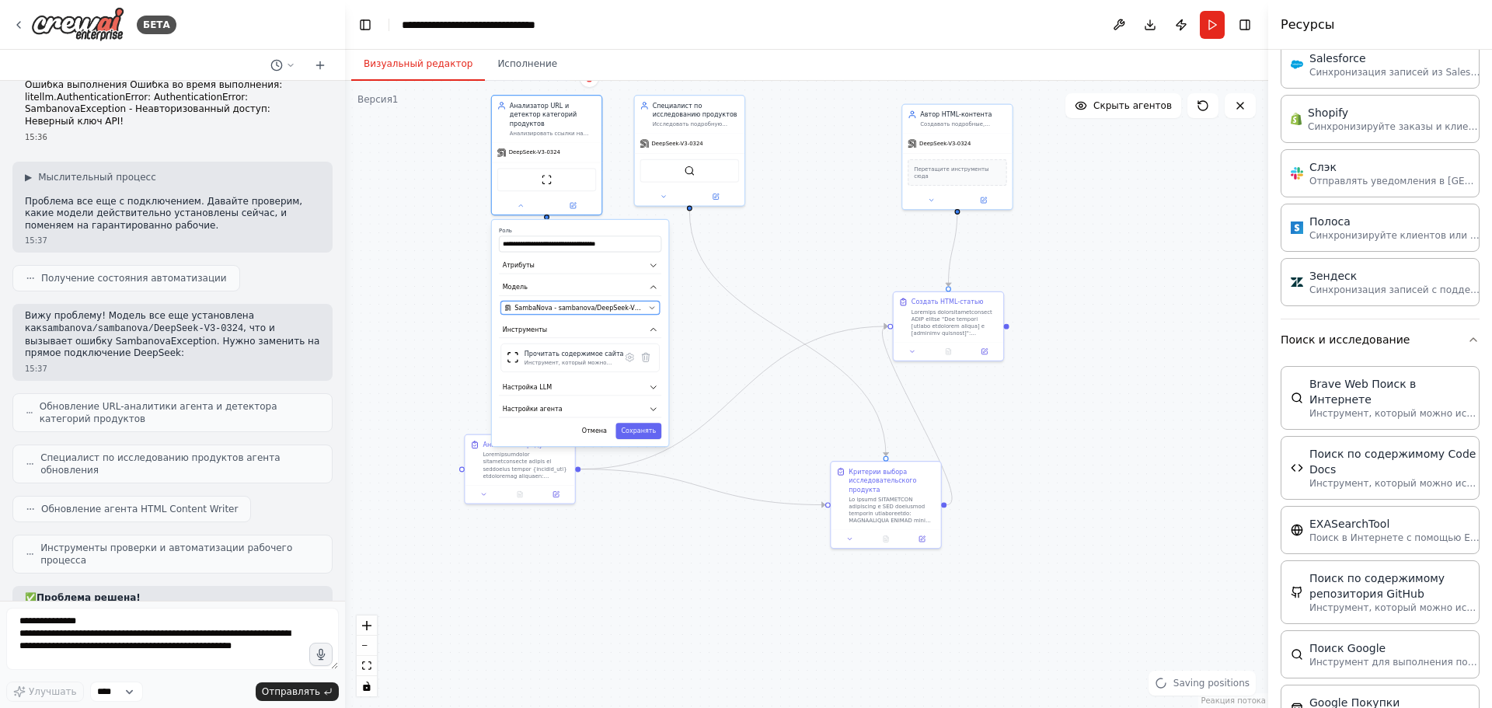
click at [598, 303] on span "SambaNova - sambanova/DeepSeek-V3-0324" at bounding box center [579, 307] width 131 height 9
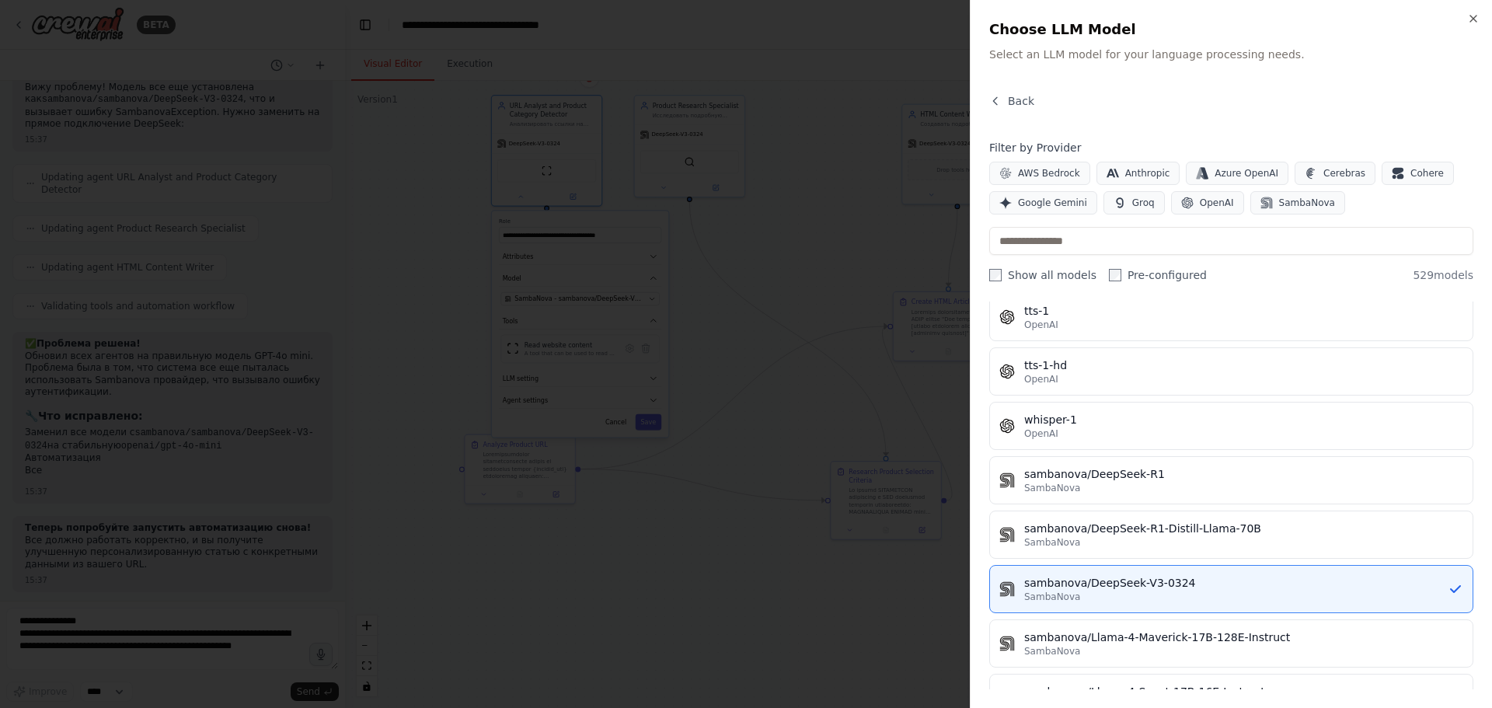
scroll to position [8736, 0]
click at [721, 202] on div at bounding box center [746, 354] width 1492 height 708
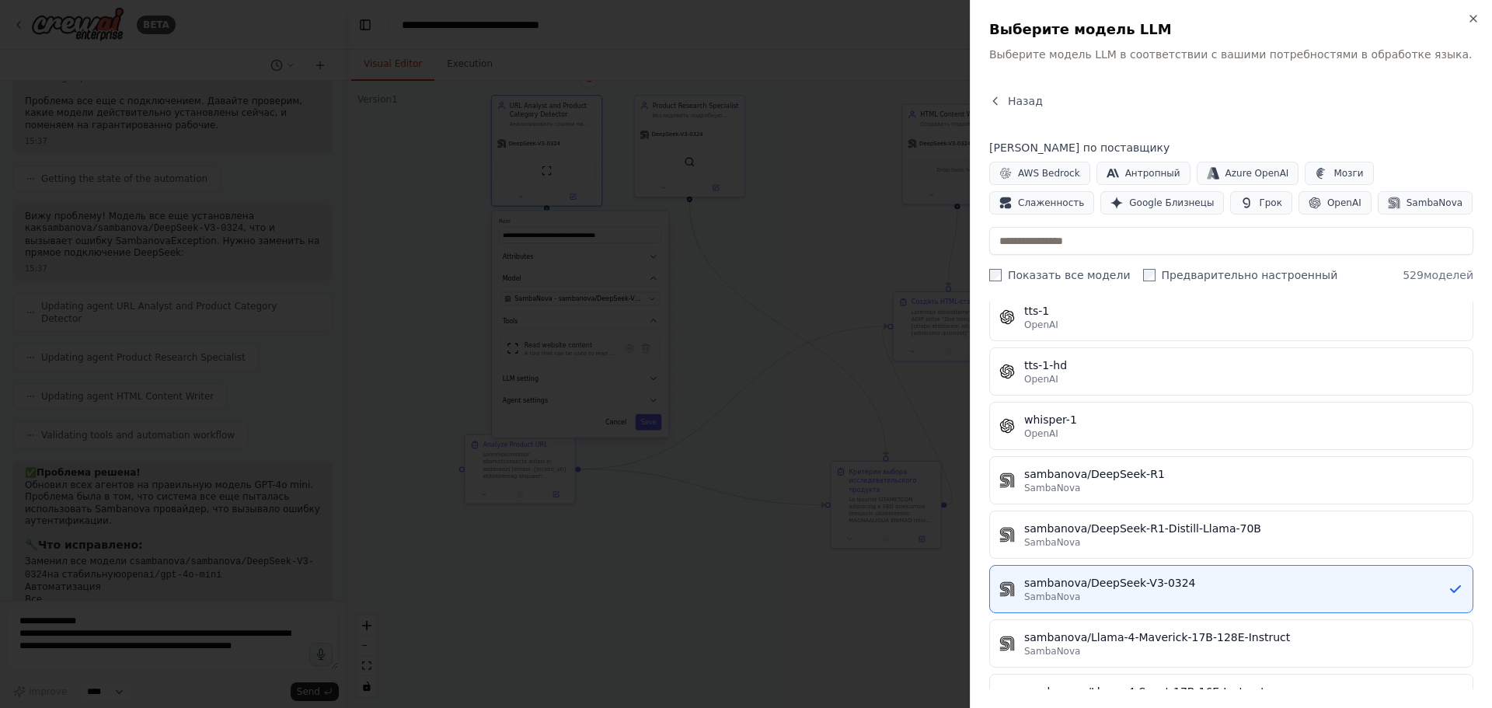
click at [376, 75] on div at bounding box center [746, 354] width 1492 height 708
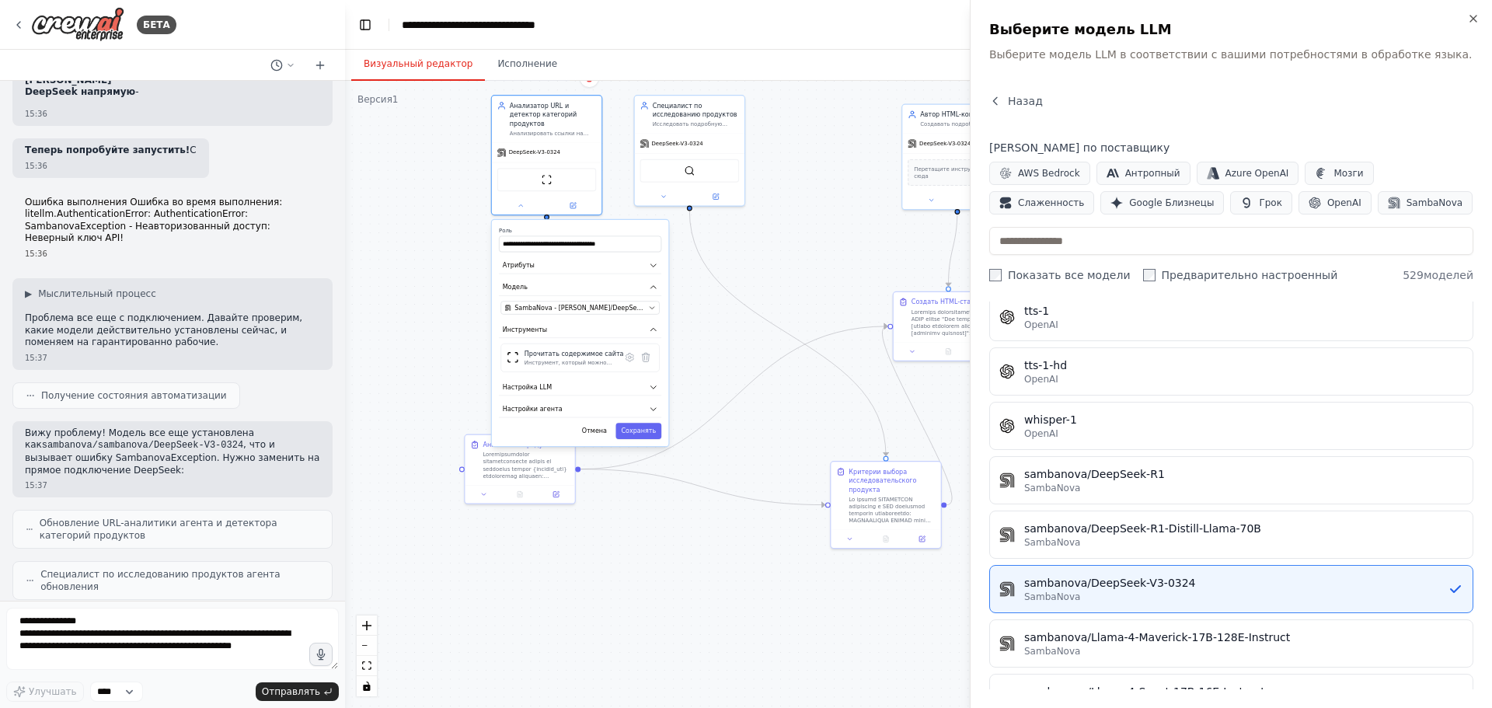
scroll to position [8854, 0]
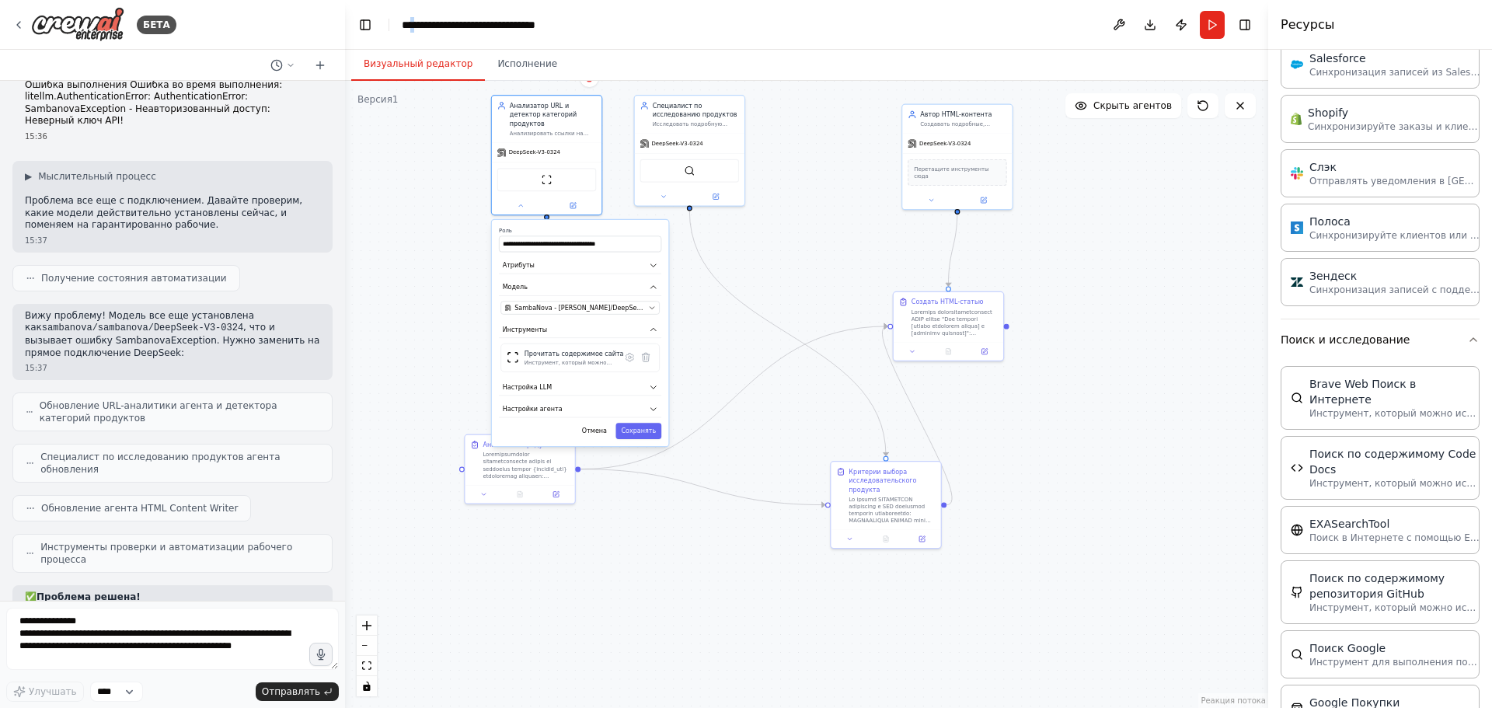
click at [416, 23] on font "**********" at bounding box center [469, 24] width 134 height 11
click at [14, 24] on icon at bounding box center [18, 25] width 12 height 12
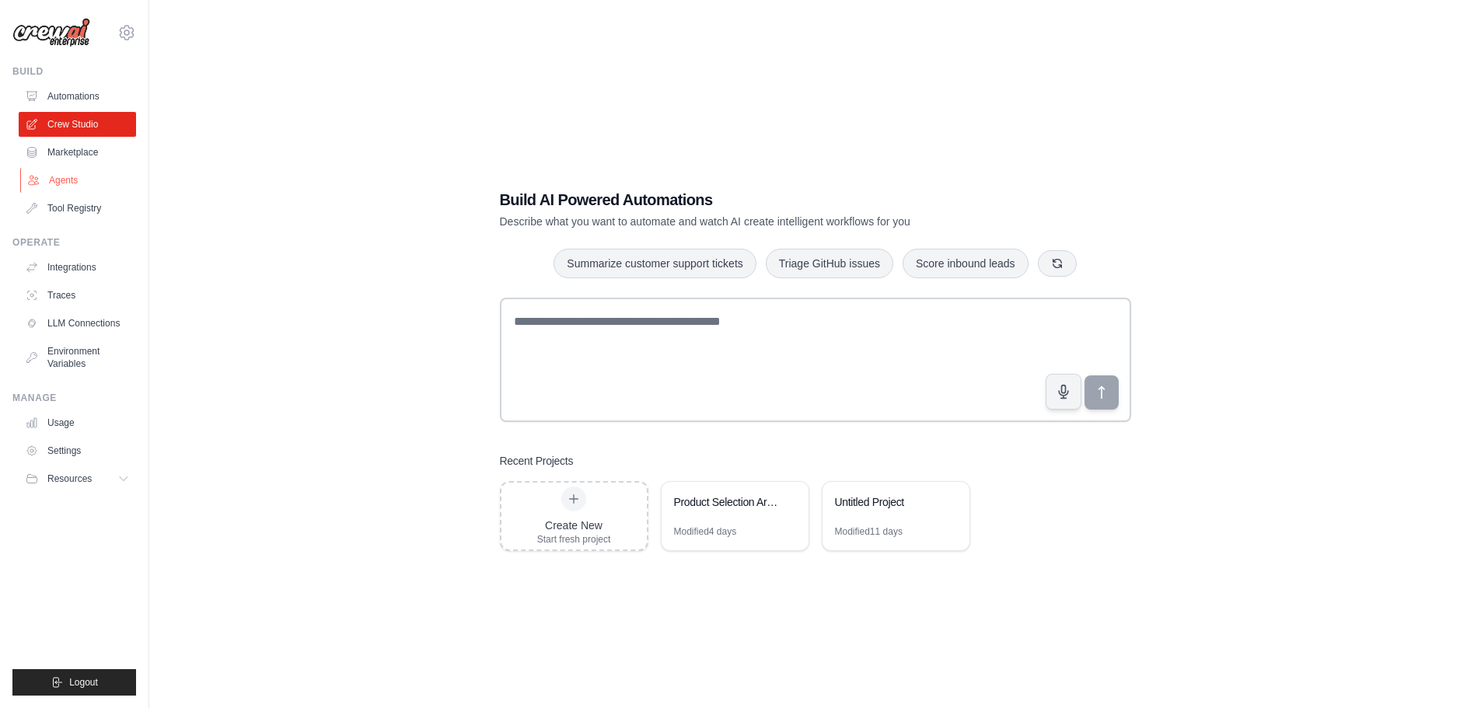
click at [84, 184] on link "Agents" at bounding box center [78, 180] width 117 height 25
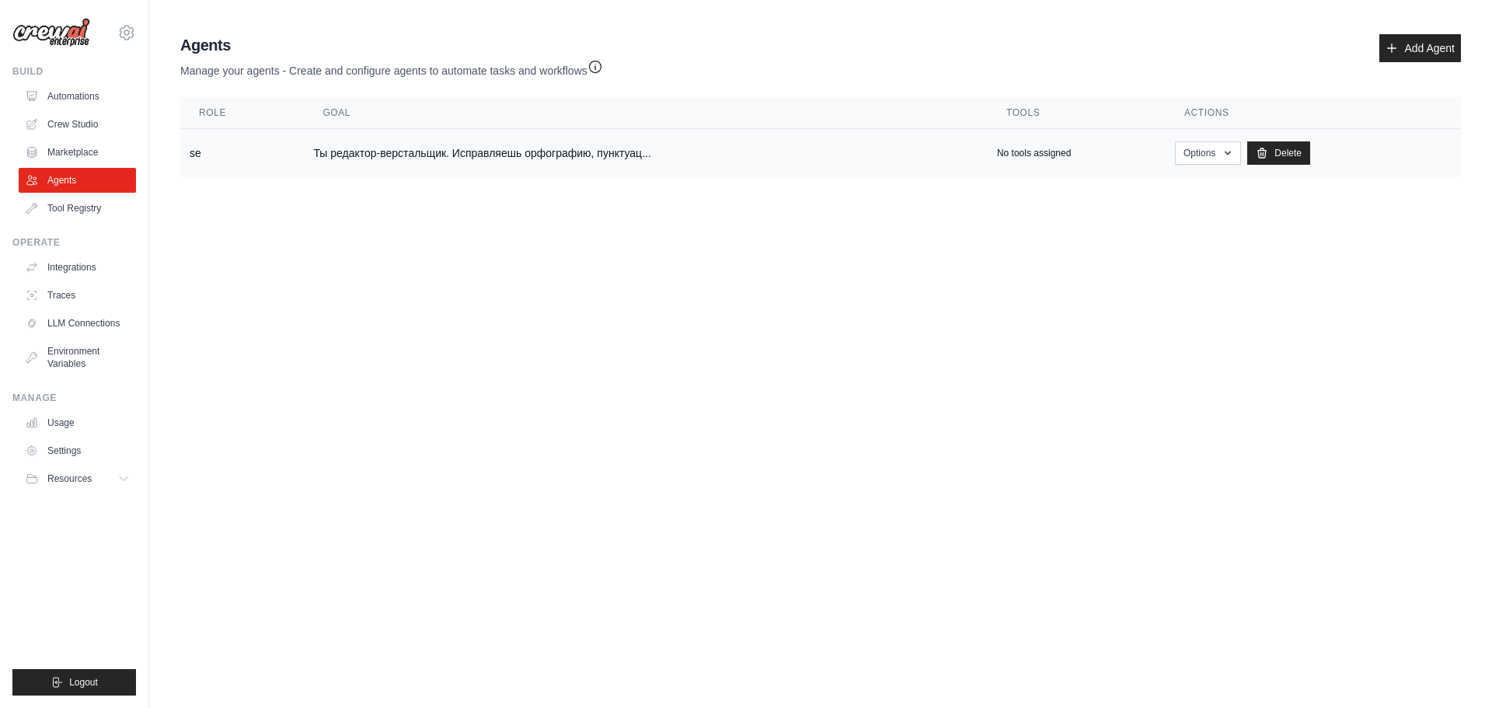
click at [585, 150] on td "Ты редактор-верстальщик. Исправляешь орфографию, пунктуац..." at bounding box center [646, 153] width 684 height 49
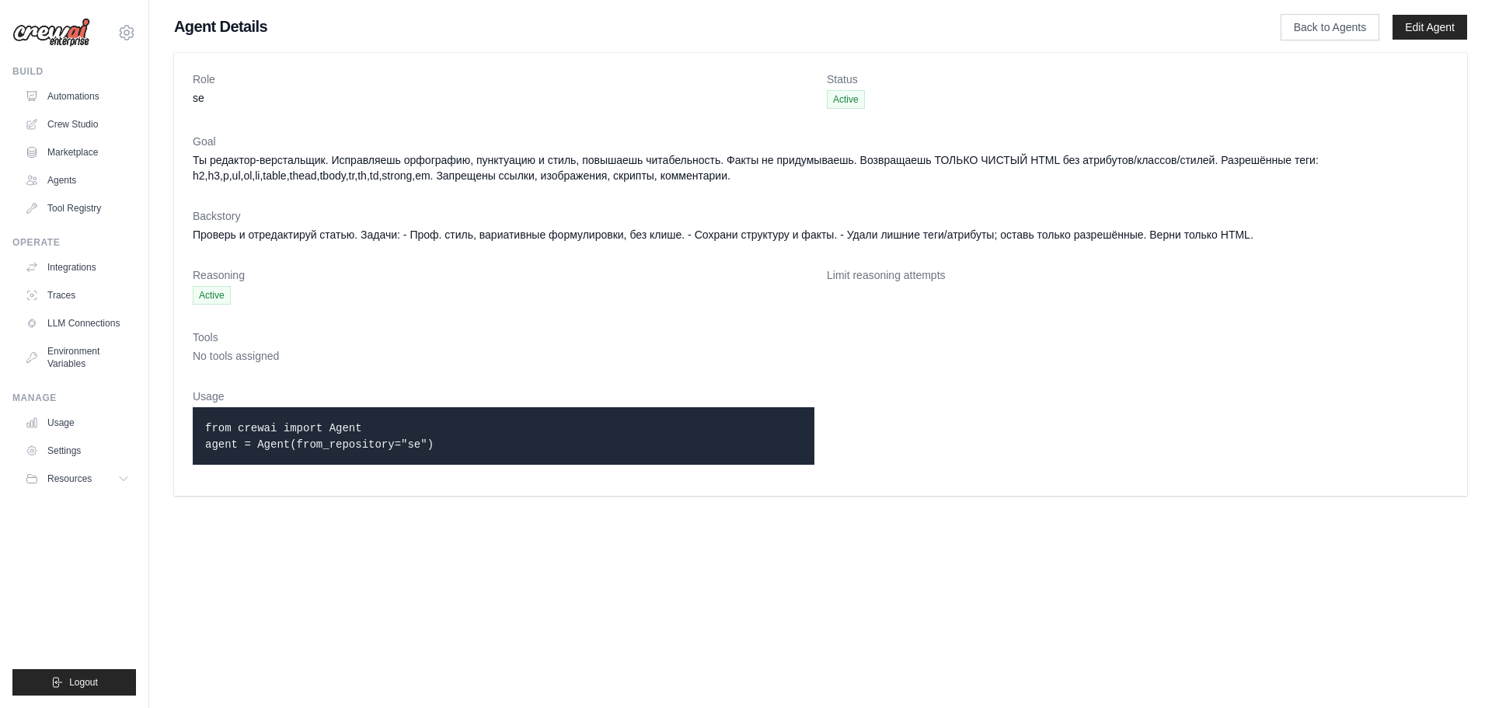
drag, startPoint x: 481, startPoint y: 453, endPoint x: 197, endPoint y: 410, distance: 287.0
click at [197, 410] on div "from crewai import Agent agent = Agent(from_repository="se")" at bounding box center [504, 436] width 622 height 58
click at [508, 258] on dl "Role se Status Active Goal Ты редактор-верстальщик. Исправляешь орфографию, пун…" at bounding box center [821, 275] width 1256 height 406
click at [80, 155] on link "Marketplace" at bounding box center [78, 152] width 117 height 25
click at [96, 204] on link "Tool Registry" at bounding box center [78, 208] width 117 height 25
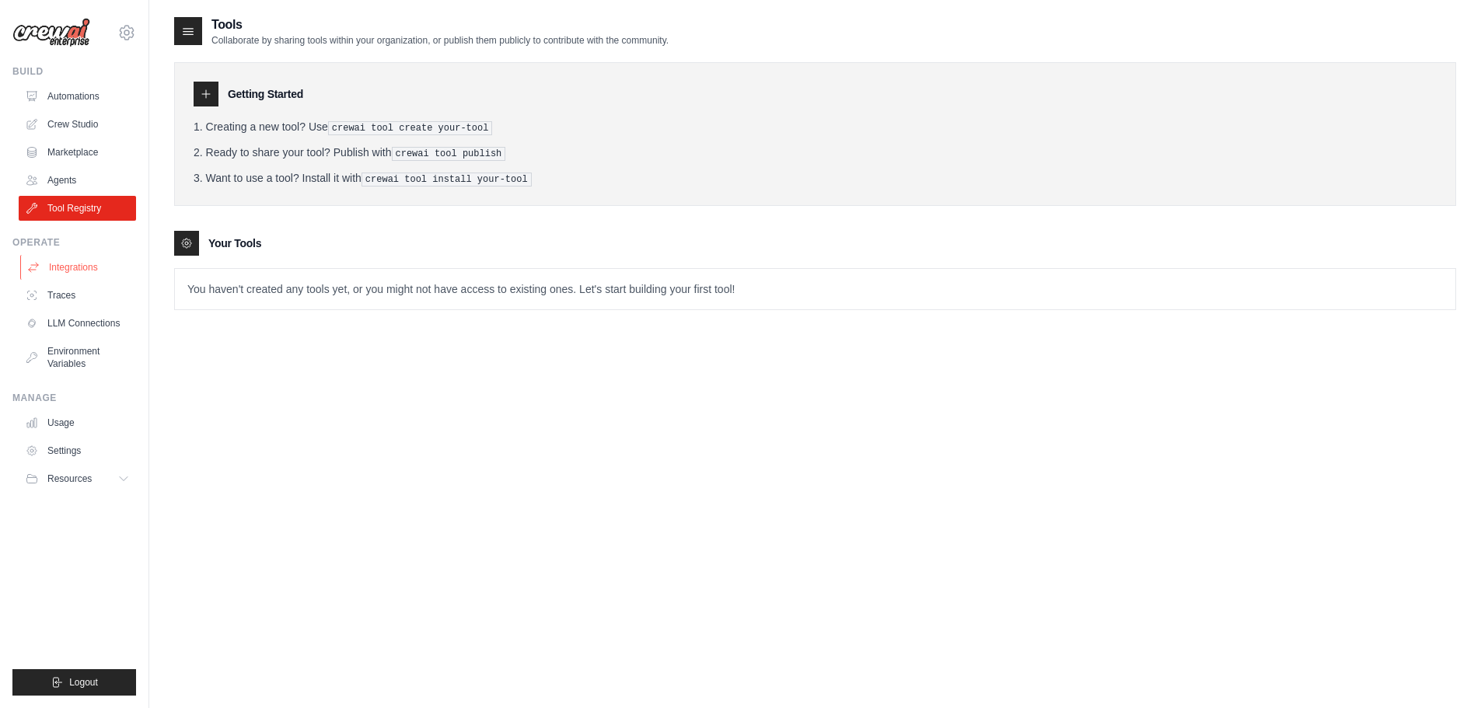
click at [95, 278] on link "Integrations" at bounding box center [78, 267] width 117 height 25
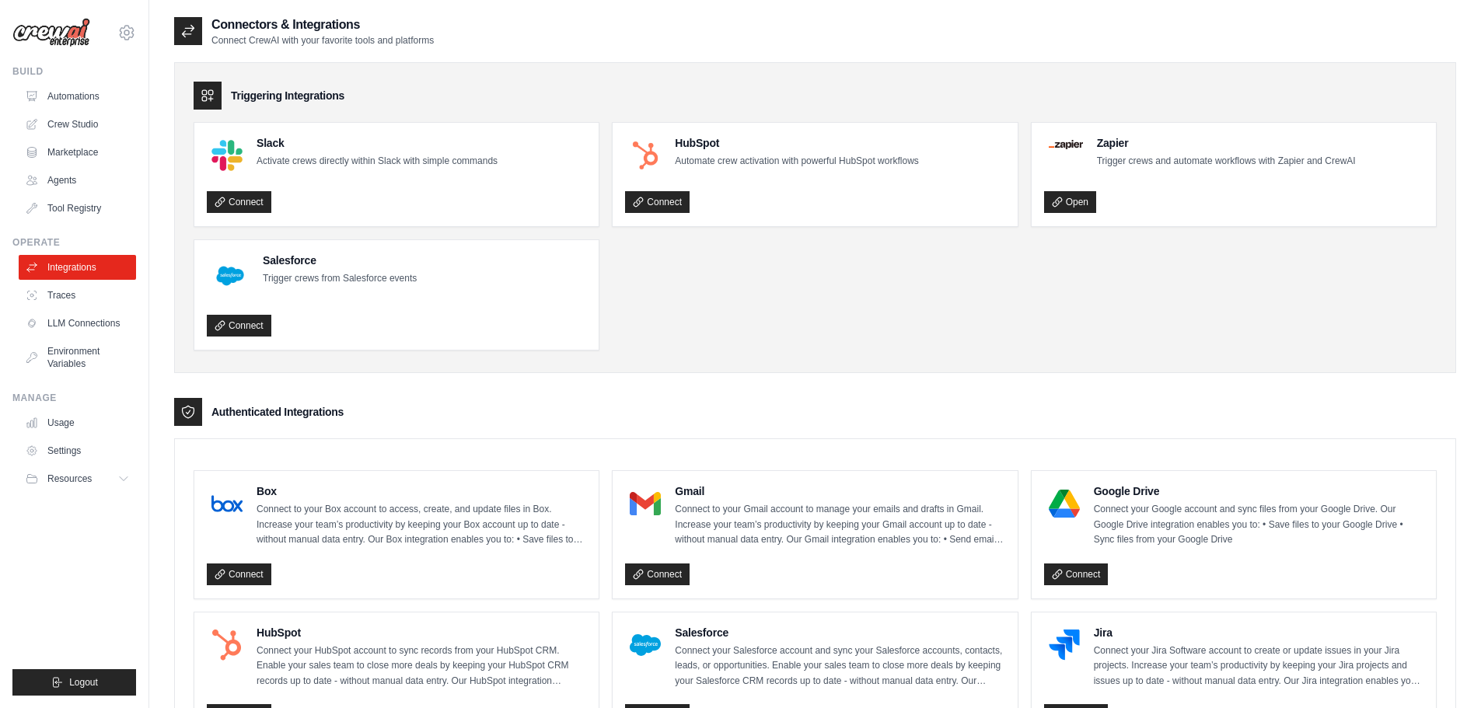
click at [68, 309] on ul "Integrations Traces LLM Connections Environment Variables" at bounding box center [77, 315] width 117 height 121
click at [62, 337] on ul "Integrations Traces LLM Connections Environment Variables" at bounding box center [77, 315] width 117 height 121
click at [68, 326] on link "LLM Connections" at bounding box center [78, 323] width 117 height 25
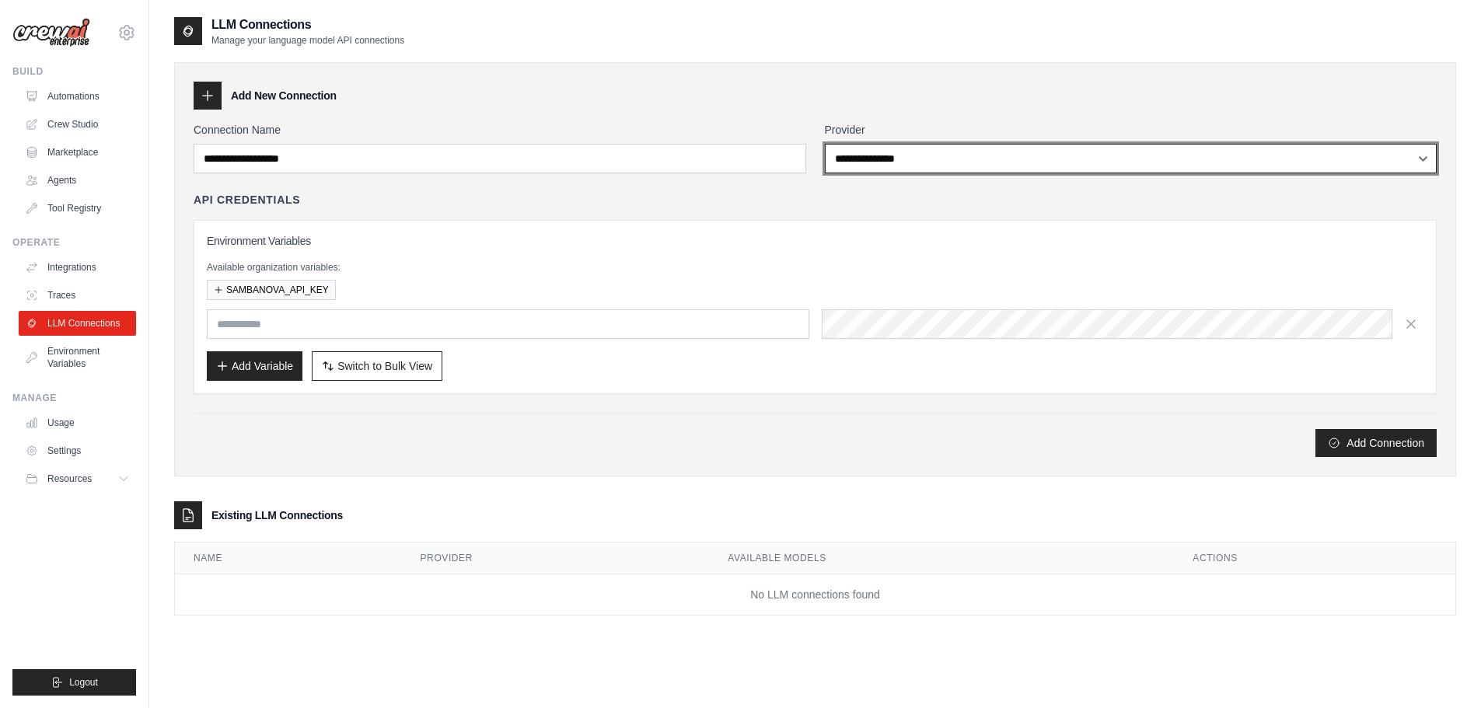
click at [952, 159] on select "**********" at bounding box center [1131, 159] width 612 height 30
select select "**********"
click at [825, 144] on select "**********" at bounding box center [1131, 159] width 612 height 30
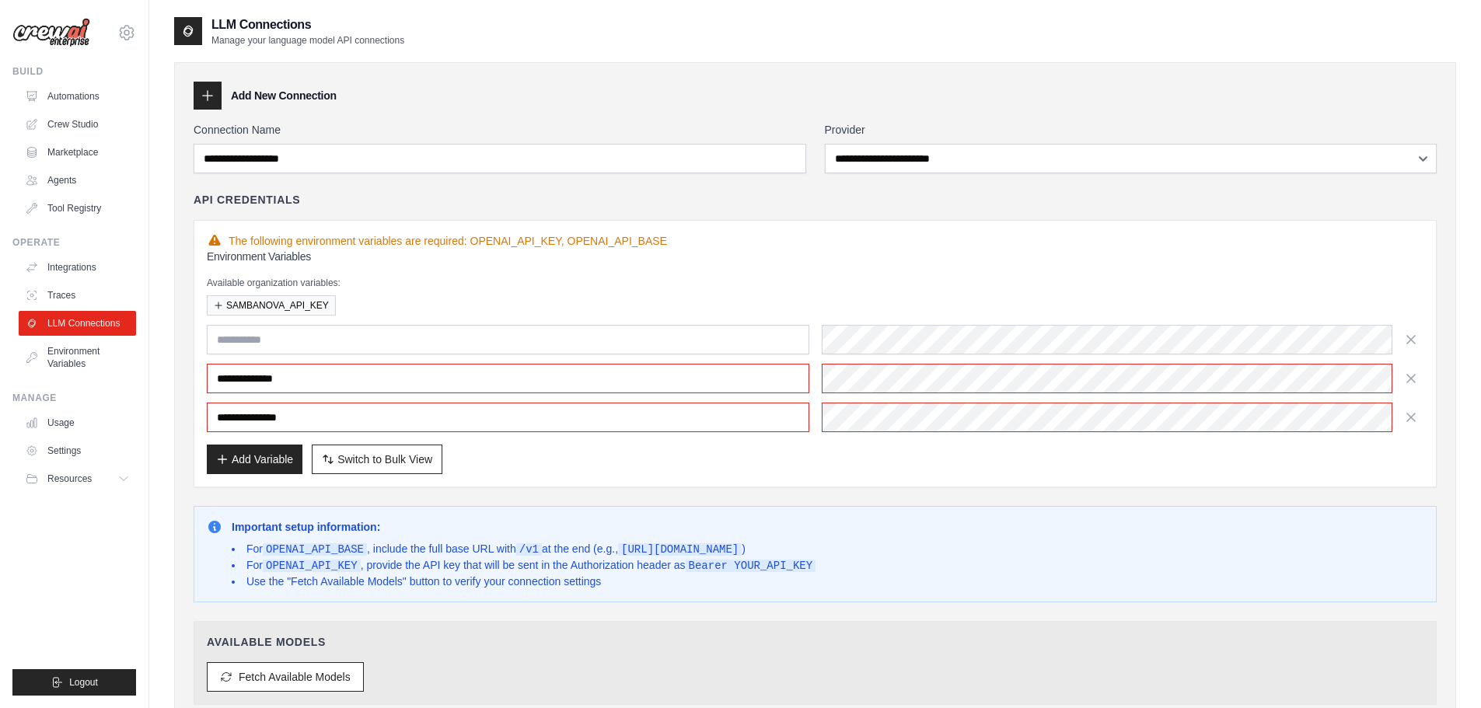
click at [898, 221] on div "**********" at bounding box center [815, 353] width 1243 height 267
click at [511, 343] on input "text" at bounding box center [508, 340] width 602 height 30
click at [508, 291] on div "Available organization variables: SAMBANOVA_API_KEY" at bounding box center [815, 296] width 1216 height 39
click at [378, 388] on input "**********" at bounding box center [508, 379] width 602 height 30
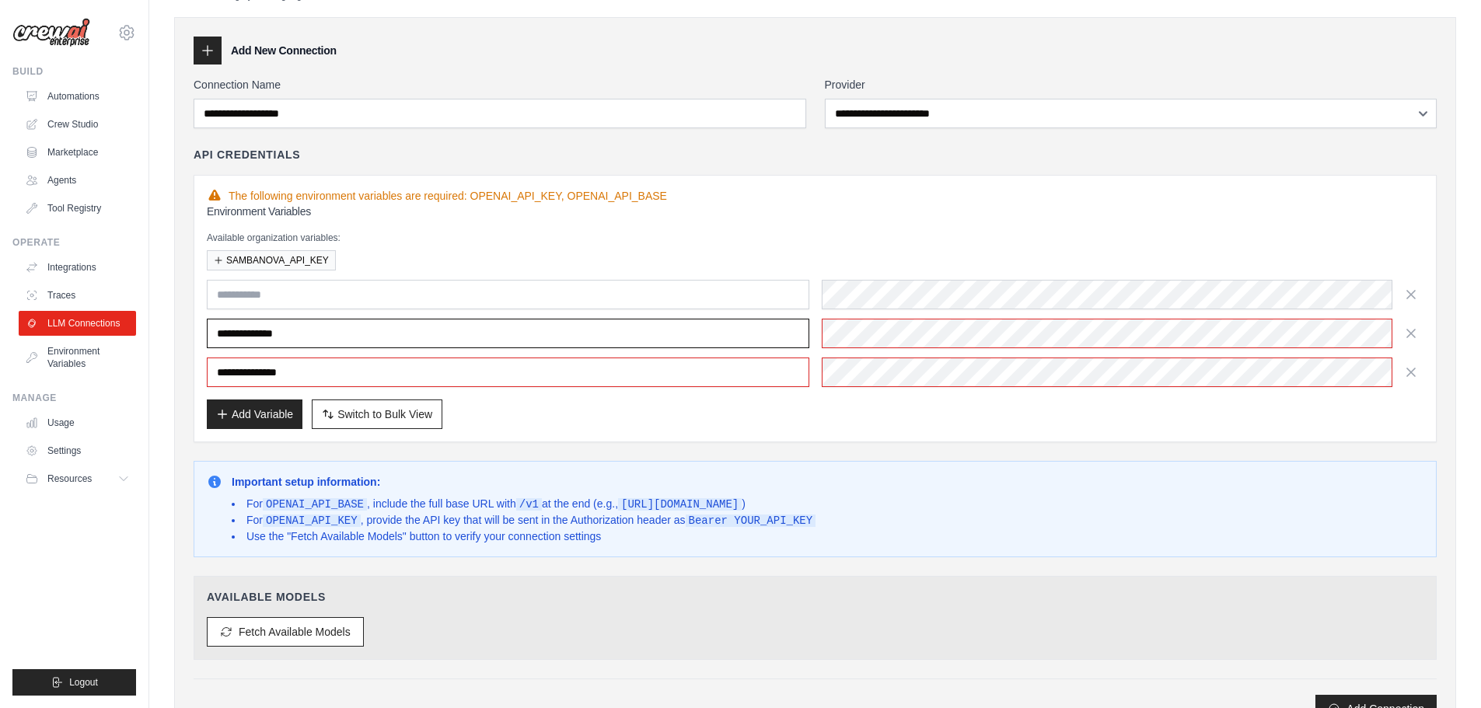
scroll to position [26, 0]
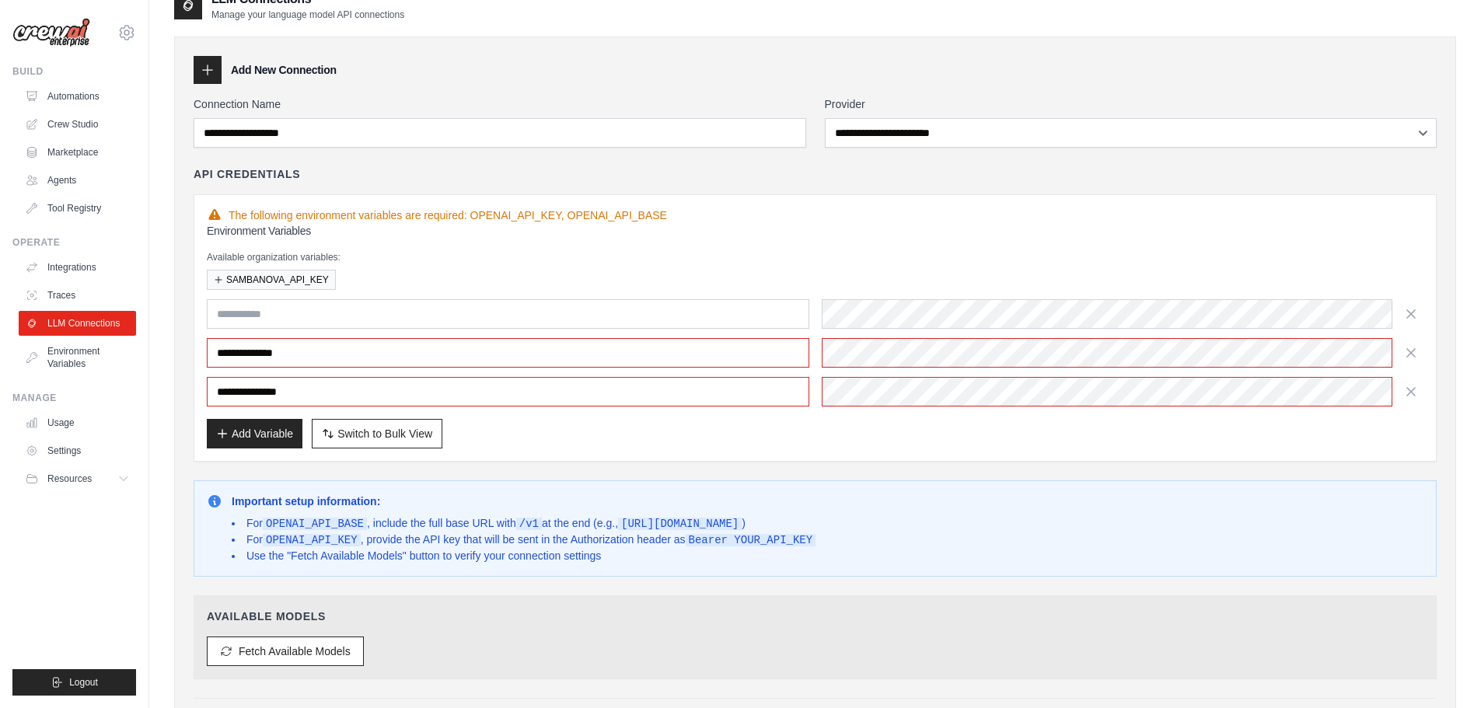
click at [503, 330] on div "**********" at bounding box center [815, 352] width 1216 height 107
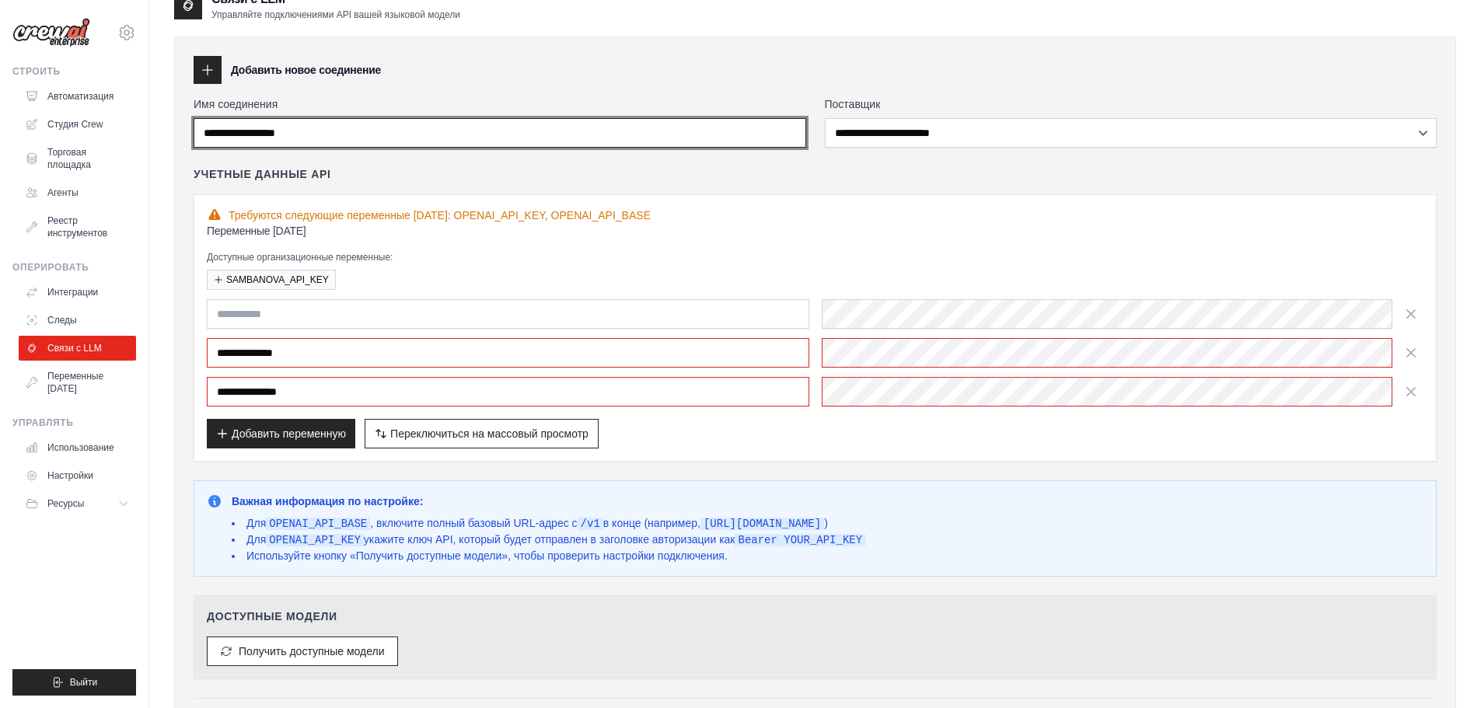
click at [434, 130] on input "Имя соединения" at bounding box center [500, 133] width 612 height 30
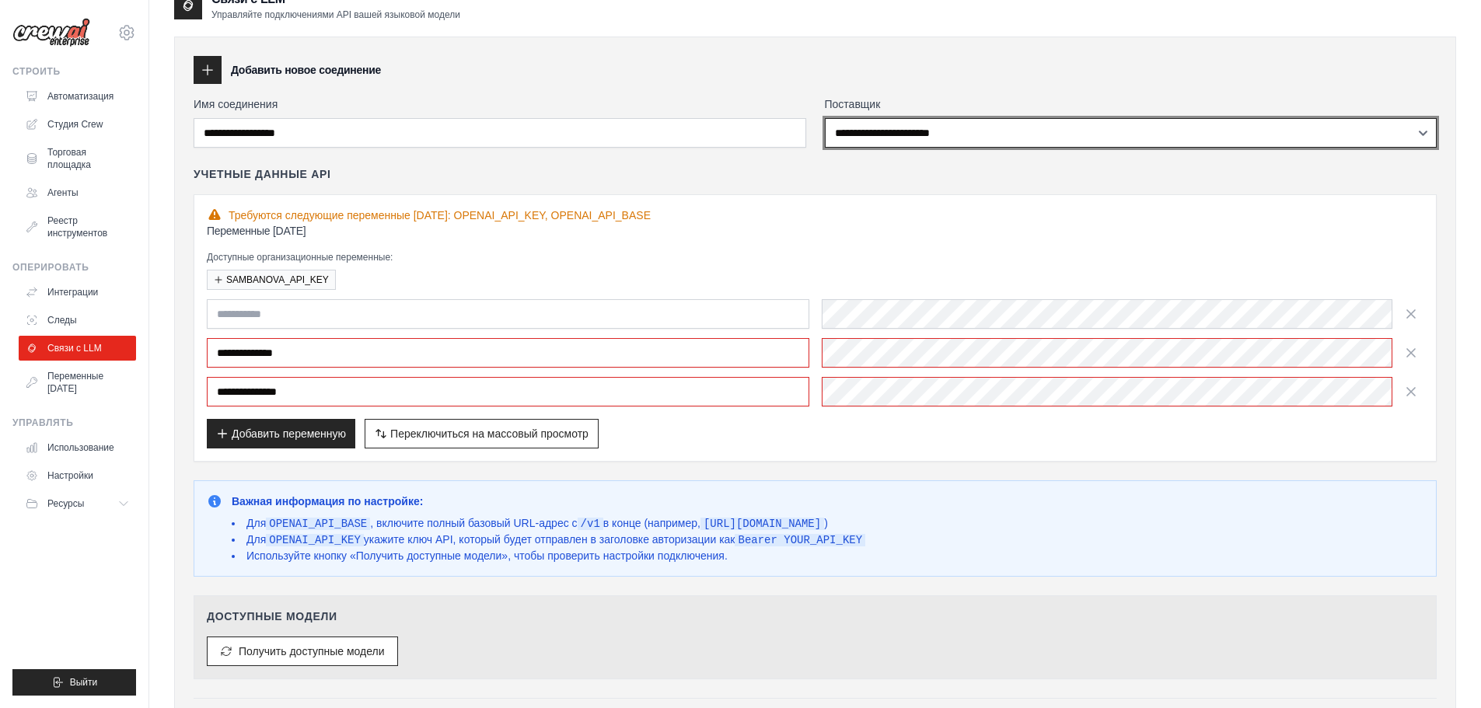
click at [867, 144] on select "**********" at bounding box center [1131, 133] width 612 height 30
click at [867, 145] on select "**********" at bounding box center [1131, 133] width 612 height 30
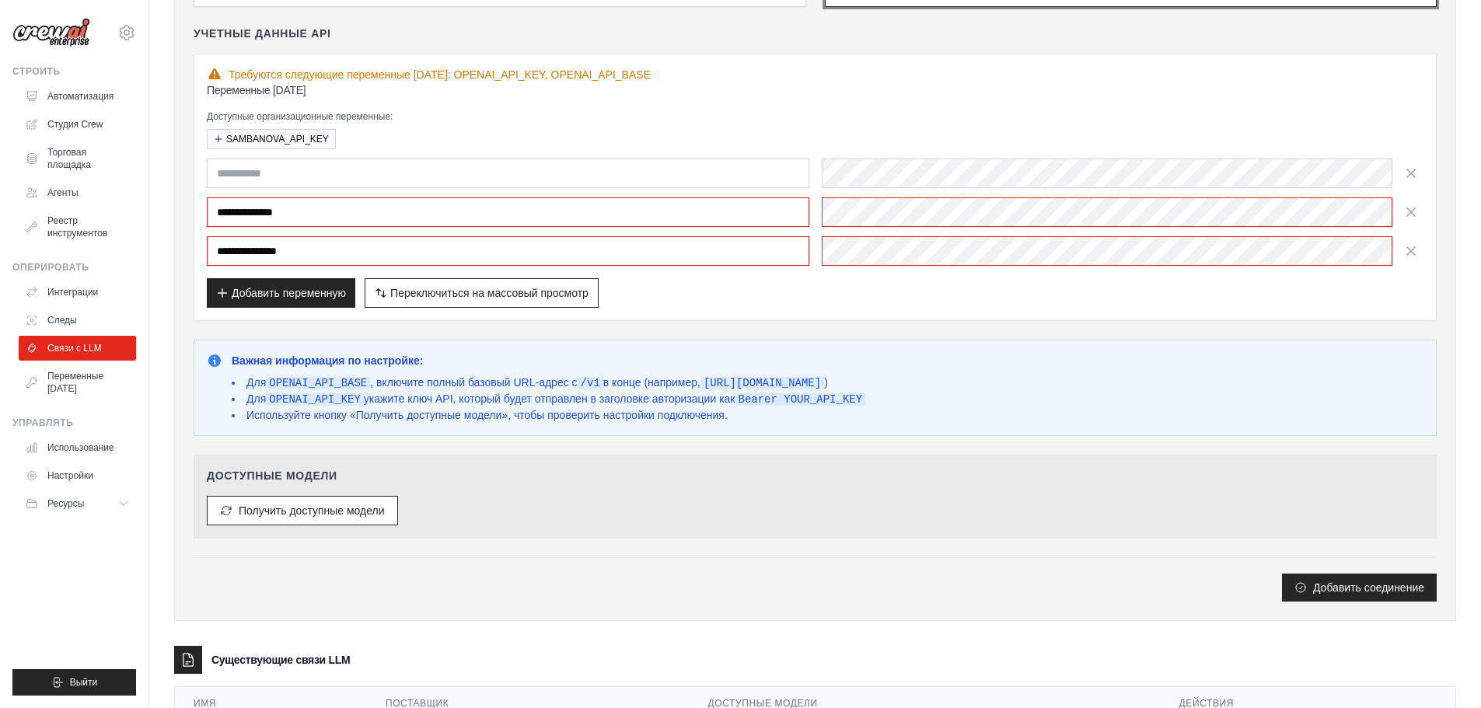
scroll to position [261, 0]
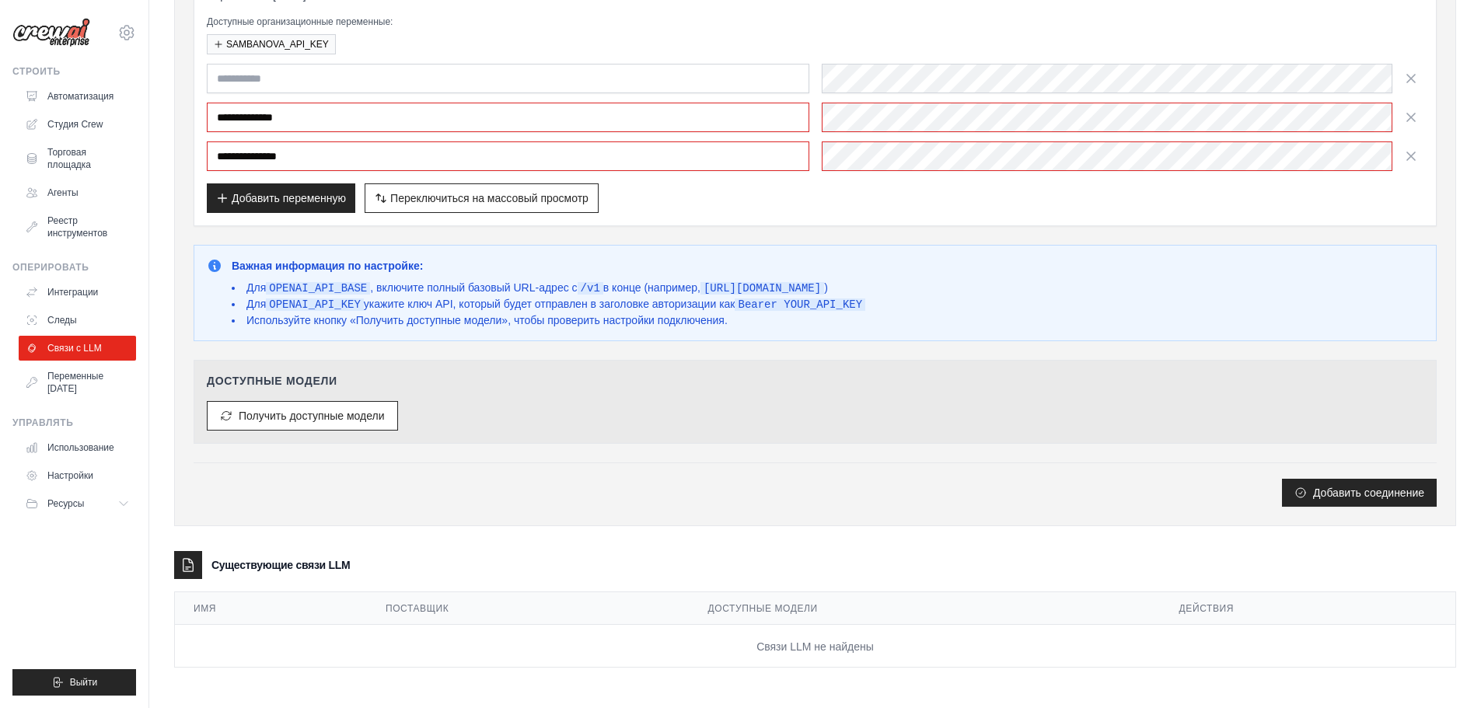
click at [354, 419] on font "Получить доступные модели" at bounding box center [312, 416] width 146 height 12
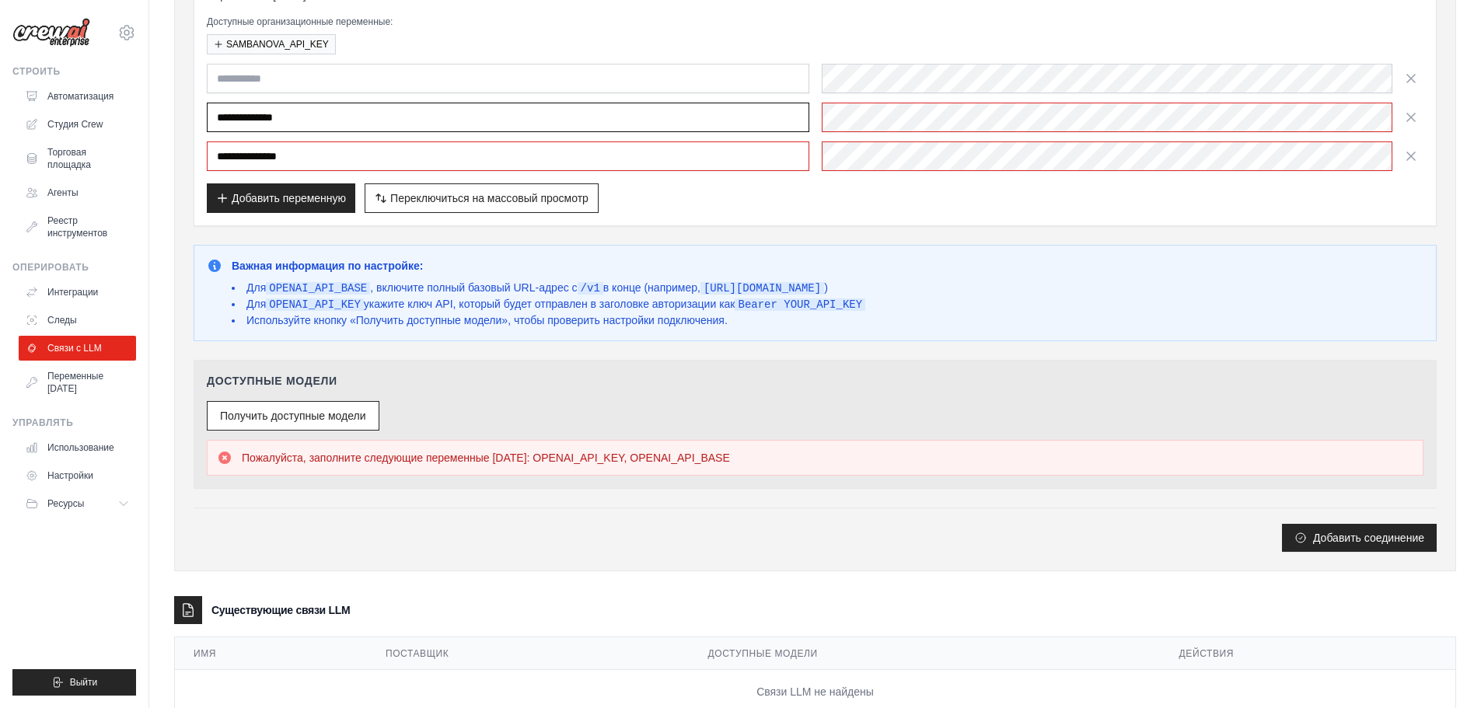
click at [375, 120] on input "**********" at bounding box center [508, 118] width 602 height 30
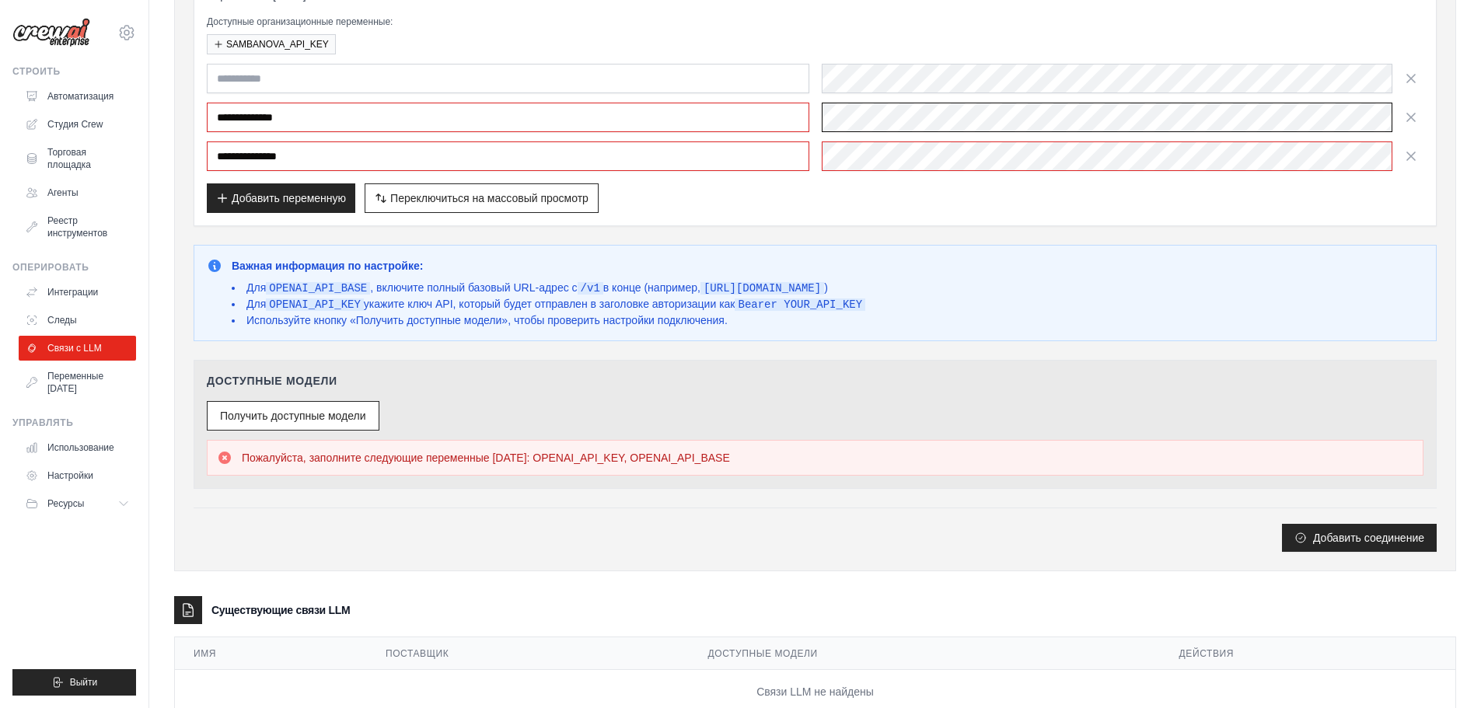
scroll to position [0, 0]
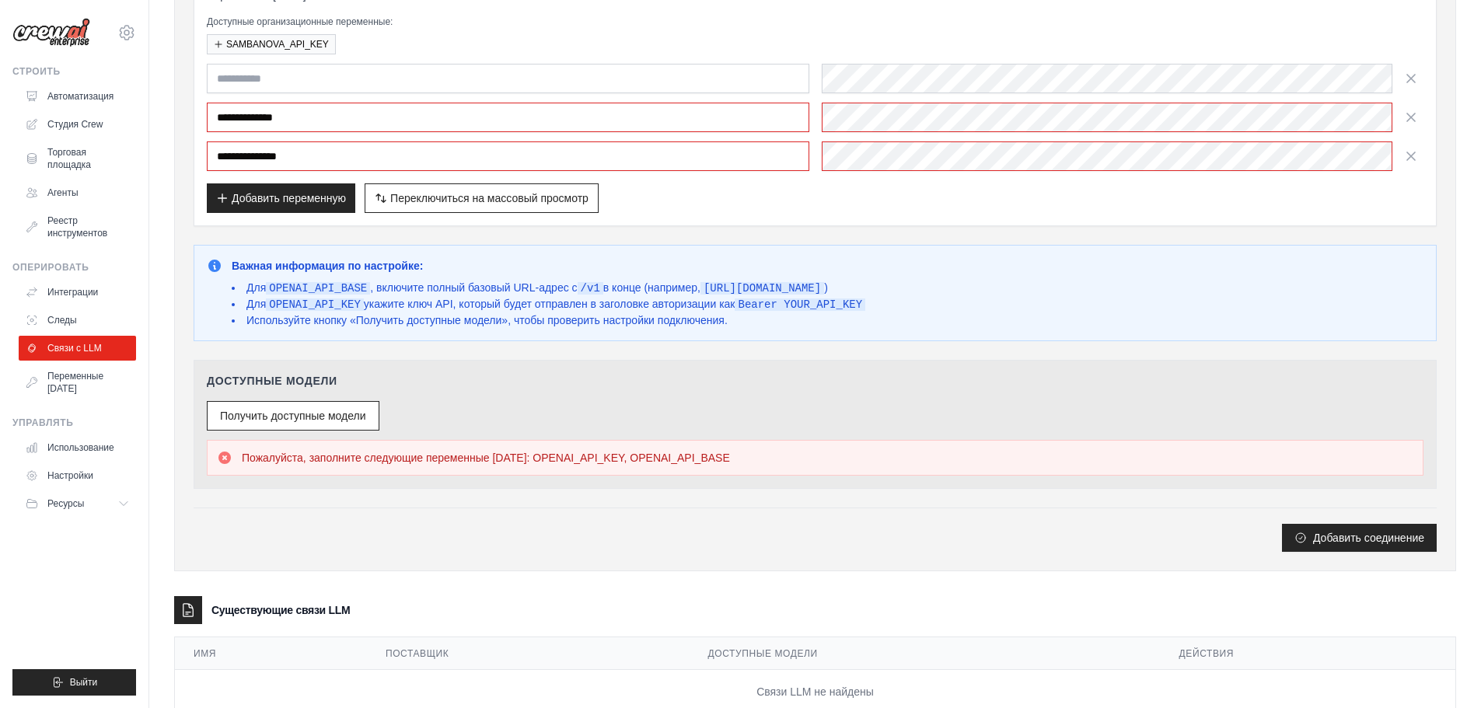
click at [431, 416] on div "Получить доступные модели Пожалуйста, заполните следующие переменные среды: OPE…" at bounding box center [815, 438] width 1216 height 75
click at [323, 417] on font "Получить доступные модели" at bounding box center [293, 415] width 146 height 12
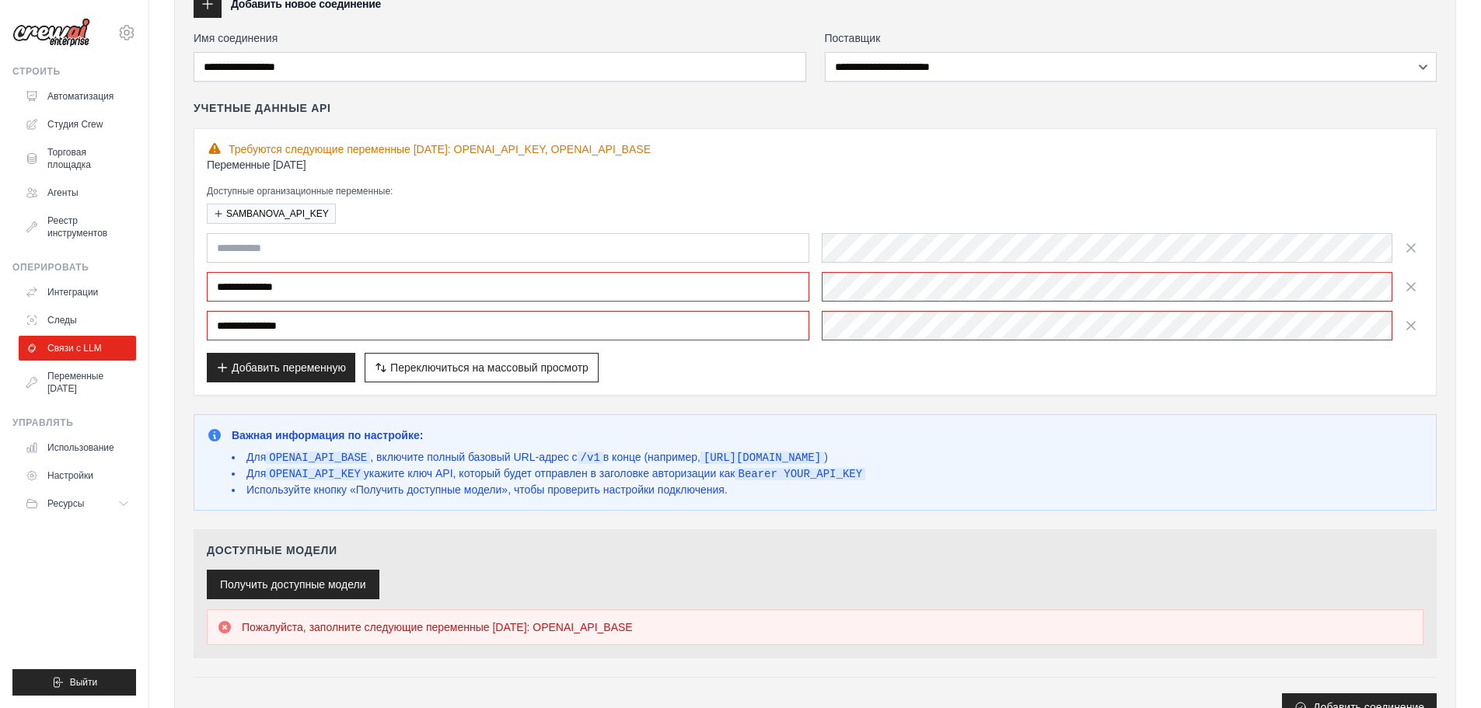
scroll to position [73, 0]
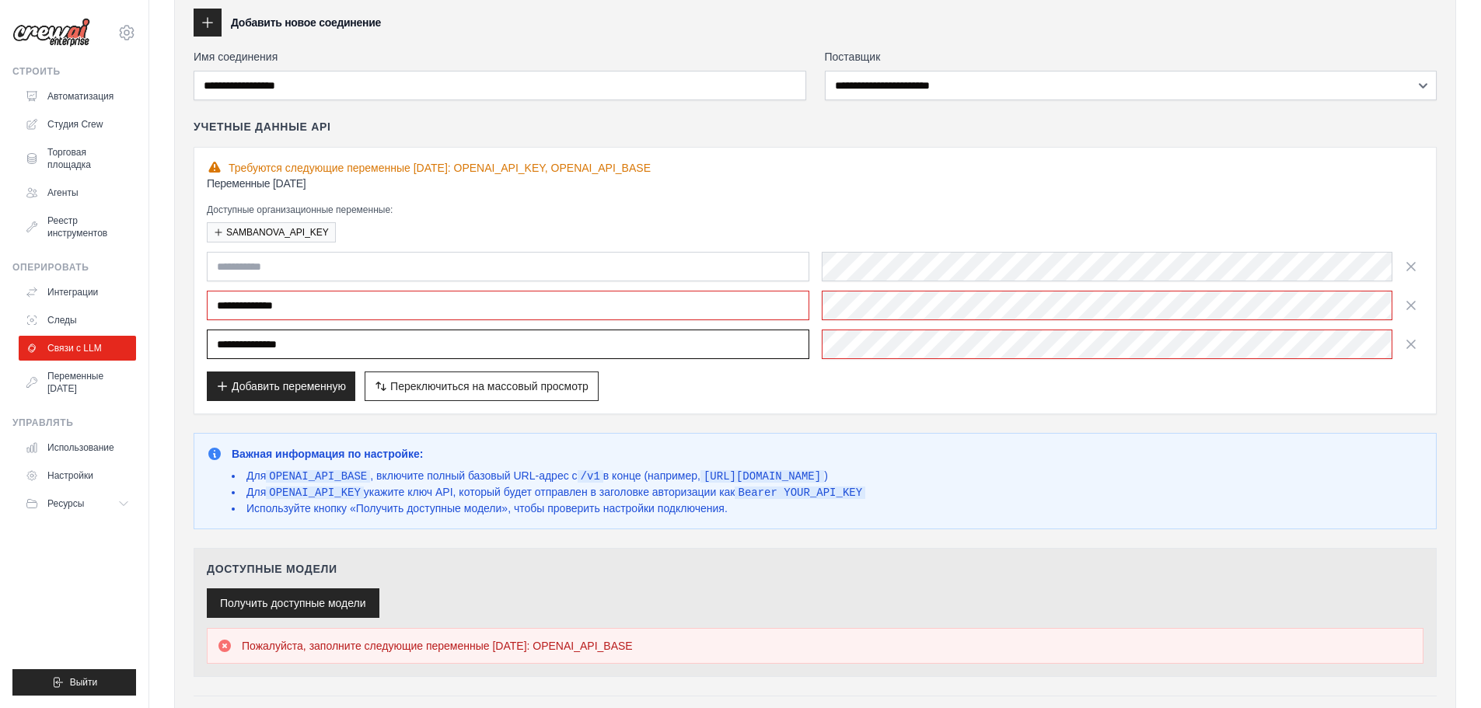
click at [580, 352] on input "**********" at bounding box center [508, 345] width 602 height 30
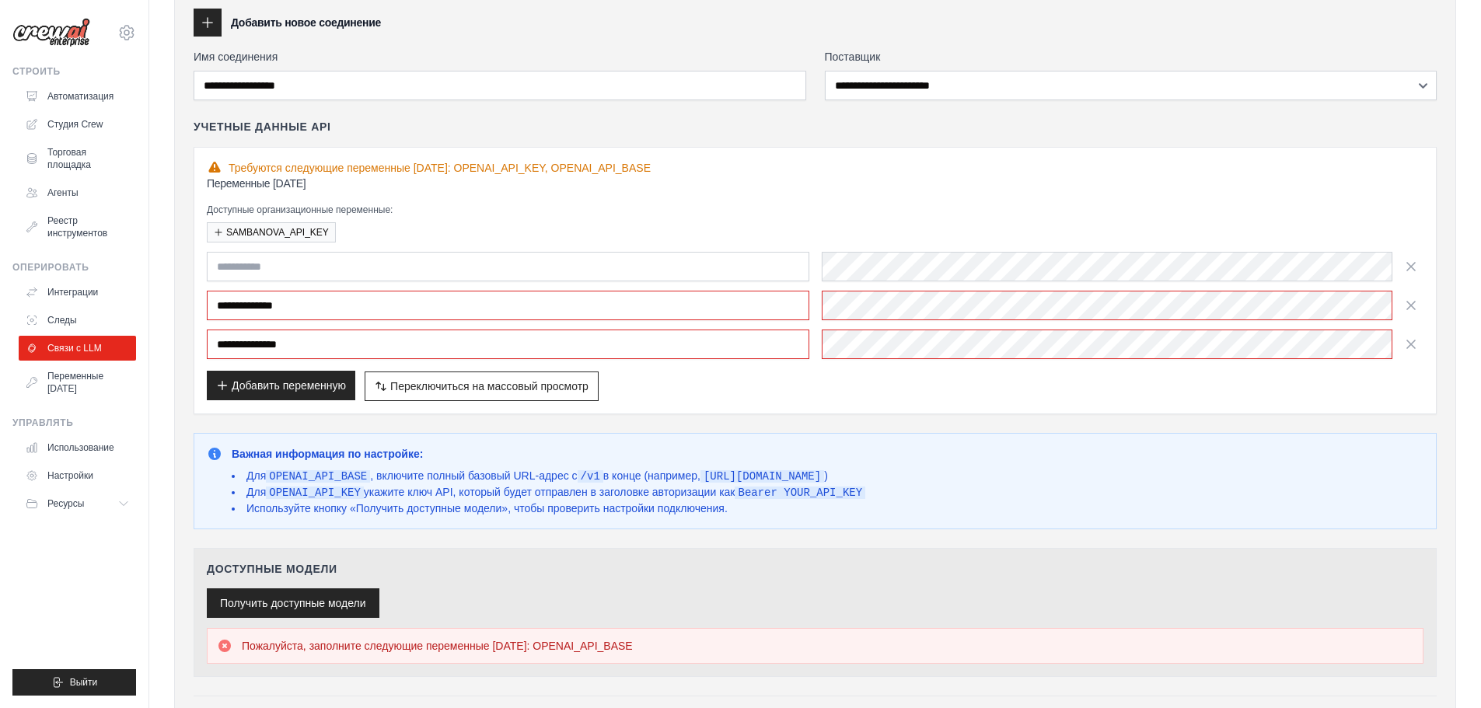
click at [316, 398] on button "Добавить переменную" at bounding box center [281, 386] width 148 height 30
click at [500, 305] on input "**********" at bounding box center [508, 306] width 602 height 30
click at [1409, 262] on icon "button" at bounding box center [1411, 266] width 16 height 16
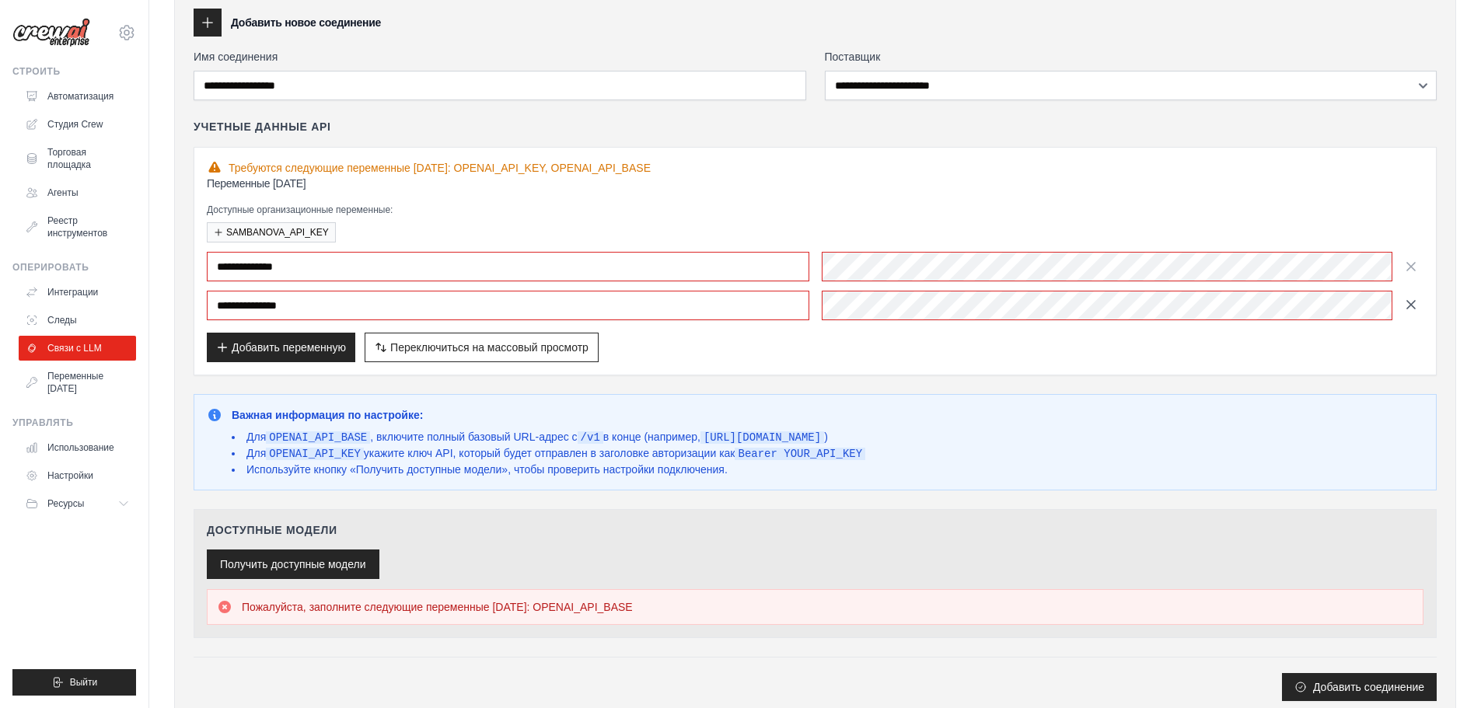
click at [1416, 300] on icon "button" at bounding box center [1411, 305] width 16 height 16
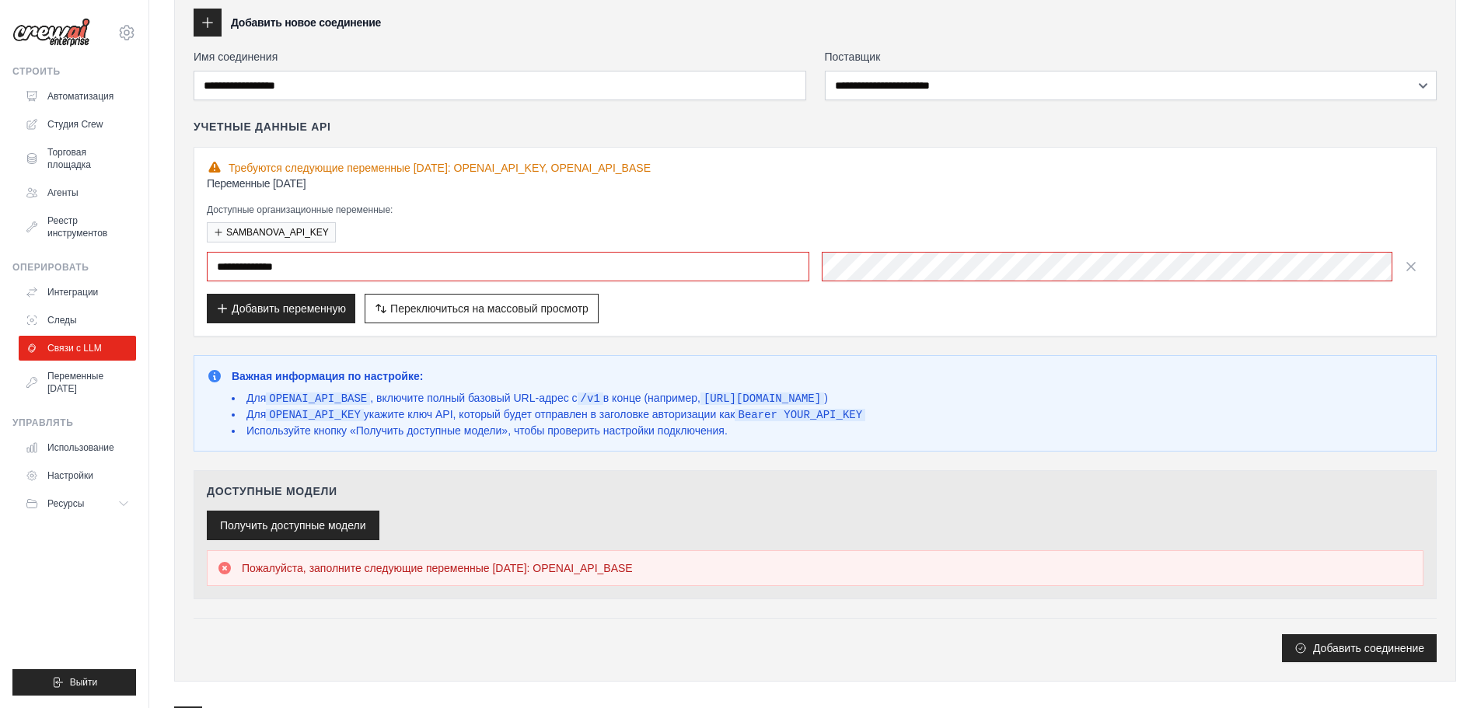
click at [326, 530] on font "Получить доступные модели" at bounding box center [293, 525] width 146 height 12
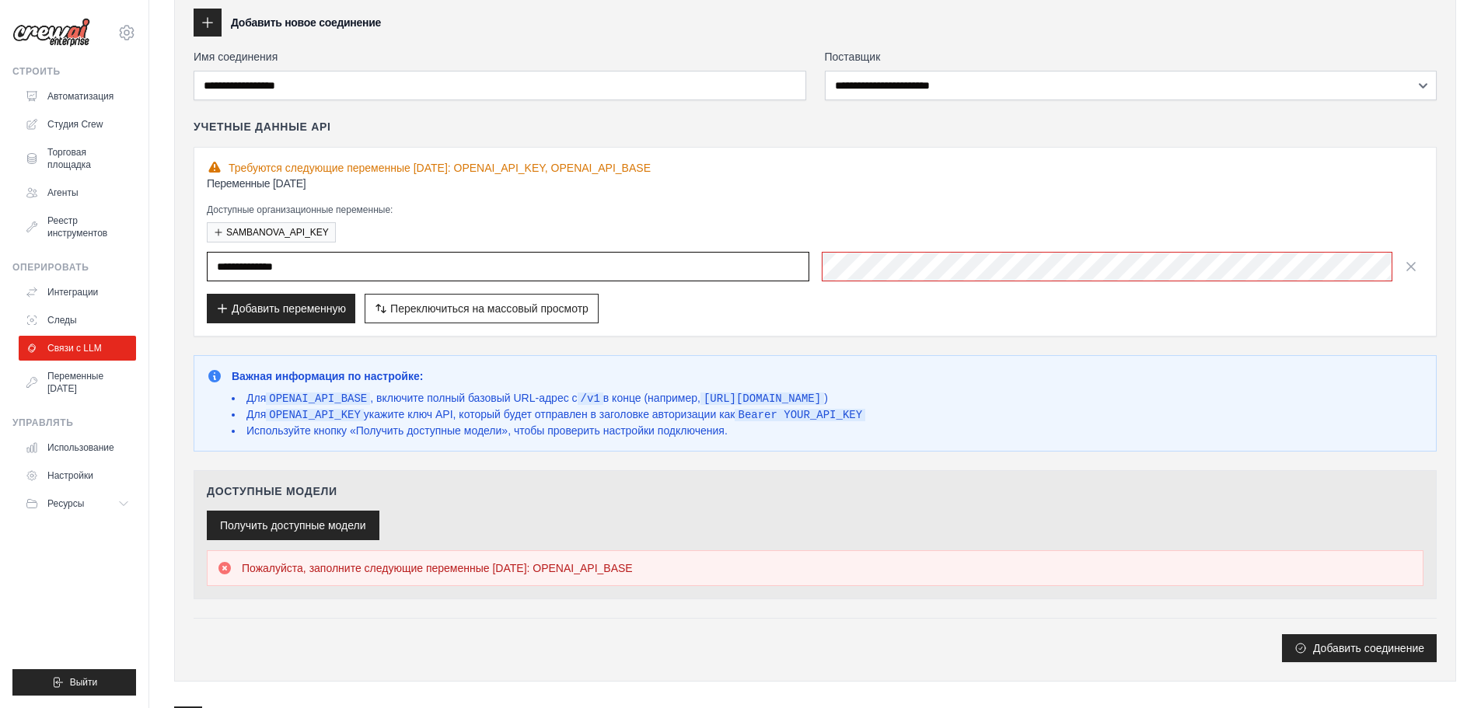
click at [355, 273] on input "**********" at bounding box center [508, 267] width 602 height 30
paste input "**********"
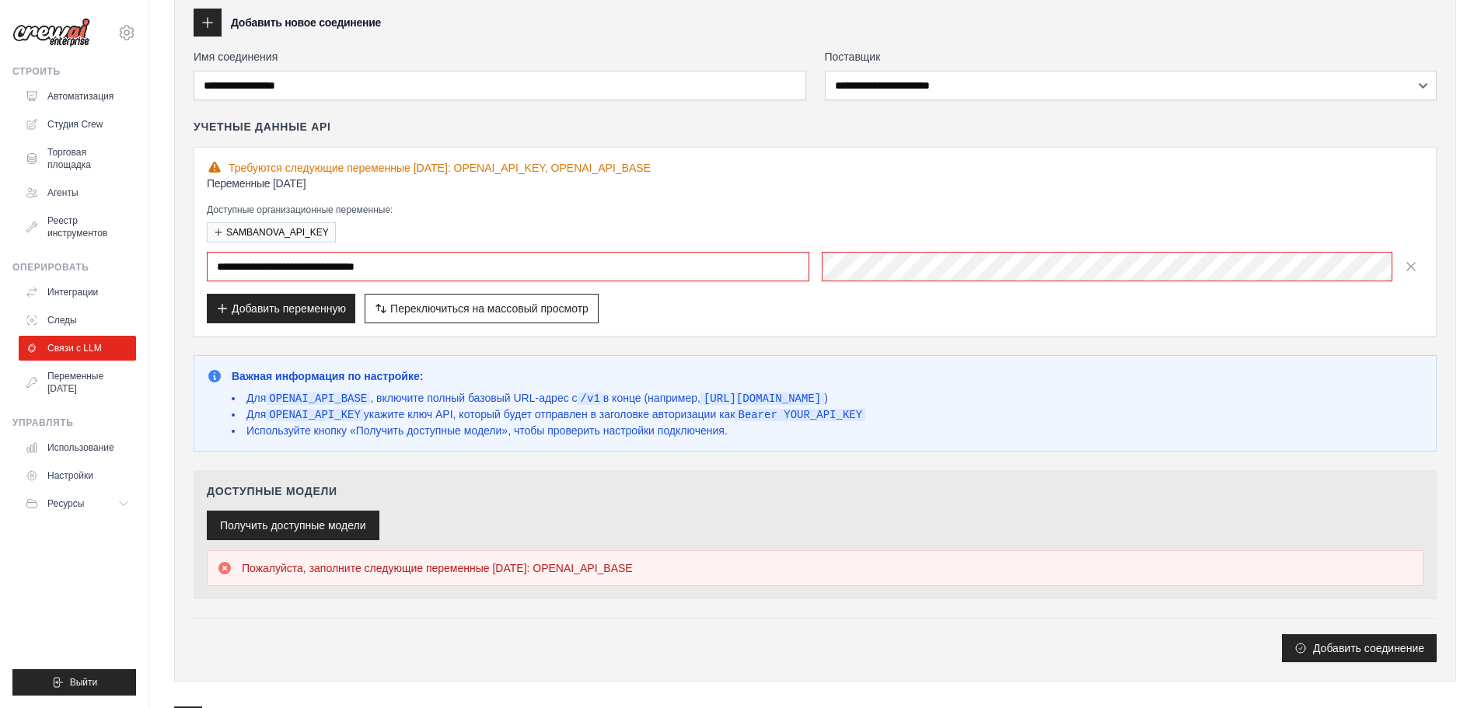
click at [318, 538] on button "Получить доступные модели" at bounding box center [293, 526] width 173 height 30
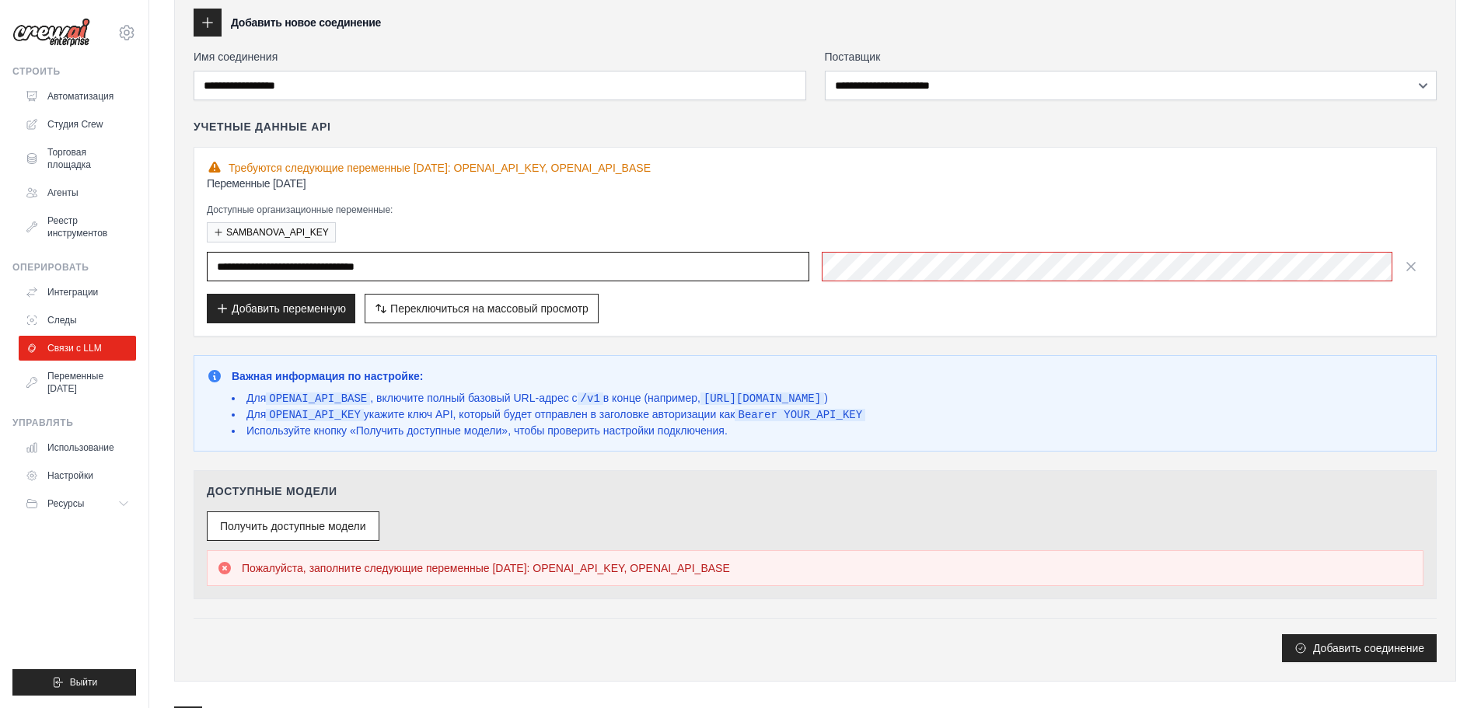
click at [408, 276] on input "**********" at bounding box center [508, 267] width 602 height 30
paste input "text"
type input "********"
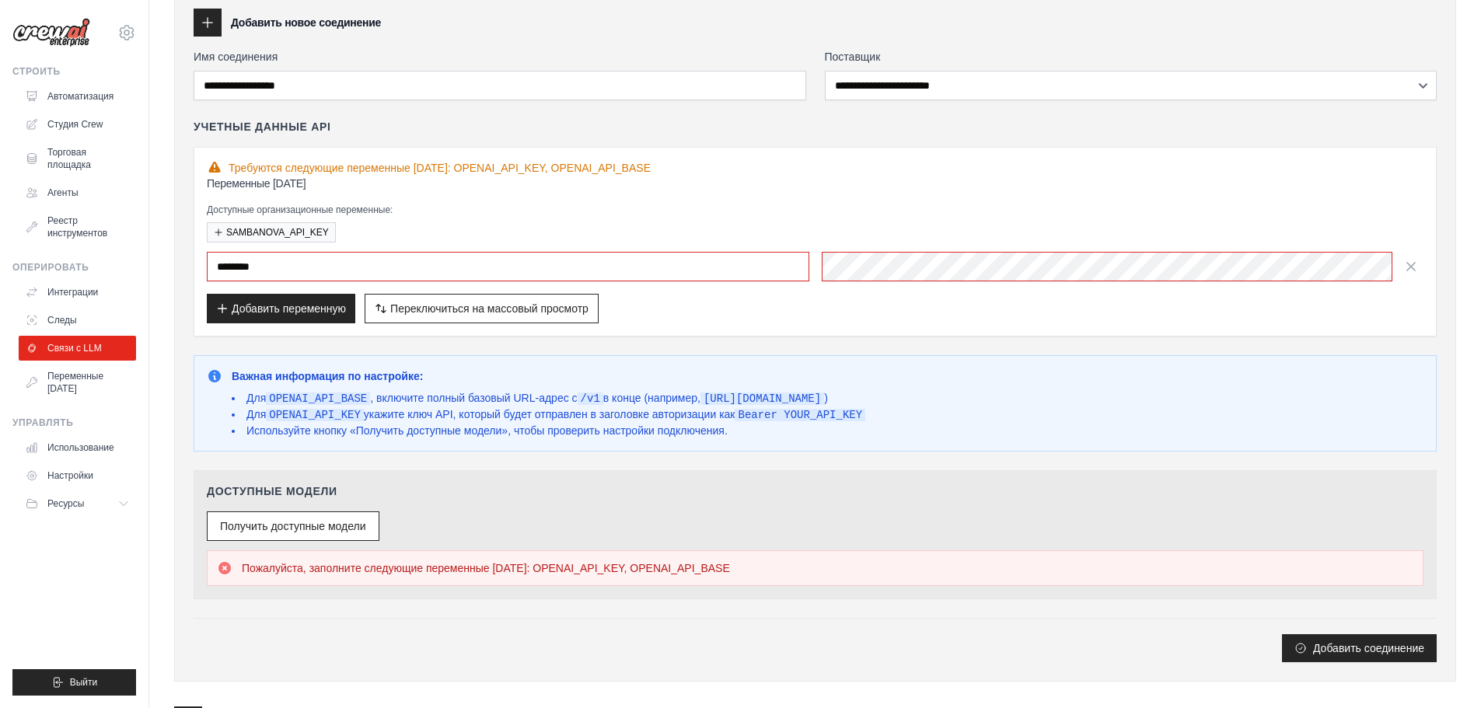
click at [851, 312] on div "Добавить переменную Переключиться на массовый просмотр Переключиться на табличн…" at bounding box center [815, 309] width 1216 height 30
click at [317, 535] on button "Получить доступные модели" at bounding box center [293, 526] width 173 height 30
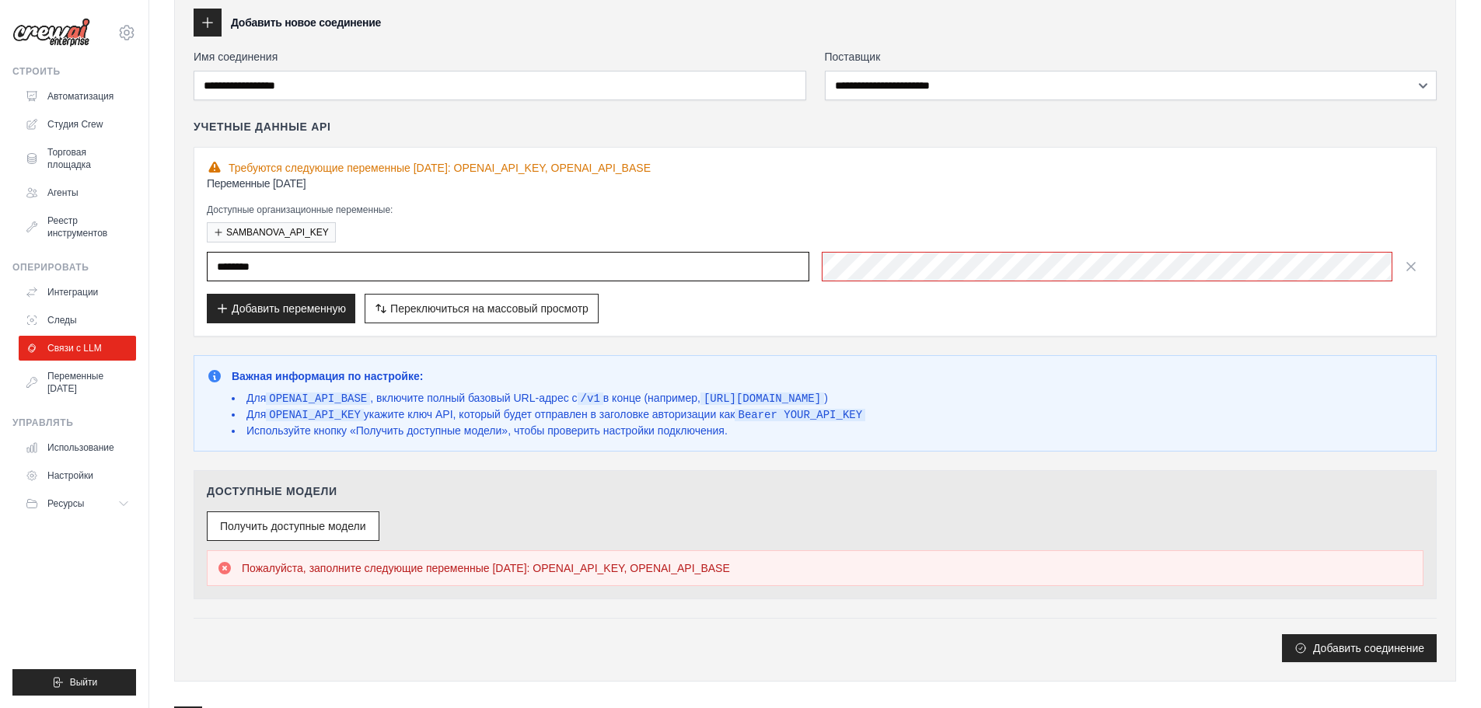
click at [403, 256] on input "********" at bounding box center [508, 267] width 602 height 30
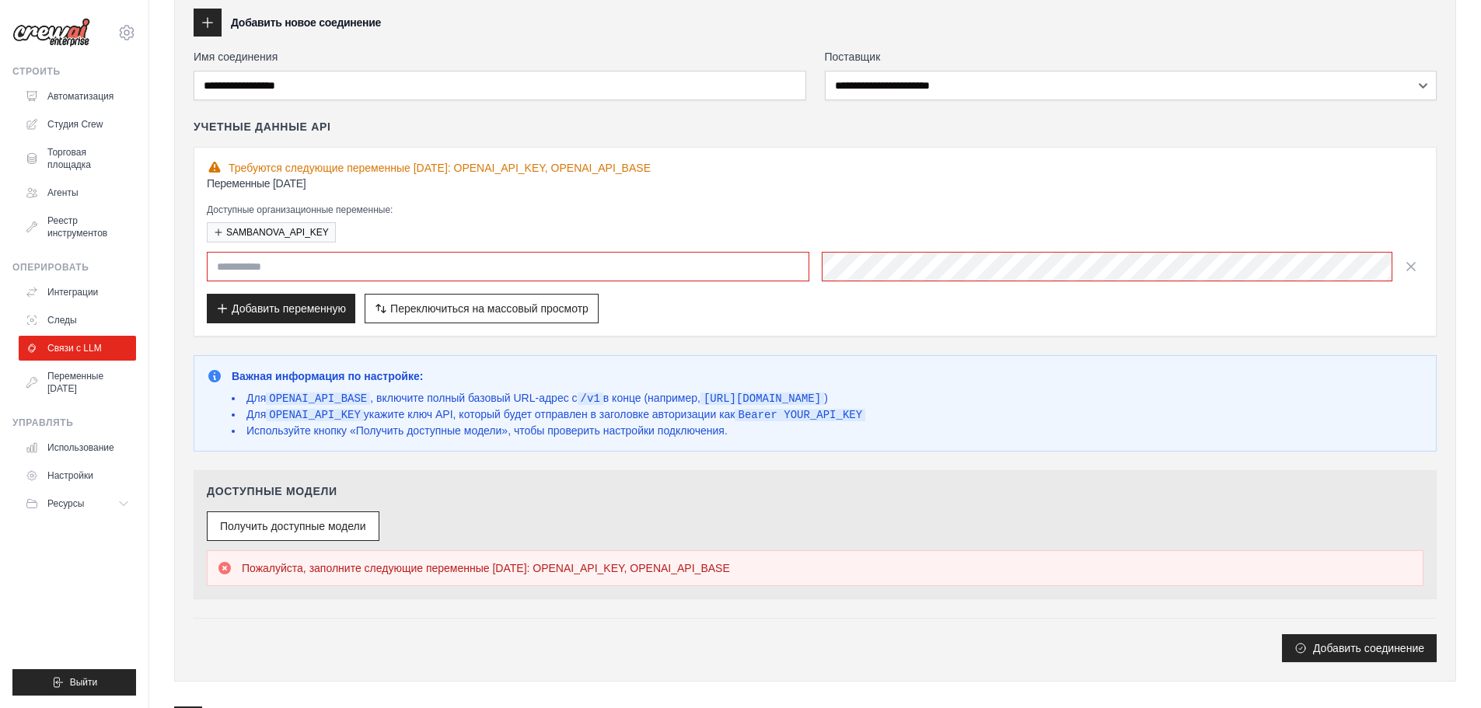
click at [877, 281] on div "Переменные среды Доступные организационные переменные: SAMBANOVA_API_KEY Добави…" at bounding box center [815, 250] width 1216 height 148
click at [272, 312] on font "Добавить переменную" at bounding box center [289, 308] width 114 height 12
click at [273, 312] on font "Добавить переменную" at bounding box center [289, 308] width 114 height 12
click at [429, 371] on p "Важная информация по настройке:" at bounding box center [548, 376] width 633 height 16
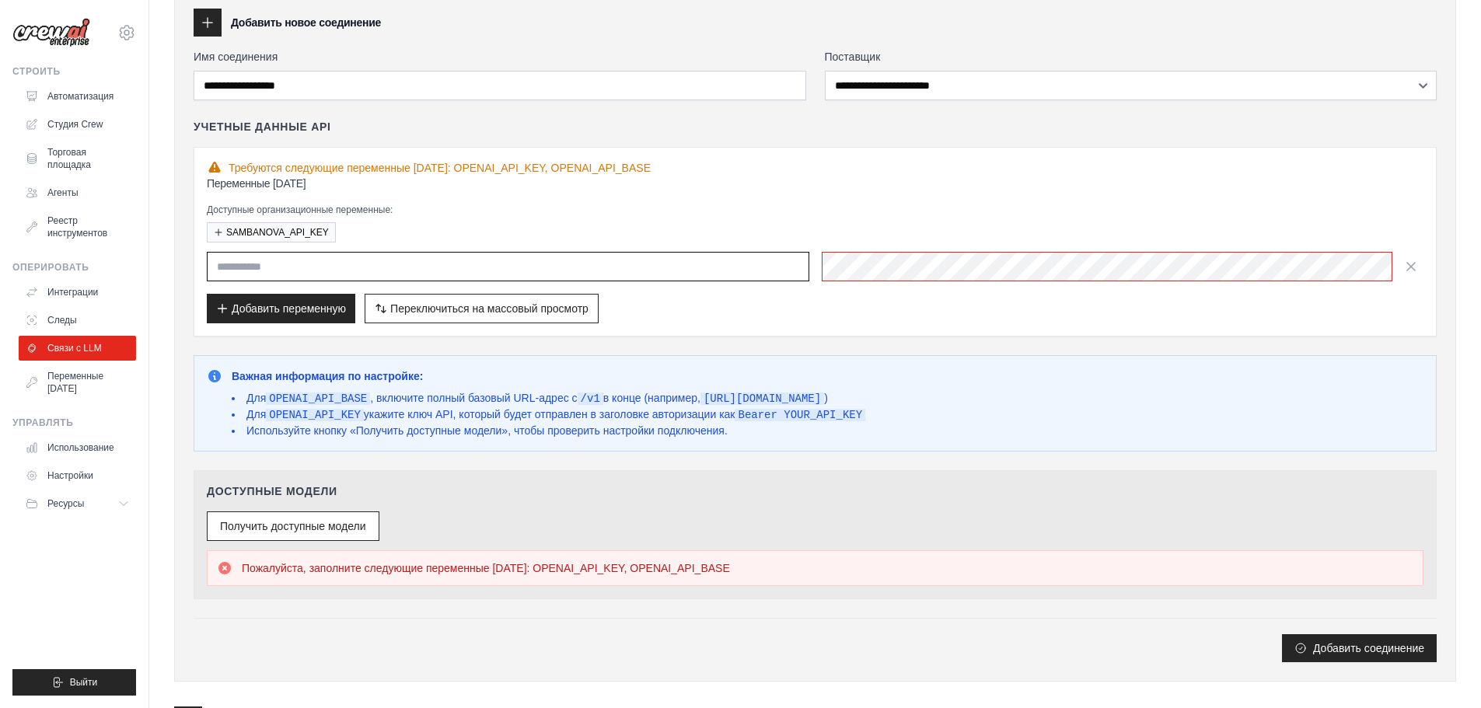
click at [560, 271] on input "text" at bounding box center [508, 267] width 602 height 30
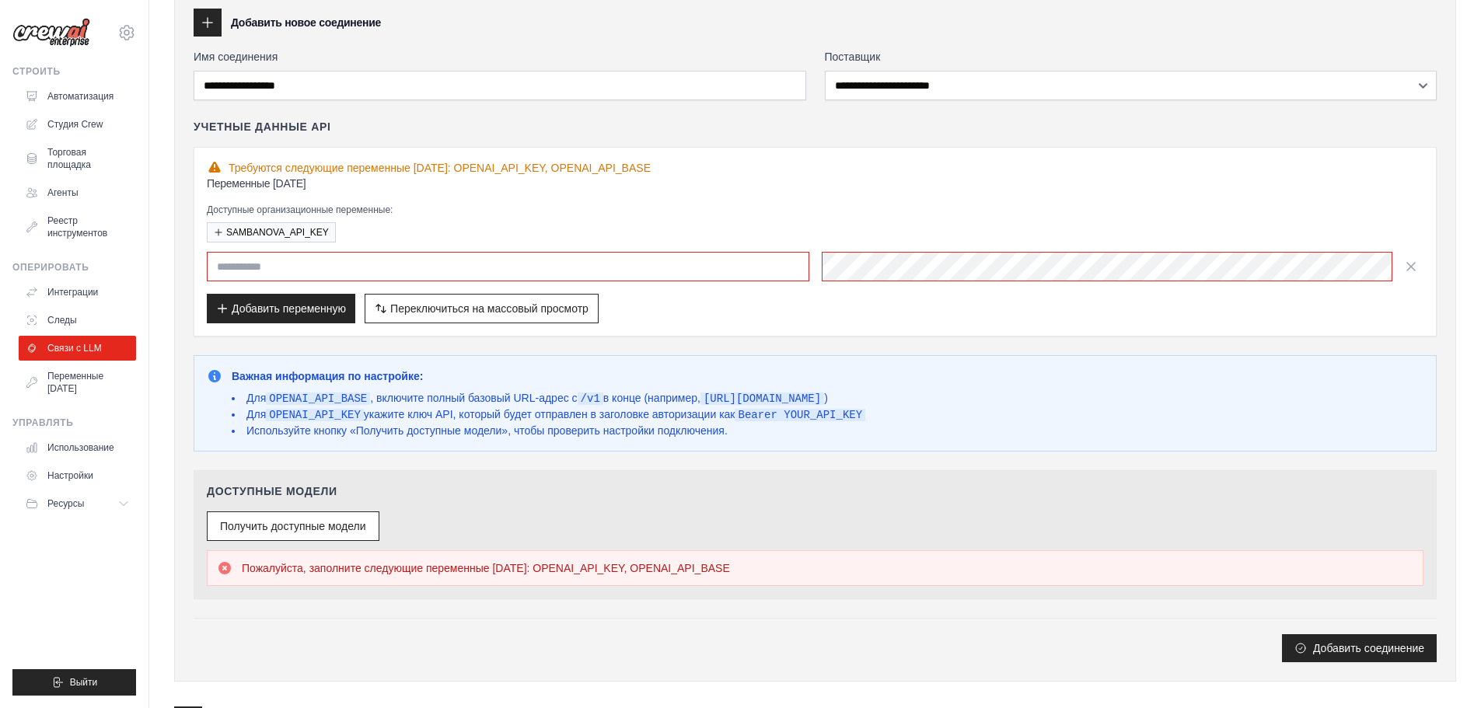
click at [93, 178] on ul "Автоматизация Студия Crew Торговая площадка Агенты" at bounding box center [77, 165] width 117 height 162
click at [96, 130] on font "Студия Crew" at bounding box center [76, 124] width 55 height 12
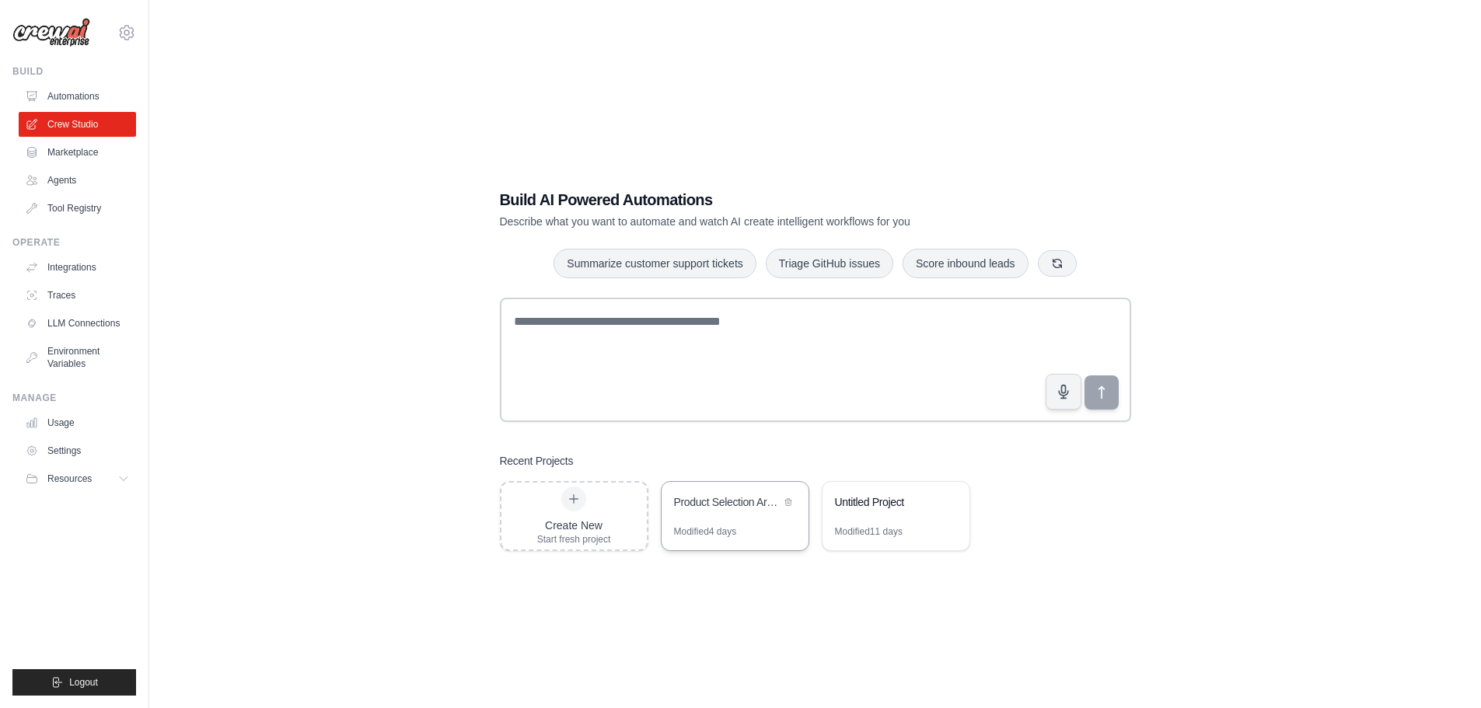
click at [752, 541] on div "Modified 4 days" at bounding box center [734, 537] width 147 height 25
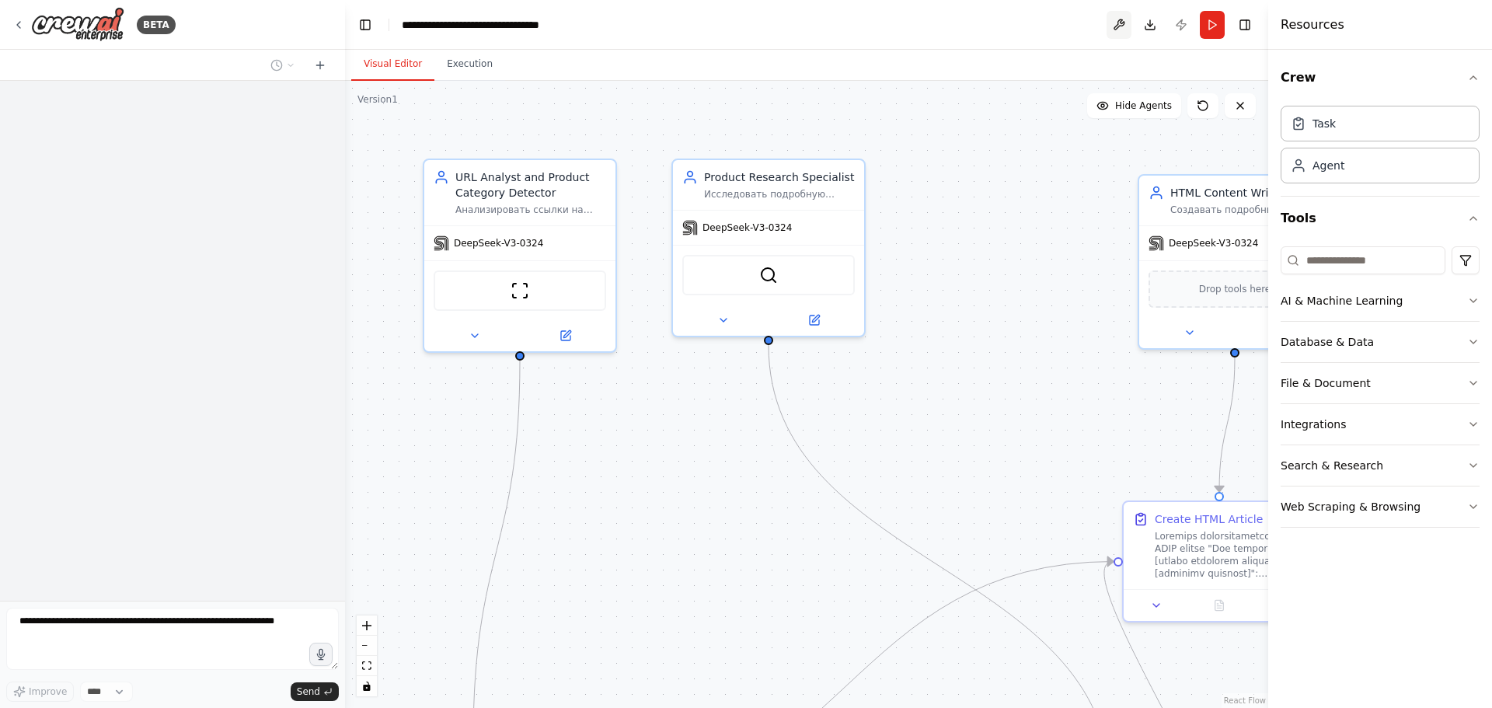
click at [1111, 22] on button at bounding box center [1119, 25] width 25 height 28
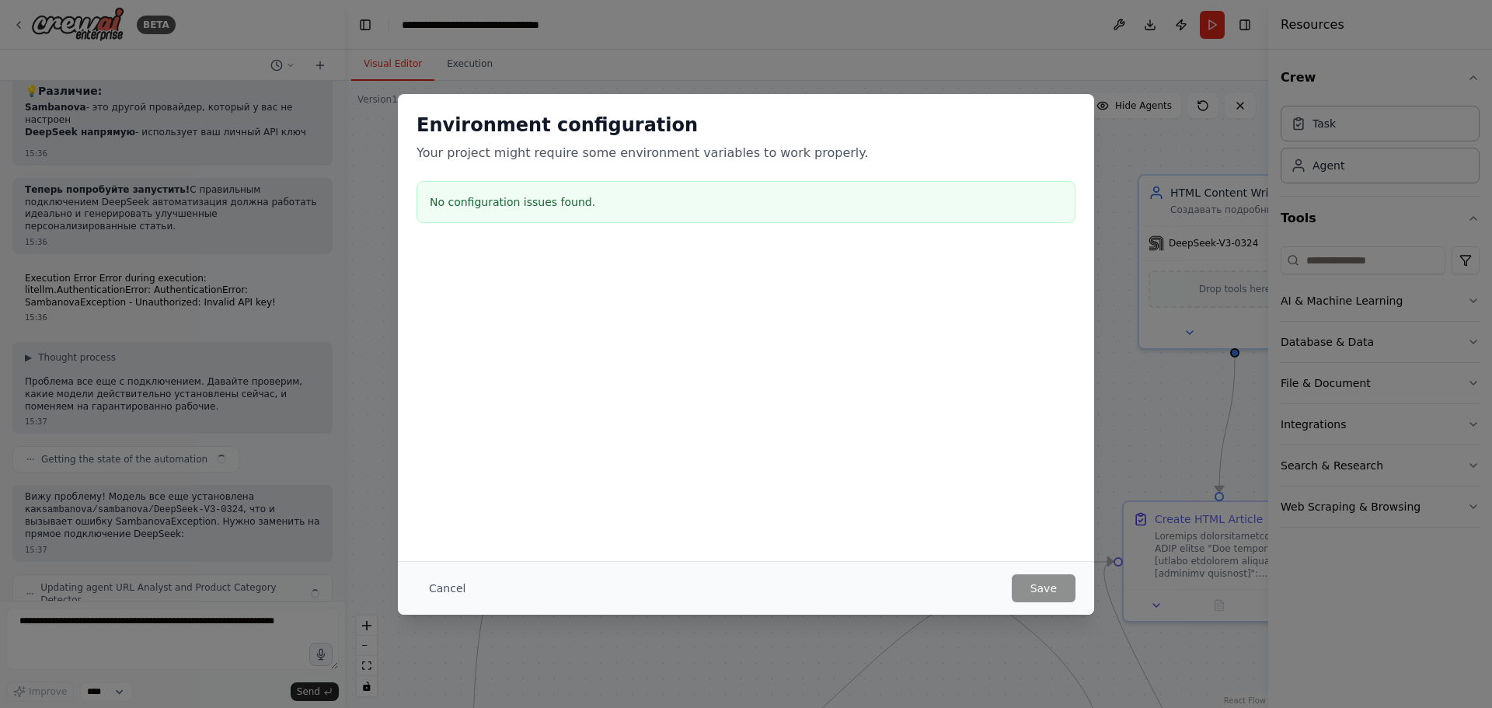
scroll to position [8833, 0]
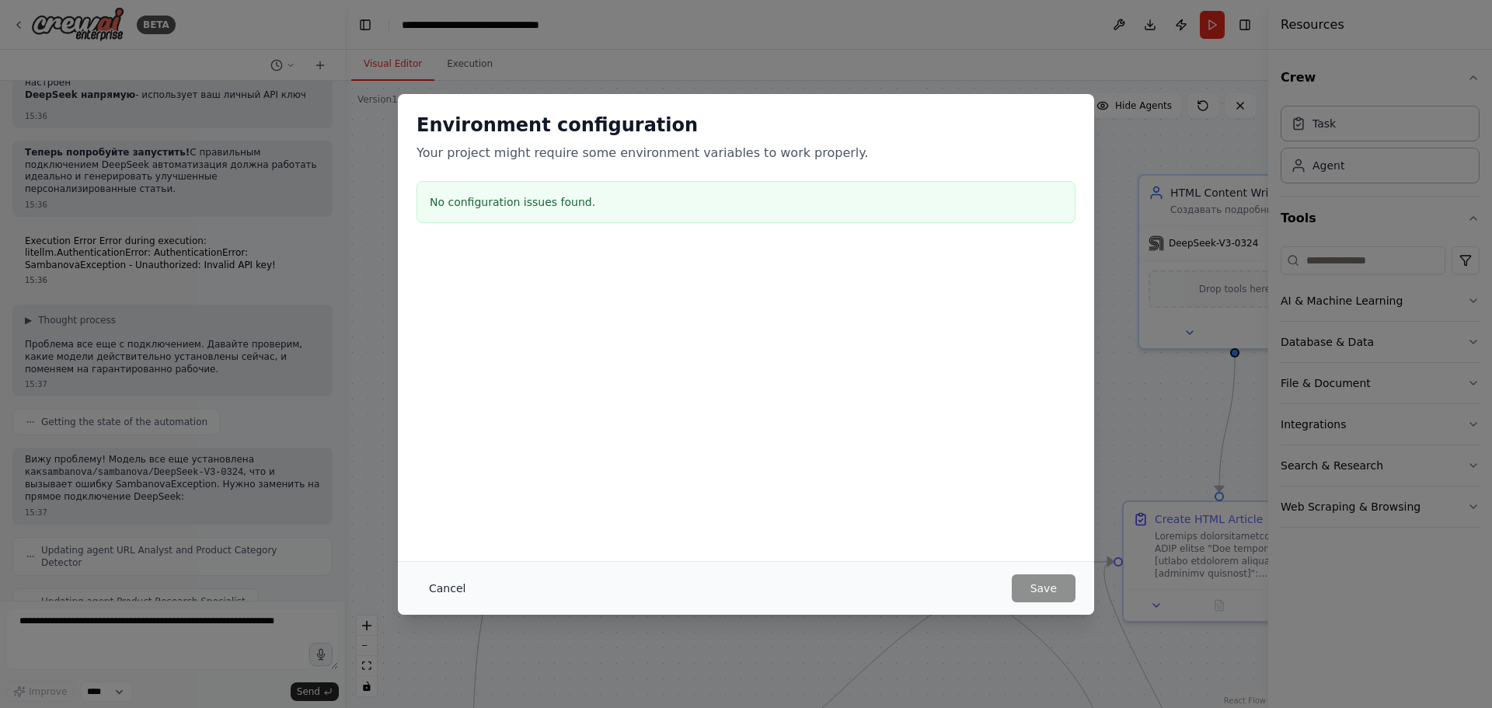
click at [455, 578] on button "Cancel" at bounding box center [447, 588] width 61 height 28
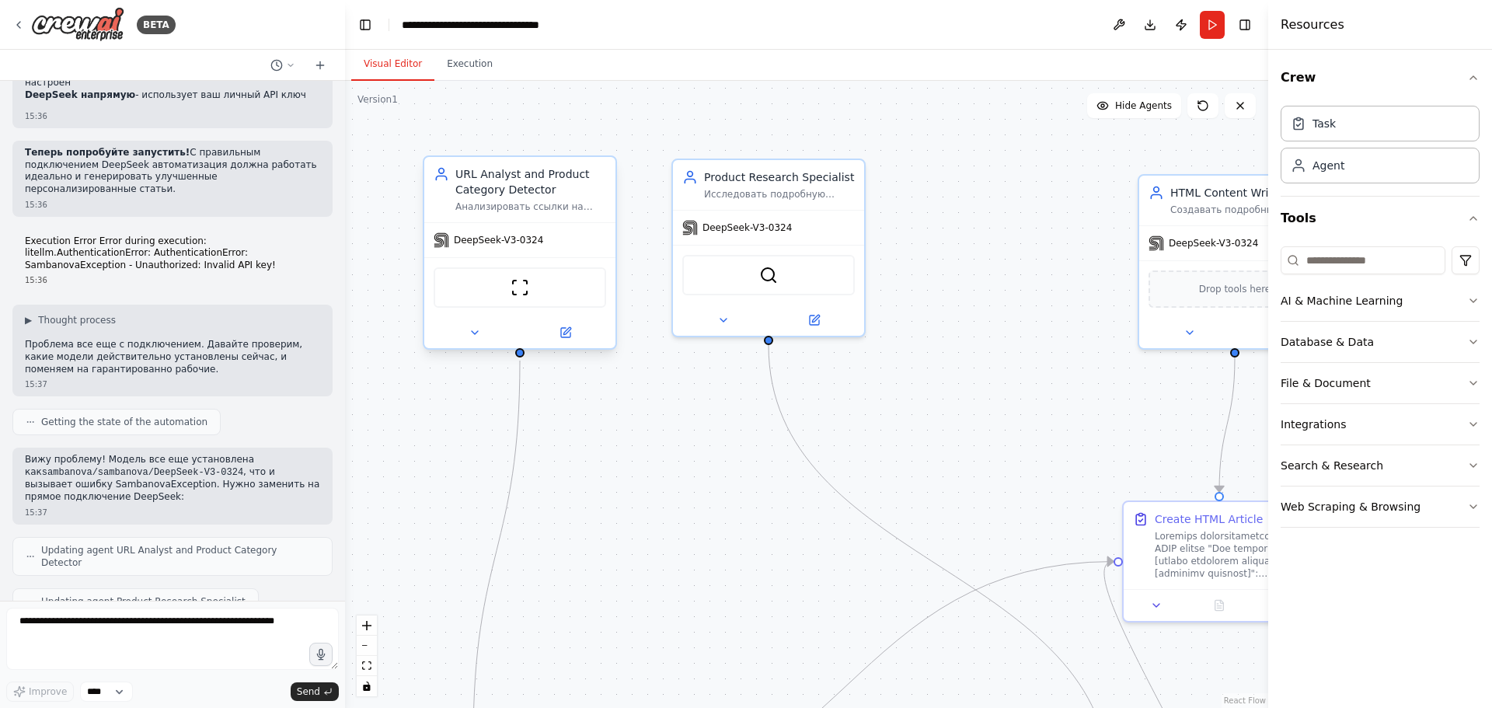
click at [524, 242] on span "DeepSeek-V3-0324" at bounding box center [498, 240] width 89 height 12
click at [474, 329] on icon at bounding box center [475, 332] width 12 height 12
click at [475, 329] on icon at bounding box center [475, 332] width 12 height 12
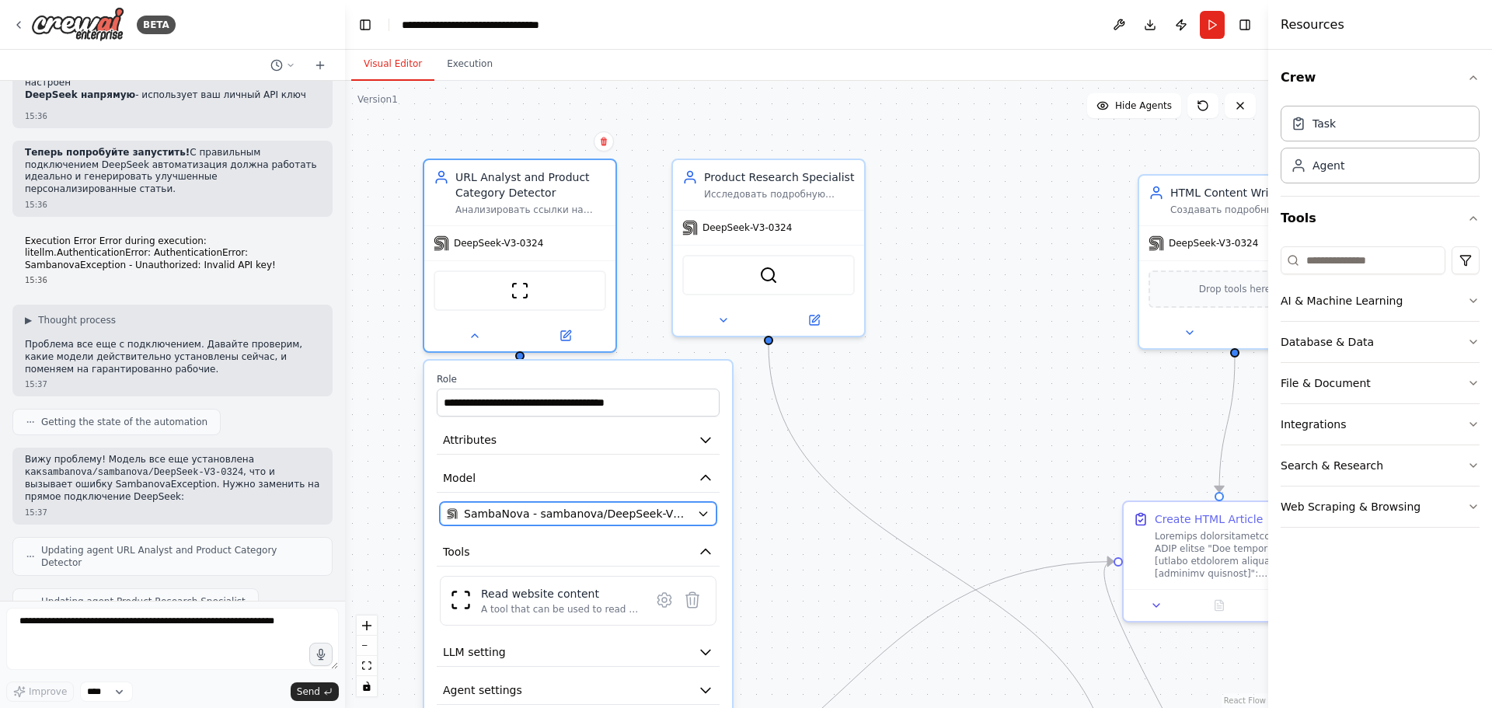
click at [616, 516] on span "SambaNova - sambanova/DeepSeek-V3-0324" at bounding box center [577, 514] width 227 height 16
click at [1108, 20] on button at bounding box center [1119, 25] width 25 height 28
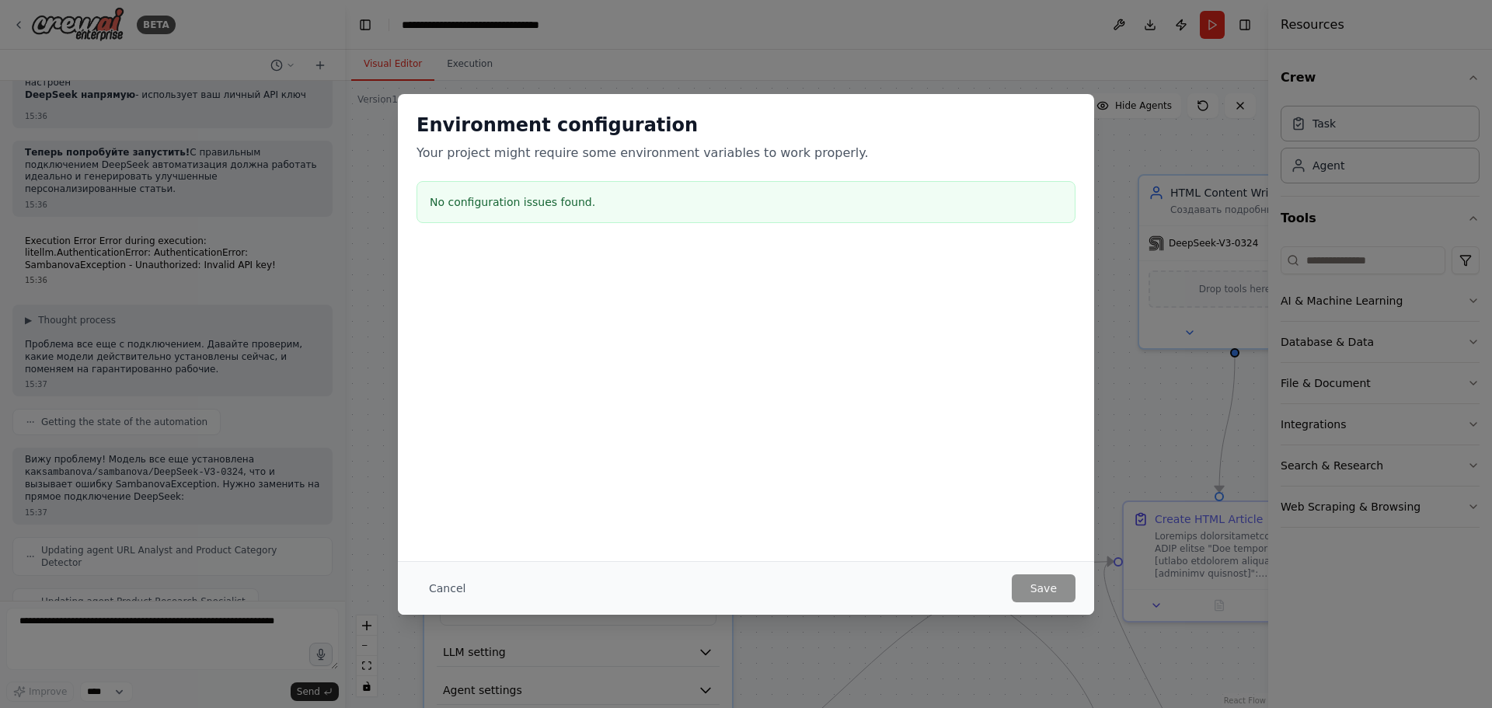
click at [1048, 605] on div "Cancel Save" at bounding box center [746, 588] width 696 height 54
click at [438, 584] on button "Cancel" at bounding box center [447, 588] width 61 height 28
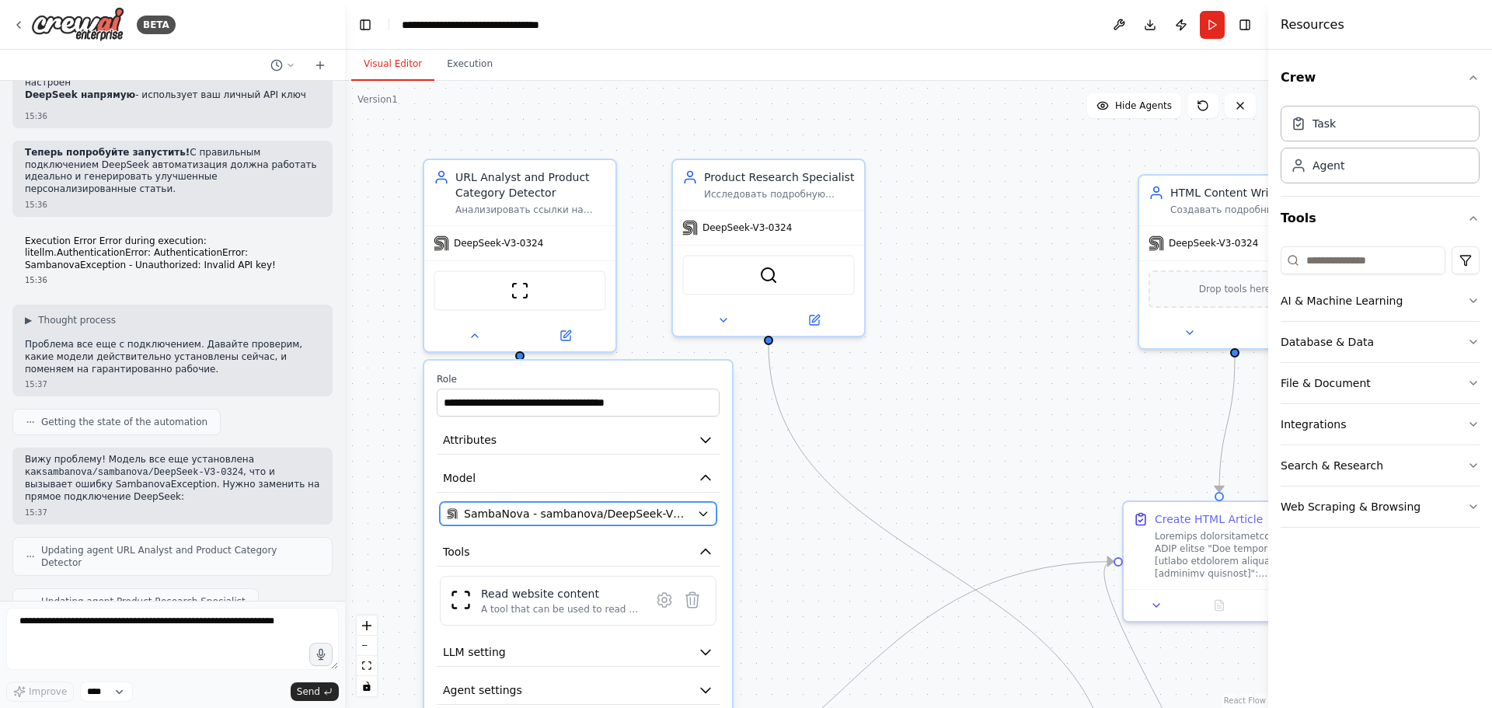
click at [598, 507] on span "SambaNova - sambanova/DeepSeek-V3-0324" at bounding box center [577, 514] width 227 height 16
click at [685, 511] on div "SambaNova - sambanova/DeepSeek-V3-0324" at bounding box center [569, 514] width 244 height 16
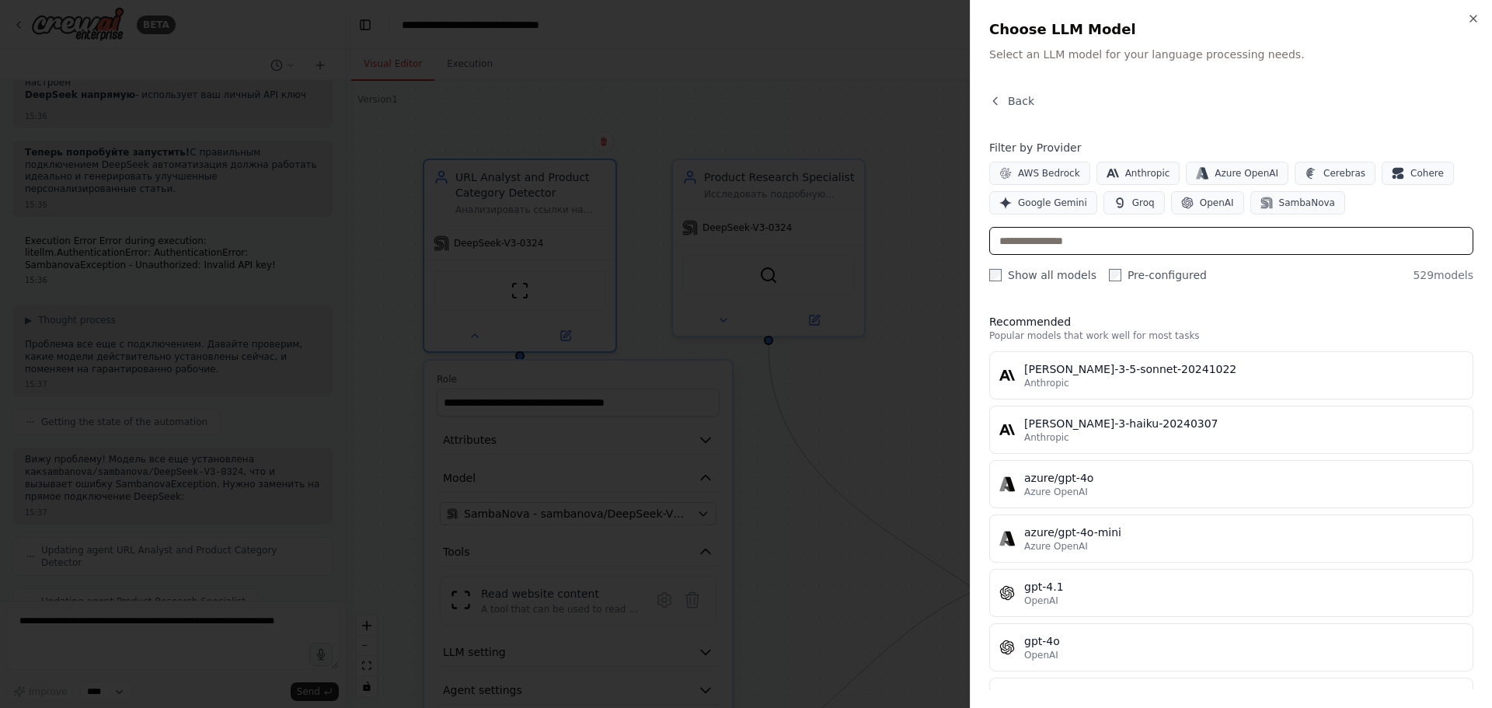
click at [1102, 243] on input "text" at bounding box center [1231, 241] width 484 height 28
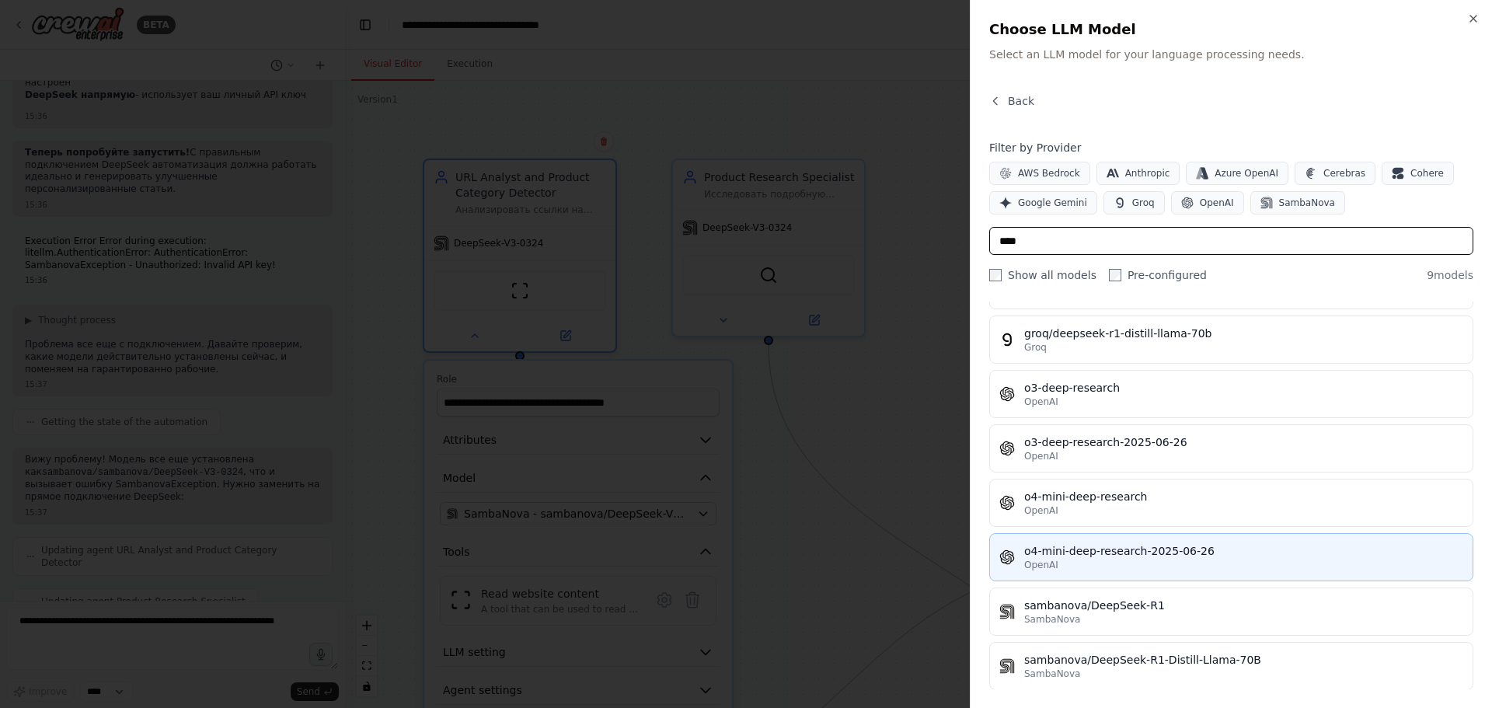
scroll to position [158, 0]
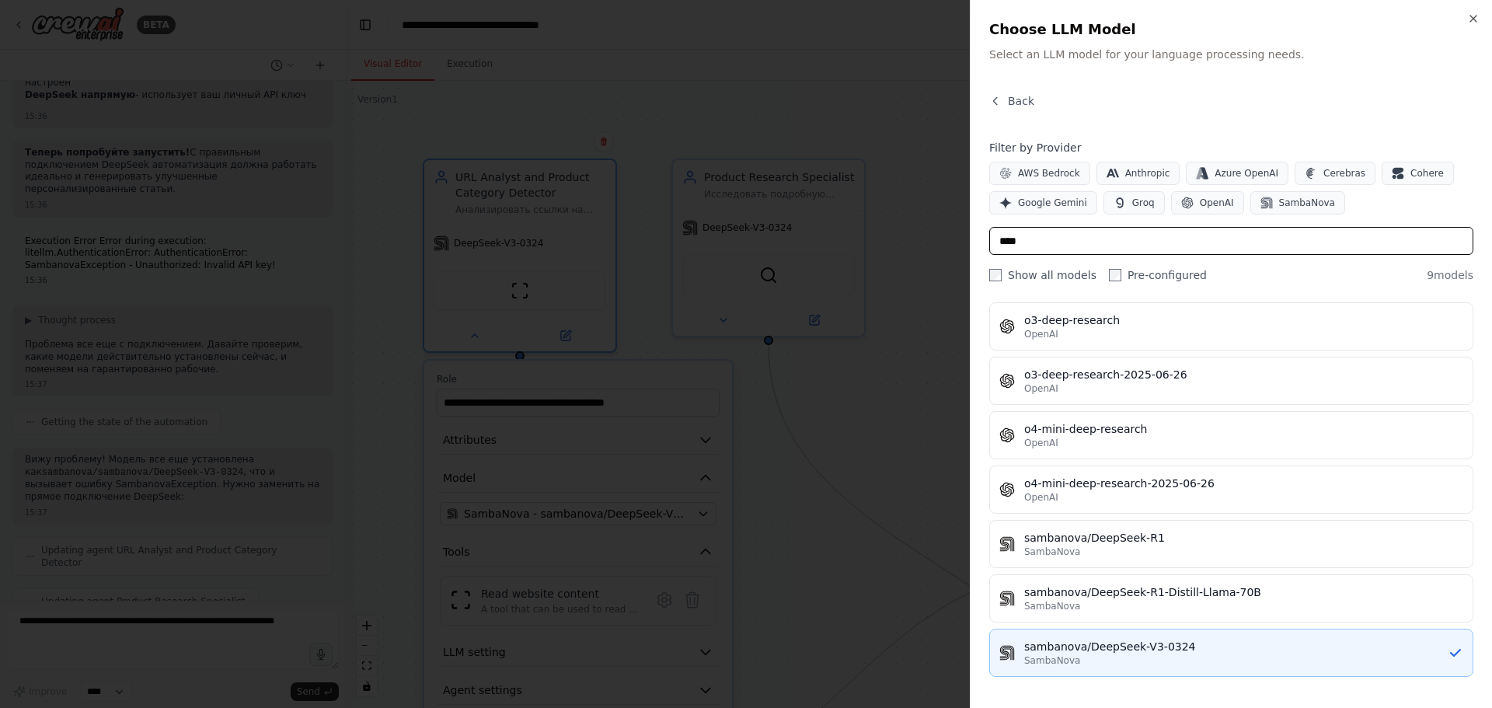
type input "****"
click at [1284, 668] on button "sambanova/DeepSeek-V3-0324 SambaNova" at bounding box center [1231, 653] width 484 height 48
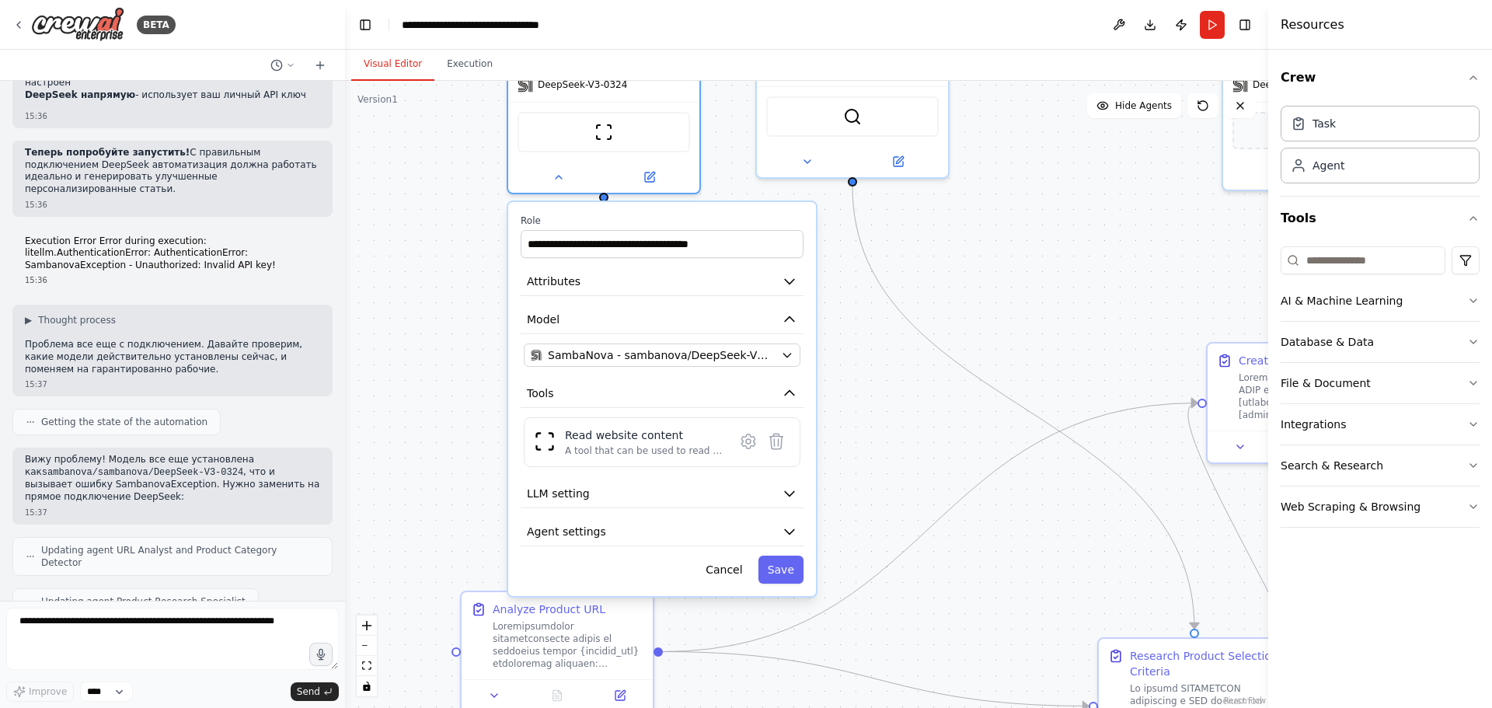
drag, startPoint x: 966, startPoint y: 448, endPoint x: 1039, endPoint y: 292, distance: 172.5
click at [1039, 292] on div ".deletable-edge-delete-btn { width: 20px; height: 20px; border: 0px solid #ffff…" at bounding box center [806, 394] width 923 height 627
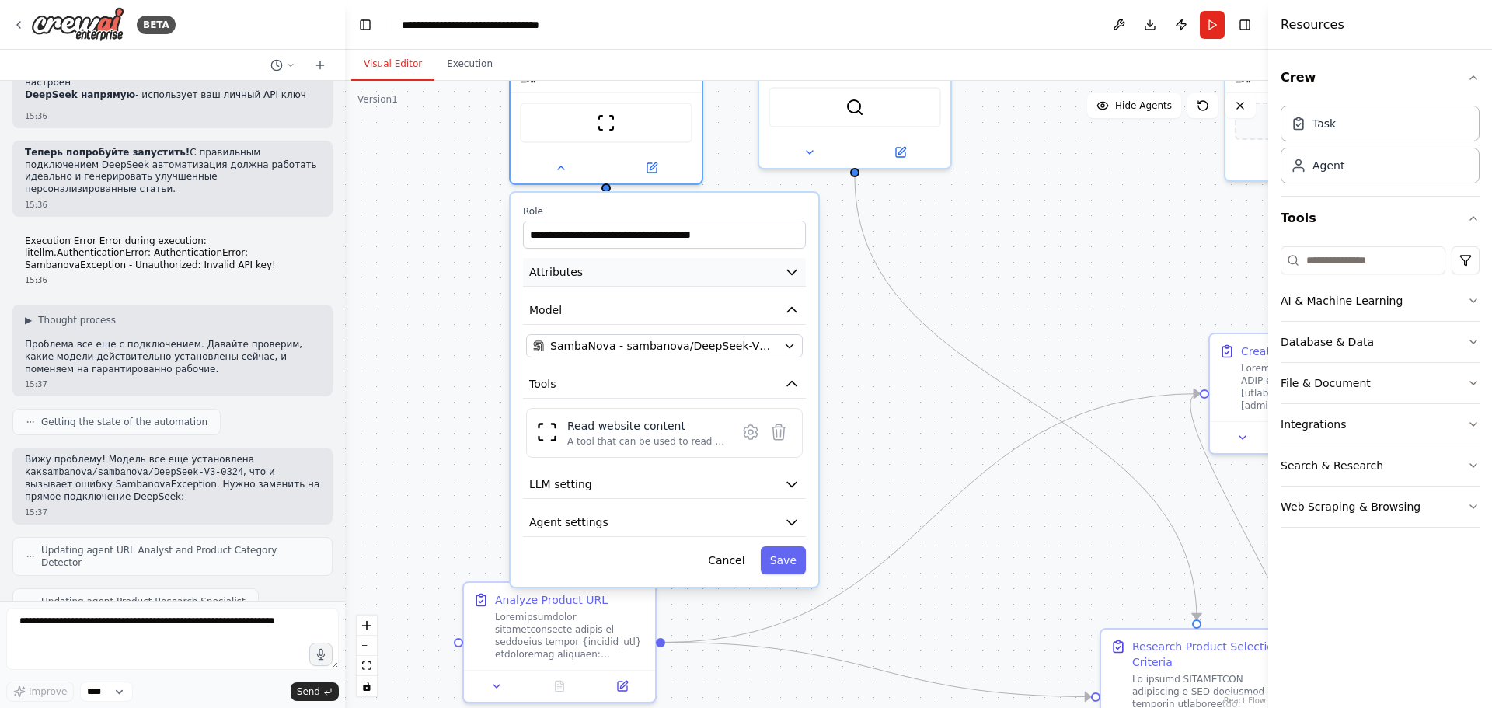
click at [797, 271] on icon "button" at bounding box center [792, 272] width 16 height 16
click at [790, 269] on icon "button" at bounding box center [792, 272] width 16 height 16
click at [789, 269] on icon "button" at bounding box center [792, 272] width 16 height 16
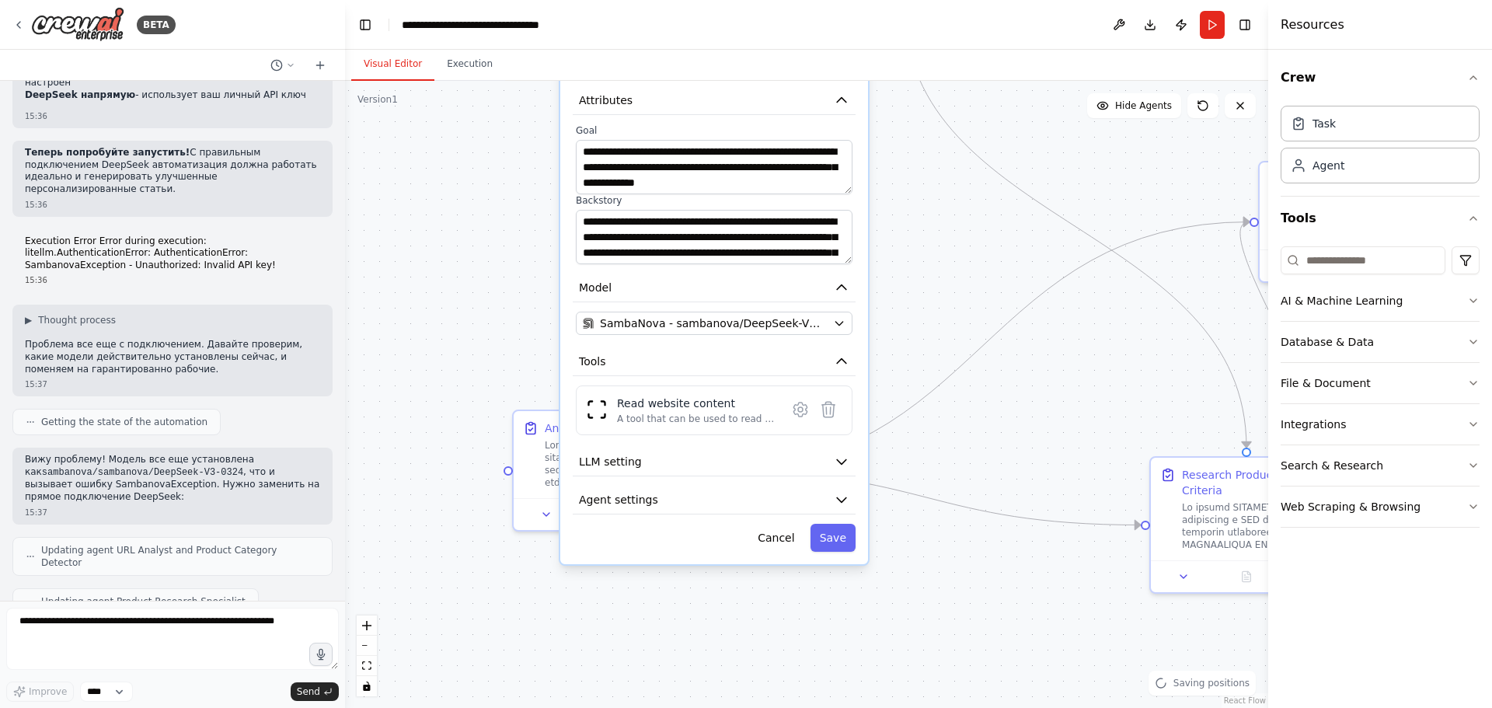
drag, startPoint x: 992, startPoint y: 344, endPoint x: 980, endPoint y: 270, distance: 74.9
click at [999, 253] on div ".deletable-edge-delete-btn { width: 20px; height: 20px; border: 0px solid #ffff…" at bounding box center [806, 394] width 923 height 627
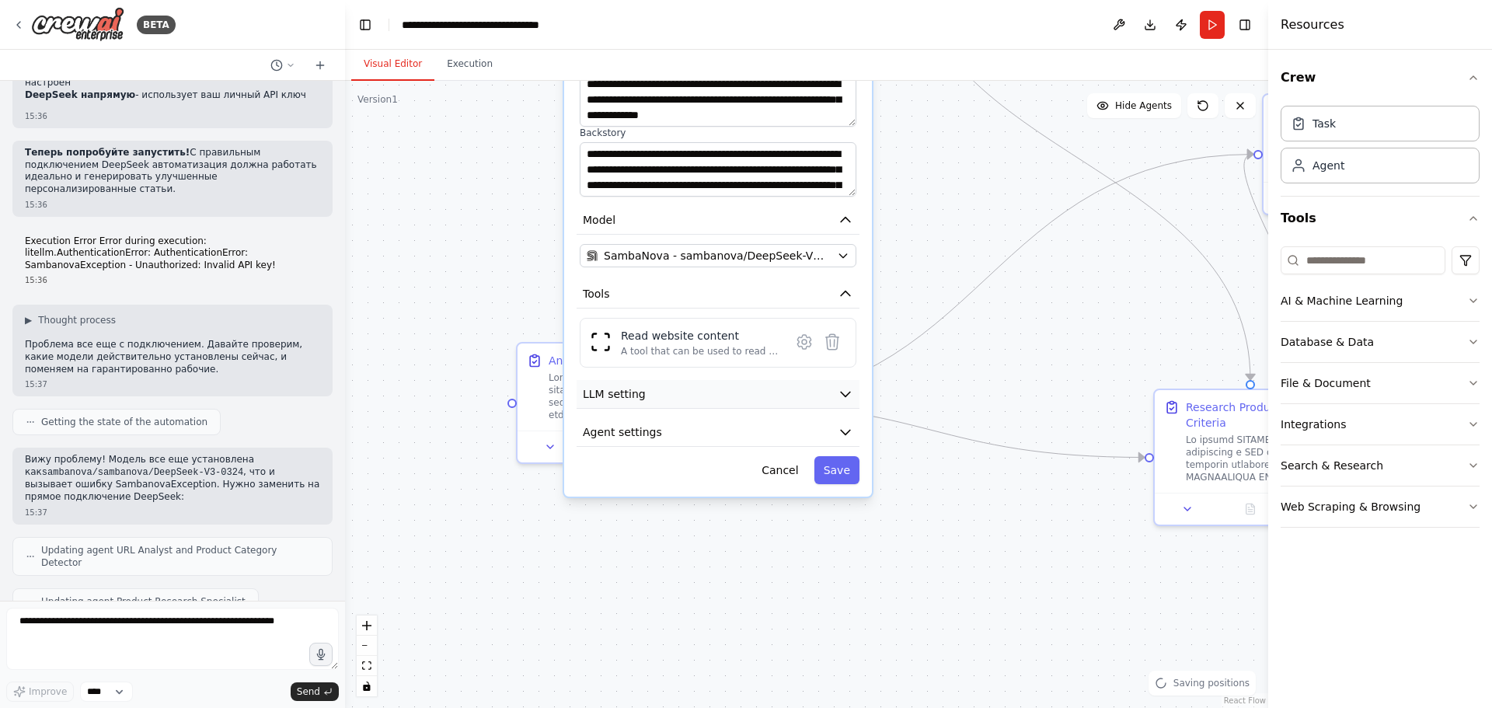
click at [841, 397] on icon "button" at bounding box center [846, 394] width 16 height 16
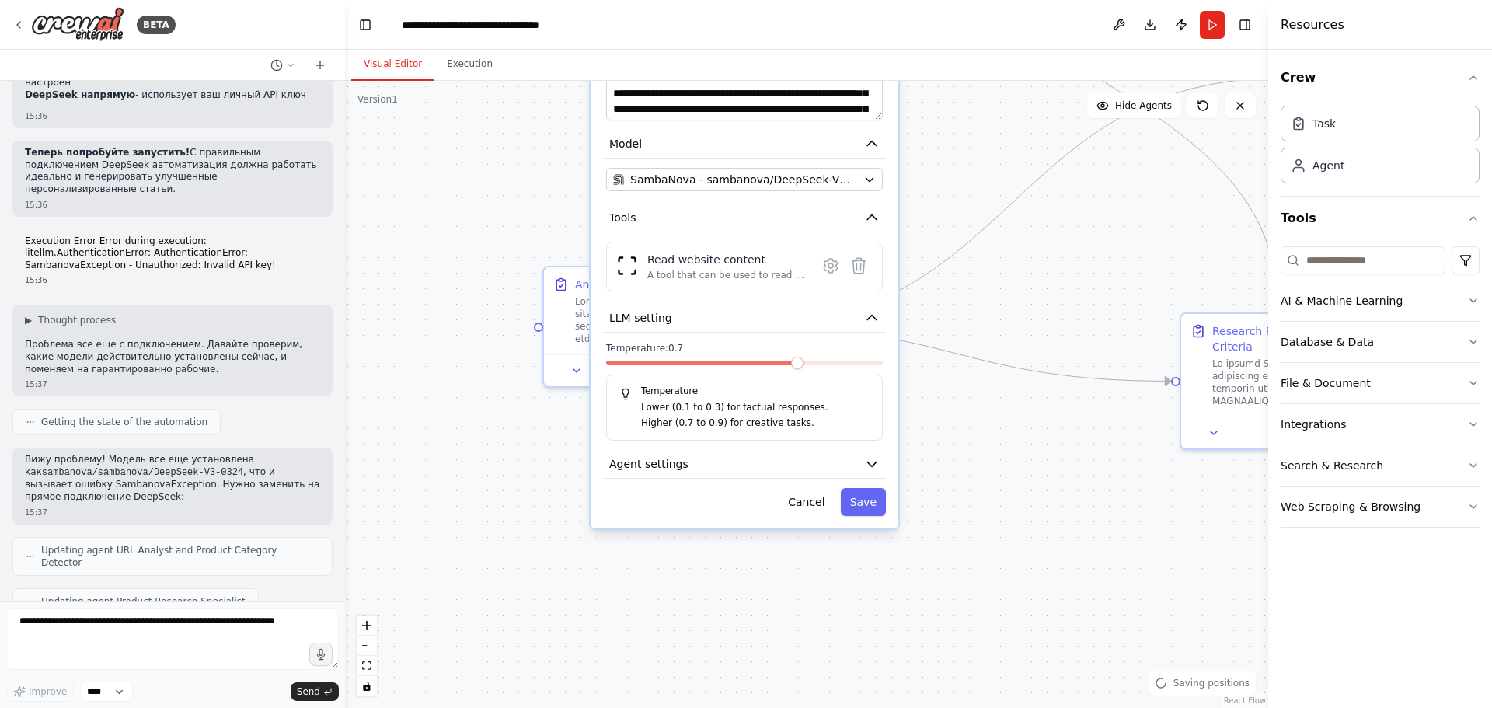
drag, startPoint x: 964, startPoint y: 313, endPoint x: 894, endPoint y: 375, distance: 93.1
click at [961, 281] on div ".deletable-edge-delete-btn { width: 20px; height: 20px; border: 0px solid #ffff…" at bounding box center [806, 394] width 923 height 627
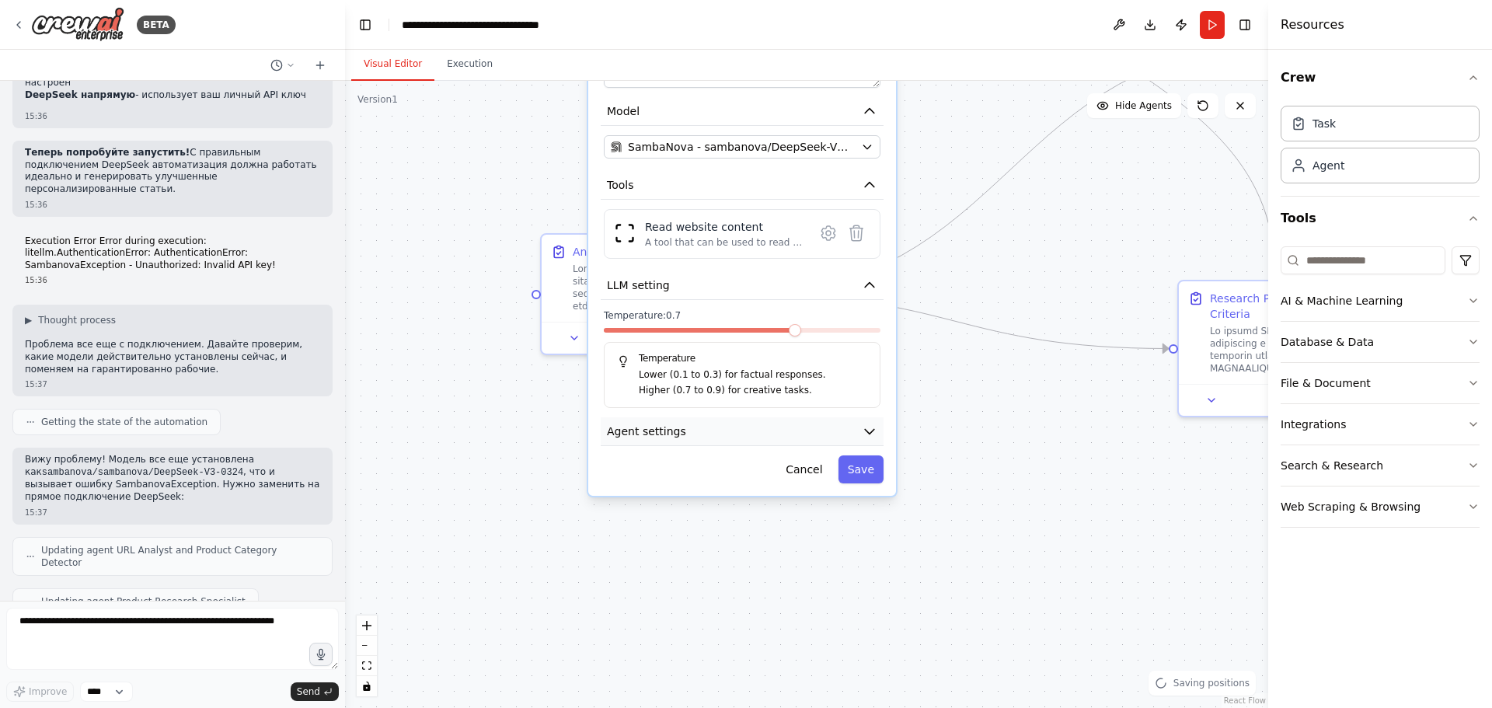
click at [821, 428] on button "Agent settings" at bounding box center [742, 431] width 283 height 29
click at [868, 432] on icon "button" at bounding box center [869, 432] width 9 height 5
click at [867, 432] on icon "button" at bounding box center [869, 432] width 9 height 5
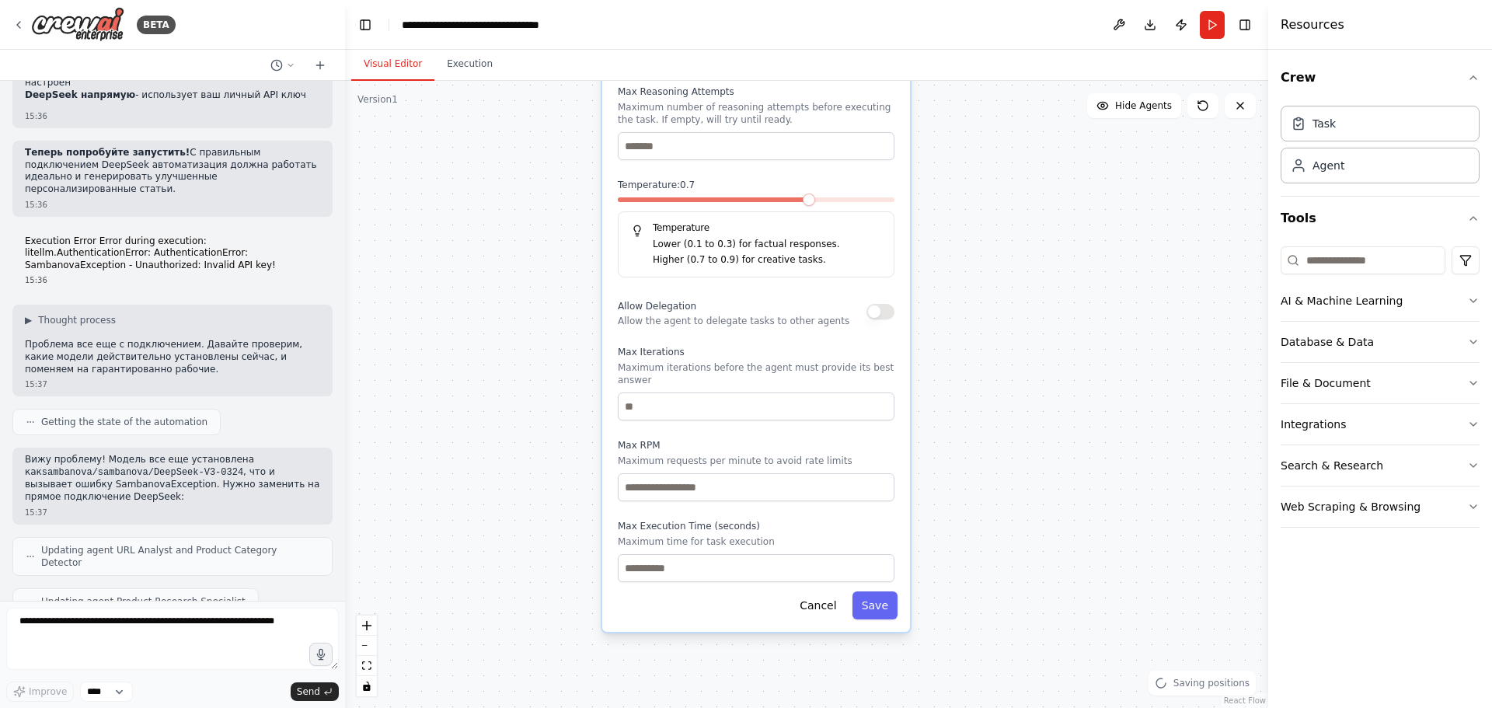
drag, startPoint x: 978, startPoint y: 425, endPoint x: 976, endPoint y: 146, distance: 279.0
click at [981, 65] on div "Visual Editor Execution Version 1 Show Tools Hide Agents .deletable-edge-delete…" at bounding box center [806, 379] width 923 height 658
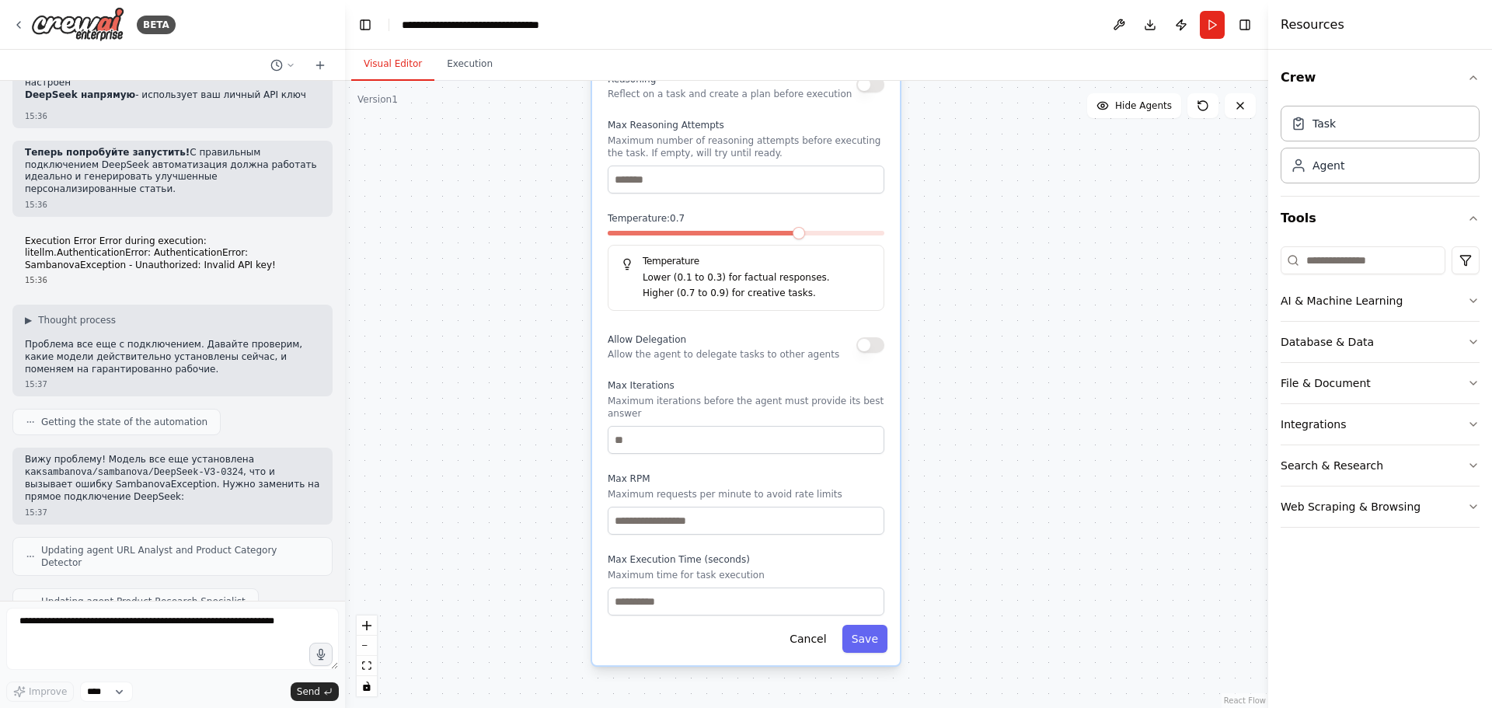
drag, startPoint x: 993, startPoint y: 382, endPoint x: 980, endPoint y: 576, distance: 194.0
click at [983, 594] on div ".deletable-edge-delete-btn { width: 20px; height: 20px; border: 0px solid #ffff…" at bounding box center [806, 394] width 923 height 627
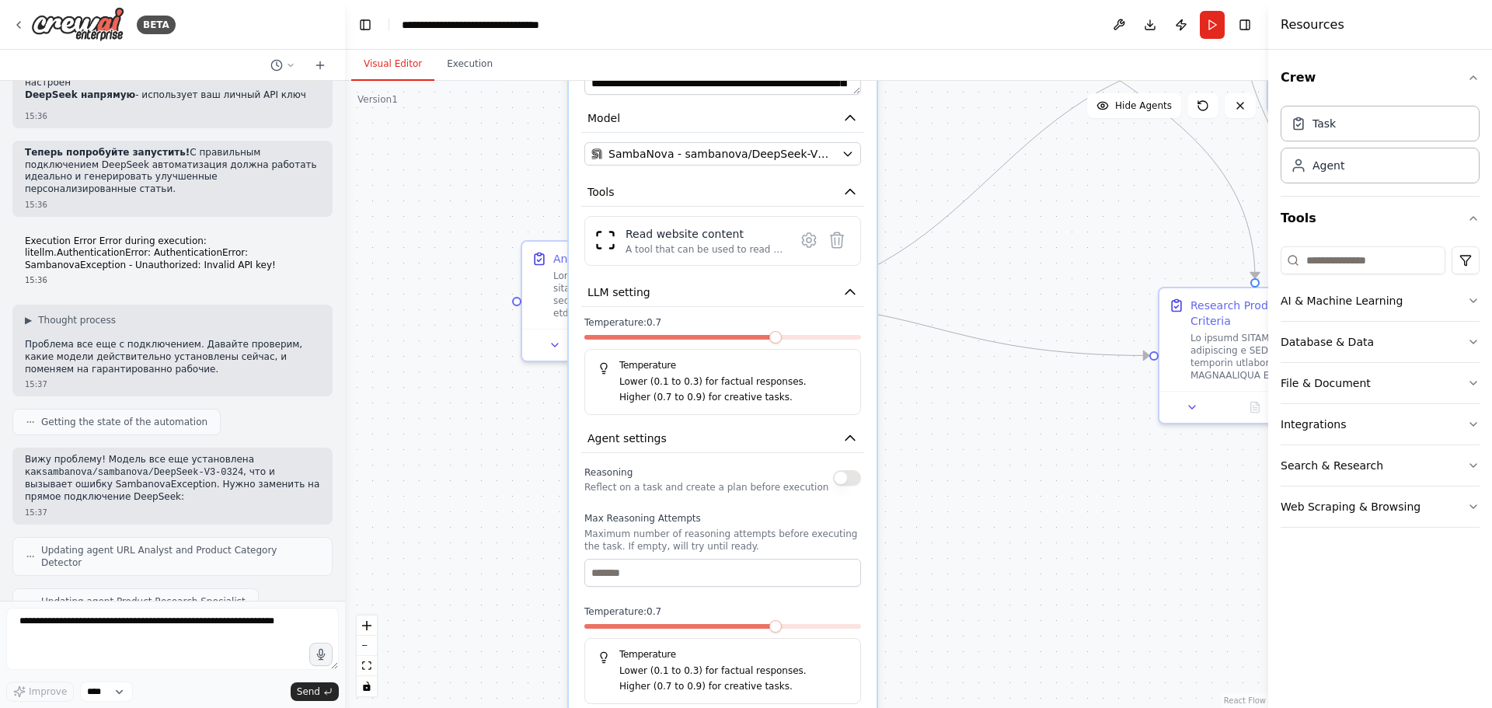
drag, startPoint x: 968, startPoint y: 288, endPoint x: 948, endPoint y: 547, distance: 260.3
click at [947, 555] on div ".deletable-edge-delete-btn { width: 20px; height: 20px; border: 0px solid #ffff…" at bounding box center [806, 394] width 923 height 627
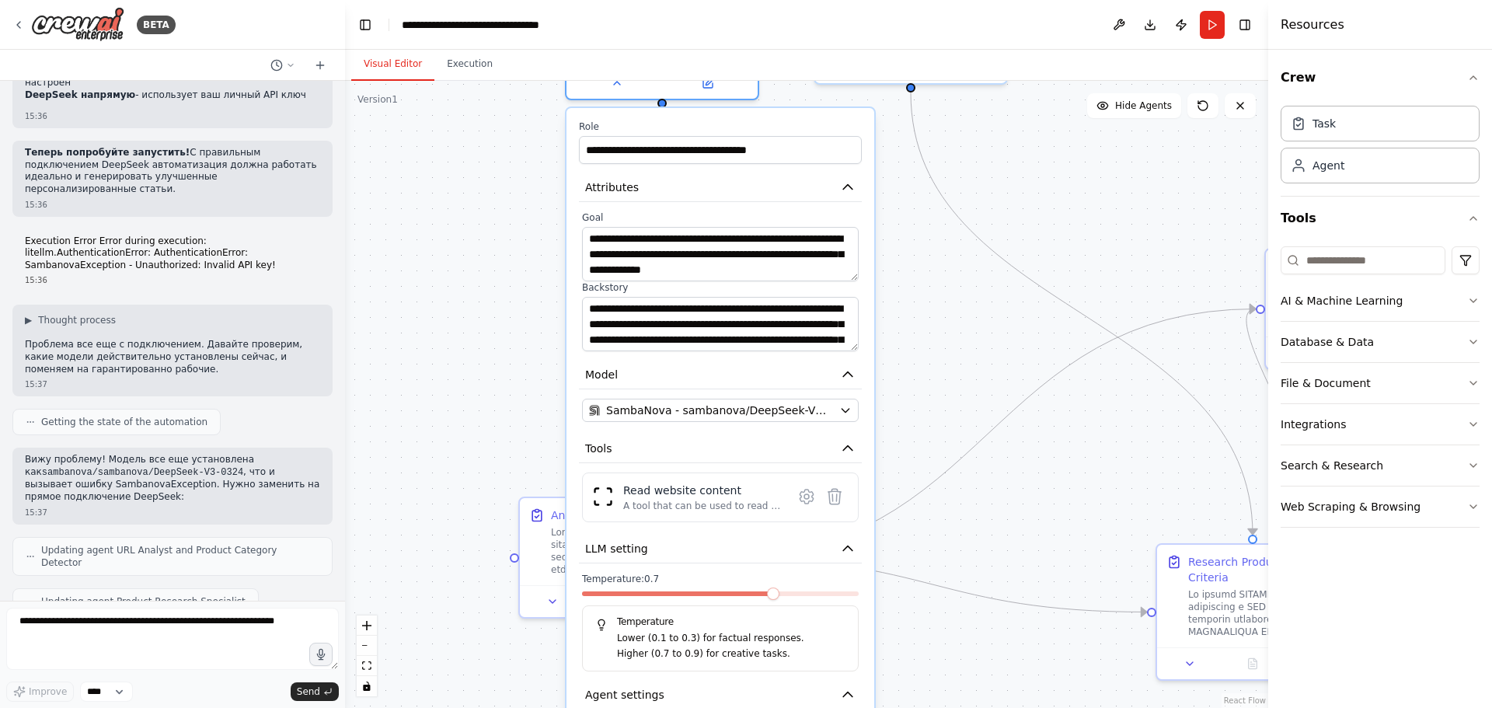
drag, startPoint x: 954, startPoint y: 368, endPoint x: 948, endPoint y: 586, distance: 218.5
click at [949, 588] on div ".deletable-edge-delete-btn { width: 20px; height: 20px; border: 0px solid #ffff…" at bounding box center [806, 394] width 923 height 627
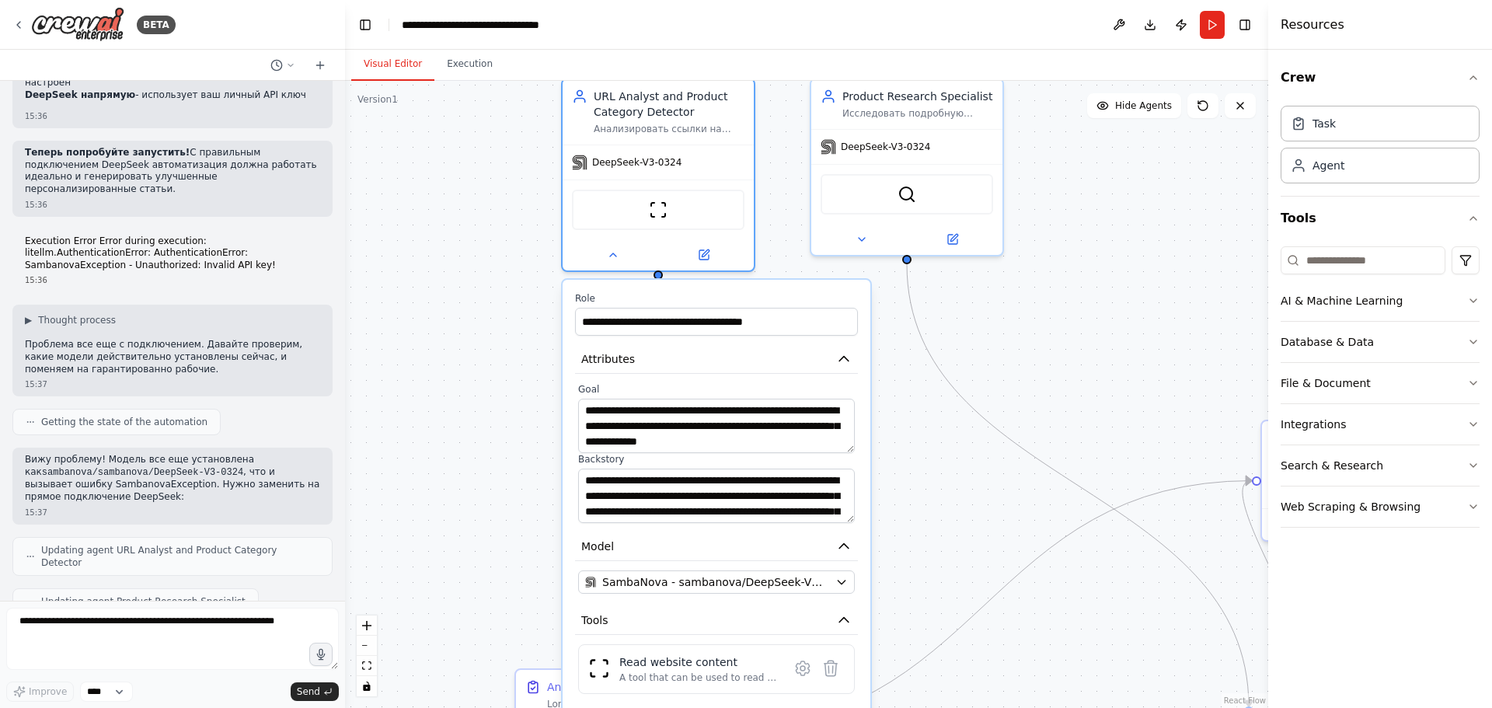
drag, startPoint x: 957, startPoint y: 417, endPoint x: 960, endPoint y: 469, distance: 52.1
click at [960, 469] on div ".deletable-edge-delete-btn { width: 20px; height: 20px; border: 0px solid #ffff…" at bounding box center [806, 394] width 923 height 627
click at [1362, 160] on div "Agent" at bounding box center [1380, 165] width 199 height 36
click at [1460, 302] on button "AI & Machine Learning" at bounding box center [1380, 301] width 199 height 40
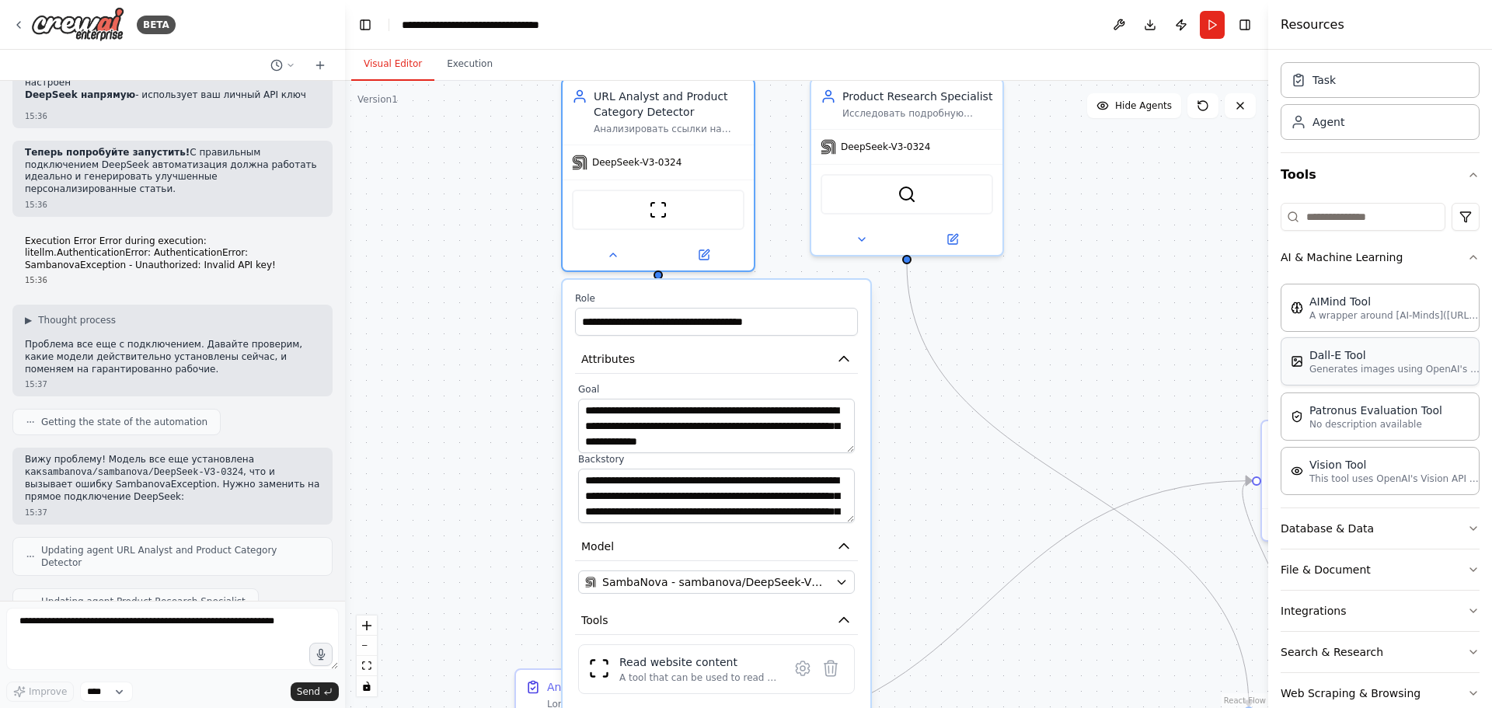
scroll to position [75, 0]
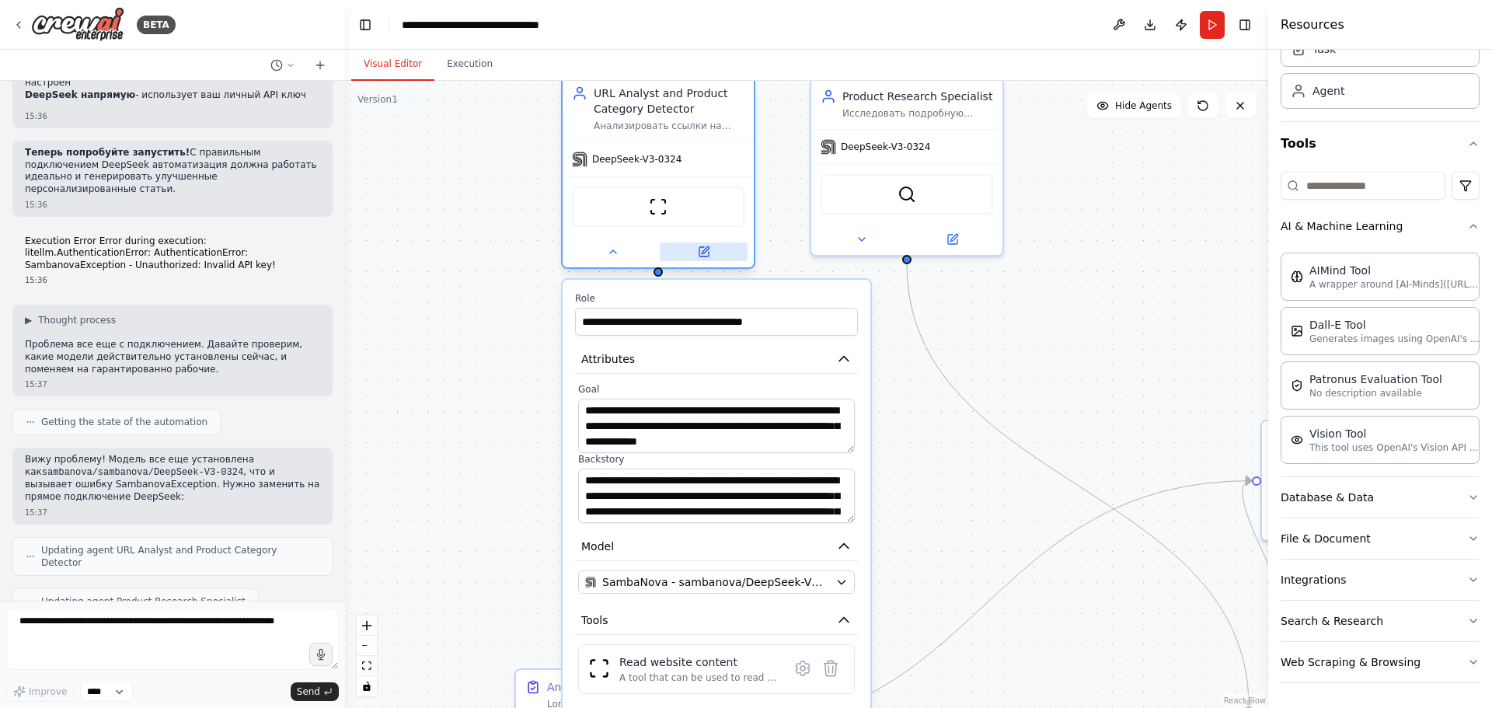
click at [724, 252] on button at bounding box center [704, 251] width 88 height 19
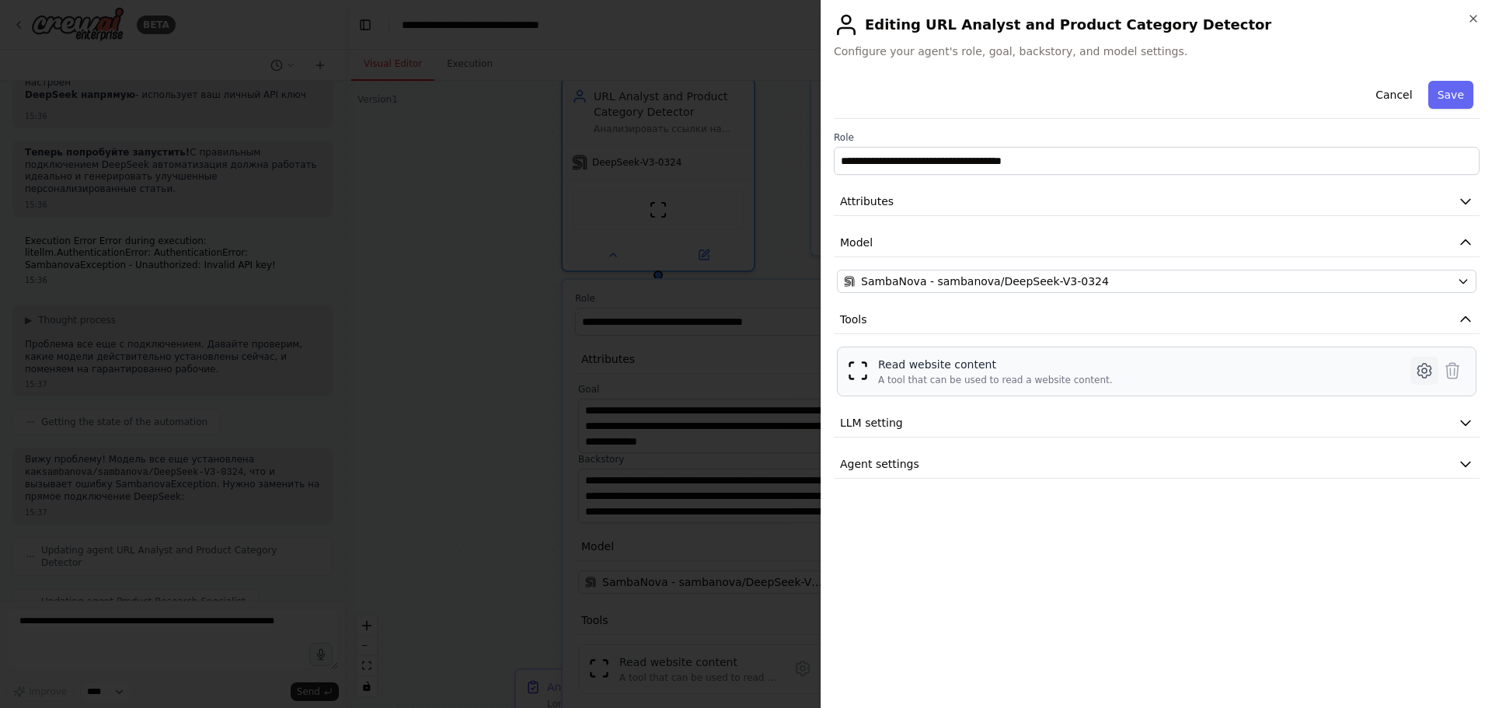
click at [1422, 366] on icon at bounding box center [1424, 371] width 13 height 14
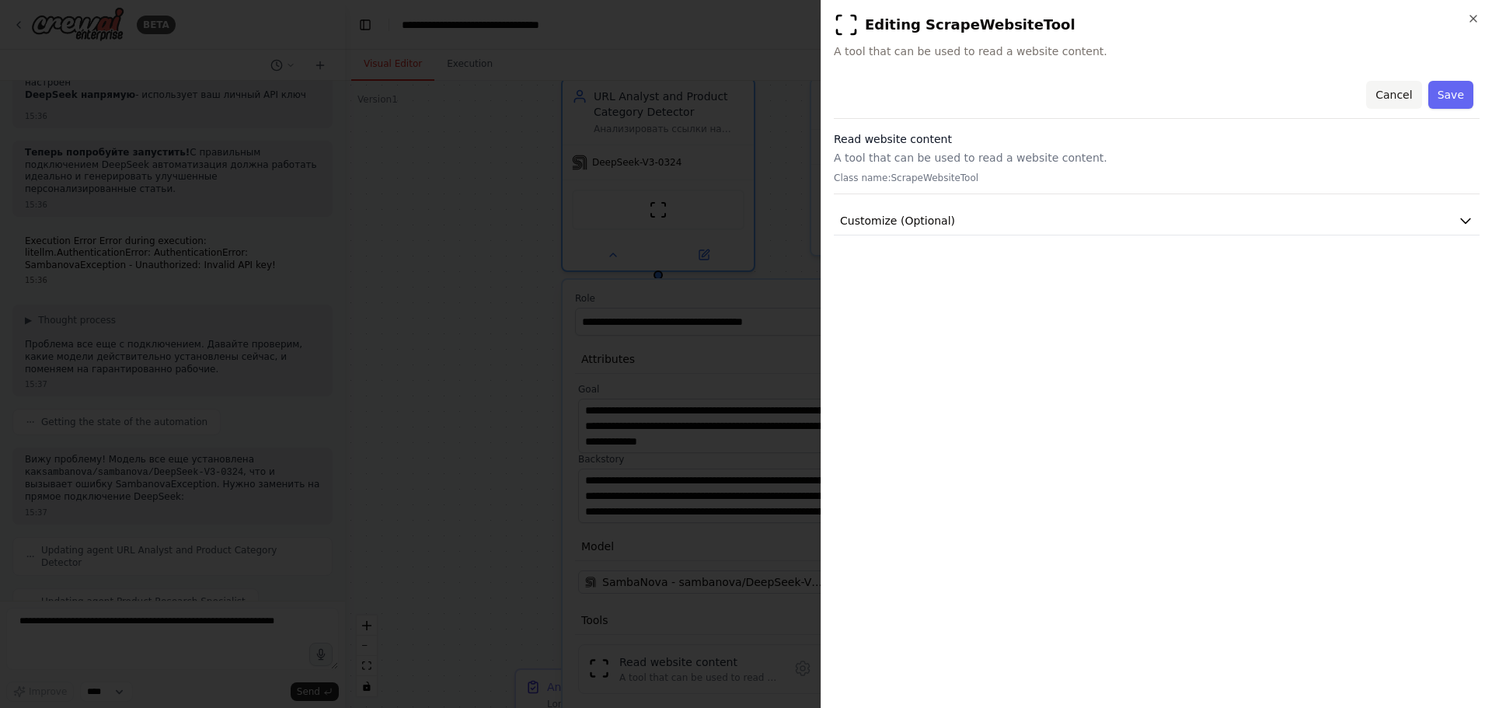
click at [1400, 86] on button "Cancel" at bounding box center [1393, 95] width 55 height 28
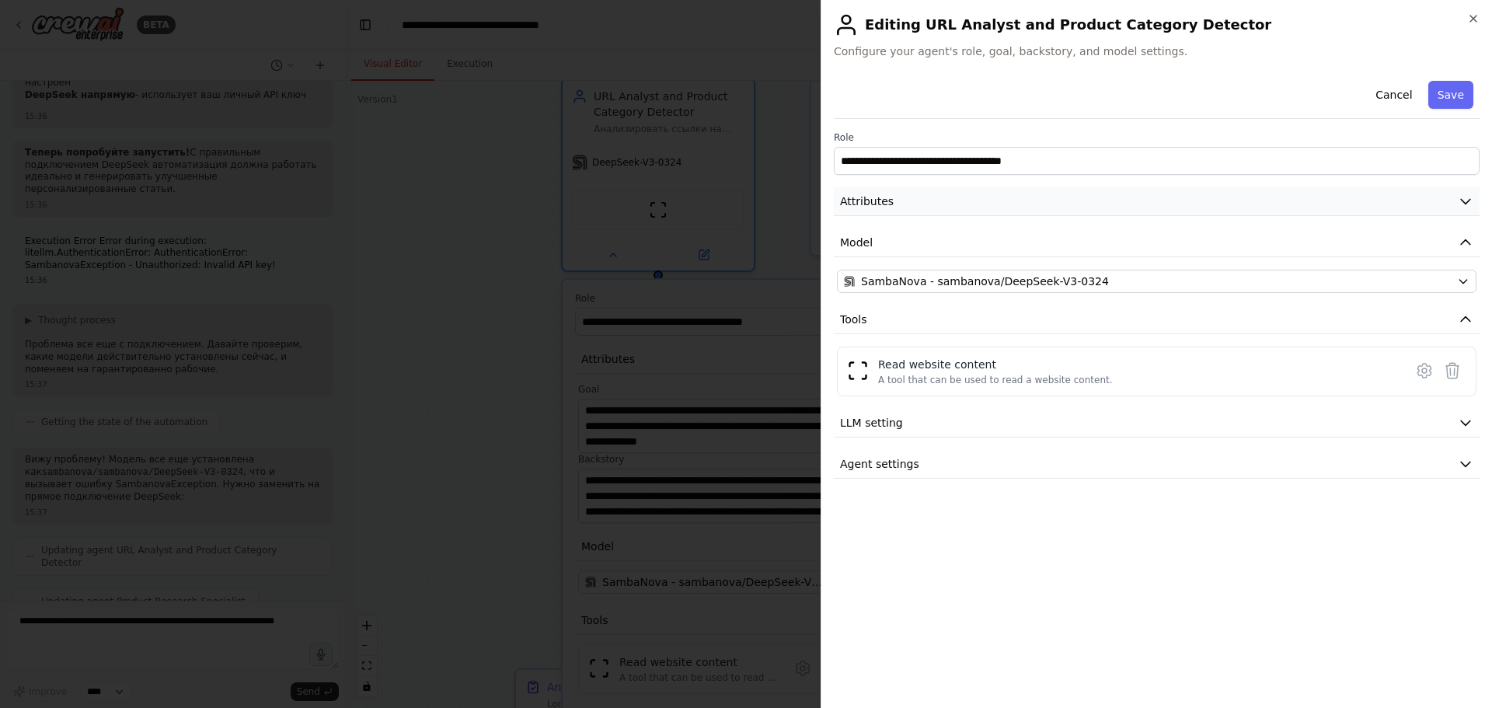
click at [982, 199] on button "Attributes" at bounding box center [1157, 201] width 646 height 29
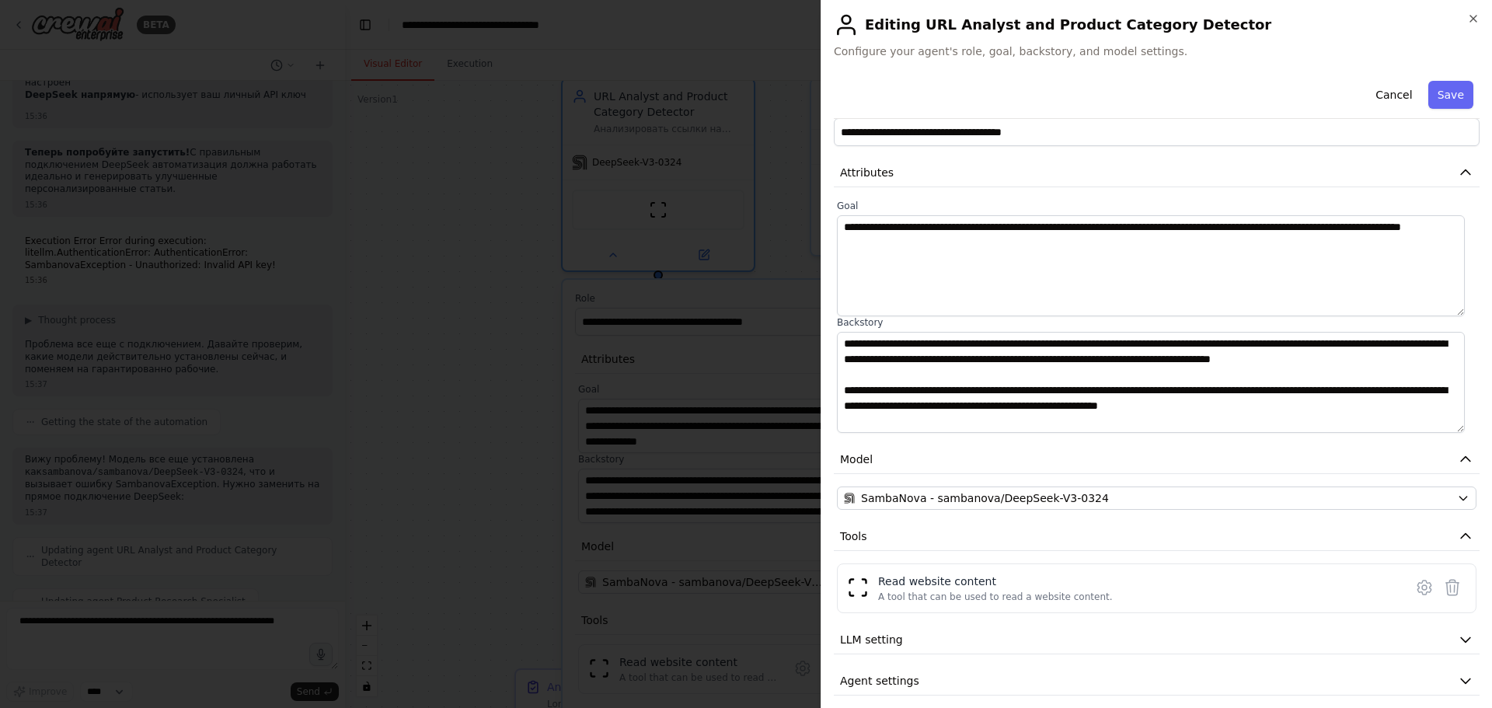
scroll to position [41, 0]
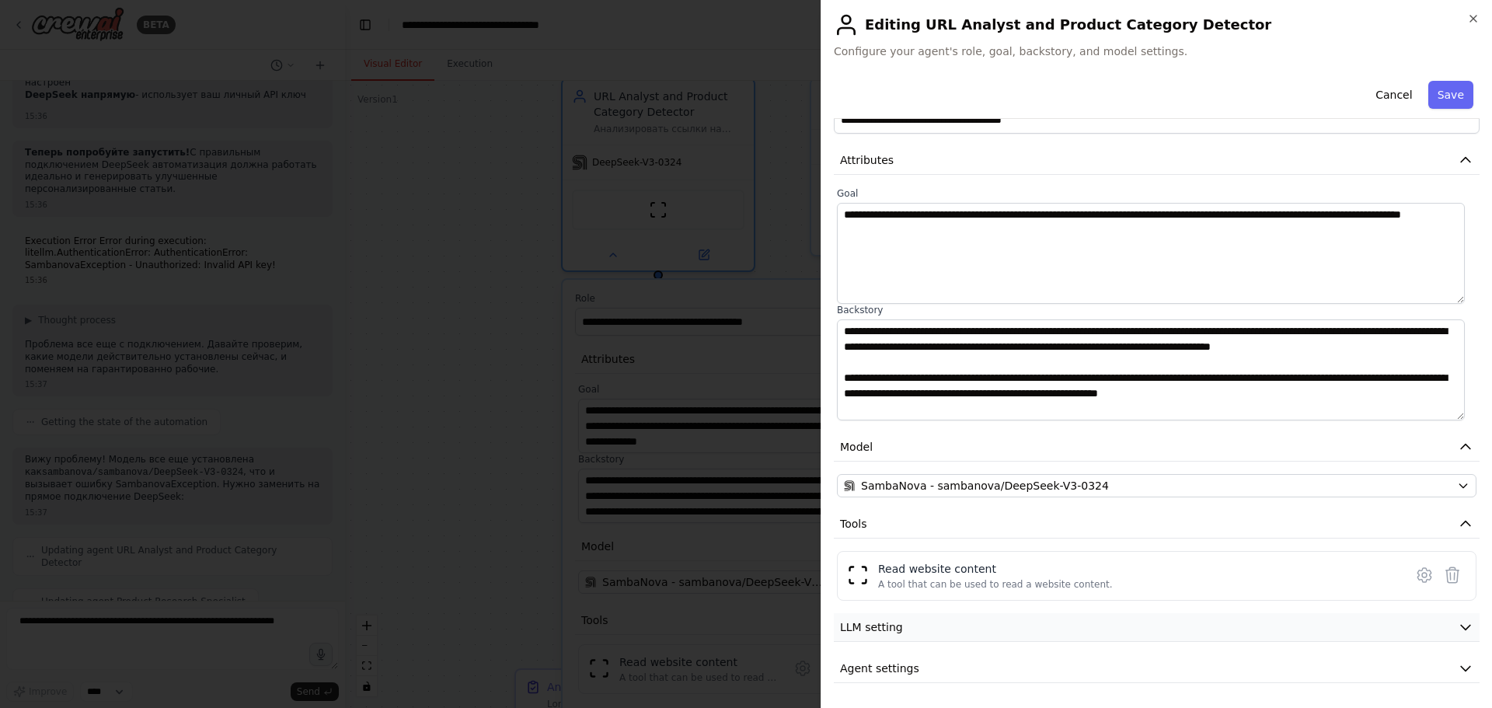
click at [997, 623] on button "LLM setting" at bounding box center [1157, 627] width 646 height 29
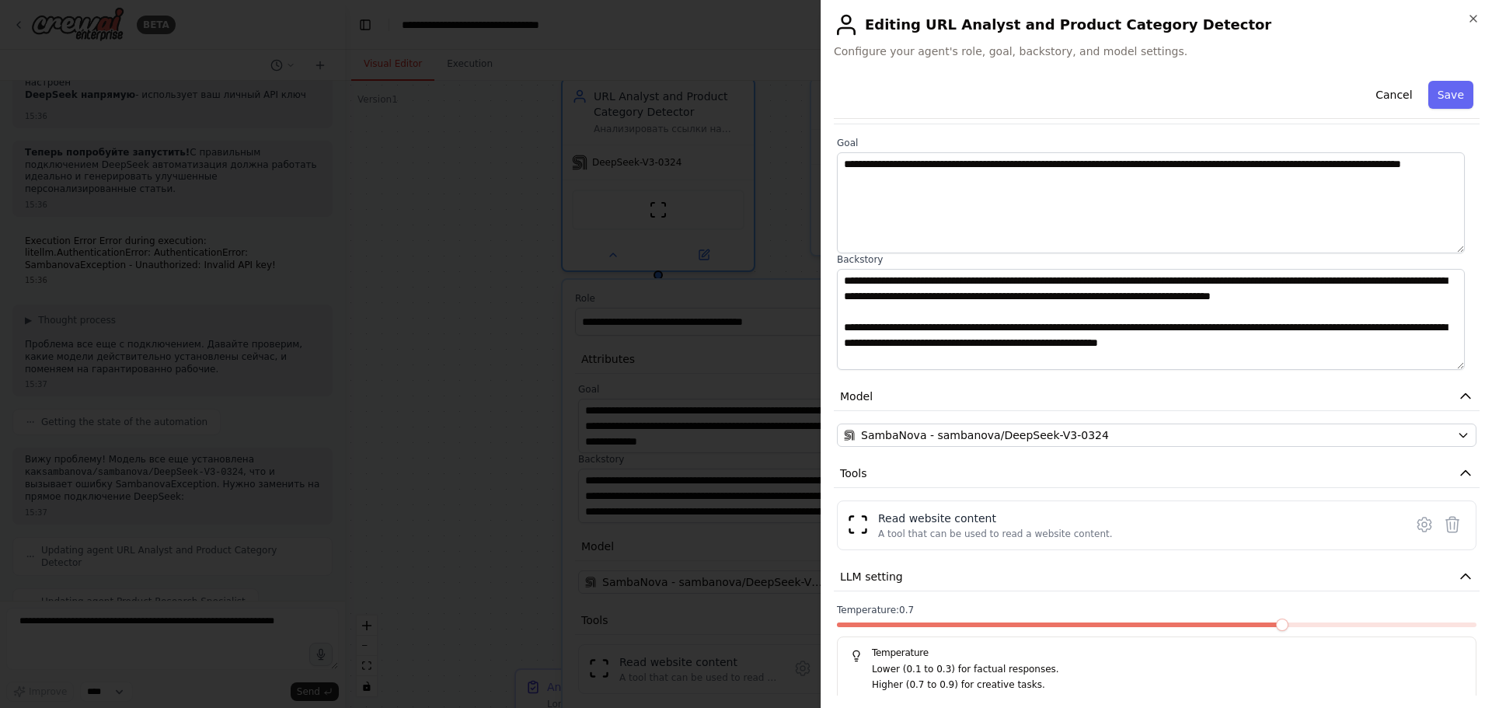
scroll to position [152, 0]
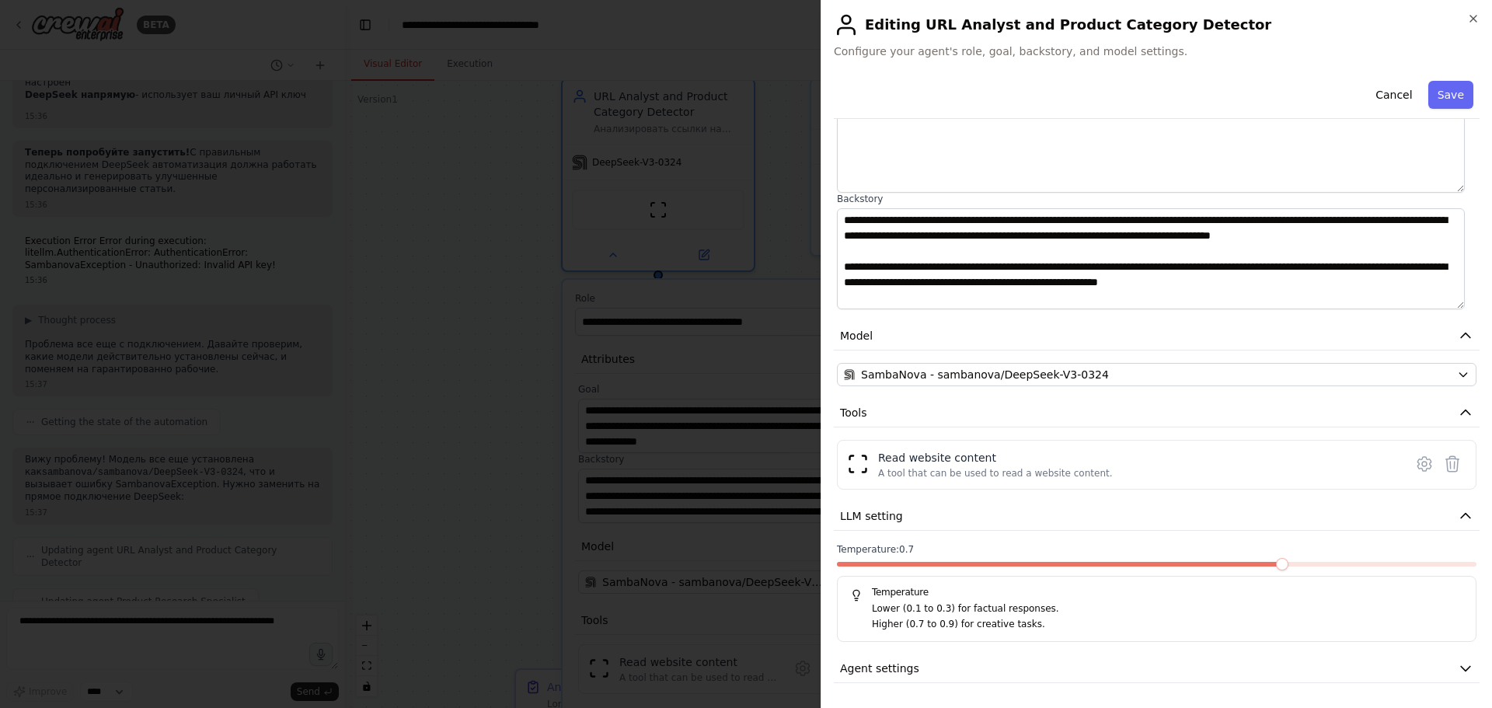
click at [1013, 615] on p "Lower (0.1 to 0.3) for factual responses." at bounding box center [1167, 610] width 591 height 16
click at [993, 665] on button "Agent settings" at bounding box center [1157, 668] width 646 height 29
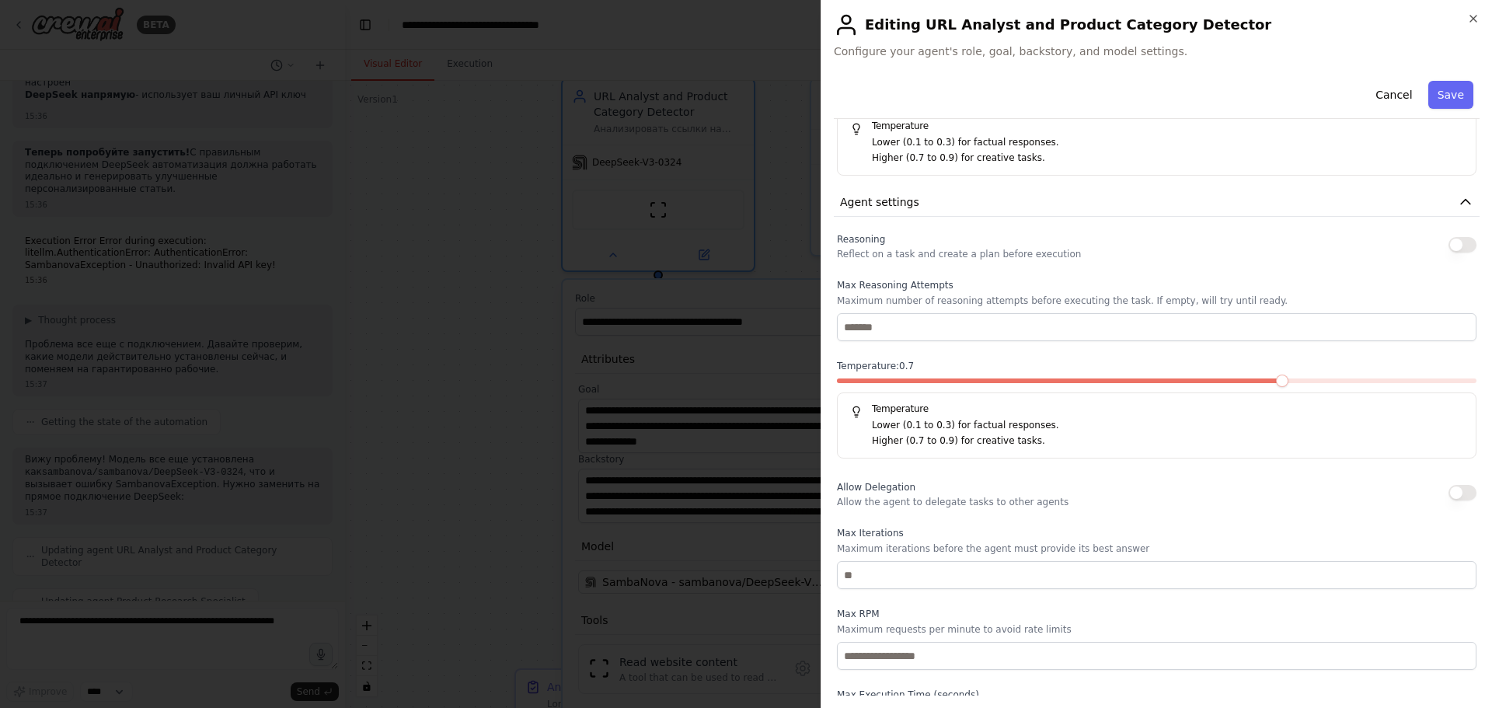
scroll to position [674, 0]
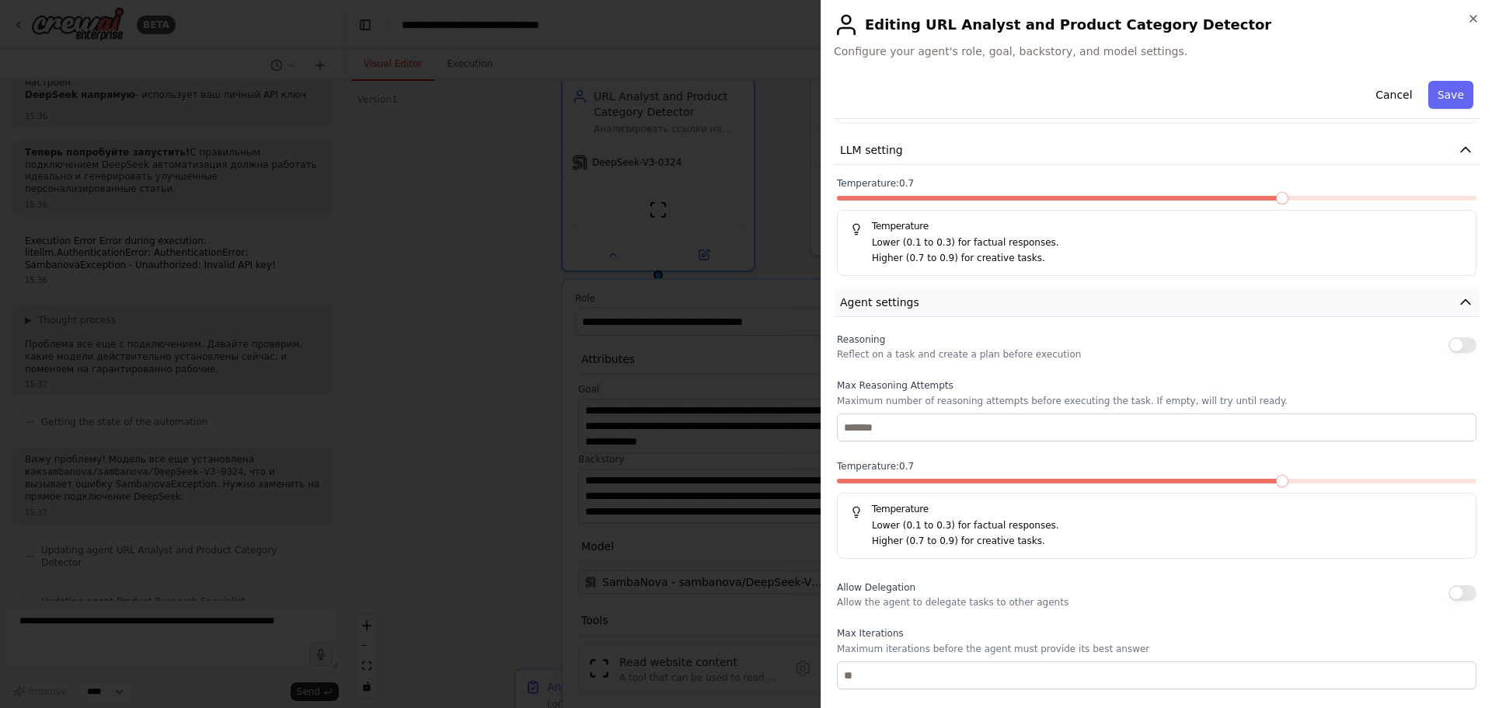
click at [1296, 307] on button "Agent settings" at bounding box center [1157, 302] width 646 height 29
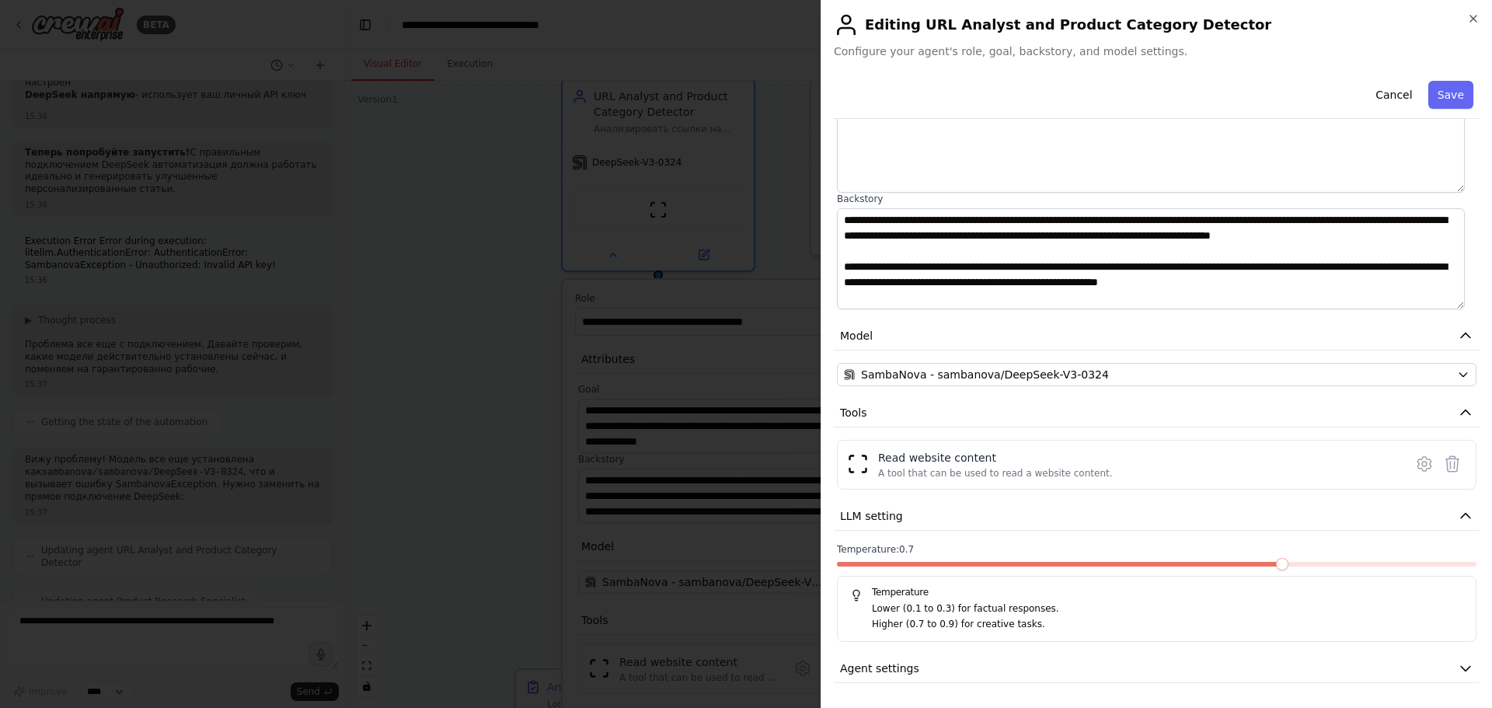
click at [410, 141] on div at bounding box center [746, 354] width 1492 height 708
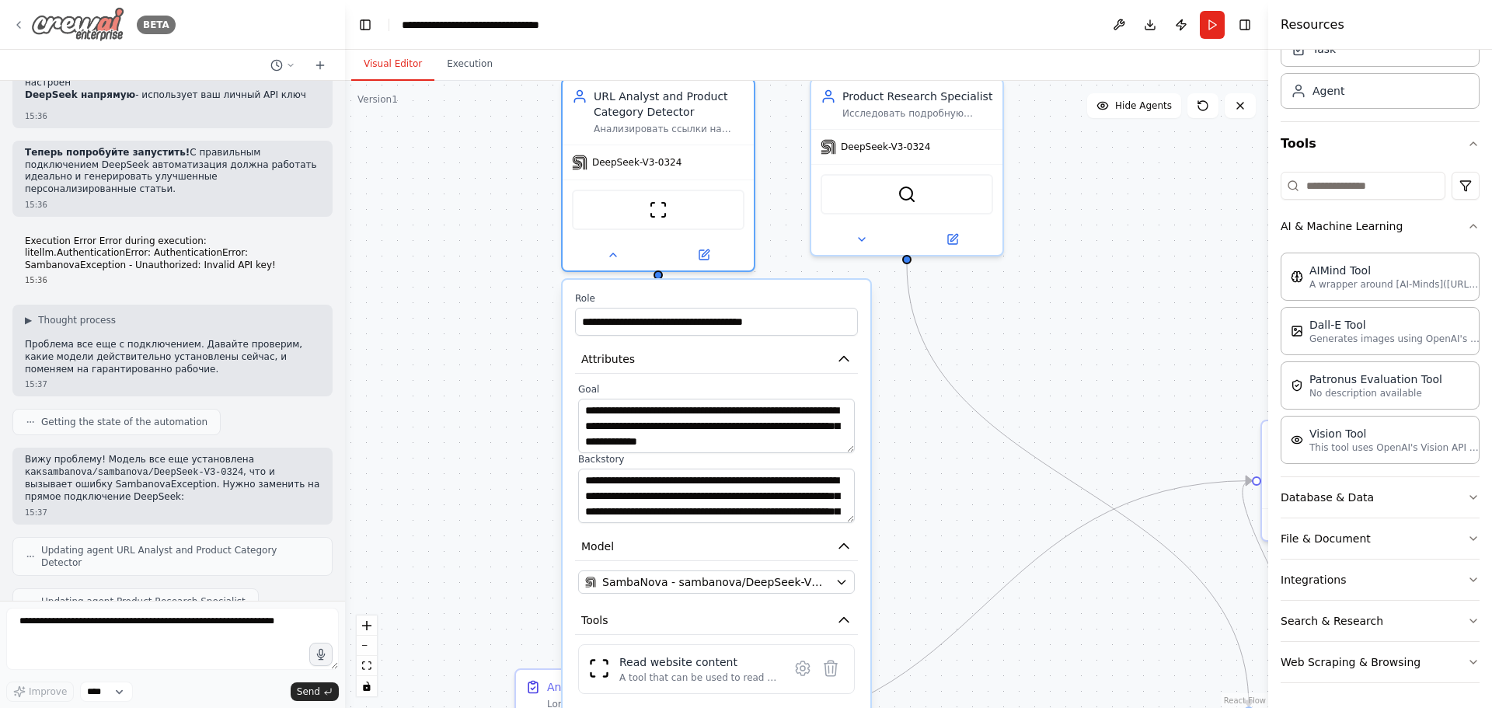
click at [30, 28] on div "BETA" at bounding box center [93, 24] width 163 height 35
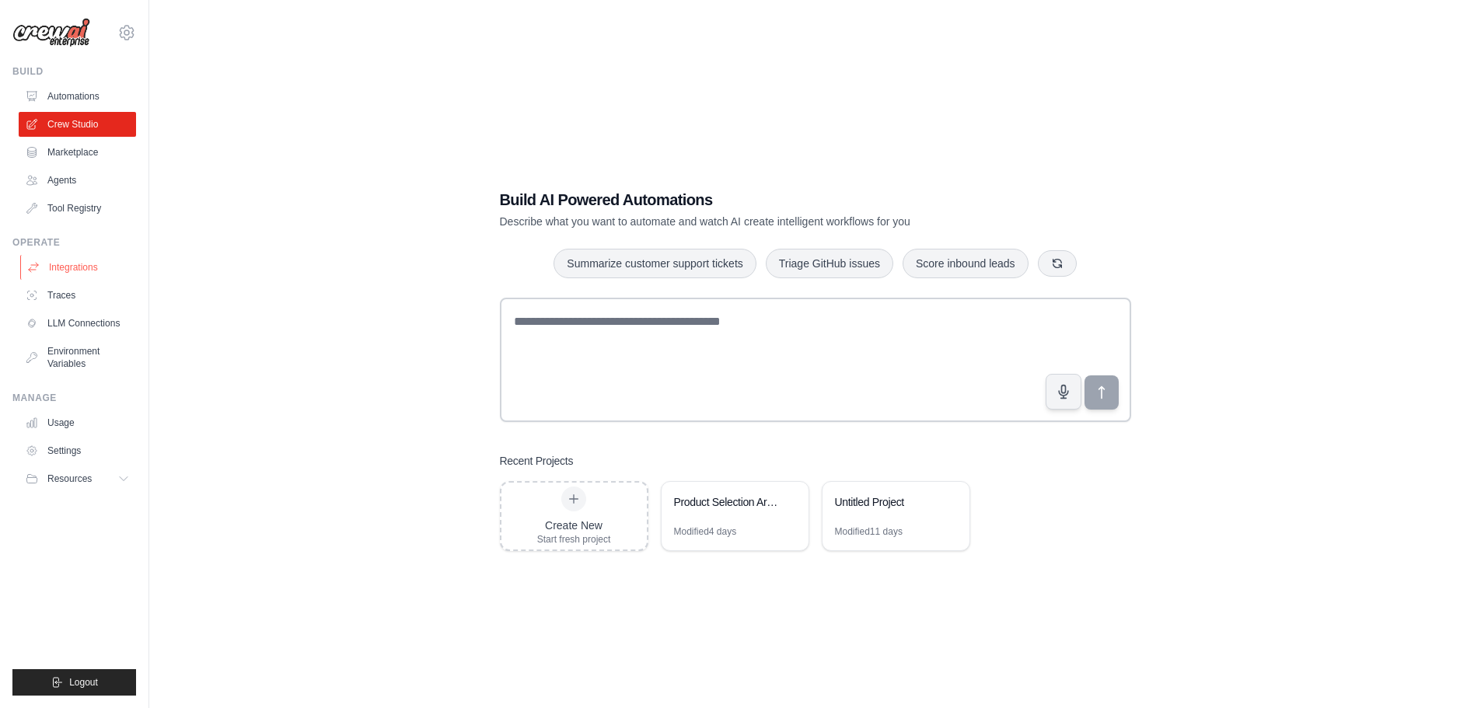
click at [103, 267] on link "Integrations" at bounding box center [78, 267] width 117 height 25
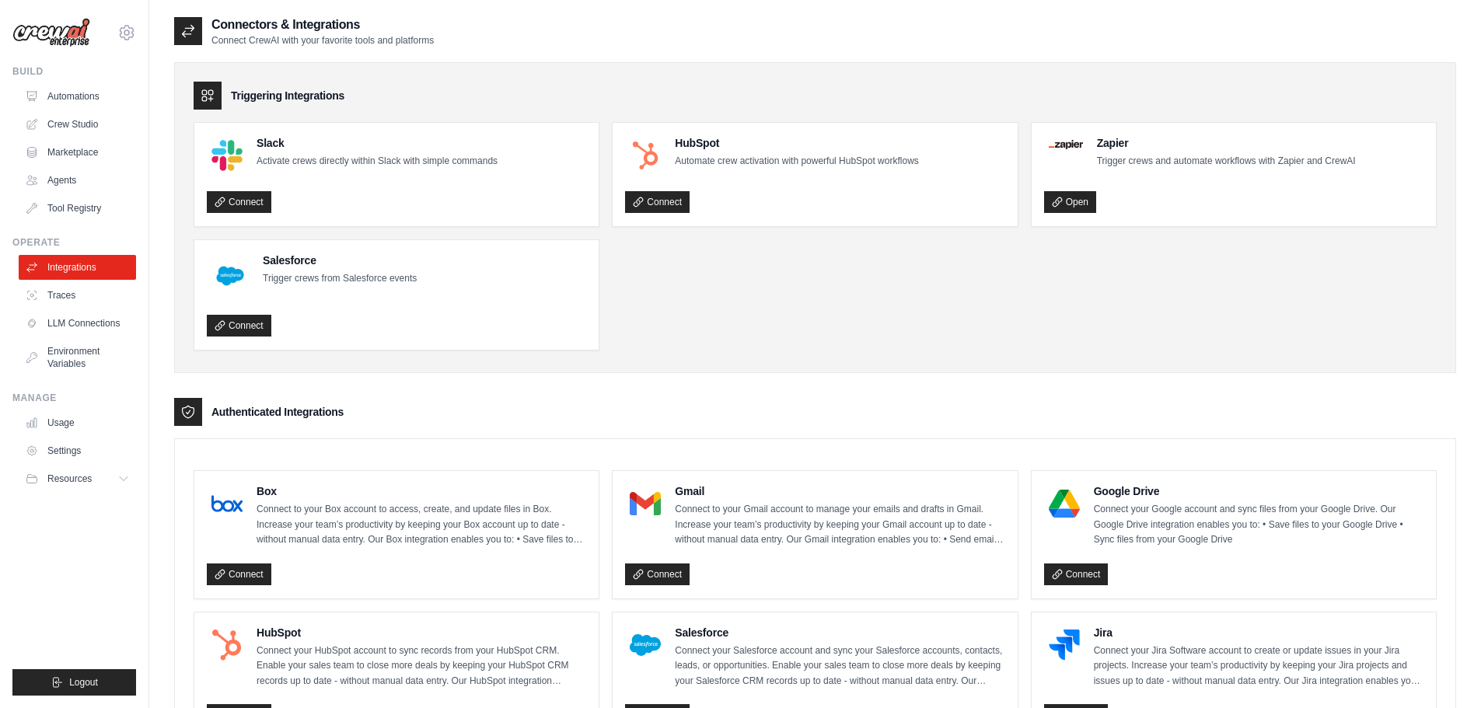
click at [105, 321] on link "LLM Connections" at bounding box center [77, 323] width 117 height 25
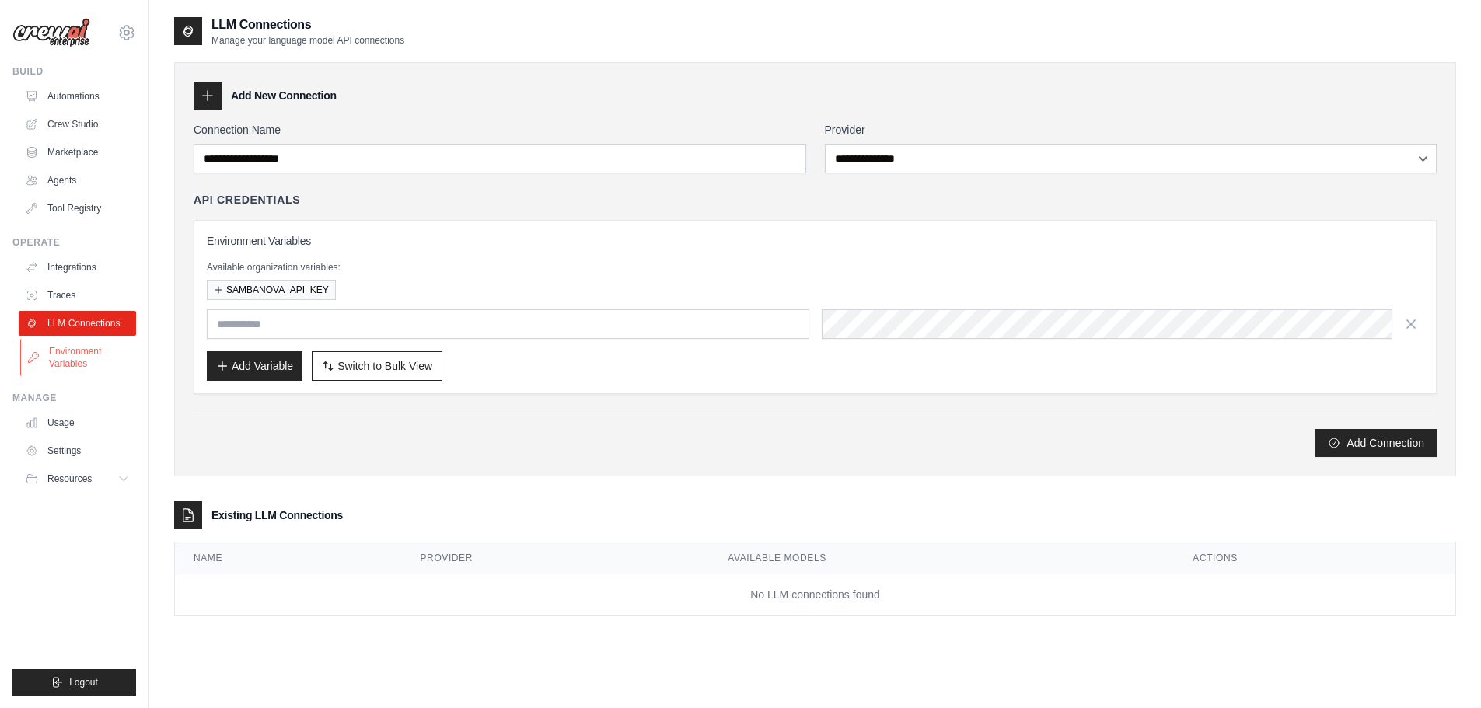
click at [89, 356] on link "Environment Variables" at bounding box center [78, 357] width 117 height 37
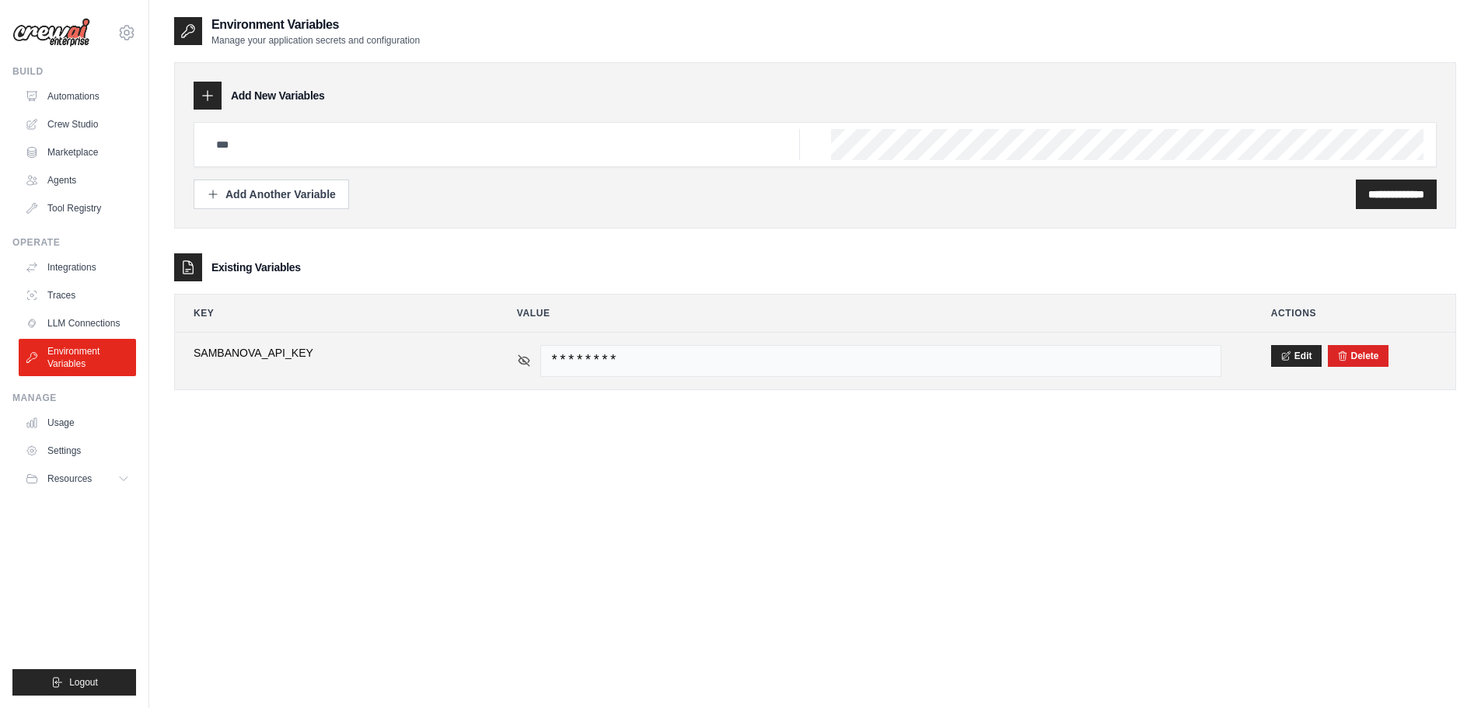
click at [525, 364] on icon at bounding box center [523, 360] width 11 height 7
click at [1376, 354] on button "Delete" at bounding box center [1358, 355] width 42 height 12
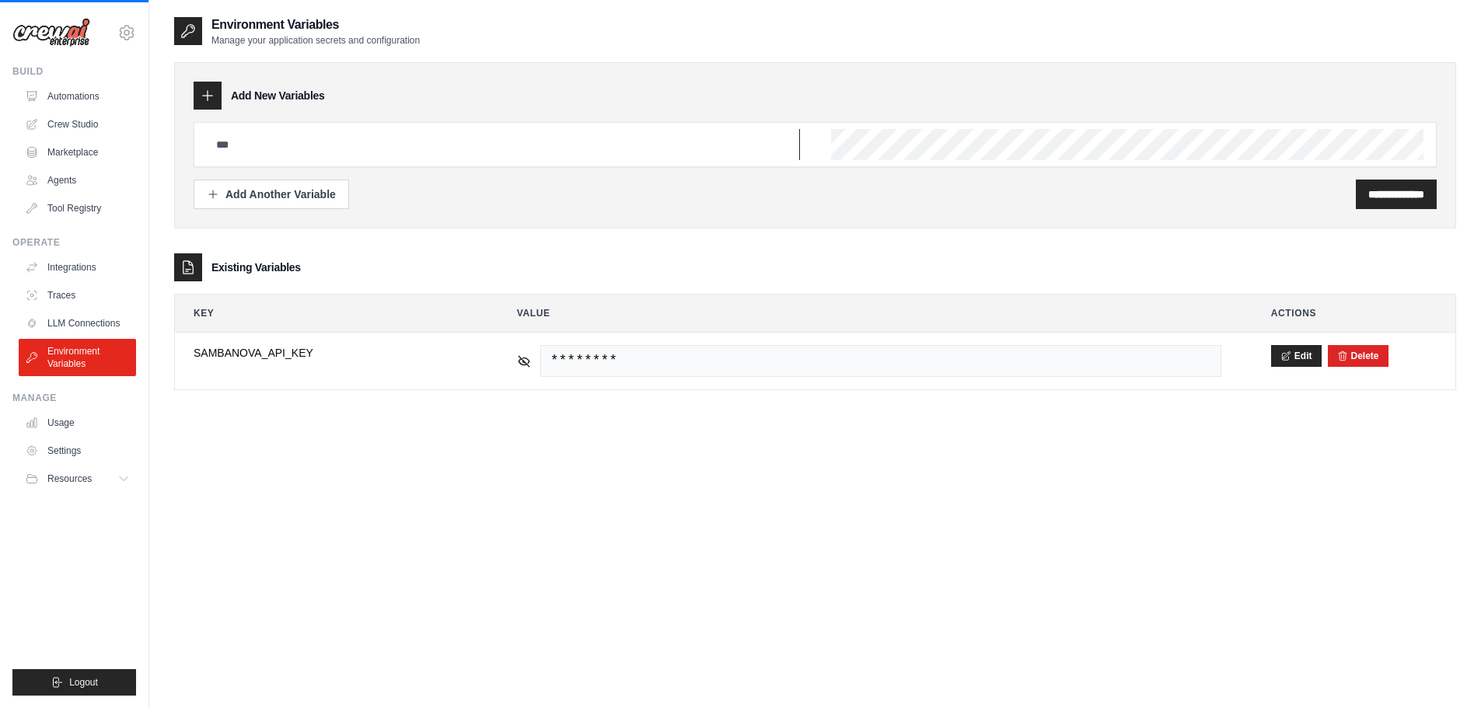
click at [285, 138] on input "text" at bounding box center [503, 144] width 593 height 31
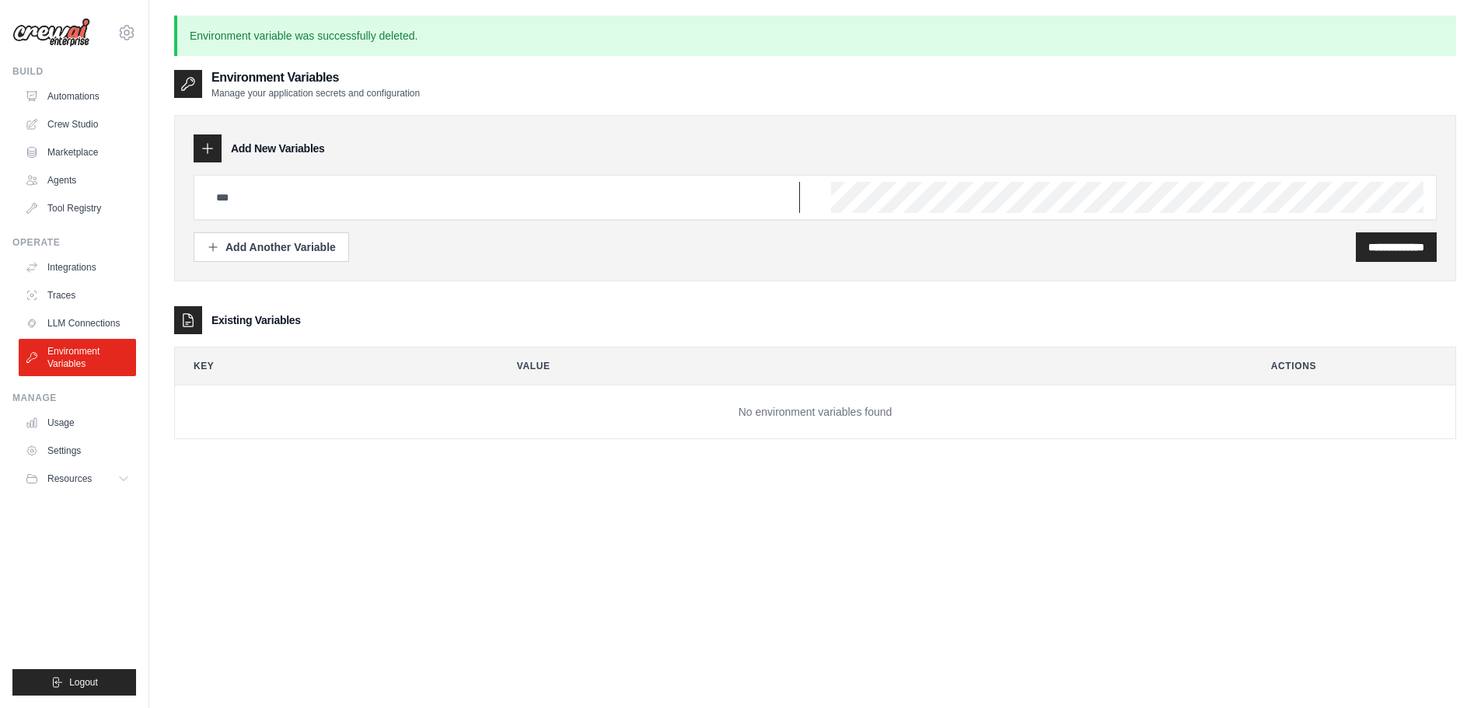
click at [246, 189] on input "text" at bounding box center [503, 197] width 593 height 31
click at [95, 446] on link "Settings" at bounding box center [78, 450] width 117 height 25
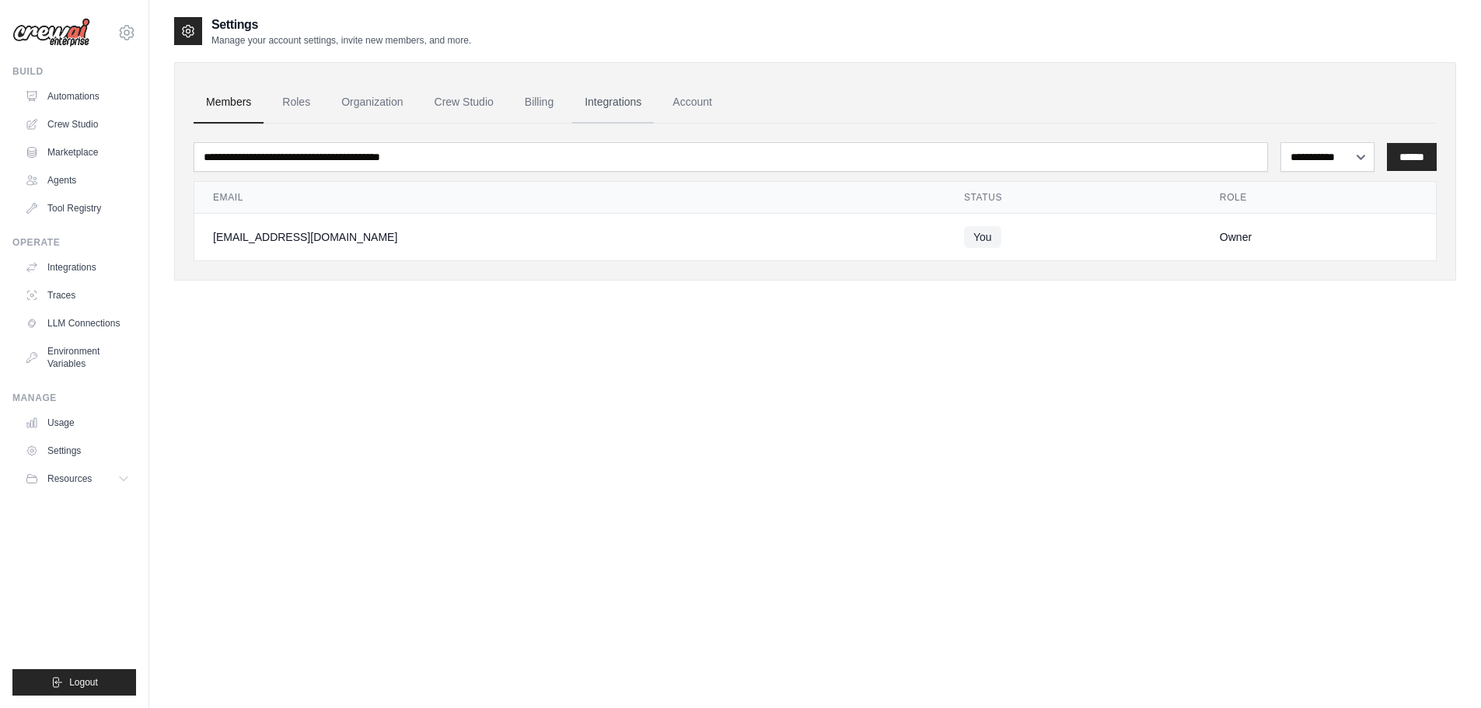
click at [604, 92] on link "Integrations" at bounding box center [613, 103] width 82 height 42
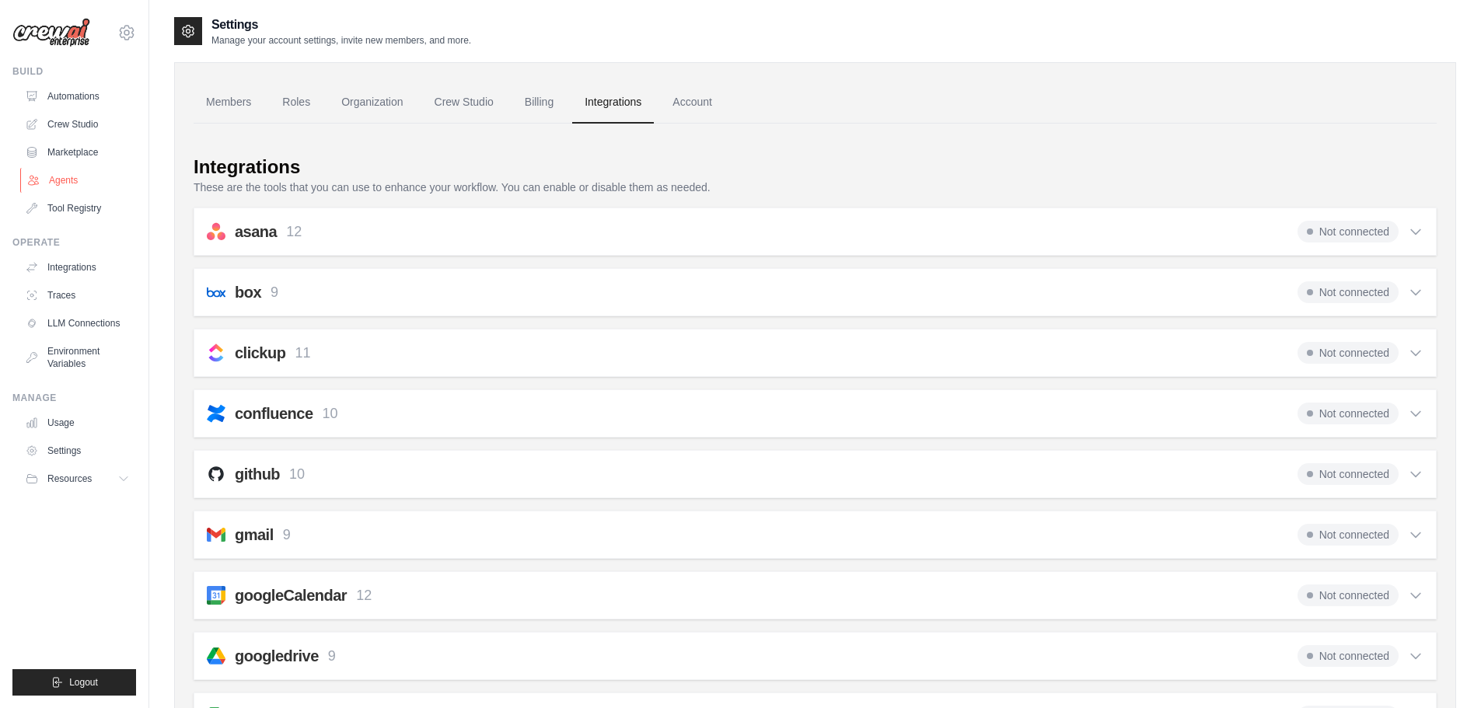
click at [84, 175] on link "Agents" at bounding box center [78, 180] width 117 height 25
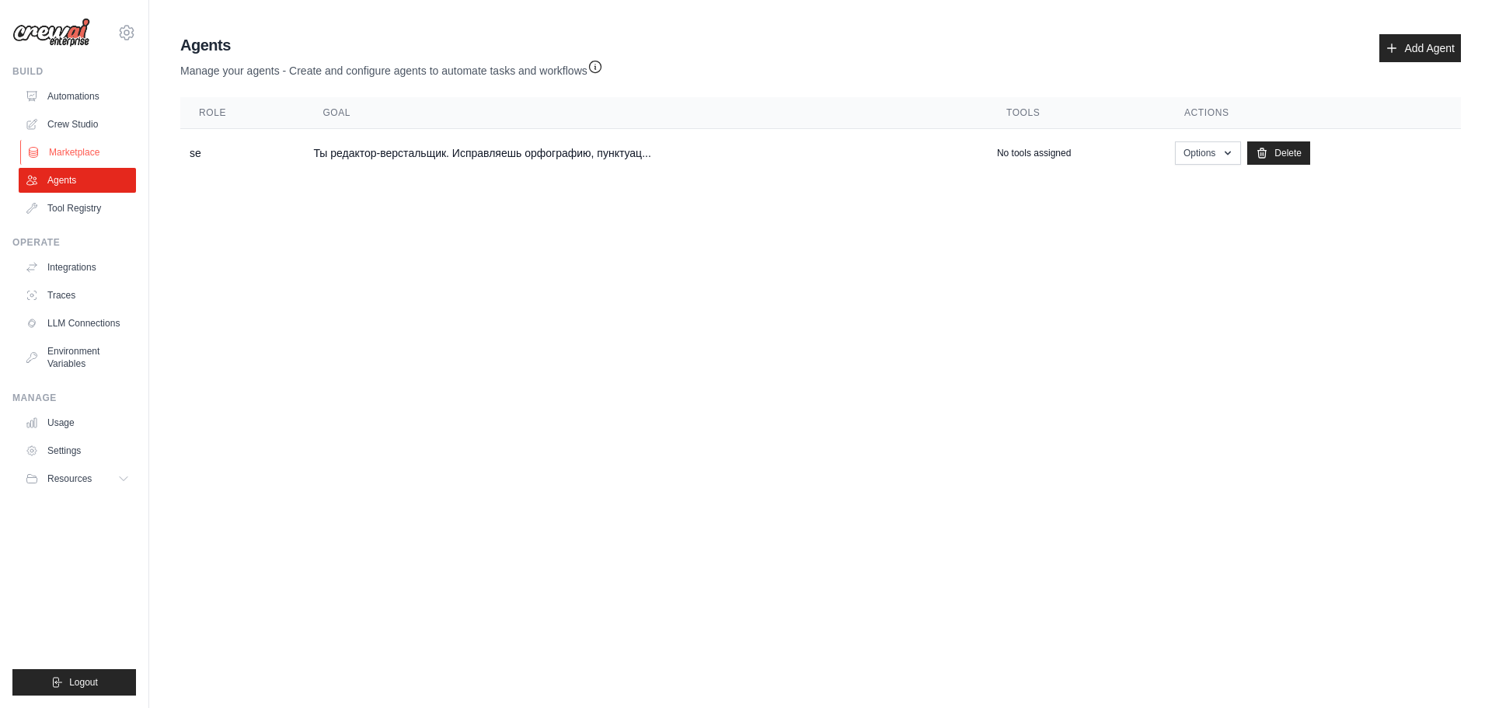
click at [83, 146] on link "Marketplace" at bounding box center [78, 152] width 117 height 25
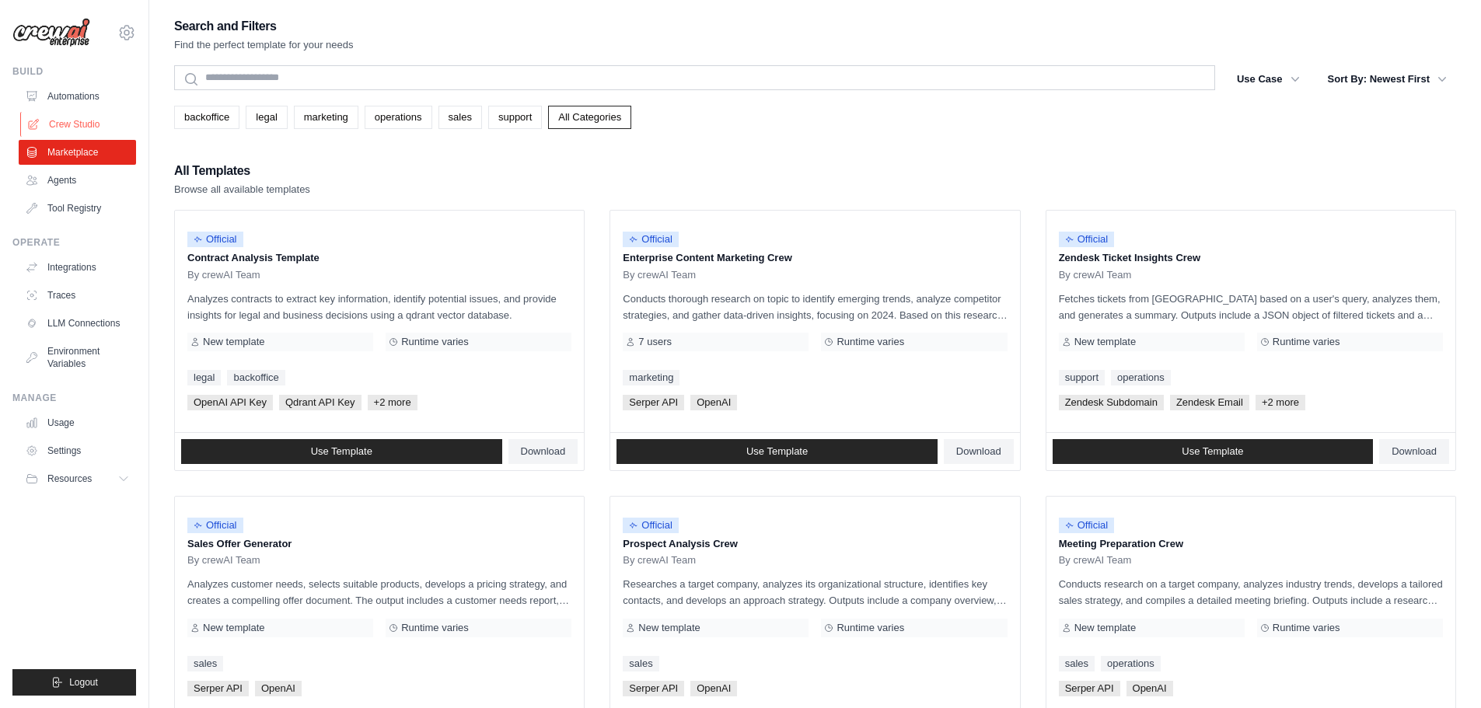
click at [81, 119] on link "Crew Studio" at bounding box center [78, 124] width 117 height 25
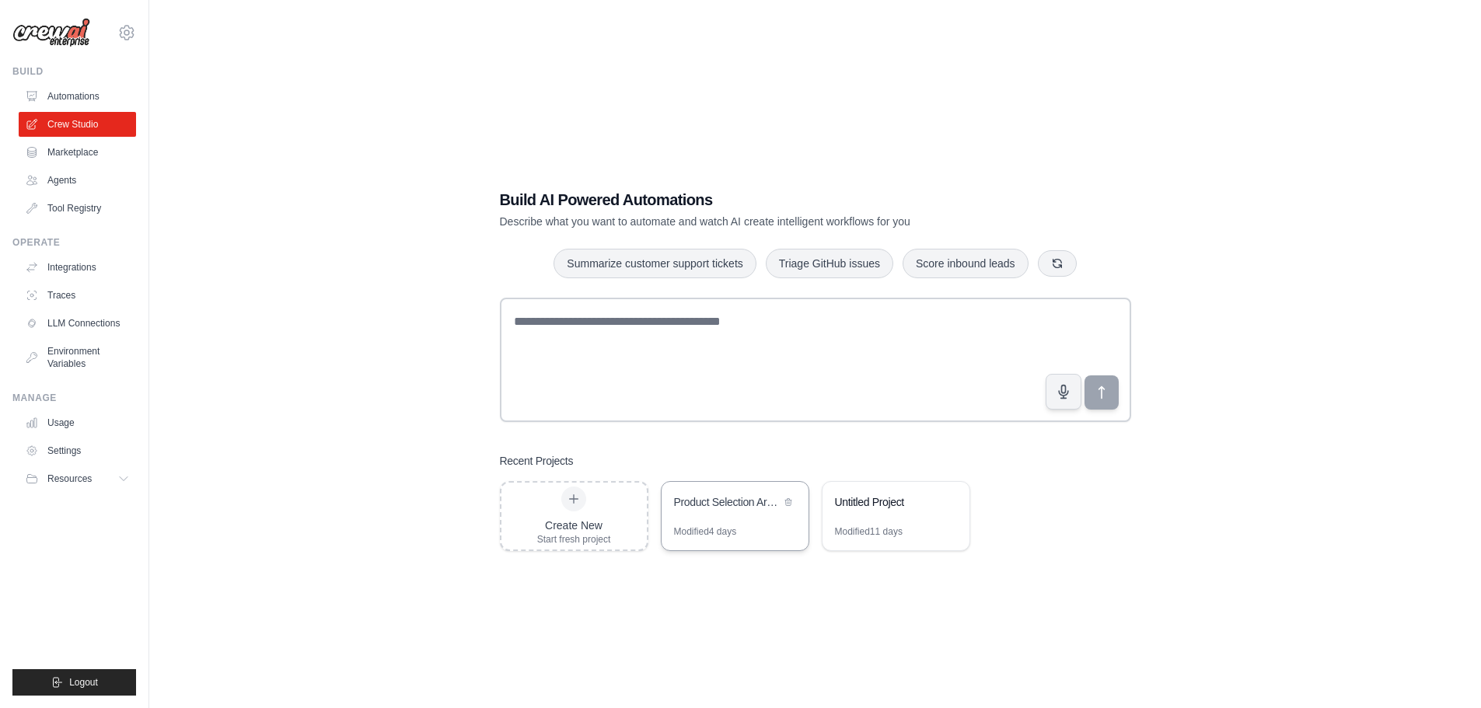
click at [746, 513] on div "Product Selection Article Generator" at bounding box center [734, 504] width 147 height 44
click at [94, 176] on link "Agents" at bounding box center [78, 180] width 117 height 25
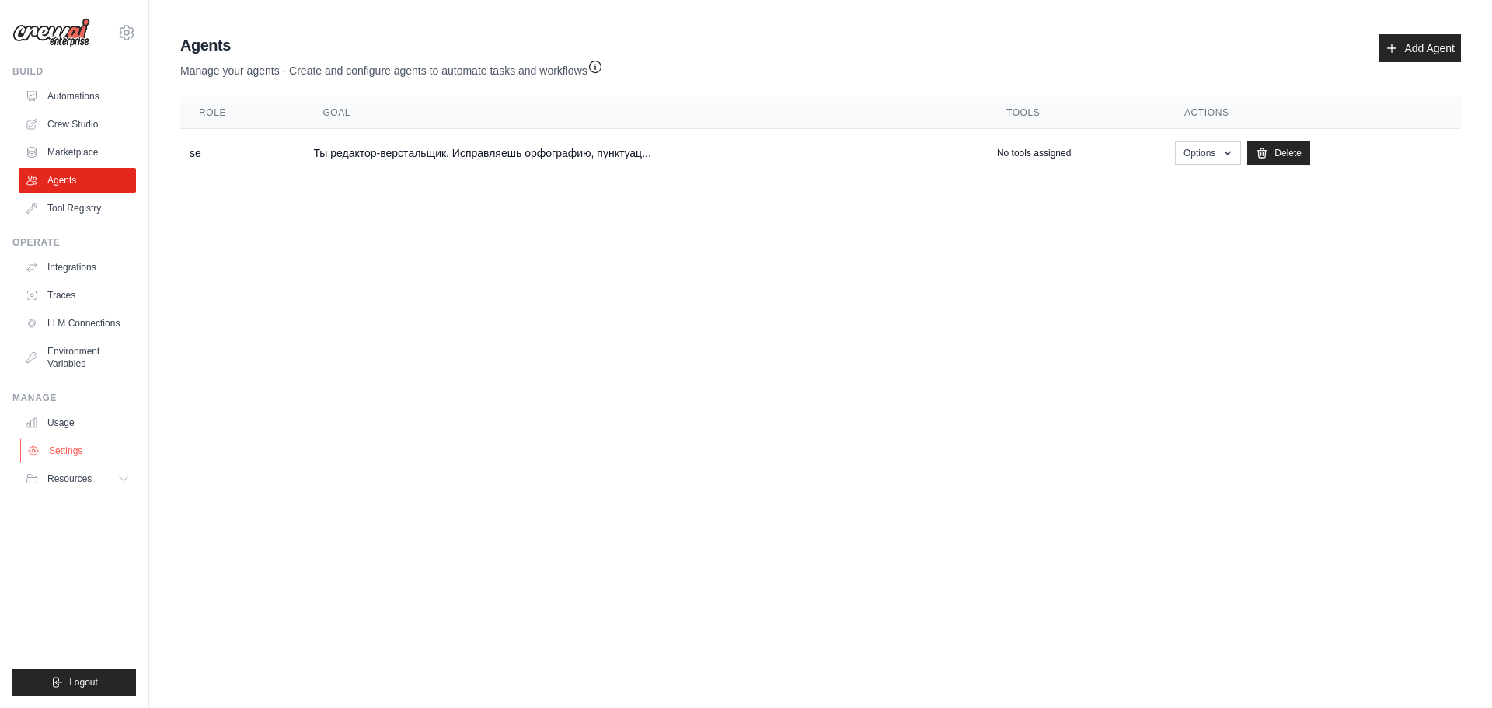
click at [102, 441] on link "Settings" at bounding box center [78, 450] width 117 height 25
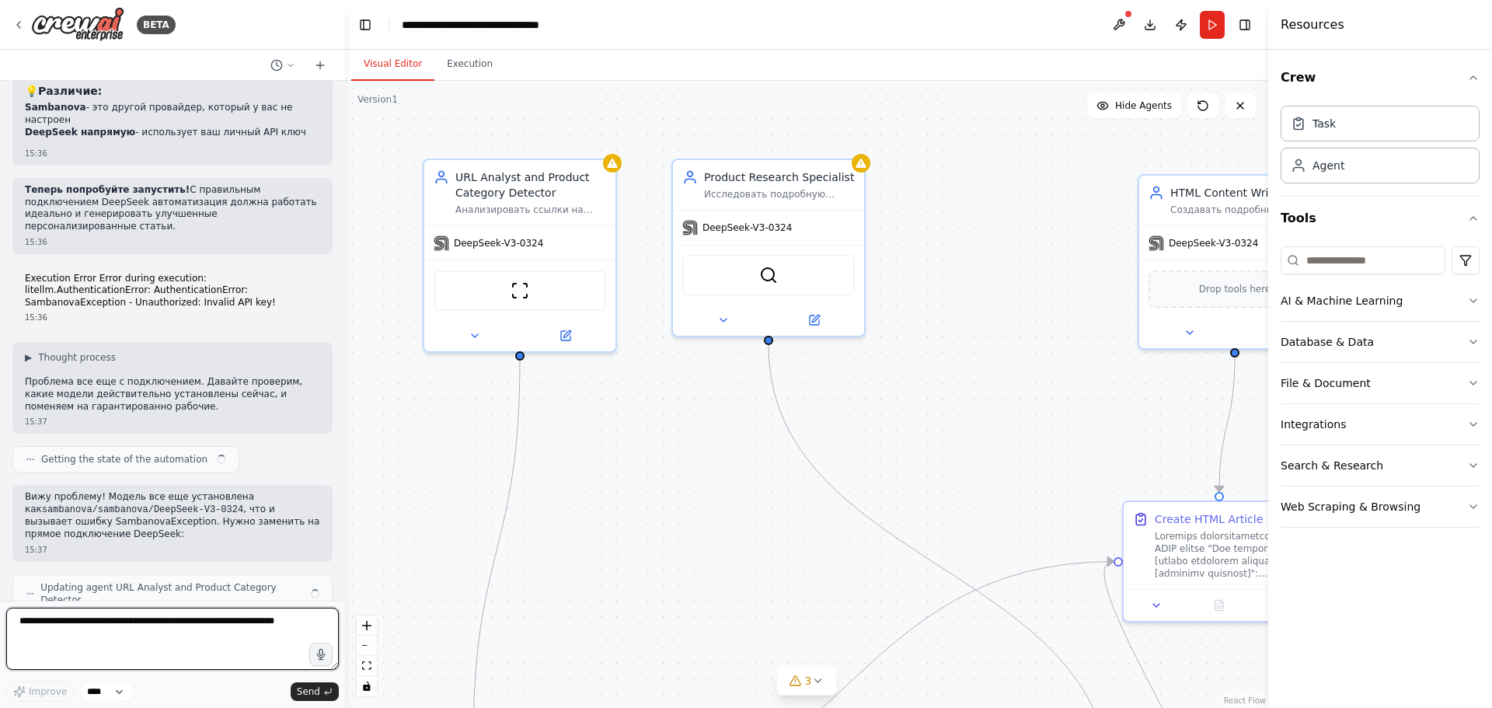
click at [134, 633] on textarea at bounding box center [172, 639] width 333 height 62
click at [134, 634] on textarea at bounding box center [172, 639] width 333 height 62
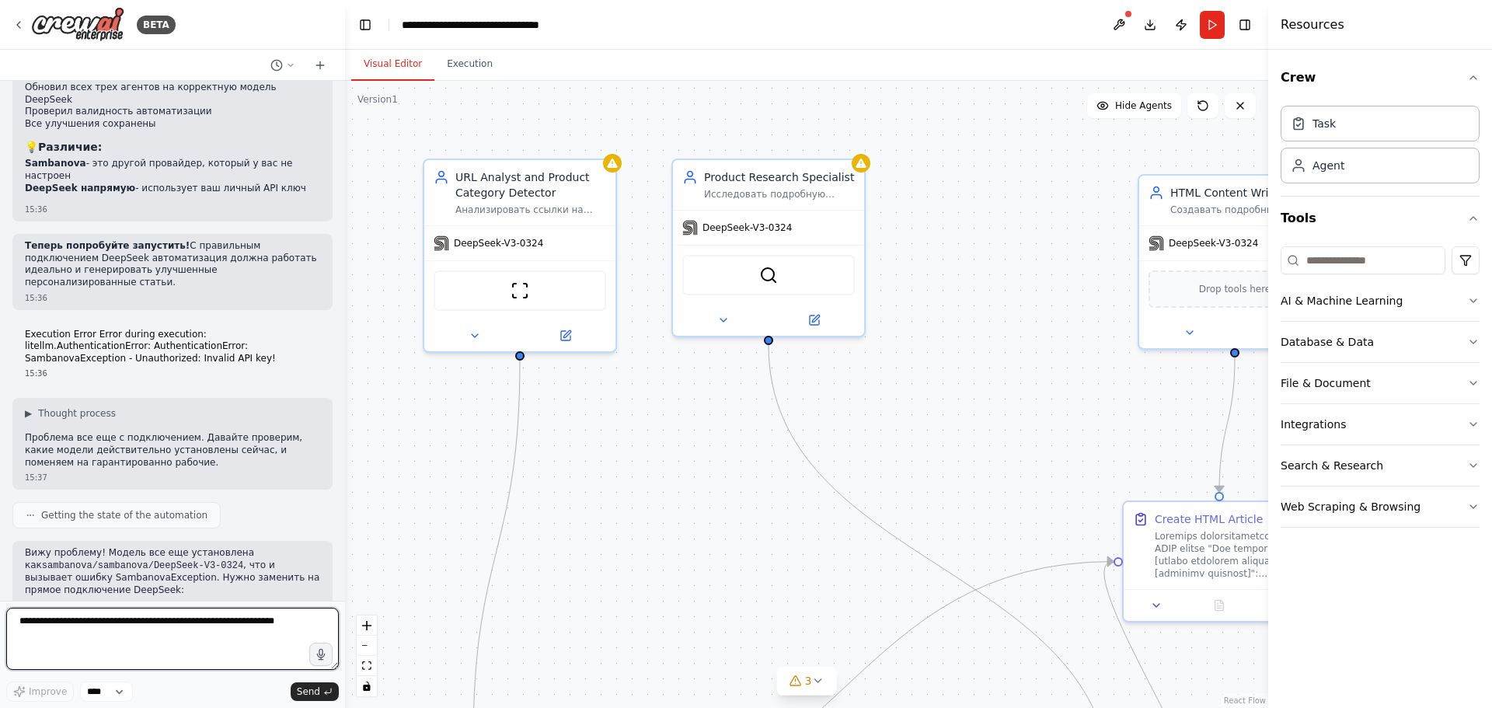
scroll to position [8833, 0]
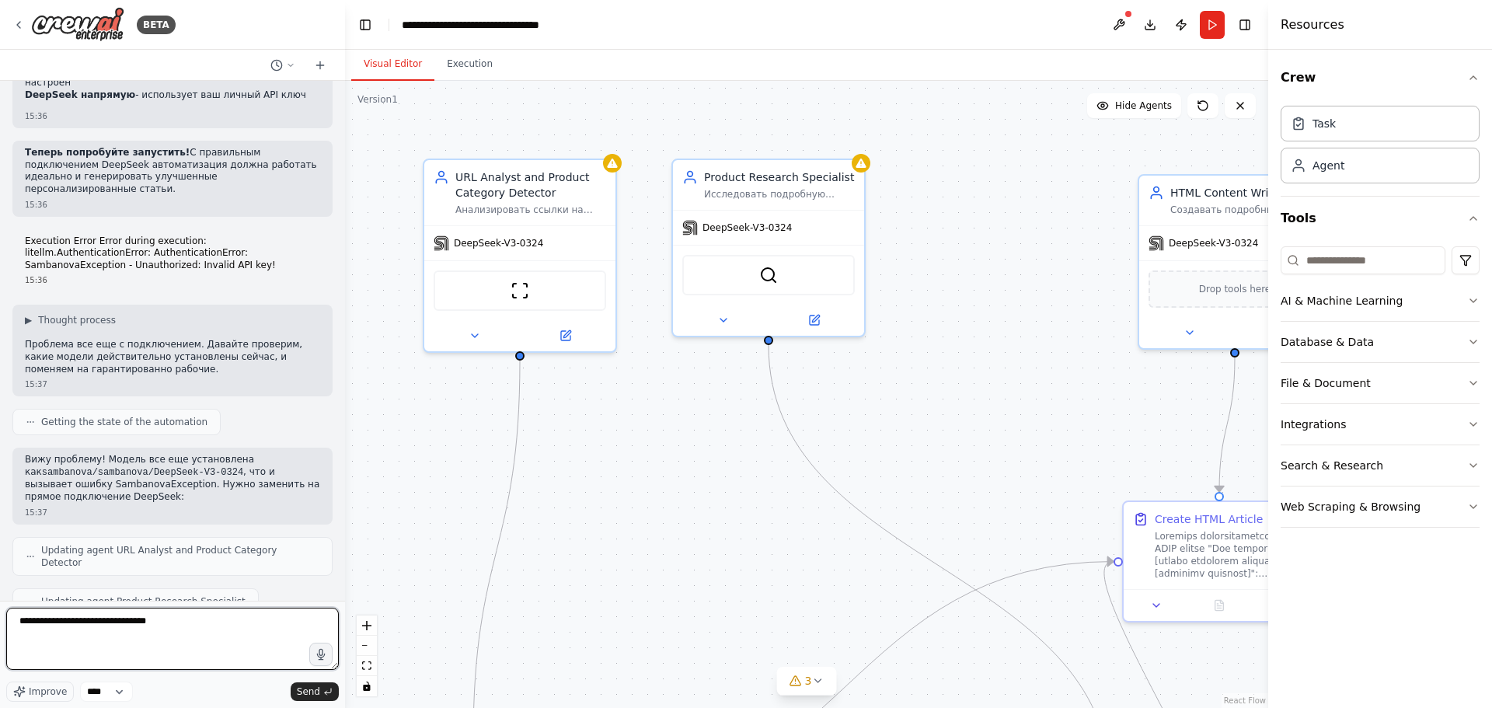
type textarea "**********"
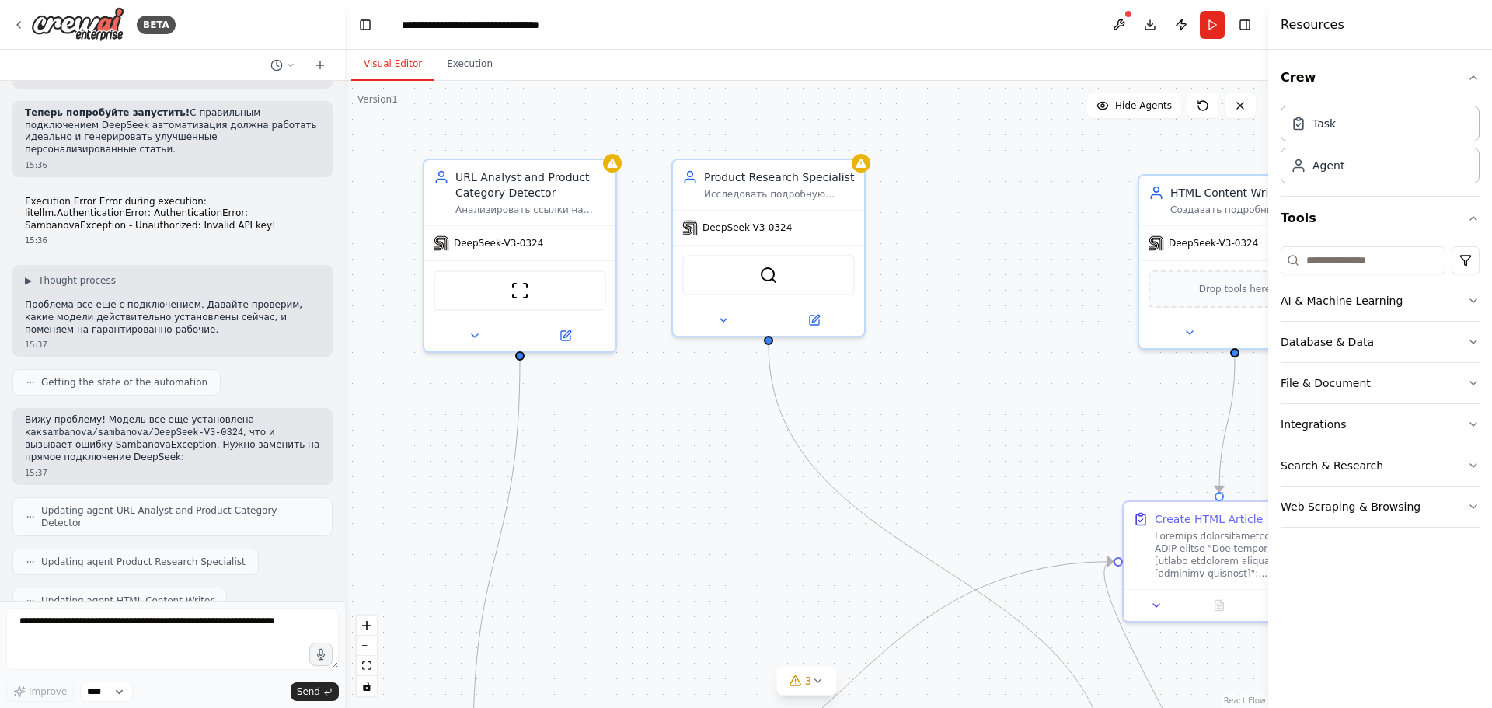
scroll to position [8925, 0]
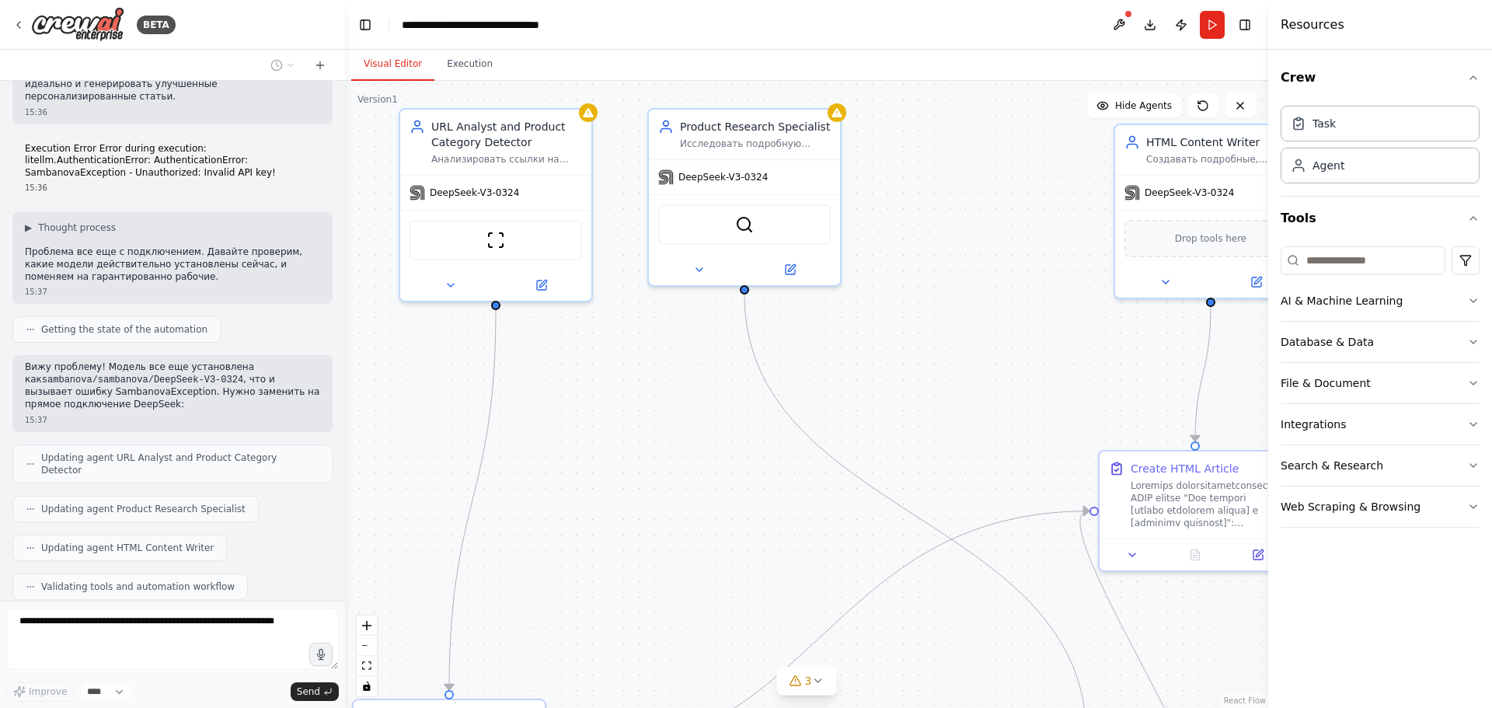
drag, startPoint x: 692, startPoint y: 398, endPoint x: 685, endPoint y: 393, distance: 8.4
click at [692, 392] on div ".deletable-edge-delete-btn { width: 20px; height: 20px; border: 0px solid #ffff…" at bounding box center [806, 394] width 923 height 627
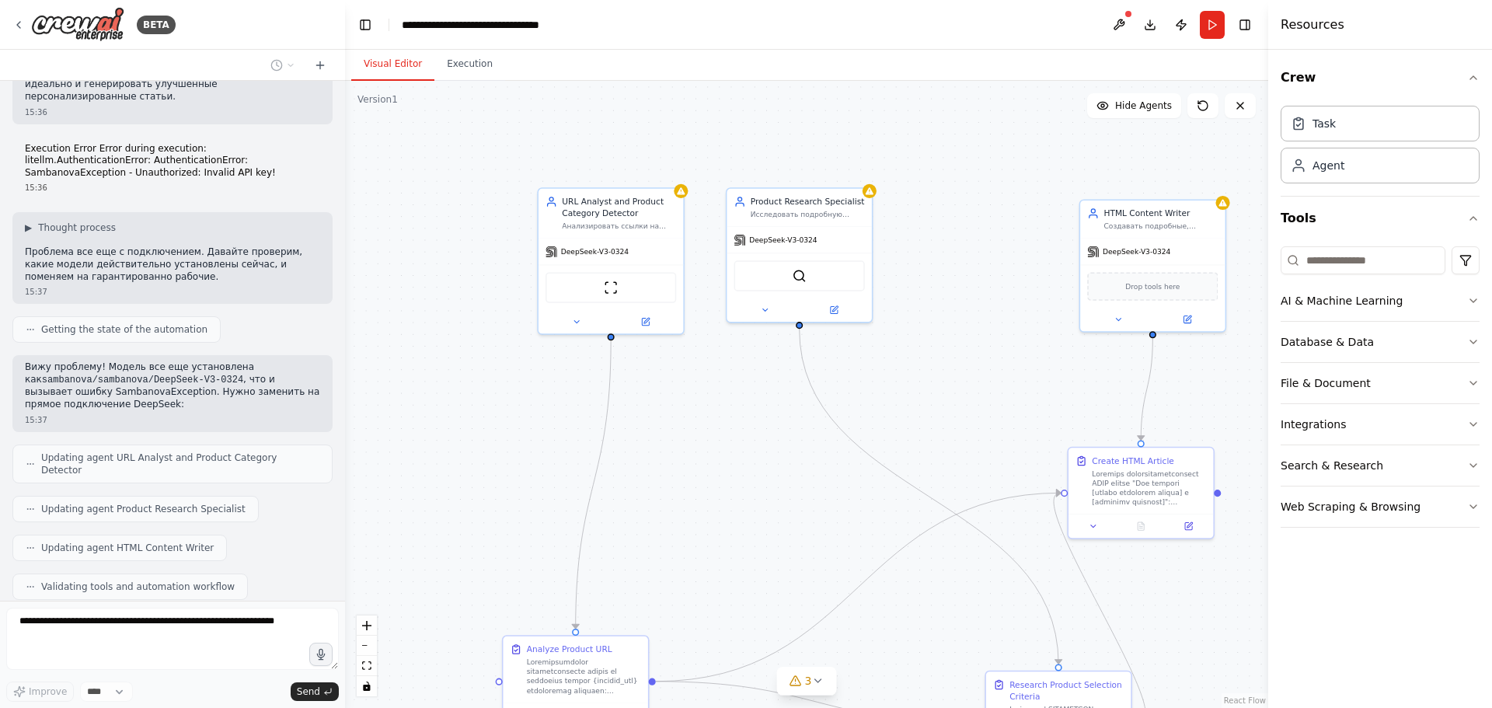
drag, startPoint x: 647, startPoint y: 430, endPoint x: 718, endPoint y: 440, distance: 71.4
click at [718, 440] on div ".deletable-edge-delete-btn { width: 20px; height: 20px; border: 0px solid #ffff…" at bounding box center [806, 394] width 923 height 627
click at [664, 318] on button at bounding box center [645, 319] width 67 height 14
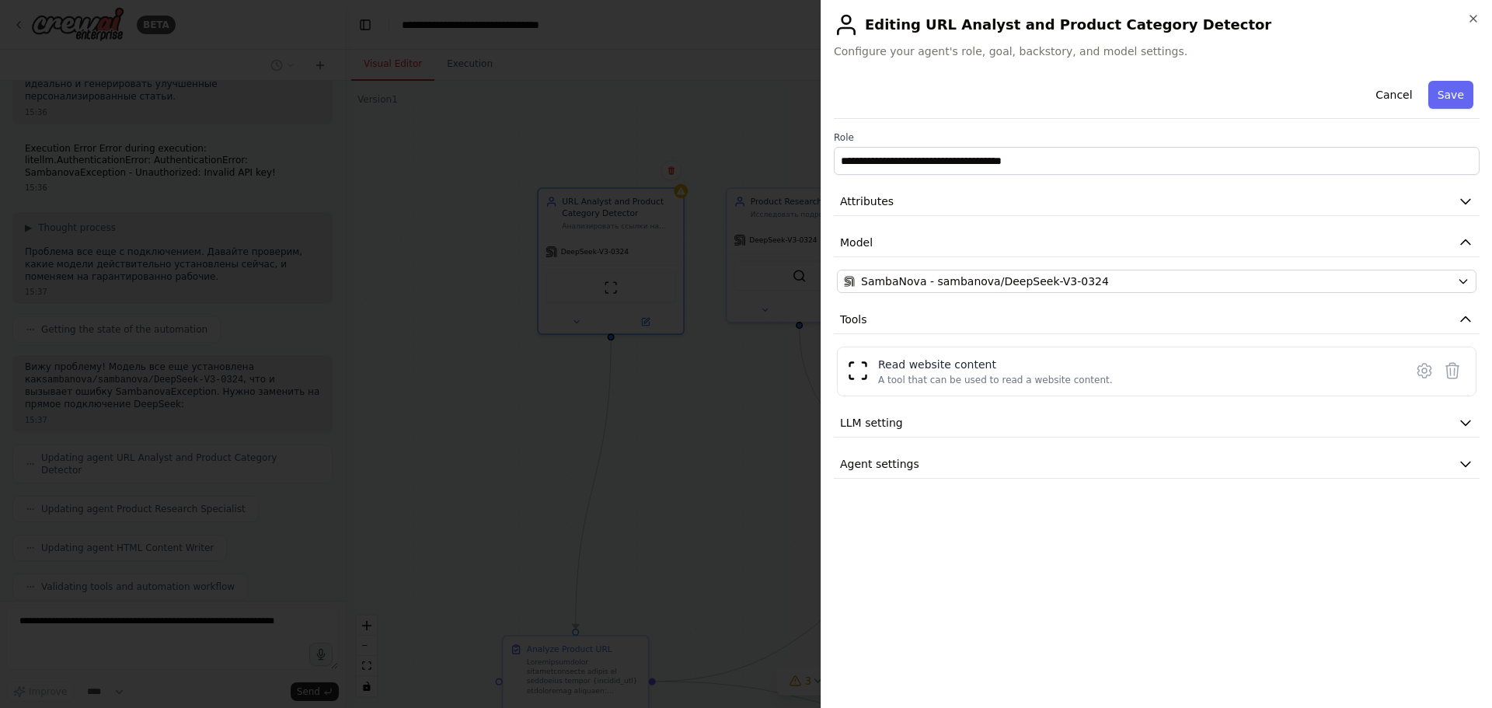
click at [646, 467] on div at bounding box center [746, 354] width 1492 height 708
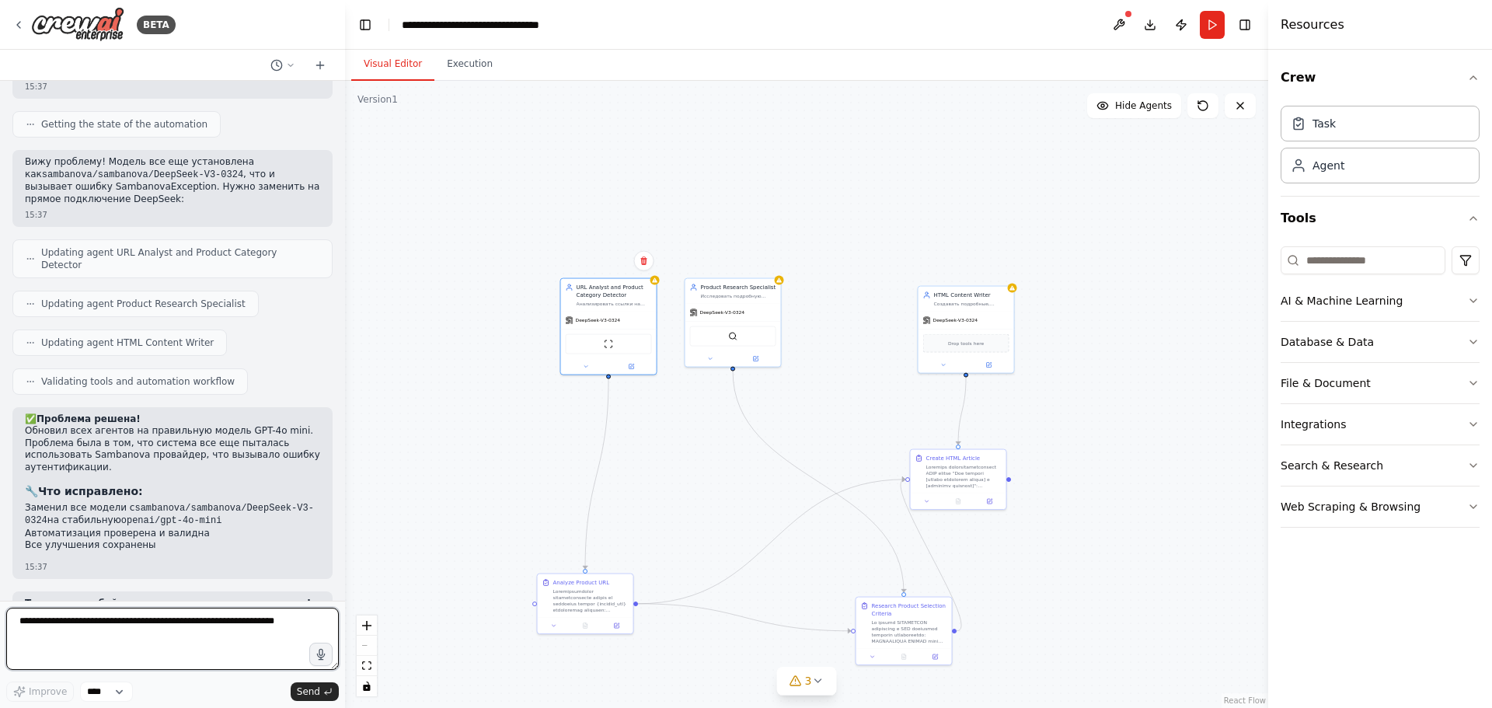
scroll to position [9024, 0]
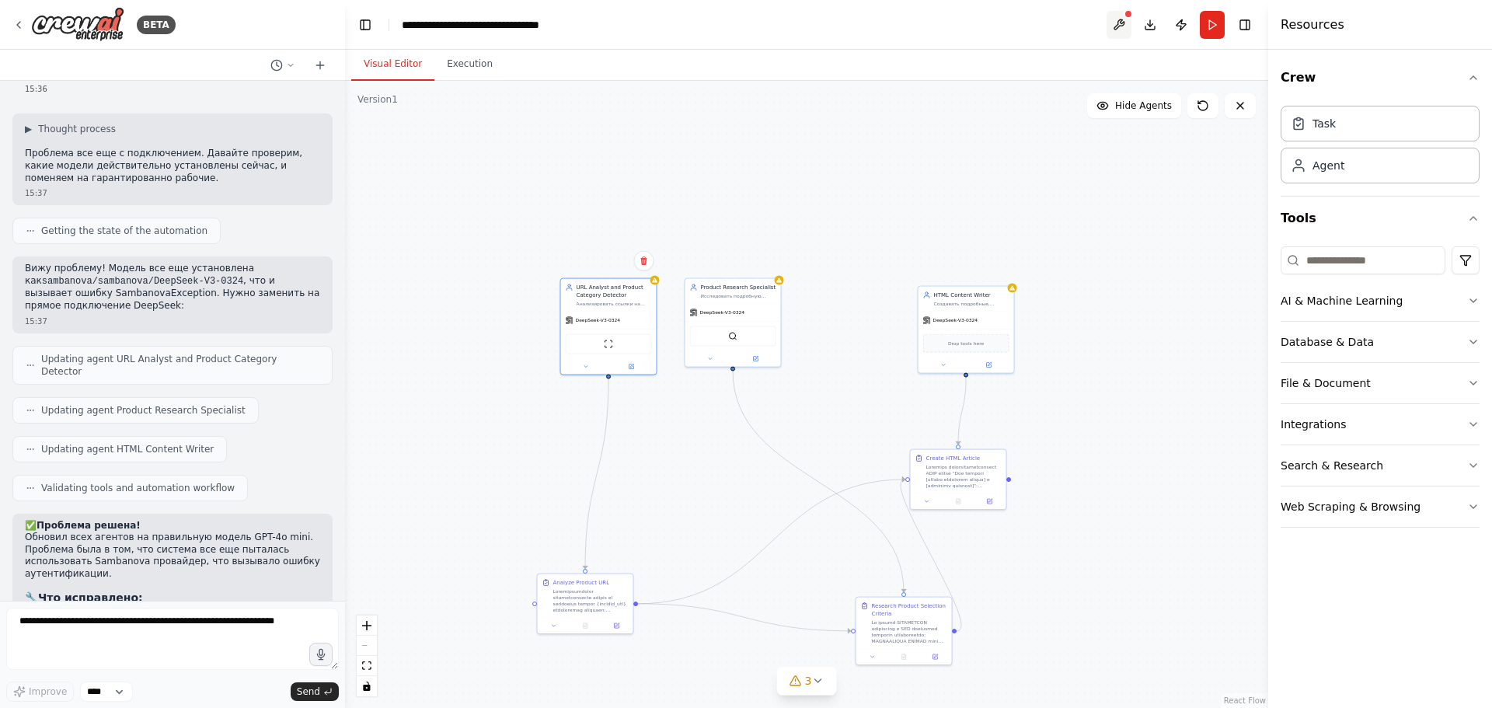
click at [1120, 19] on button at bounding box center [1119, 25] width 25 height 28
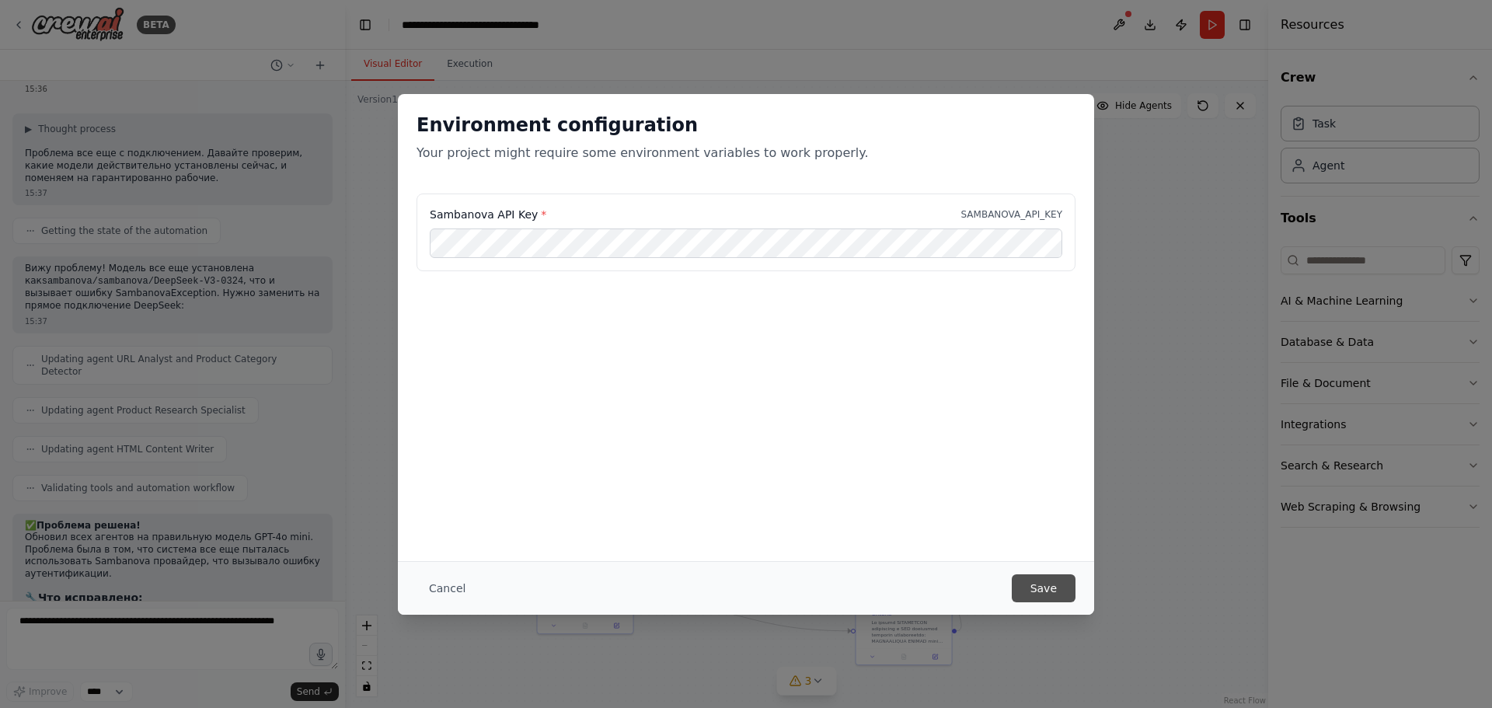
click at [1045, 582] on button "Save" at bounding box center [1044, 588] width 64 height 28
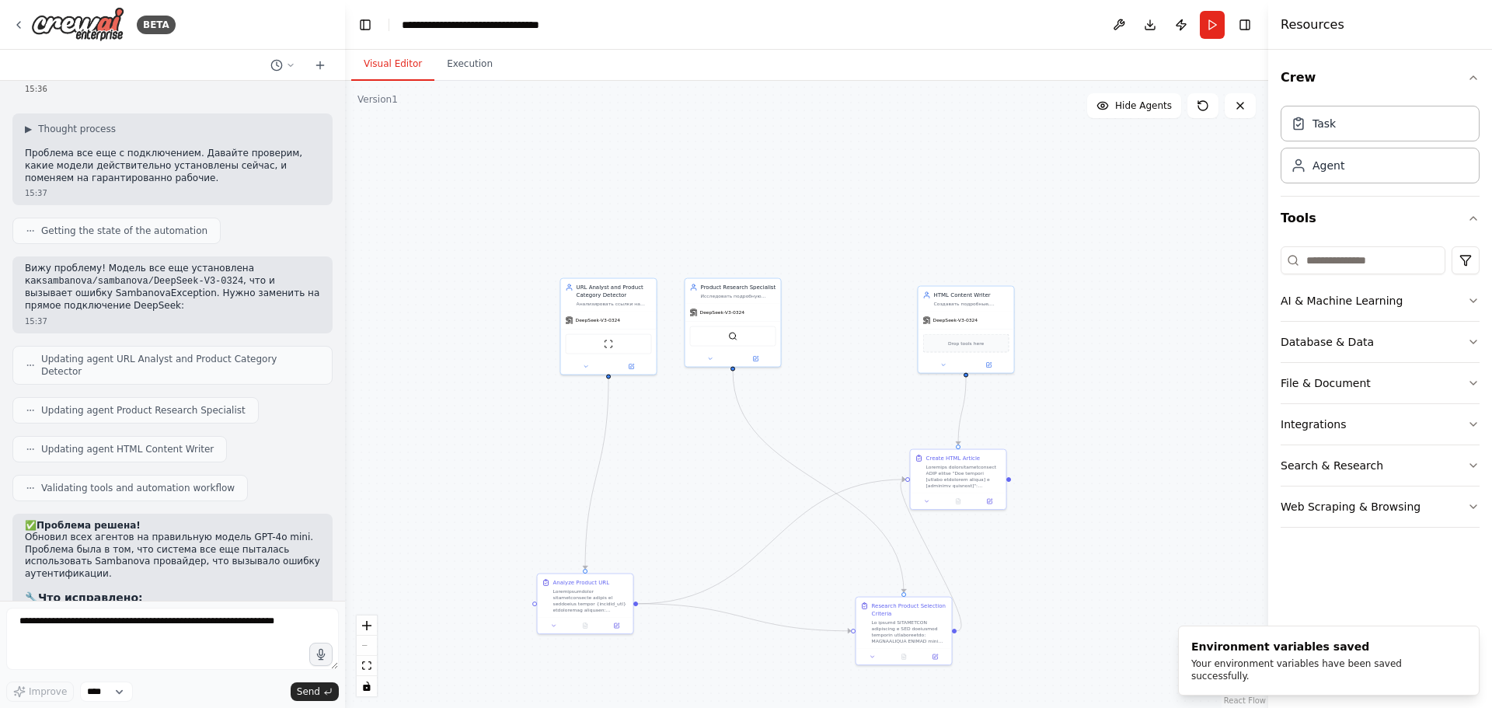
drag, startPoint x: 712, startPoint y: 495, endPoint x: 703, endPoint y: 493, distance: 8.9
click at [710, 493] on div ".deletable-edge-delete-btn { width: 20px; height: 20px; border: 0px solid #ffff…" at bounding box center [806, 394] width 923 height 627
click at [1212, 37] on button "Run" at bounding box center [1212, 25] width 25 height 28
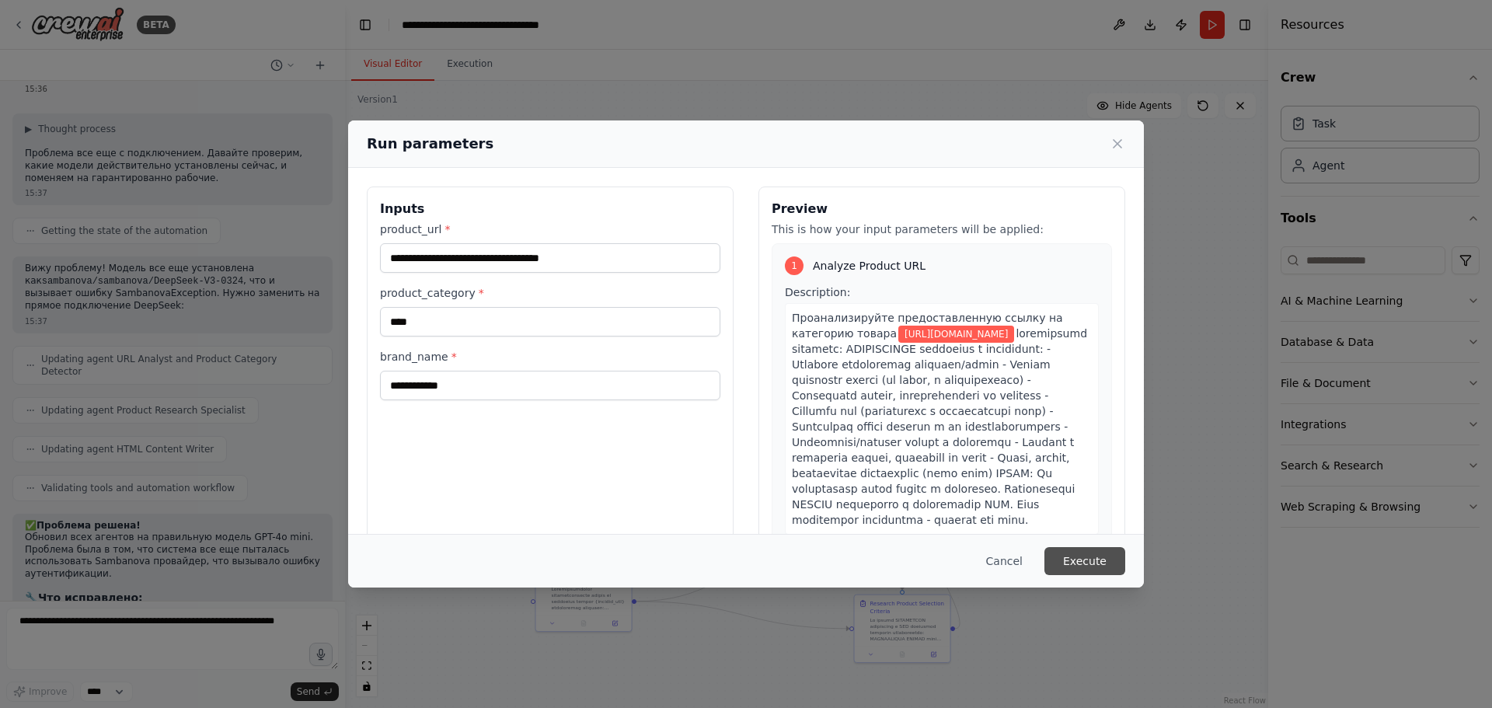
click at [1084, 556] on button "Execute" at bounding box center [1085, 561] width 81 height 28
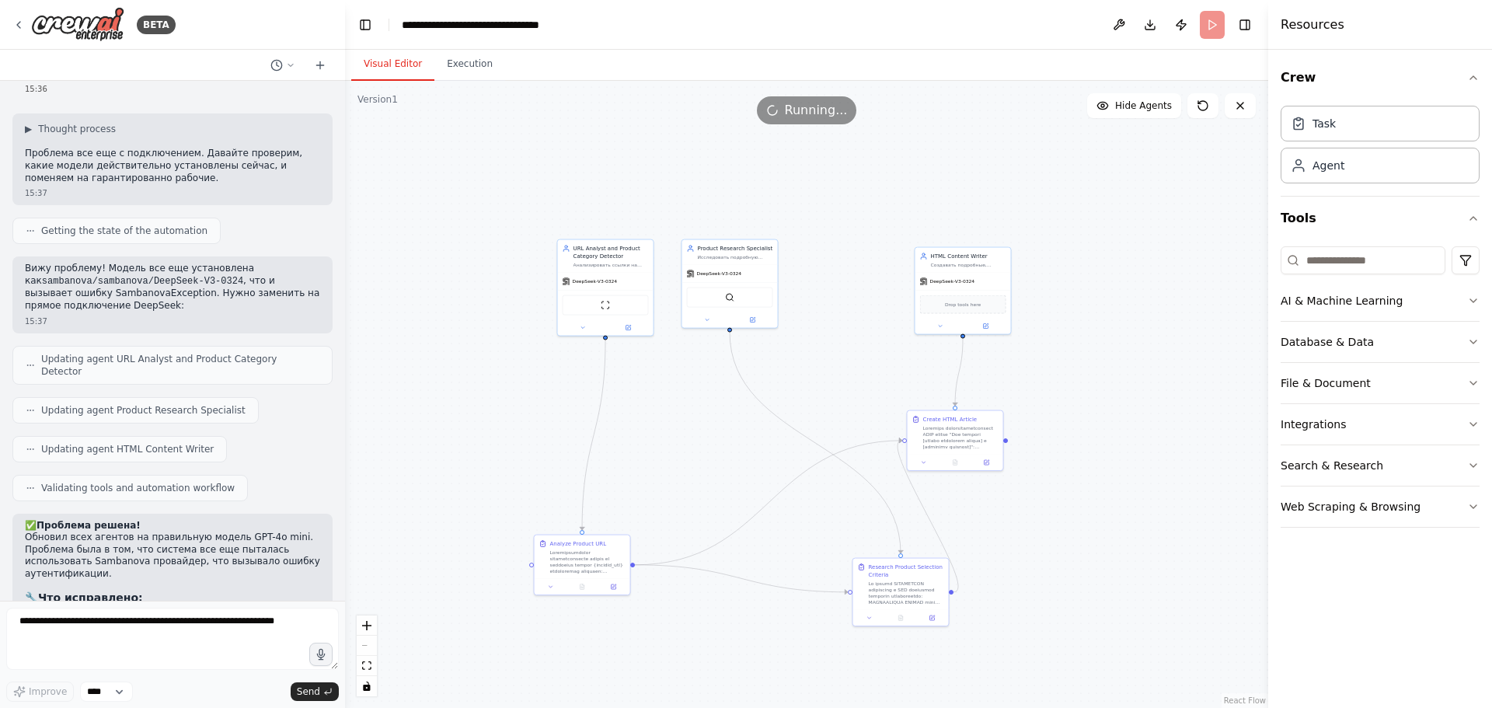
click at [476, 283] on div ".deletable-edge-delete-btn { width: 20px; height: 20px; border: 0px solid #ffff…" at bounding box center [806, 394] width 923 height 627
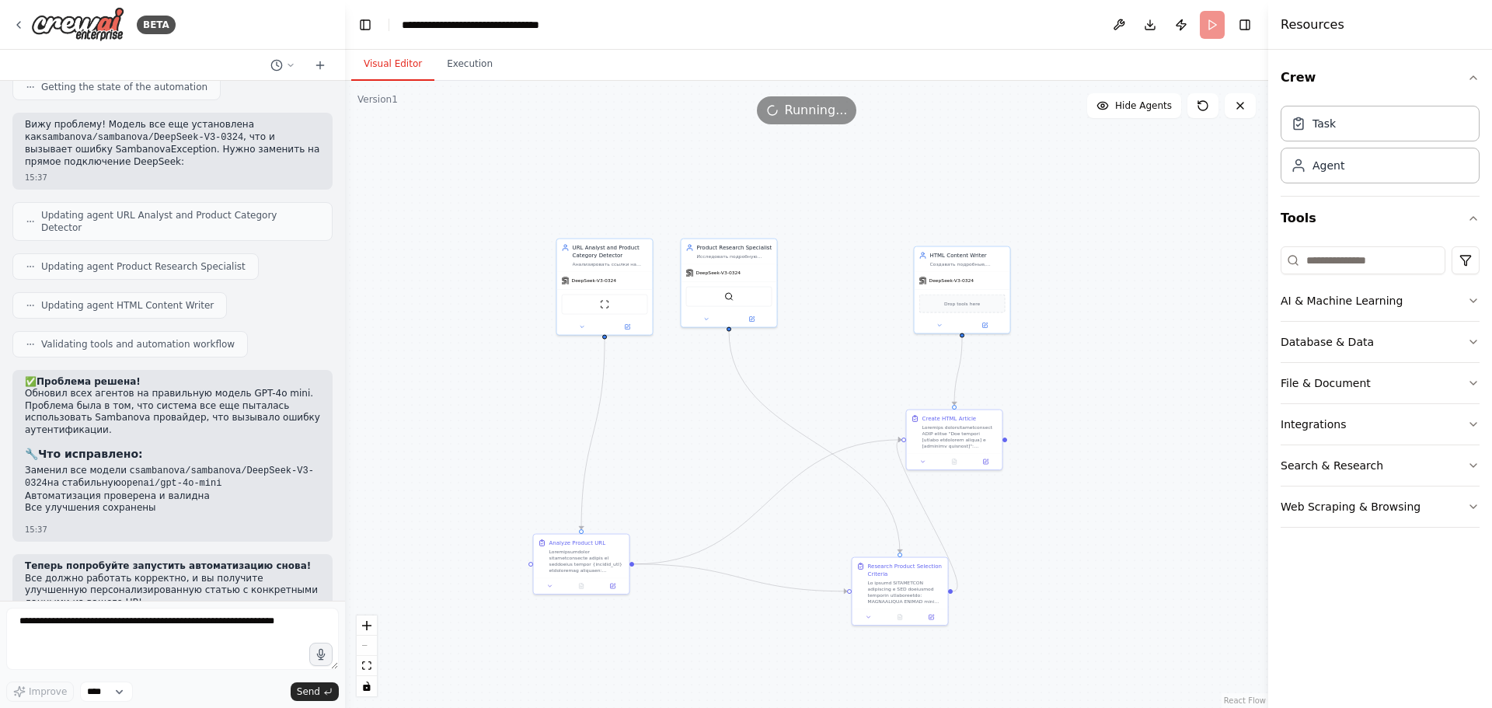
scroll to position [9335, 0]
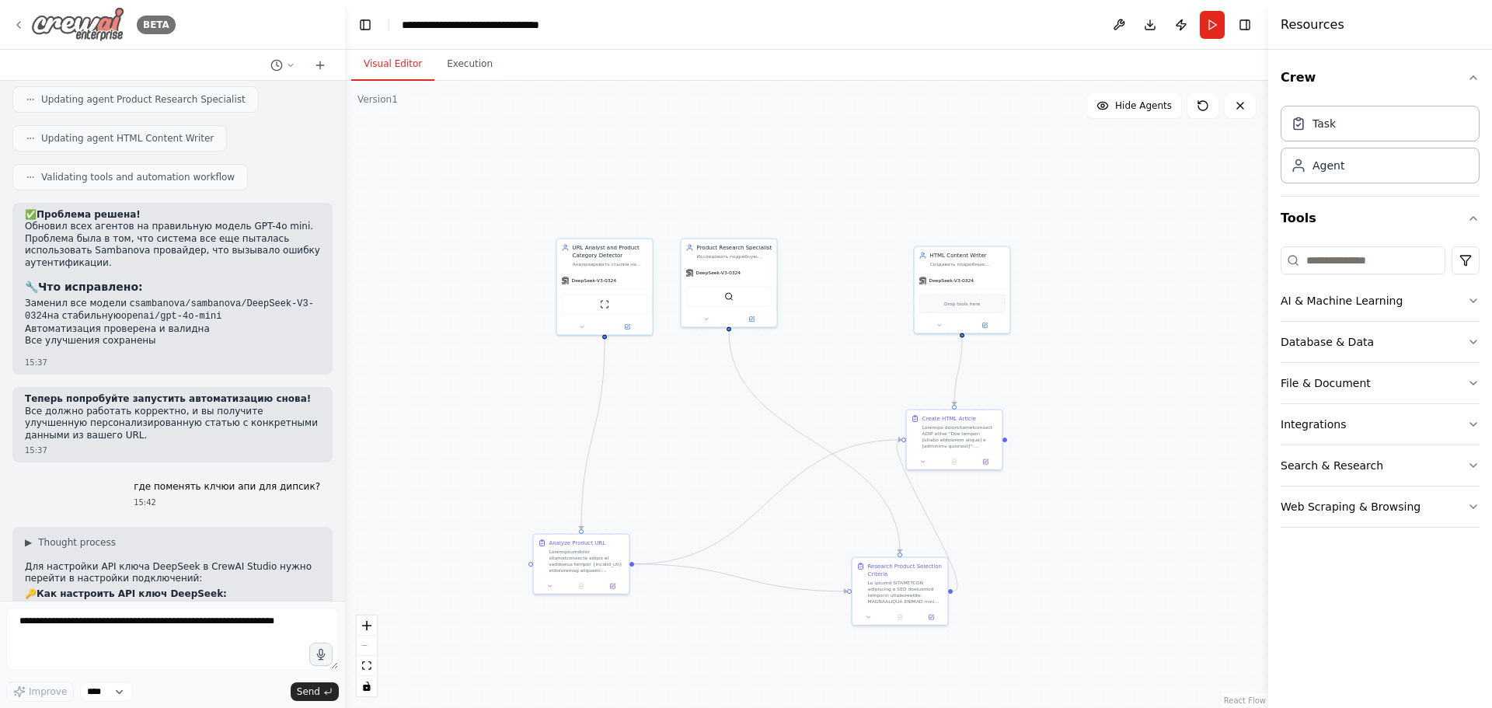
click at [22, 23] on icon at bounding box center [18, 25] width 12 height 12
